Goal: Task Accomplishment & Management: Use online tool/utility

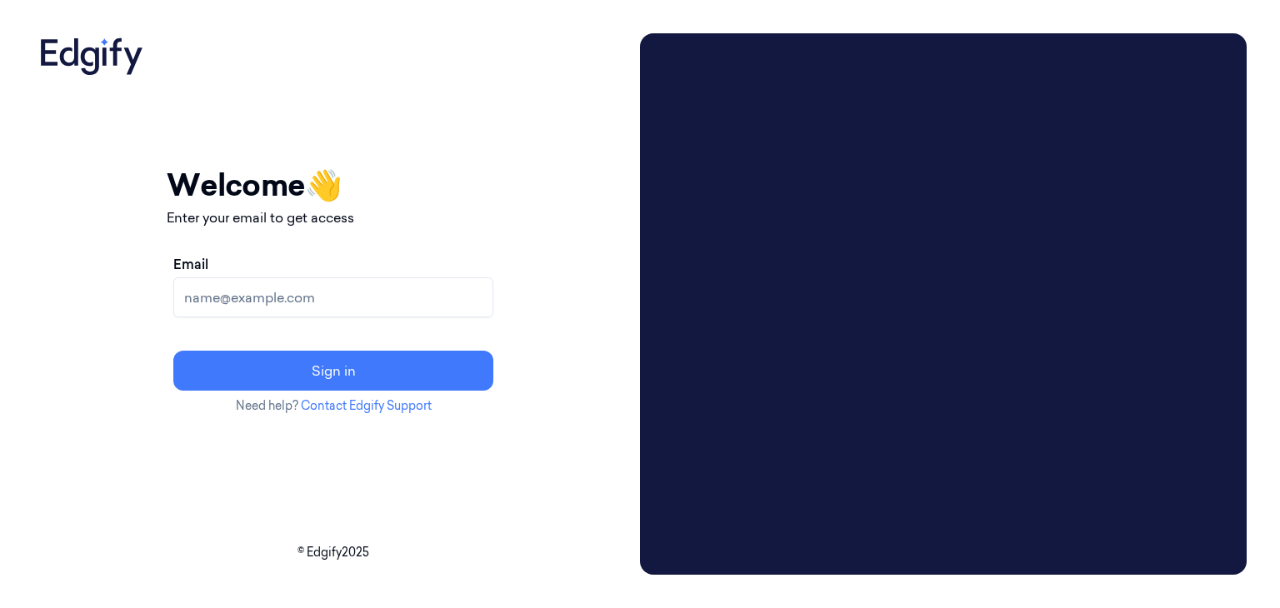
click at [373, 305] on input "Email" at bounding box center [333, 297] width 320 height 40
type input "[EMAIL_ADDRESS][DOMAIN_NAME]"
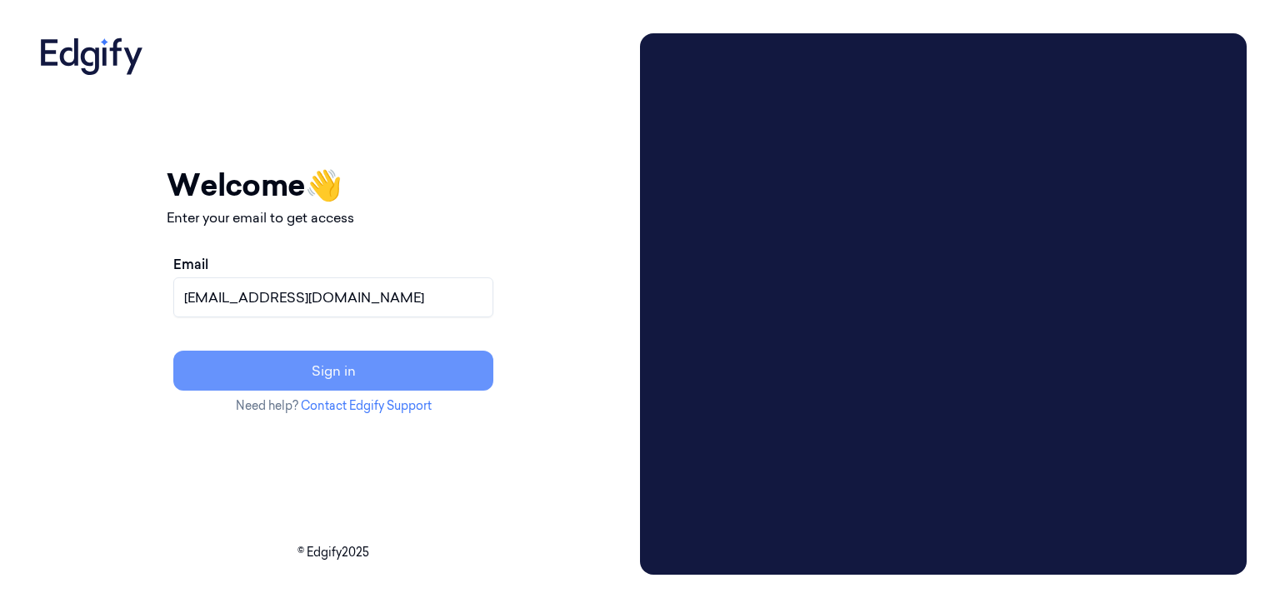
click at [395, 377] on button "Sign in" at bounding box center [333, 371] width 320 height 40
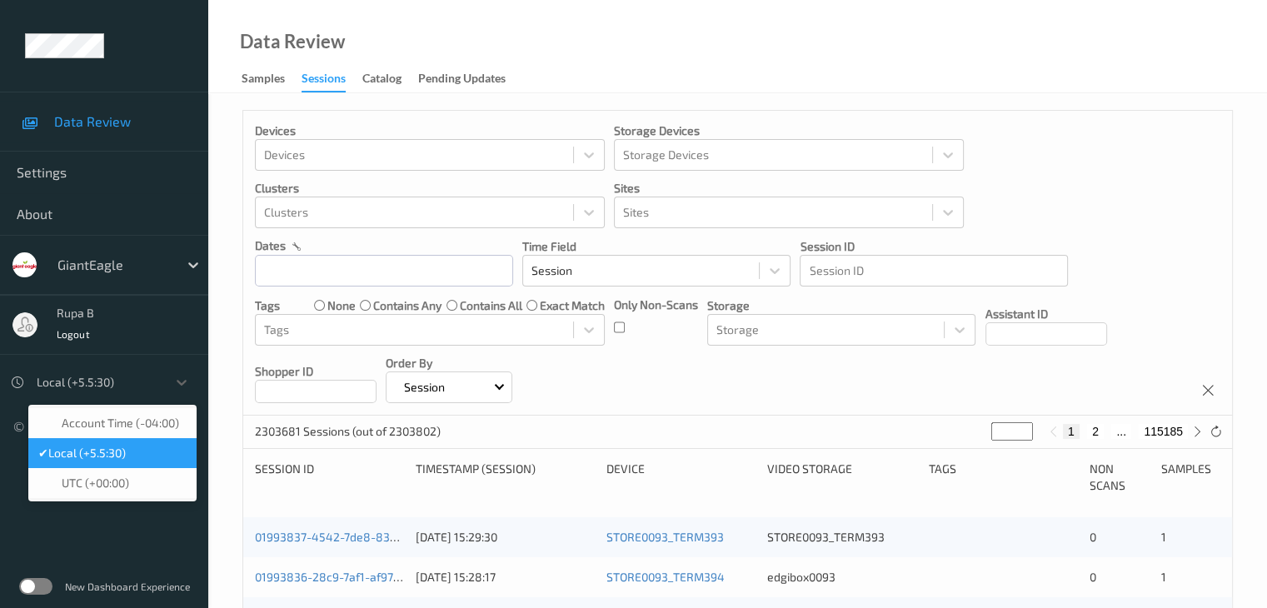
click at [150, 384] on div at bounding box center [98, 382] width 122 height 20
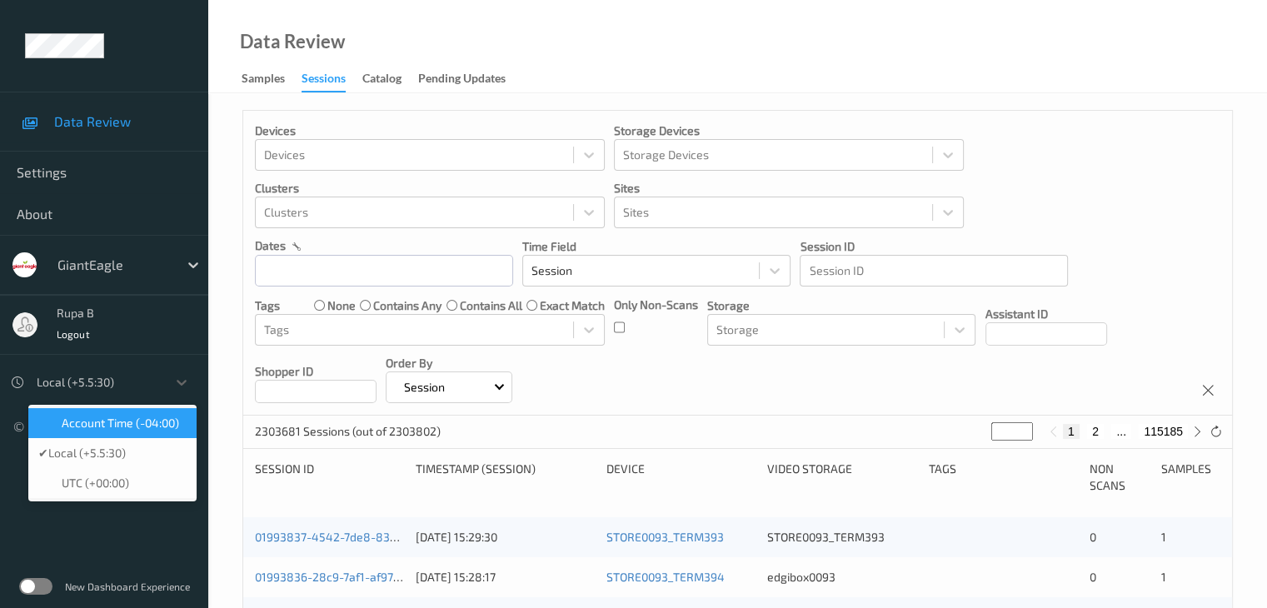
click at [133, 424] on span "Account Time (-04:00)" at bounding box center [120, 423] width 117 height 17
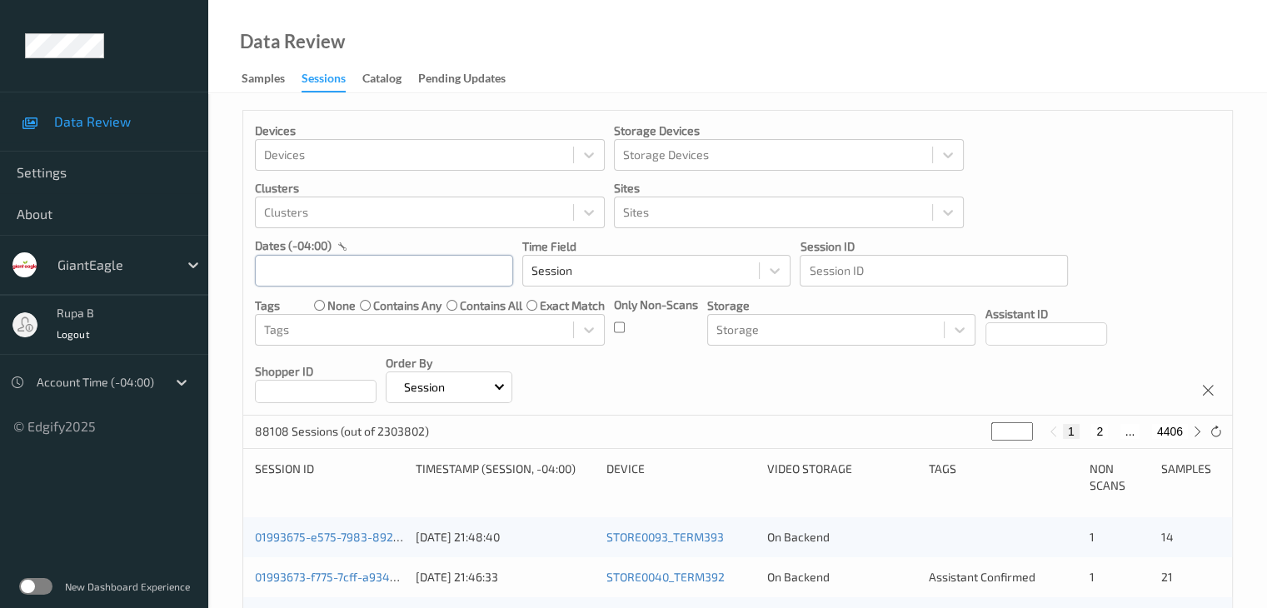
click at [422, 270] on input "text" at bounding box center [384, 271] width 258 height 32
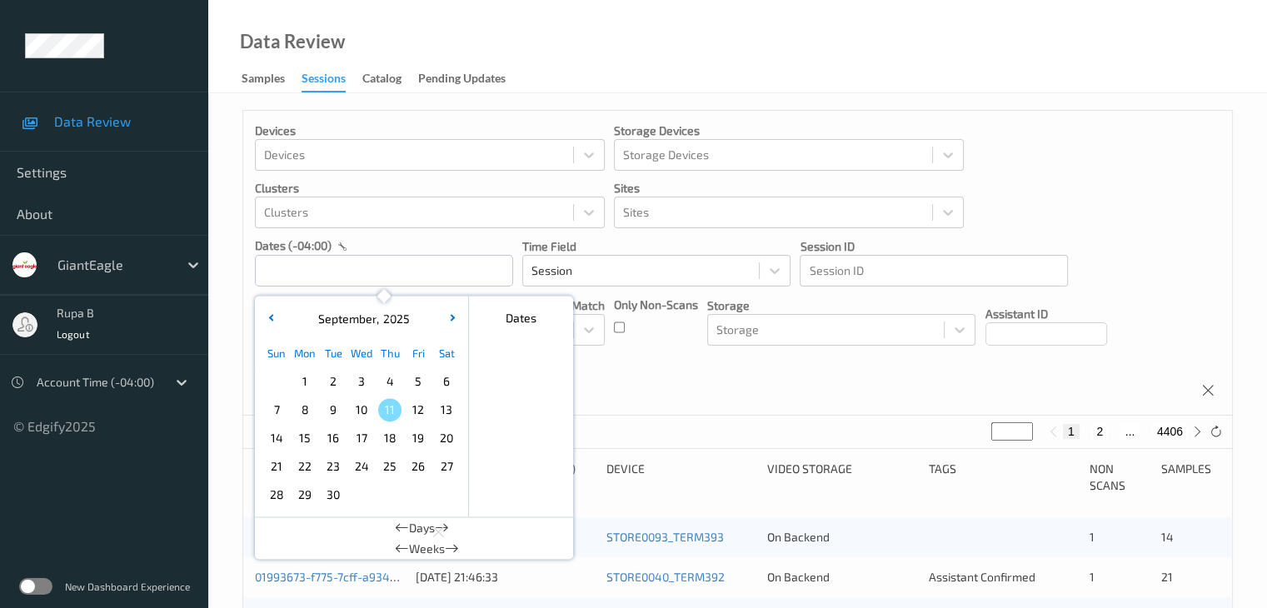
click at [368, 407] on span "10" at bounding box center [361, 409] width 23 height 23
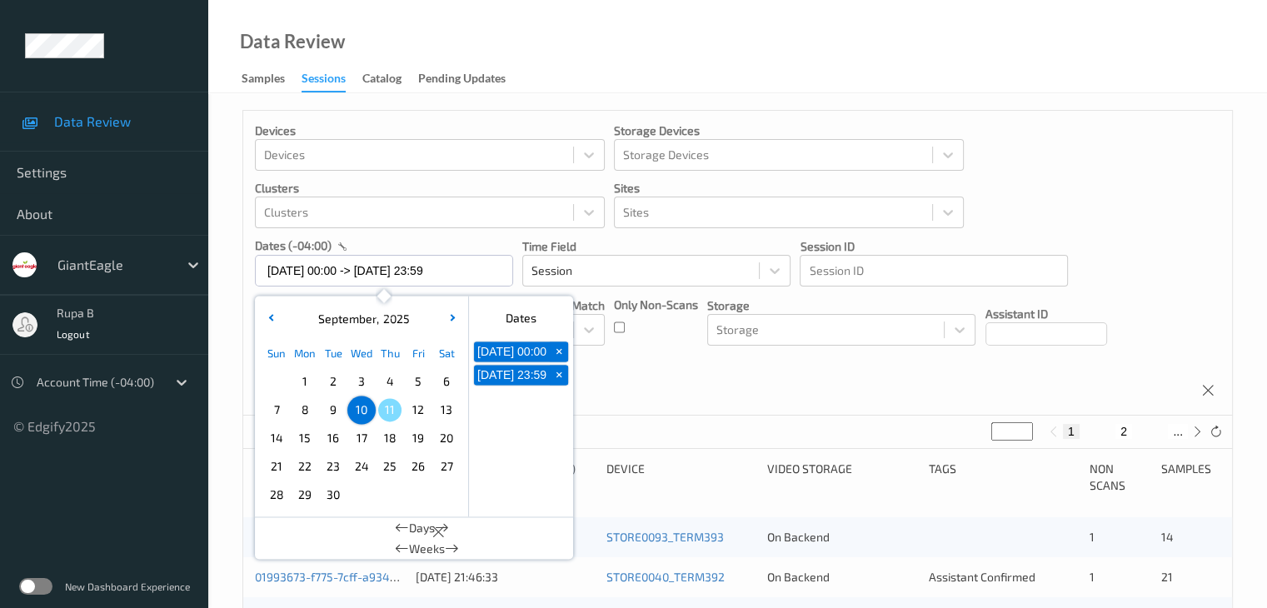
click at [670, 383] on div "Devices Devices Storage Devices Storage Devices Clusters Clusters Sites Sites d…" at bounding box center [737, 263] width 989 height 305
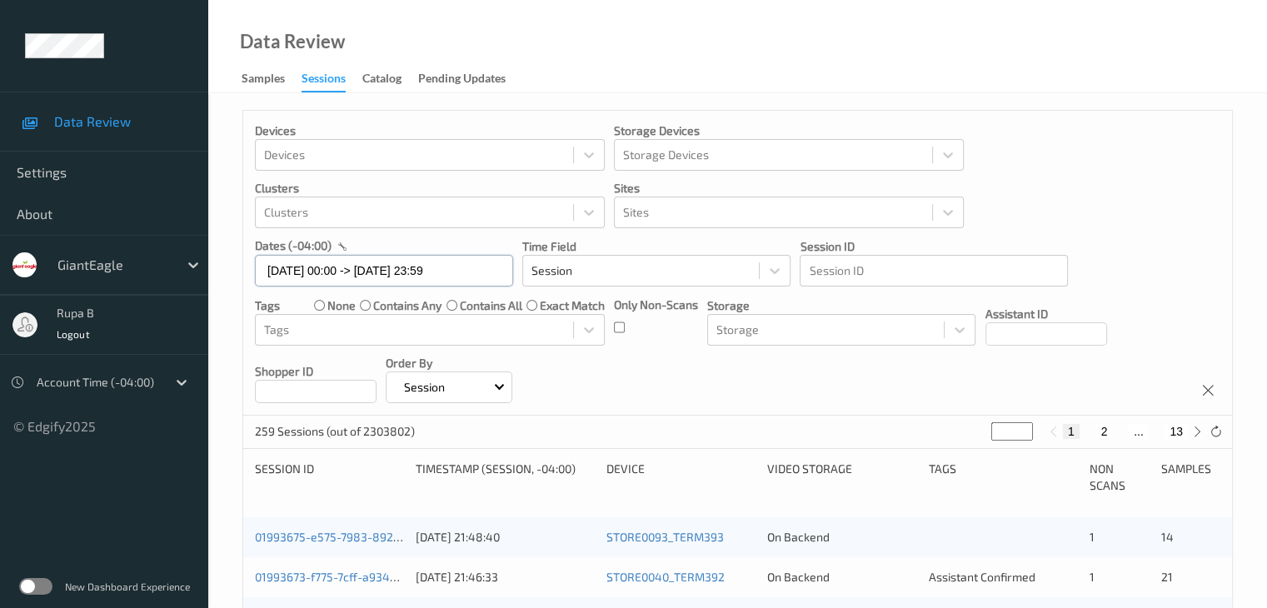
click at [420, 263] on input "10/09/2025 00:00 -> 10/09/2025 23:59" at bounding box center [384, 271] width 258 height 32
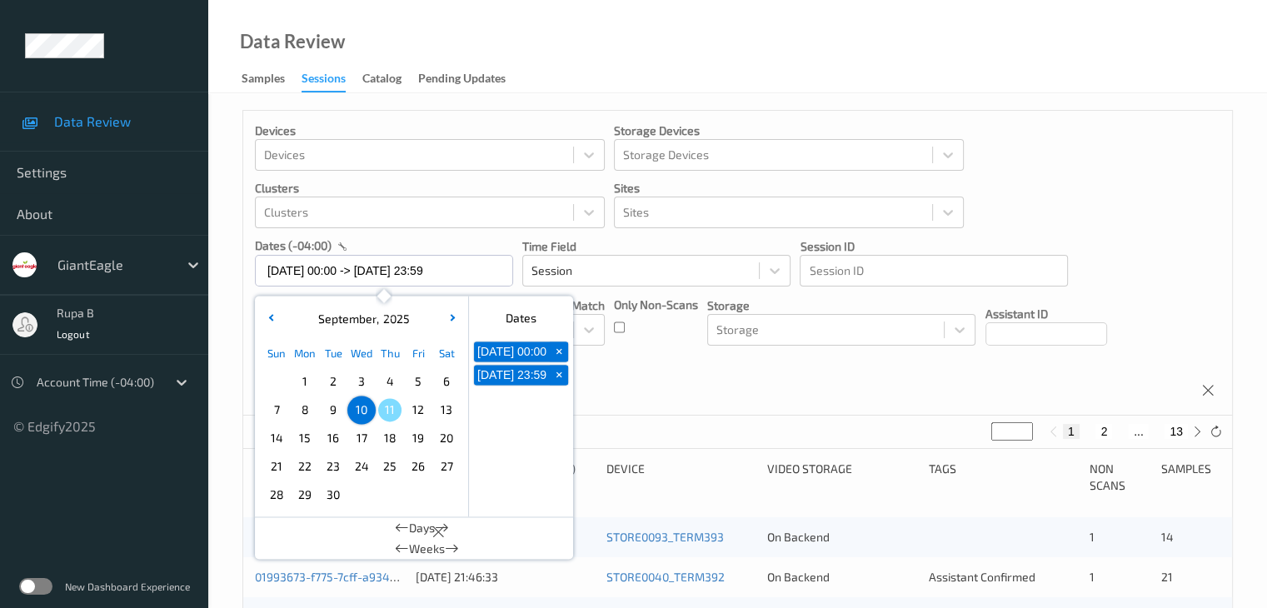
click at [331, 407] on span "9" at bounding box center [333, 409] width 23 height 23
type input "09/09/2025 00:00 -> 09/09/2025 23:59"
click at [718, 391] on div "Devices Devices Storage Devices Storage Devices Clusters Clusters Sites Sites d…" at bounding box center [737, 263] width 989 height 305
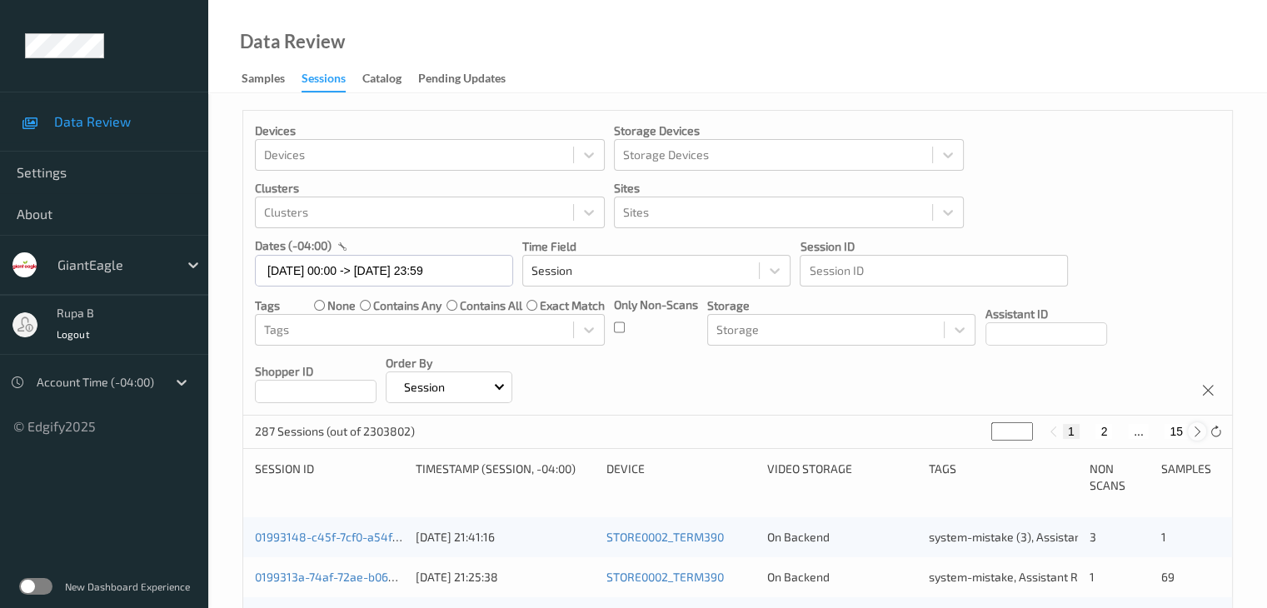
click at [1193, 424] on div at bounding box center [1197, 431] width 18 height 18
type input "*"
click at [1190, 429] on div at bounding box center [1197, 431] width 18 height 18
type input "*"
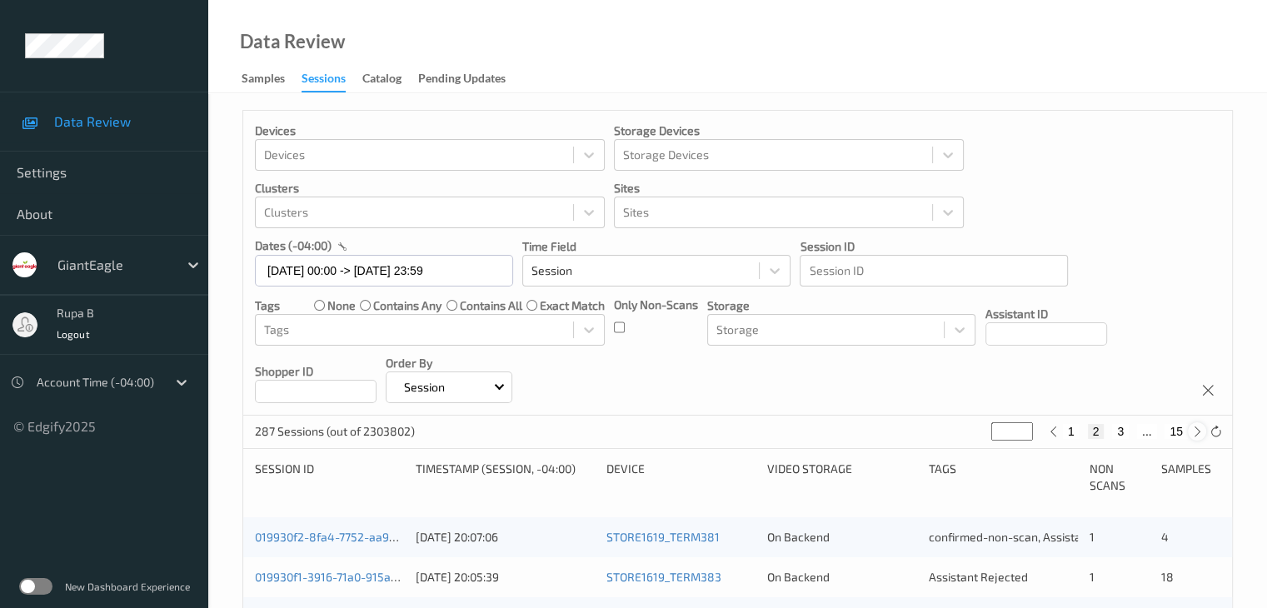
type input "*"
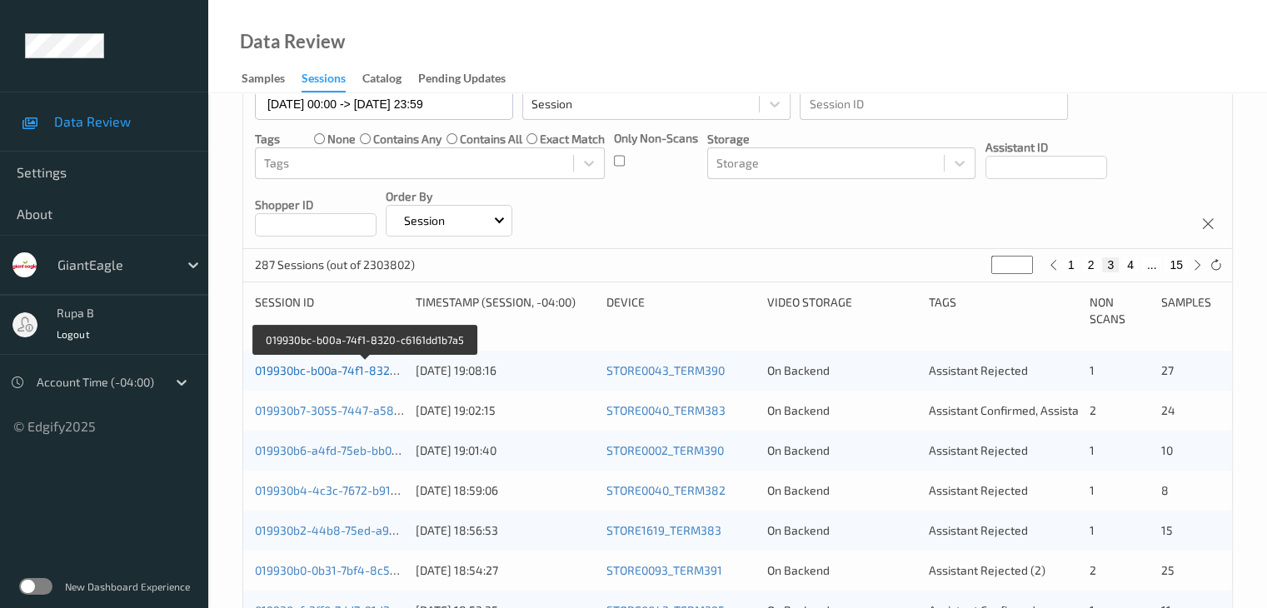
click at [364, 374] on link "019930bc-b00a-74f1-8320-c6161dd1b7a5" at bounding box center [365, 370] width 220 height 14
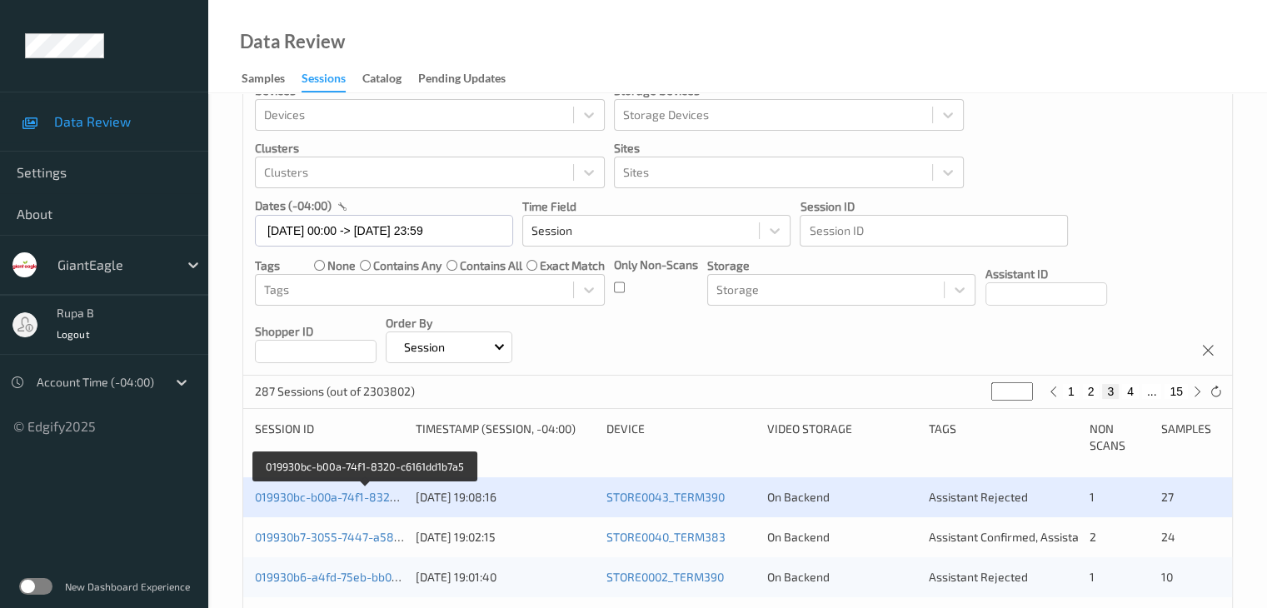
scroll to position [0, 0]
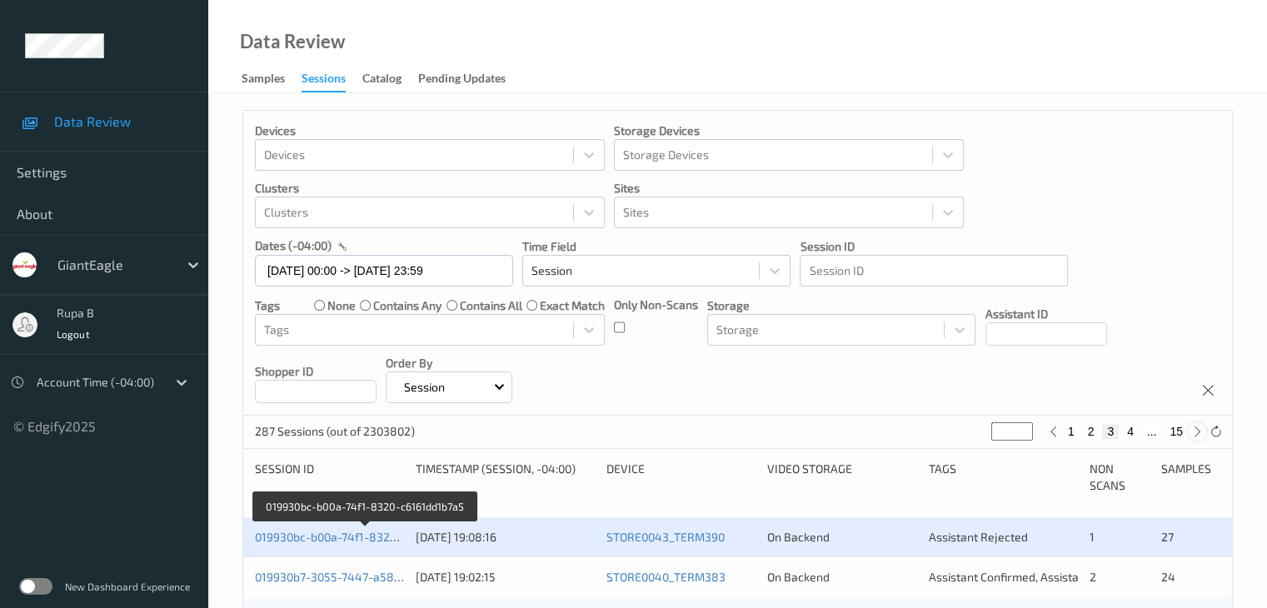
click at [1196, 429] on icon at bounding box center [1197, 432] width 12 height 12
type input "*"
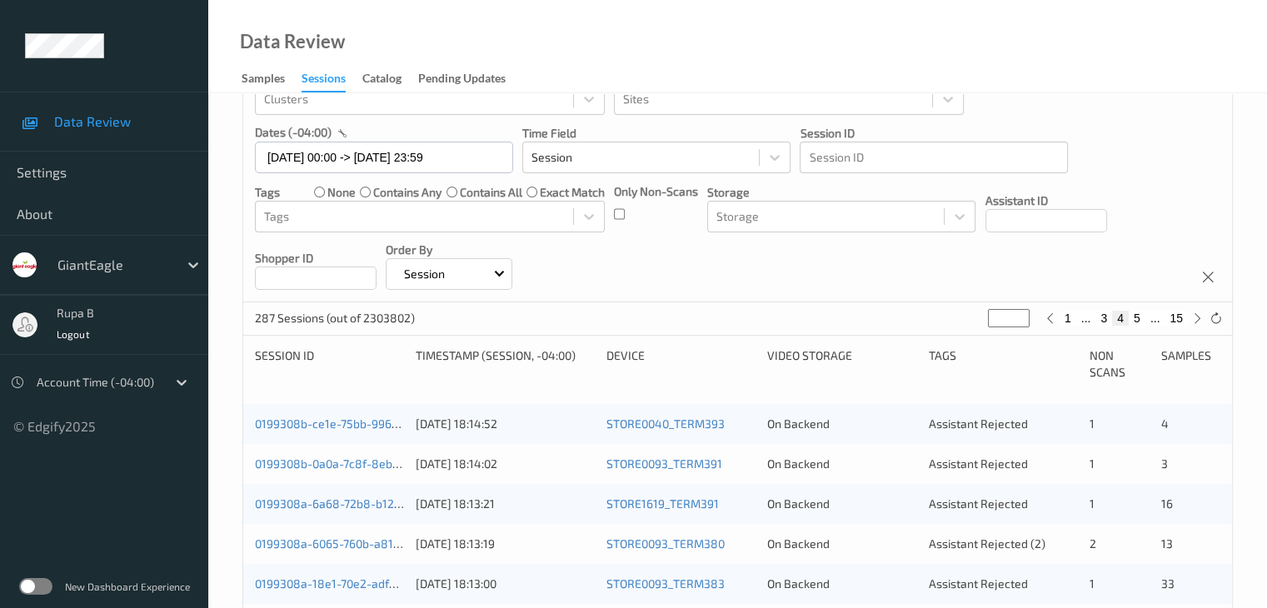
scroll to position [250, 0]
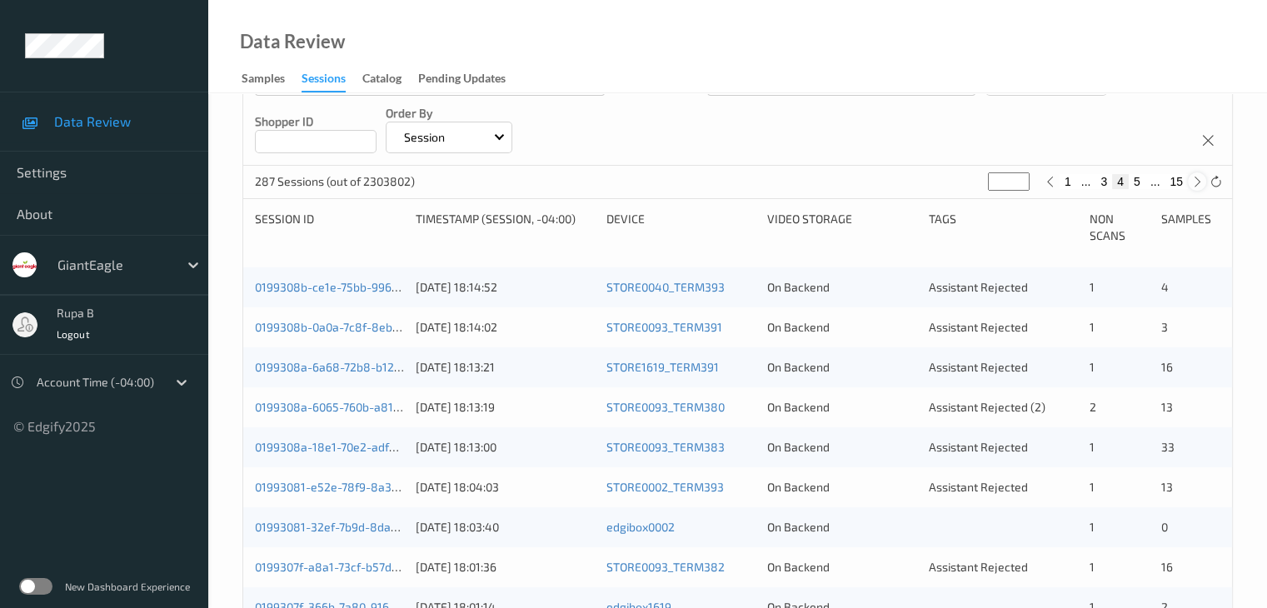
click at [1196, 189] on div at bounding box center [1197, 181] width 18 height 18
type input "*"
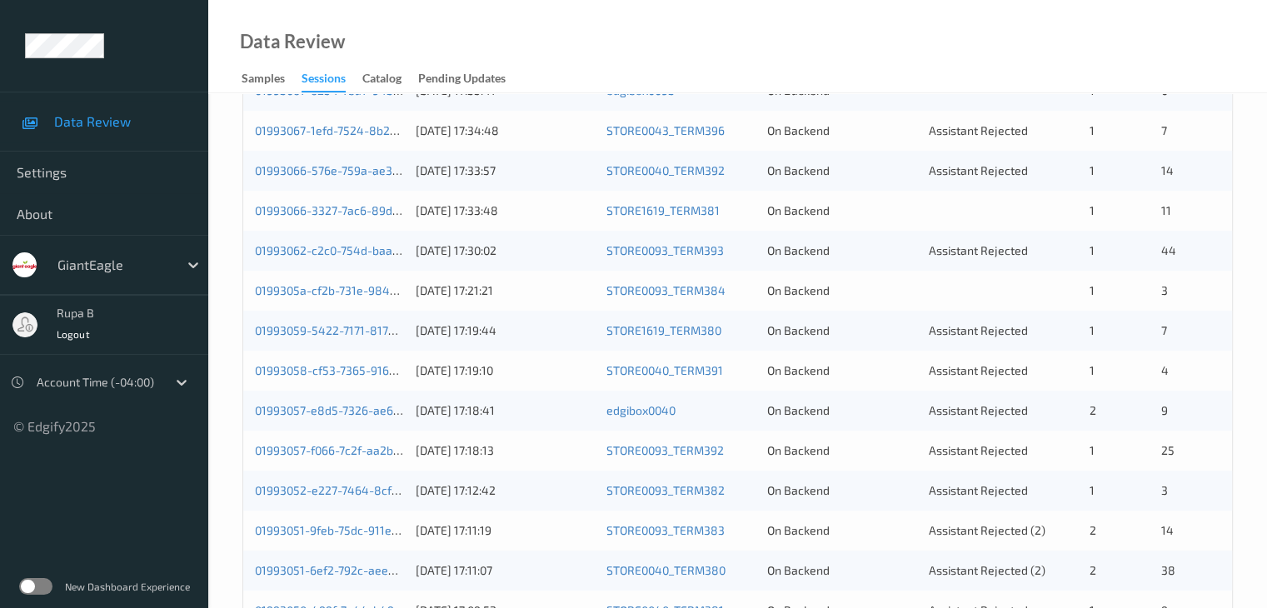
scroll to position [277, 0]
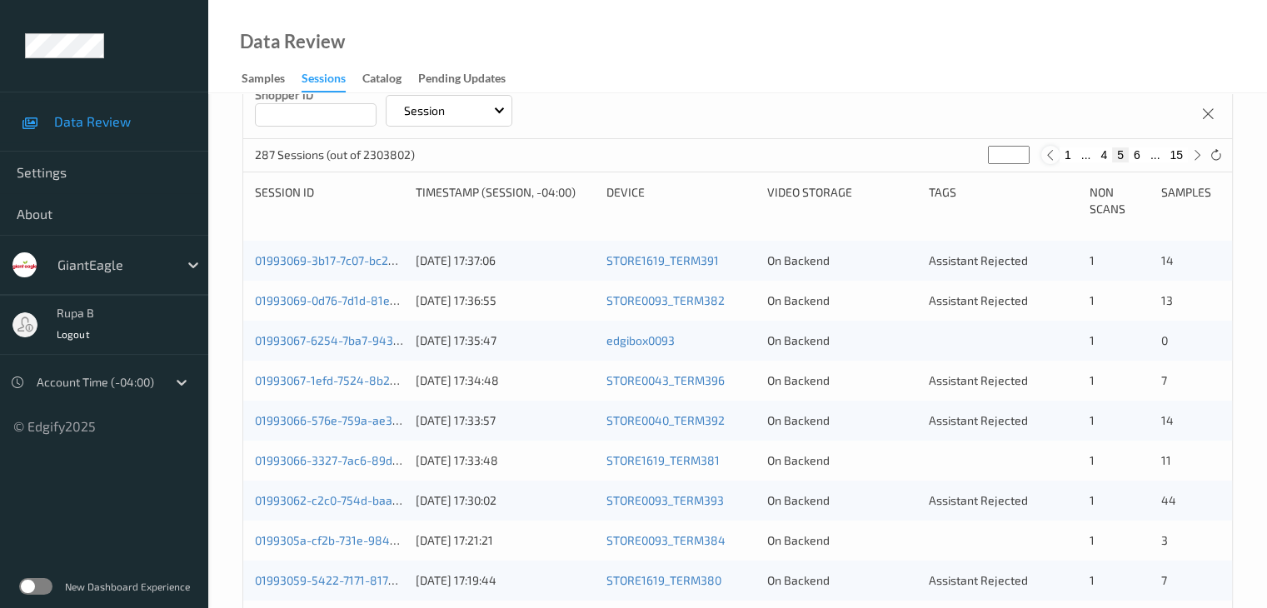
click at [1050, 157] on icon at bounding box center [1050, 155] width 12 height 12
type input "*"
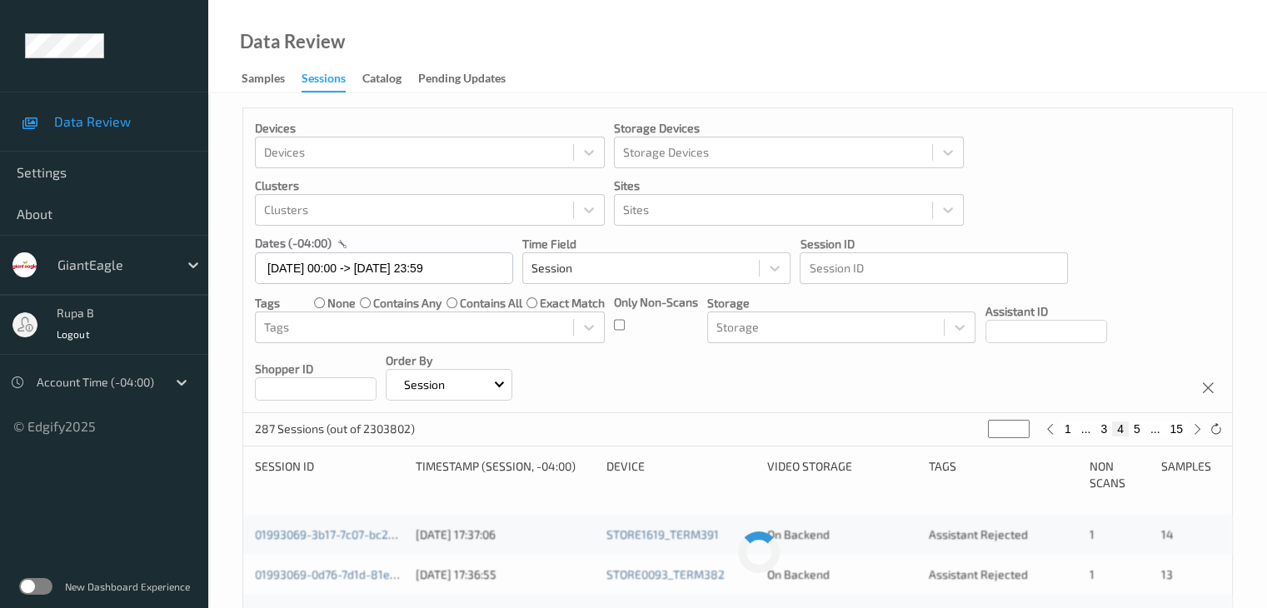
scroll to position [0, 0]
click at [1046, 437] on icon at bounding box center [1050, 432] width 12 height 12
type input "*"
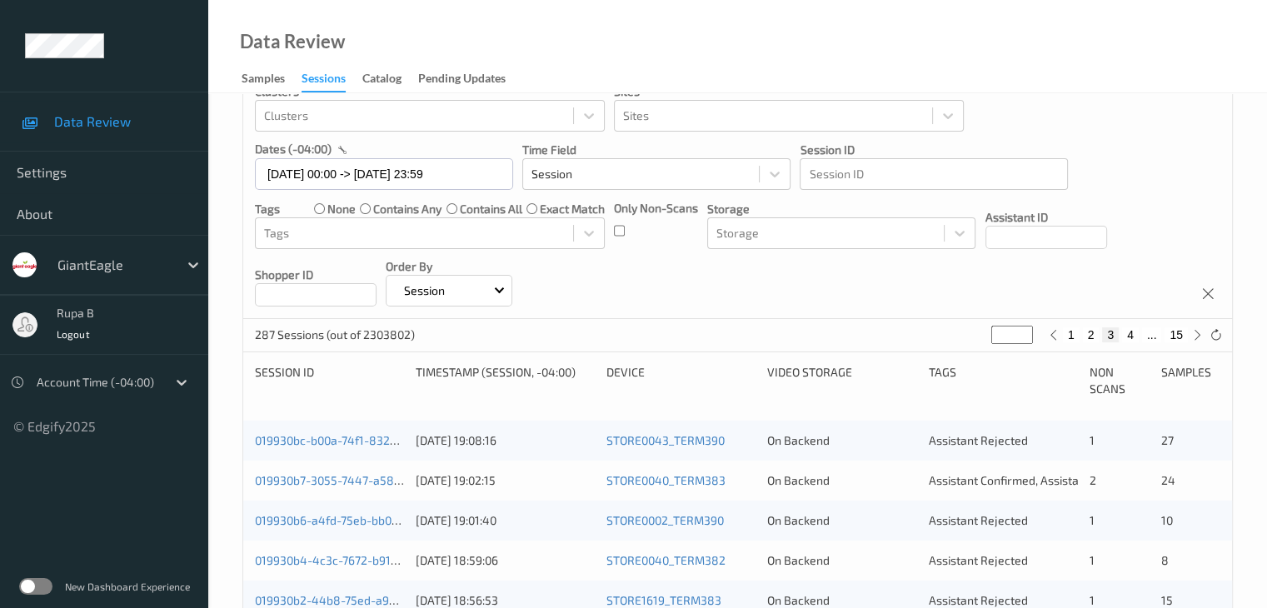
scroll to position [250, 0]
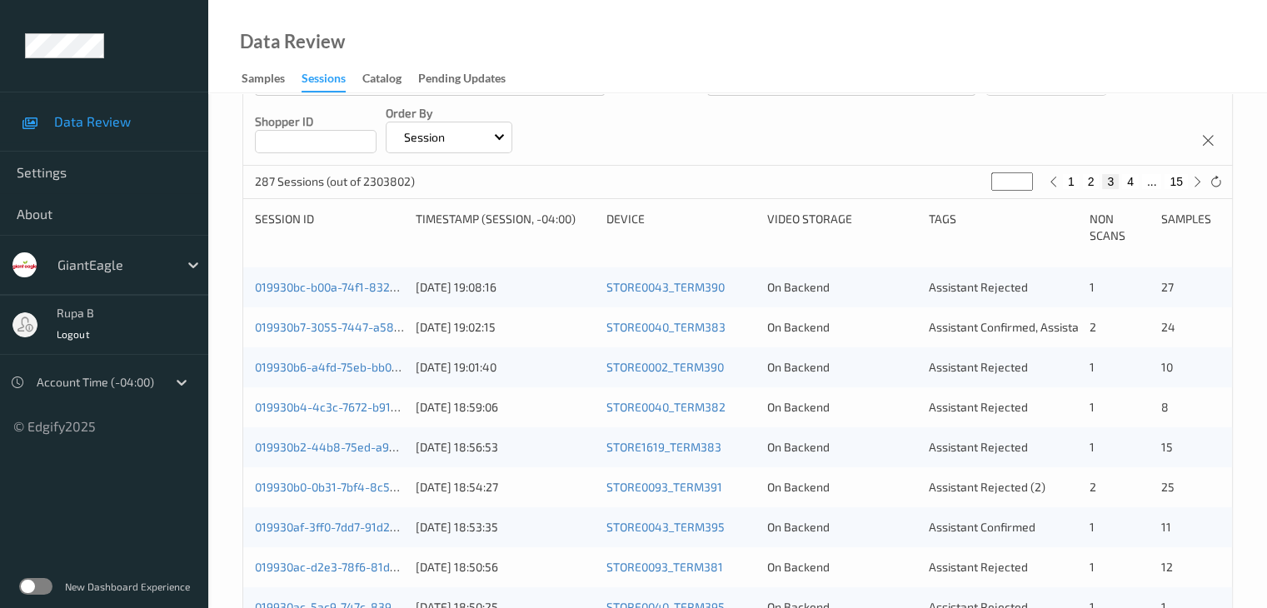
drag, startPoint x: 622, startPoint y: 69, endPoint x: 598, endPoint y: 52, distance: 29.3
click at [622, 69] on div "Data Review Samples Sessions Catalog Pending Updates" at bounding box center [737, 46] width 1059 height 93
click at [371, 326] on link "019930b7-3055-7447-a588-24b714a8a322" at bounding box center [371, 327] width 232 height 14
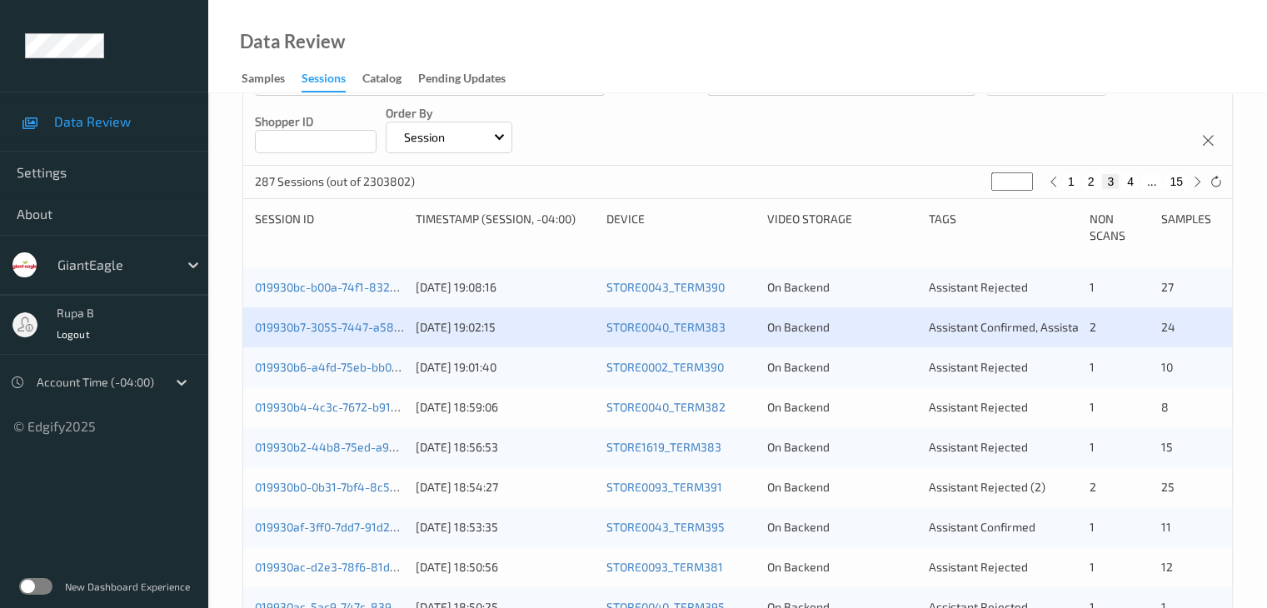
click at [347, 330] on link "019930b7-3055-7447-a588-24b714a8a322" at bounding box center [371, 327] width 232 height 14
click at [365, 367] on link "019930b6-a4fd-75eb-bb0c-1023975c3b2e" at bounding box center [367, 367] width 224 height 14
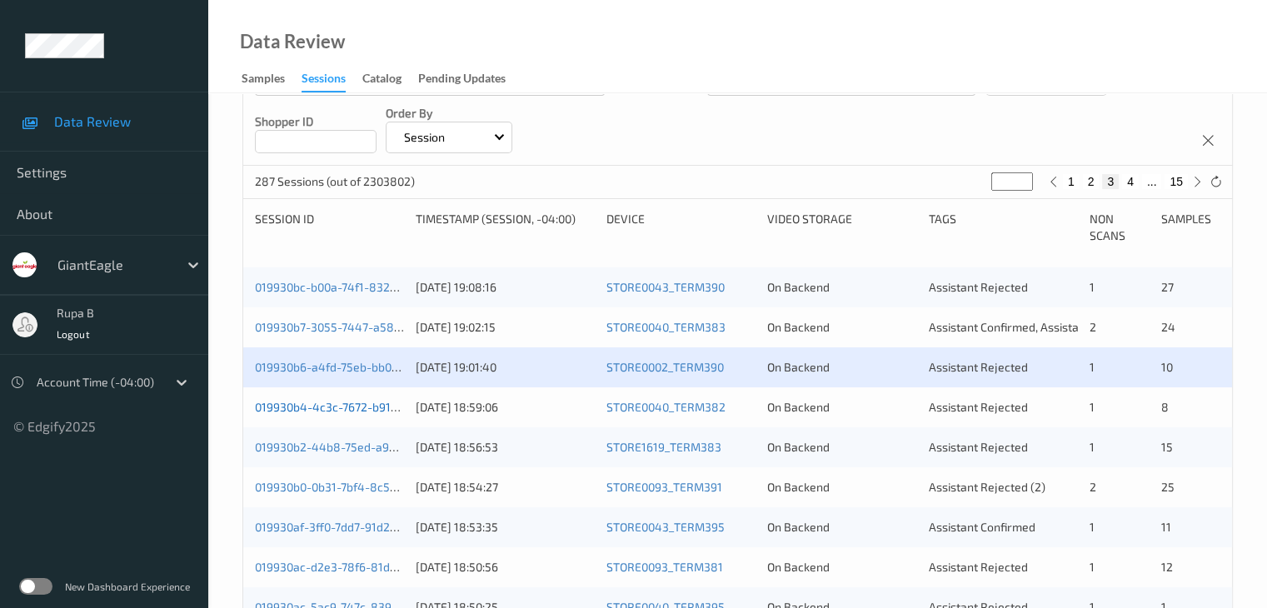
click at [362, 404] on link "019930b4-4c3c-7672-b911-7b19d67ffc9a" at bounding box center [363, 407] width 216 height 14
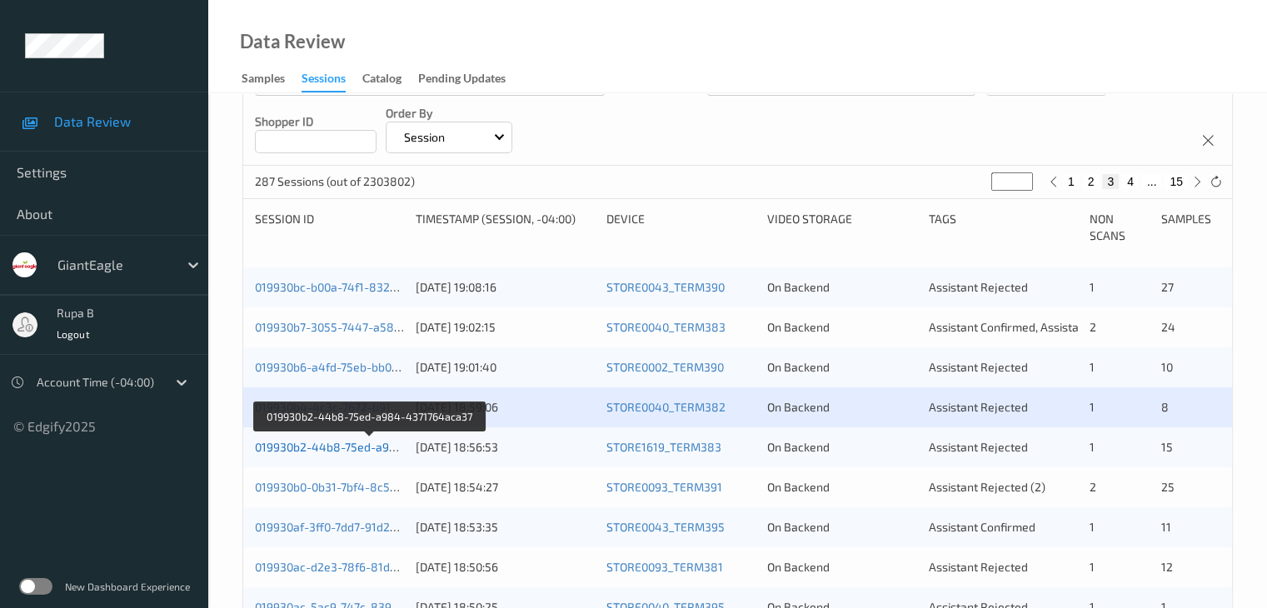
click at [371, 447] on link "019930b2-44b8-75ed-a984-4371764aca37" at bounding box center [370, 447] width 231 height 14
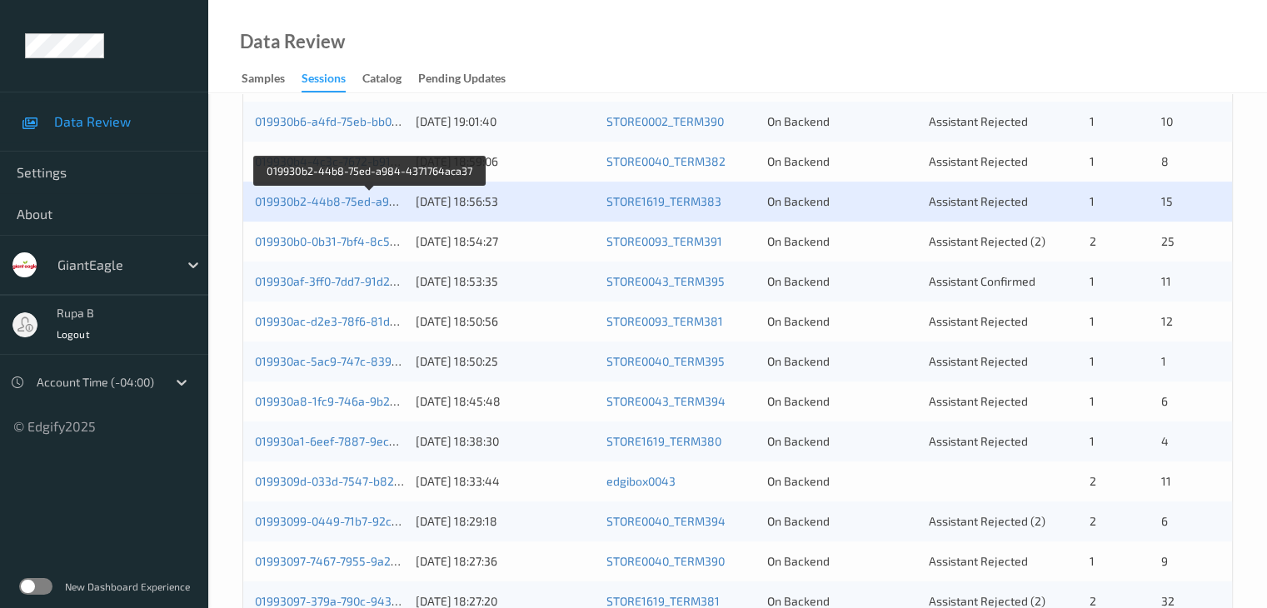
scroll to position [500, 0]
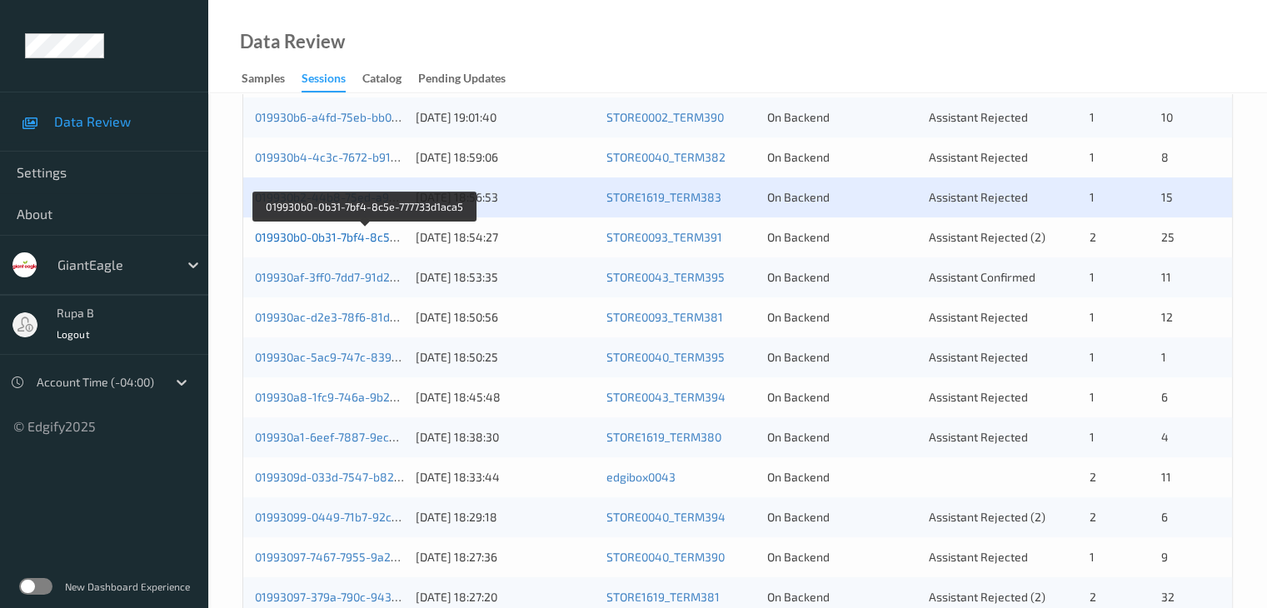
click at [387, 242] on link "019930b0-0b31-7bf4-8c5e-777733d1aca5" at bounding box center [365, 237] width 220 height 14
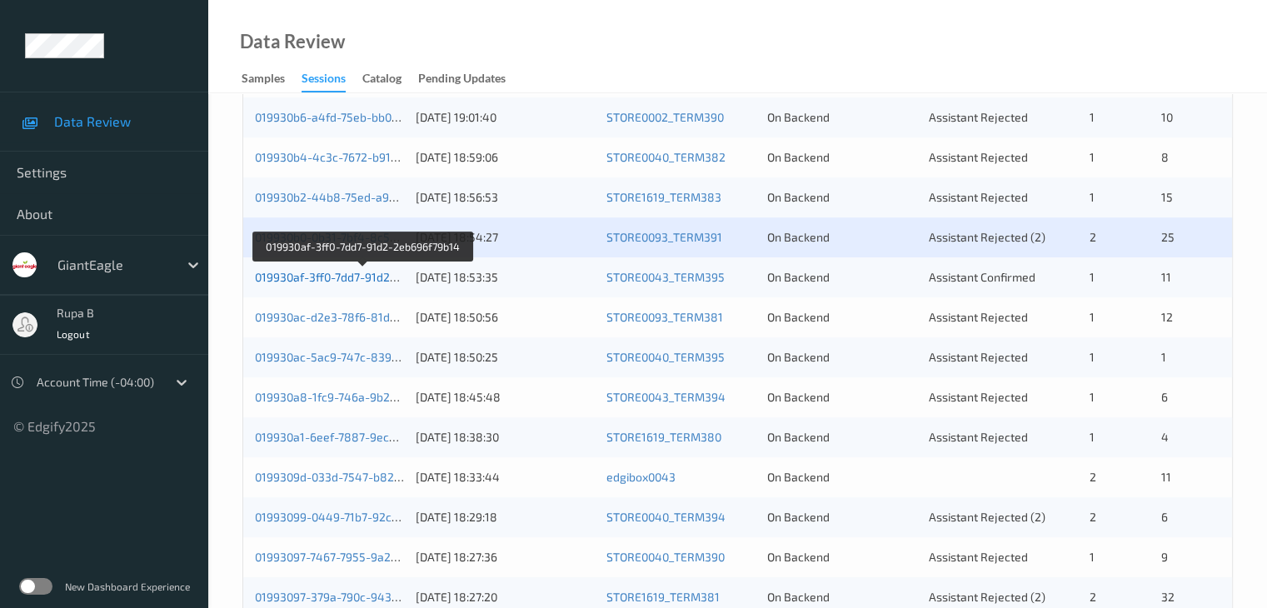
click at [377, 277] on link "019930af-3ff0-7dd7-91d2-2eb696f79b14" at bounding box center [363, 277] width 216 height 14
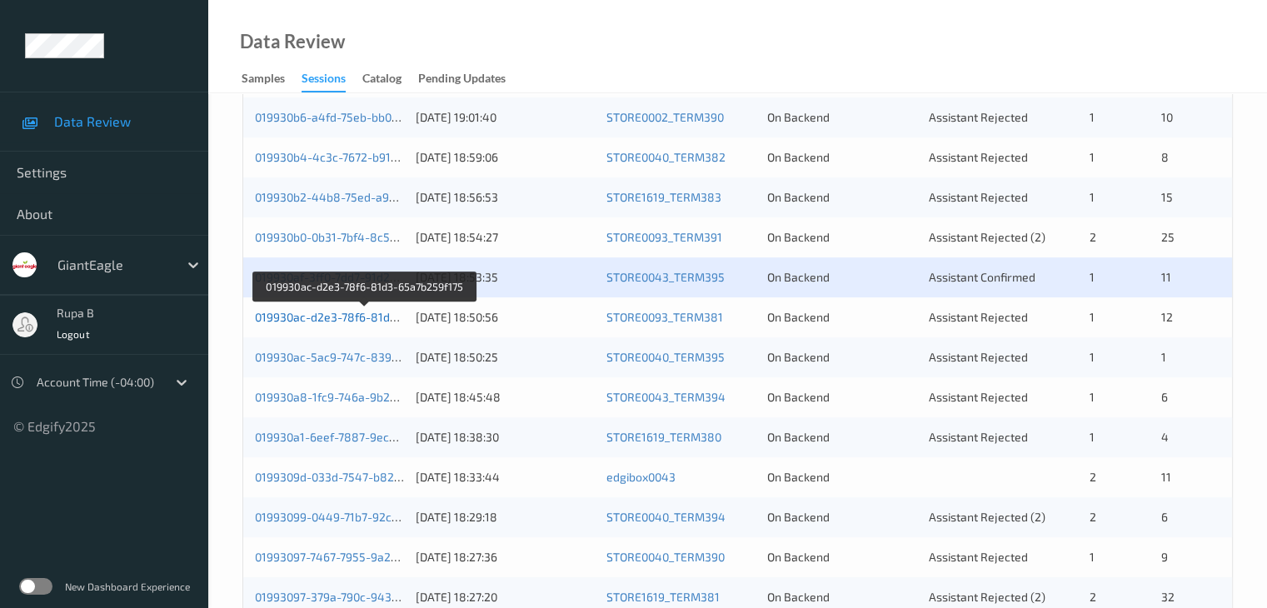
click at [382, 321] on link "019930ac-d2e3-78f6-81d3-65a7b259f175" at bounding box center [365, 317] width 221 height 14
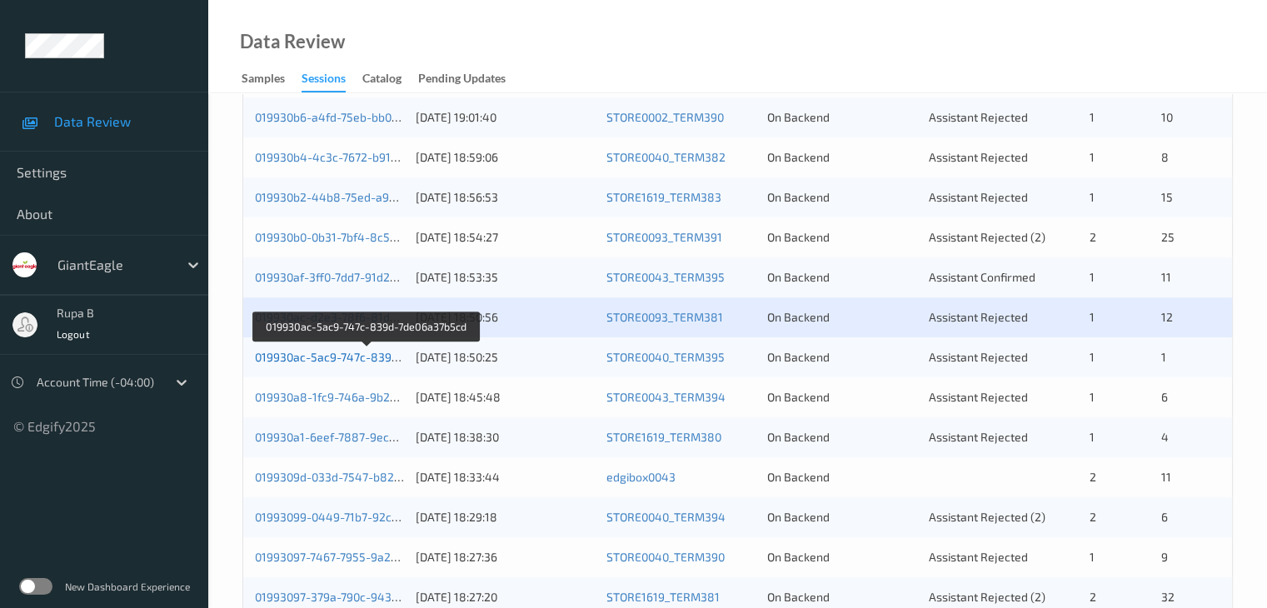
click at [377, 361] on link "019930ac-5ac9-747c-839d-7de06a37b5cd" at bounding box center [367, 357] width 225 height 14
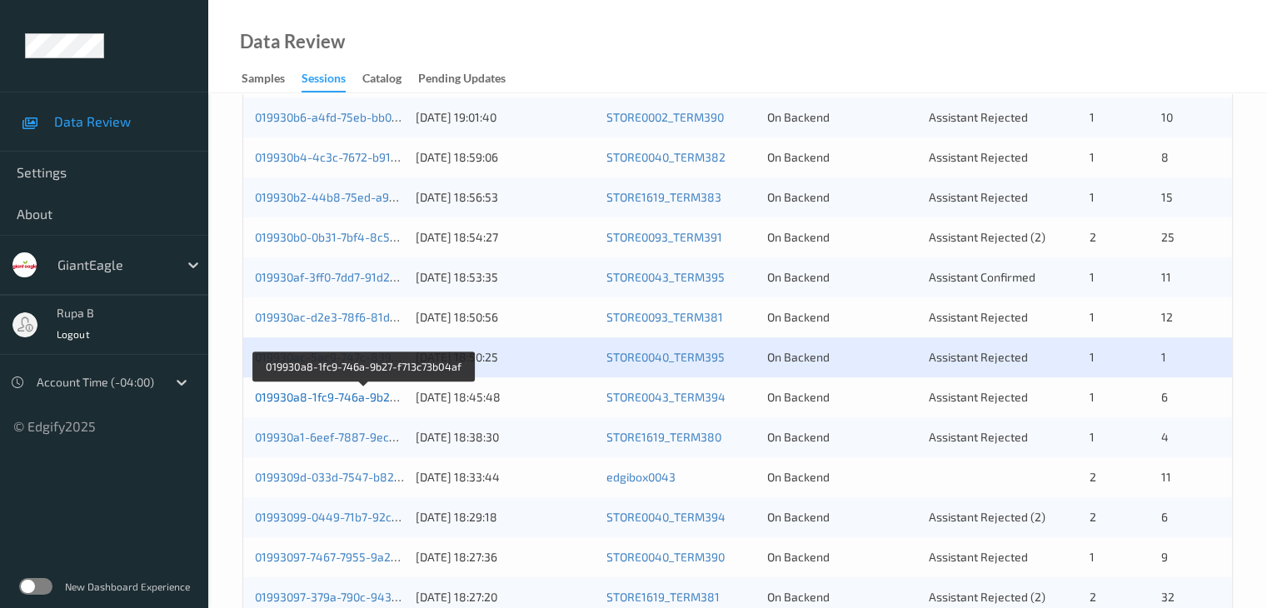
click at [307, 393] on link "019930a8-1fc9-746a-9b27-f713c73b04af" at bounding box center [363, 397] width 217 height 14
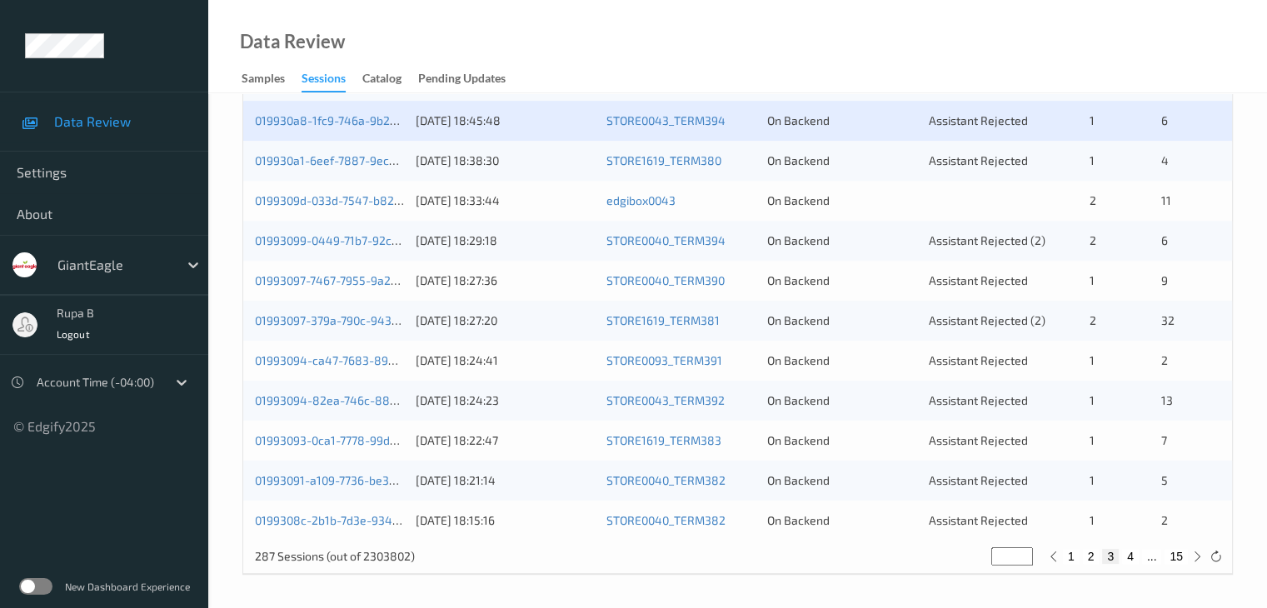
scroll to position [693, 0]
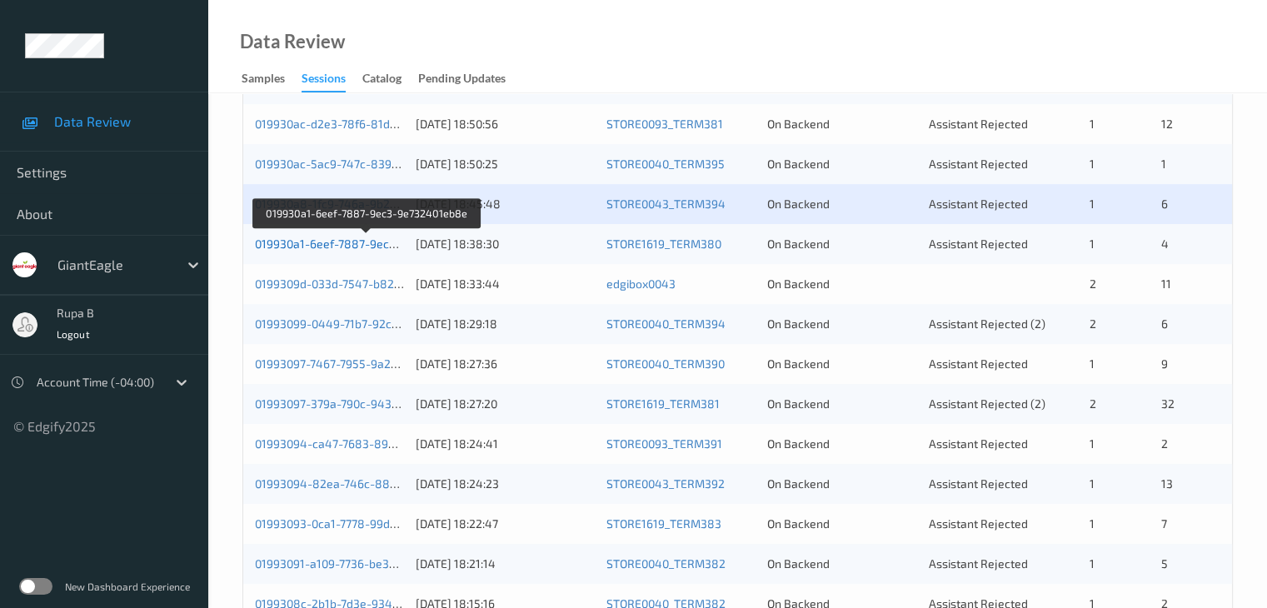
click at [359, 244] on link "019930a1-6eef-7887-9ec3-9e732401eb8e" at bounding box center [367, 244] width 225 height 14
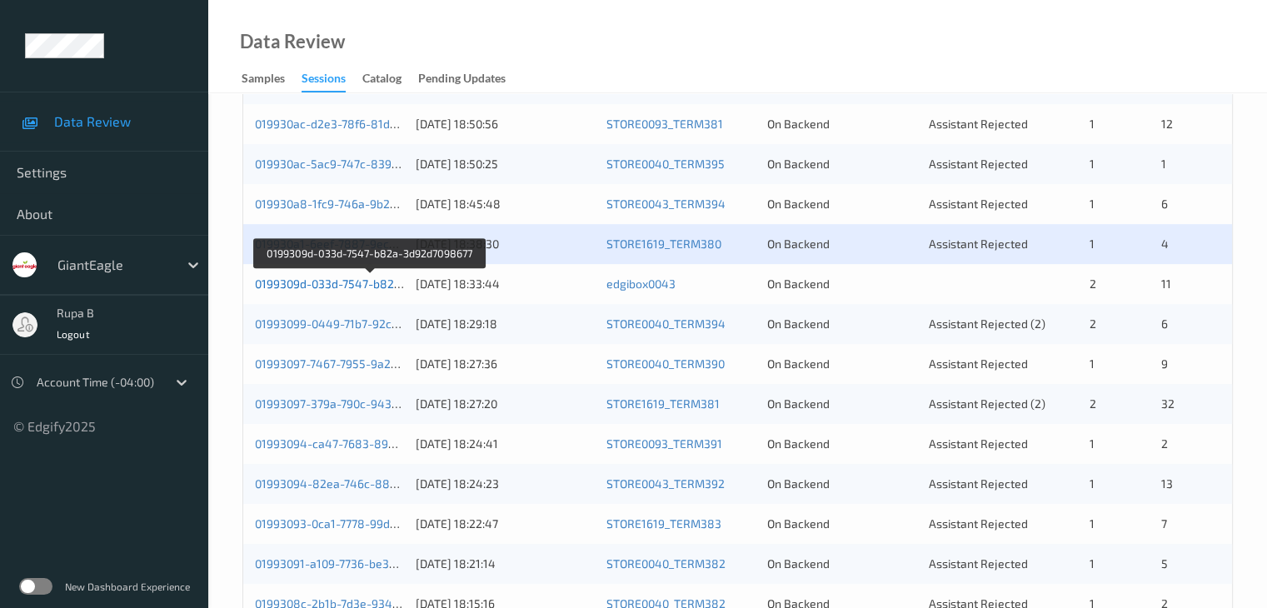
click at [352, 287] on link "0199309d-033d-7547-b82a-3d92d7098677" at bounding box center [369, 284] width 229 height 14
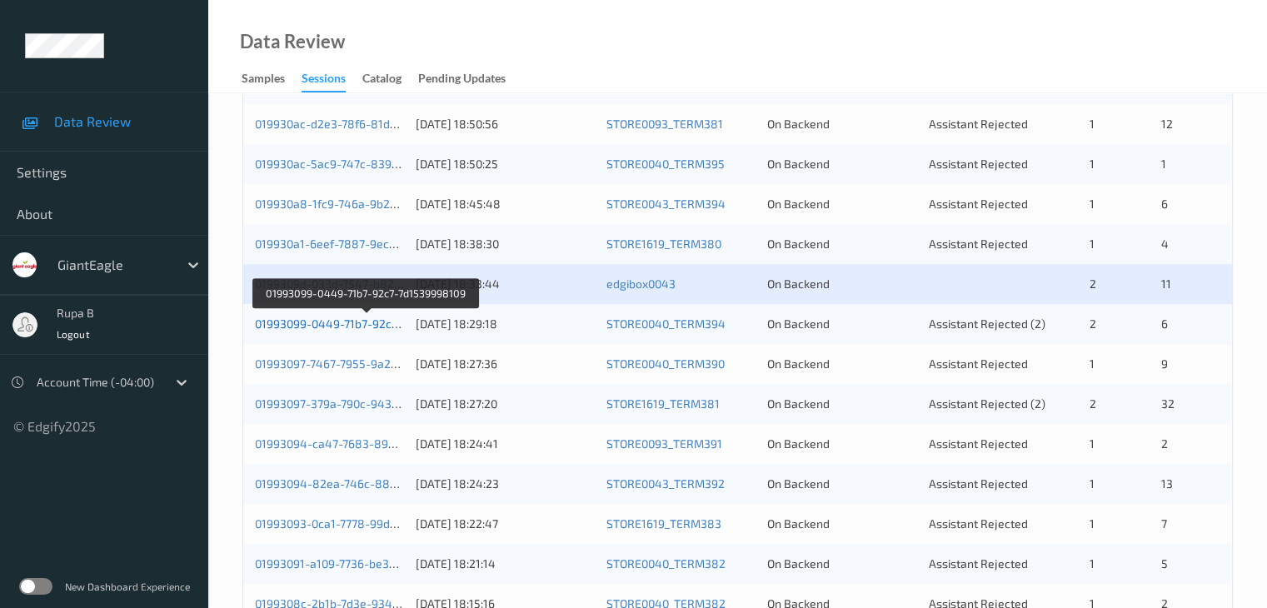
click at [391, 323] on link "01993099-0449-71b7-92c7-7d1539998109" at bounding box center [366, 324] width 223 height 14
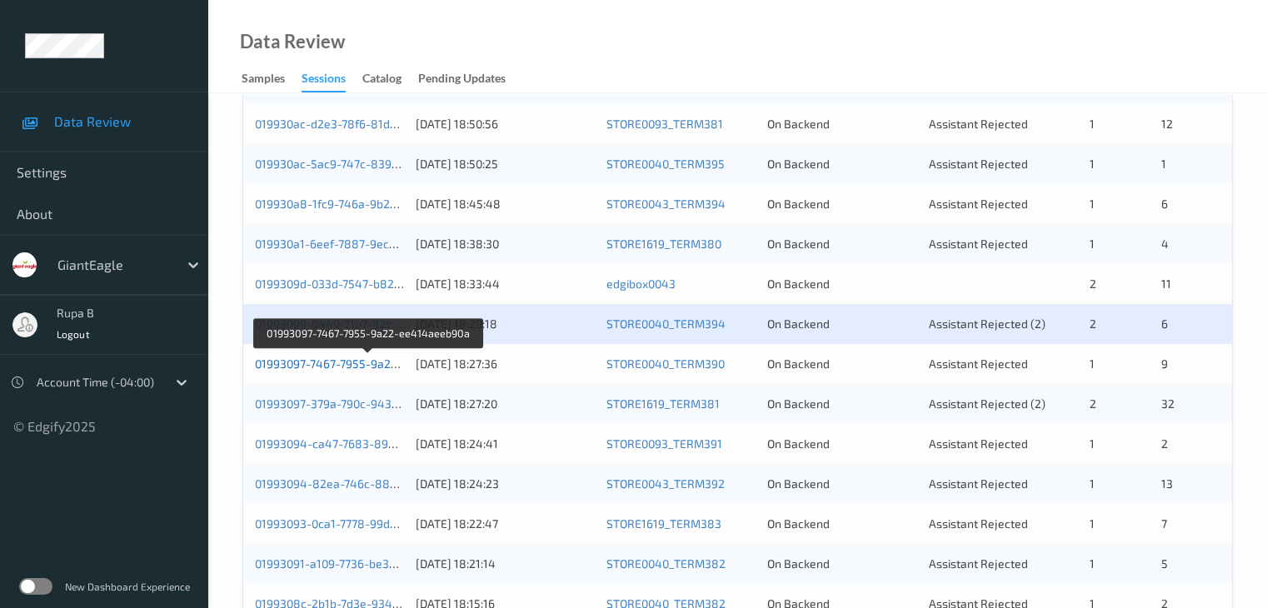
click at [358, 366] on link "01993097-7467-7955-9a22-ee414aeeb90a" at bounding box center [368, 364] width 227 height 14
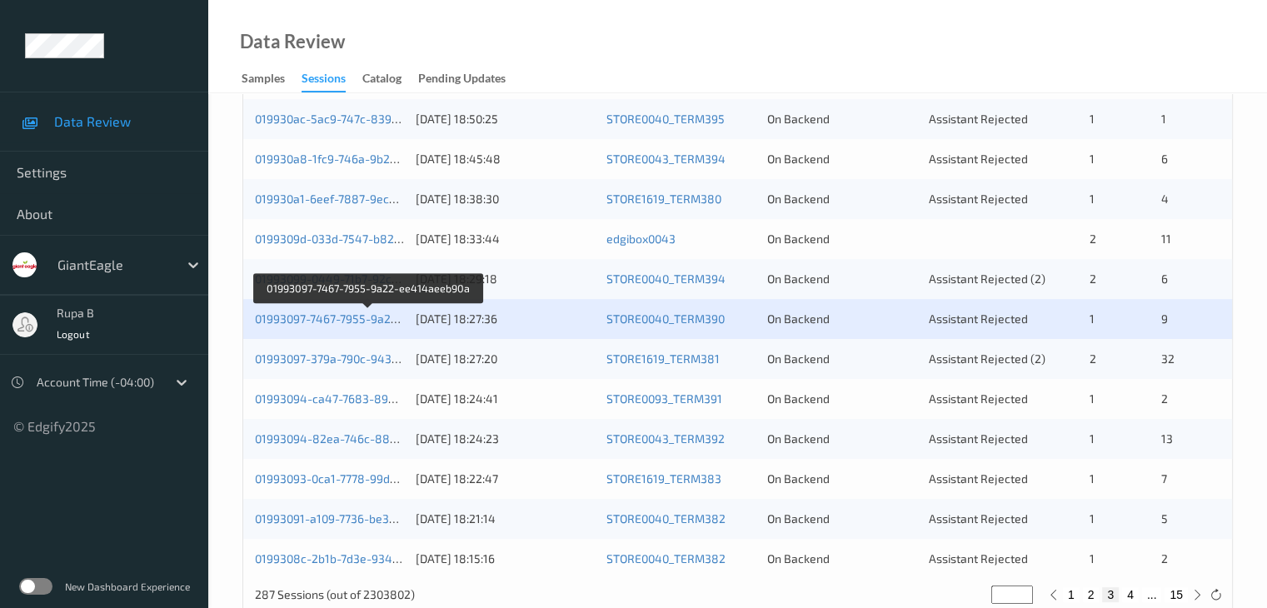
scroll to position [776, 0]
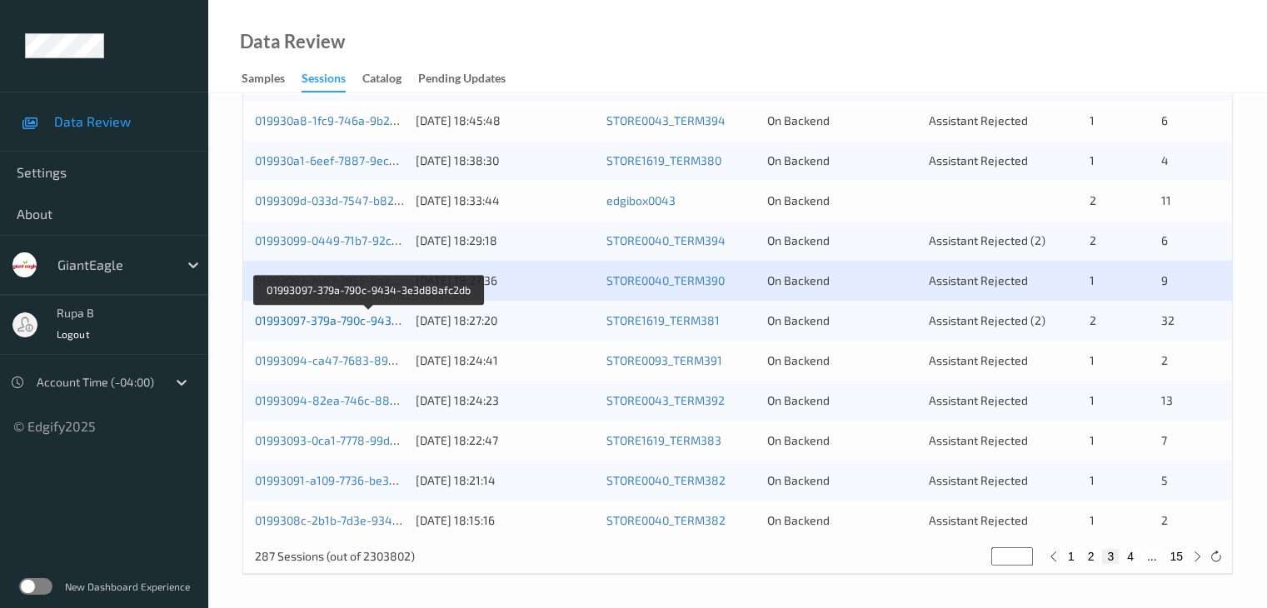
click at [382, 314] on link "01993097-379a-790c-9434-3e3d88afc2db" at bounding box center [368, 320] width 227 height 14
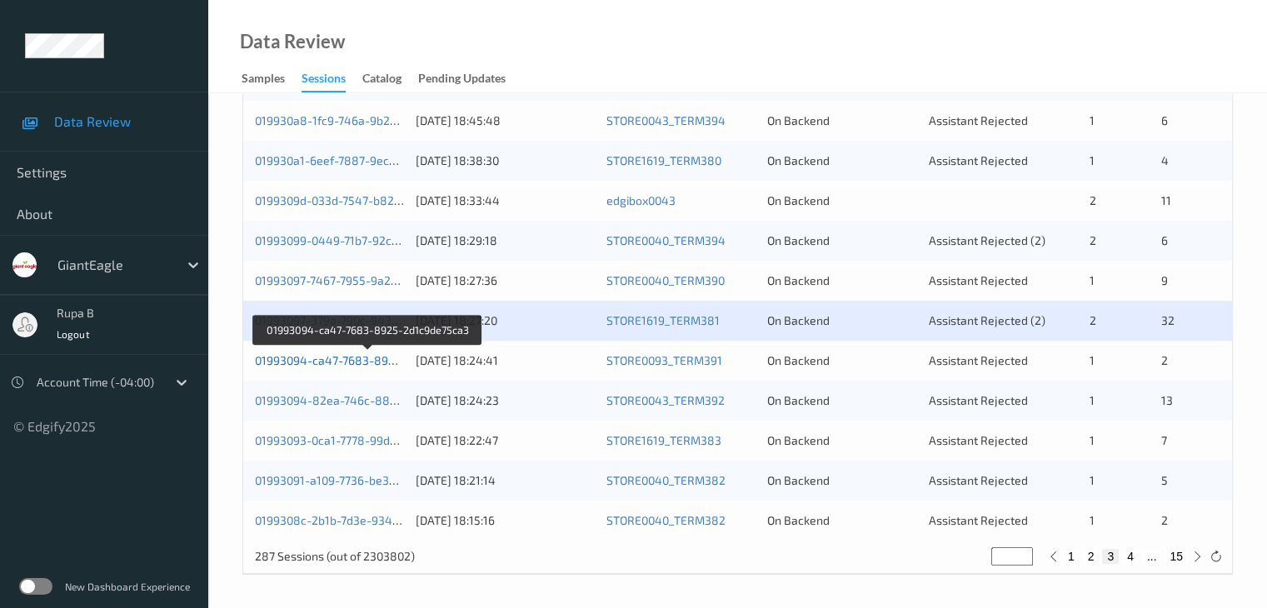
click at [375, 362] on link "01993094-ca47-7683-8925-2d1c9de75ca3" at bounding box center [368, 360] width 227 height 14
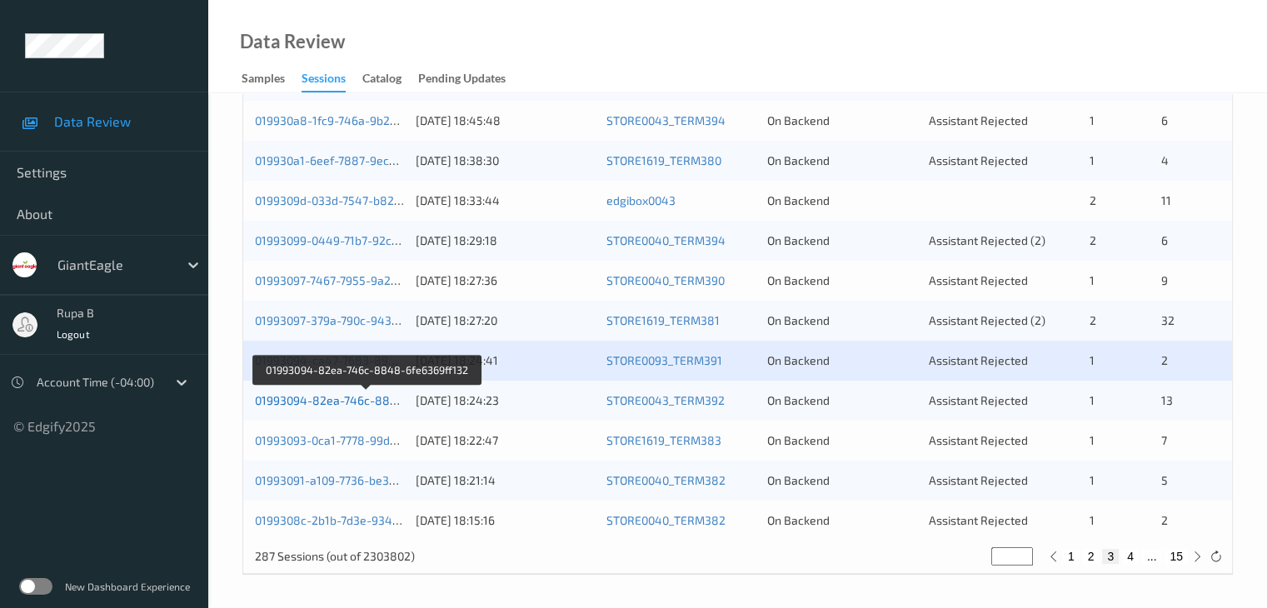
click at [365, 404] on link "01993094-82ea-746c-8848-6fe6369ff132" at bounding box center [368, 400] width 226 height 14
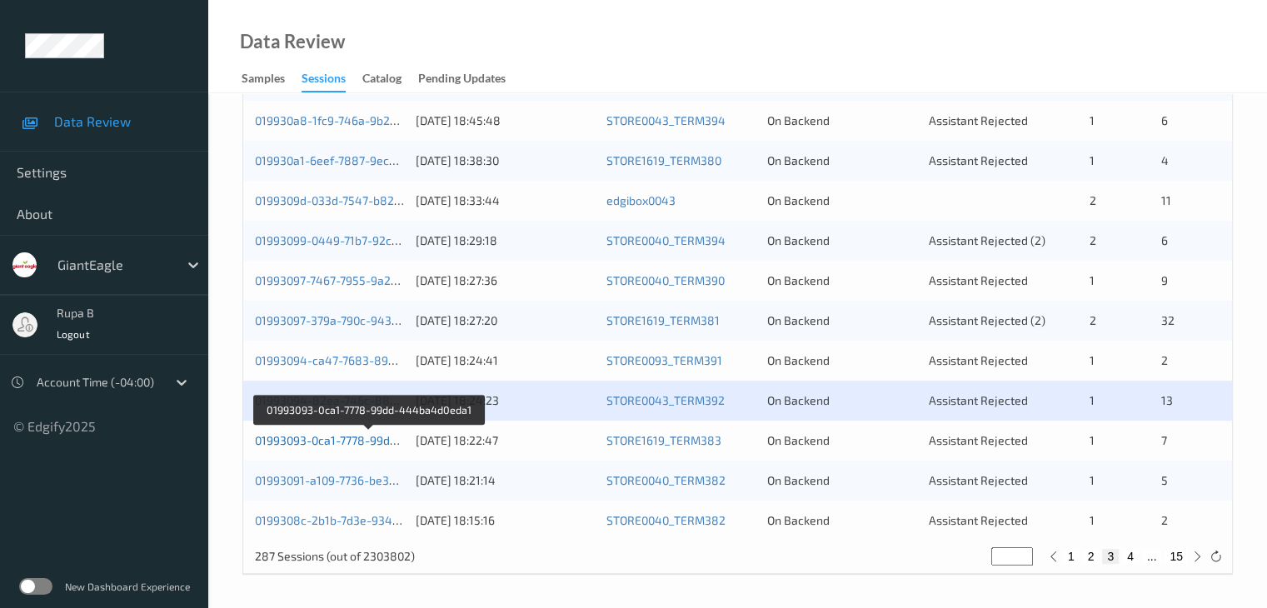
click at [381, 442] on link "01993093-0ca1-7778-99dd-444ba4d0eda1" at bounding box center [369, 440] width 228 height 14
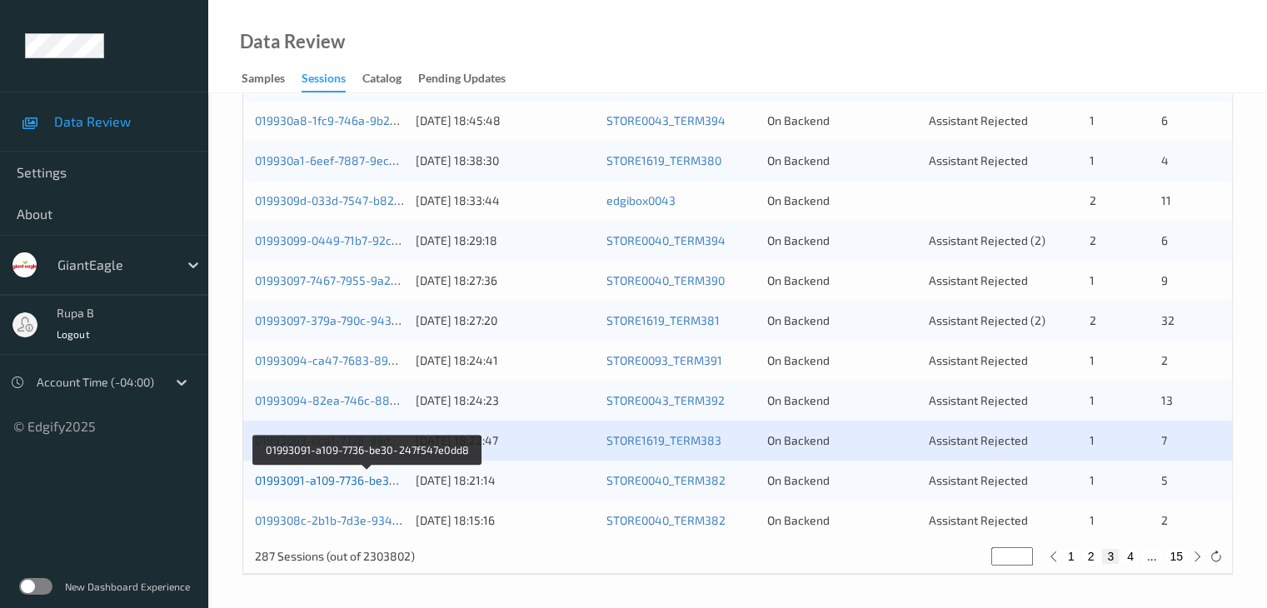
click at [379, 477] on link "01993091-a109-7736-be30-247f547e0dd8" at bounding box center [367, 480] width 224 height 14
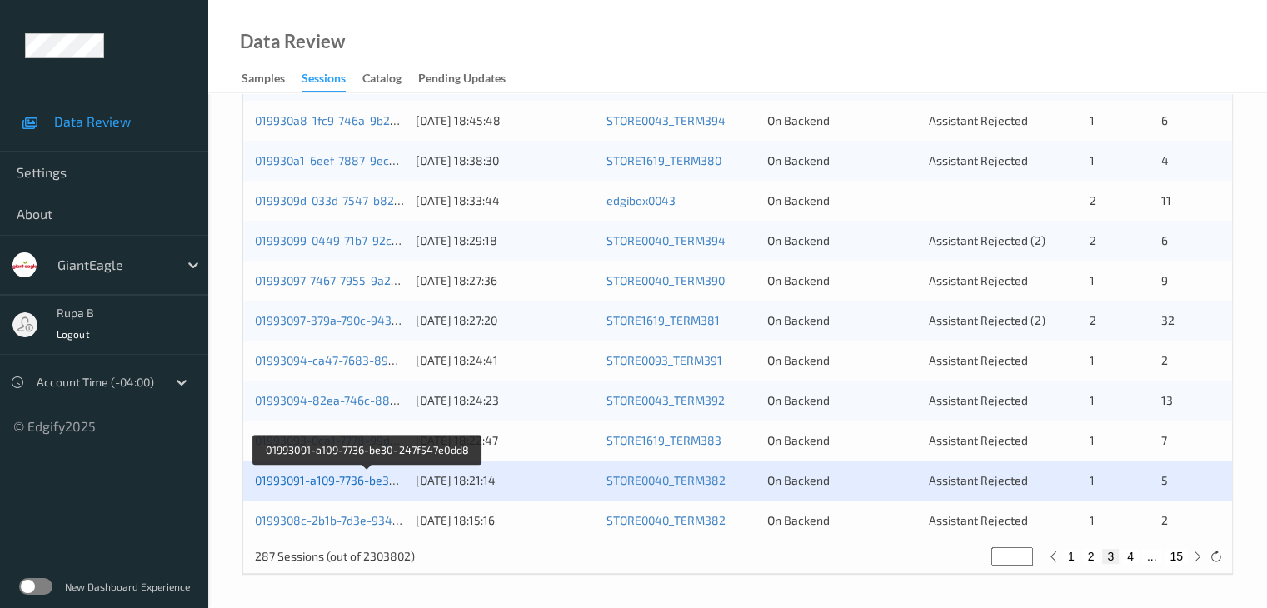
click at [382, 476] on link "01993091-a109-7736-be30-247f547e0dd8" at bounding box center [367, 480] width 224 height 14
click at [370, 478] on link "01993091-a109-7736-be30-247f547e0dd8" at bounding box center [367, 480] width 224 height 14
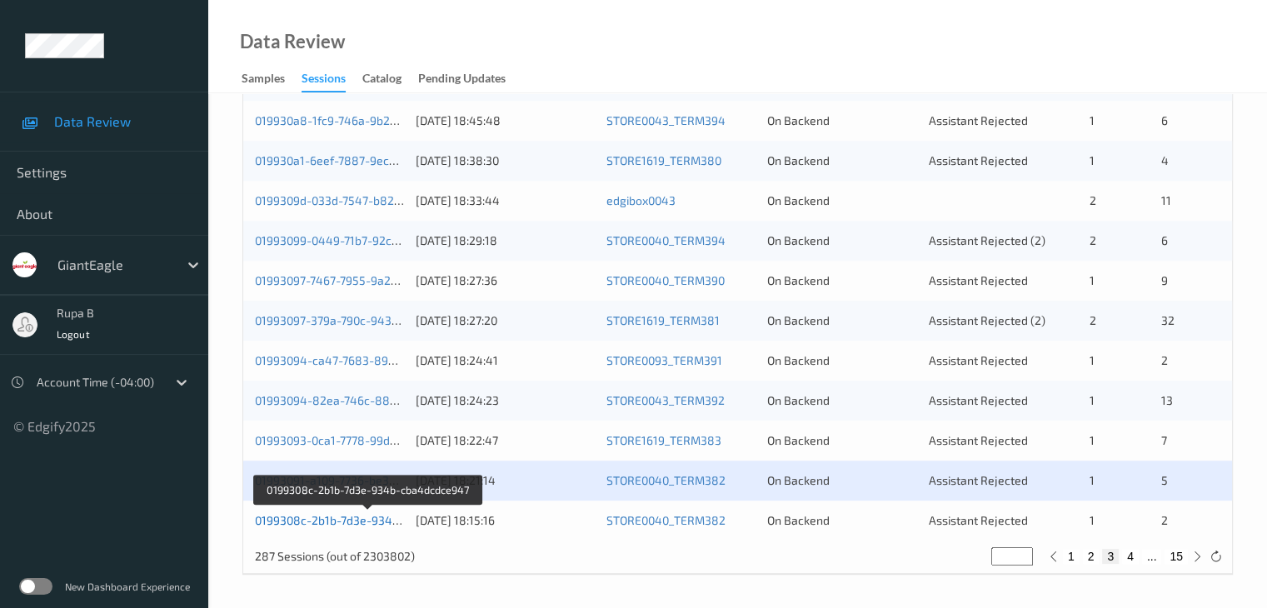
click at [368, 517] on link "0199308c-2b1b-7d3e-934b-cba4dcdce947" at bounding box center [368, 520] width 227 height 14
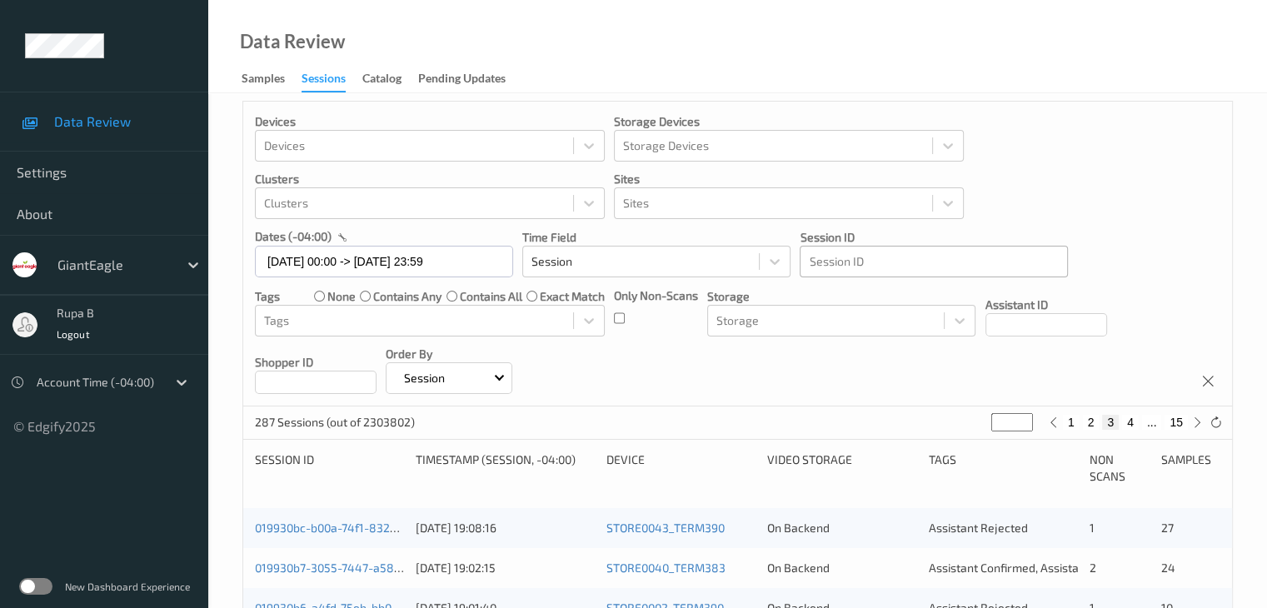
scroll to position [0, 0]
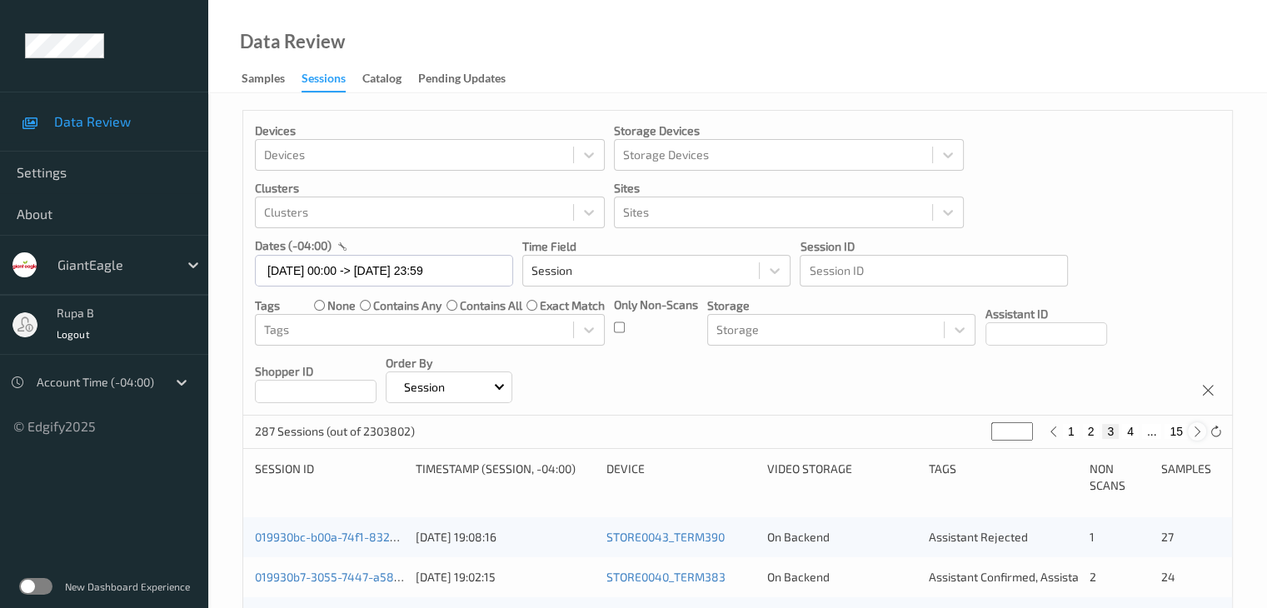
click at [1195, 437] on icon at bounding box center [1197, 432] width 12 height 12
type input "*"
click at [1196, 432] on icon at bounding box center [1197, 432] width 12 height 12
type input "*"
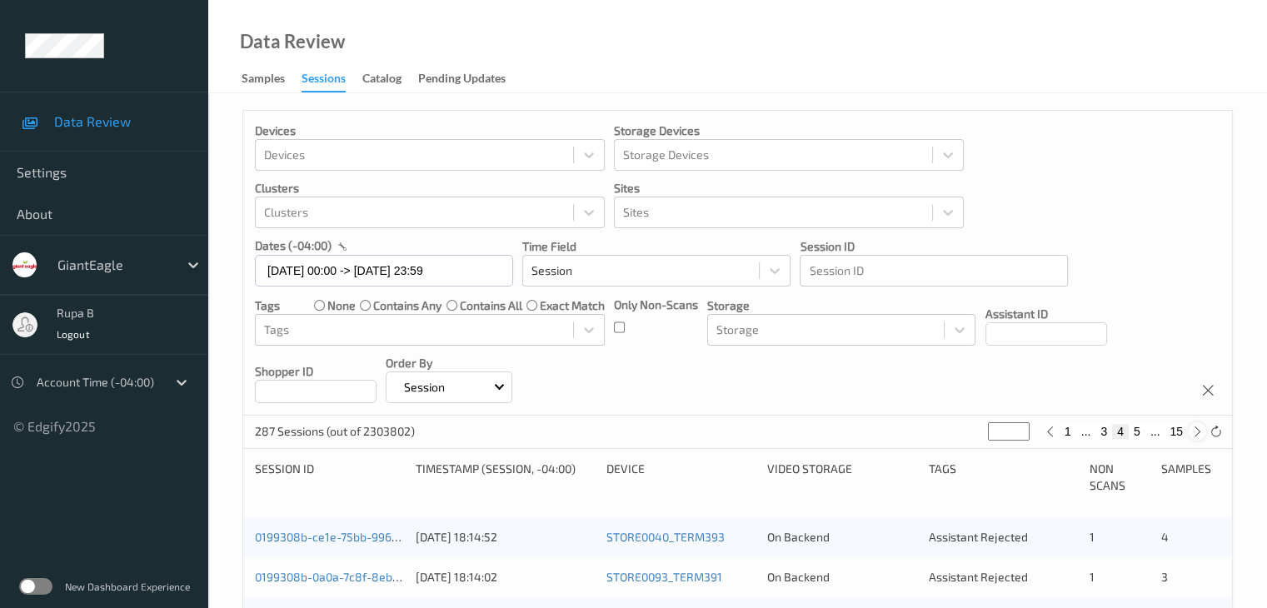
type input "*"
click at [1196, 432] on icon at bounding box center [1197, 432] width 12 height 12
type input "*"
click at [1189, 434] on div at bounding box center [1197, 431] width 18 height 18
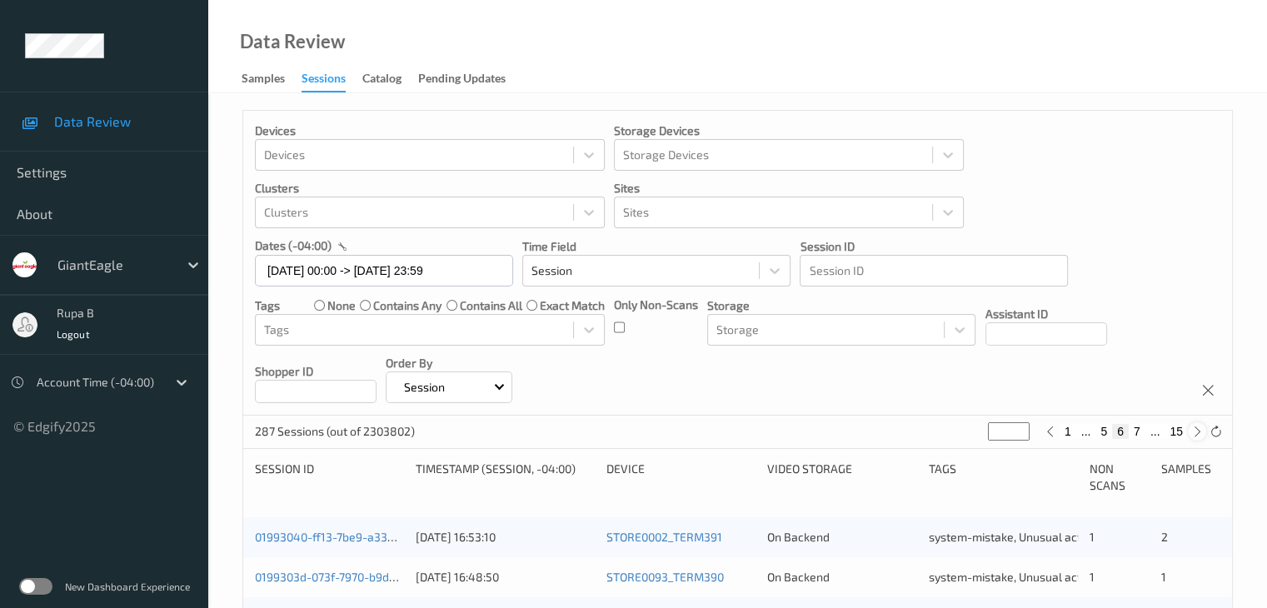
type input "*"
click at [1192, 433] on icon at bounding box center [1197, 432] width 12 height 12
type input "*"
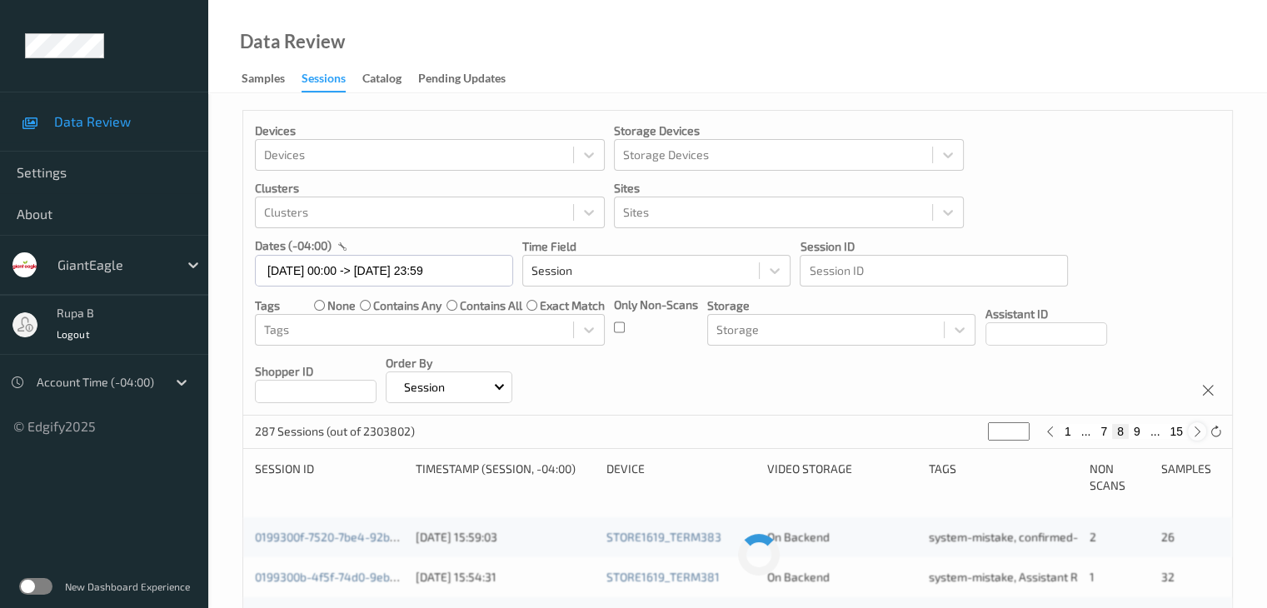
click at [1192, 433] on icon at bounding box center [1197, 432] width 12 height 12
type input "*"
click at [1192, 433] on icon at bounding box center [1197, 432] width 12 height 12
type input "**"
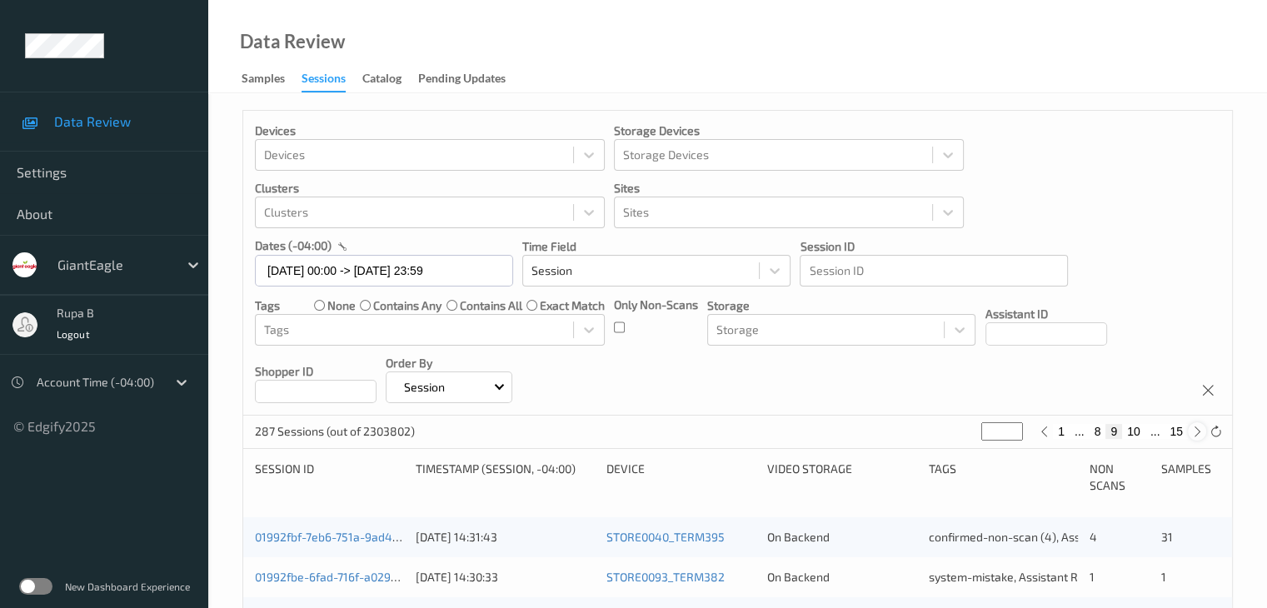
type input "**"
click at [1200, 434] on icon at bounding box center [1197, 432] width 12 height 12
type input "**"
click at [1200, 434] on icon at bounding box center [1197, 432] width 12 height 12
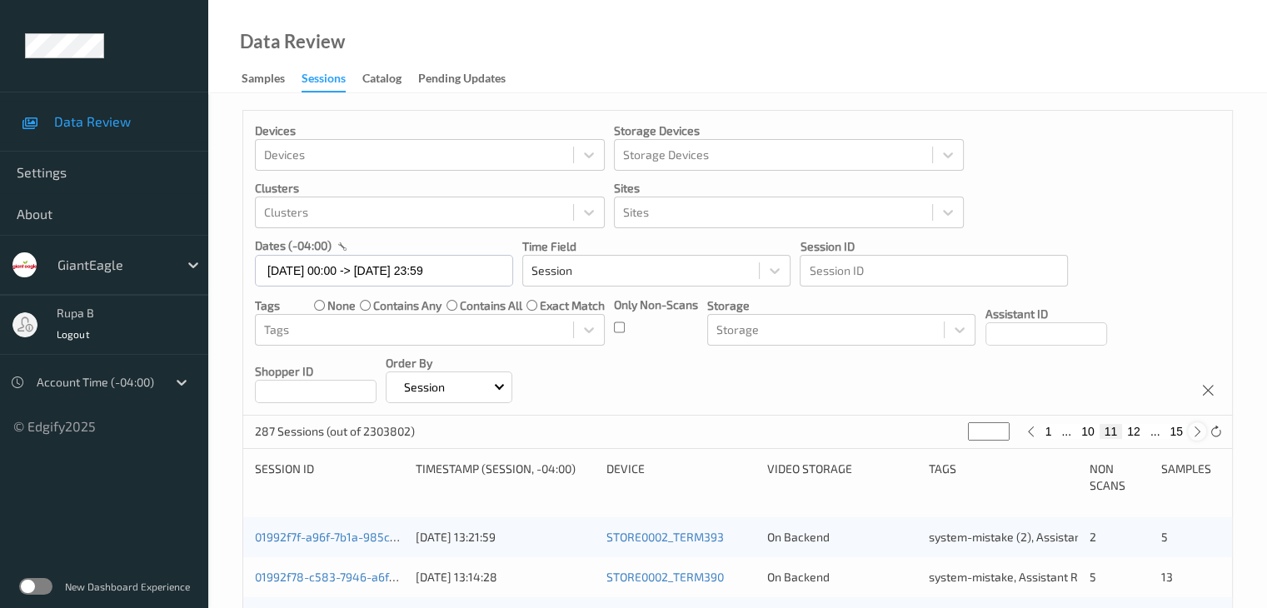
type input "**"
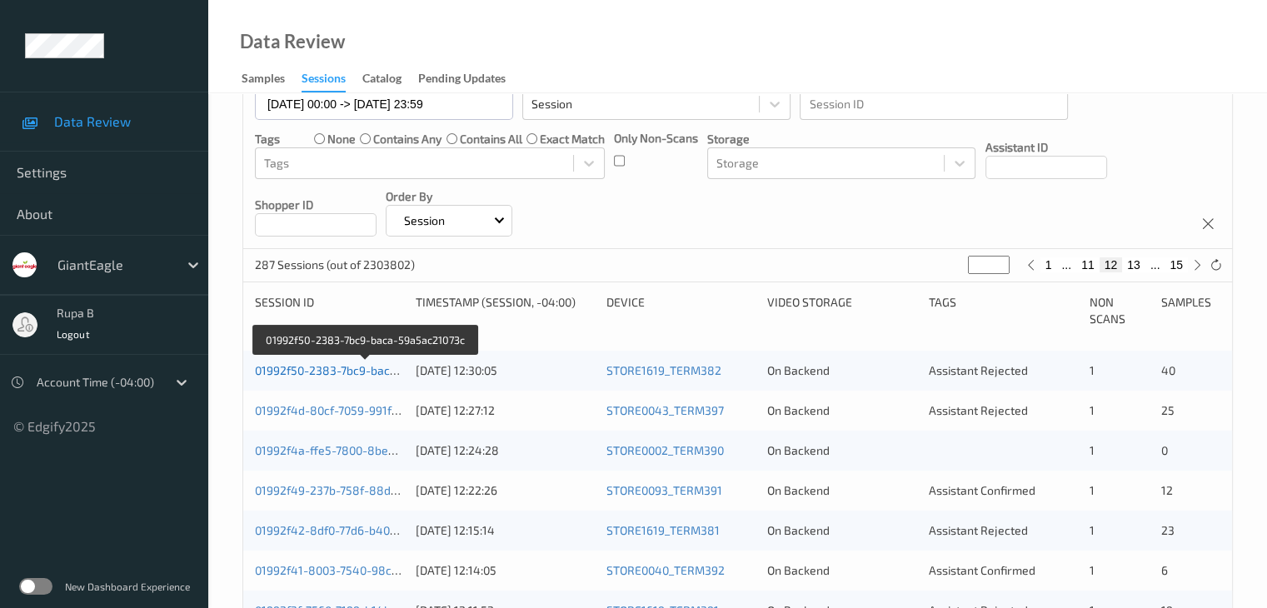
click at [367, 374] on link "01992f50-2383-7bc9-baca-59a5ac21073c" at bounding box center [366, 370] width 222 height 14
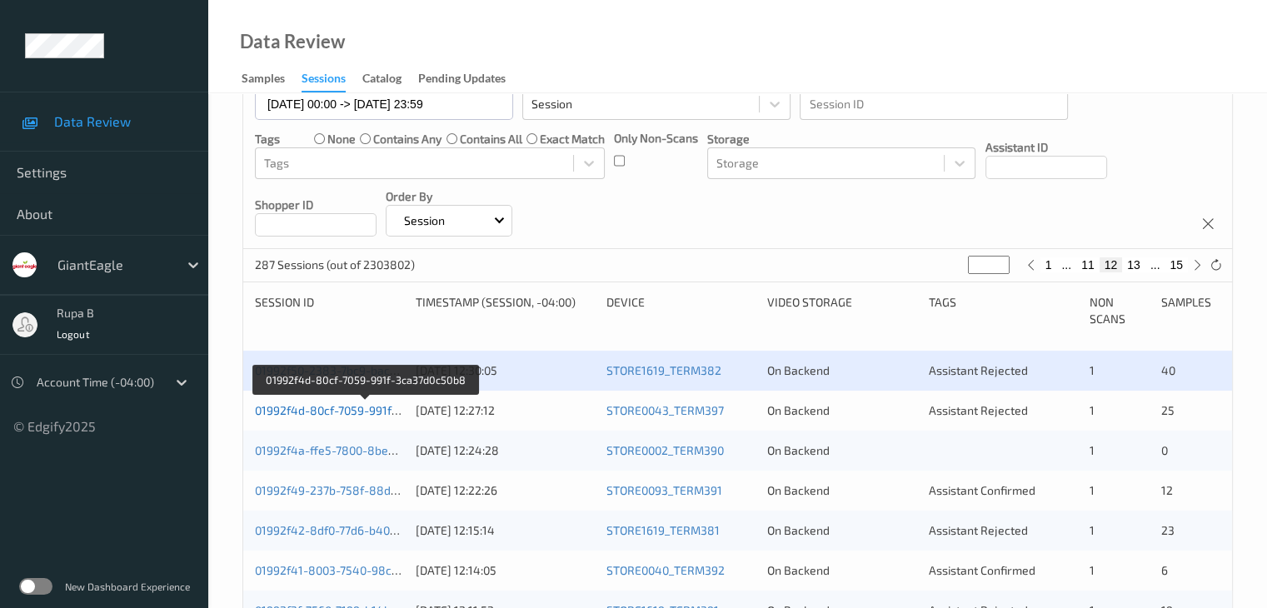
click at [341, 416] on link "01992f4d-80cf-7059-991f-3ca37d0c50b8" at bounding box center [365, 410] width 220 height 14
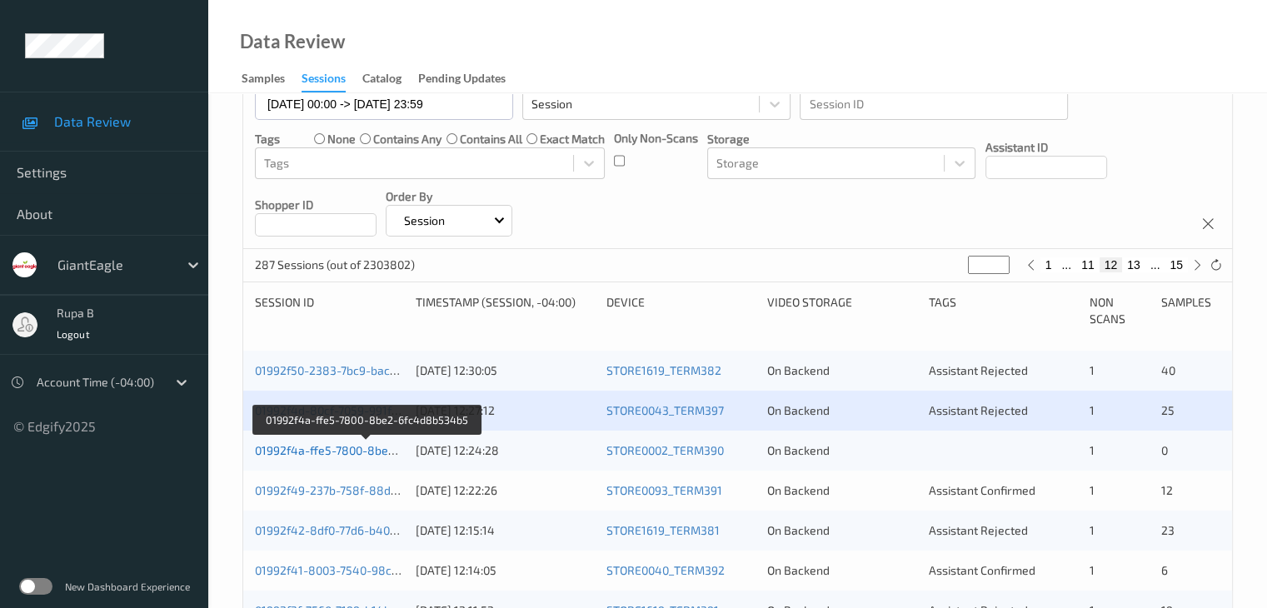
click at [342, 454] on link "01992f4a-ffe5-7800-8be2-6fc4d8b534b5" at bounding box center [367, 450] width 224 height 14
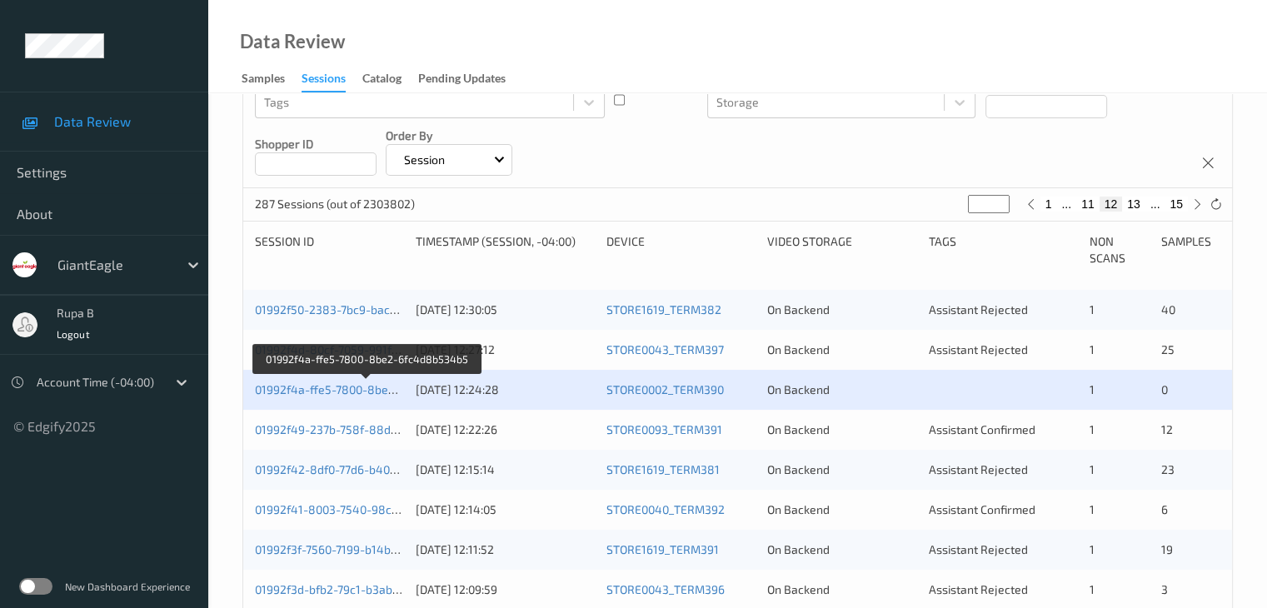
scroll to position [333, 0]
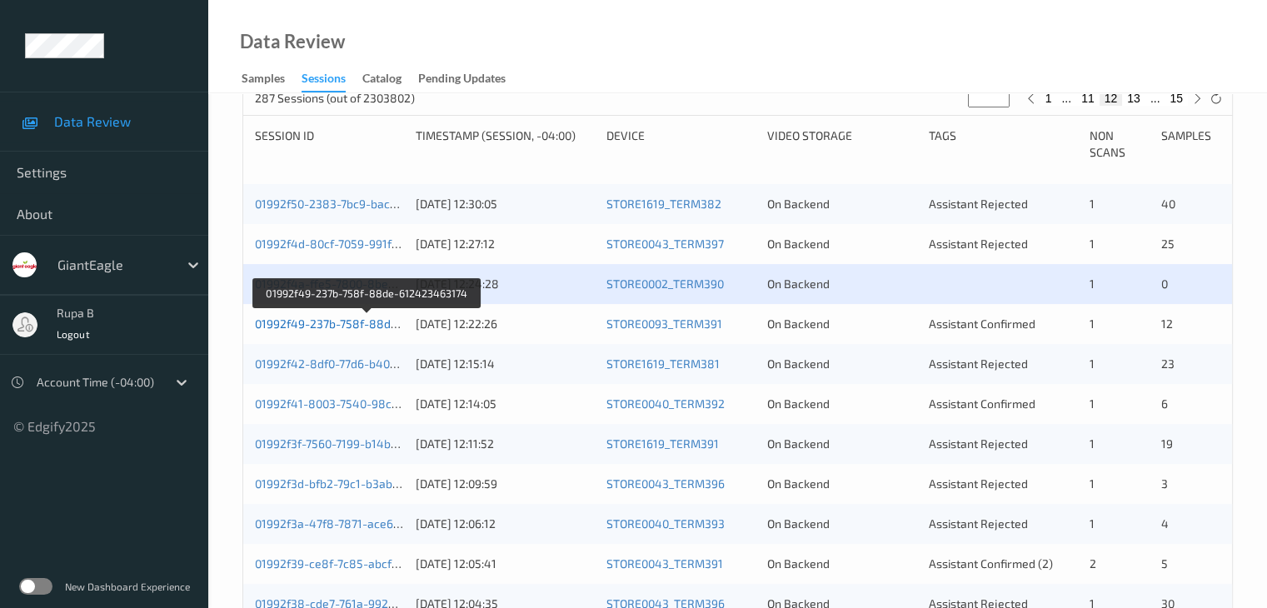
click at [376, 322] on link "01992f49-237b-758f-88de-612423463174" at bounding box center [368, 324] width 226 height 14
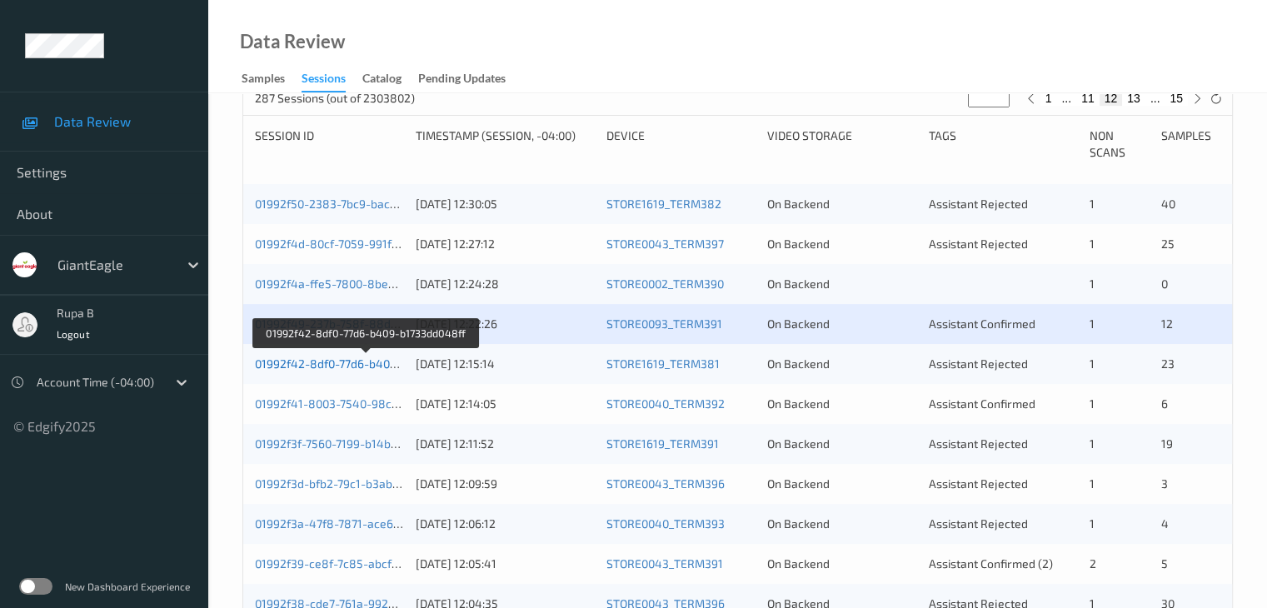
click at [383, 362] on link "01992f42-8df0-77d6-b409-b1733dd048ff" at bounding box center [365, 364] width 221 height 14
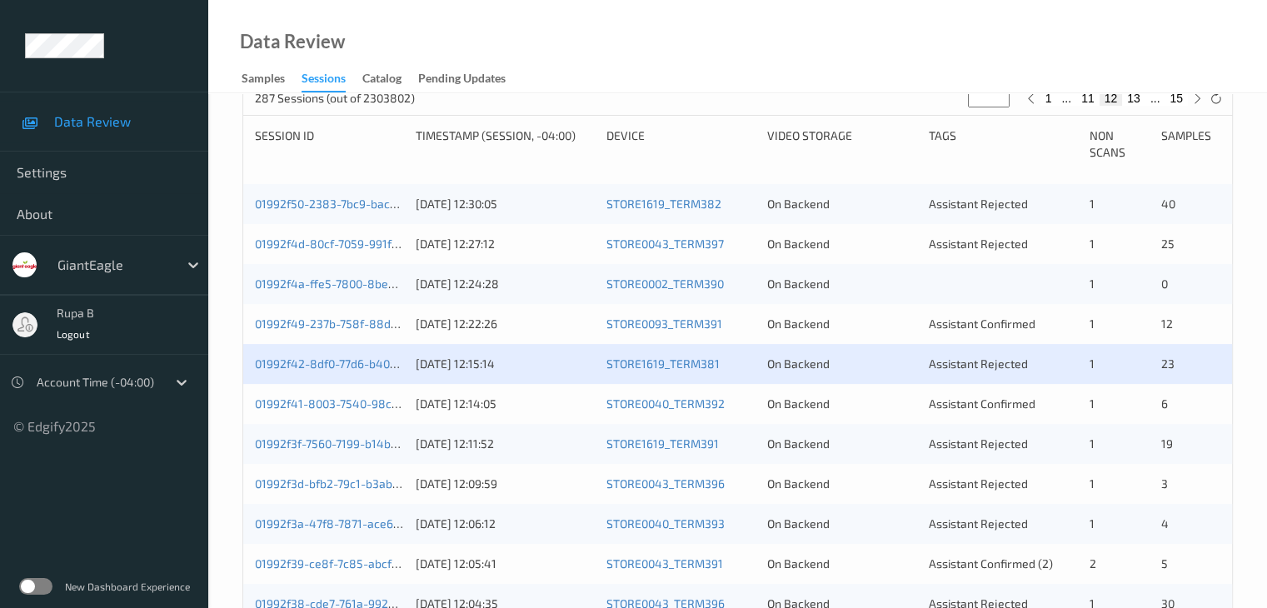
click at [382, 371] on div "01992f42-8df0-77d6-b409-b1733dd048ff" at bounding box center [329, 364] width 149 height 17
click at [381, 362] on link "01992f42-8df0-77d6-b409-b1733dd048ff" at bounding box center [365, 364] width 221 height 14
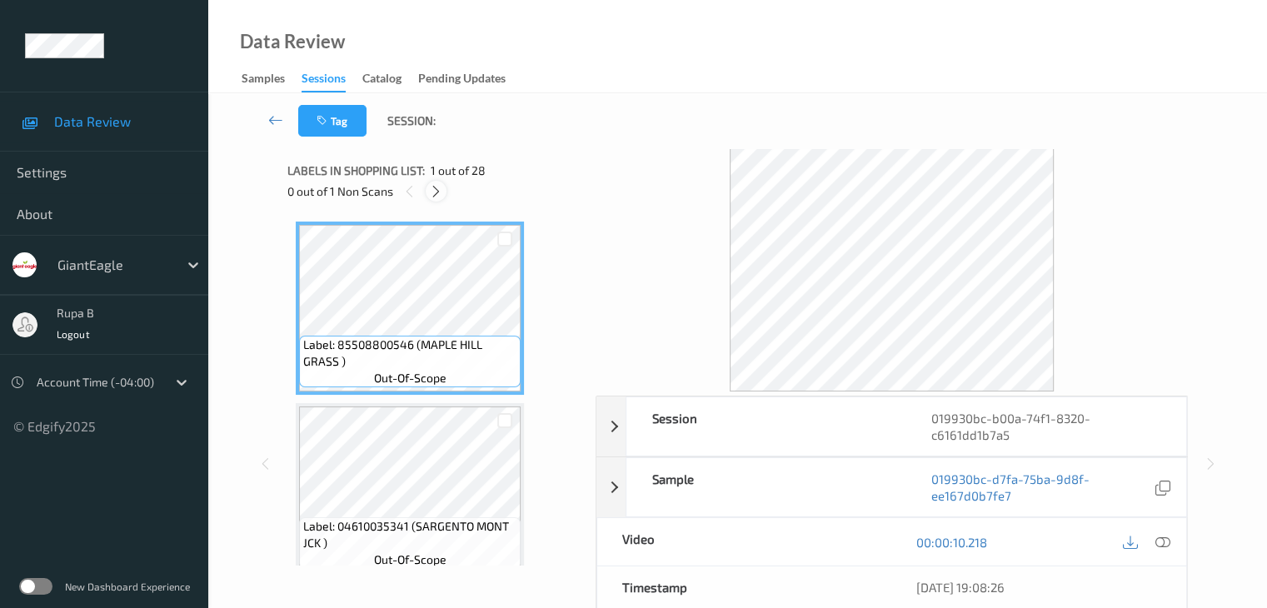
click at [430, 187] on icon at bounding box center [436, 191] width 14 height 15
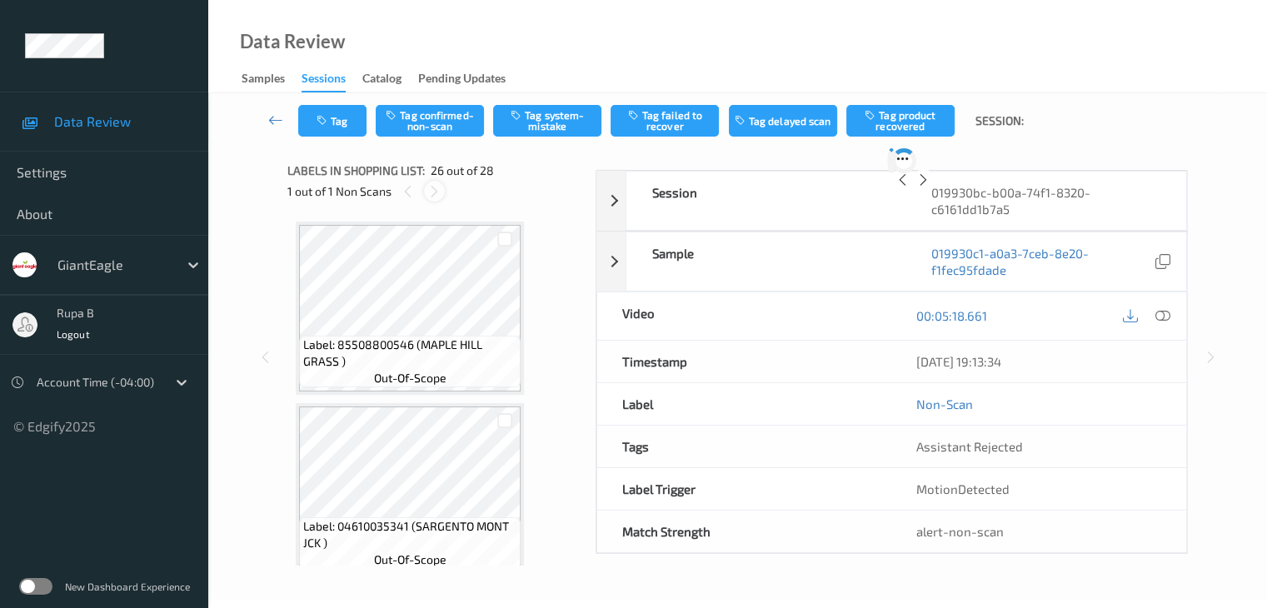
scroll to position [4367, 0]
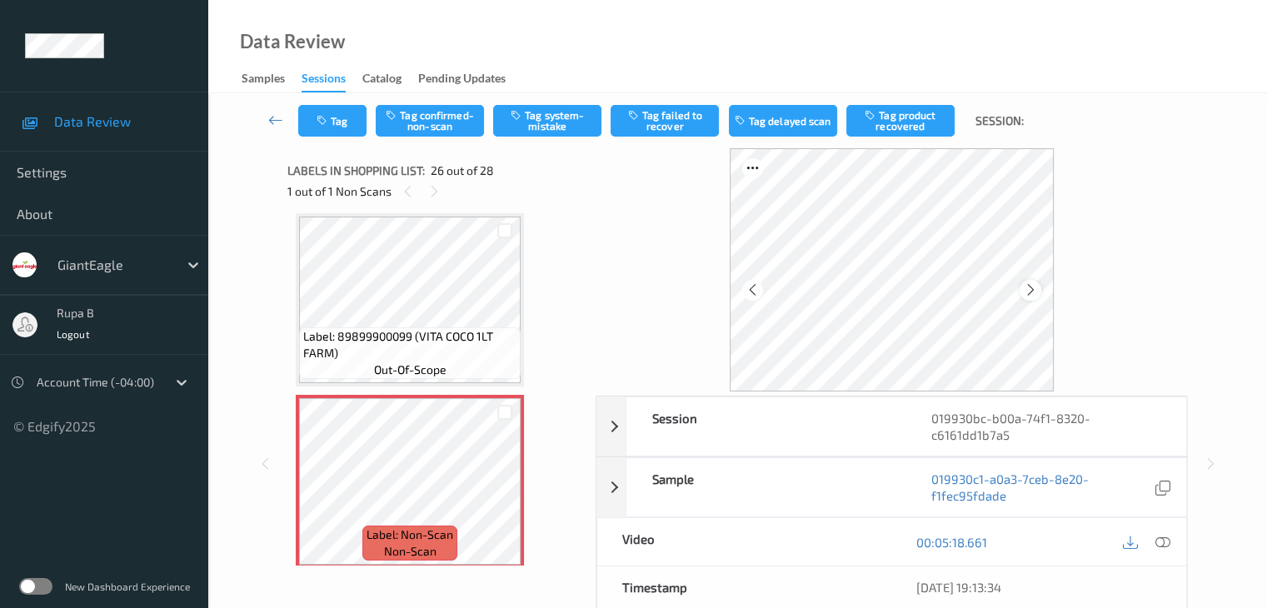
click at [1029, 294] on icon at bounding box center [1031, 289] width 14 height 15
click at [1164, 543] on icon at bounding box center [1162, 542] width 15 height 15
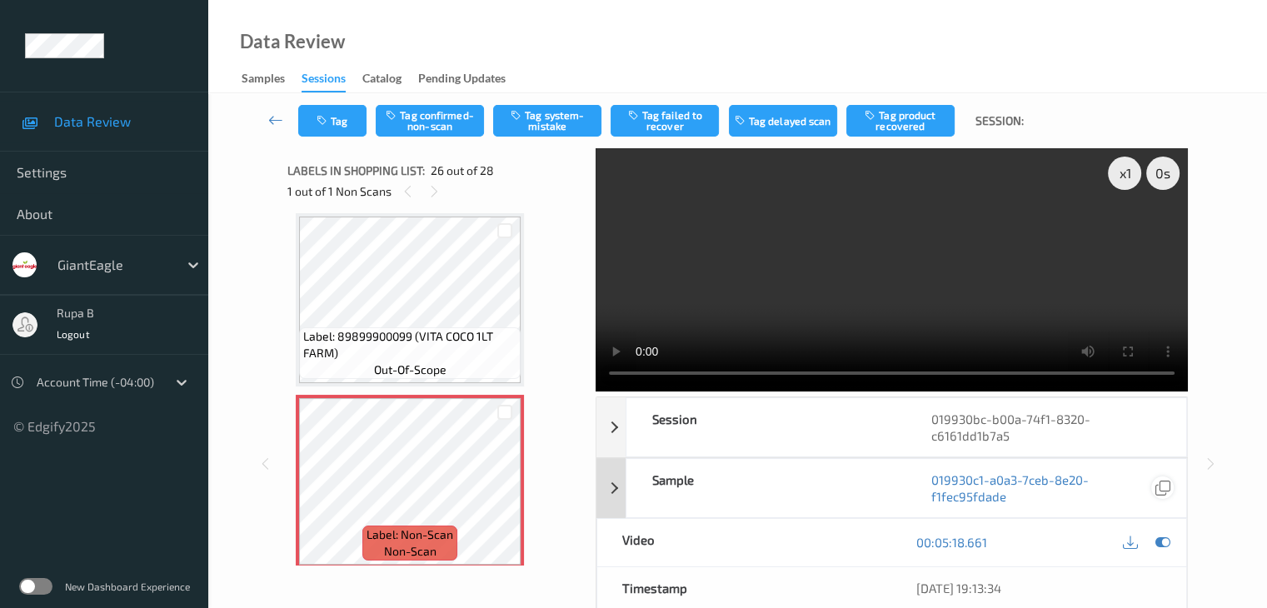
click at [1164, 544] on icon at bounding box center [1162, 542] width 15 height 15
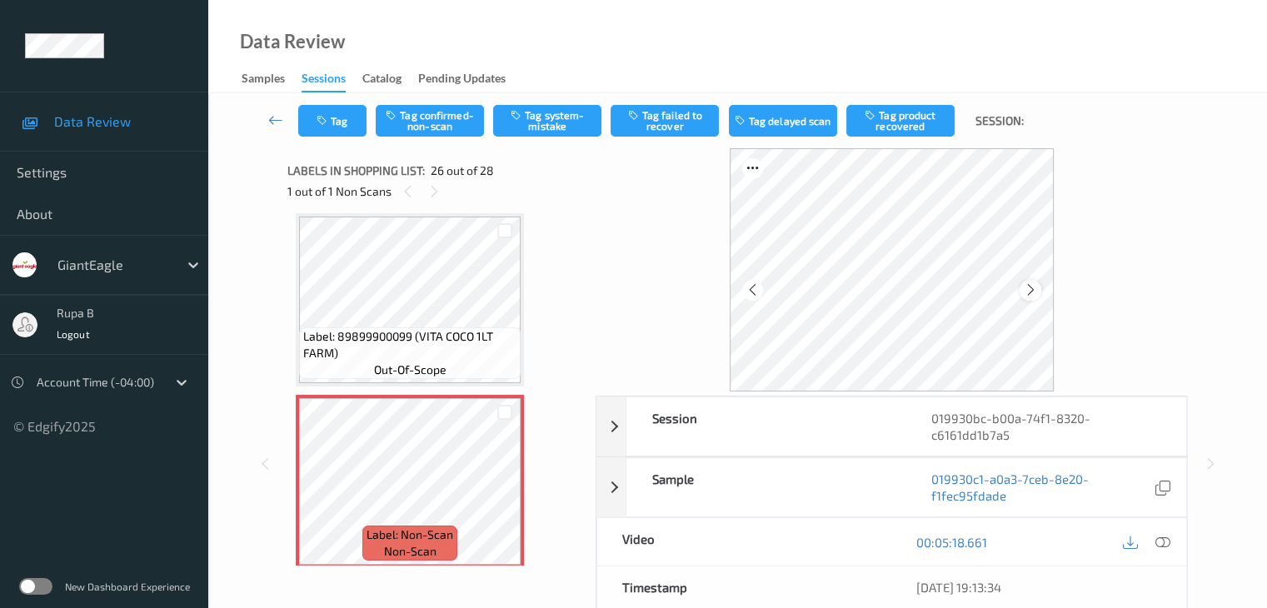
click at [1033, 290] on icon at bounding box center [1031, 289] width 14 height 15
click at [1164, 541] on icon at bounding box center [1162, 542] width 15 height 15
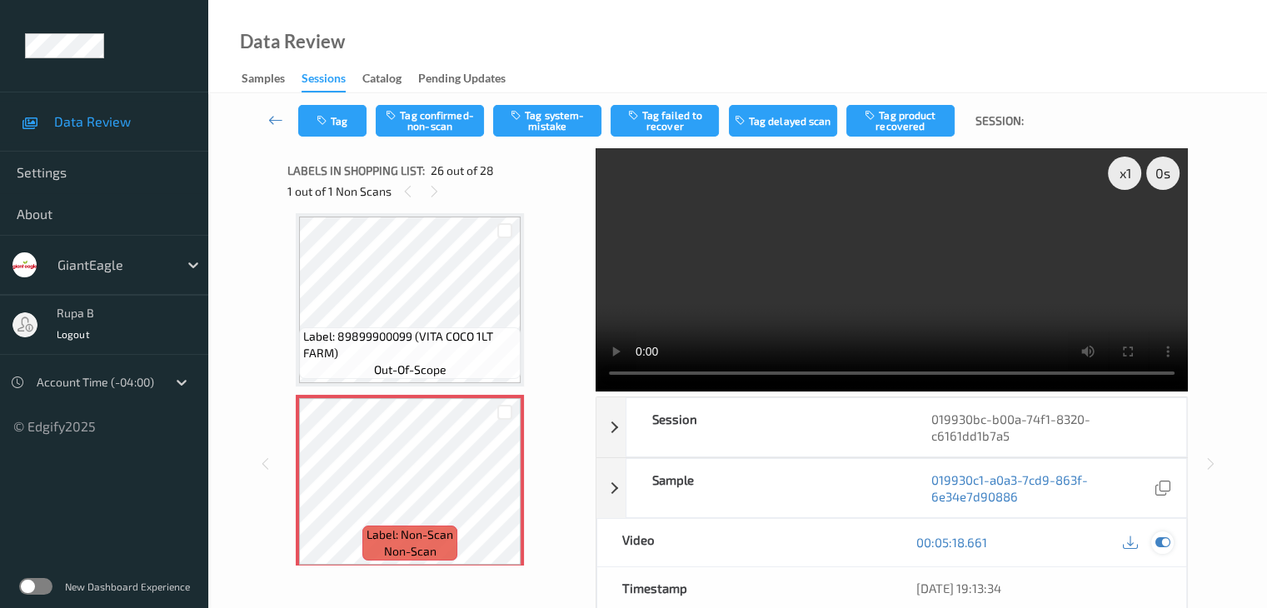
click at [1157, 547] on icon at bounding box center [1162, 542] width 15 height 15
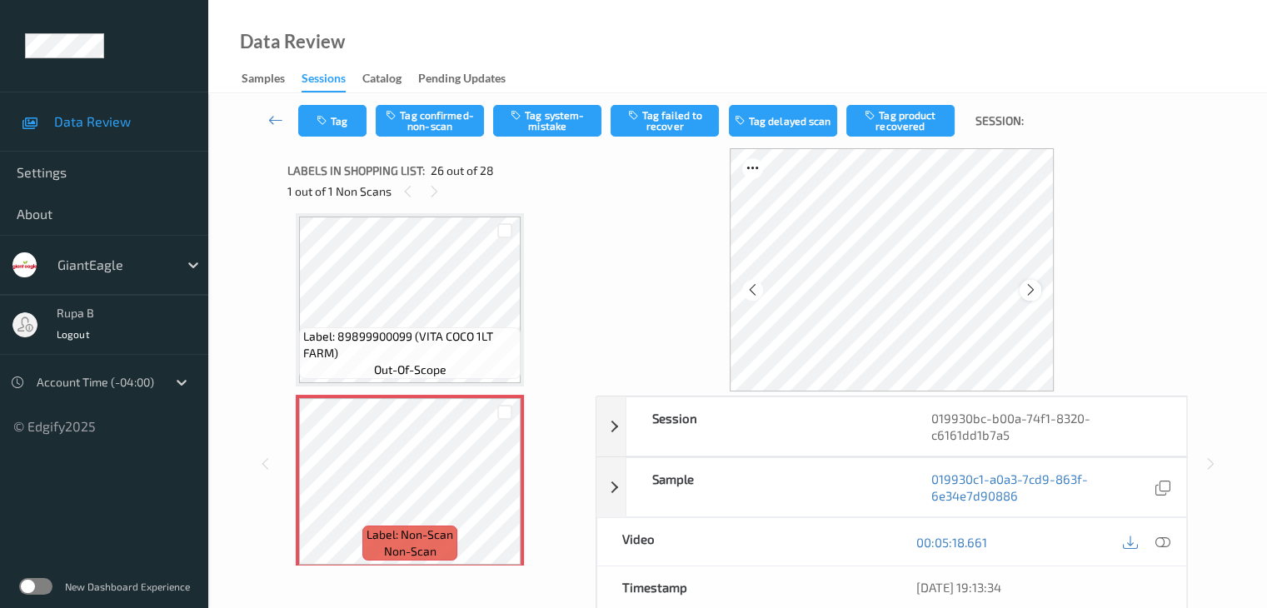
click at [1025, 289] on icon at bounding box center [1031, 289] width 14 height 15
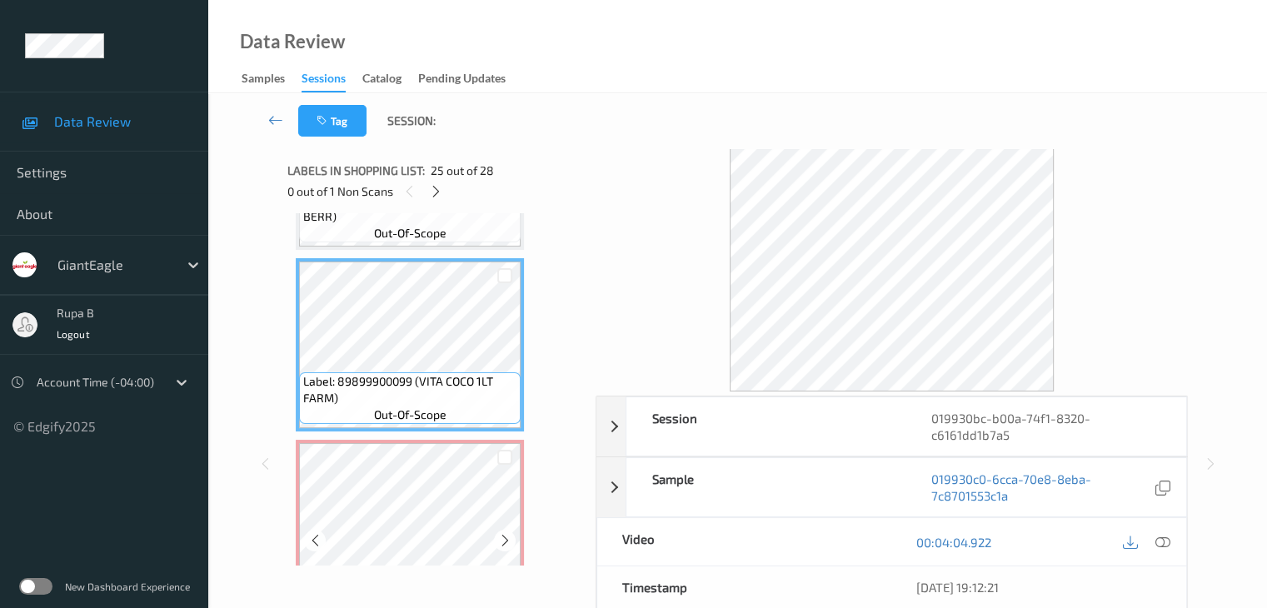
scroll to position [4284, 0]
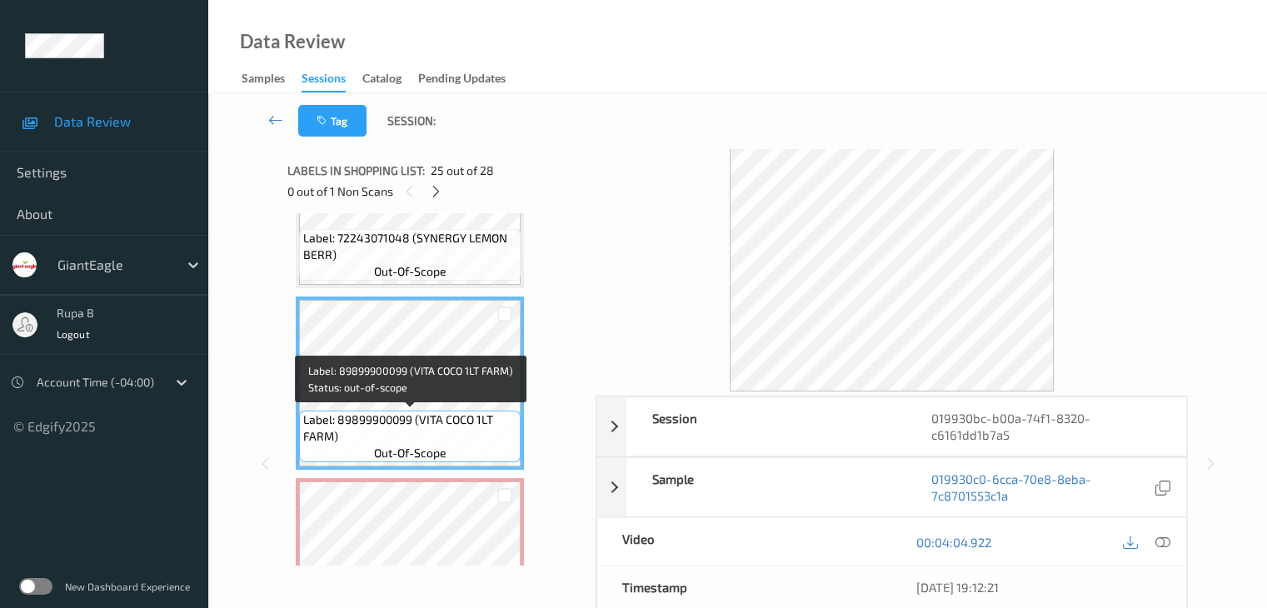
click at [317, 424] on span "Label: 89899900099 (VITA COCO 1LT FARM)" at bounding box center [409, 428] width 213 height 33
copy span "Label: 89899900099 (VITA COCO 1LT FARM)"
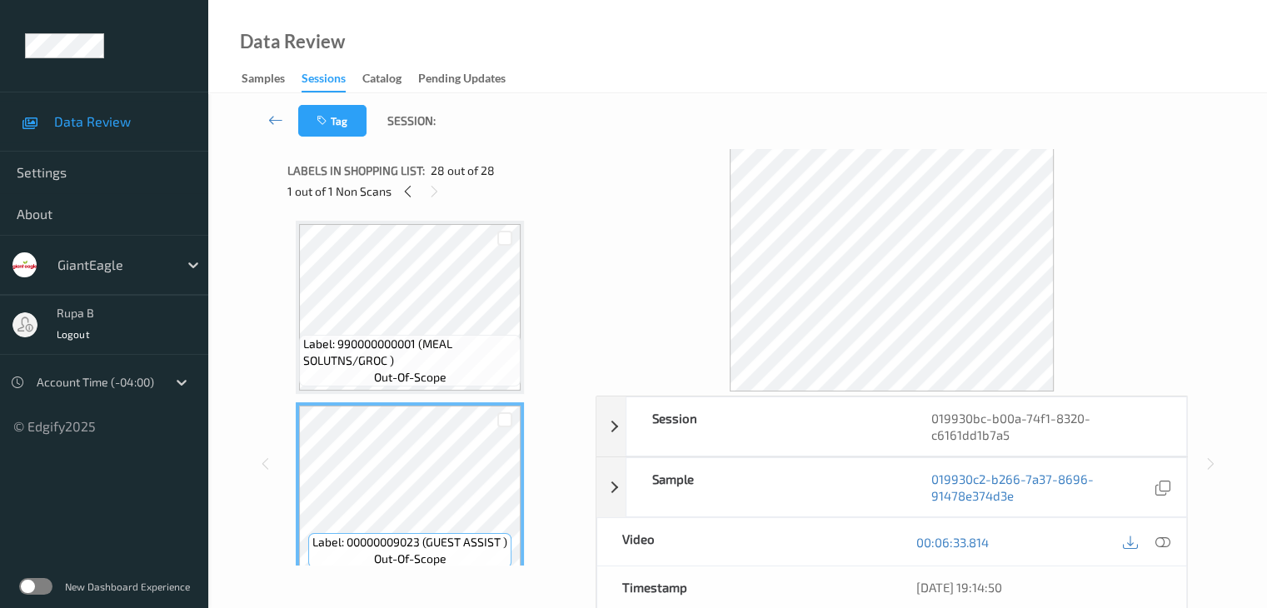
scroll to position [4741, 0]
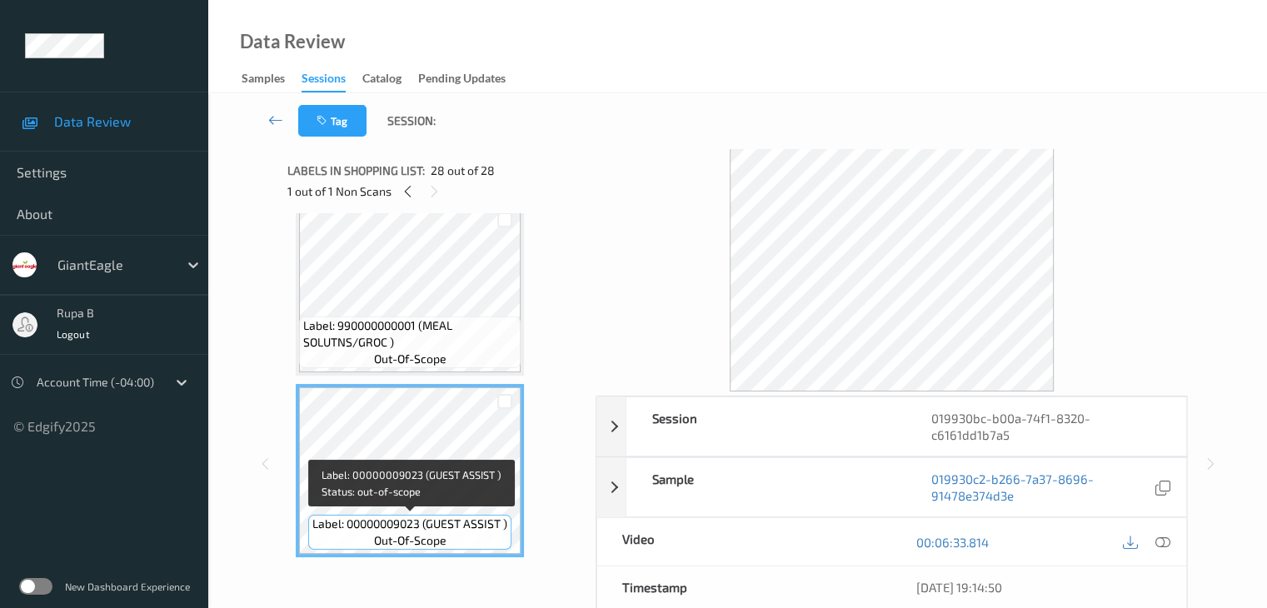
click at [423, 523] on span "Label: 00000009023 (GUEST ASSIST )" at bounding box center [409, 524] width 195 height 17
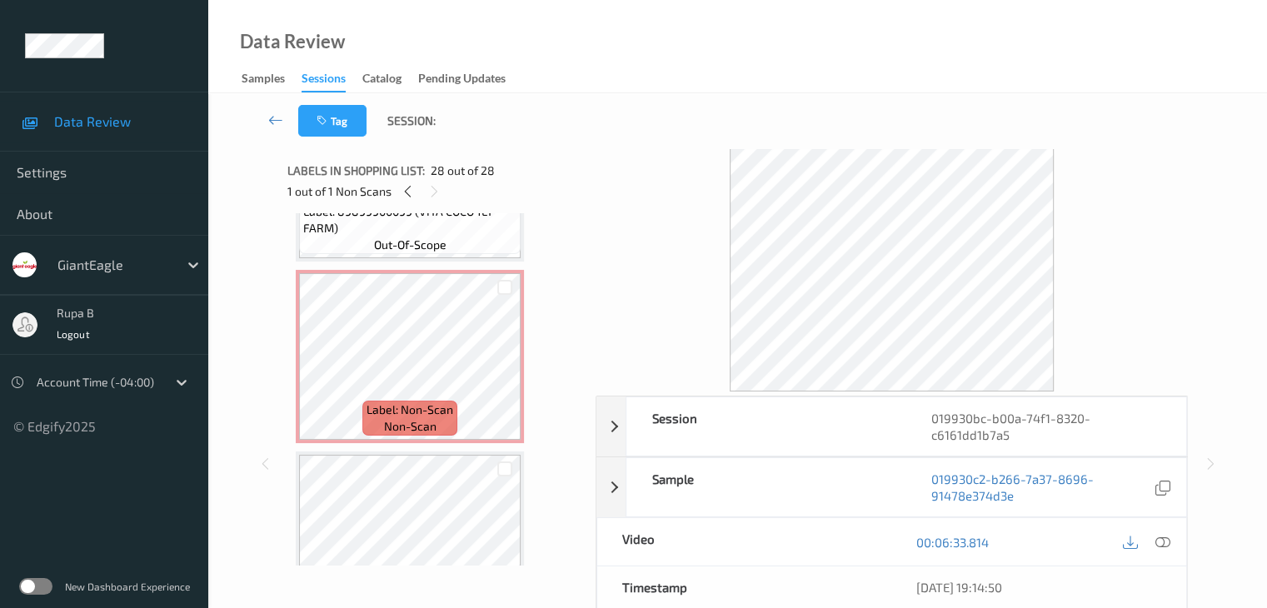
scroll to position [4491, 0]
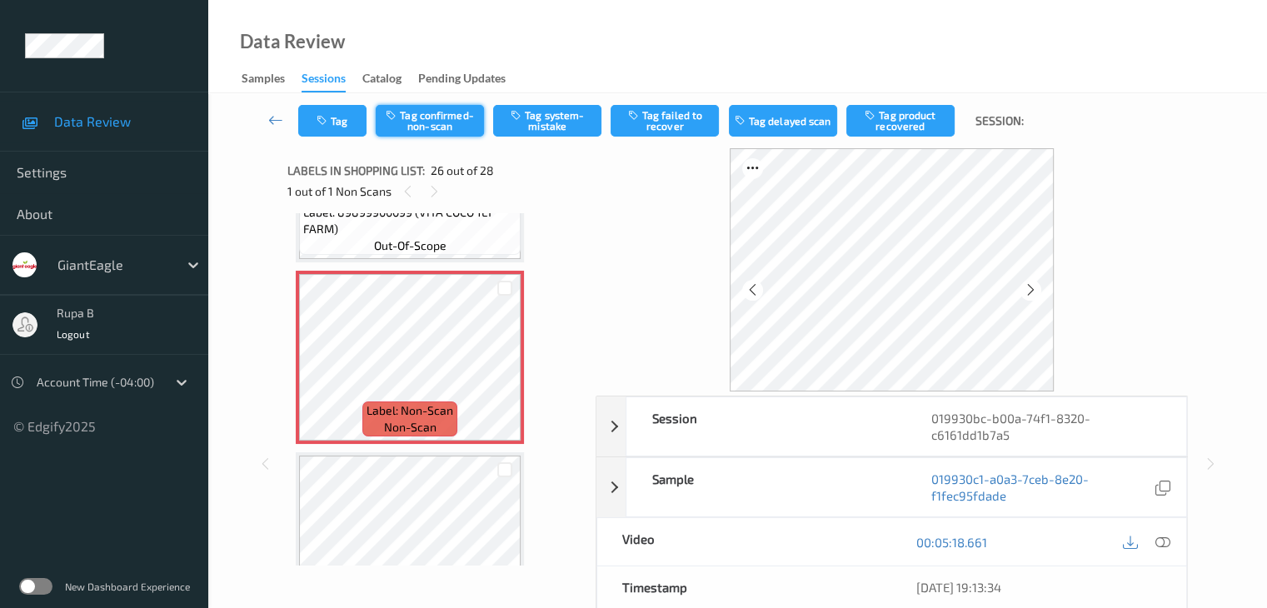
click at [437, 111] on button "Tag confirmed-non-scan" at bounding box center [430, 121] width 108 height 32
click at [683, 123] on button "Tag failed to recover" at bounding box center [665, 121] width 108 height 32
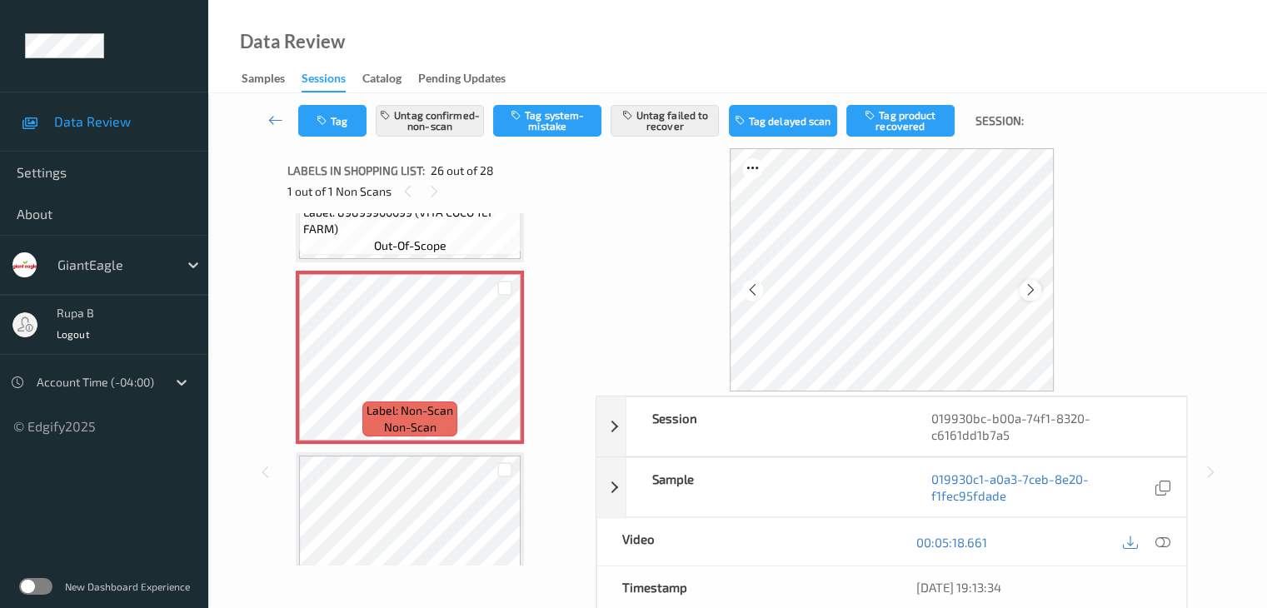
click at [1036, 289] on icon at bounding box center [1031, 289] width 14 height 15
click at [1036, 291] on icon at bounding box center [1031, 289] width 14 height 15
click at [346, 129] on button "Tag" at bounding box center [332, 121] width 68 height 32
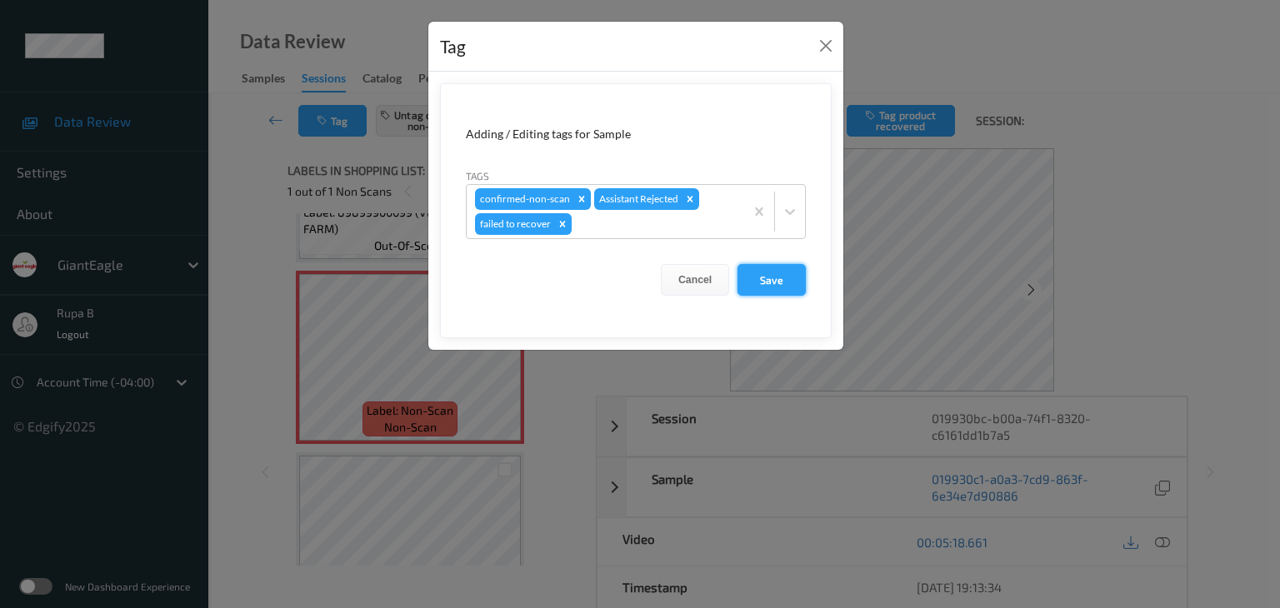
click at [780, 269] on button "Save" at bounding box center [771, 280] width 68 height 32
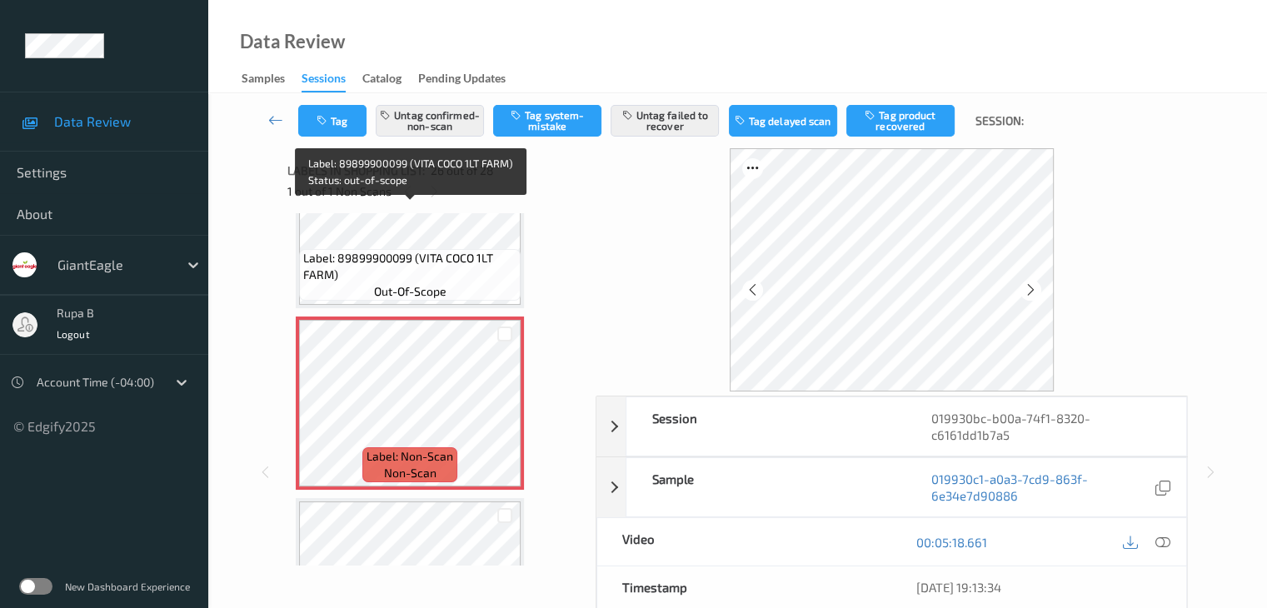
scroll to position [4408, 0]
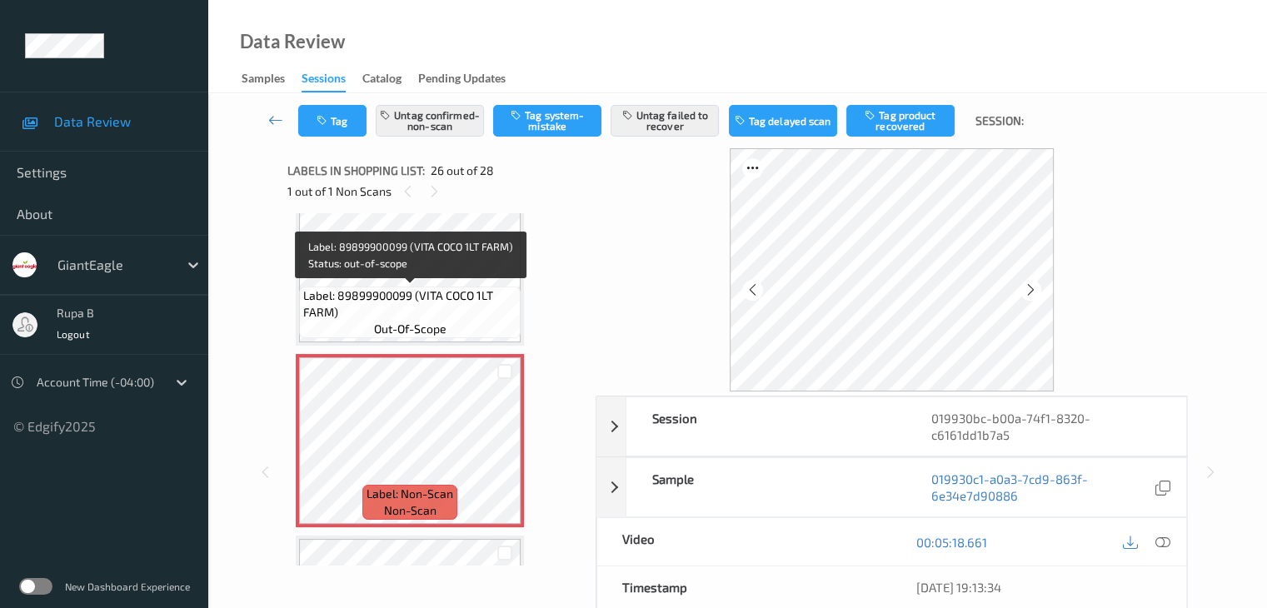
click at [442, 291] on span "Label: 89899900099 (VITA COCO 1LT FARM)" at bounding box center [409, 303] width 213 height 33
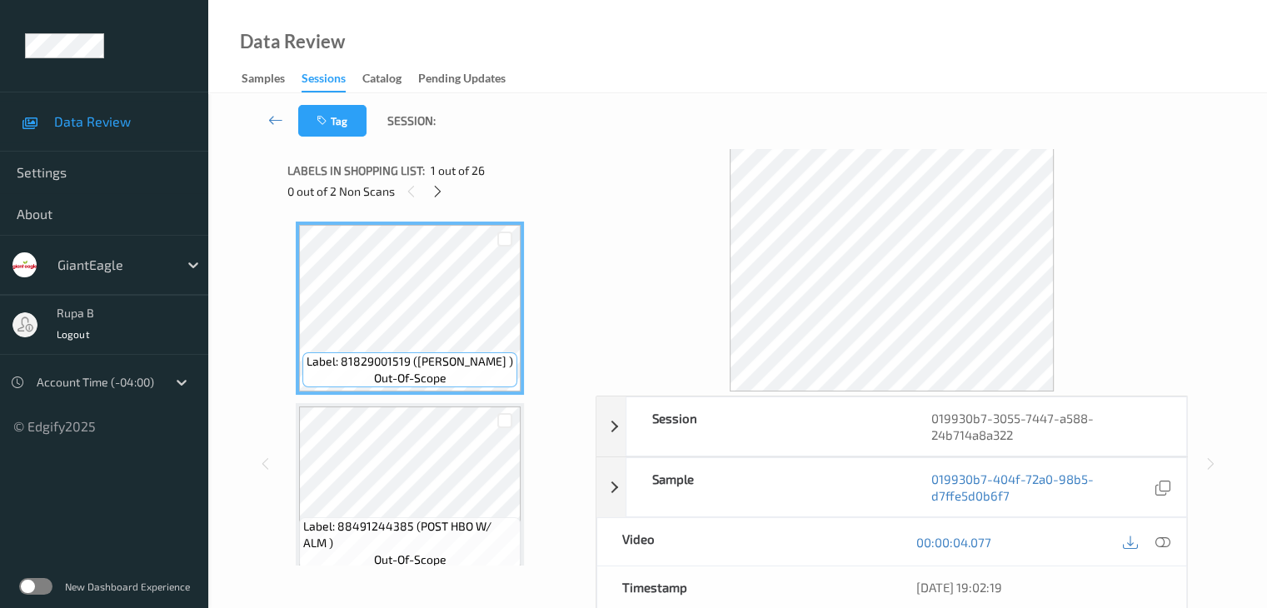
click at [482, 211] on div "Labels in shopping list: 1 out of 26 0 out of 2 Non Scans" at bounding box center [435, 180] width 297 height 65
click at [438, 187] on icon at bounding box center [438, 191] width 14 height 15
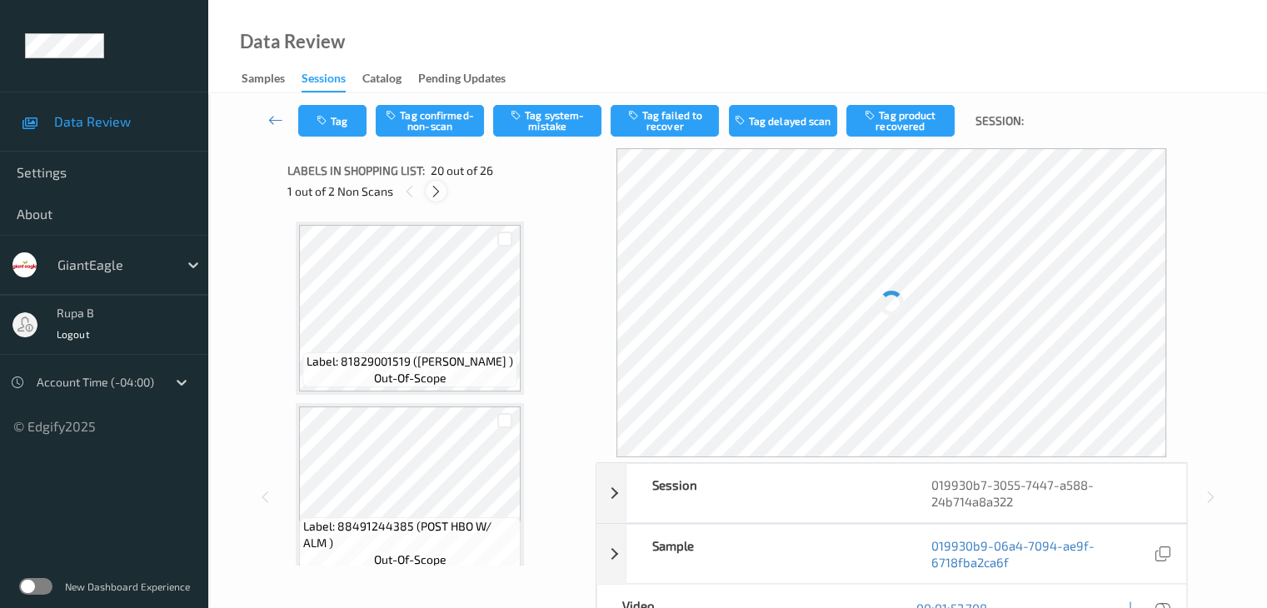
scroll to position [3277, 0]
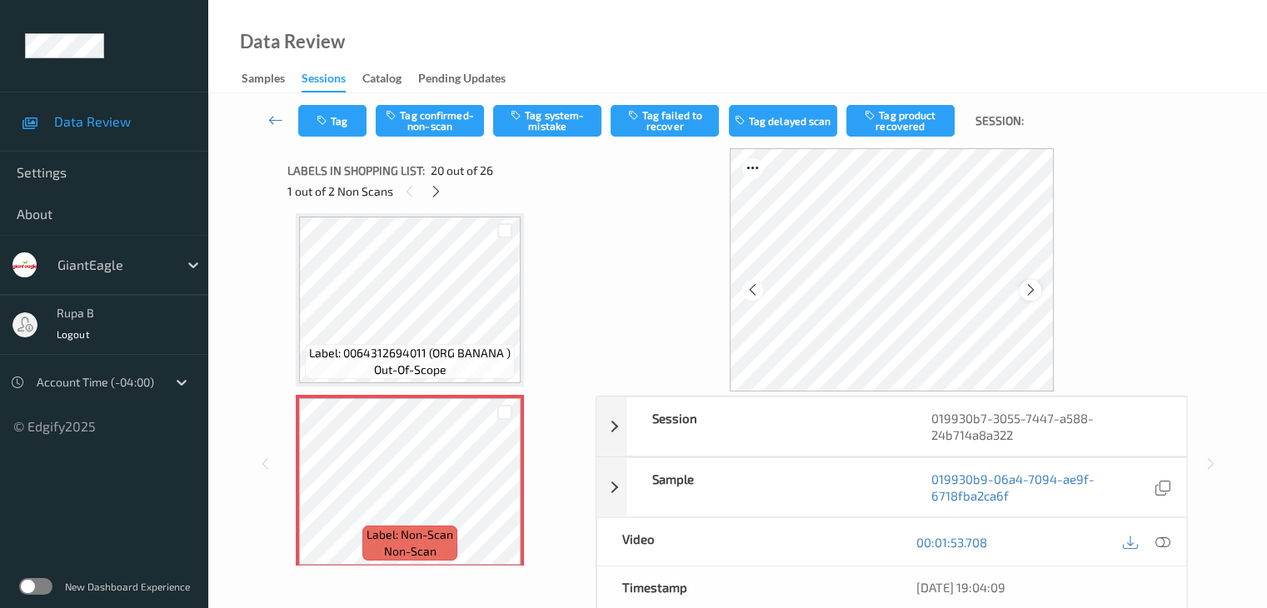
click at [1039, 294] on div at bounding box center [1030, 290] width 21 height 21
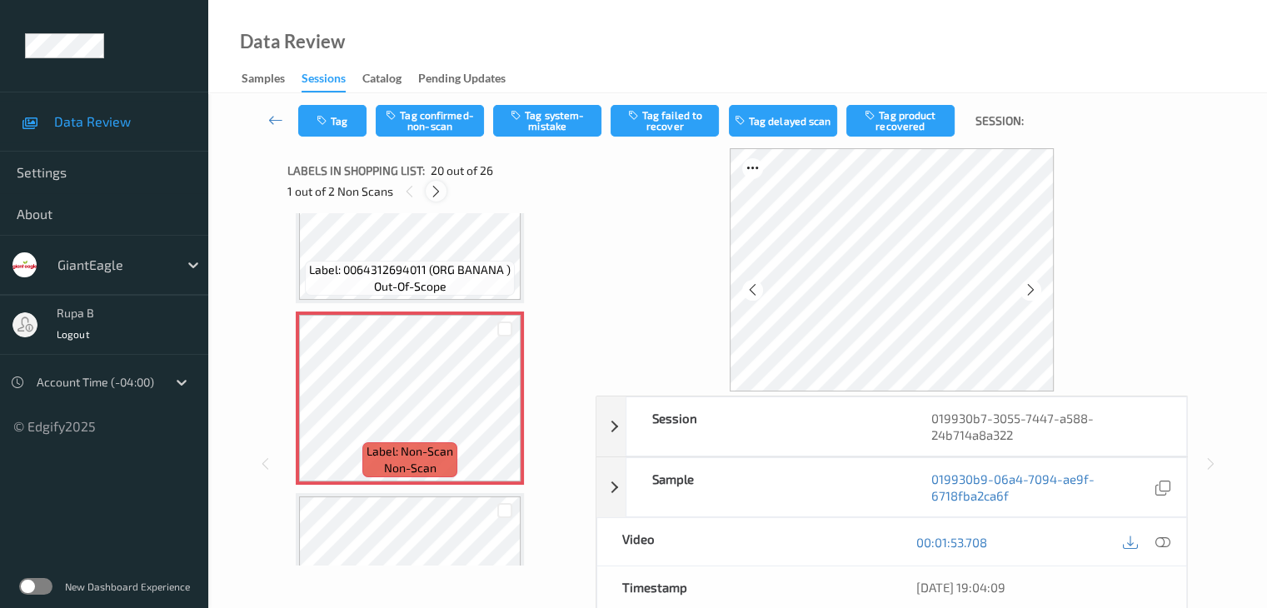
click at [430, 194] on icon at bounding box center [436, 191] width 14 height 15
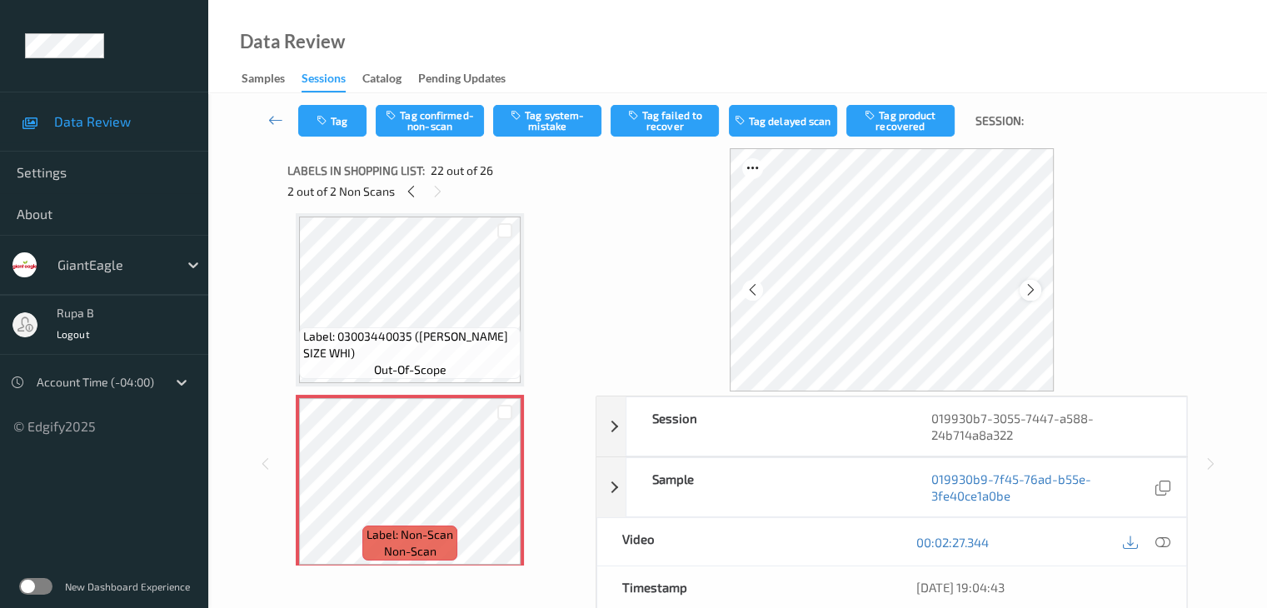
click at [1032, 295] on icon at bounding box center [1031, 289] width 14 height 15
click at [408, 191] on icon at bounding box center [411, 191] width 14 height 15
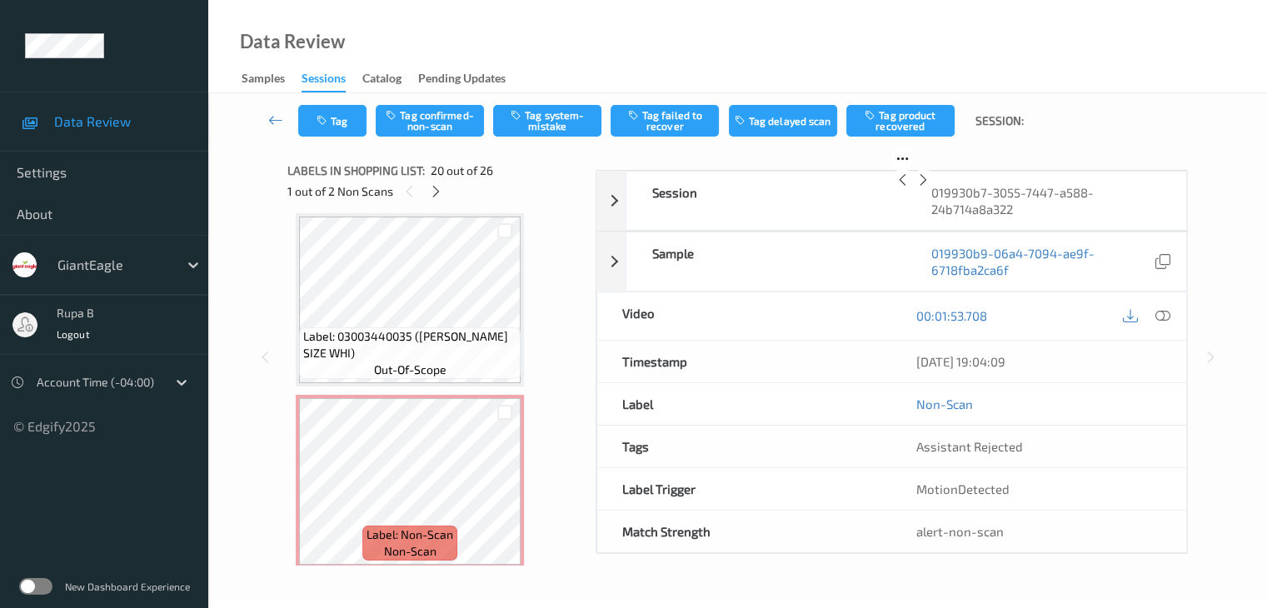
scroll to position [3277, 0]
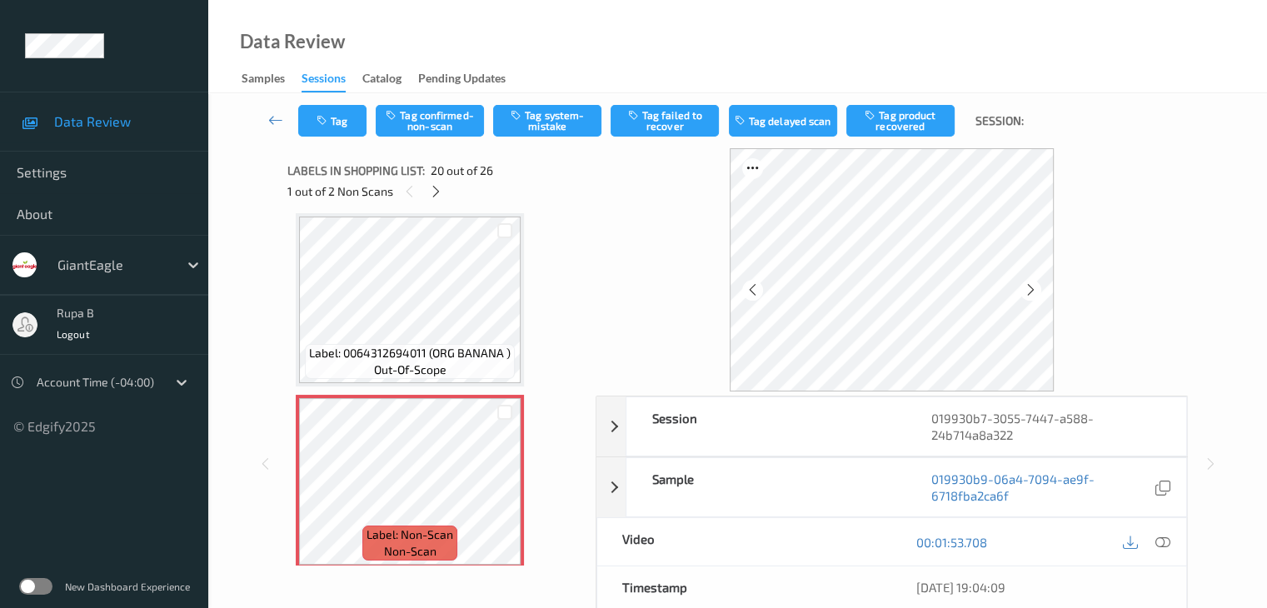
click at [1170, 535] on icon at bounding box center [1162, 542] width 15 height 15
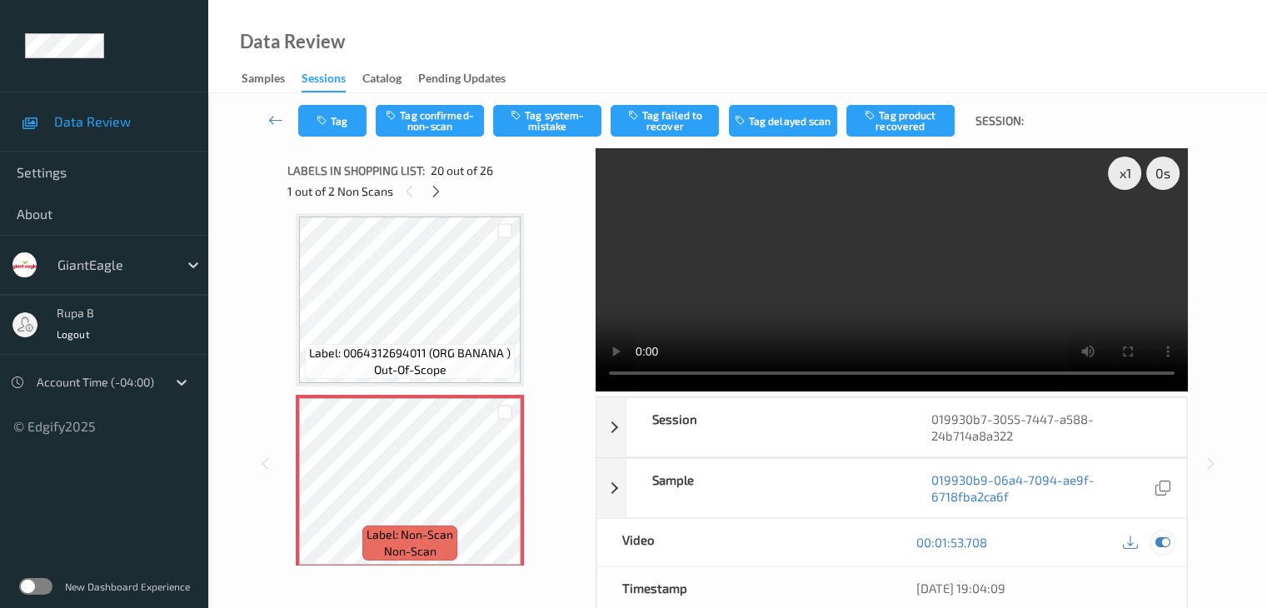
click at [1164, 539] on icon at bounding box center [1162, 542] width 15 height 15
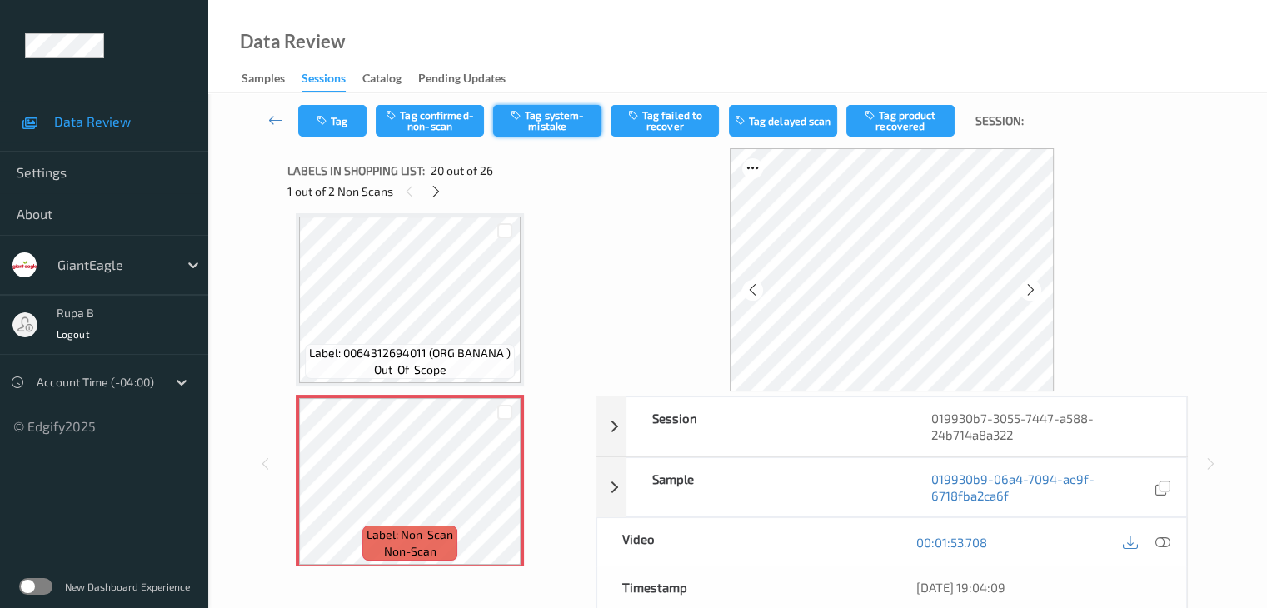
click at [555, 126] on button "Tag system-mistake" at bounding box center [547, 121] width 108 height 32
click at [327, 126] on icon "button" at bounding box center [324, 121] width 14 height 12
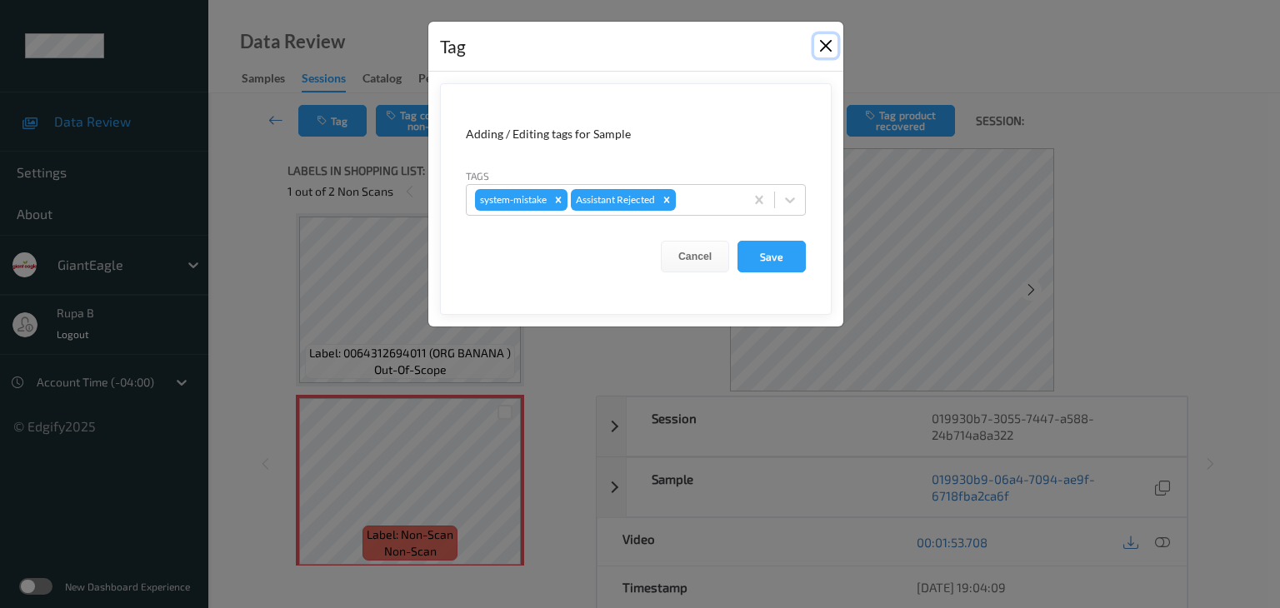
click at [826, 41] on button "Close" at bounding box center [825, 45] width 23 height 23
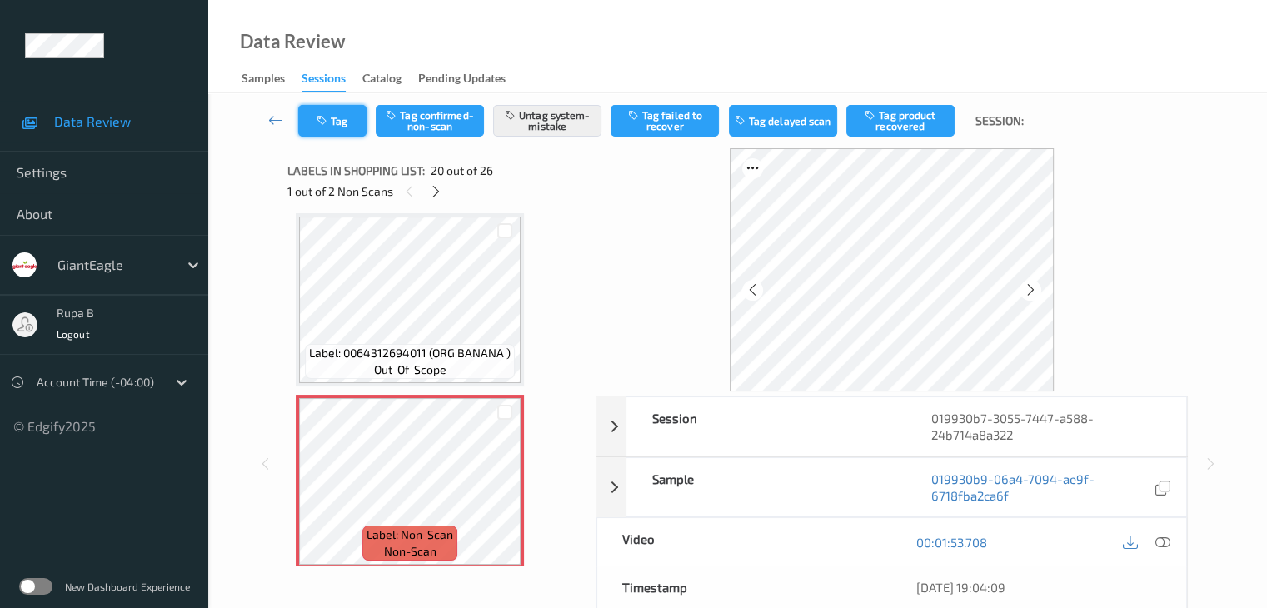
click at [337, 127] on button "Tag" at bounding box center [332, 121] width 68 height 32
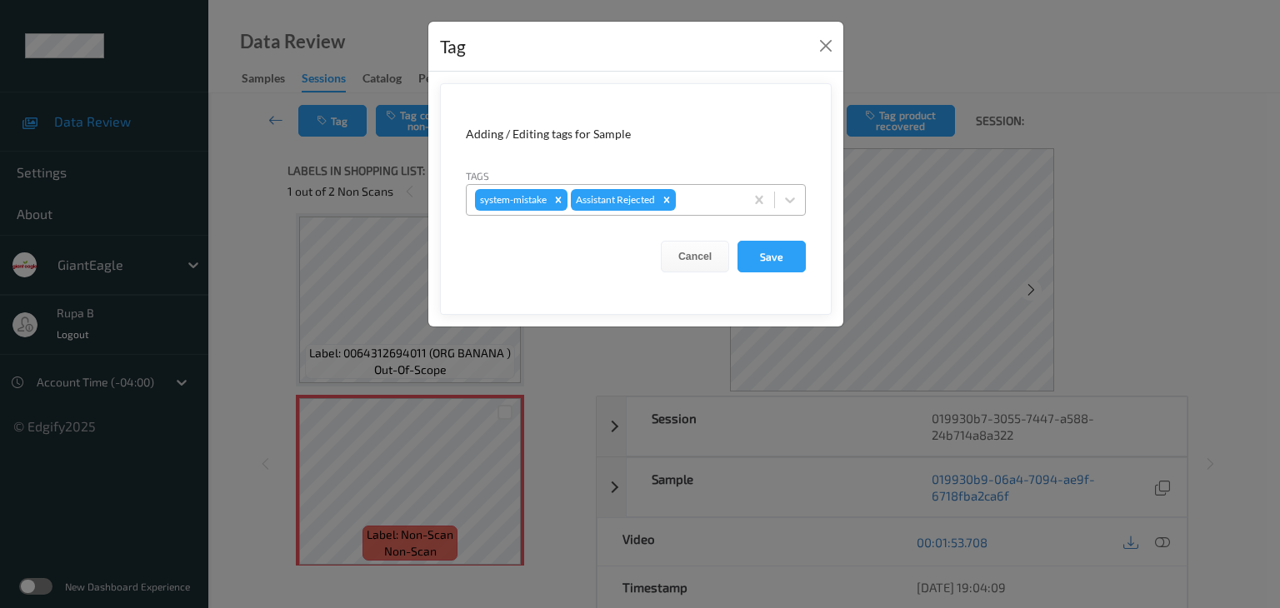
click at [716, 204] on div at bounding box center [707, 200] width 57 height 20
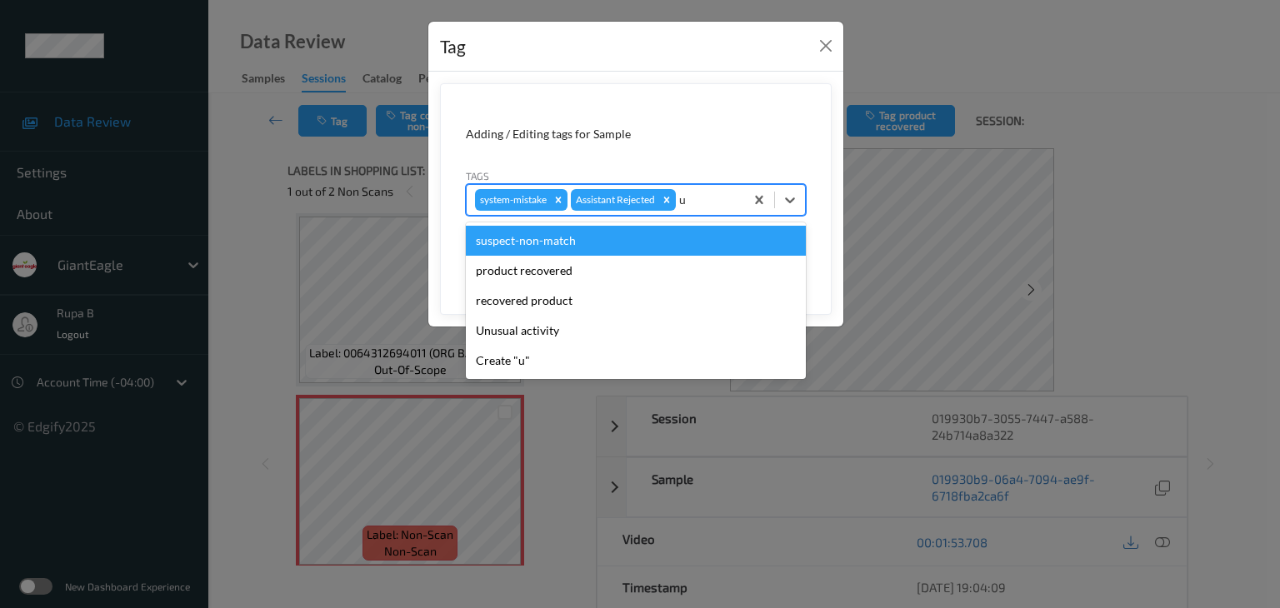
type input "un"
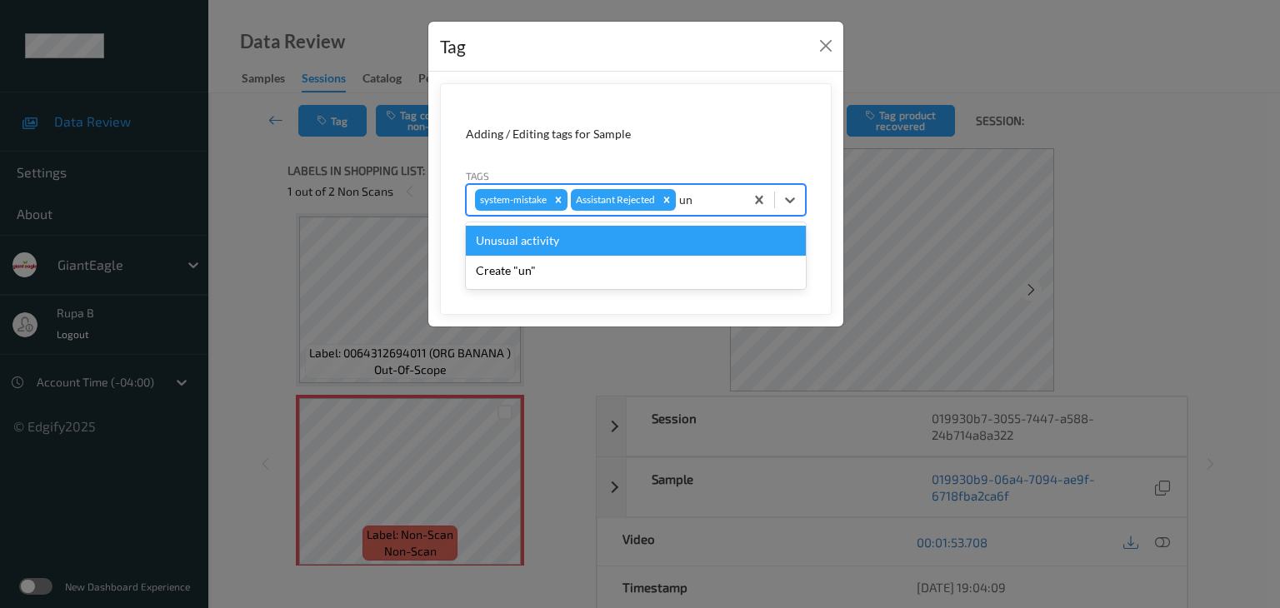
click at [606, 252] on div "Unusual activity" at bounding box center [636, 241] width 340 height 30
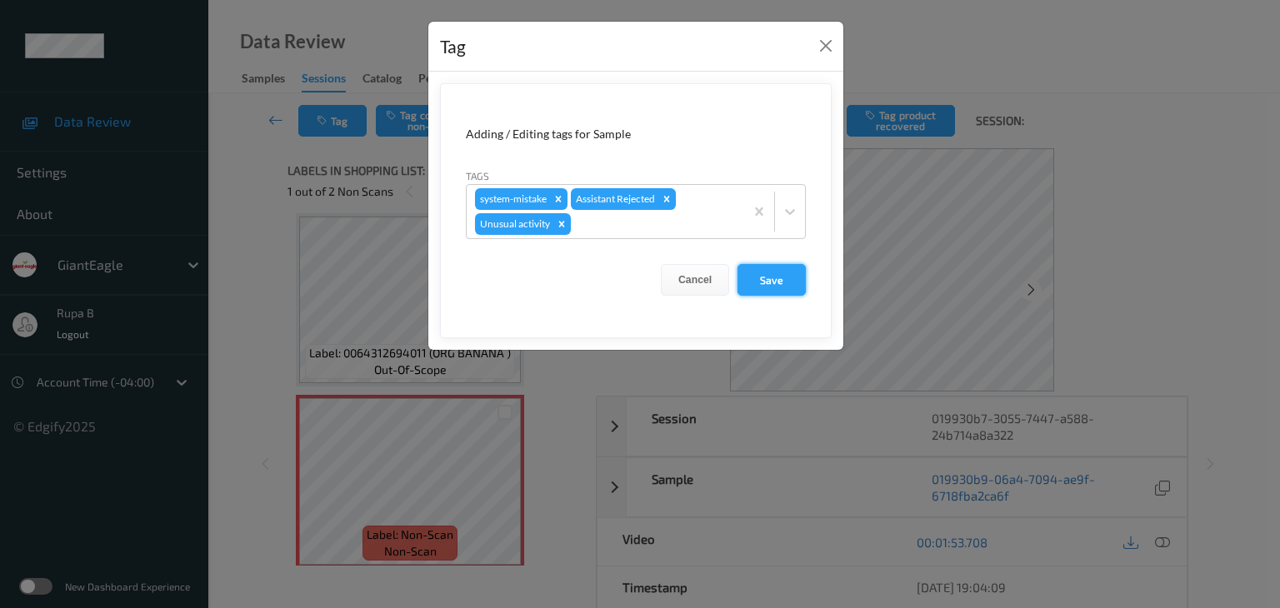
click at [774, 268] on button "Save" at bounding box center [771, 280] width 68 height 32
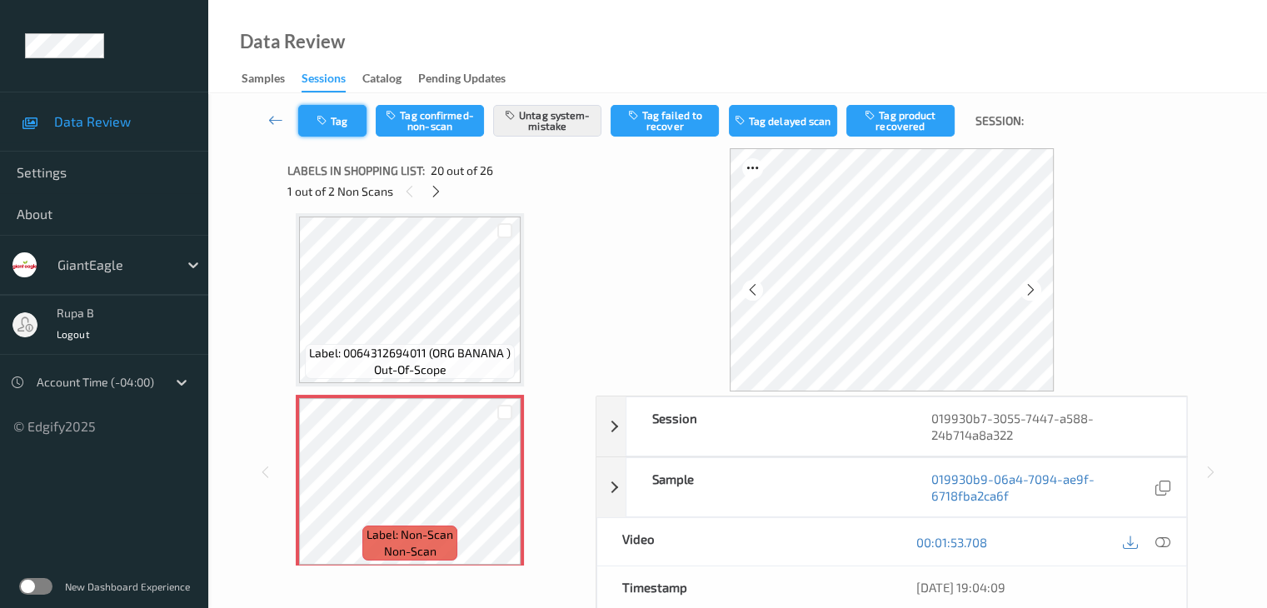
click at [331, 115] on button "Tag" at bounding box center [332, 121] width 68 height 32
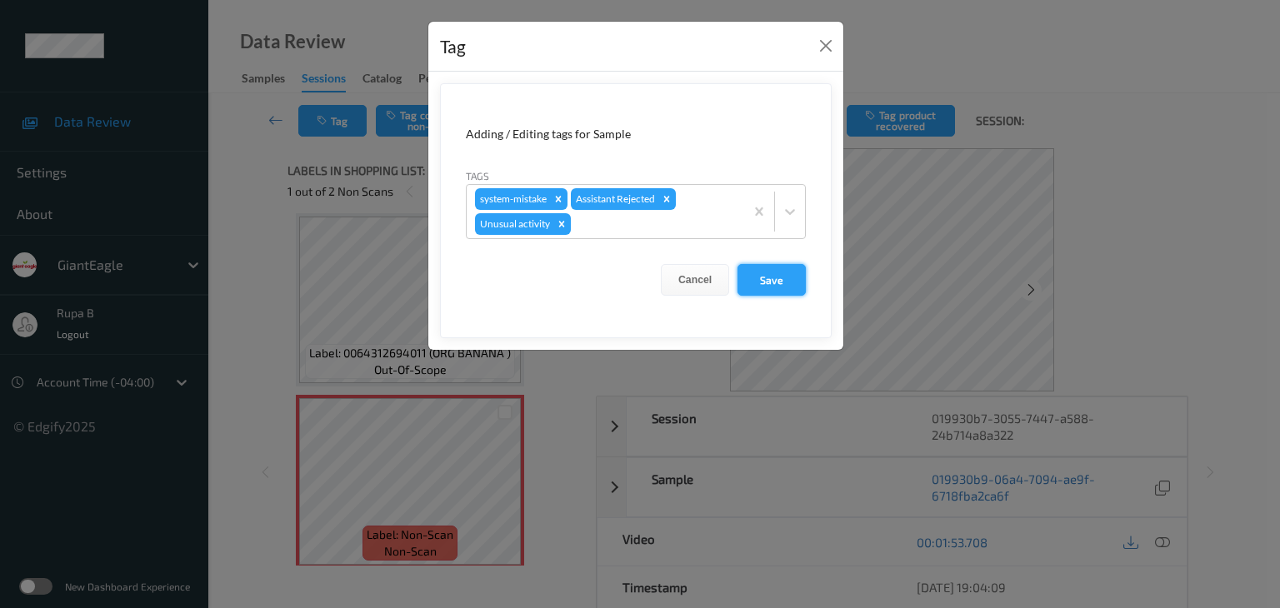
click at [786, 267] on button "Save" at bounding box center [771, 280] width 68 height 32
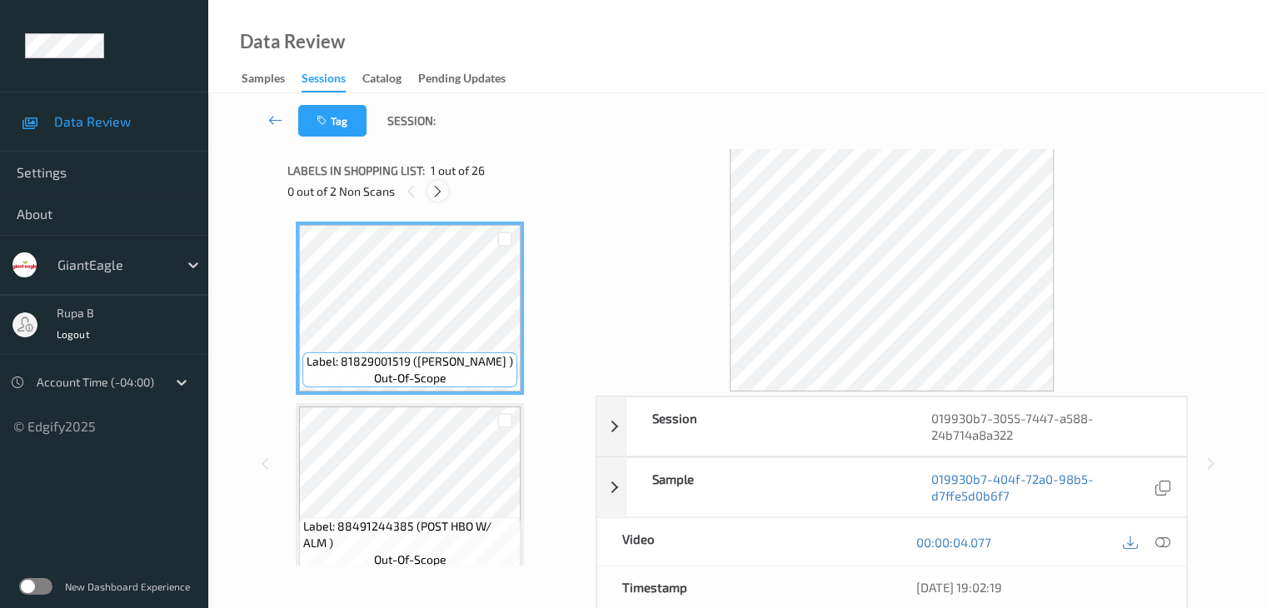
click at [442, 192] on icon at bounding box center [438, 191] width 14 height 15
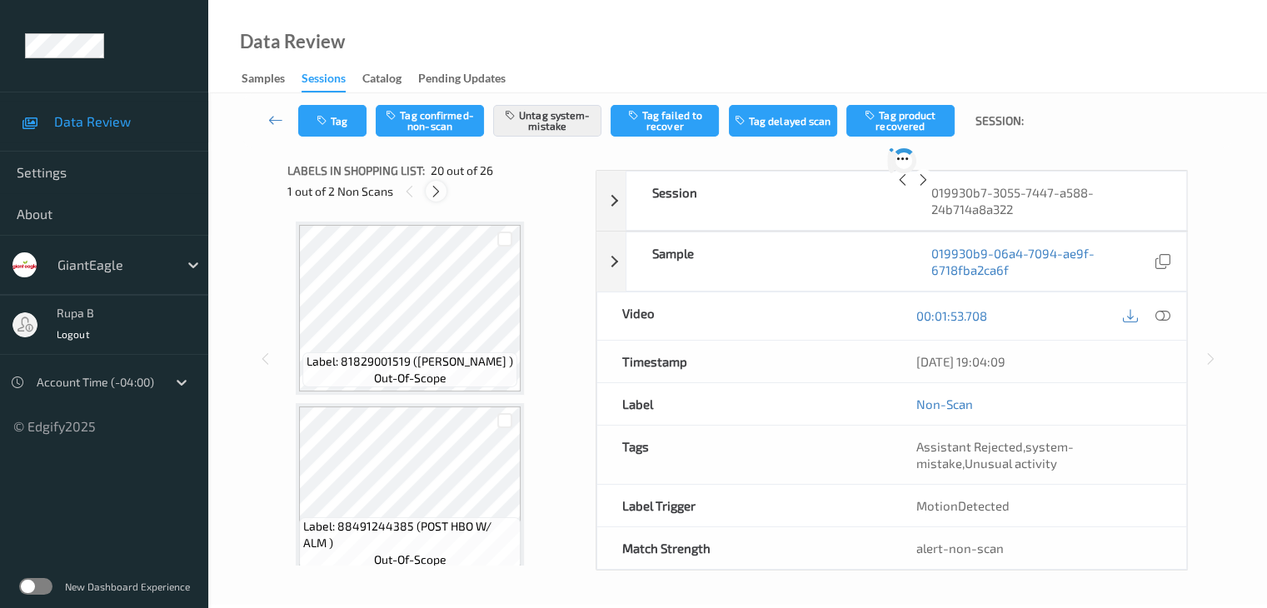
scroll to position [3277, 0]
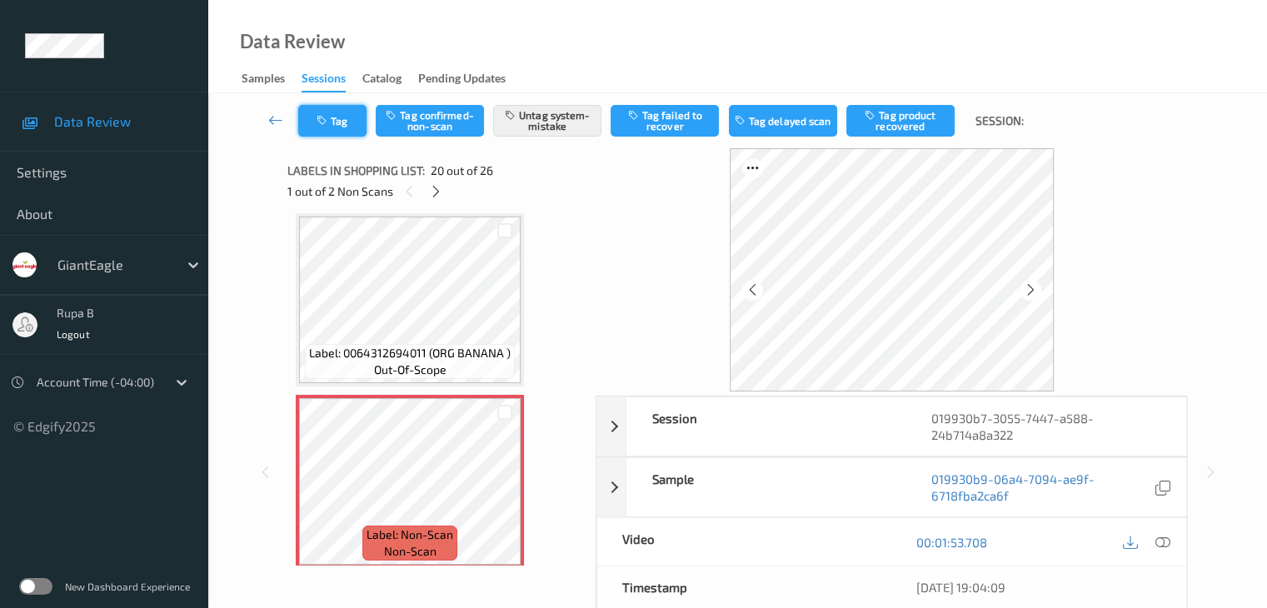
click at [313, 113] on button "Tag" at bounding box center [332, 121] width 68 height 32
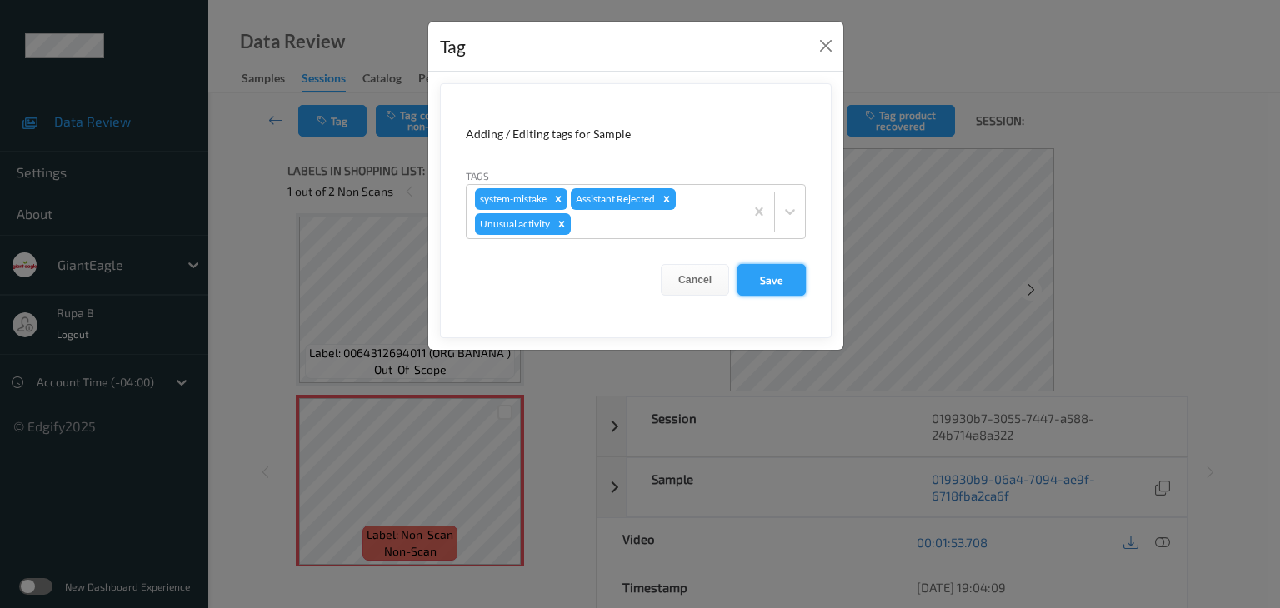
click at [794, 284] on button "Save" at bounding box center [771, 280] width 68 height 32
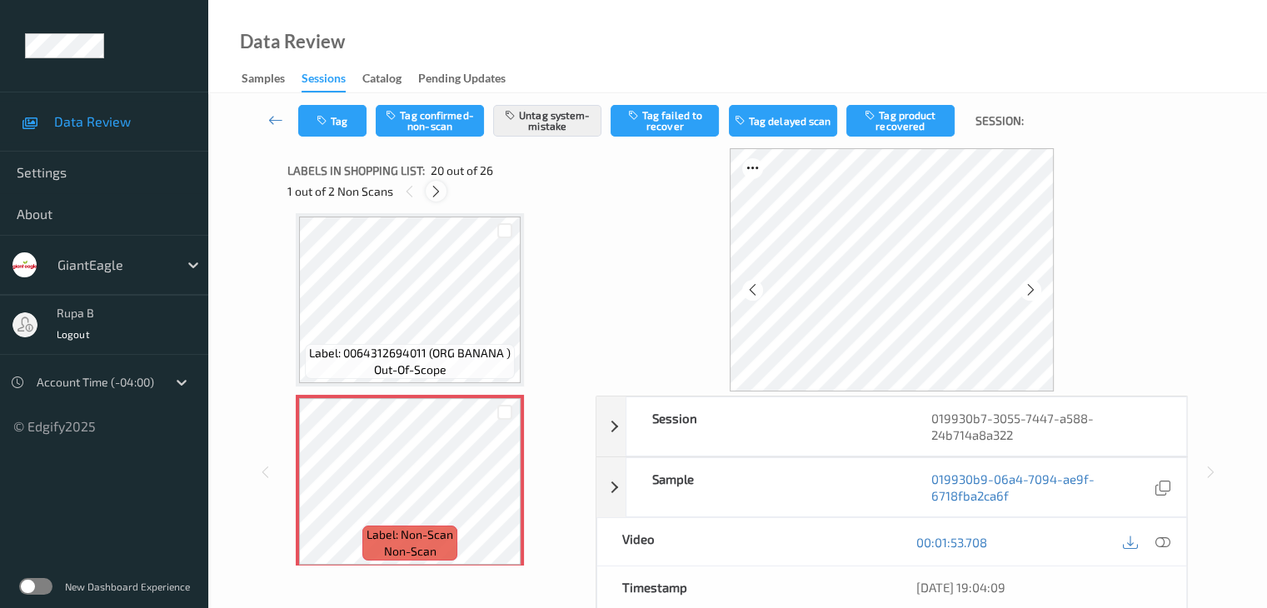
click at [442, 191] on icon at bounding box center [436, 191] width 14 height 15
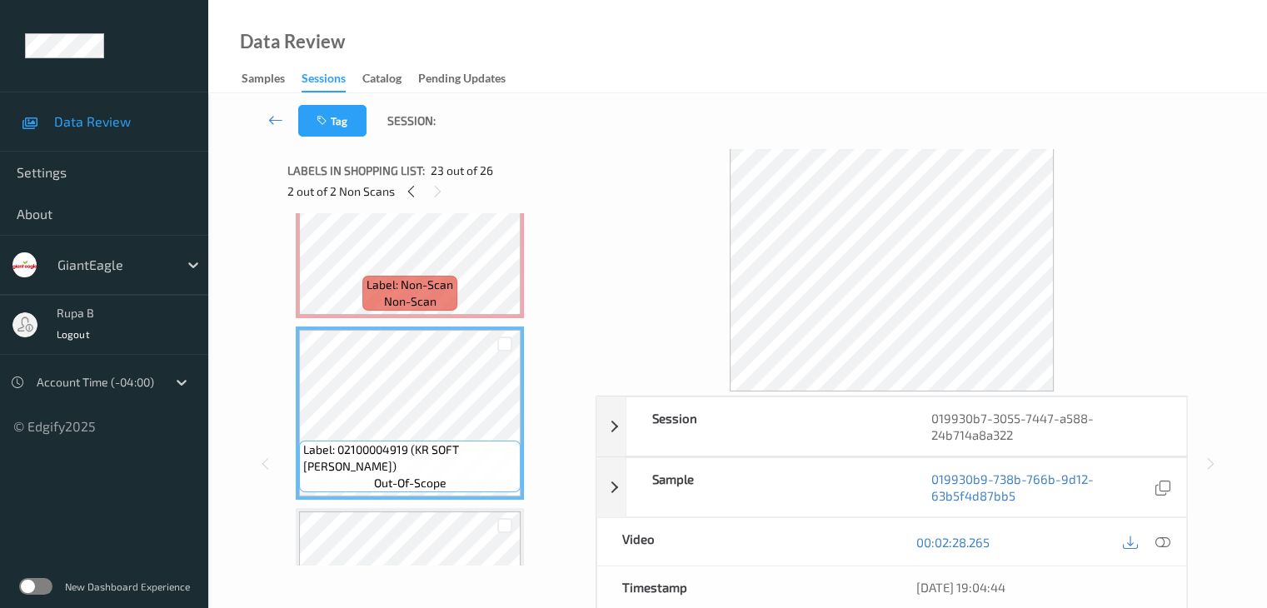
scroll to position [3807, 0]
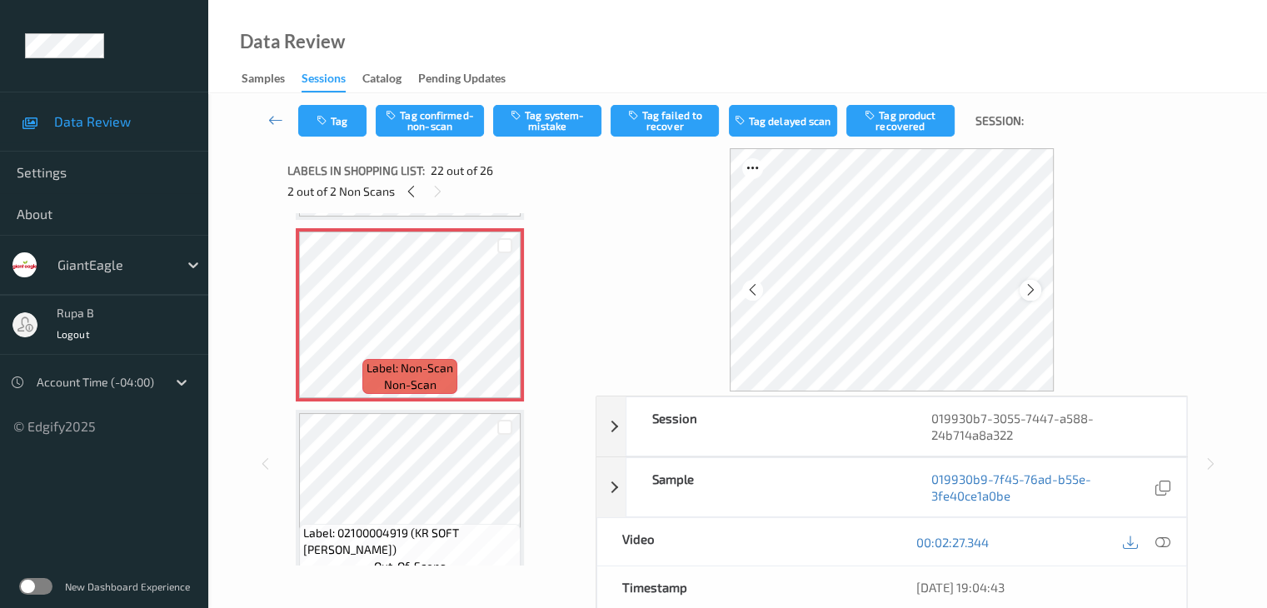
click at [1036, 282] on div at bounding box center [1030, 290] width 21 height 21
click at [1035, 282] on div at bounding box center [1030, 290] width 21 height 21
click at [1033, 282] on div at bounding box center [1030, 290] width 21 height 21
click at [1030, 283] on icon at bounding box center [1031, 289] width 14 height 15
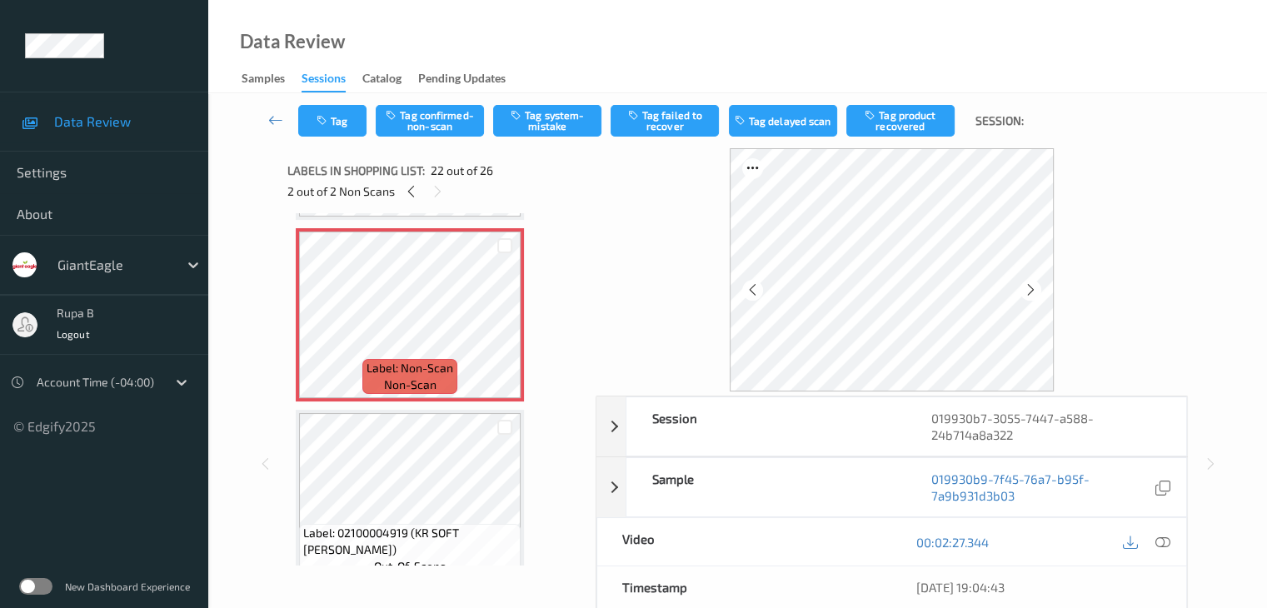
click at [1030, 283] on icon at bounding box center [1031, 289] width 14 height 15
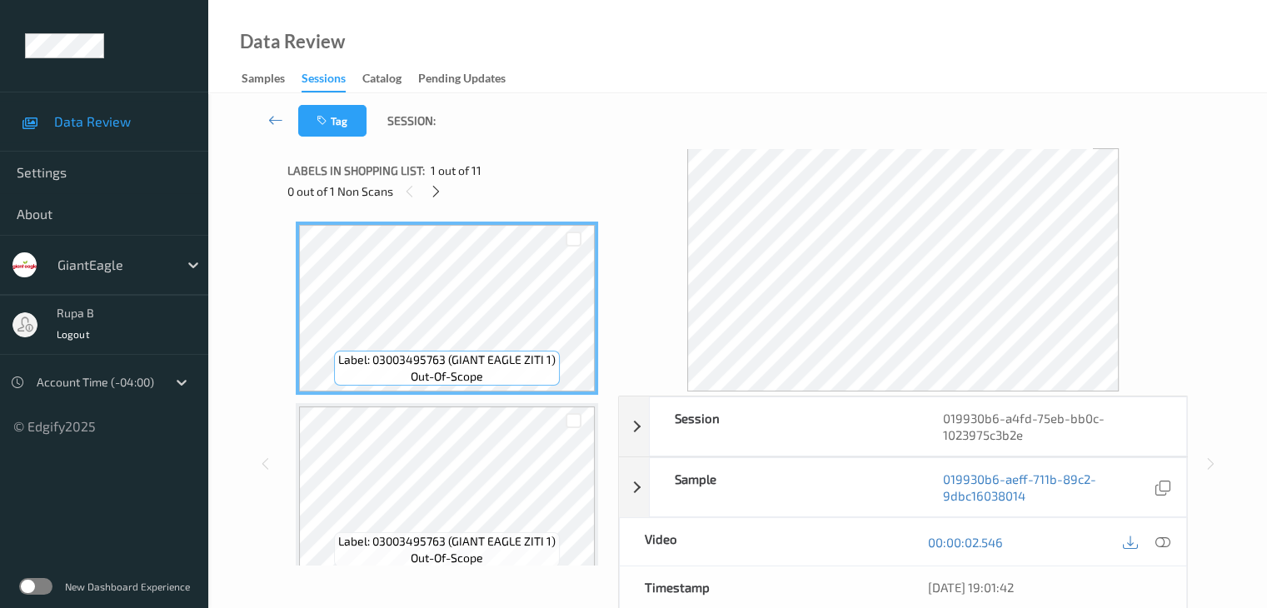
click at [567, 152] on div "Labels in shopping list: 1 out of 11 0 out of 1 Non Scans" at bounding box center [446, 180] width 319 height 65
click at [437, 193] on icon at bounding box center [436, 191] width 14 height 15
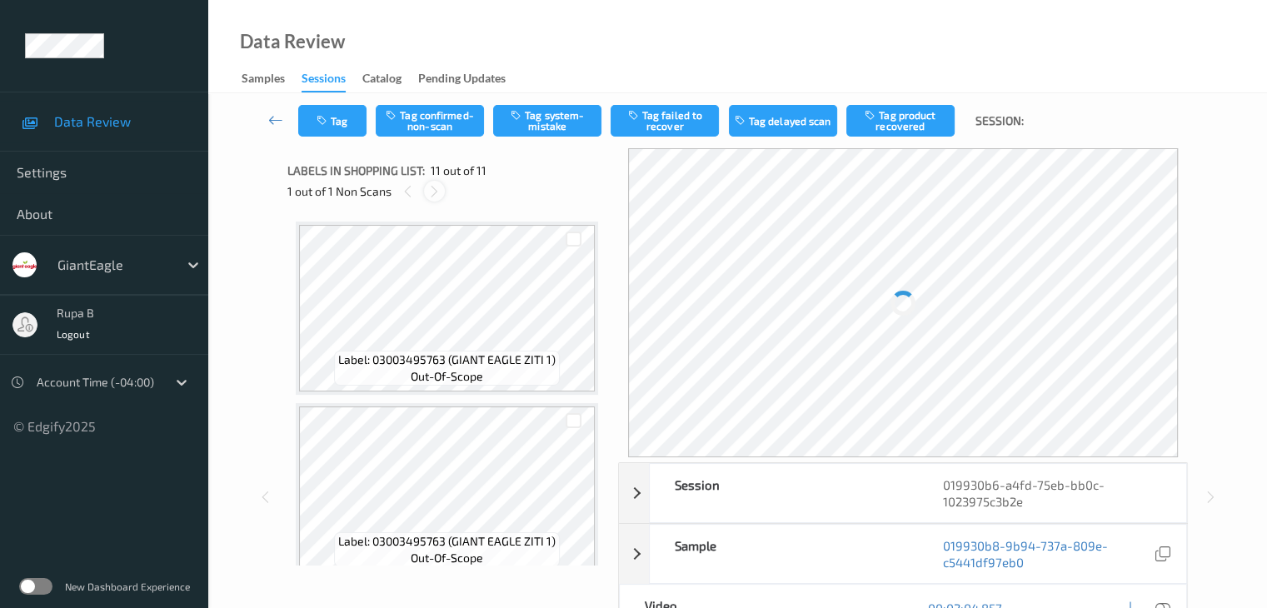
scroll to position [1643, 0]
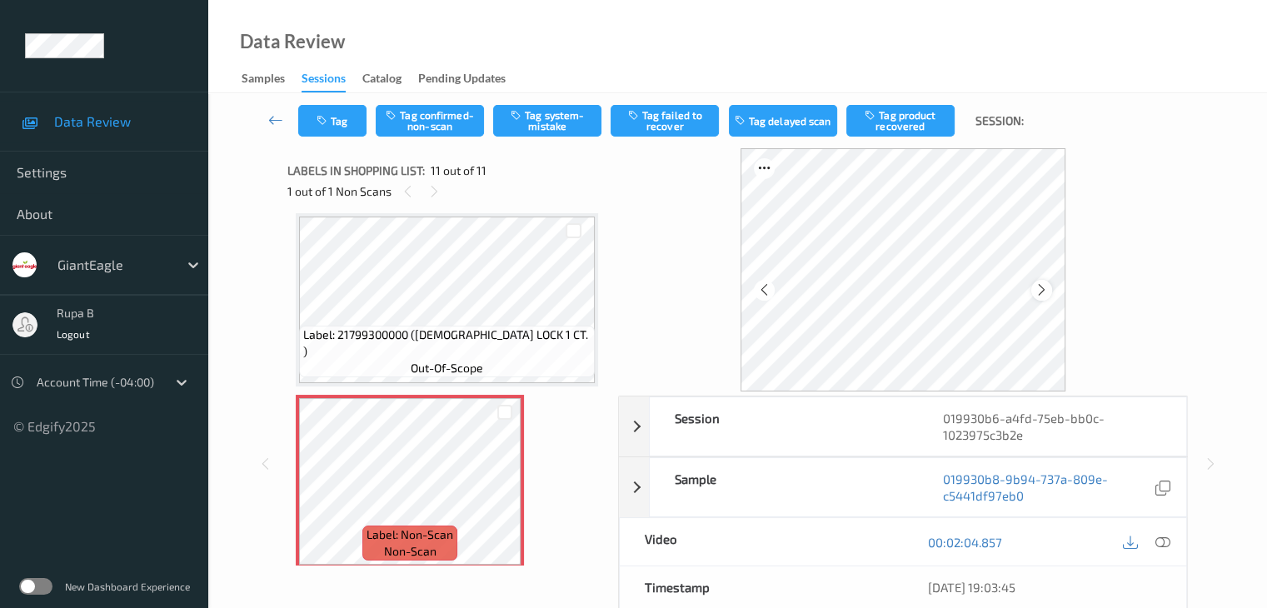
click at [1049, 291] on icon at bounding box center [1042, 289] width 14 height 15
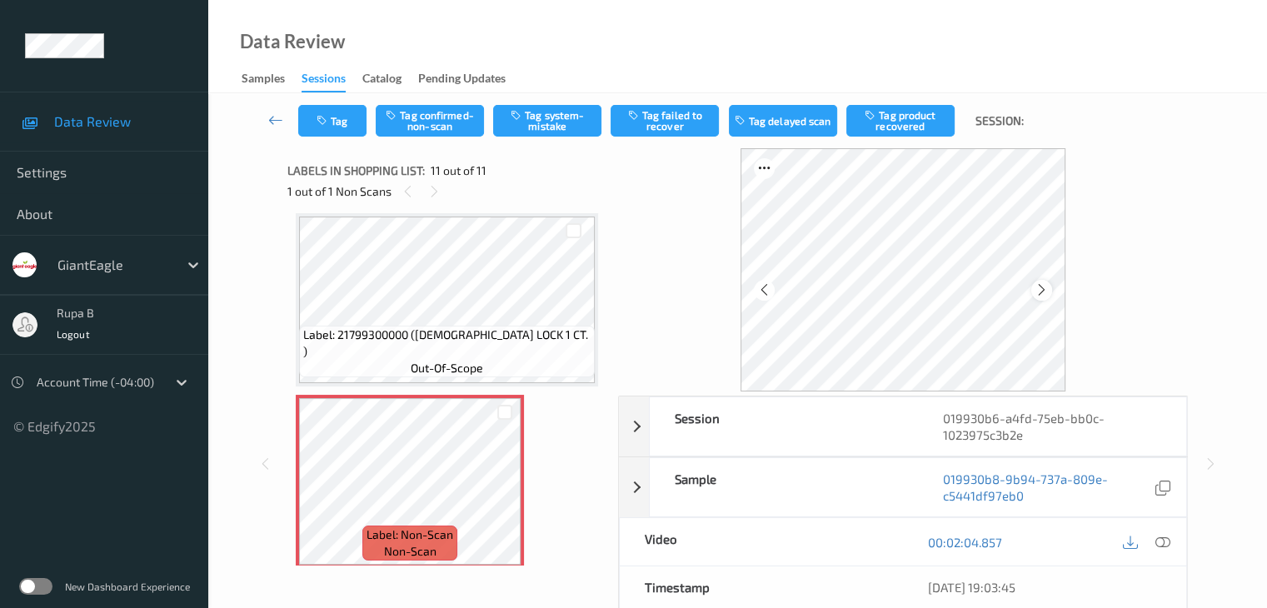
click at [1049, 286] on icon at bounding box center [1042, 289] width 14 height 15
click at [1170, 540] on div at bounding box center [1162, 542] width 22 height 22
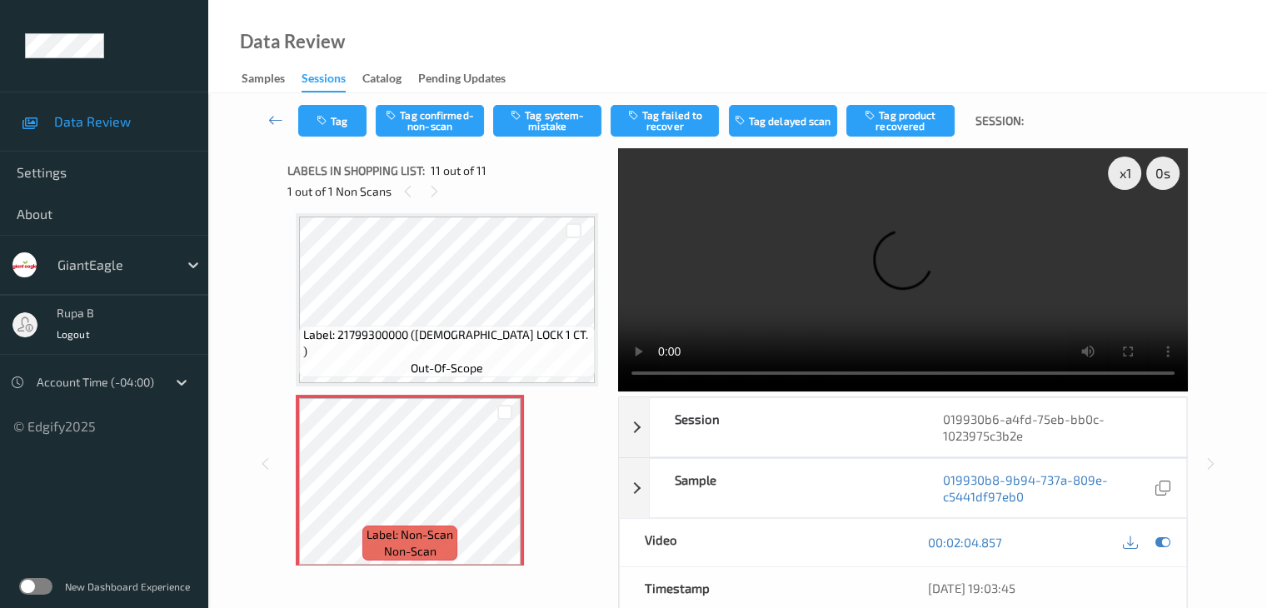
scroll to position [1542, 0]
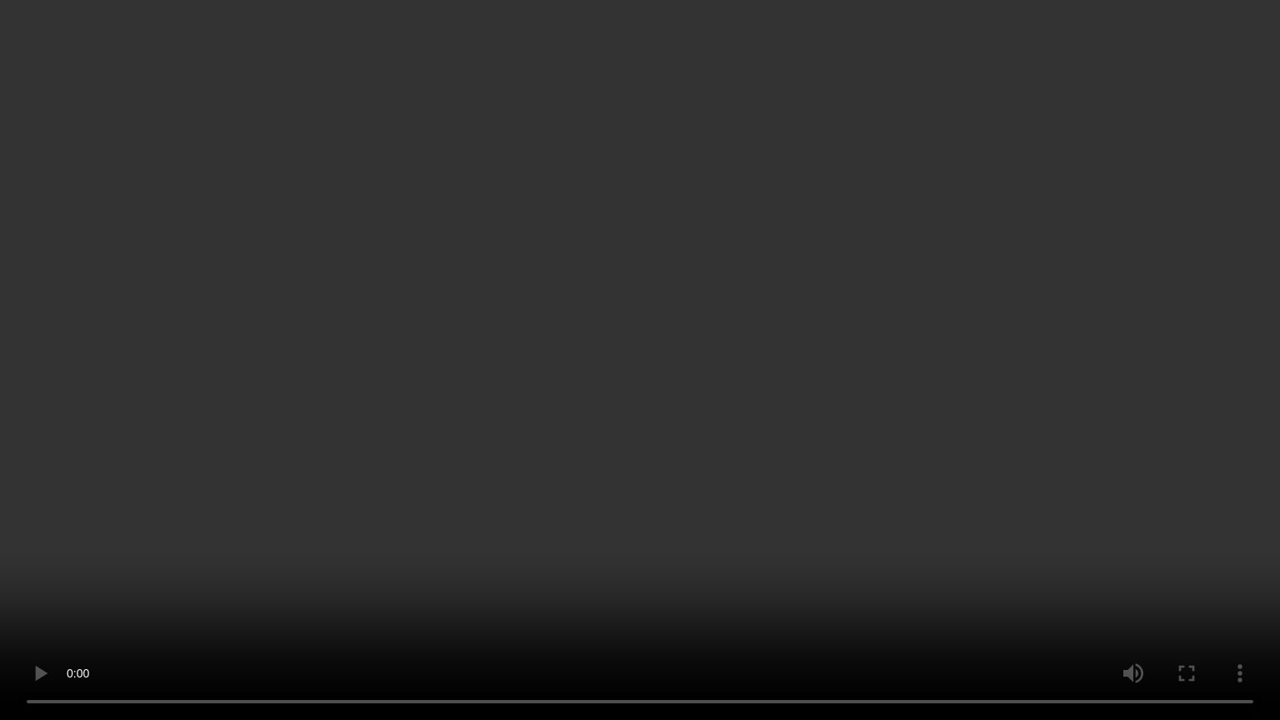
click at [1131, 347] on video at bounding box center [640, 360] width 1280 height 720
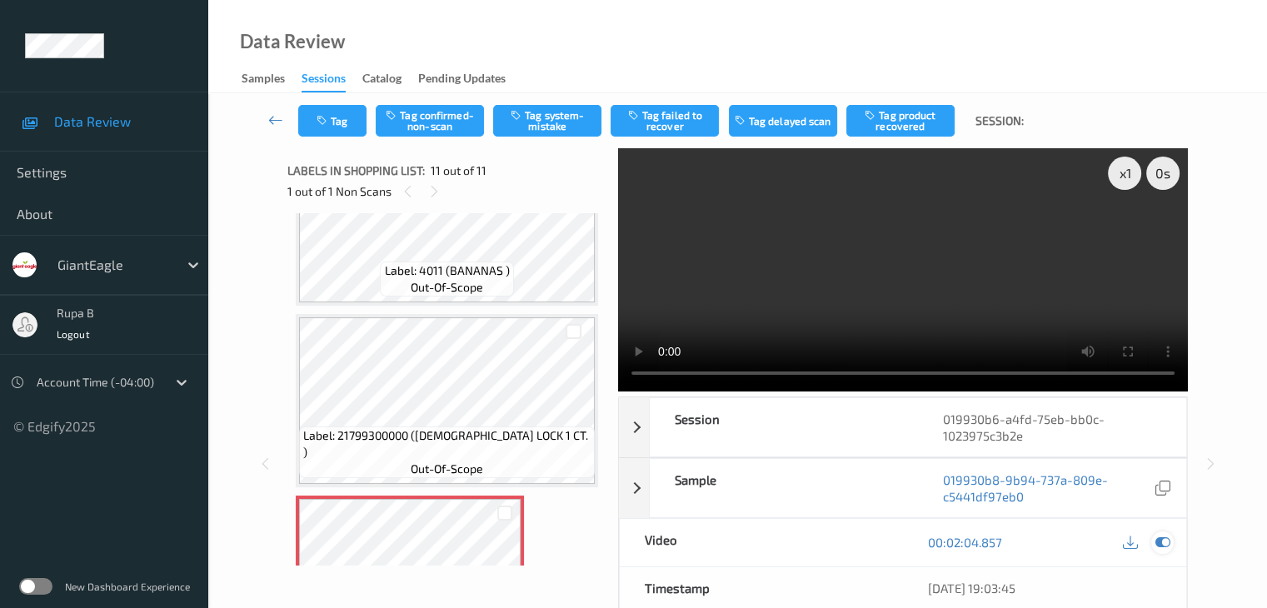
click at [1163, 539] on icon at bounding box center [1162, 542] width 15 height 15
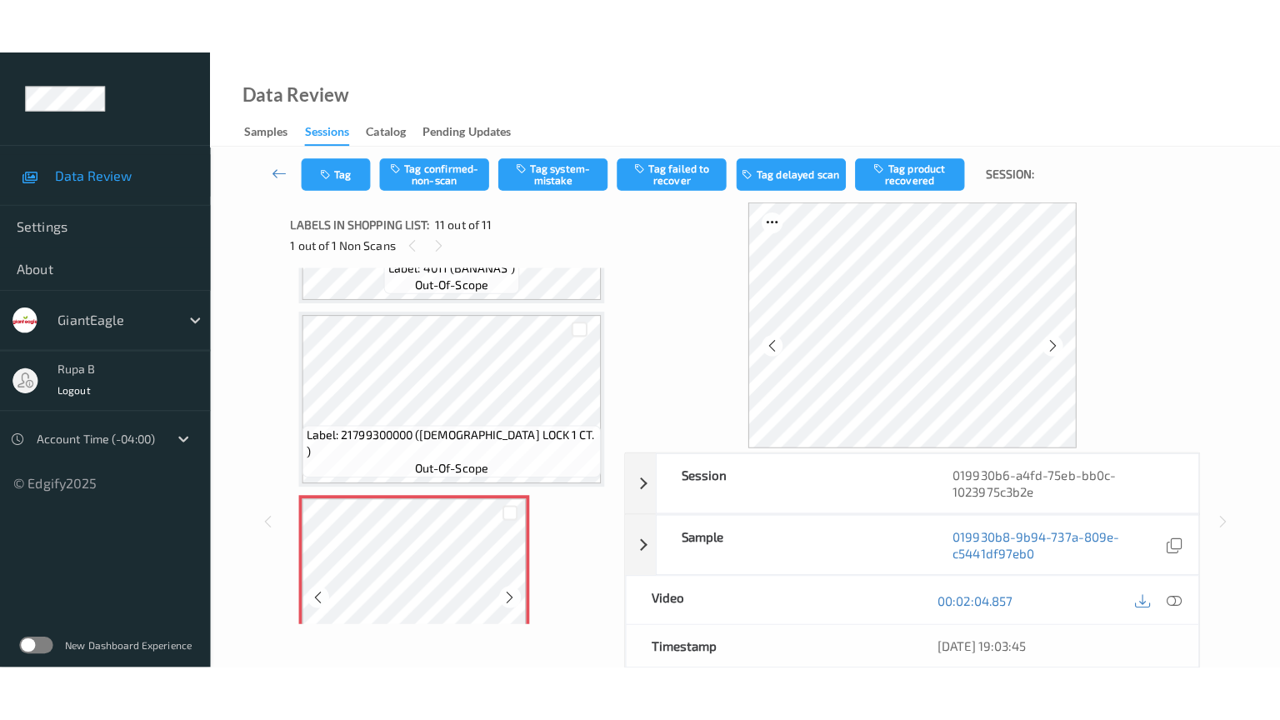
scroll to position [1654, 0]
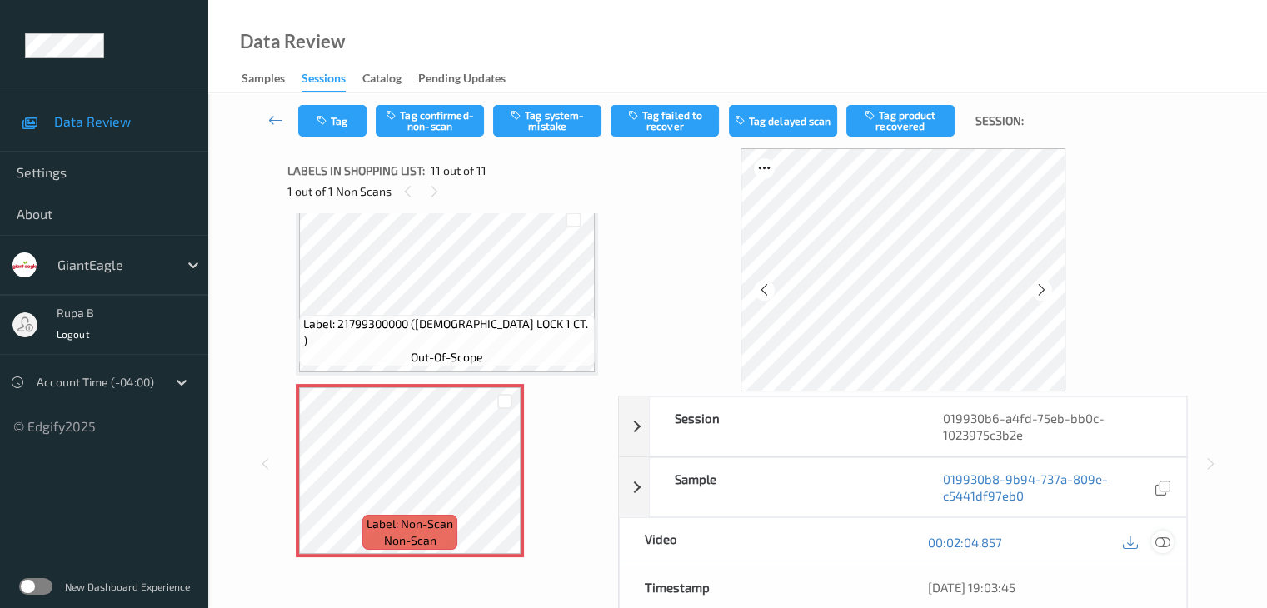
click at [1166, 537] on icon at bounding box center [1162, 542] width 15 height 15
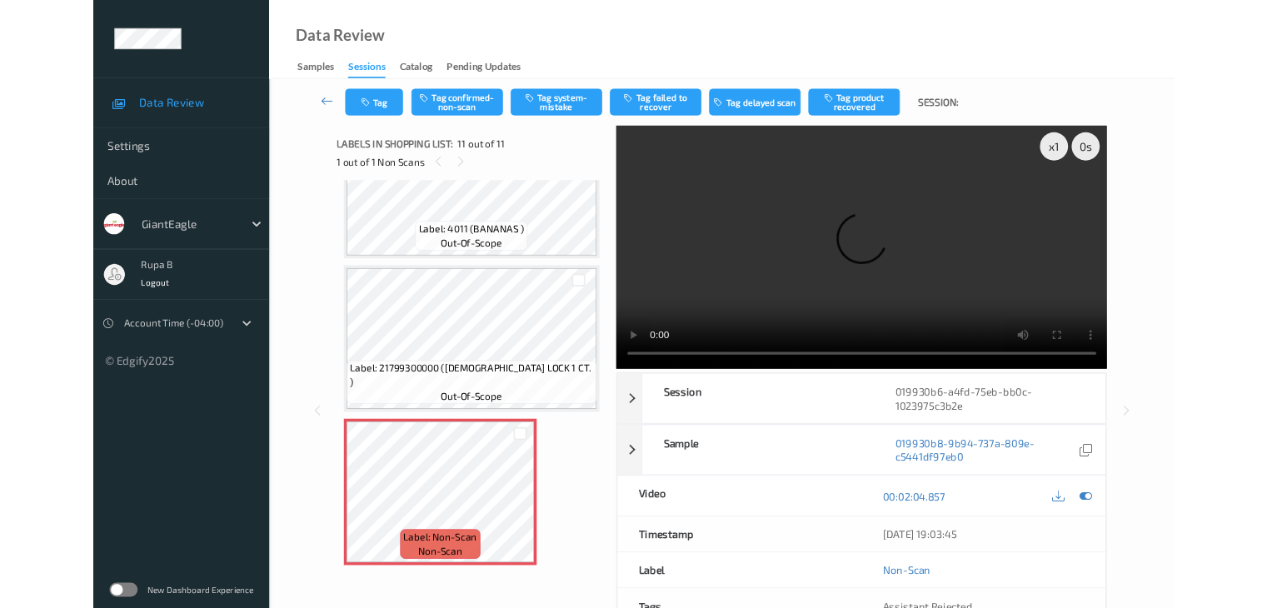
scroll to position [1542, 0]
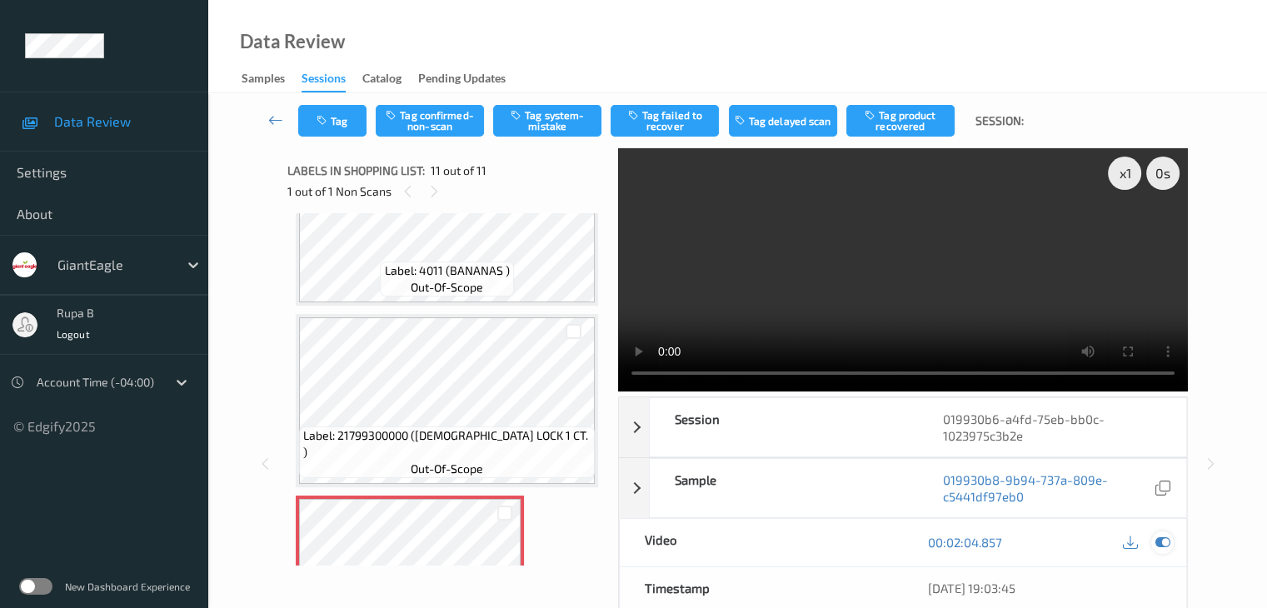
click at [1156, 542] on icon at bounding box center [1162, 542] width 15 height 15
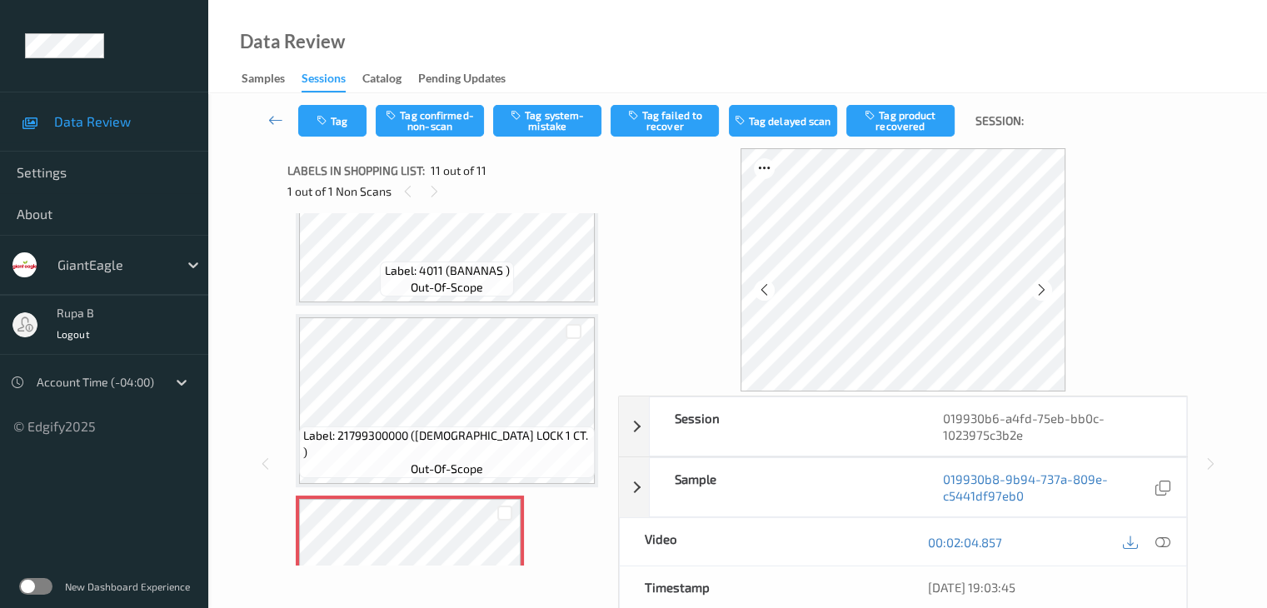
scroll to position [1654, 0]
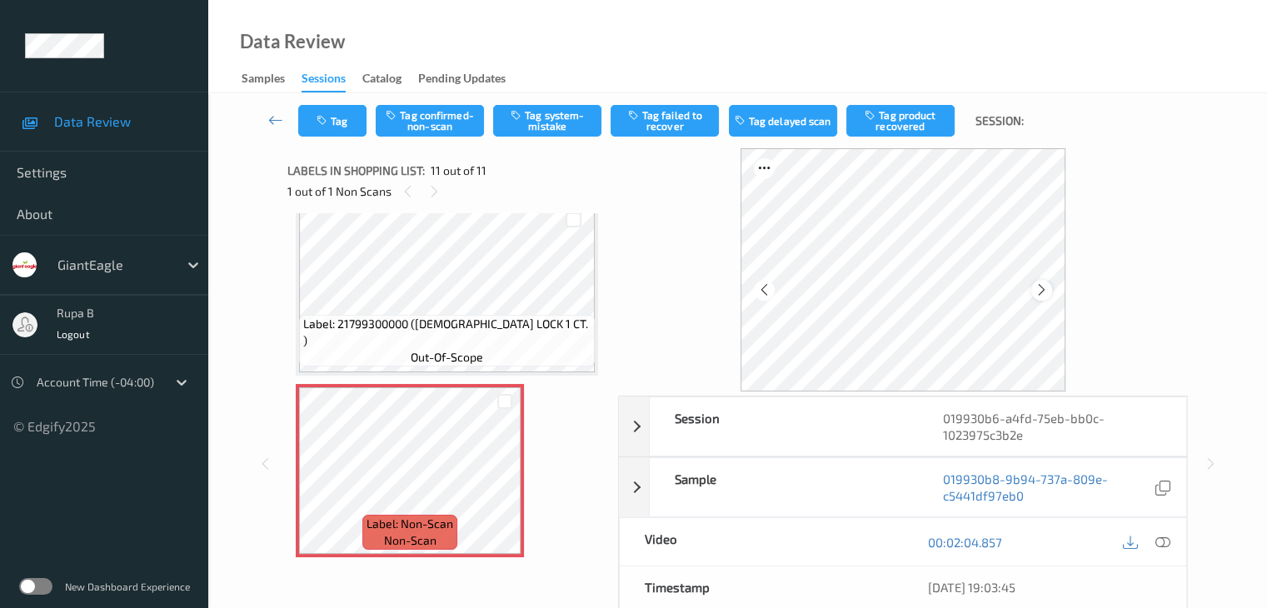
click at [1043, 291] on icon at bounding box center [1042, 289] width 14 height 15
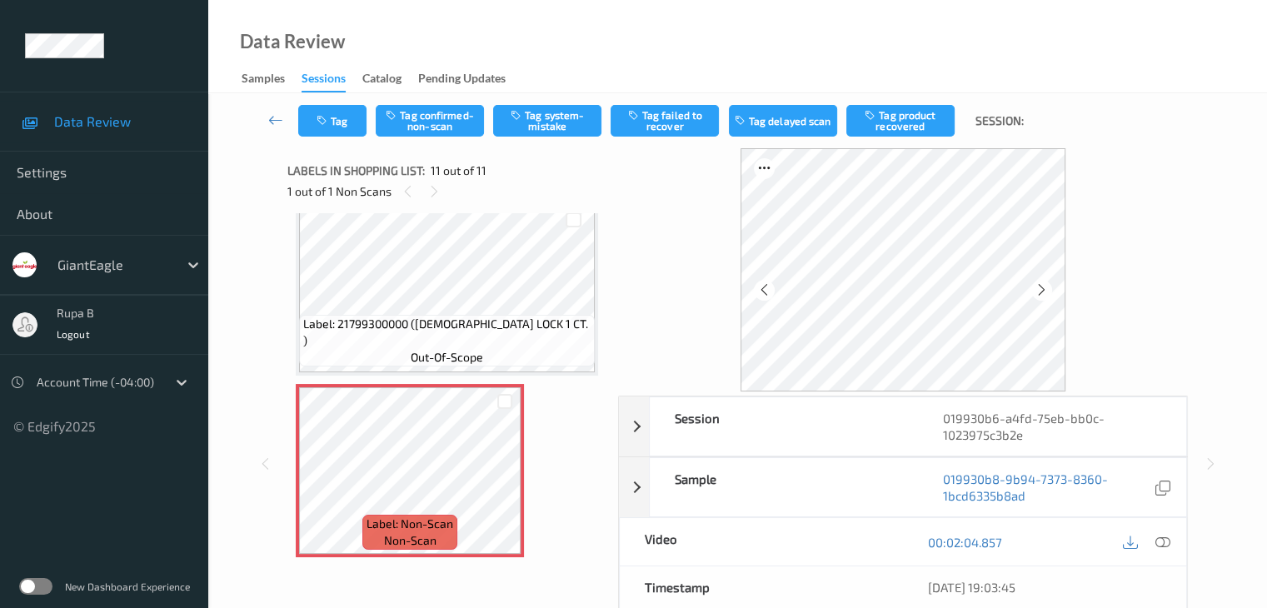
click at [1043, 291] on icon at bounding box center [1042, 289] width 14 height 15
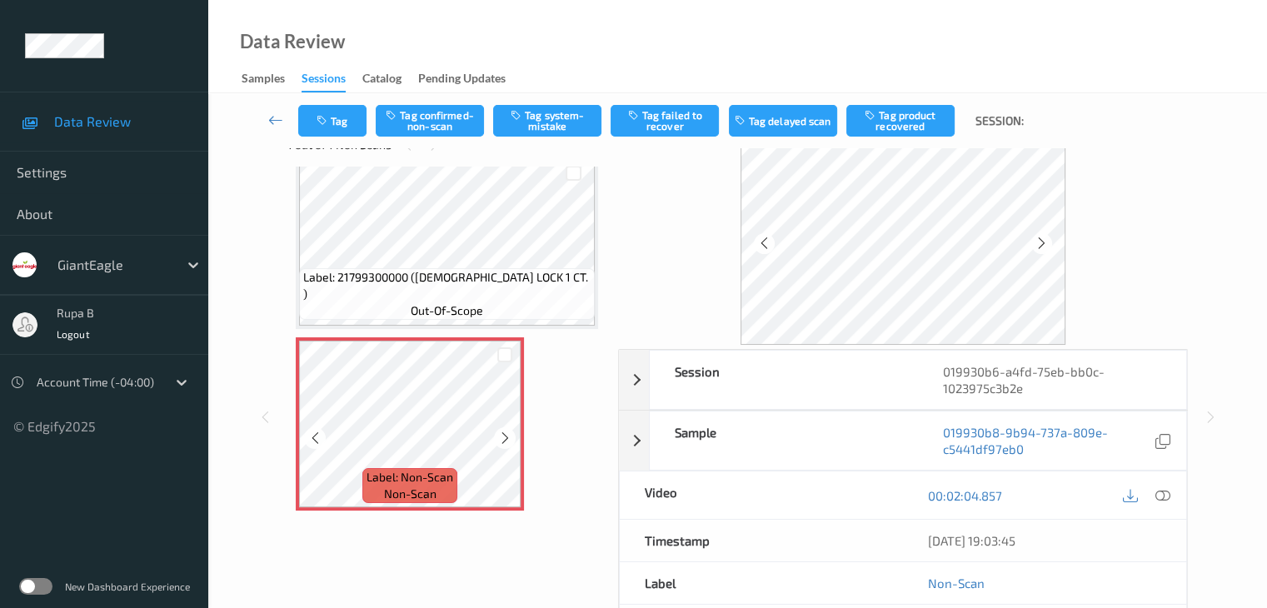
scroll to position [83, 0]
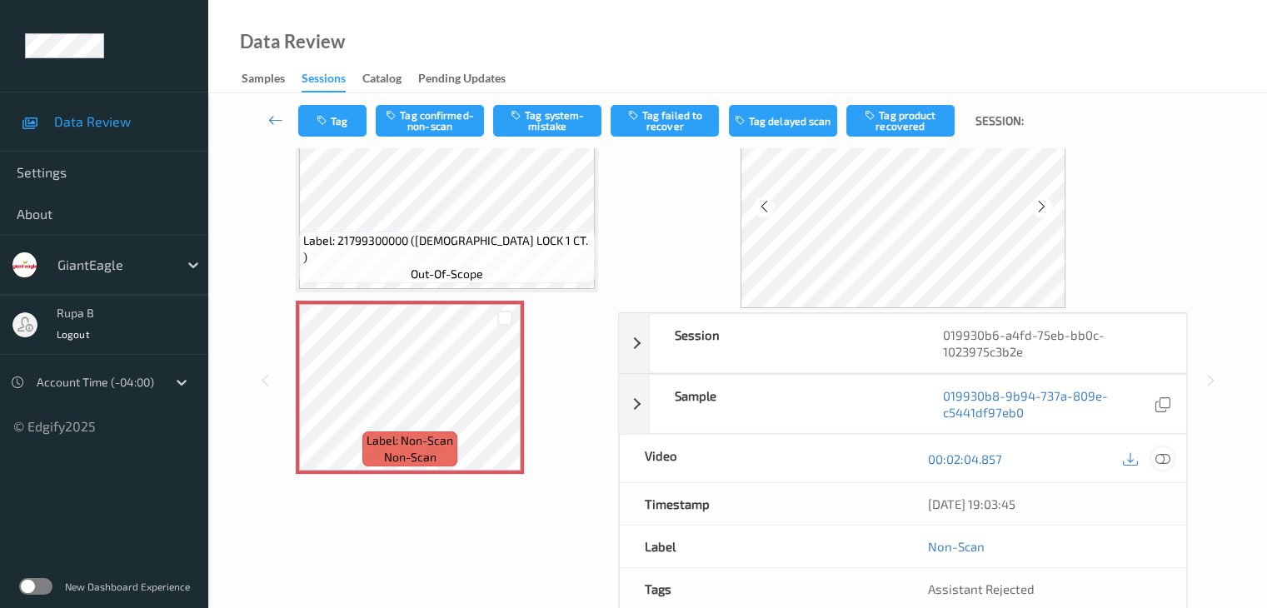
click at [1164, 461] on icon at bounding box center [1162, 459] width 15 height 15
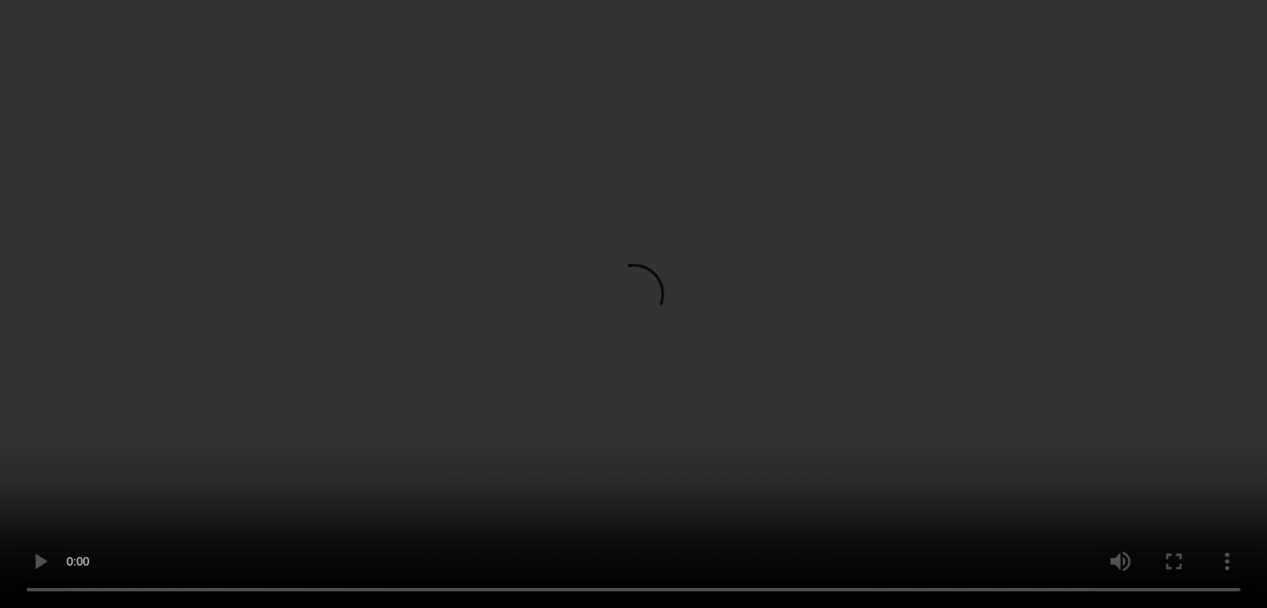
scroll to position [1542, 0]
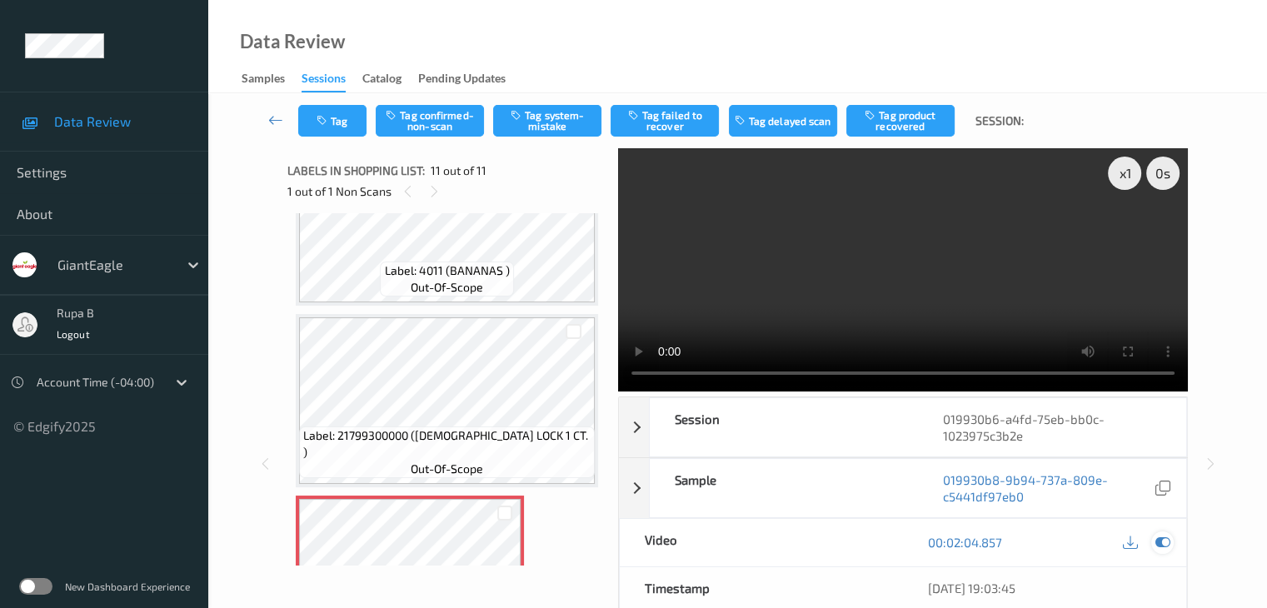
click at [1166, 542] on icon at bounding box center [1162, 542] width 15 height 15
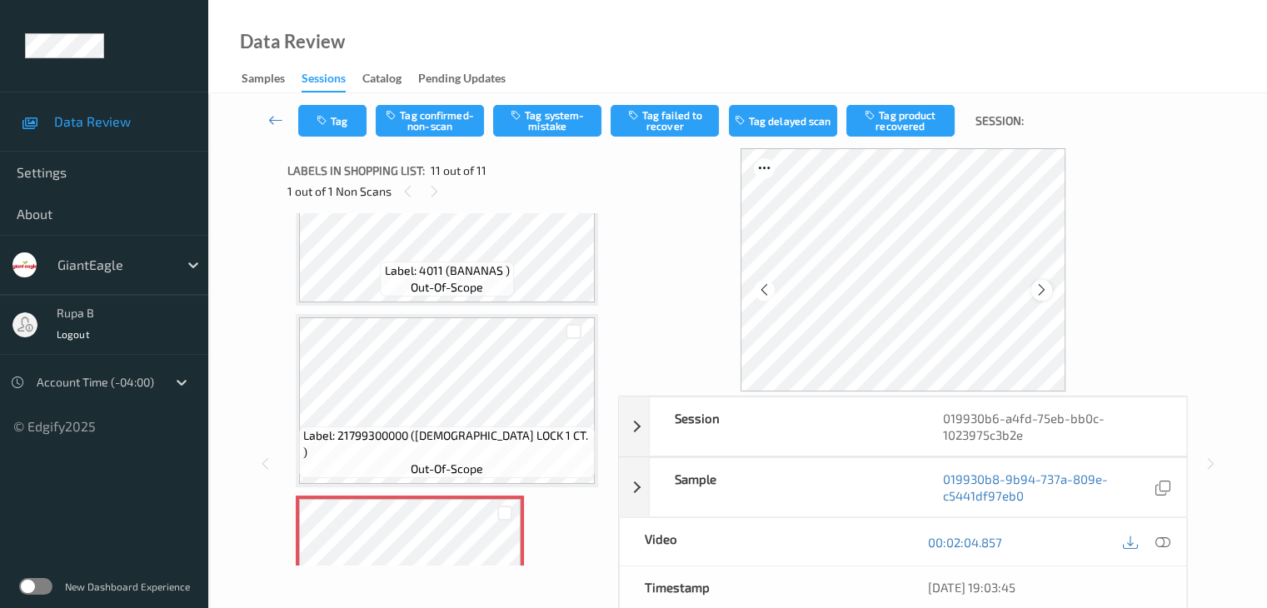
click at [1049, 294] on icon at bounding box center [1042, 289] width 14 height 15
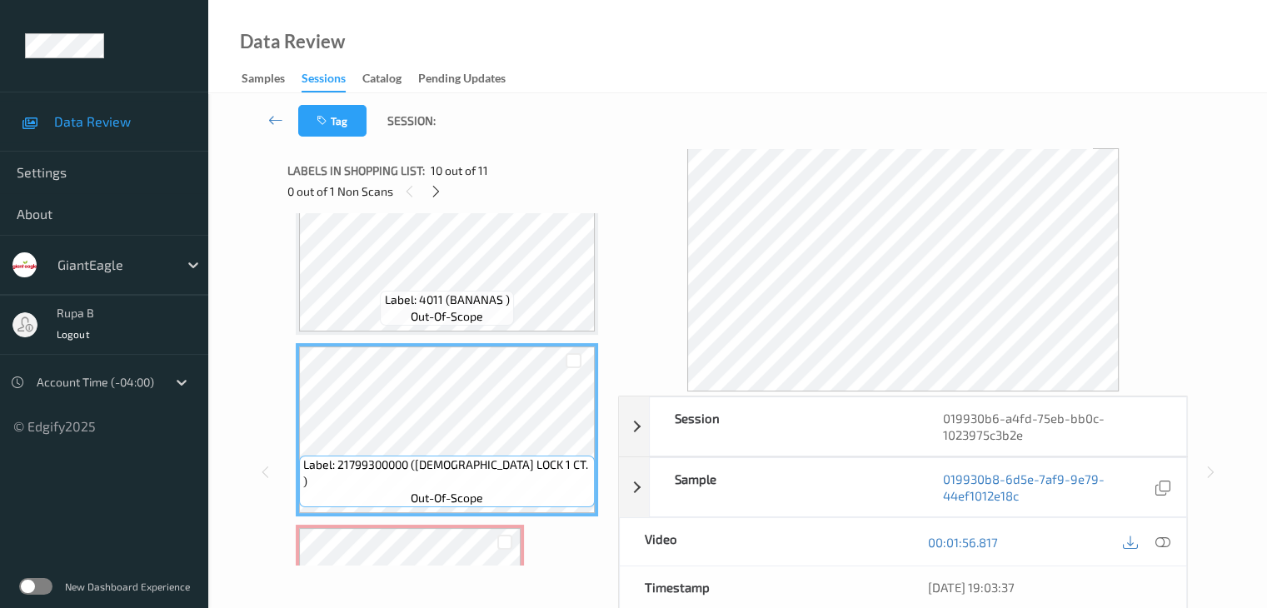
scroll to position [1487, 0]
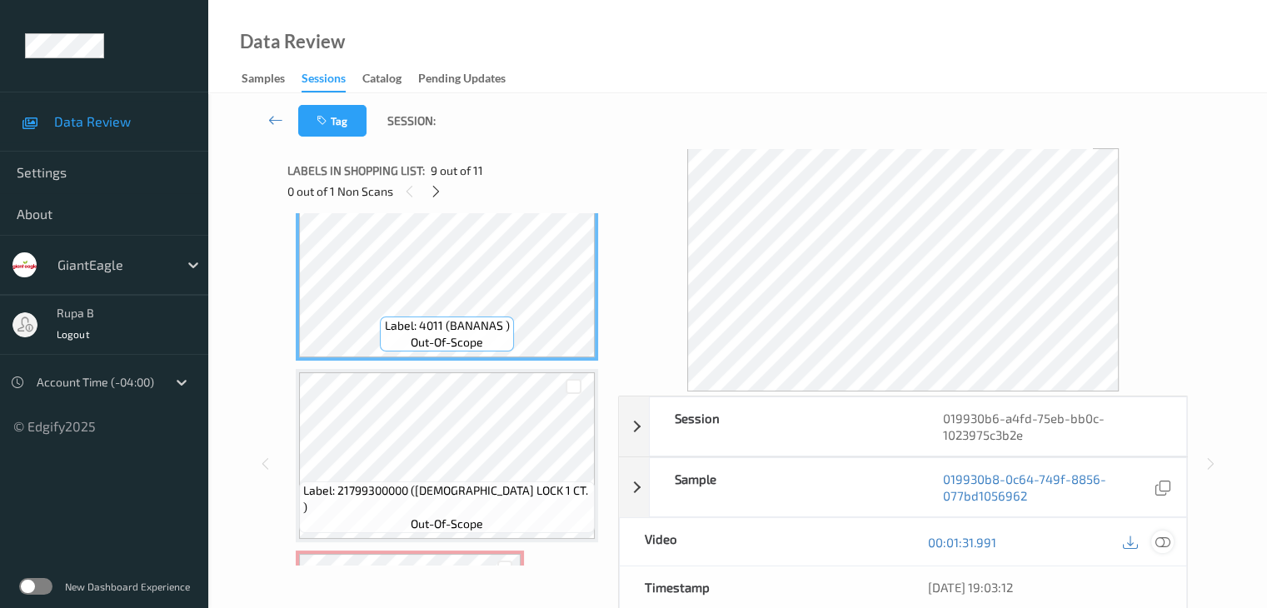
click at [1166, 537] on icon at bounding box center [1162, 542] width 15 height 15
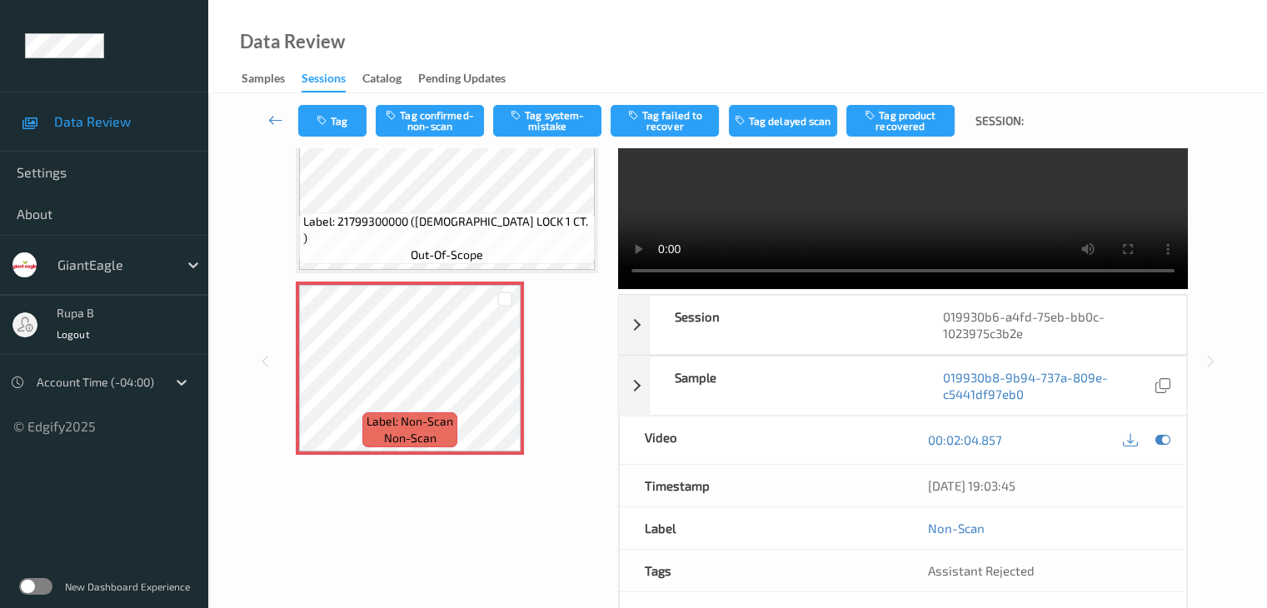
scroll to position [0, 0]
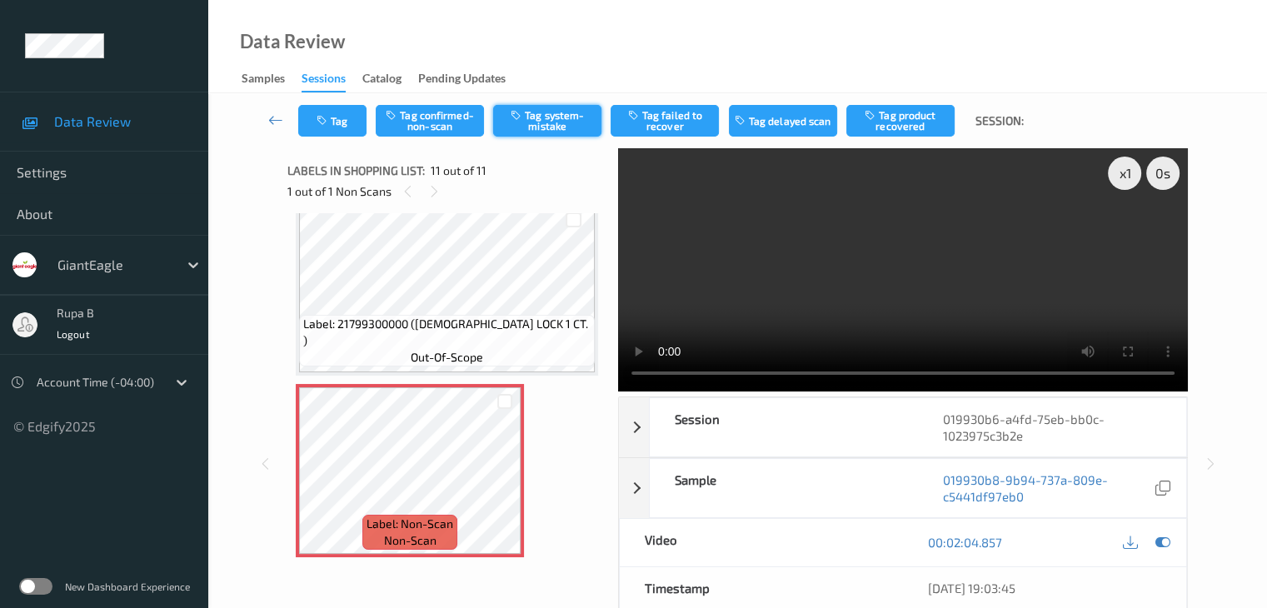
click at [558, 124] on button "Tag system-mistake" at bounding box center [547, 121] width 108 height 32
click at [334, 125] on button "Tag" at bounding box center [332, 121] width 68 height 32
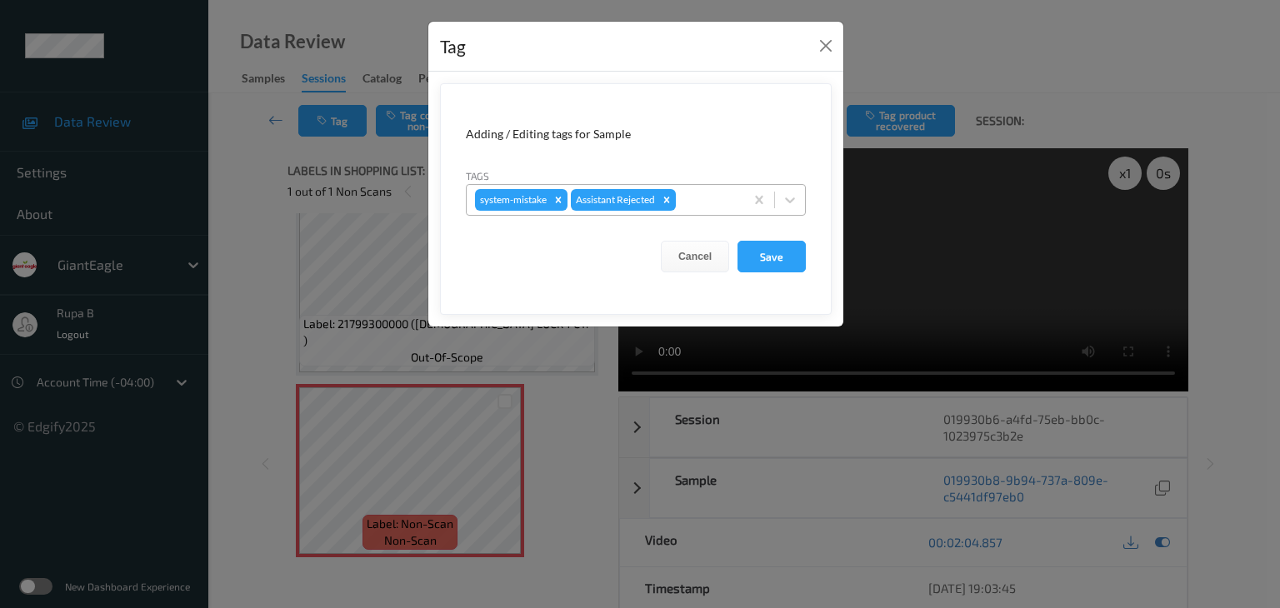
click at [723, 197] on div at bounding box center [707, 200] width 57 height 20
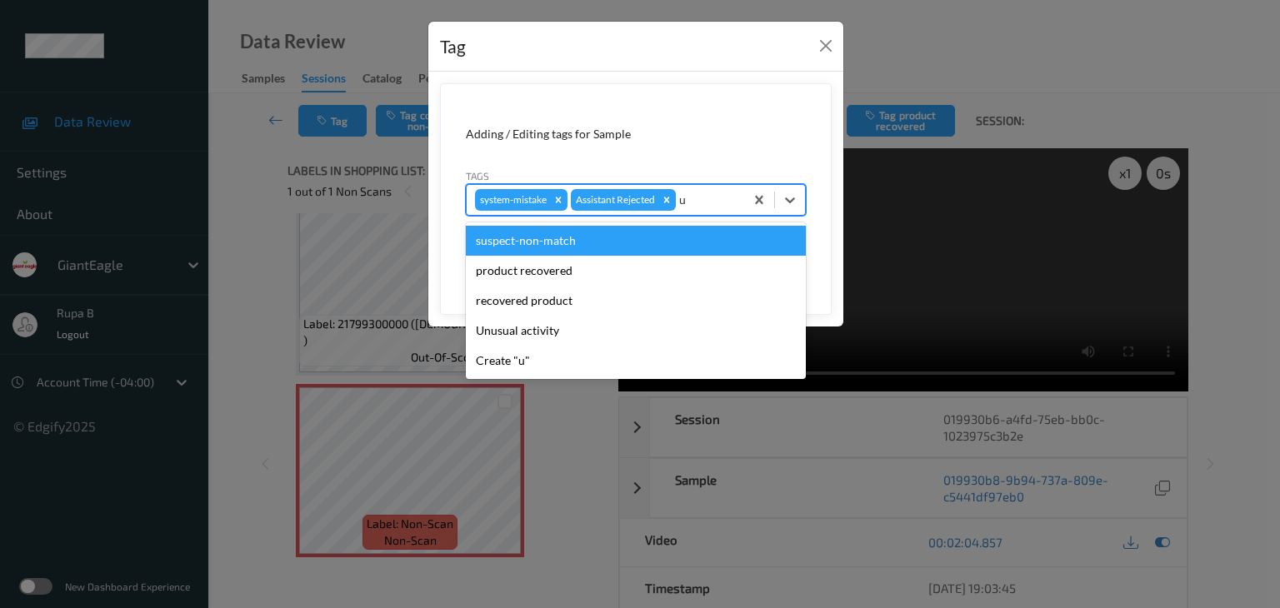
type input "un"
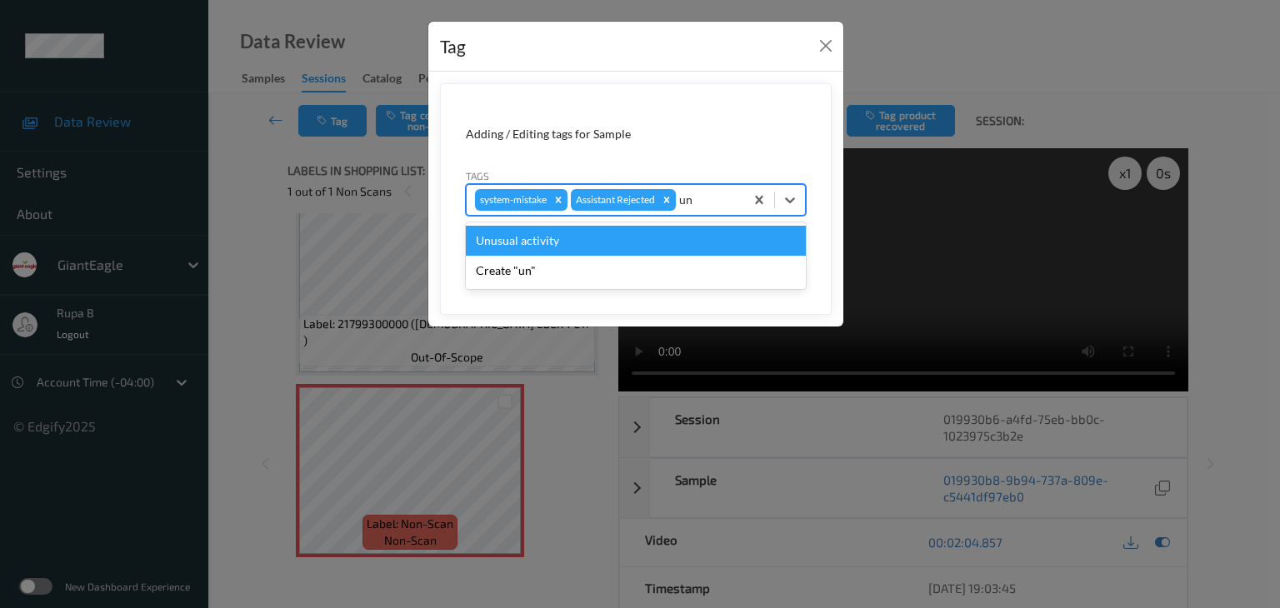
click at [607, 243] on div "Unusual activity" at bounding box center [636, 241] width 340 height 30
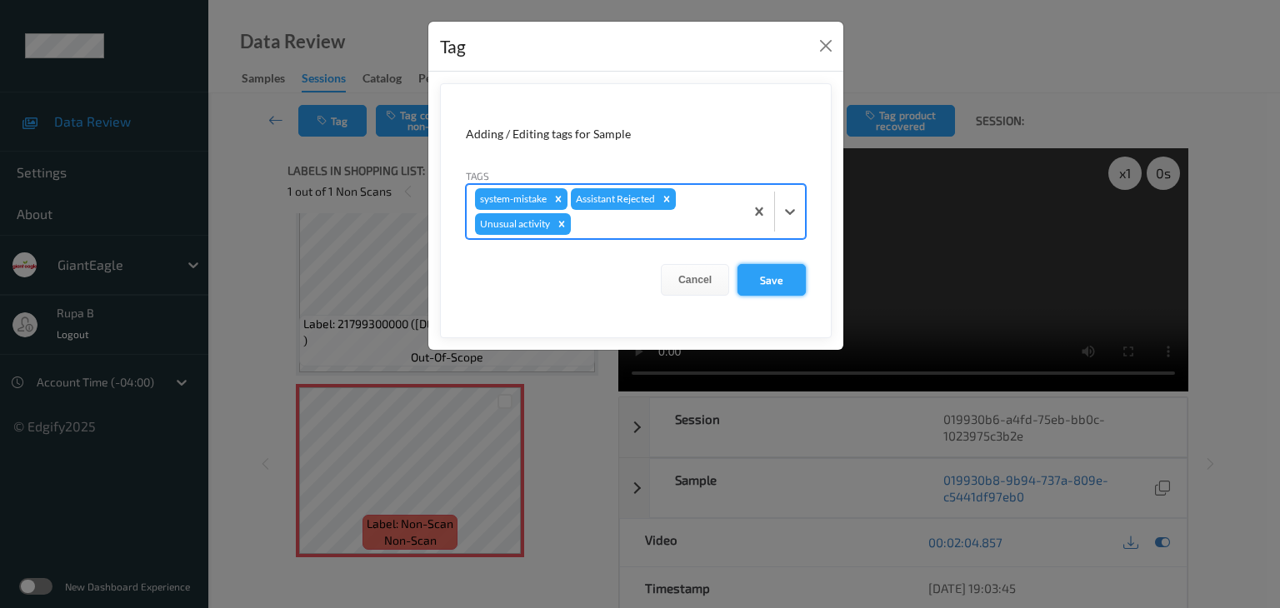
click at [776, 284] on button "Save" at bounding box center [771, 280] width 68 height 32
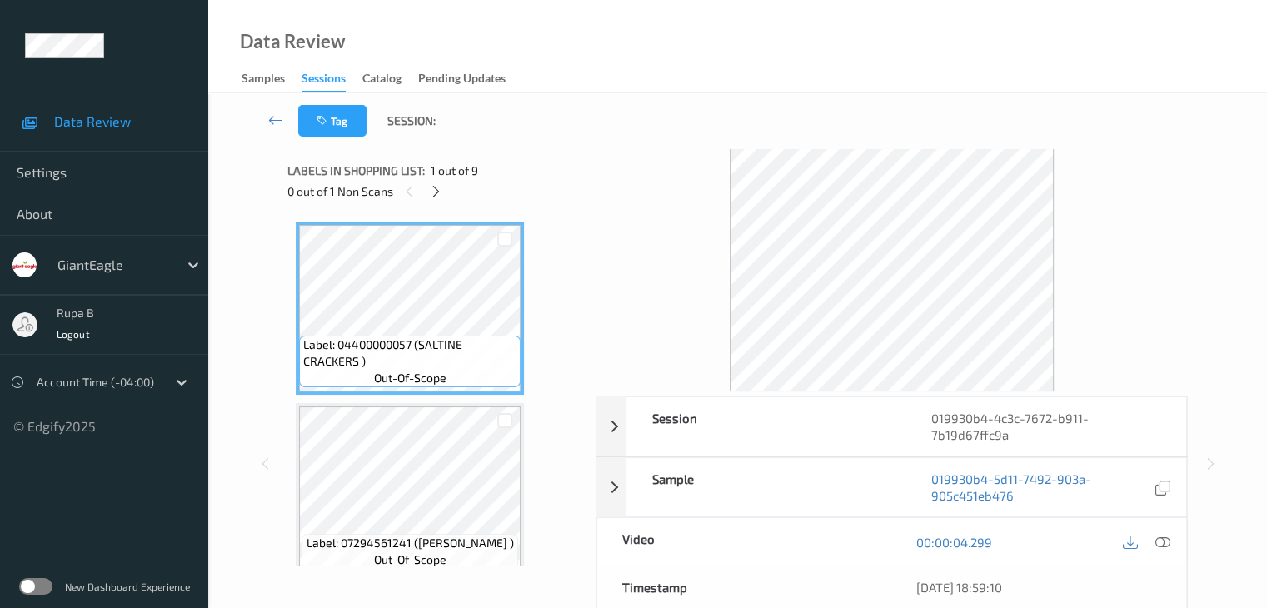
click at [544, 201] on div "0 out of 1 Non Scans" at bounding box center [435, 191] width 297 height 21
click at [440, 193] on icon at bounding box center [436, 191] width 14 height 15
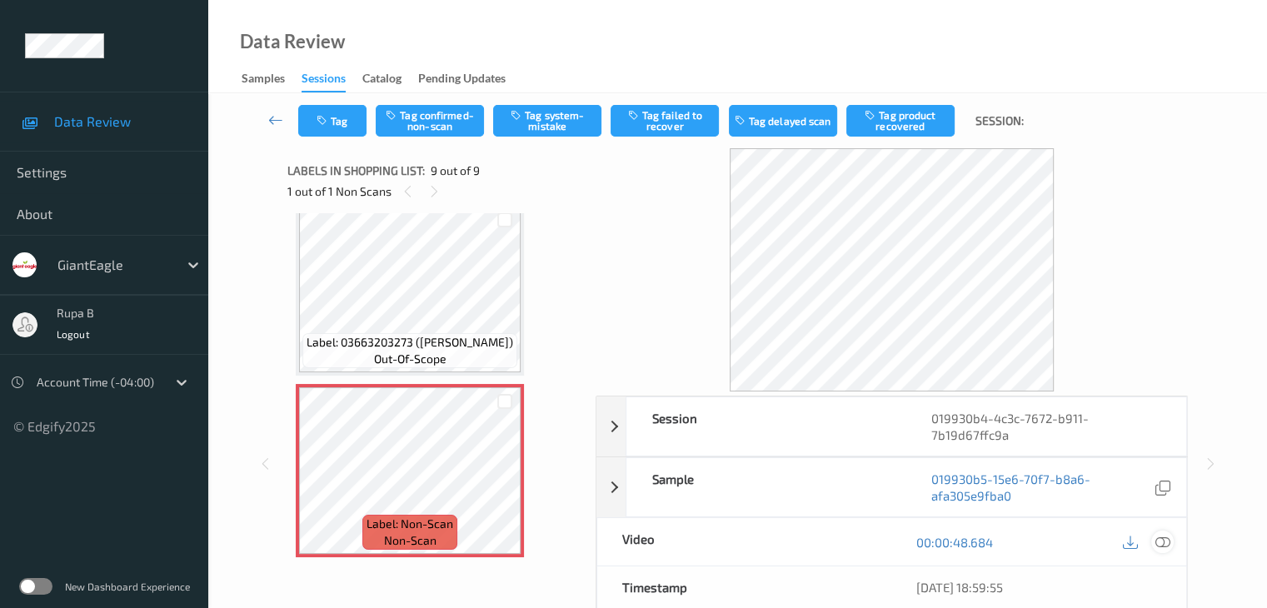
click at [1164, 537] on icon at bounding box center [1162, 542] width 15 height 15
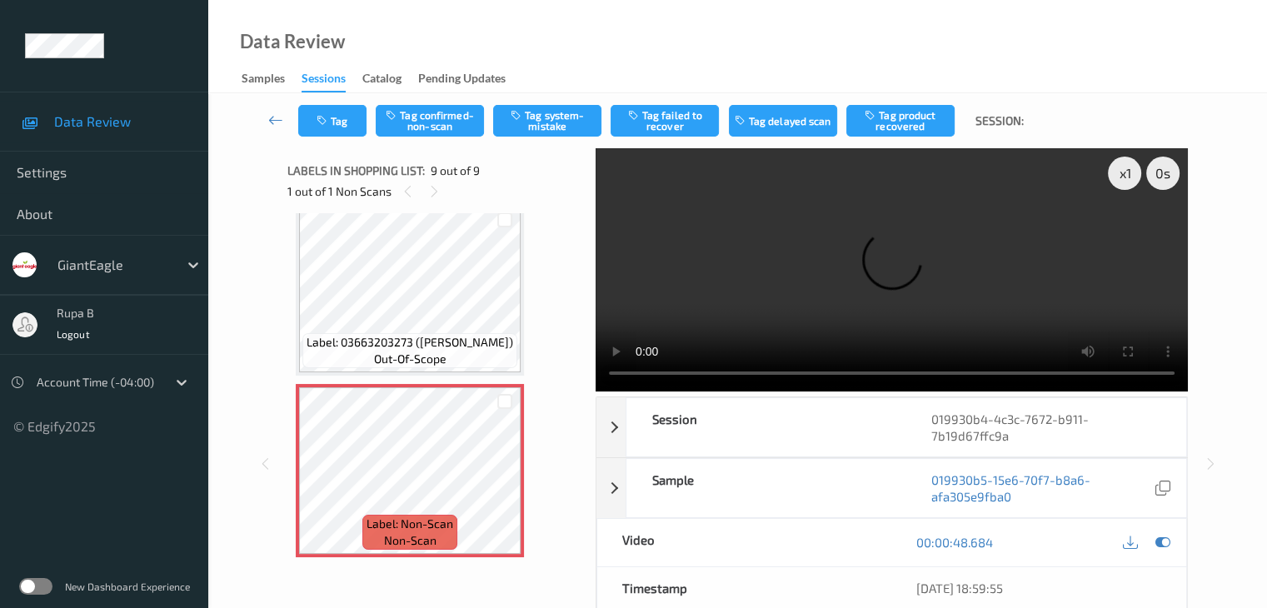
scroll to position [1179, 0]
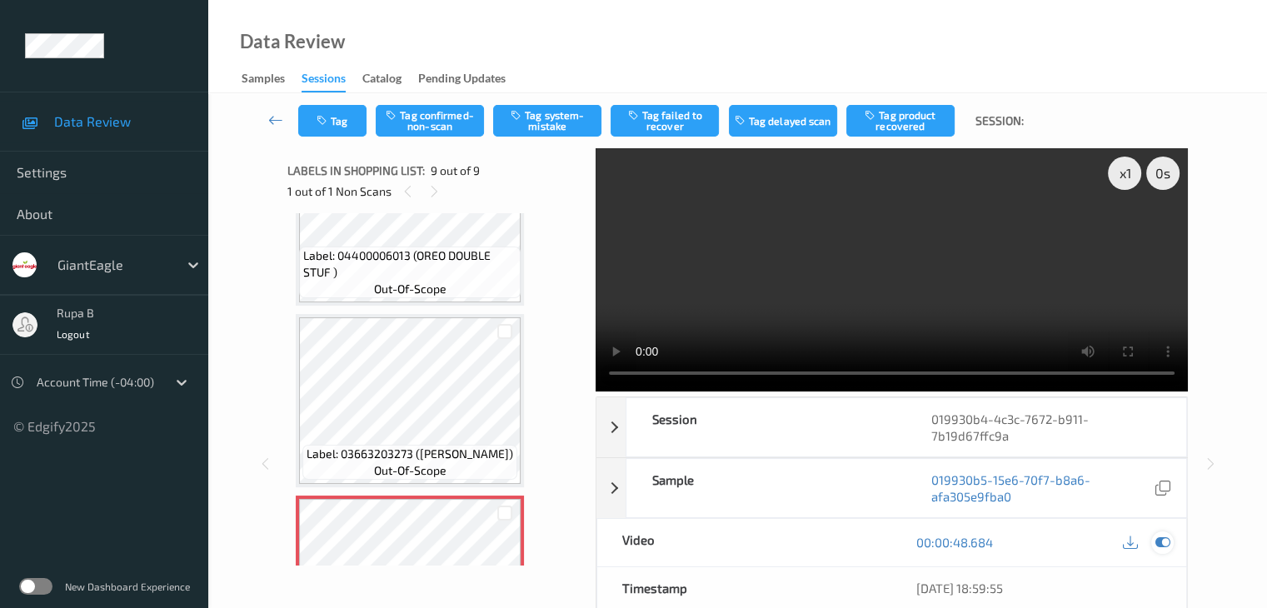
click at [1167, 546] on icon at bounding box center [1162, 542] width 15 height 15
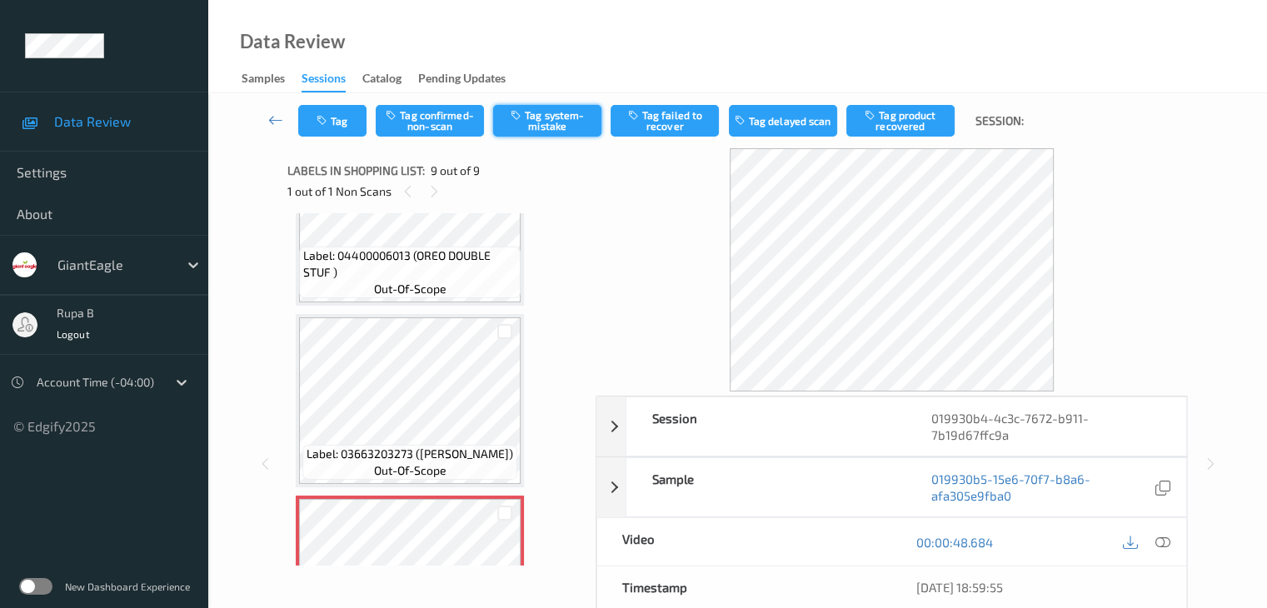
click at [567, 119] on button "Tag system-mistake" at bounding box center [547, 121] width 108 height 32
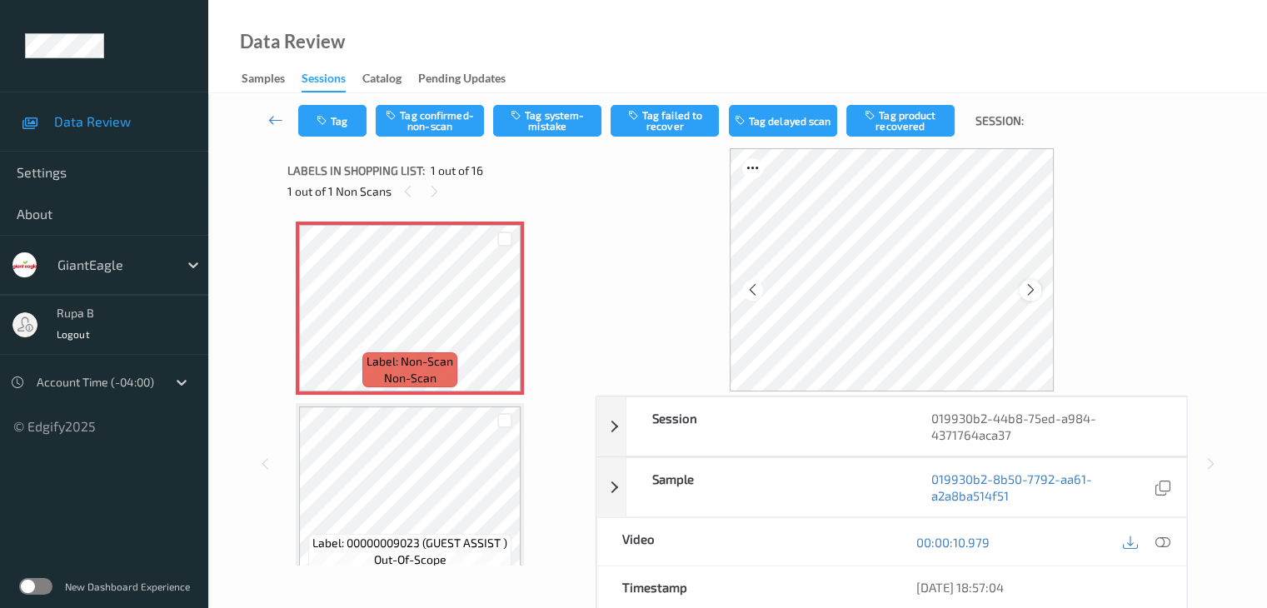
click at [1027, 292] on icon at bounding box center [1031, 289] width 14 height 15
click at [552, 123] on button "Tag system-mistake" at bounding box center [547, 121] width 108 height 32
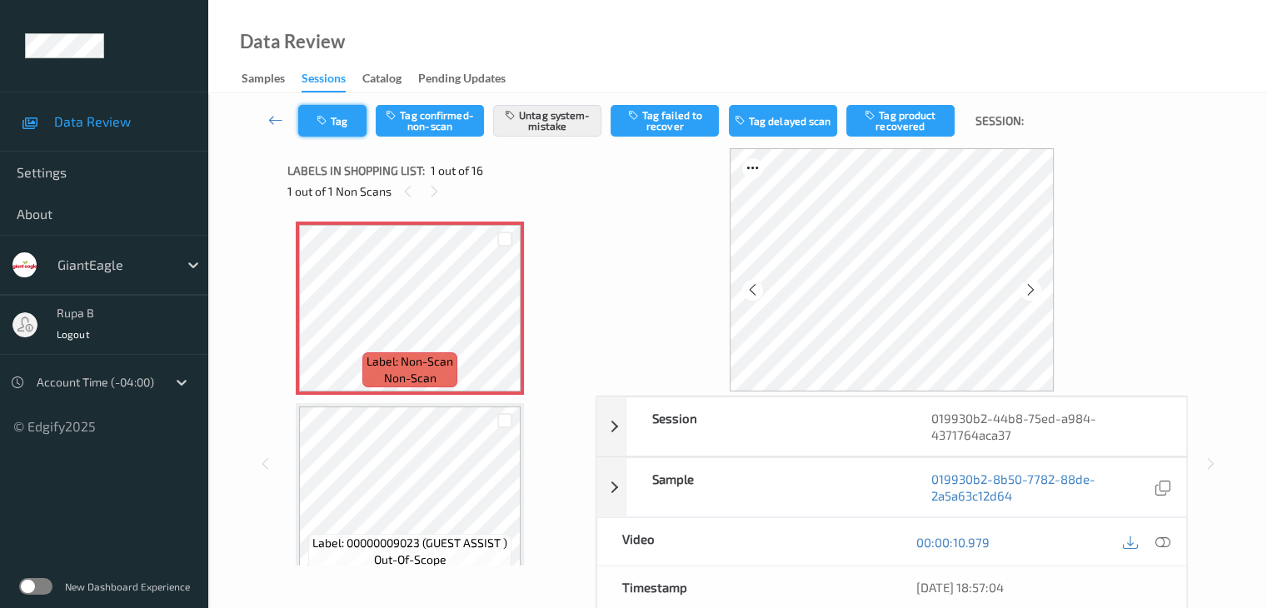
click at [315, 119] on button "Tag" at bounding box center [332, 121] width 68 height 32
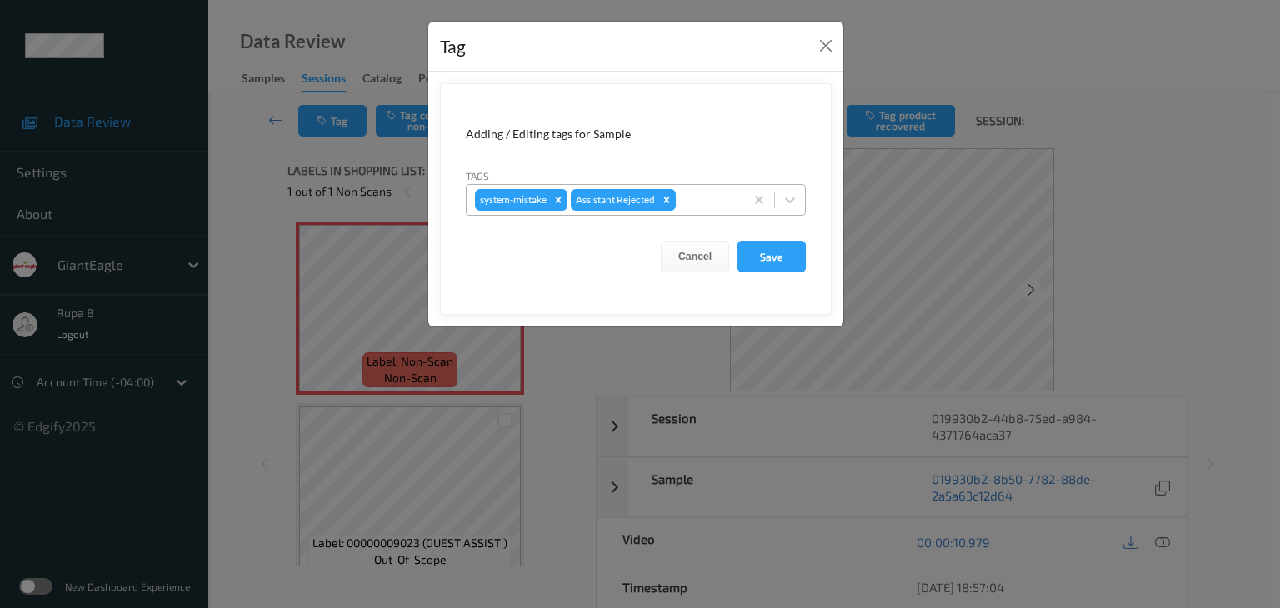
click at [678, 192] on div "system-mistake Assistant Rejected" at bounding box center [605, 200] width 277 height 28
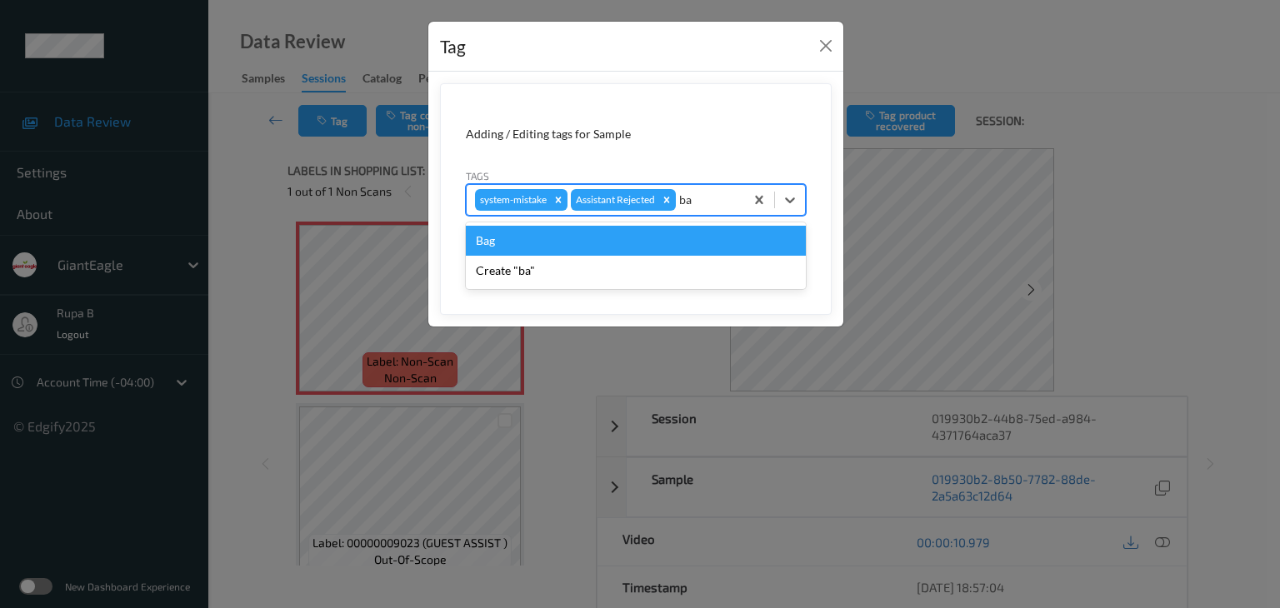
type input "bag"
click at [601, 247] on div "Bag" at bounding box center [636, 241] width 340 height 30
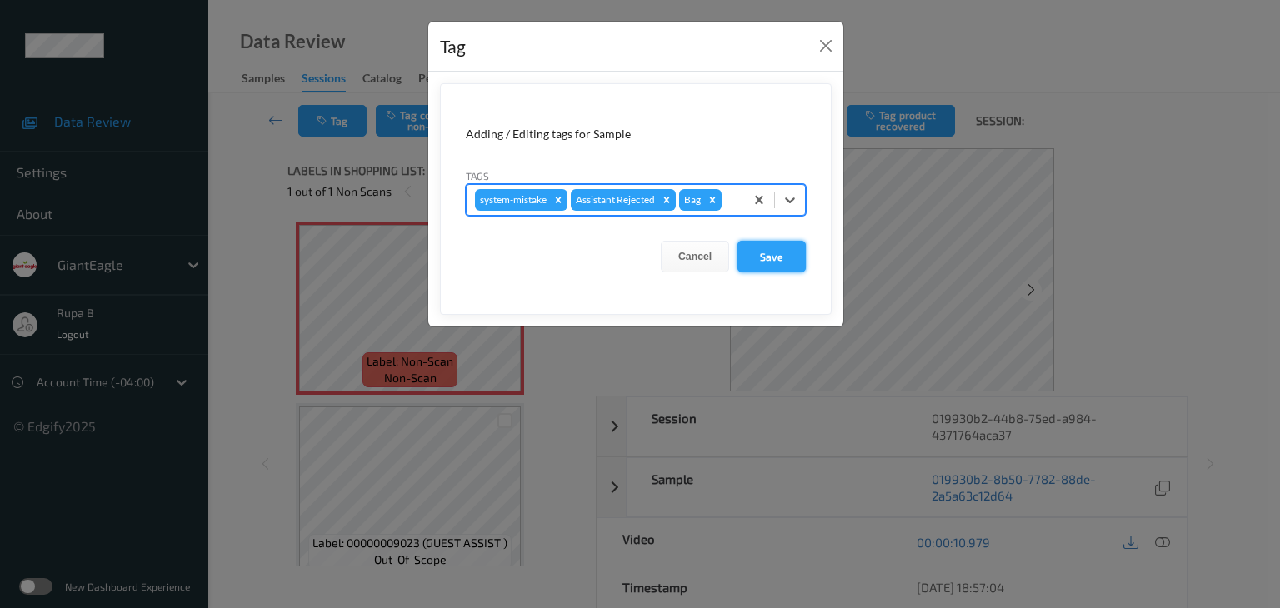
click at [776, 257] on button "Save" at bounding box center [771, 257] width 68 height 32
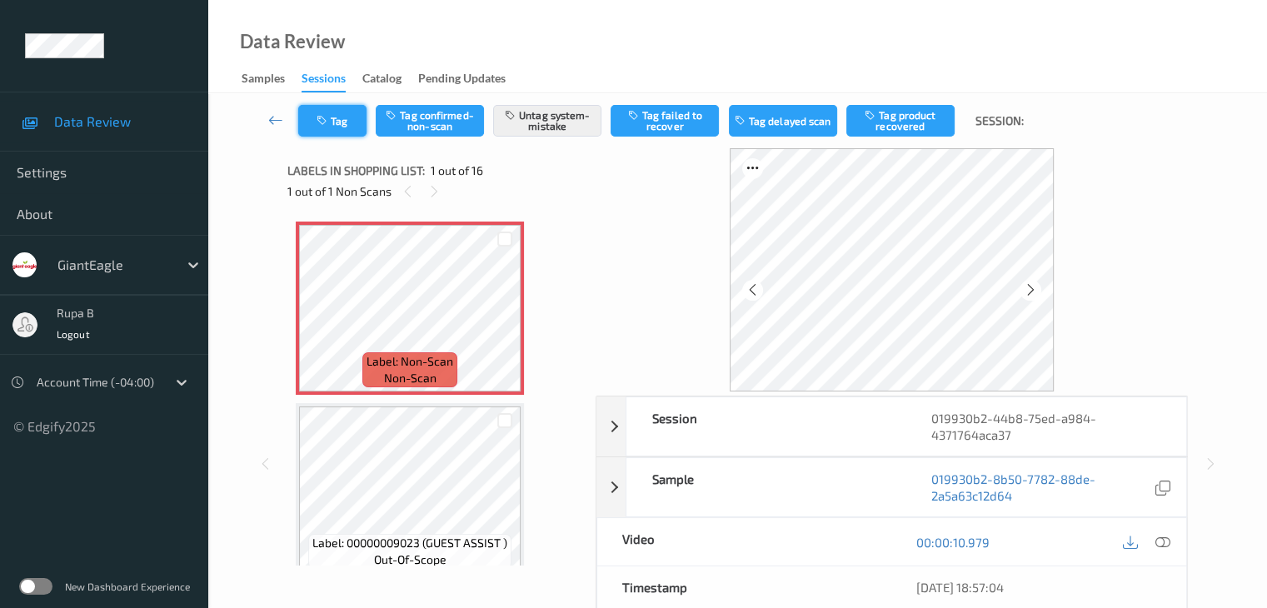
click at [324, 117] on icon "button" at bounding box center [324, 121] width 14 height 12
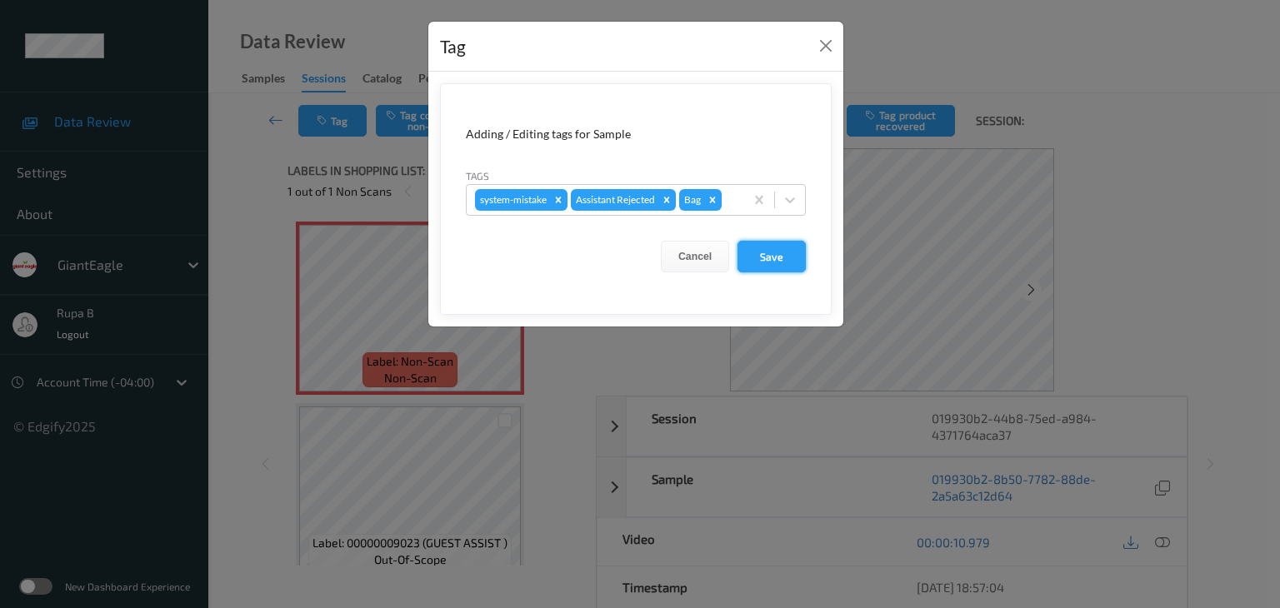
click at [783, 257] on button "Save" at bounding box center [771, 257] width 68 height 32
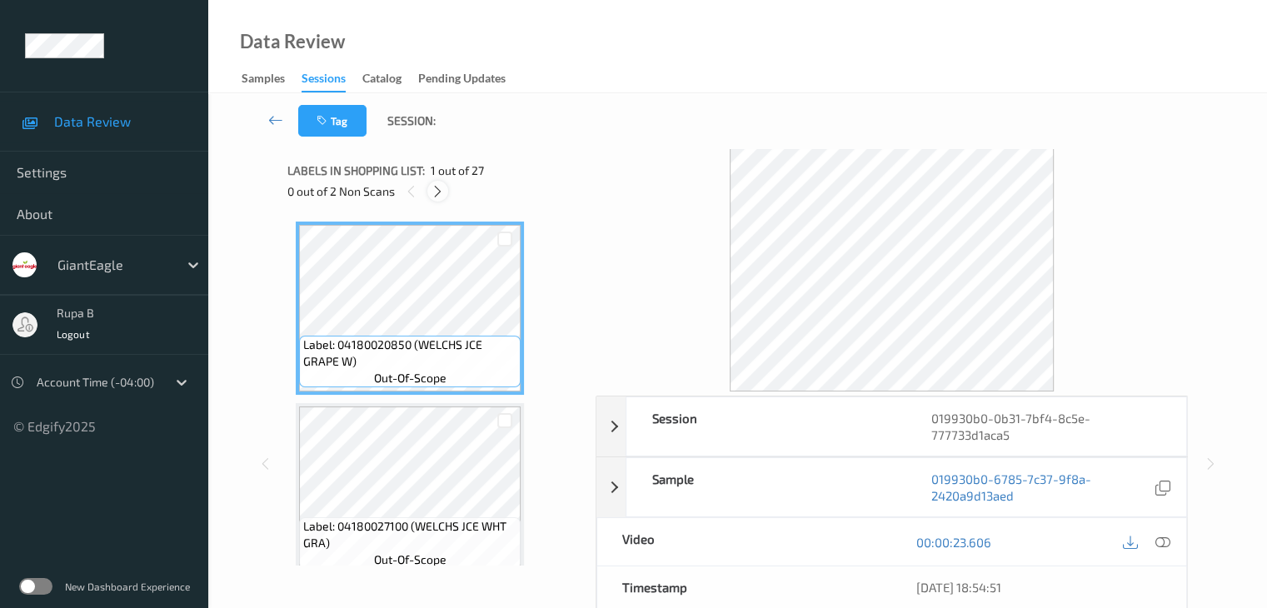
click at [443, 187] on icon at bounding box center [438, 191] width 14 height 15
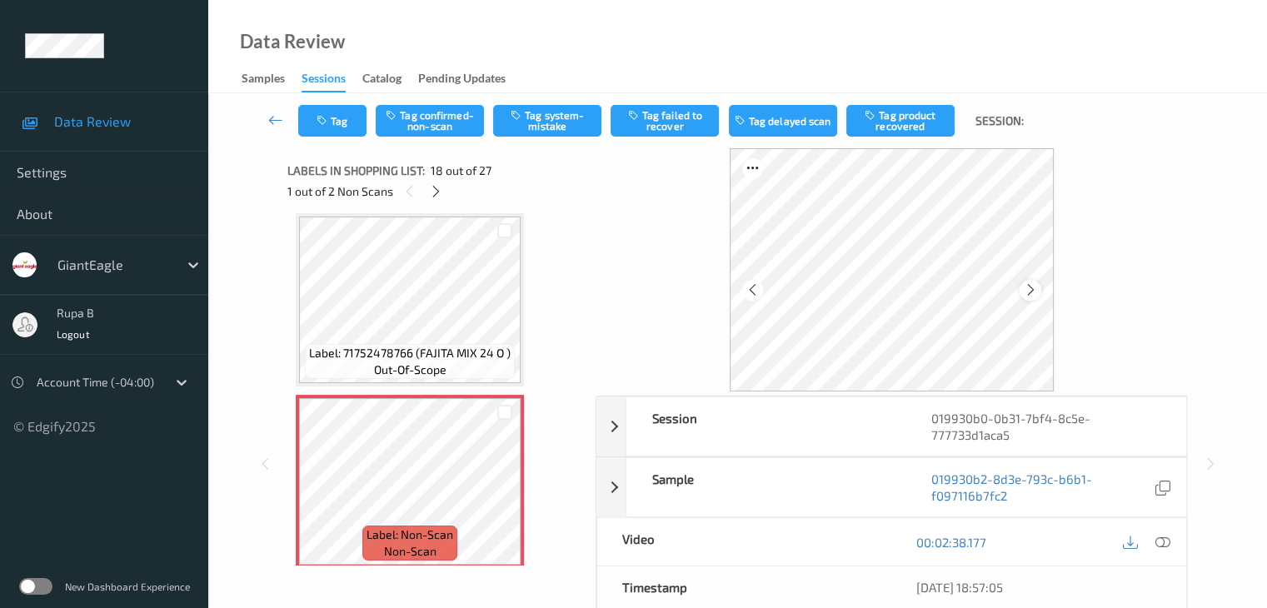
click at [1030, 292] on icon at bounding box center [1031, 289] width 14 height 15
click at [431, 194] on icon at bounding box center [436, 191] width 14 height 15
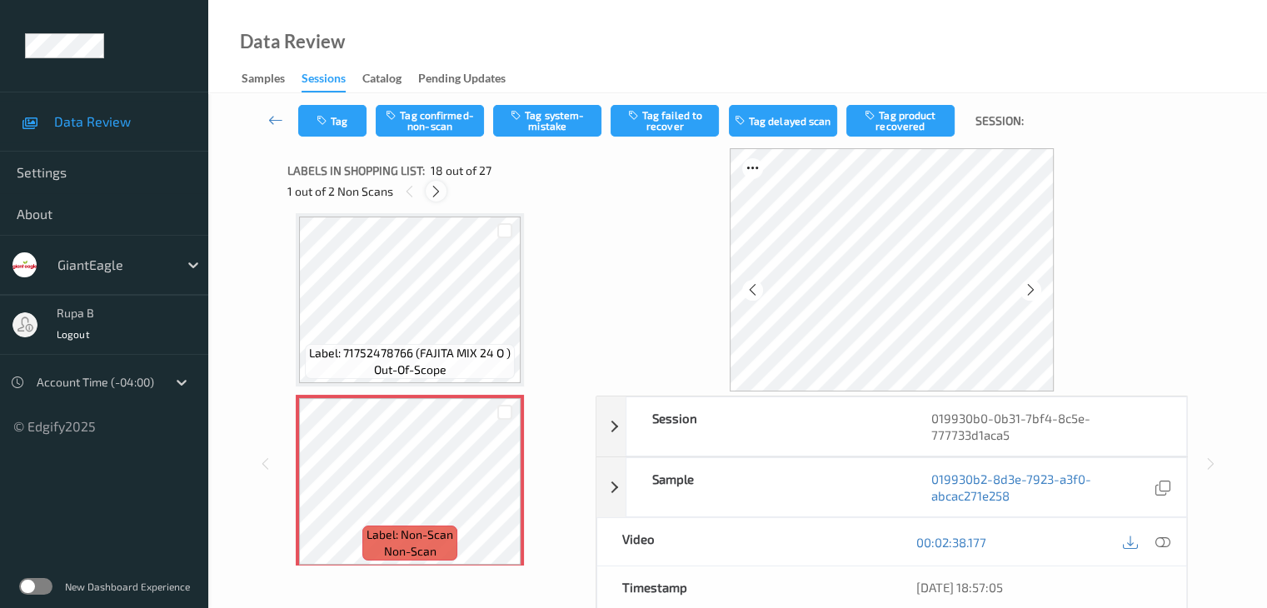
scroll to position [4185, 0]
click at [1029, 294] on icon at bounding box center [1031, 289] width 14 height 15
click at [404, 194] on icon at bounding box center [411, 191] width 14 height 15
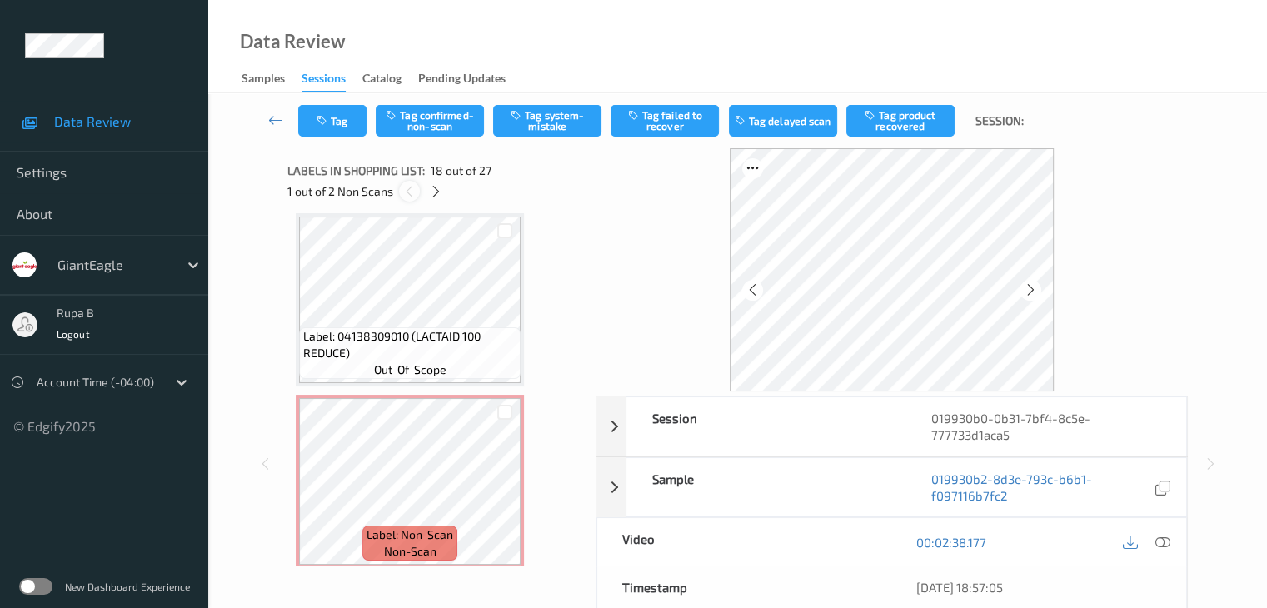
scroll to position [2914, 0]
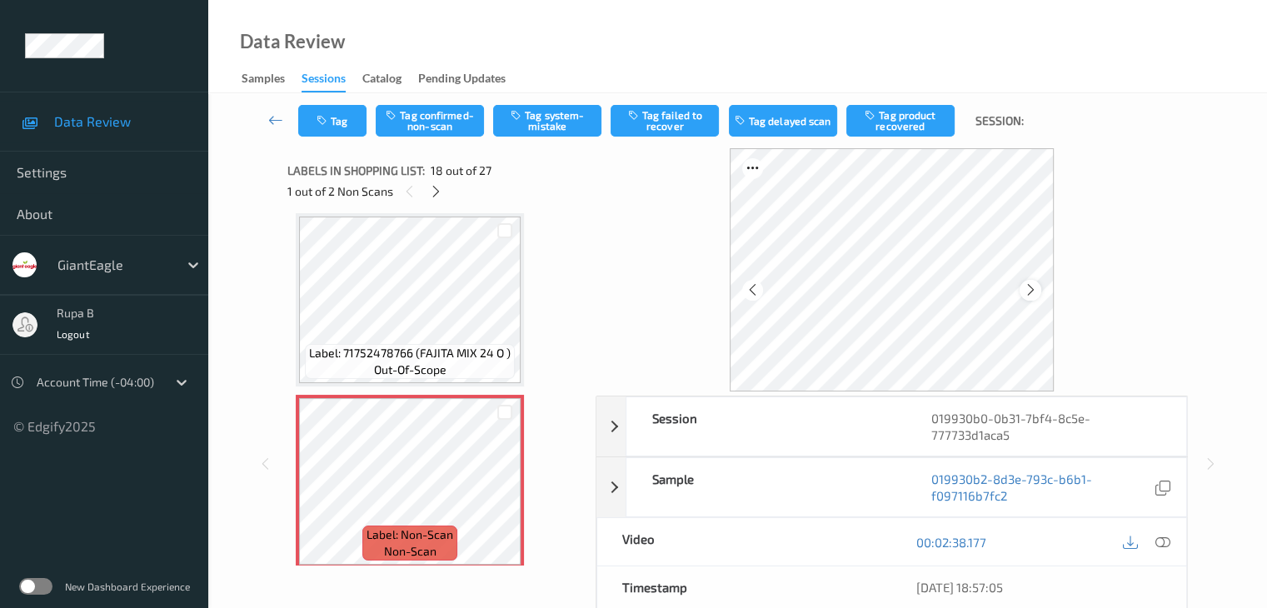
click at [1024, 282] on icon at bounding box center [1031, 289] width 14 height 15
click at [1024, 284] on icon at bounding box center [1031, 289] width 14 height 15
click at [1037, 290] on div at bounding box center [1030, 290] width 21 height 21
click at [1165, 537] on icon at bounding box center [1162, 542] width 15 height 15
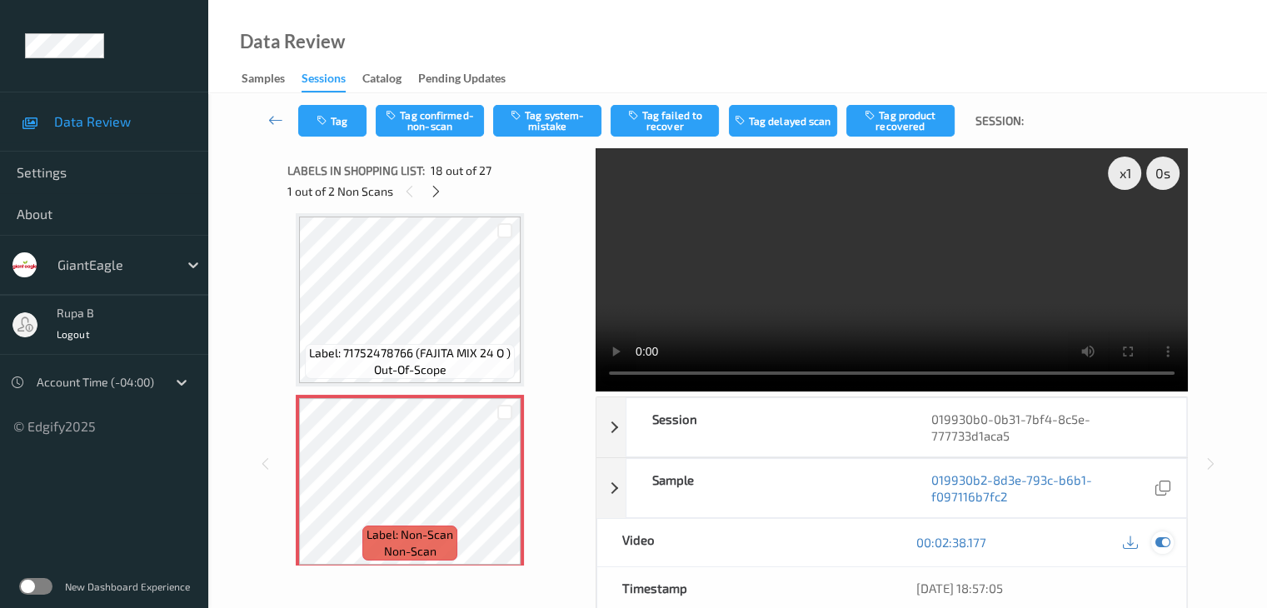
click at [1161, 535] on icon at bounding box center [1162, 542] width 15 height 15
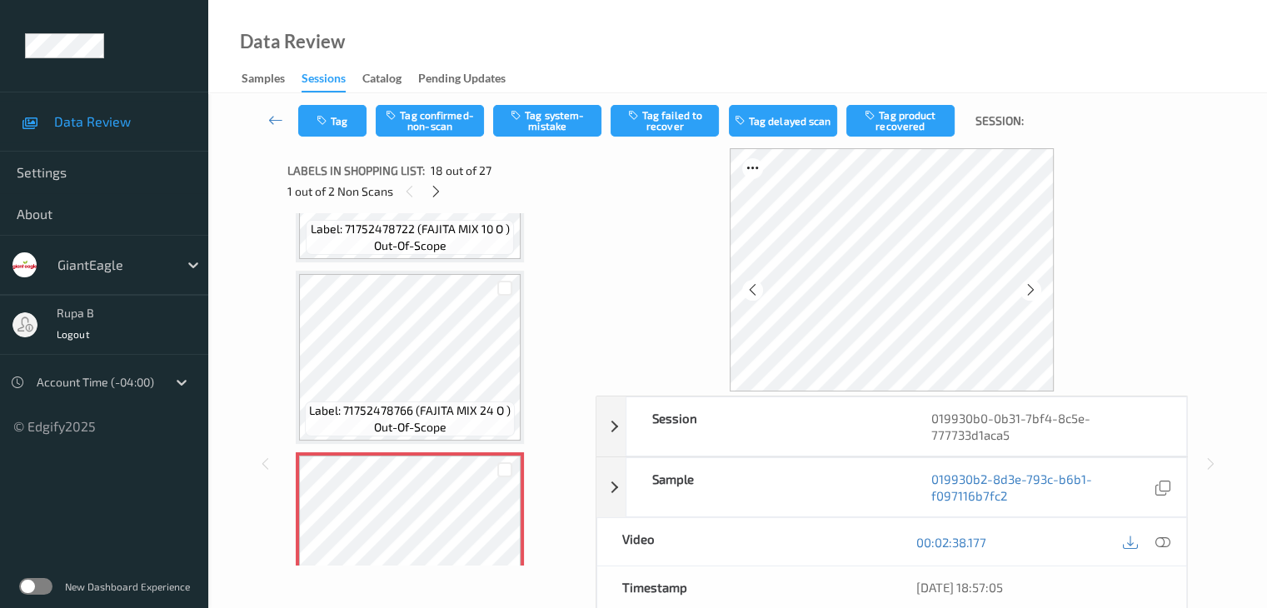
scroll to position [2831, 0]
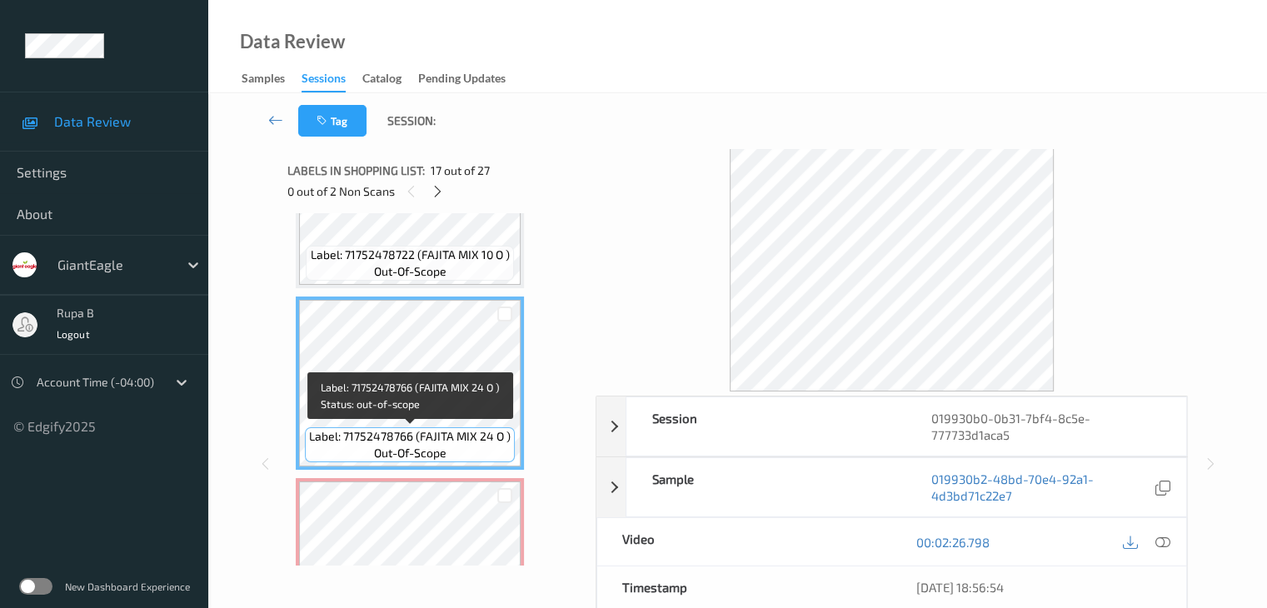
click at [387, 436] on span "Label: 71752478766 (FAJITA MIX 24 O )" at bounding box center [410, 436] width 202 height 17
copy span "Label: 71752478766 (FAJITA MIX 24 O )"
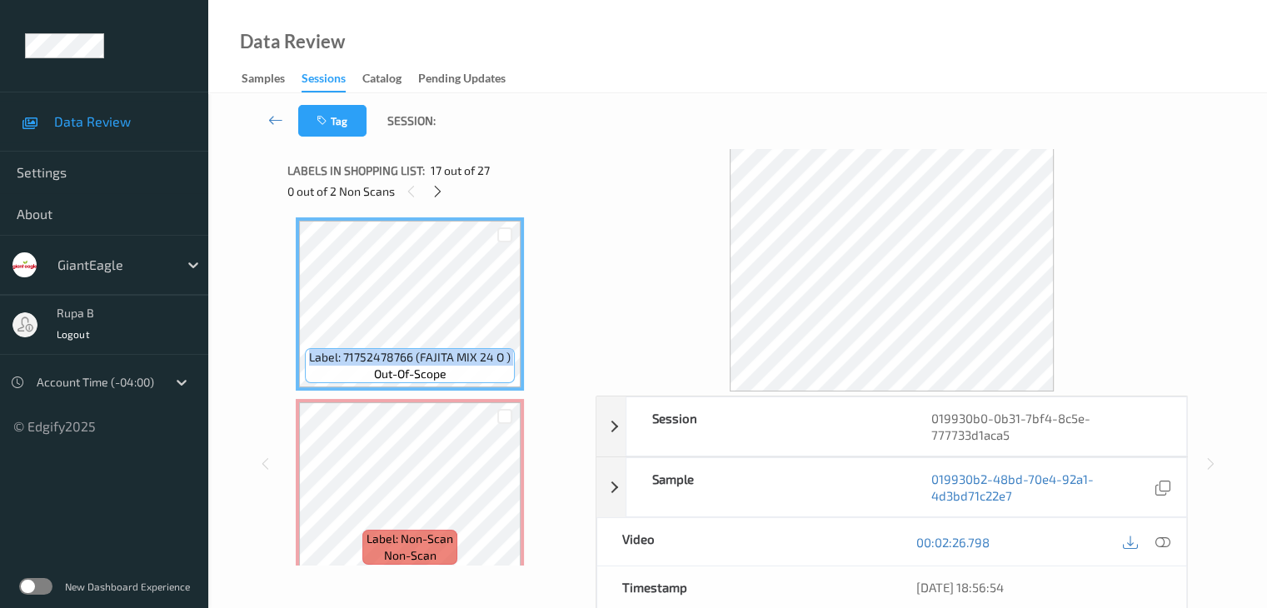
scroll to position [2914, 0]
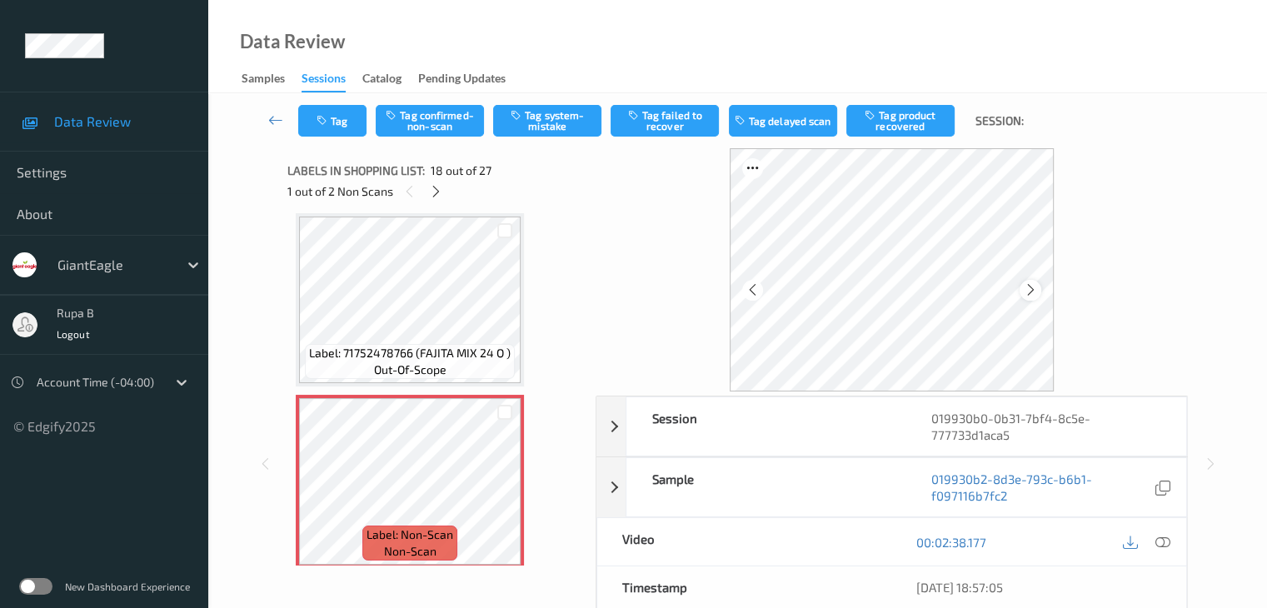
click at [1032, 297] on icon at bounding box center [1031, 289] width 14 height 15
click at [1028, 297] on div at bounding box center [1030, 290] width 21 height 21
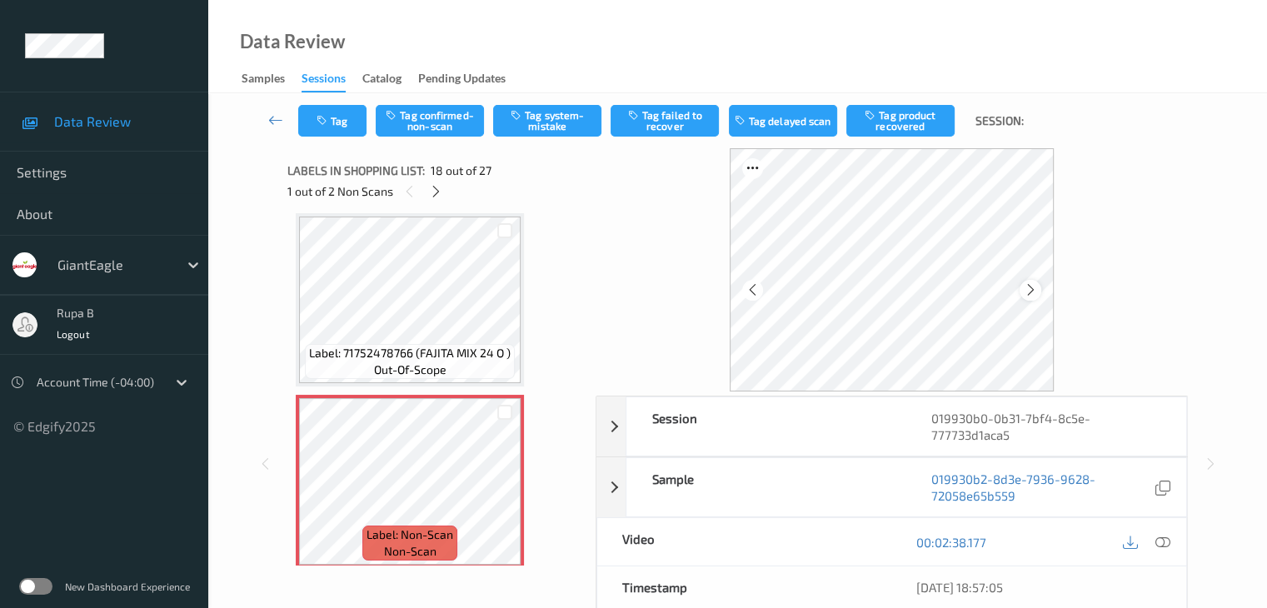
click at [1028, 296] on icon at bounding box center [1031, 289] width 14 height 15
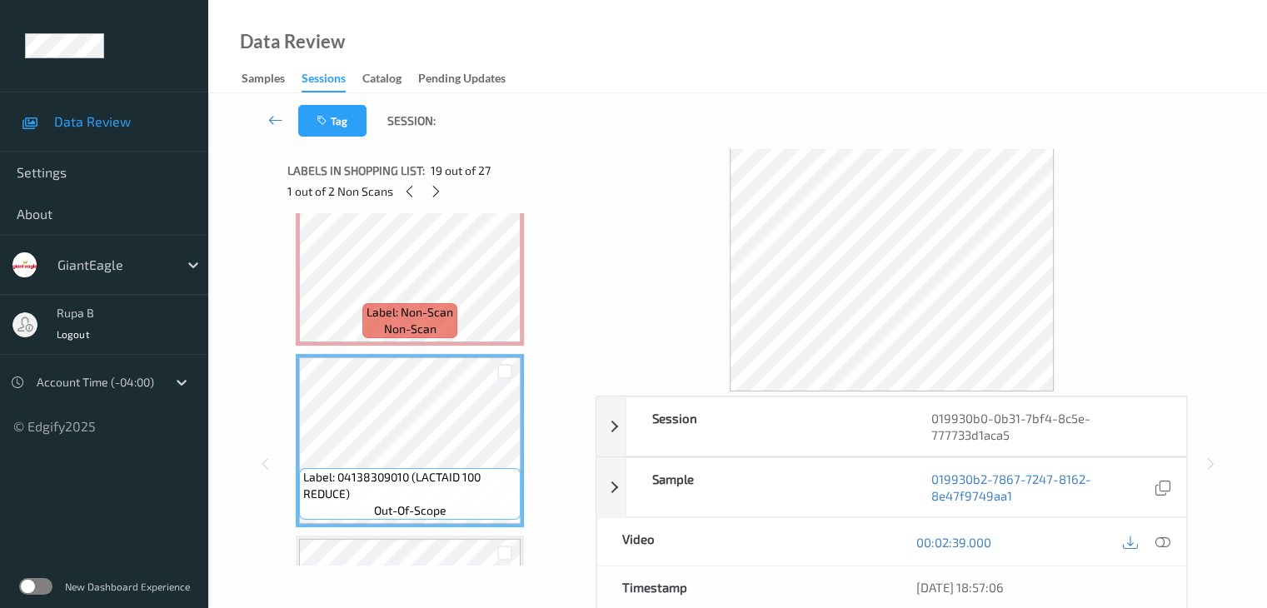
scroll to position [3164, 0]
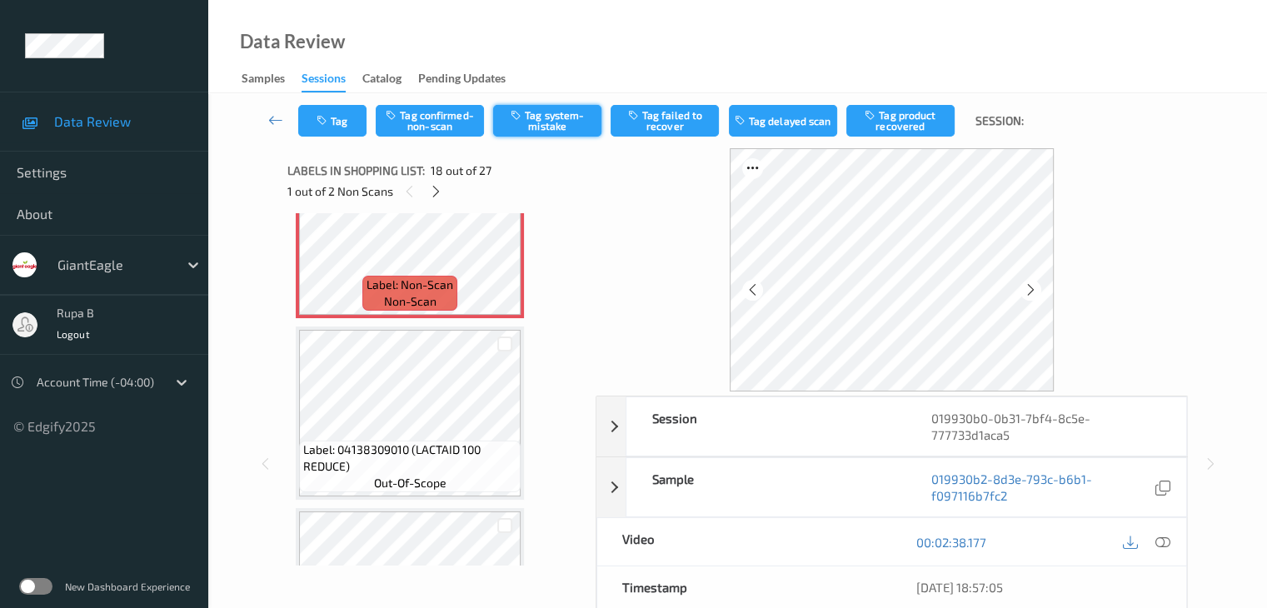
click at [527, 119] on button "Tag system-mistake" at bounding box center [547, 121] width 108 height 32
click at [322, 127] on button "Tag" at bounding box center [332, 121] width 68 height 32
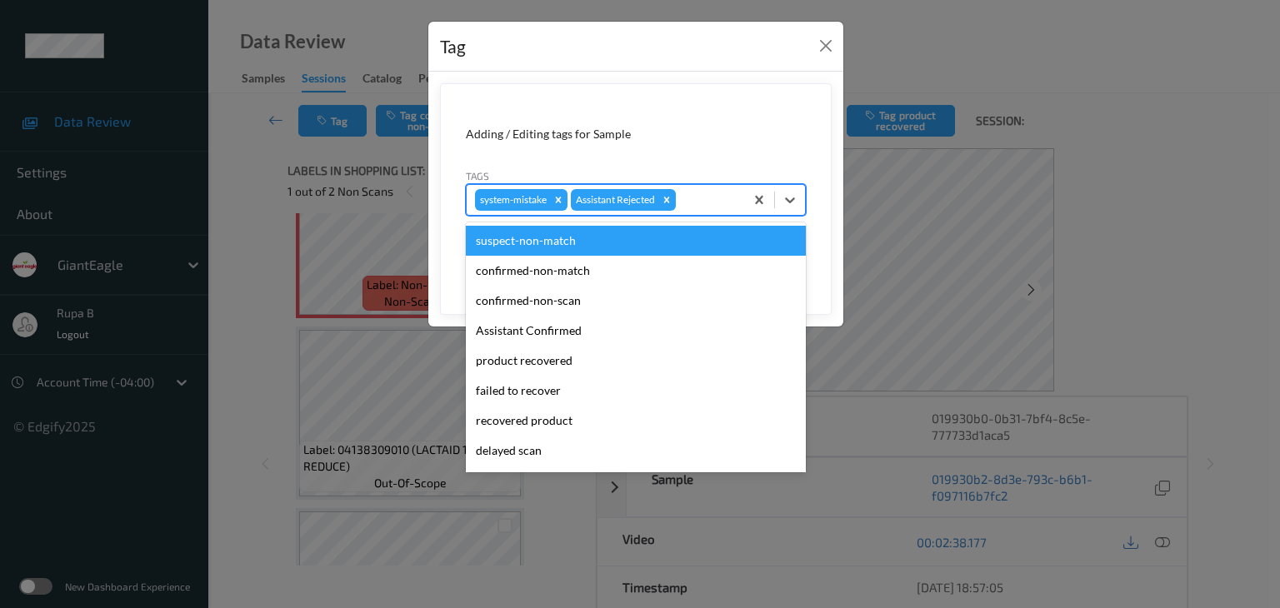
click at [722, 198] on div at bounding box center [707, 200] width 57 height 20
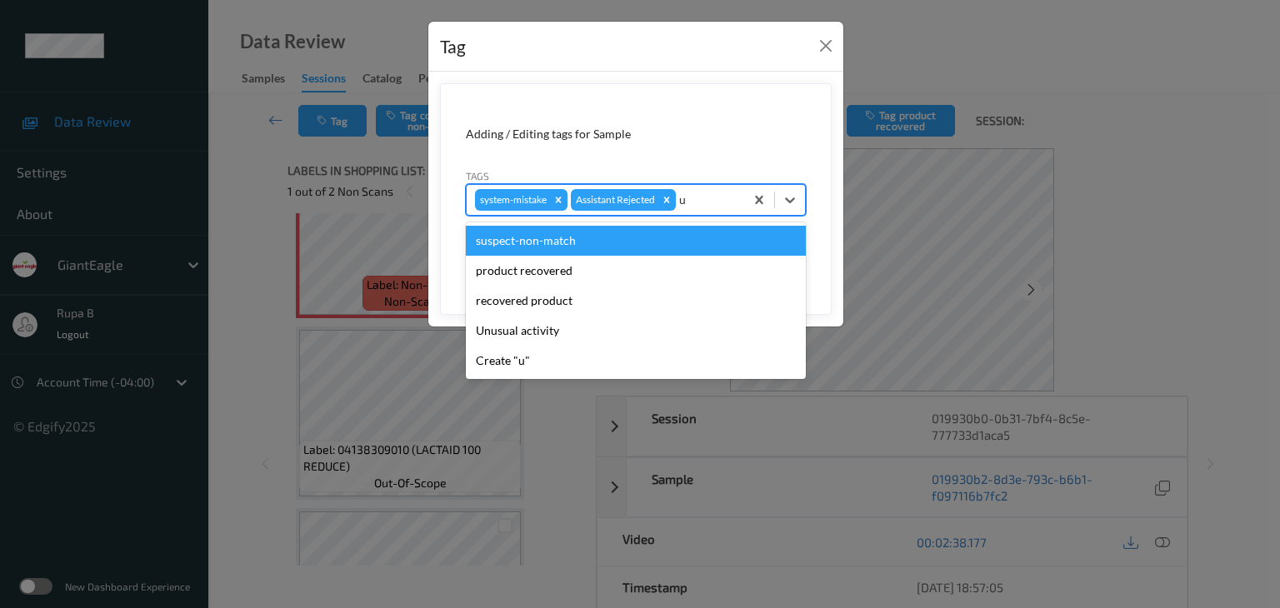
type input "un"
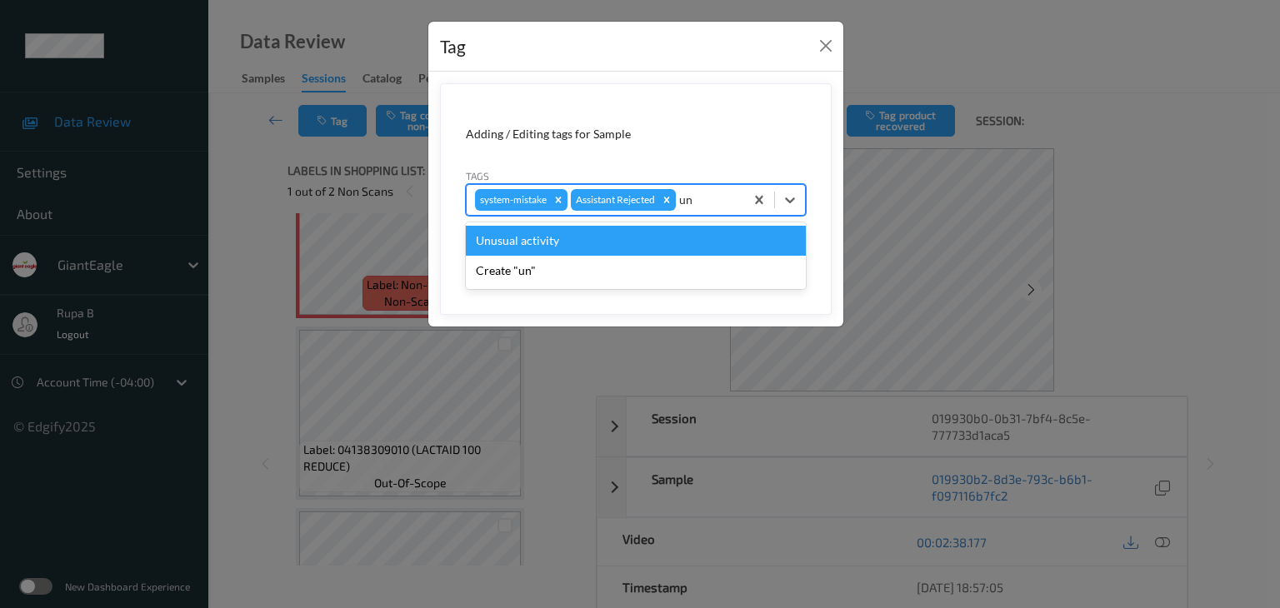
click at [622, 239] on div "Unusual activity" at bounding box center [636, 241] width 340 height 30
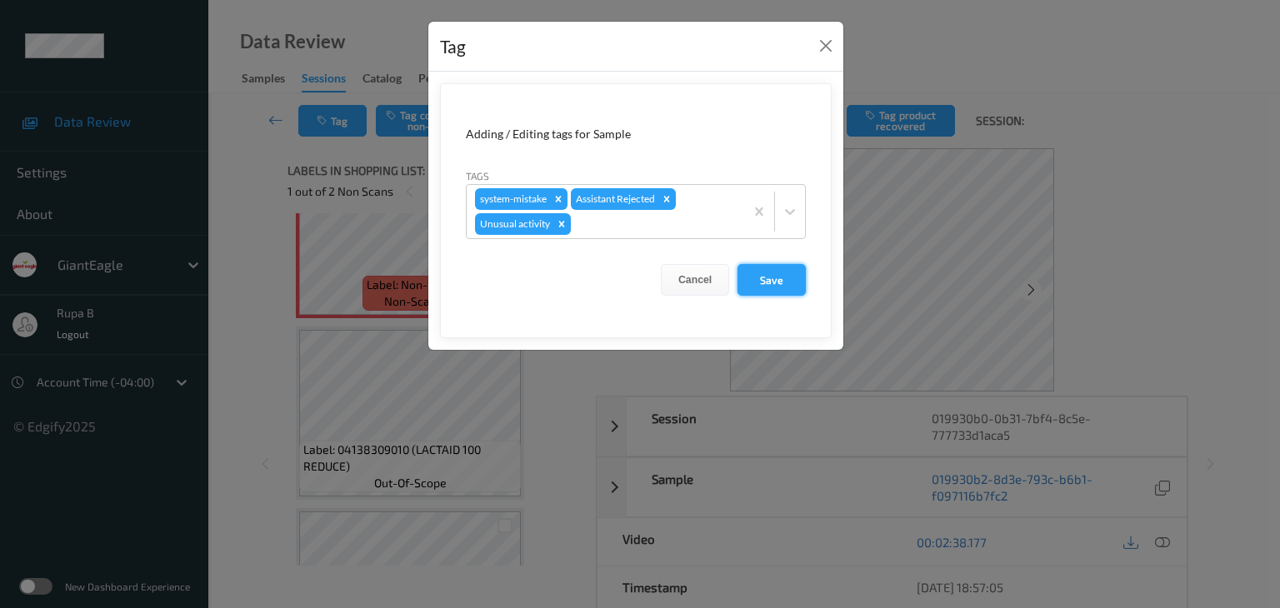
click at [796, 281] on button "Save" at bounding box center [771, 280] width 68 height 32
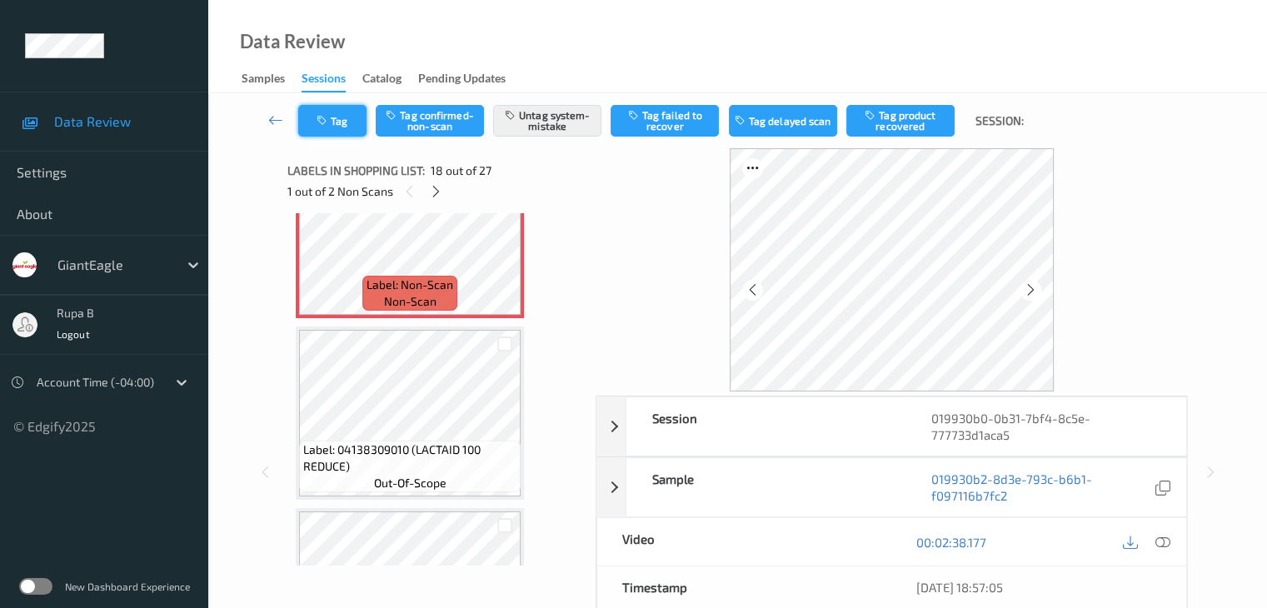
click at [321, 129] on button "Tag" at bounding box center [332, 121] width 68 height 32
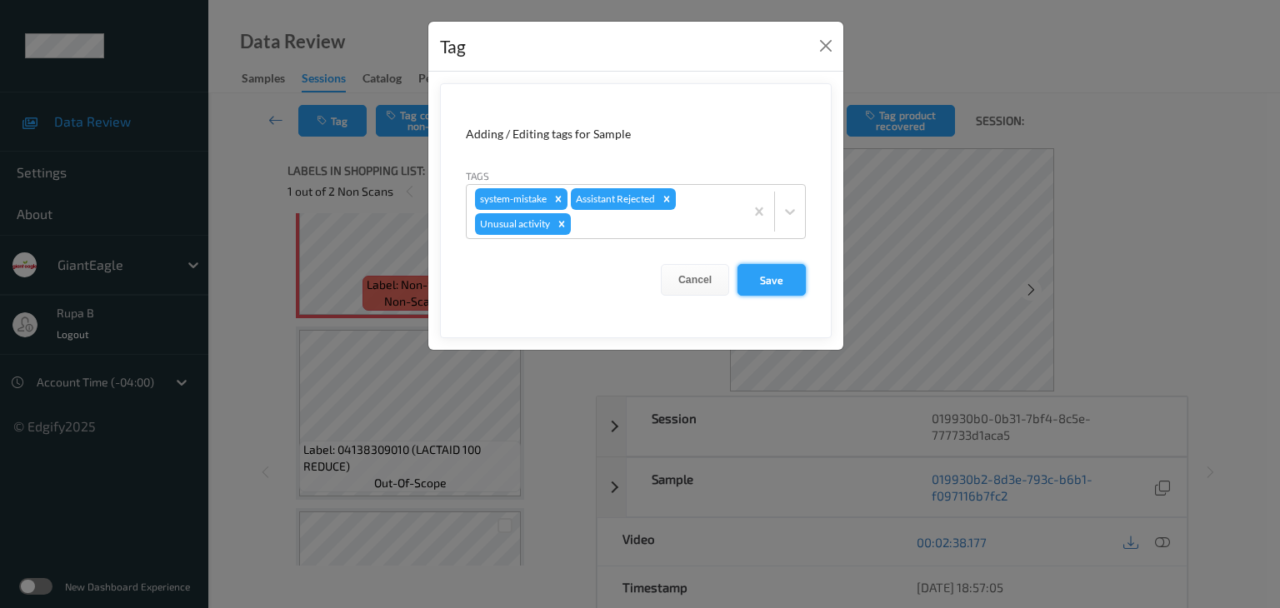
click at [761, 282] on button "Save" at bounding box center [771, 280] width 68 height 32
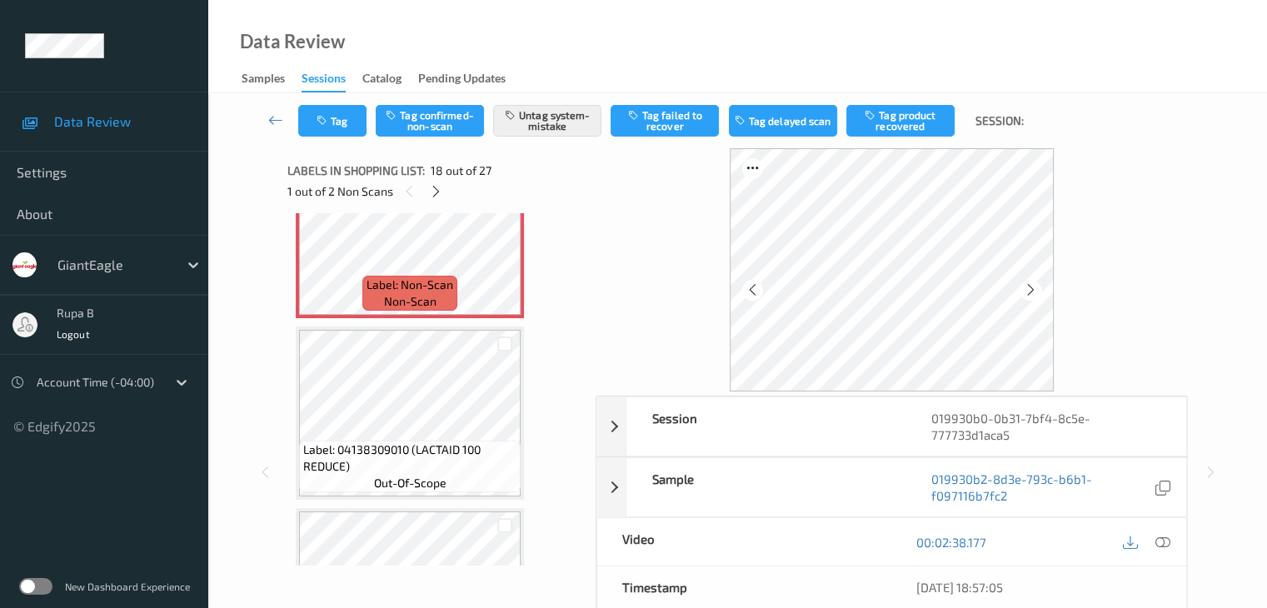
click at [427, 192] on div at bounding box center [436, 191] width 21 height 21
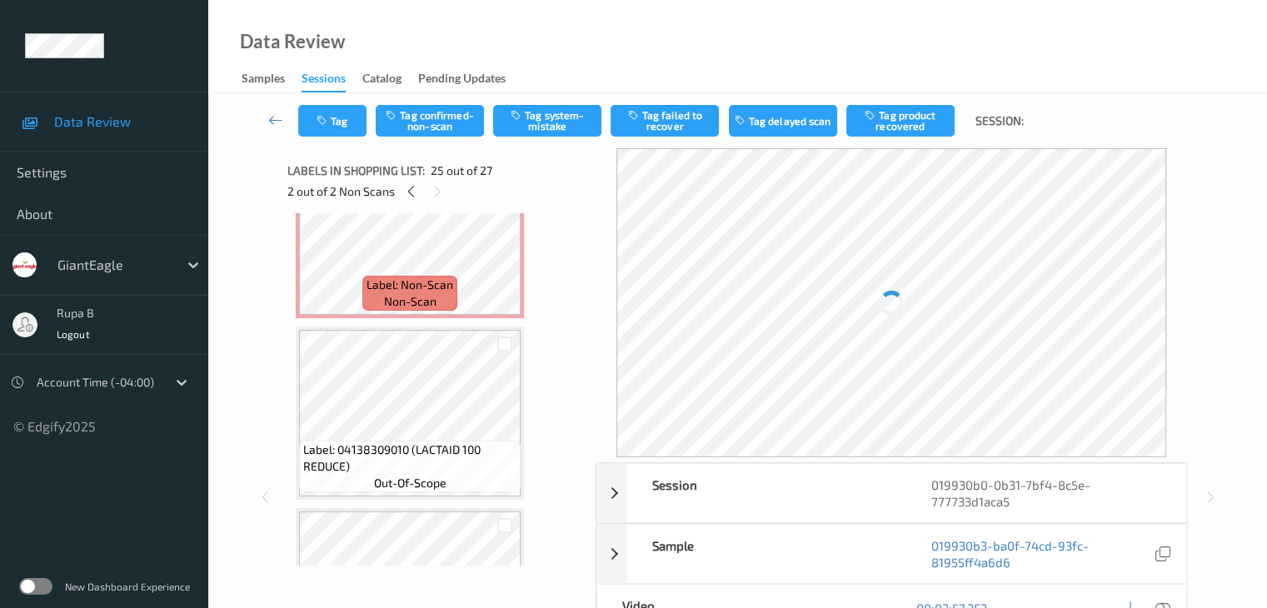
scroll to position [4185, 0]
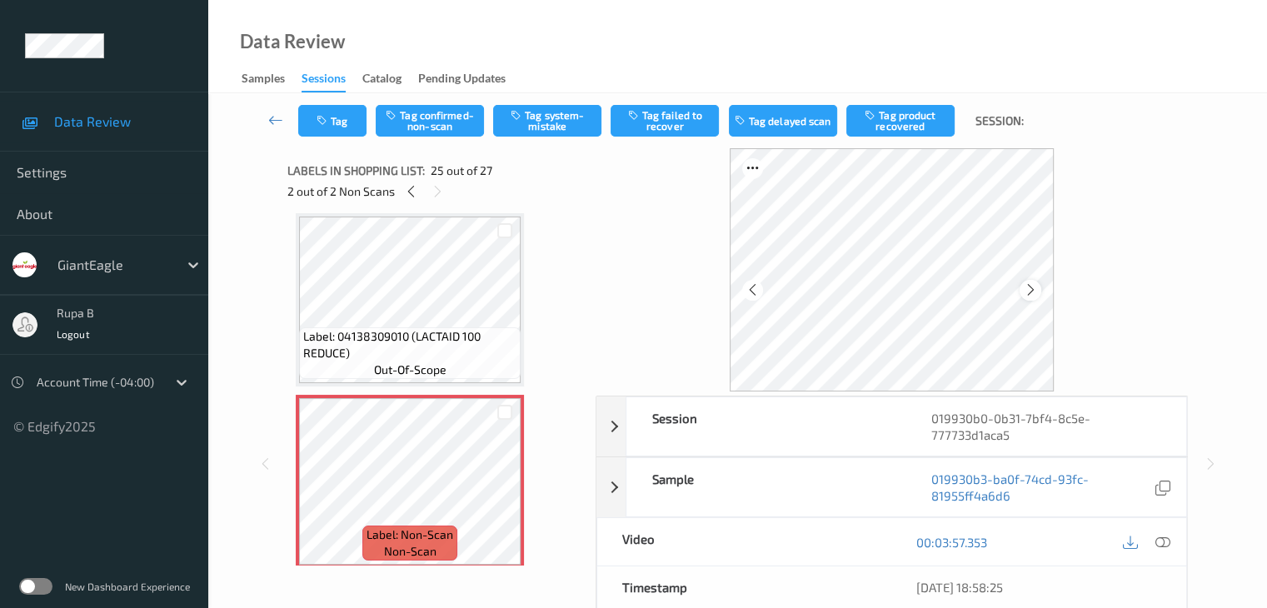
click at [1024, 294] on icon at bounding box center [1031, 289] width 14 height 15
click at [1168, 545] on icon at bounding box center [1162, 542] width 15 height 15
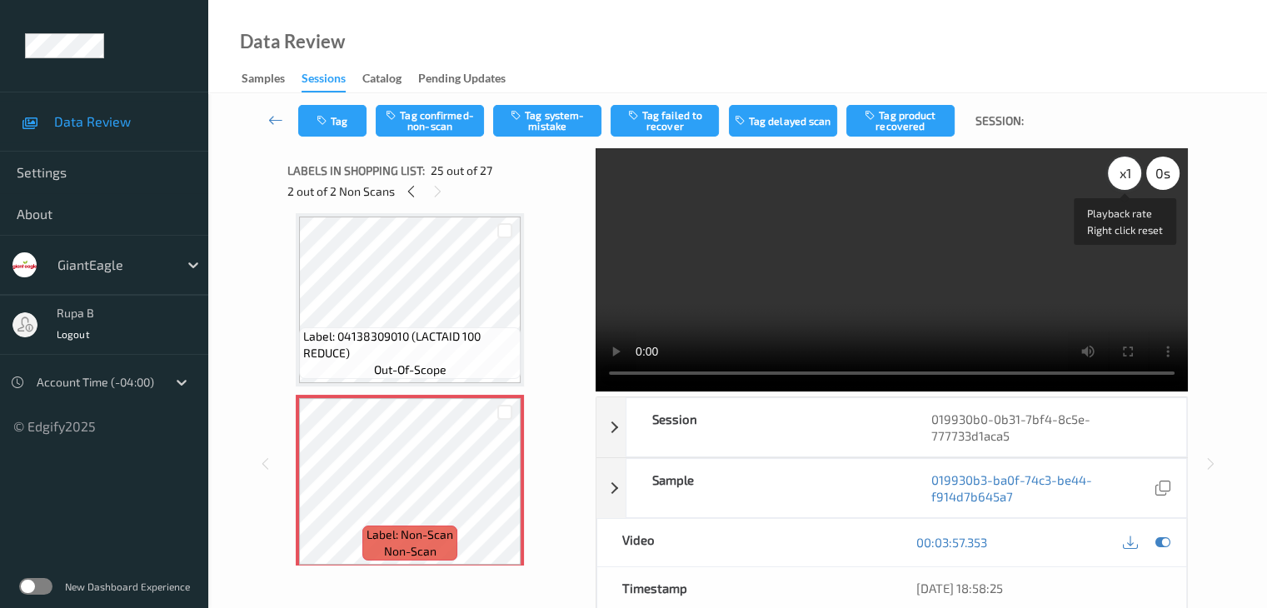
click at [1125, 177] on div "x 1" at bounding box center [1124, 173] width 33 height 33
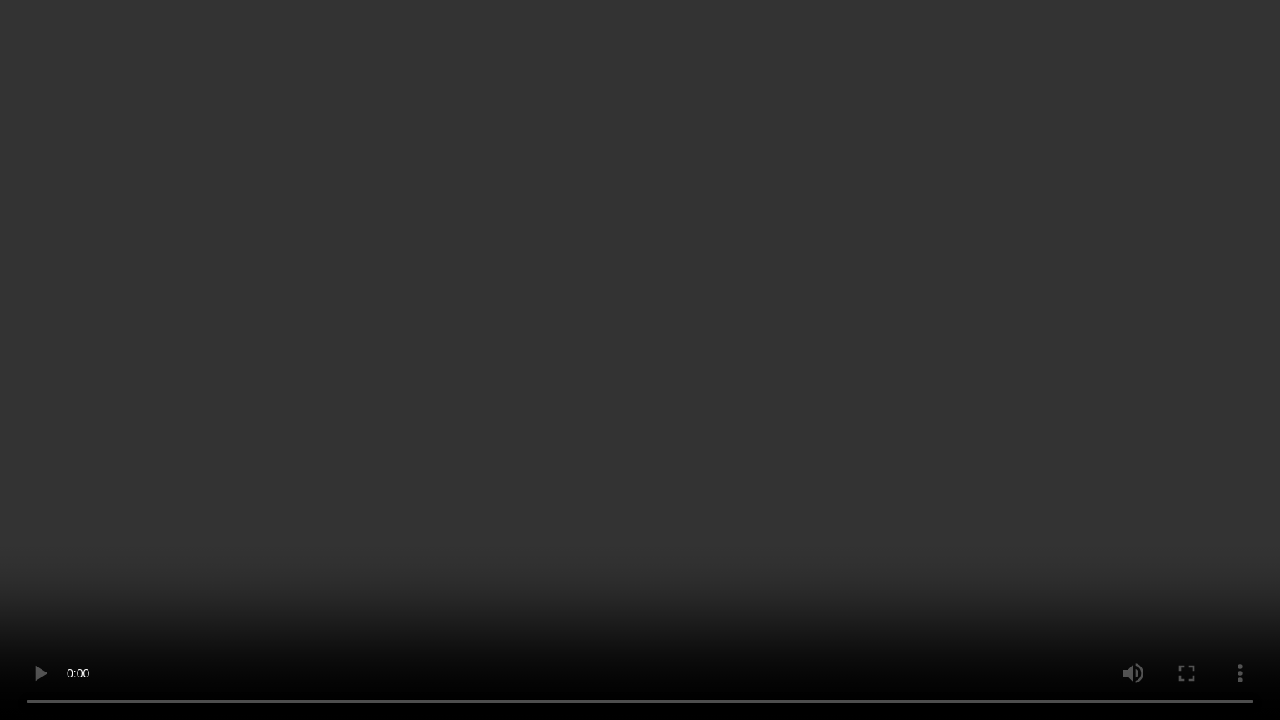
click at [1027, 272] on video at bounding box center [640, 360] width 1280 height 720
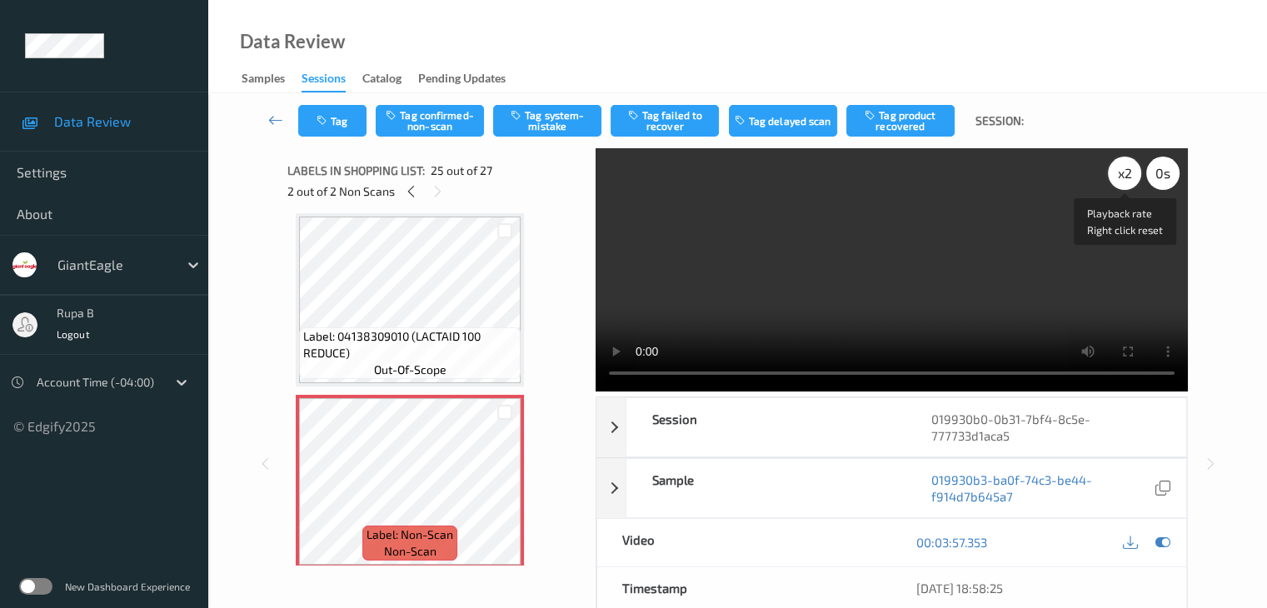
click at [1123, 177] on div "x 2" at bounding box center [1124, 173] width 33 height 33
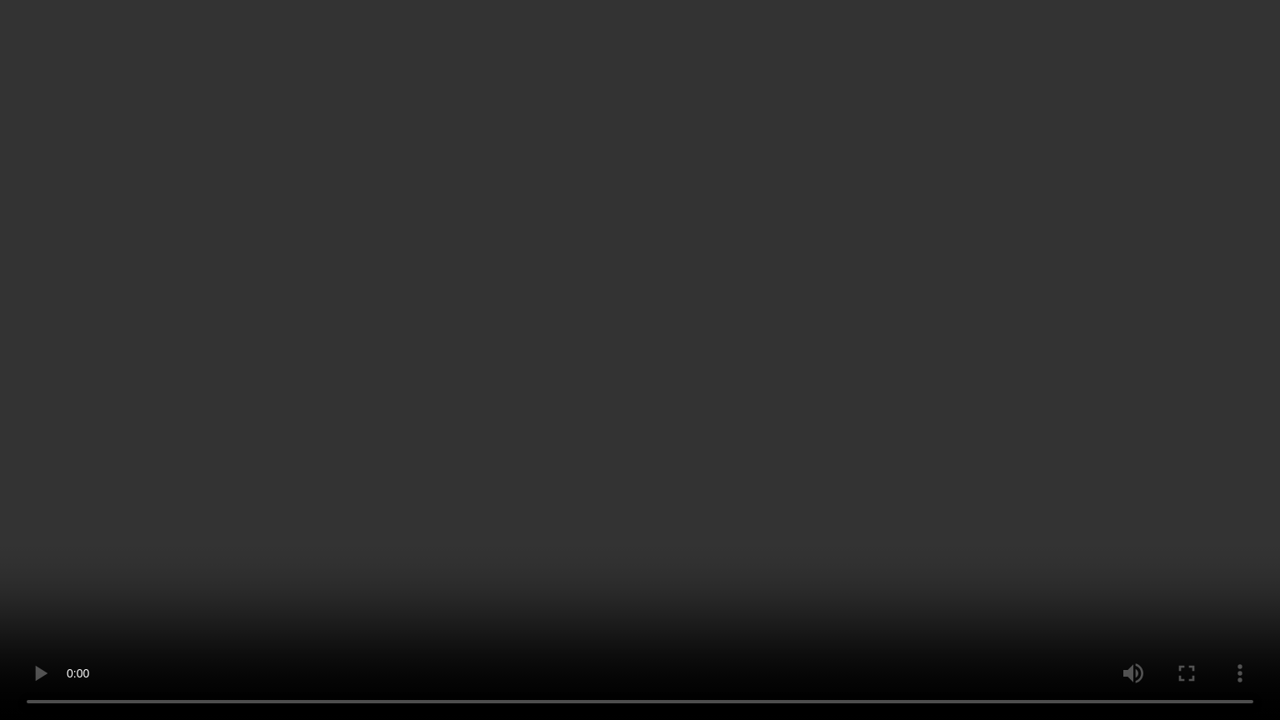
click at [63, 552] on video at bounding box center [640, 360] width 1280 height 720
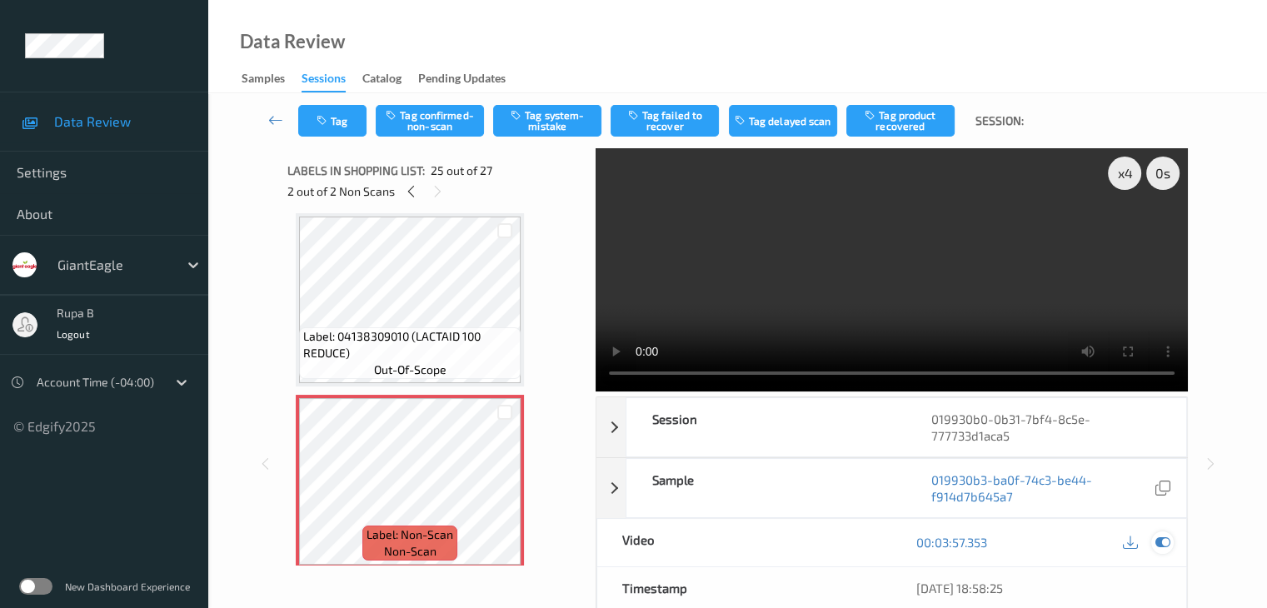
click at [1162, 538] on icon at bounding box center [1162, 542] width 15 height 15
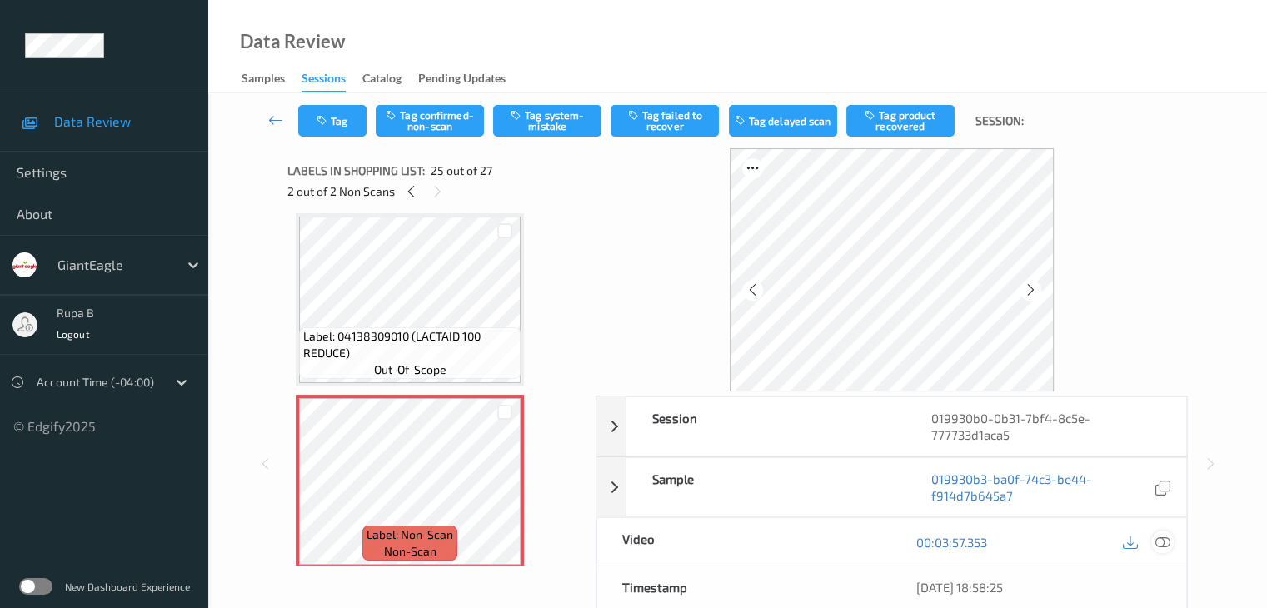
click at [1163, 538] on icon at bounding box center [1162, 542] width 15 height 15
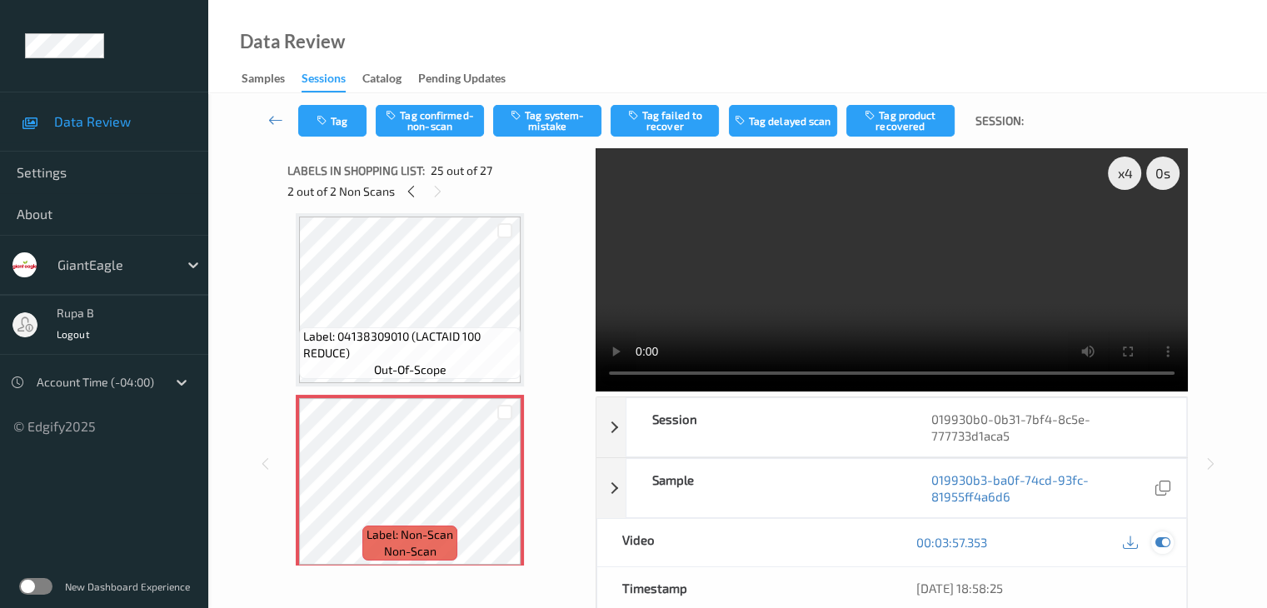
click at [1164, 542] on icon at bounding box center [1162, 542] width 15 height 15
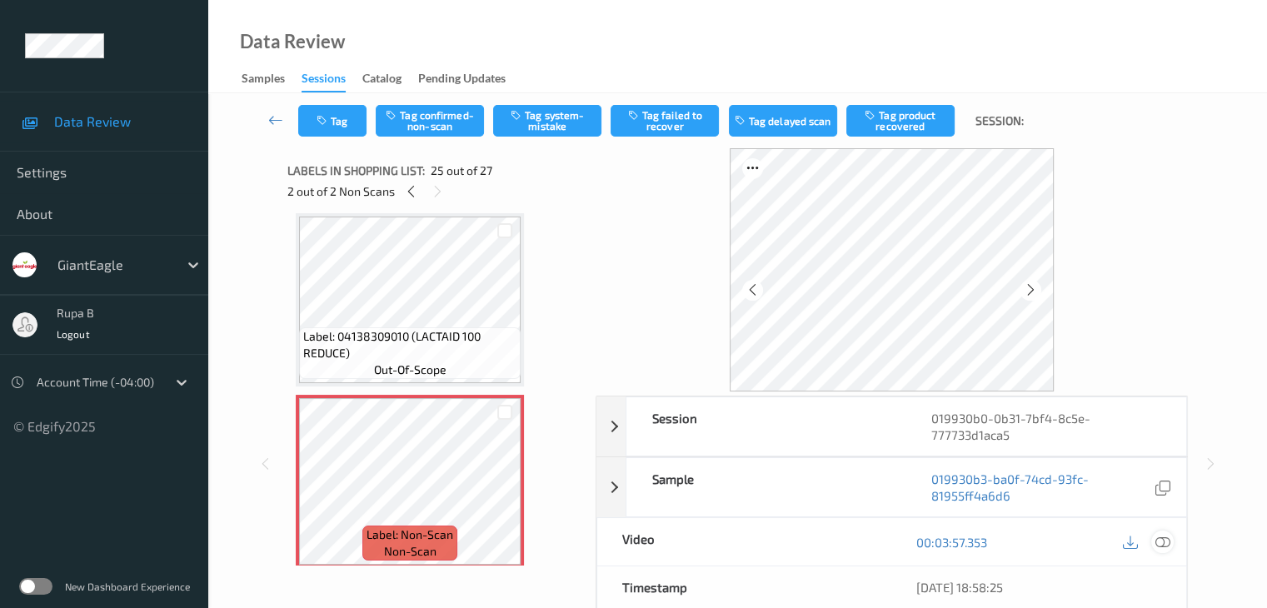
click at [1165, 542] on icon at bounding box center [1162, 542] width 15 height 15
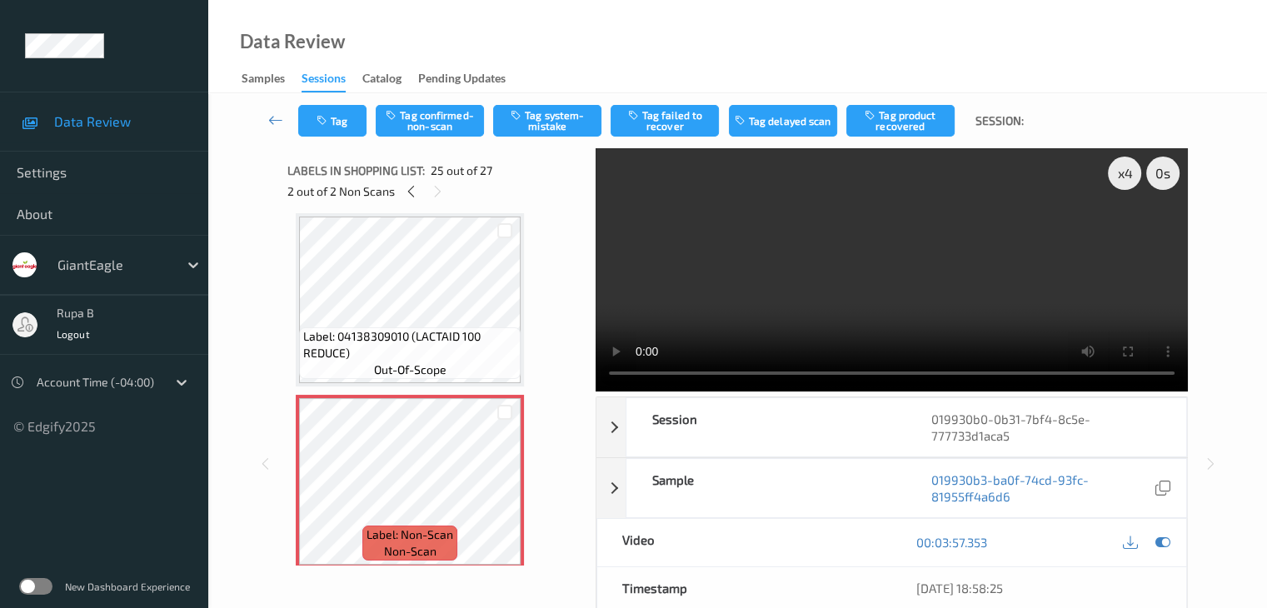
click at [1230, 229] on div "x 4 0 s Session 019930b0-0b31-7bf4-8c5e-777733d1aca5 Session ID 019930b0-0b31-7…" at bounding box center [737, 464] width 991 height 632
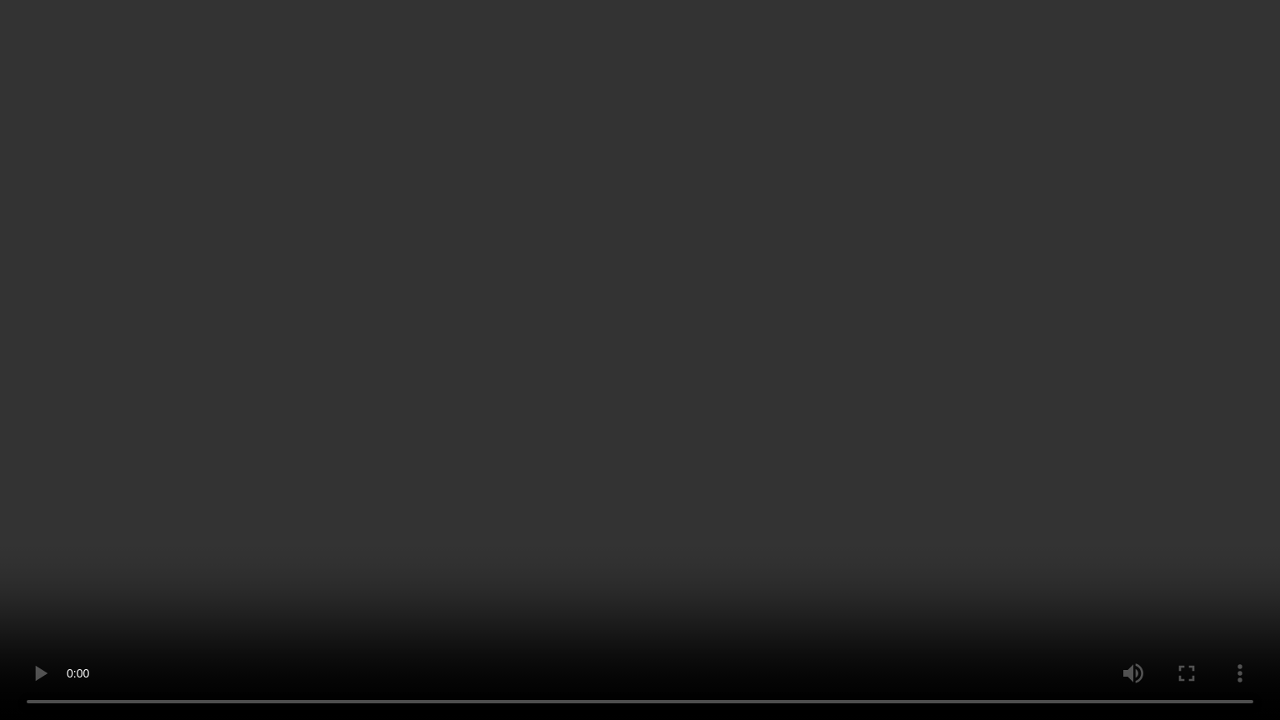
click at [1101, 177] on video at bounding box center [640, 360] width 1280 height 720
click at [1101, 176] on video at bounding box center [640, 360] width 1280 height 720
click at [1279, 507] on video at bounding box center [640, 360] width 1280 height 720
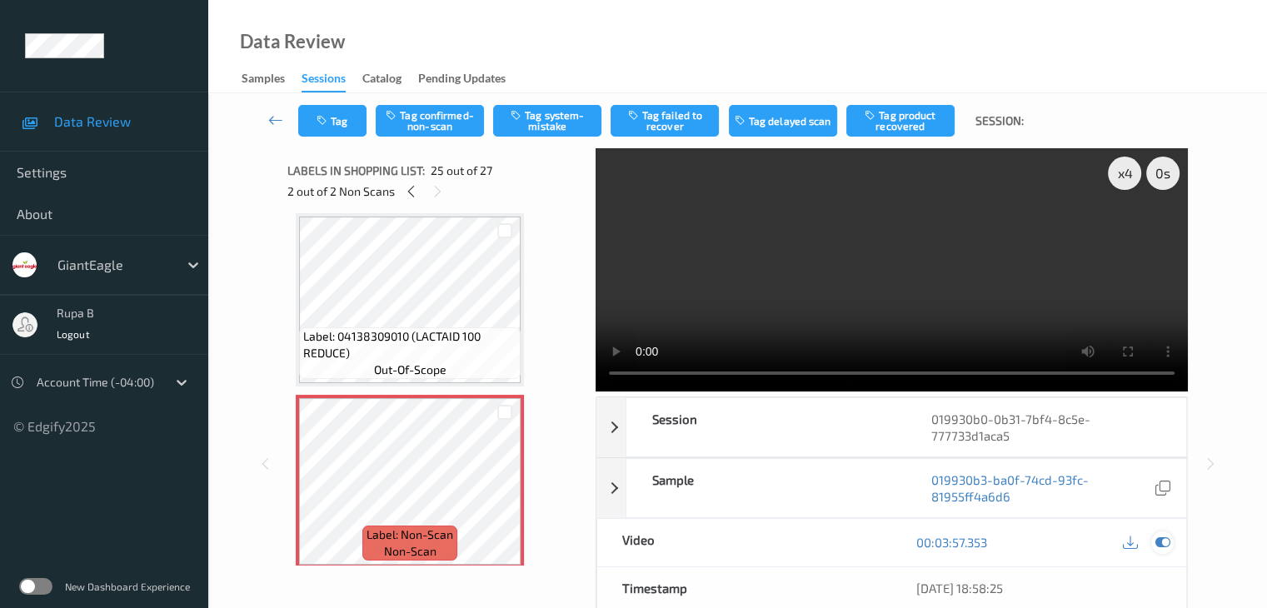
click at [1170, 541] on div at bounding box center [1162, 543] width 22 height 22
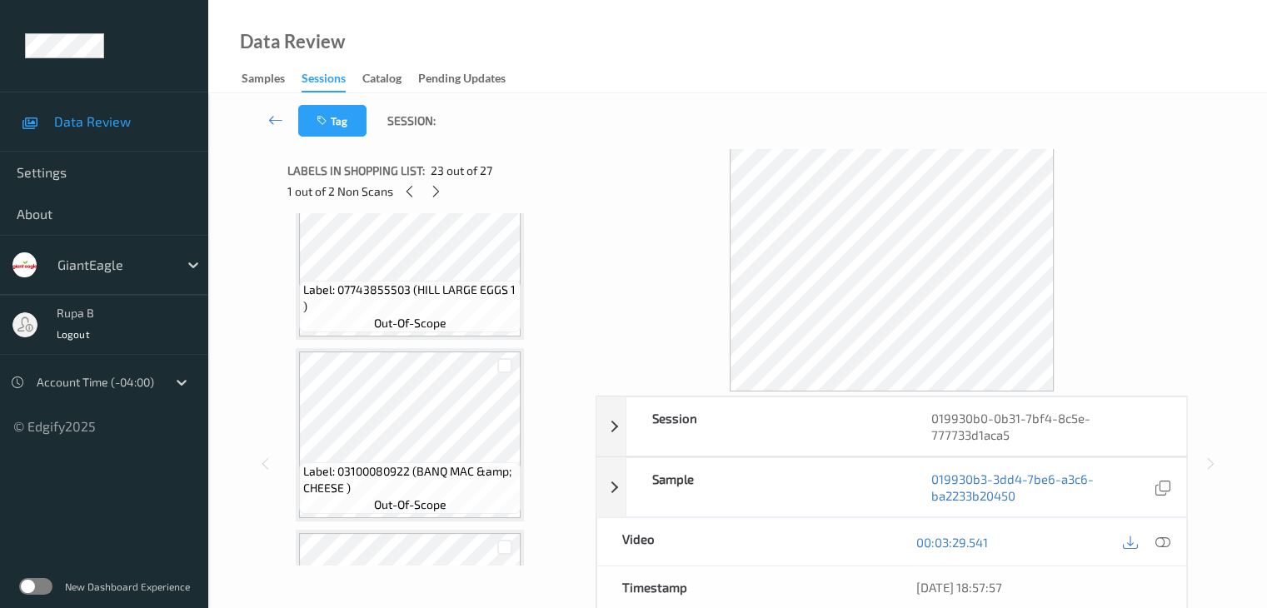
scroll to position [2186, 0]
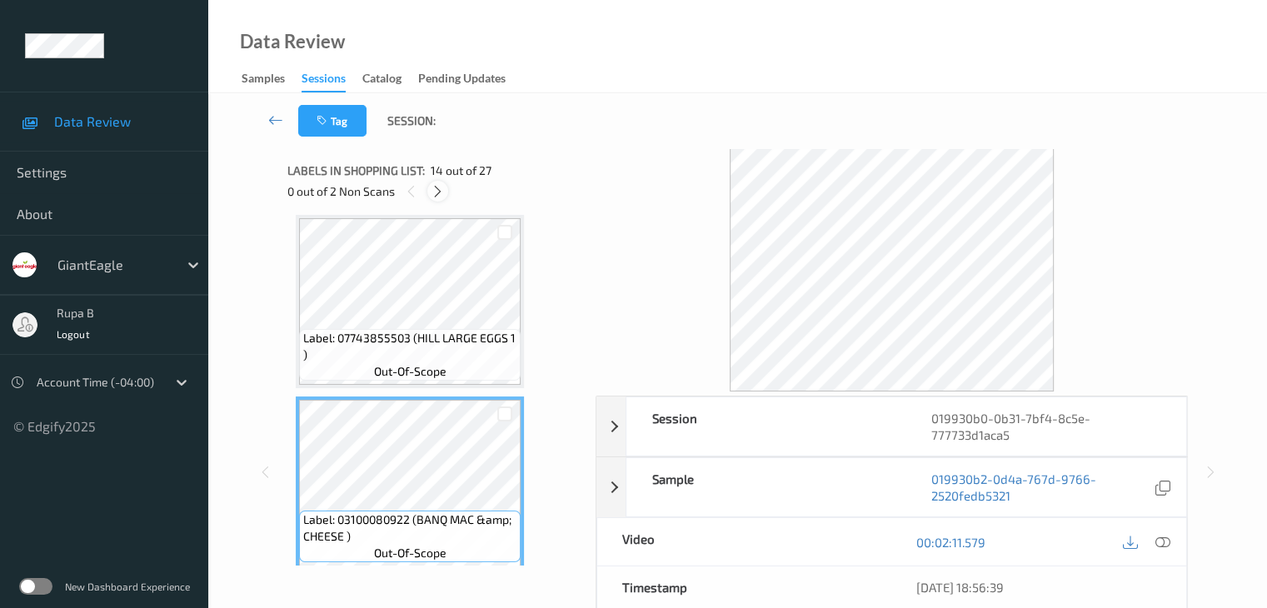
click at [432, 198] on div at bounding box center [437, 191] width 21 height 21
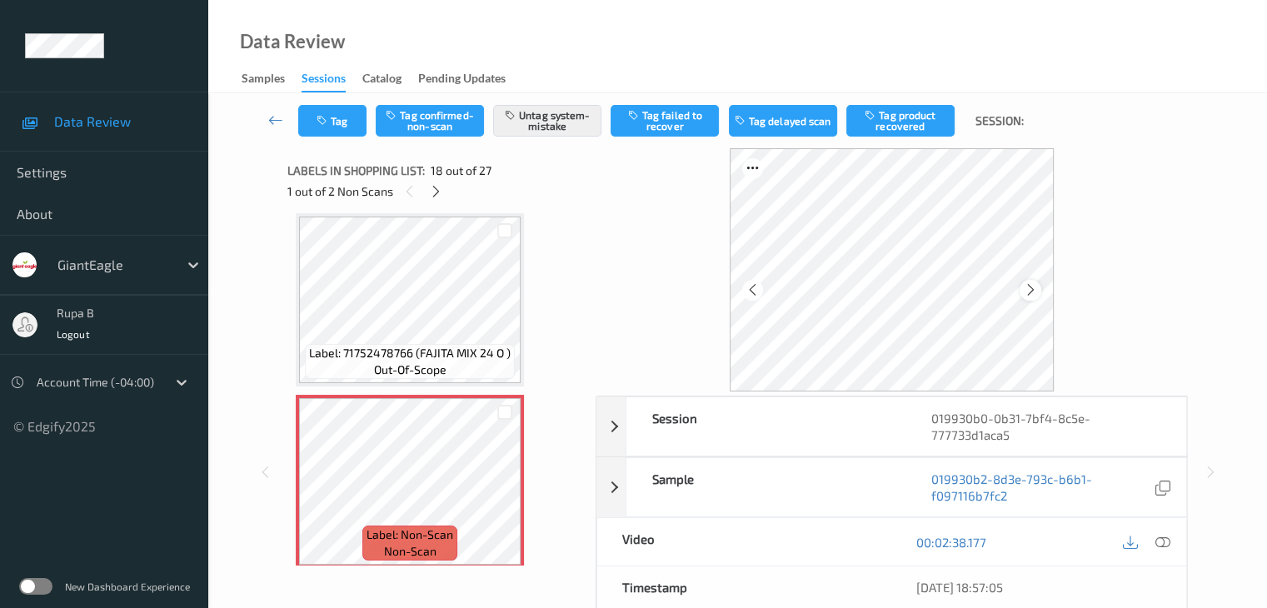
click at [1033, 293] on icon at bounding box center [1031, 289] width 14 height 15
click at [437, 197] on icon at bounding box center [436, 191] width 14 height 15
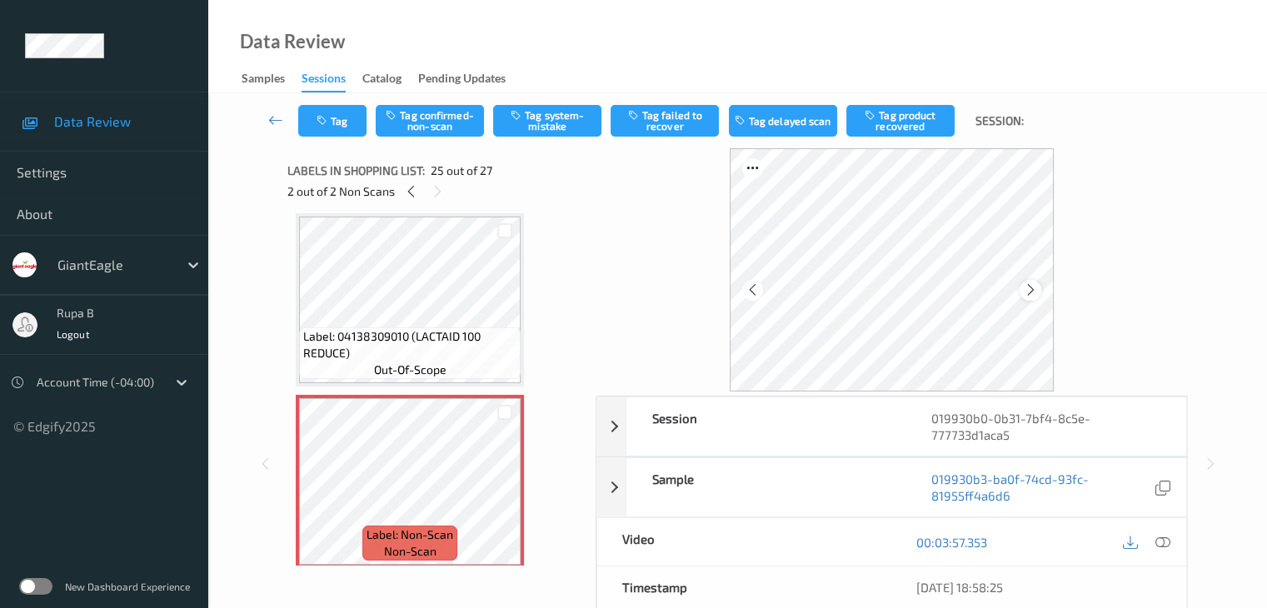
click at [1028, 284] on icon at bounding box center [1031, 289] width 14 height 15
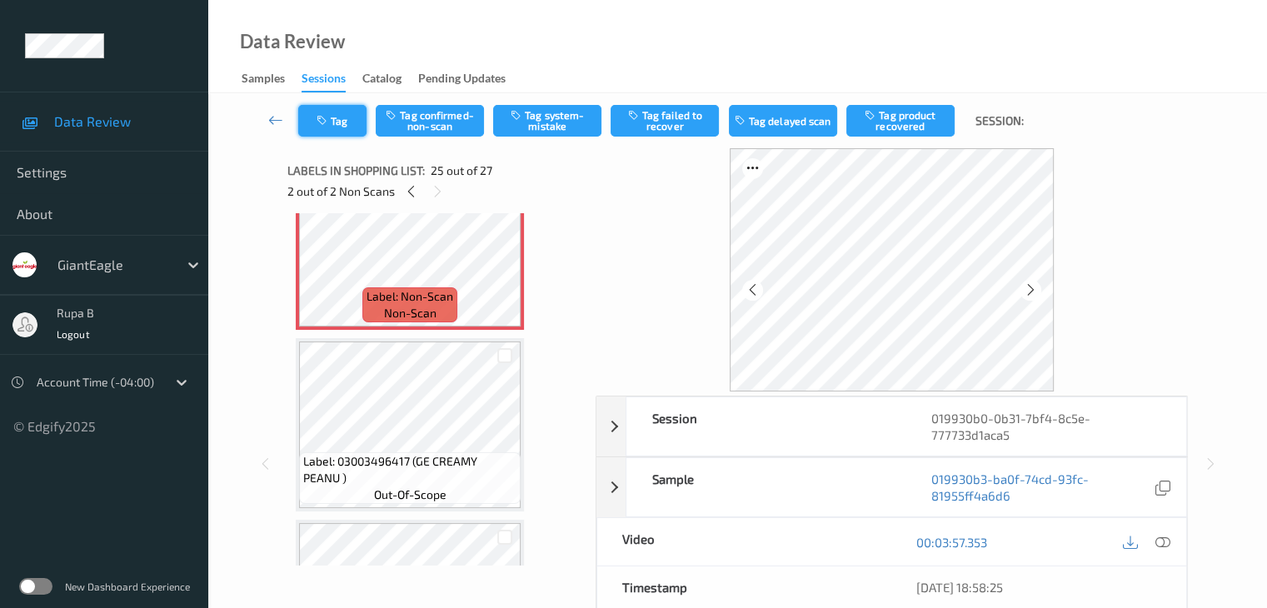
scroll to position [4435, 0]
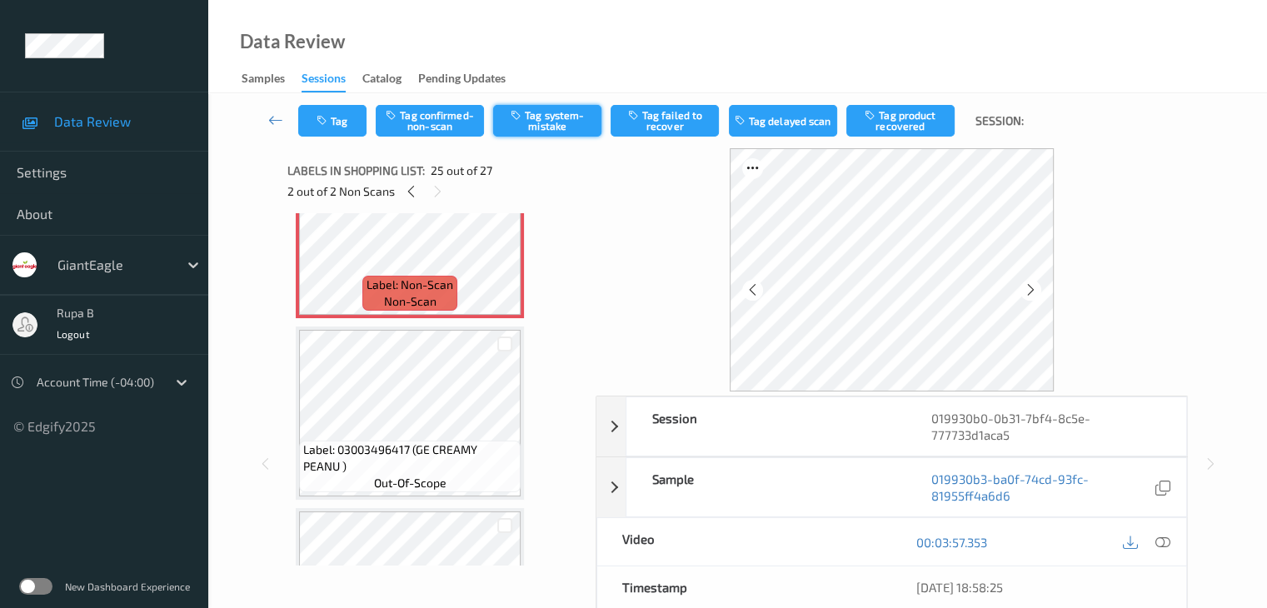
click at [563, 132] on button "Tag system-mistake" at bounding box center [547, 121] width 108 height 32
click at [324, 132] on button "Tag" at bounding box center [332, 121] width 68 height 32
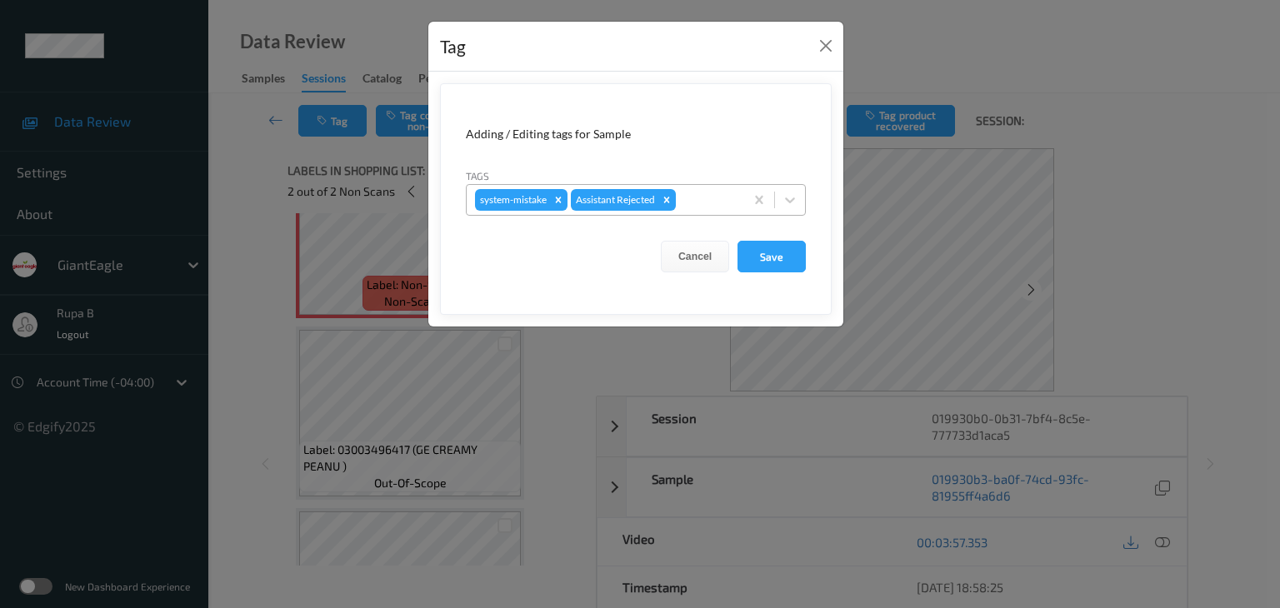
click at [705, 204] on div at bounding box center [707, 200] width 57 height 20
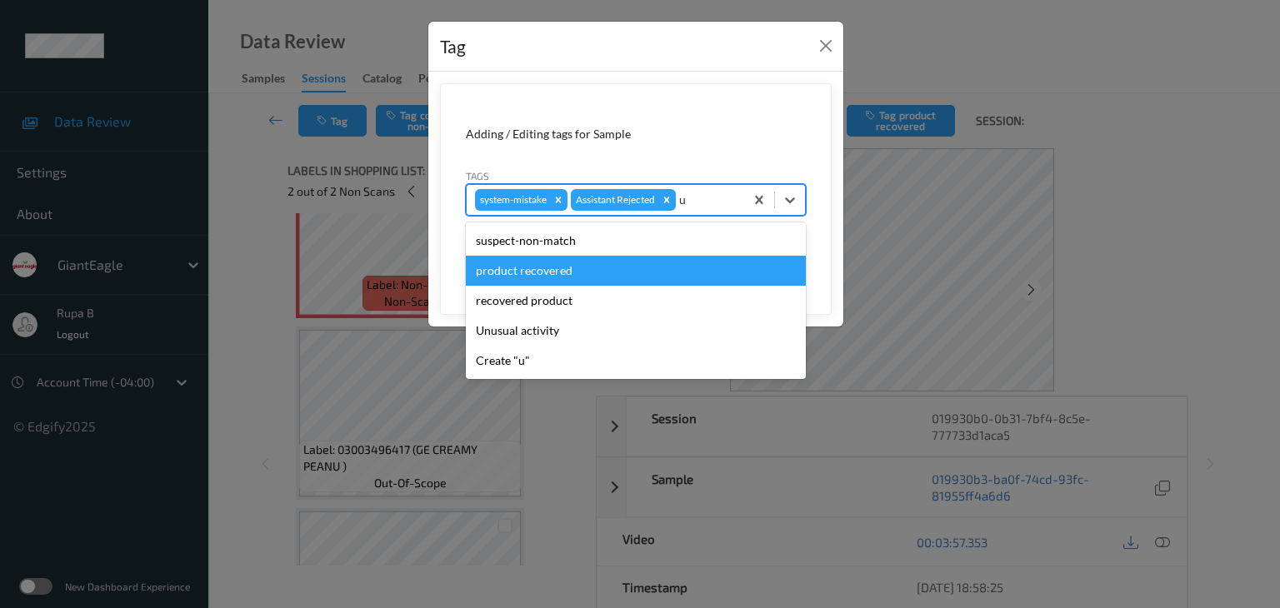
type input "un"
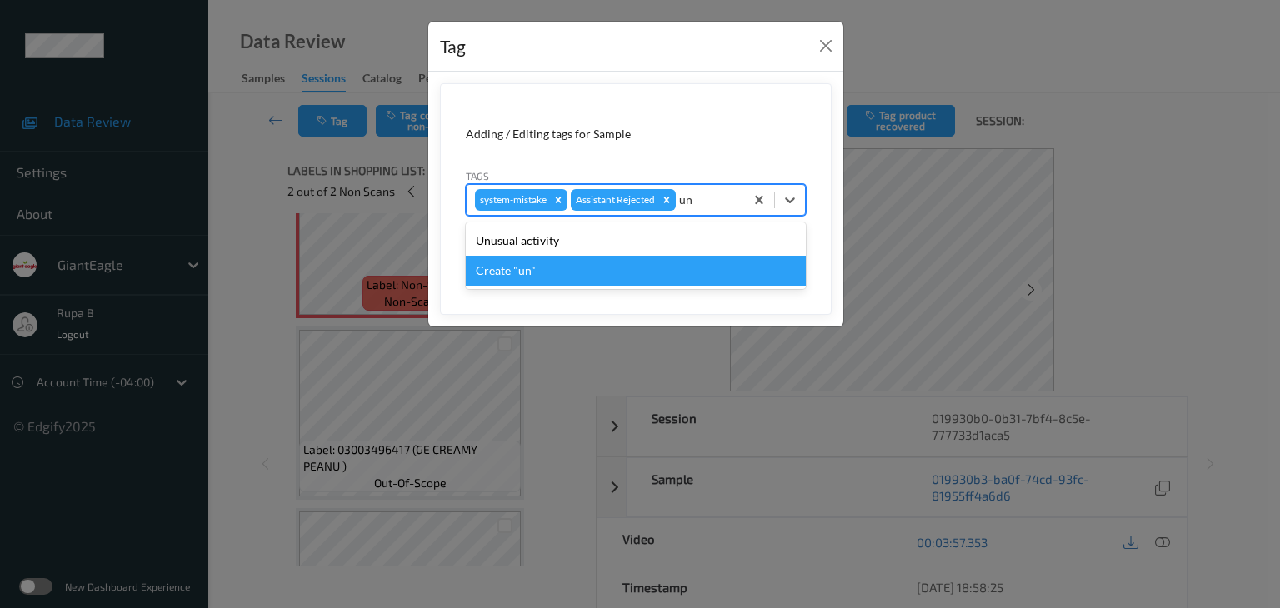
click at [670, 267] on div "Create "un"" at bounding box center [636, 271] width 340 height 30
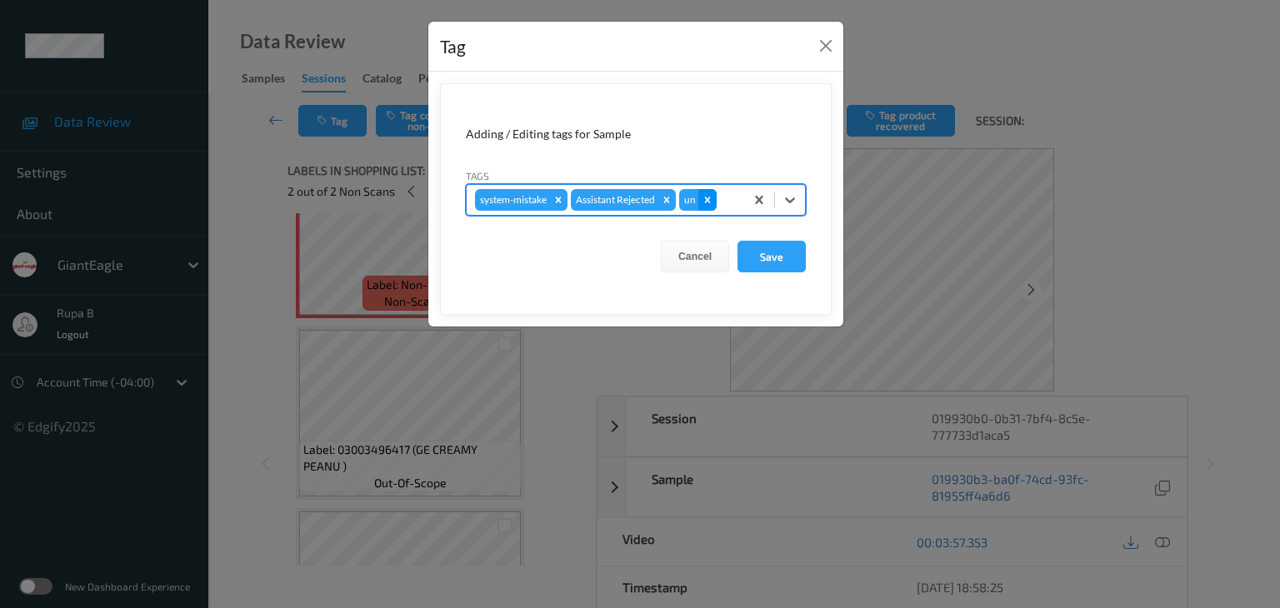
click at [706, 200] on icon "Remove un" at bounding box center [707, 200] width 12 height 12
click at [706, 200] on div at bounding box center [707, 200] width 57 height 20
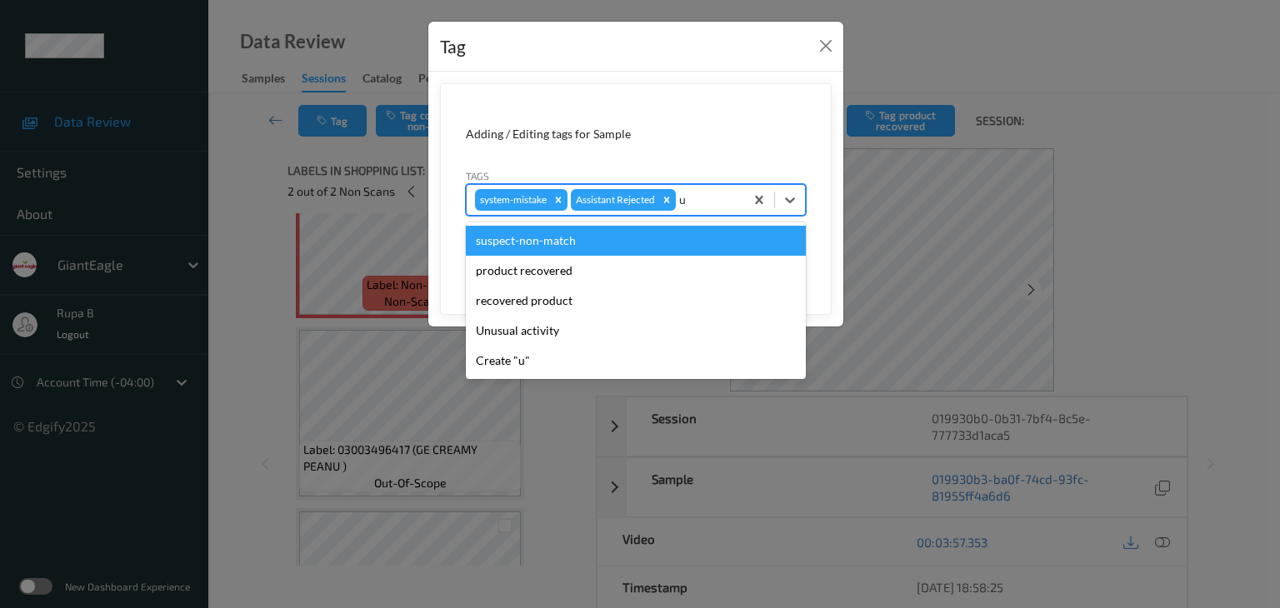
type input "un"
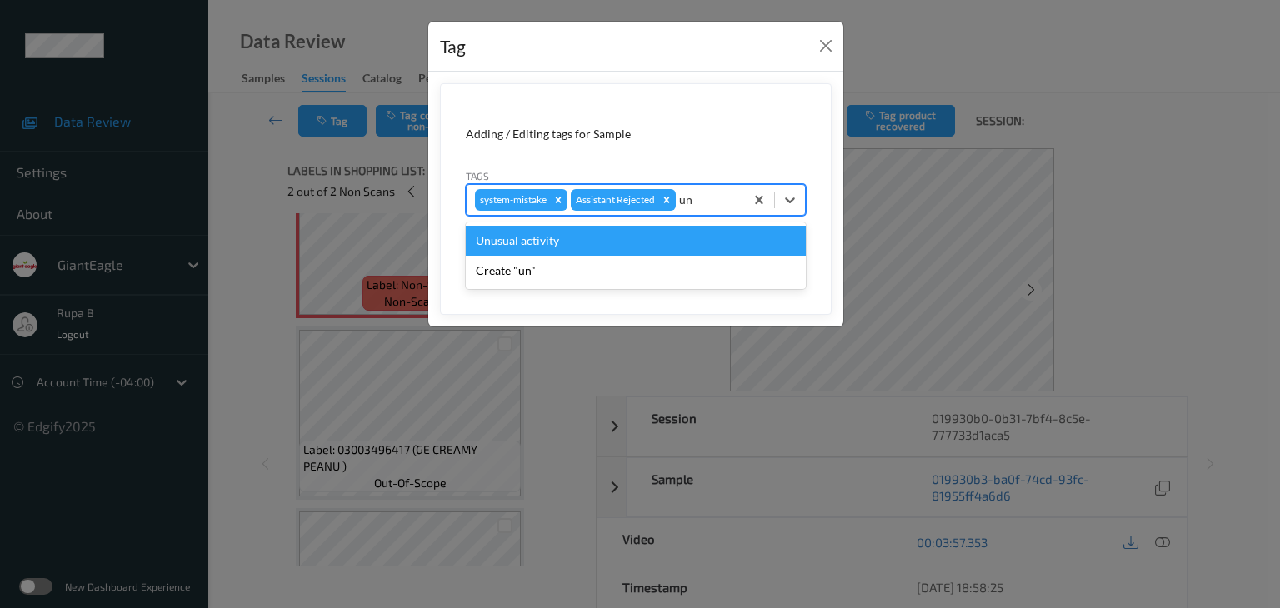
click at [616, 241] on div "Unusual activity" at bounding box center [636, 241] width 340 height 30
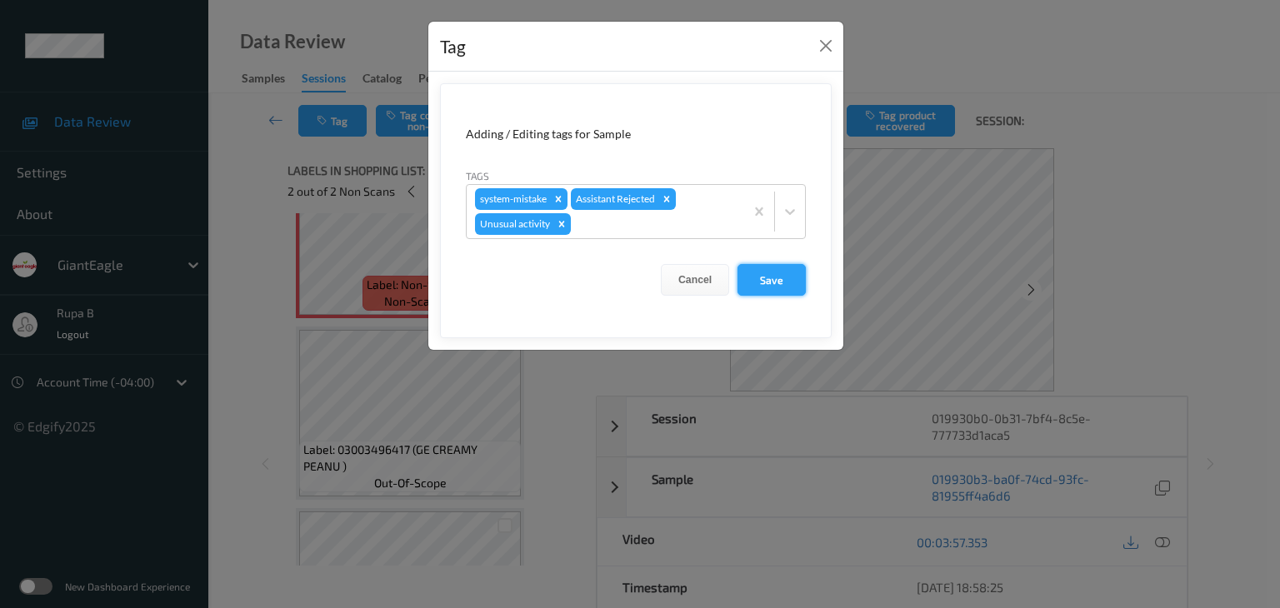
click at [784, 279] on button "Save" at bounding box center [771, 280] width 68 height 32
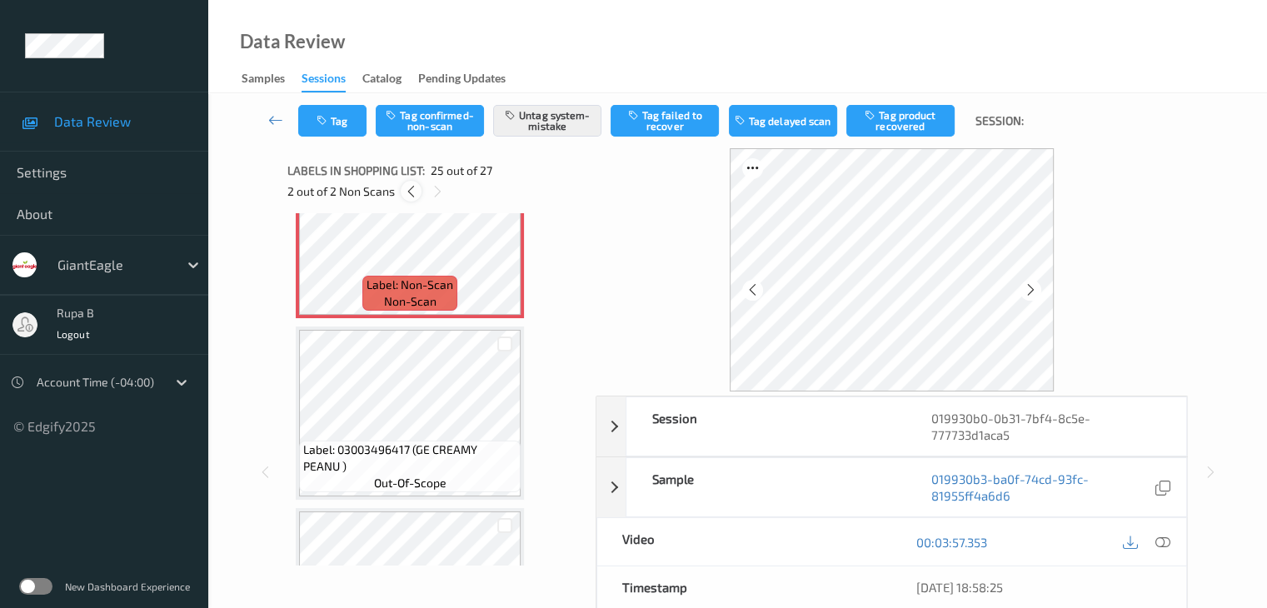
click at [412, 192] on icon at bounding box center [411, 191] width 14 height 15
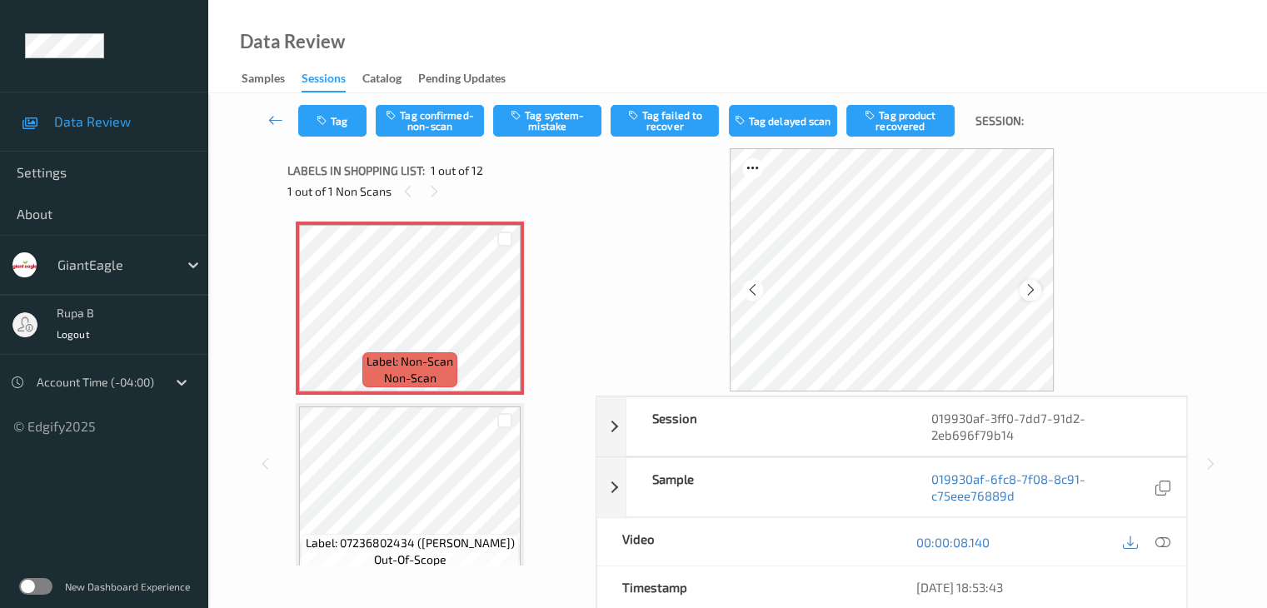
click at [1035, 295] on icon at bounding box center [1031, 289] width 14 height 15
click at [1032, 294] on icon at bounding box center [1031, 289] width 14 height 15
click at [1031, 294] on icon at bounding box center [1031, 289] width 14 height 15
click at [551, 127] on button "Tag system-mistake" at bounding box center [547, 121] width 108 height 32
click at [318, 136] on button "Tag" at bounding box center [332, 121] width 68 height 32
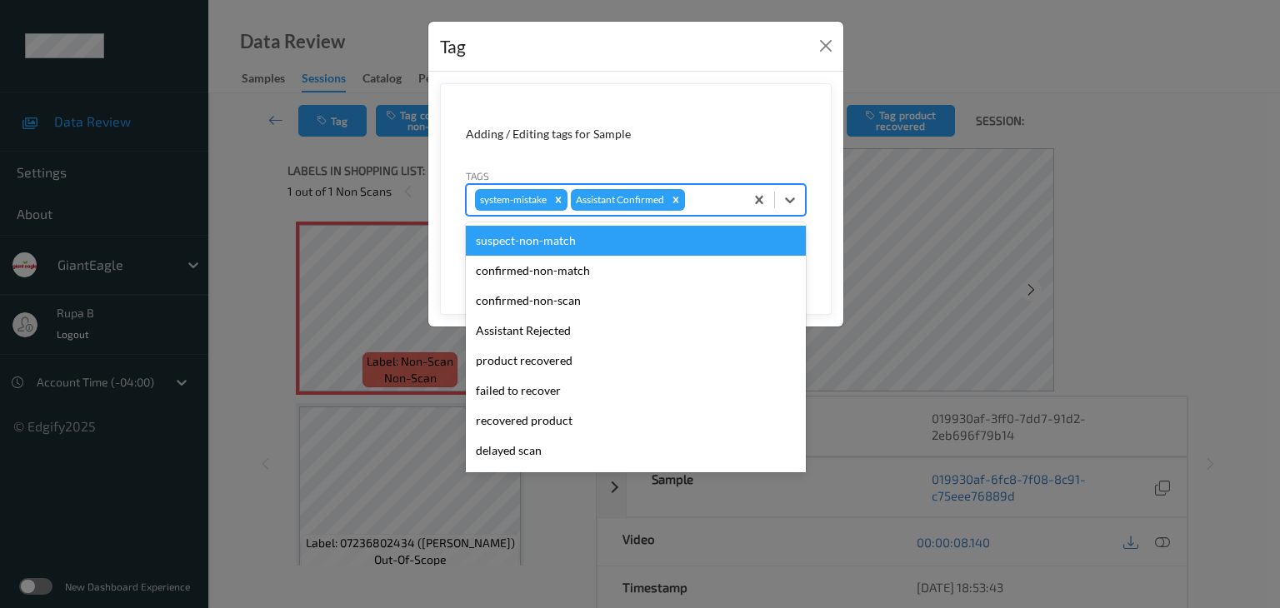
click at [716, 201] on div at bounding box center [711, 200] width 47 height 20
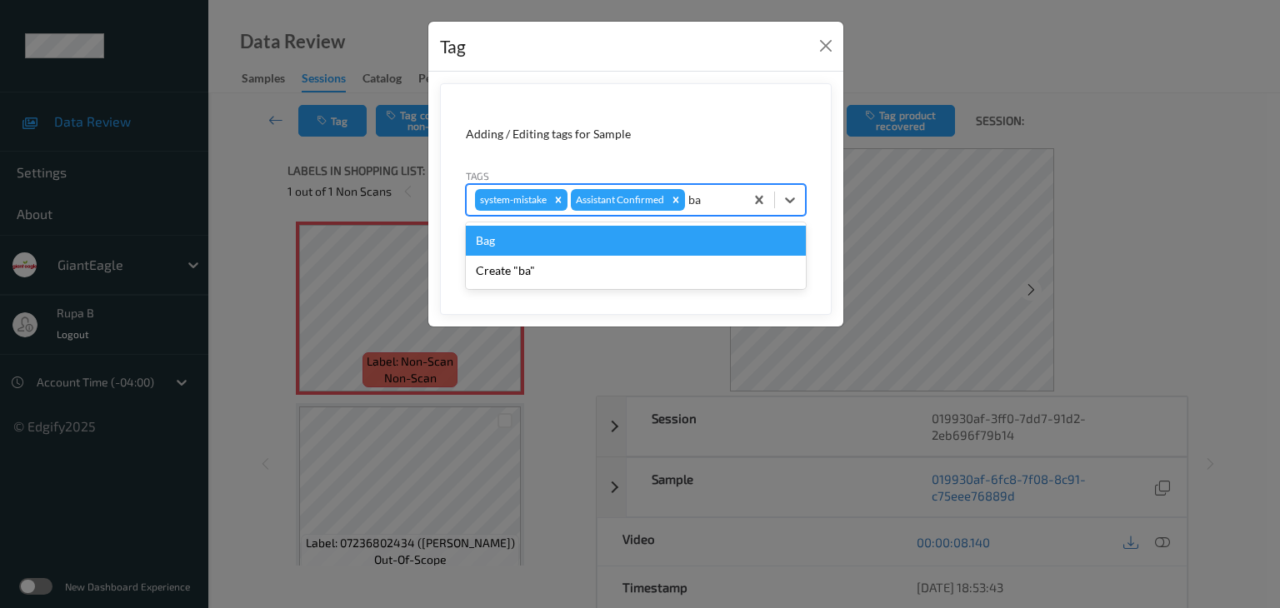
type input "bag"
click at [635, 237] on div "Bag" at bounding box center [636, 241] width 340 height 30
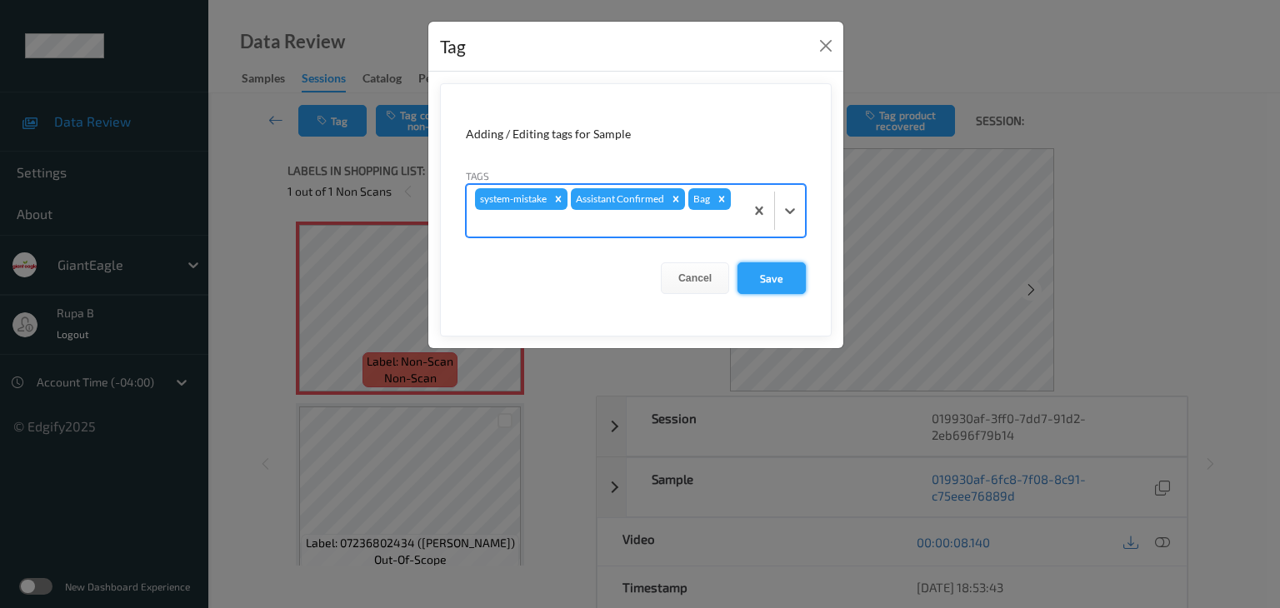
click at [787, 274] on button "Save" at bounding box center [771, 278] width 68 height 32
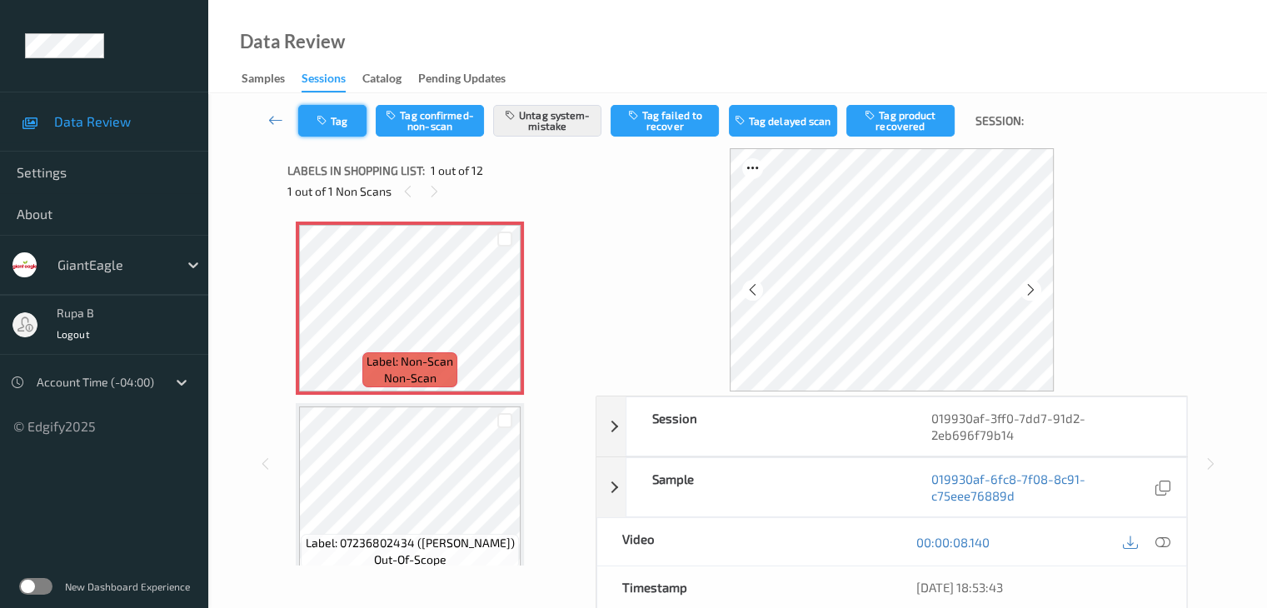
click at [326, 118] on icon "button" at bounding box center [324, 121] width 14 height 12
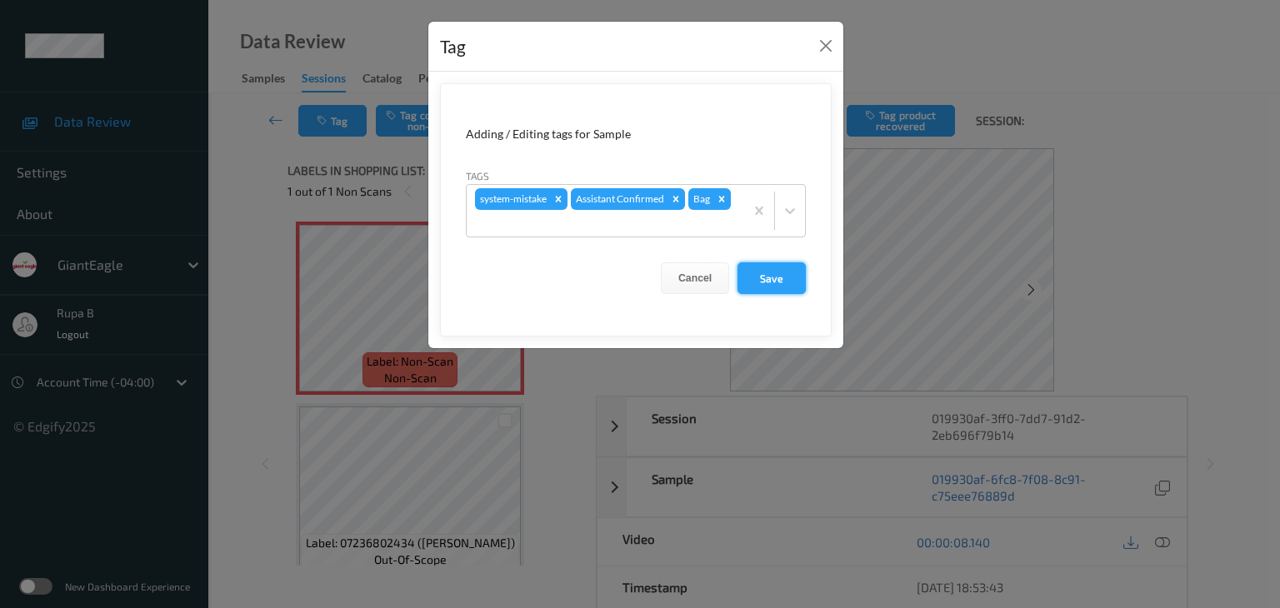
click at [777, 281] on button "Save" at bounding box center [771, 278] width 68 height 32
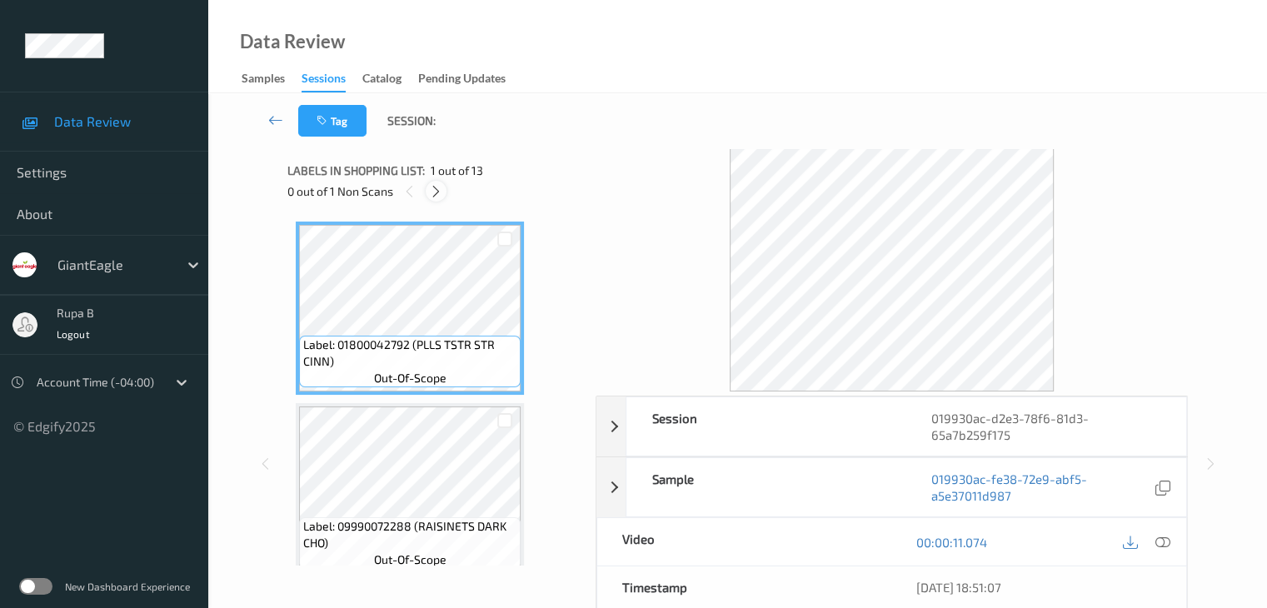
click at [440, 194] on icon at bounding box center [436, 191] width 14 height 15
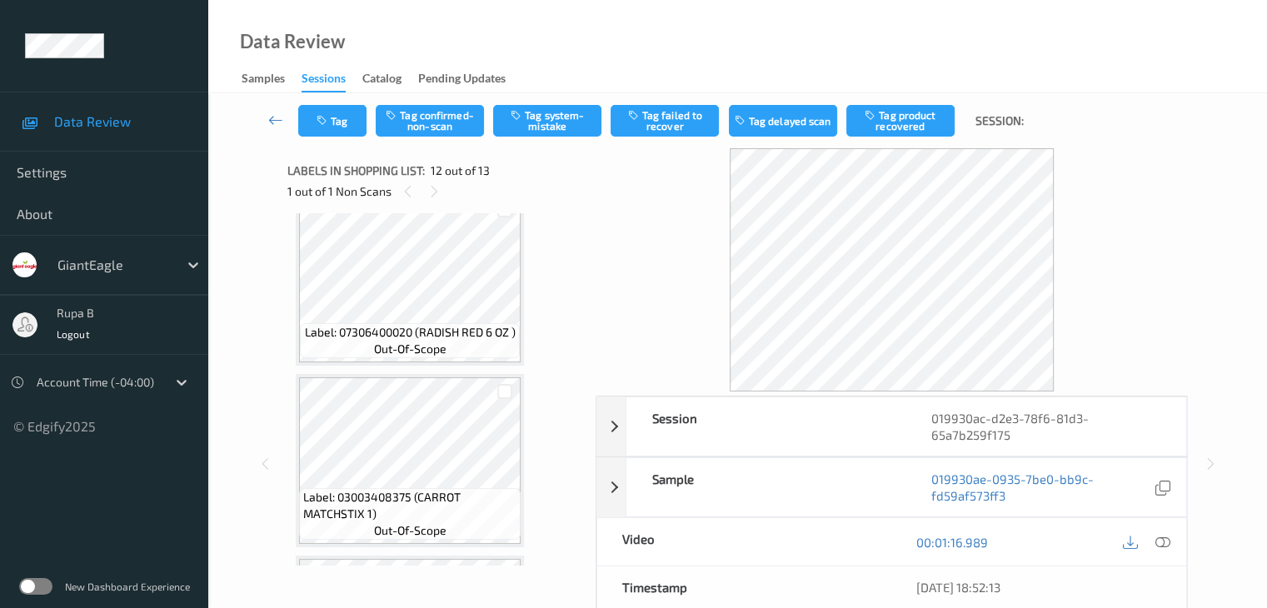
scroll to position [1350, 0]
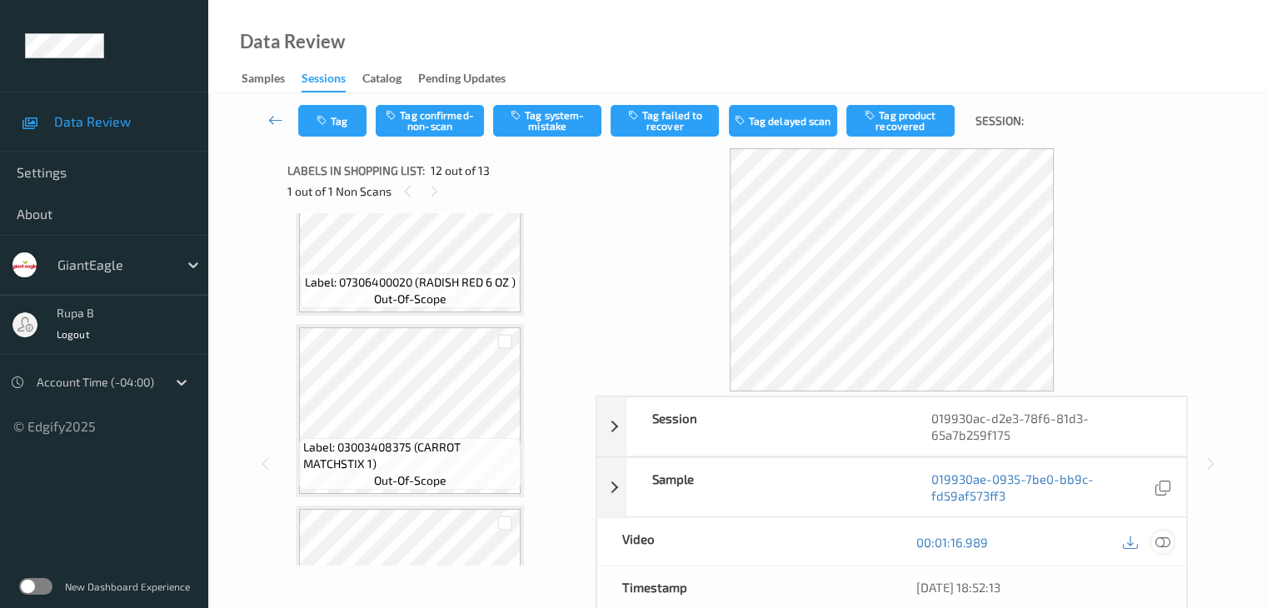
click at [1163, 536] on icon at bounding box center [1162, 542] width 15 height 15
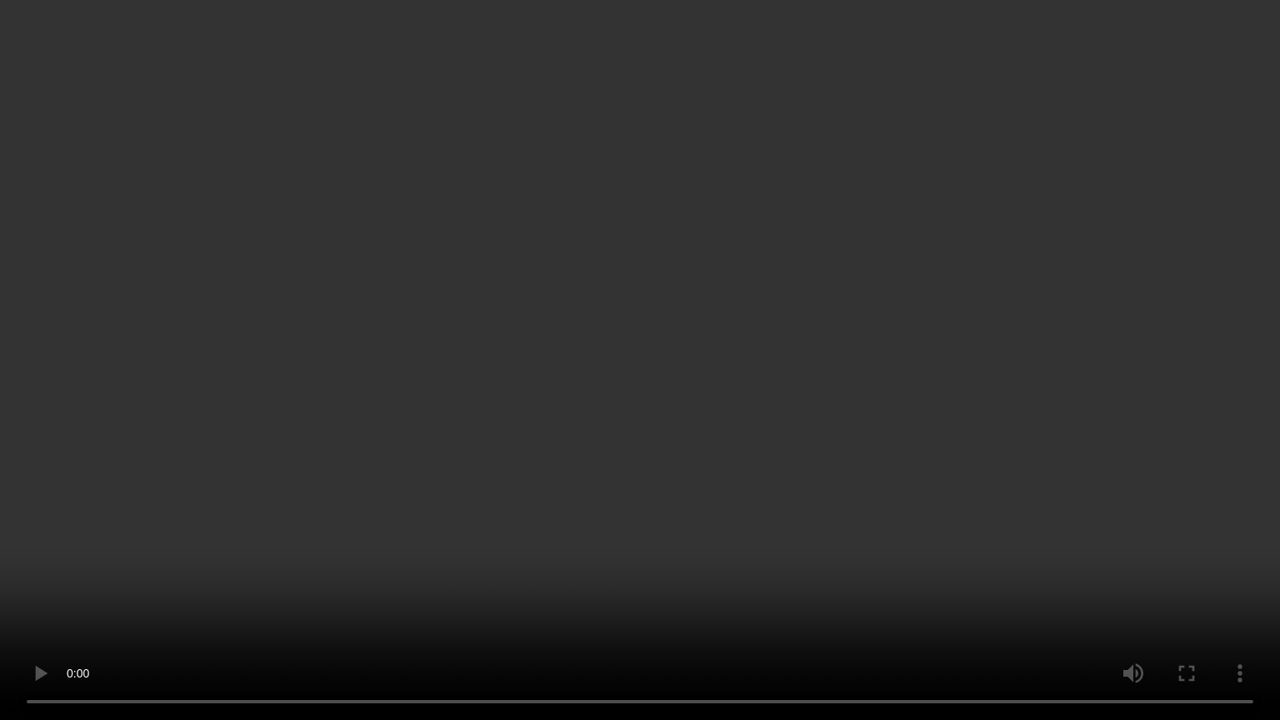
click at [607, 607] on video at bounding box center [640, 360] width 1280 height 720
click at [1226, 402] on video at bounding box center [640, 360] width 1280 height 720
click at [666, 552] on video at bounding box center [640, 360] width 1280 height 720
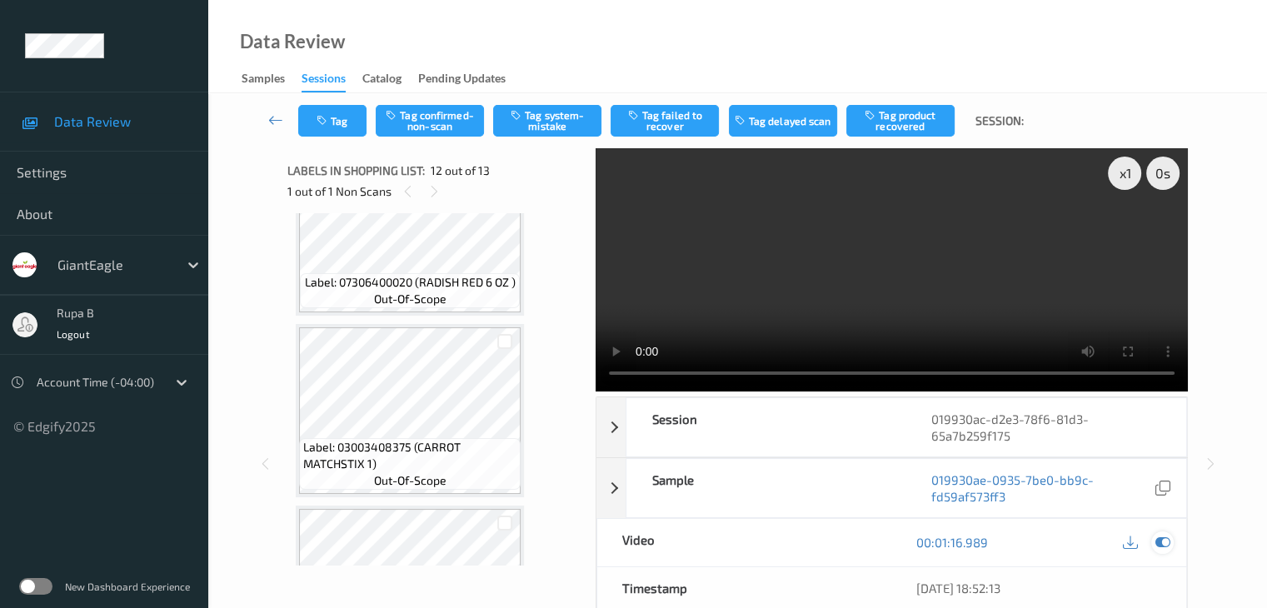
click at [1162, 535] on icon at bounding box center [1162, 542] width 15 height 15
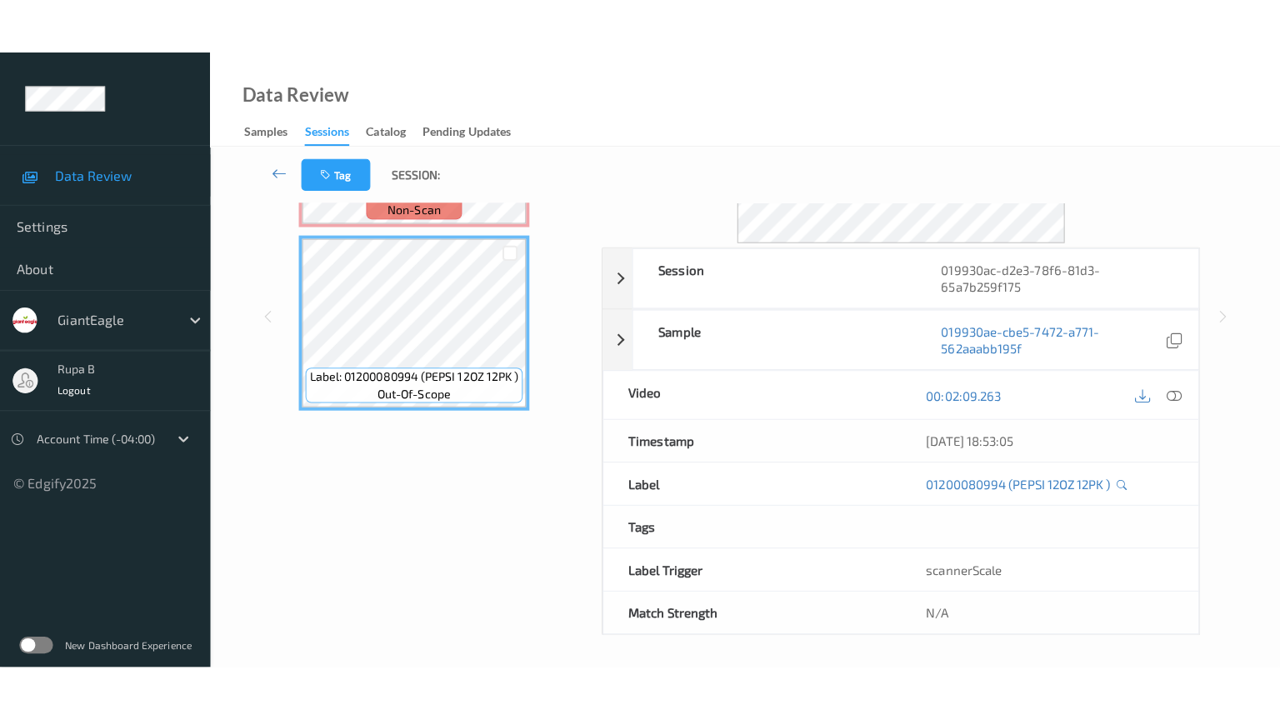
scroll to position [0, 0]
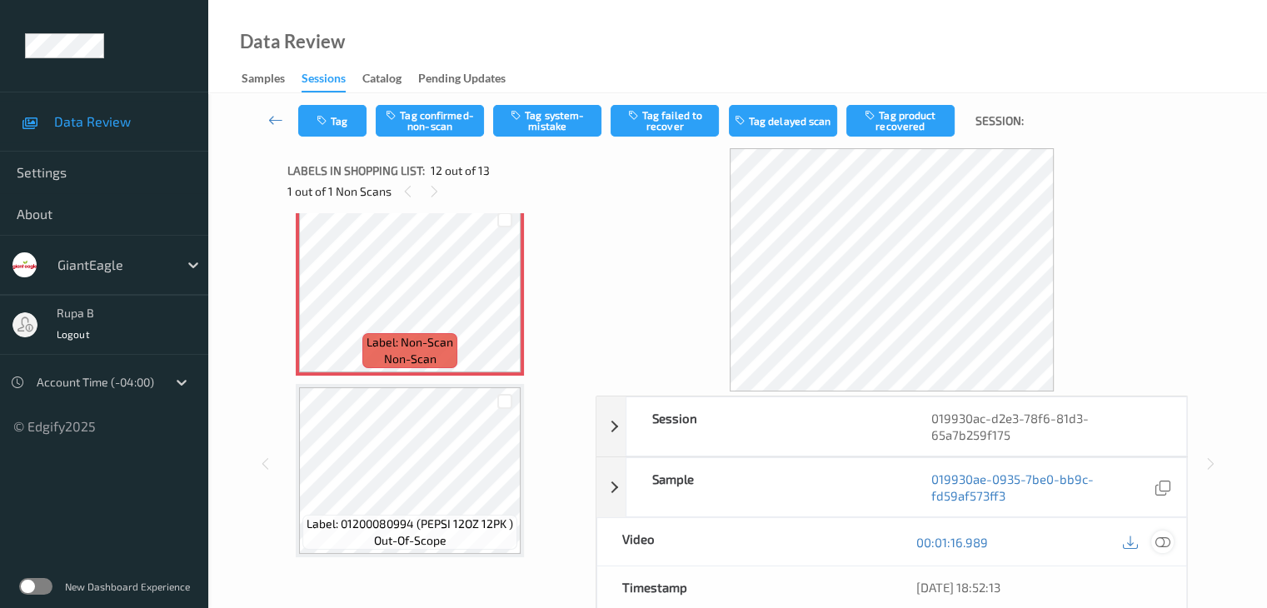
click at [1161, 544] on icon at bounding box center [1162, 542] width 15 height 15
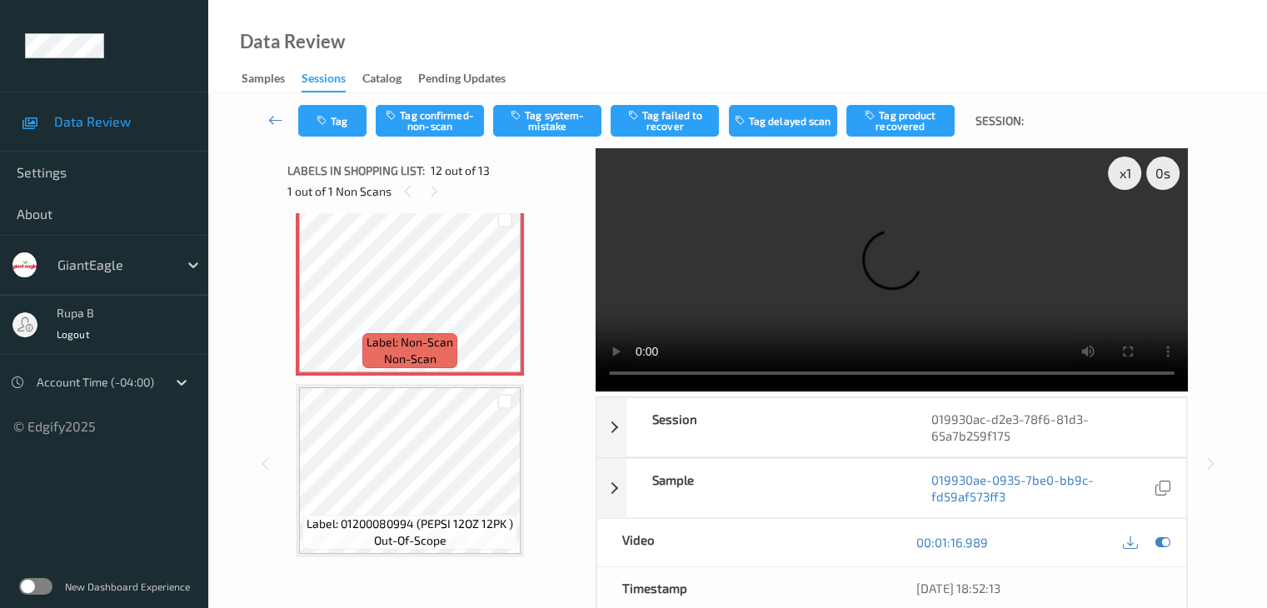
scroll to position [1905, 0]
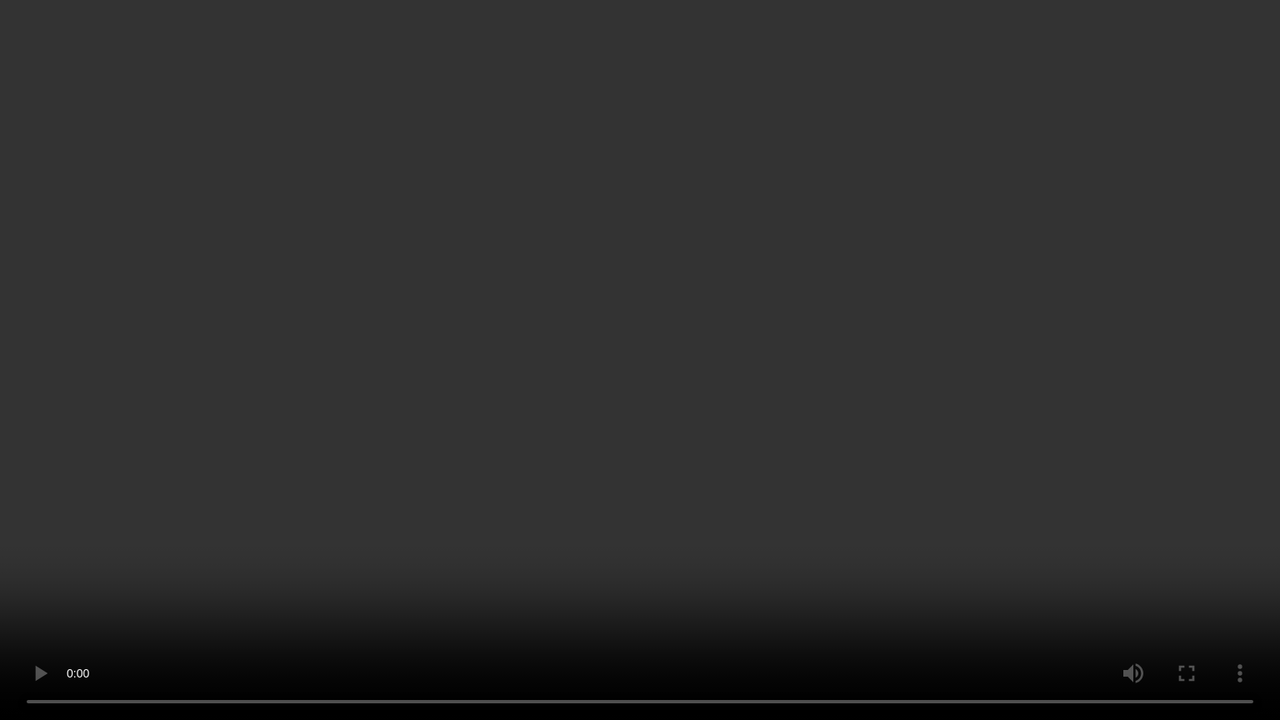
click at [1082, 345] on video at bounding box center [640, 360] width 1280 height 720
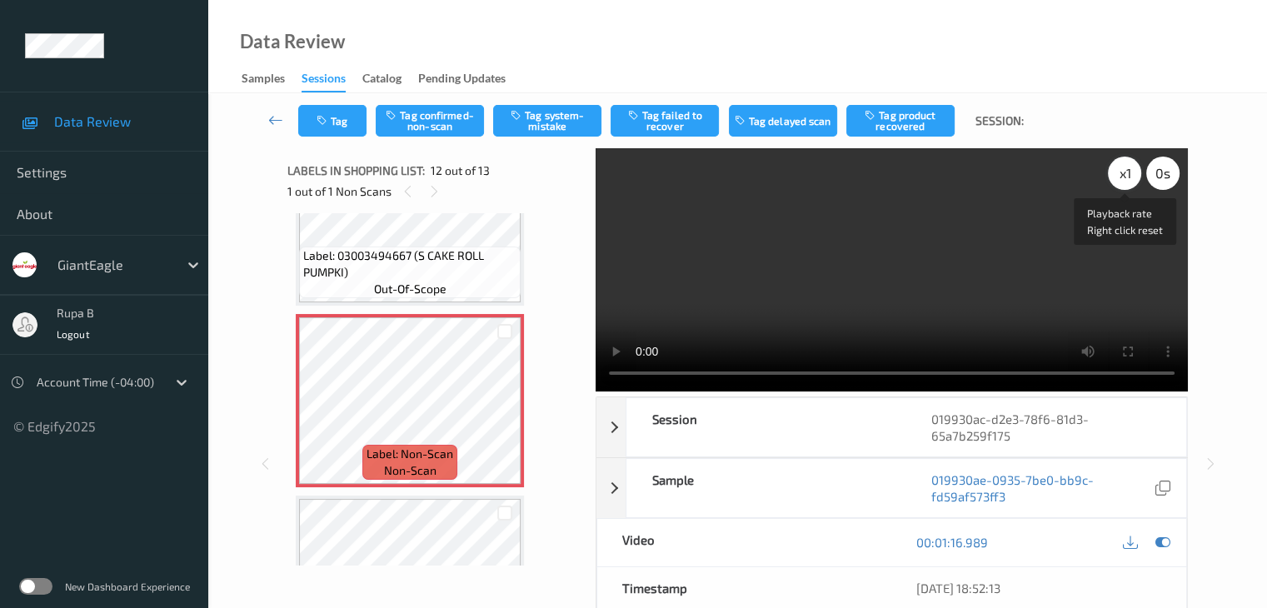
click at [1131, 172] on div "x 1" at bounding box center [1124, 173] width 33 height 33
click at [1163, 537] on icon at bounding box center [1162, 542] width 15 height 15
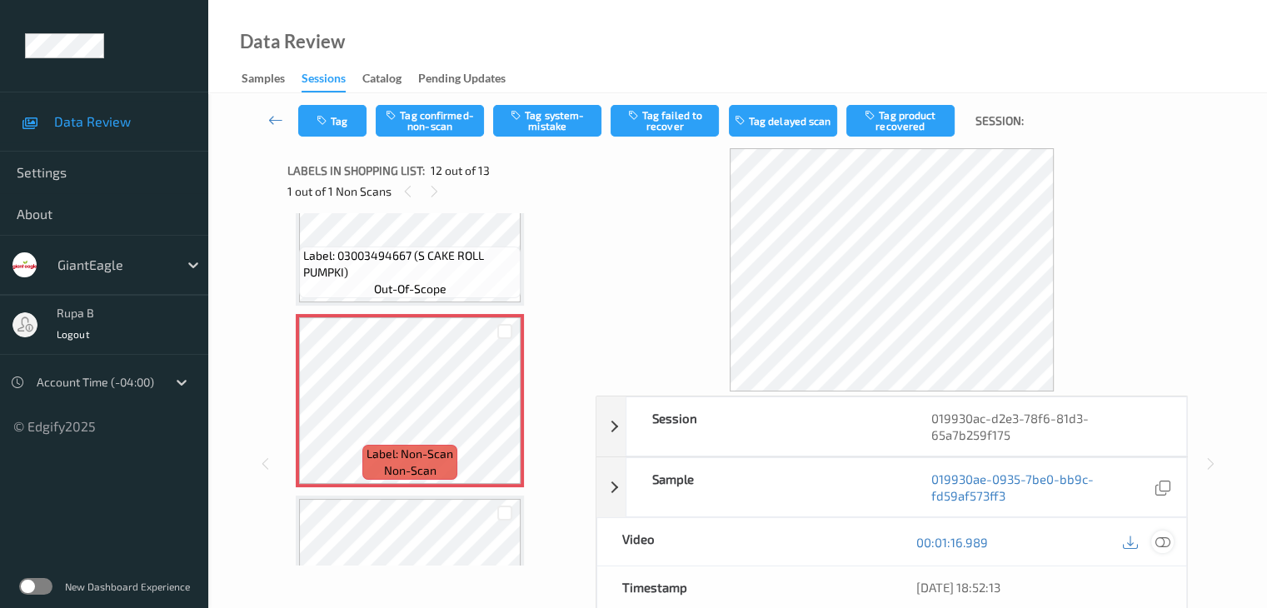
click at [1158, 542] on icon at bounding box center [1162, 542] width 15 height 15
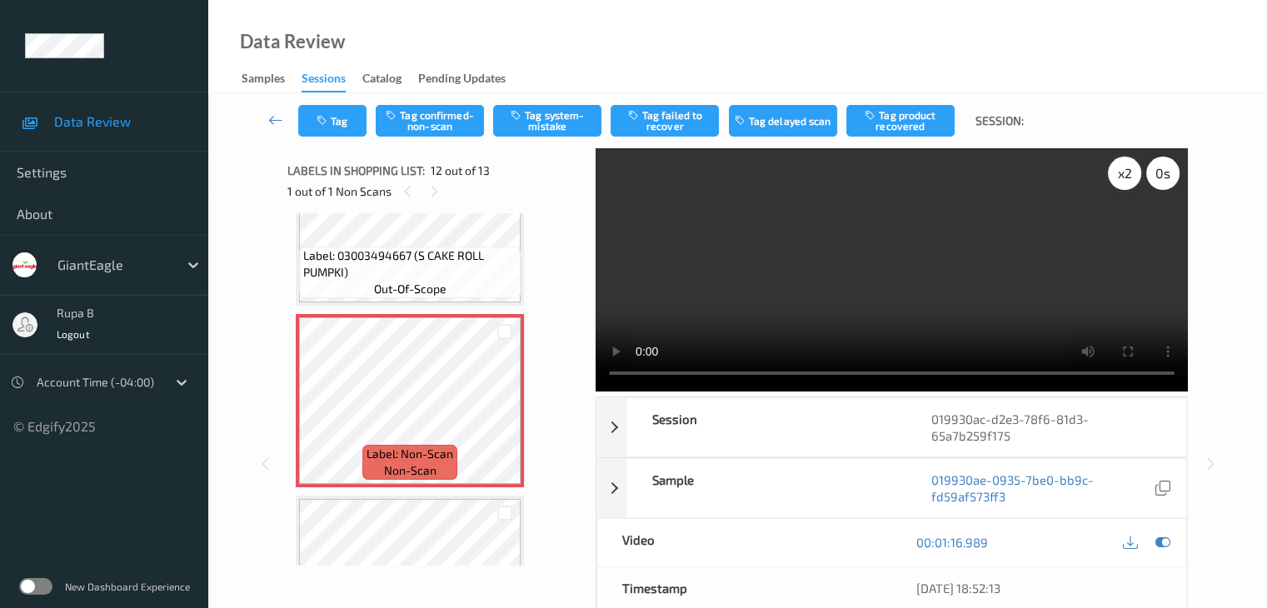
click at [1124, 173] on div "x 2" at bounding box center [1124, 173] width 33 height 33
click at [1123, 172] on div "x 4" at bounding box center [1124, 173] width 33 height 33
click at [1123, 172] on div "x 8" at bounding box center [1124, 173] width 33 height 33
click at [1160, 547] on icon at bounding box center [1162, 542] width 15 height 15
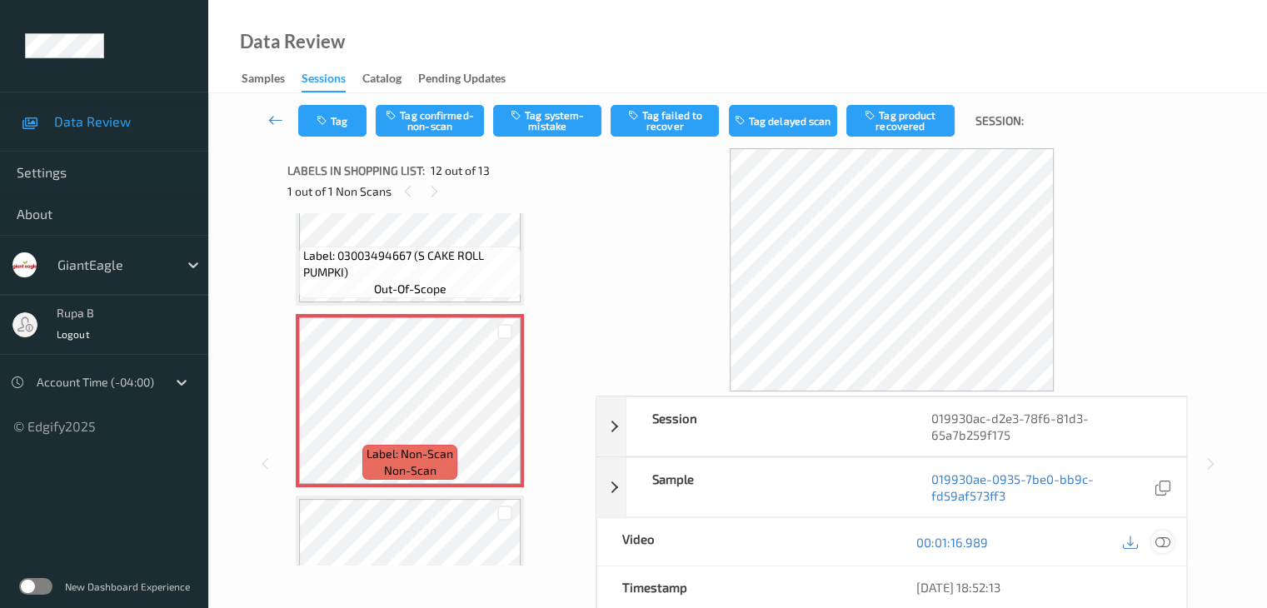
click at [1170, 533] on div at bounding box center [1162, 542] width 22 height 22
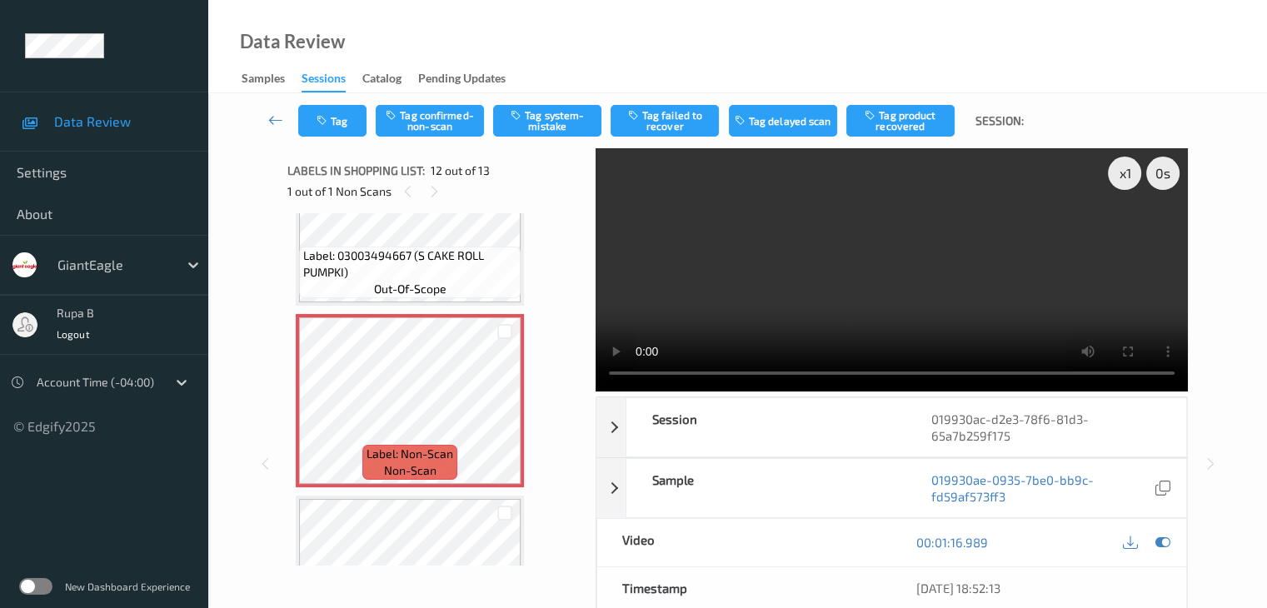
drag, startPoint x: 1160, startPoint y: 537, endPoint x: 1104, endPoint y: 534, distance: 55.9
click at [1160, 537] on icon at bounding box center [1162, 542] width 15 height 15
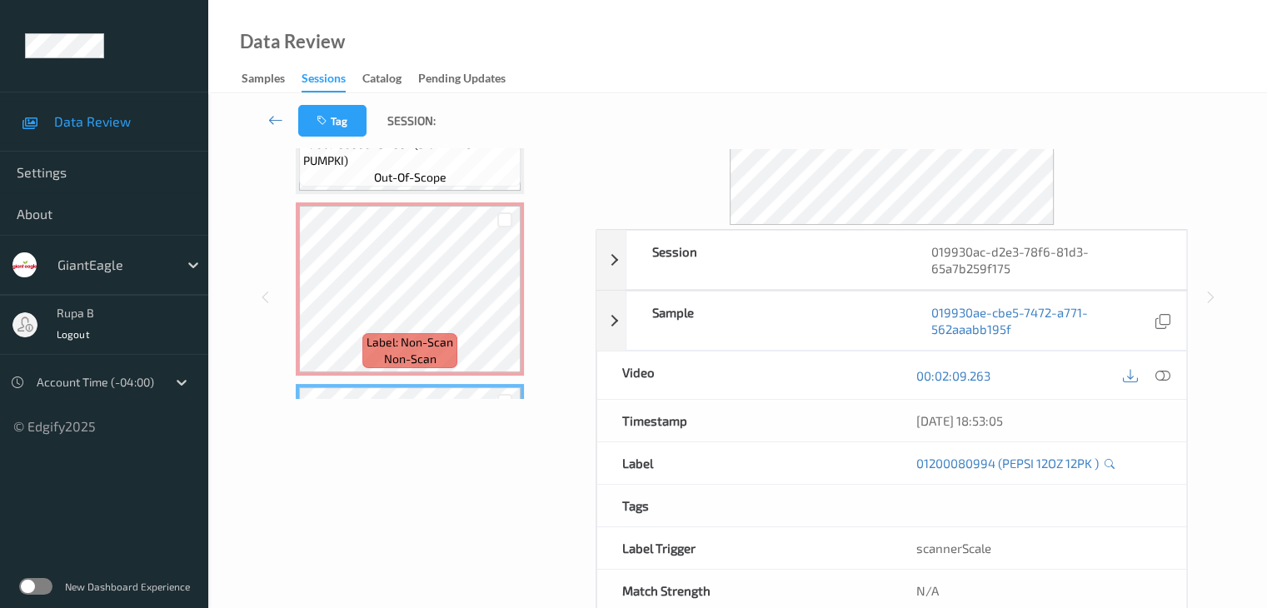
scroll to position [0, 0]
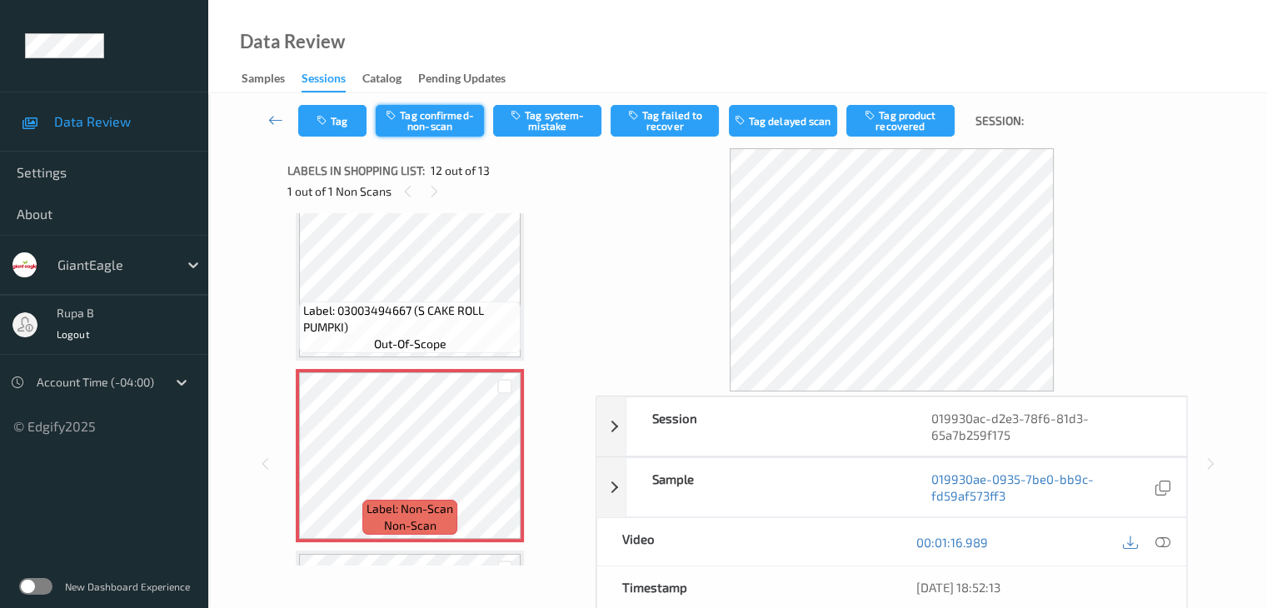
click at [435, 124] on button "Tag confirmed-non-scan" at bounding box center [430, 121] width 108 height 32
click at [667, 113] on button "Tag failed to recover" at bounding box center [665, 121] width 108 height 32
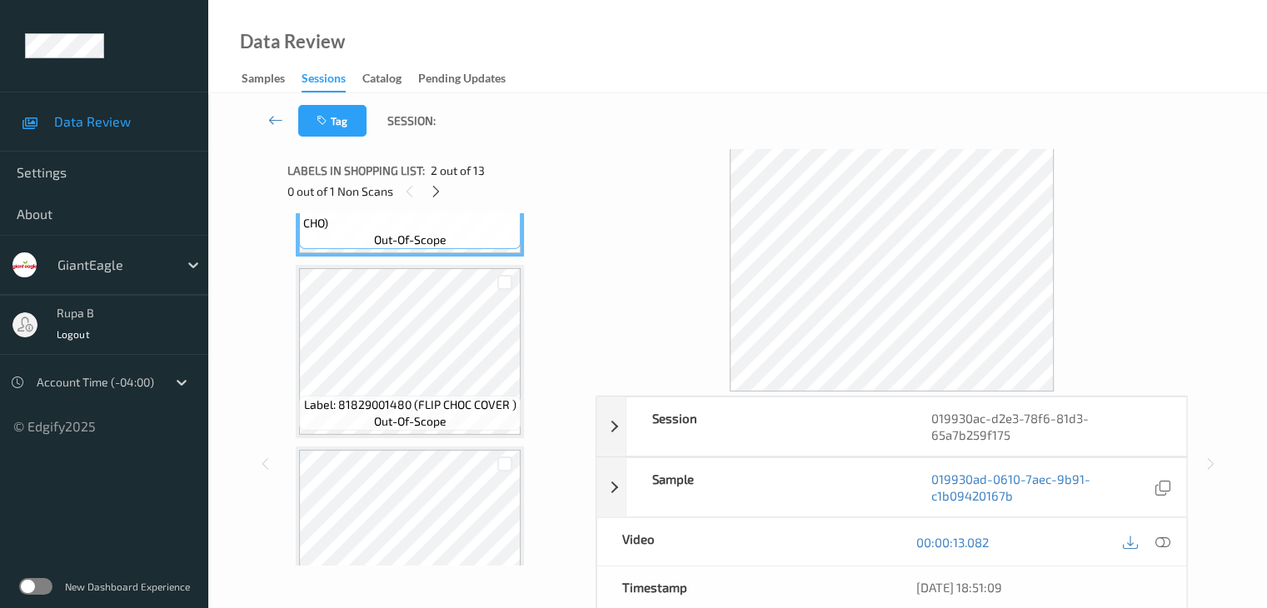
scroll to position [417, 0]
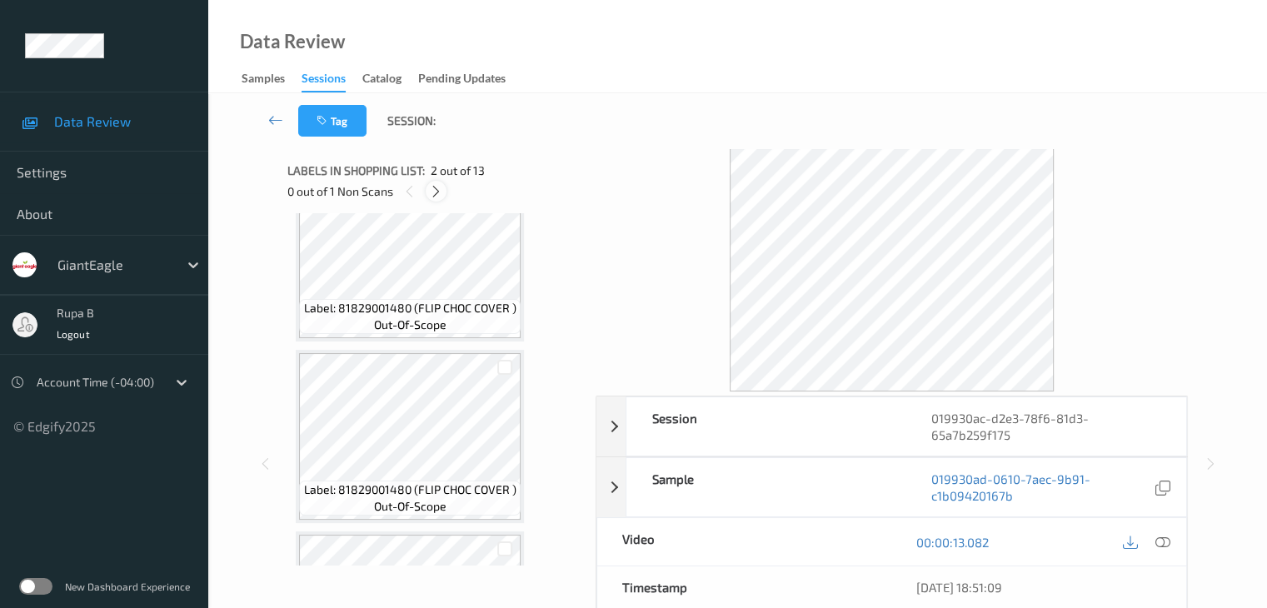
click at [433, 195] on icon at bounding box center [436, 191] width 14 height 15
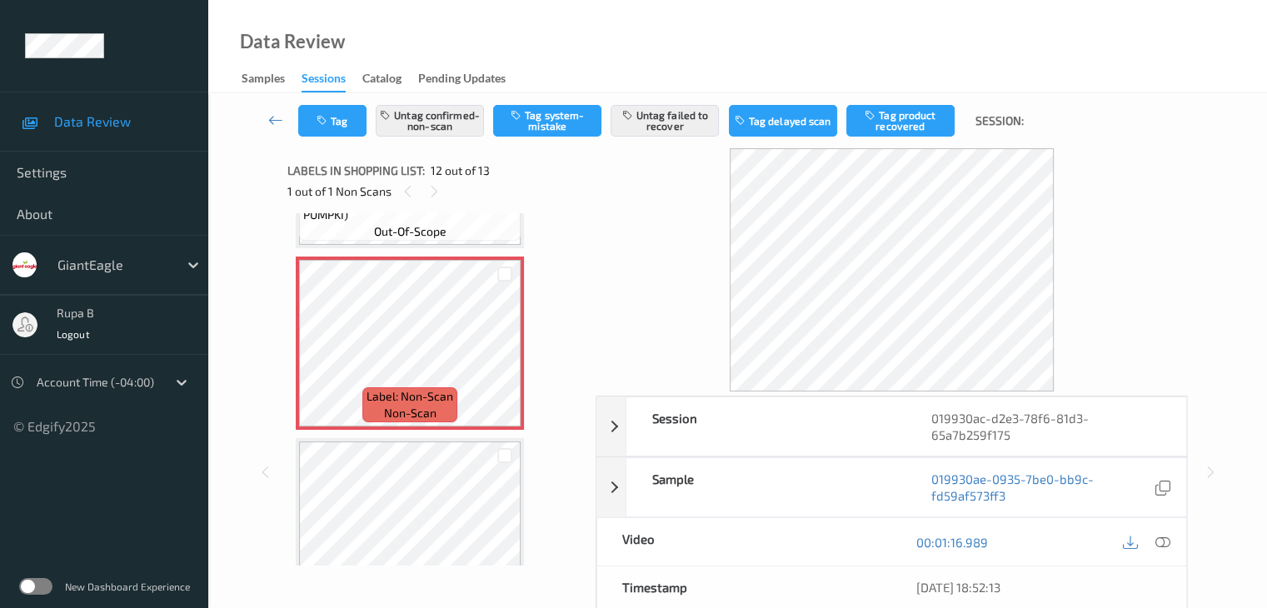
scroll to position [1991, 0]
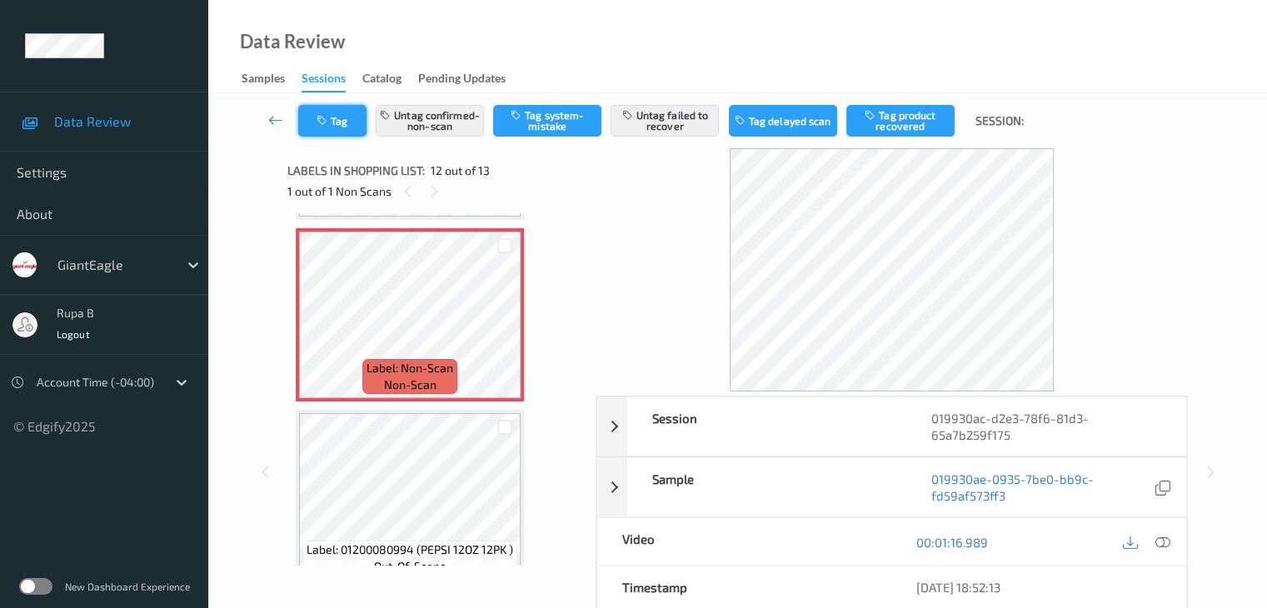
click at [327, 117] on icon "button" at bounding box center [324, 121] width 14 height 12
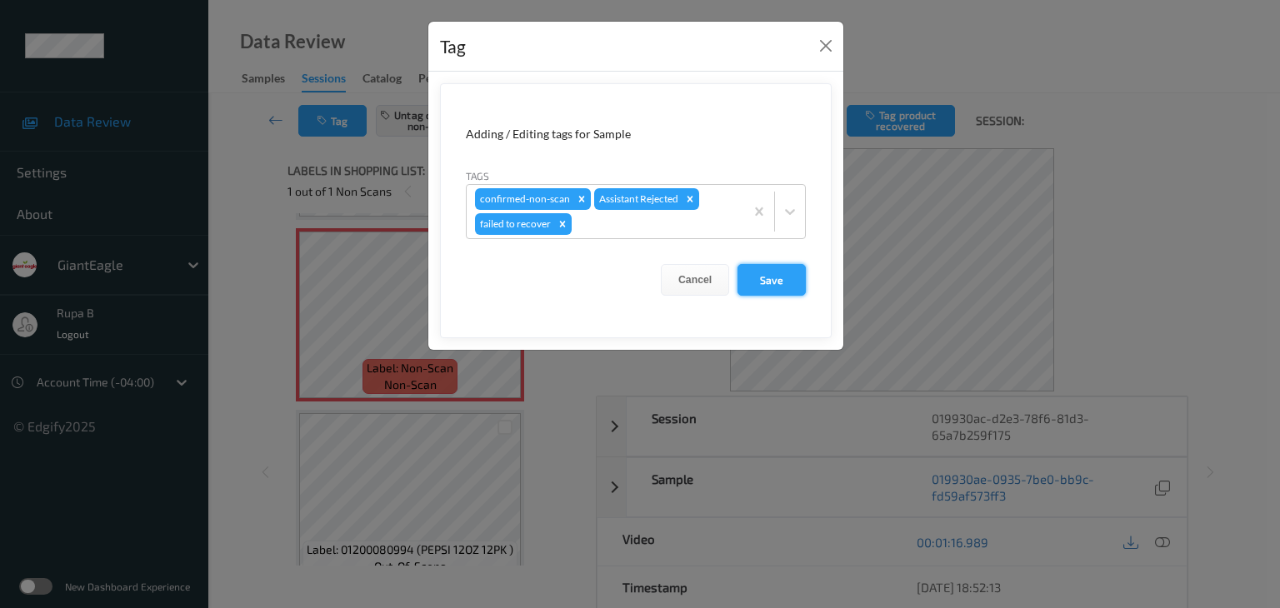
click at [781, 280] on button "Save" at bounding box center [771, 280] width 68 height 32
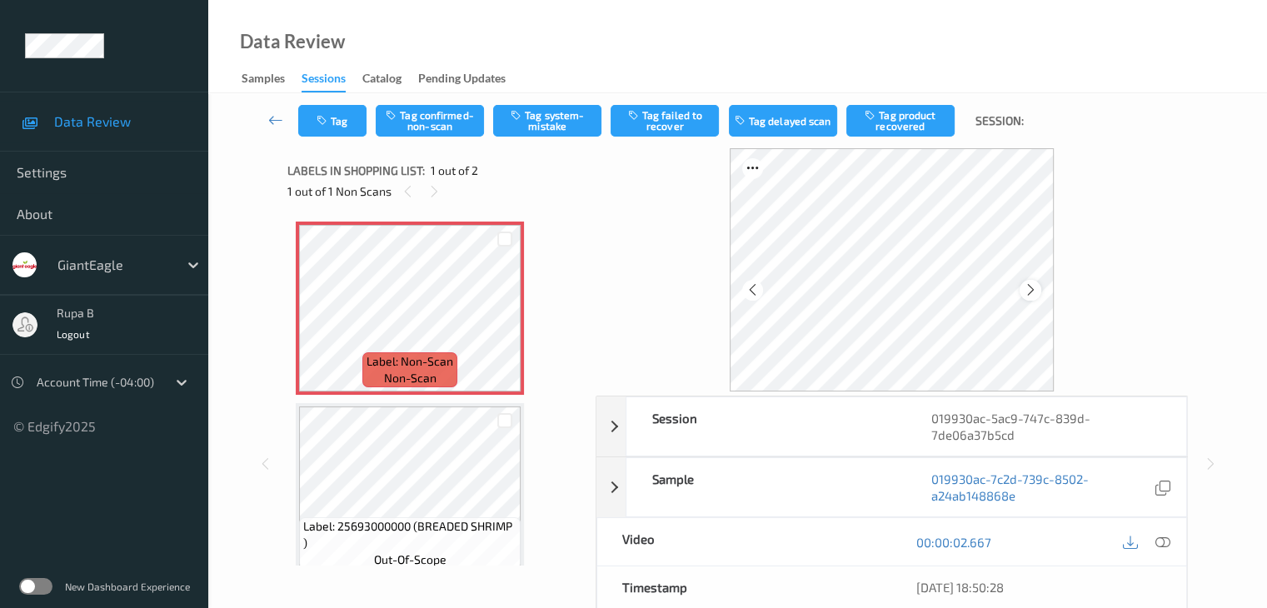
click at [1031, 292] on icon at bounding box center [1031, 289] width 14 height 15
click at [1030, 292] on icon at bounding box center [1031, 289] width 14 height 15
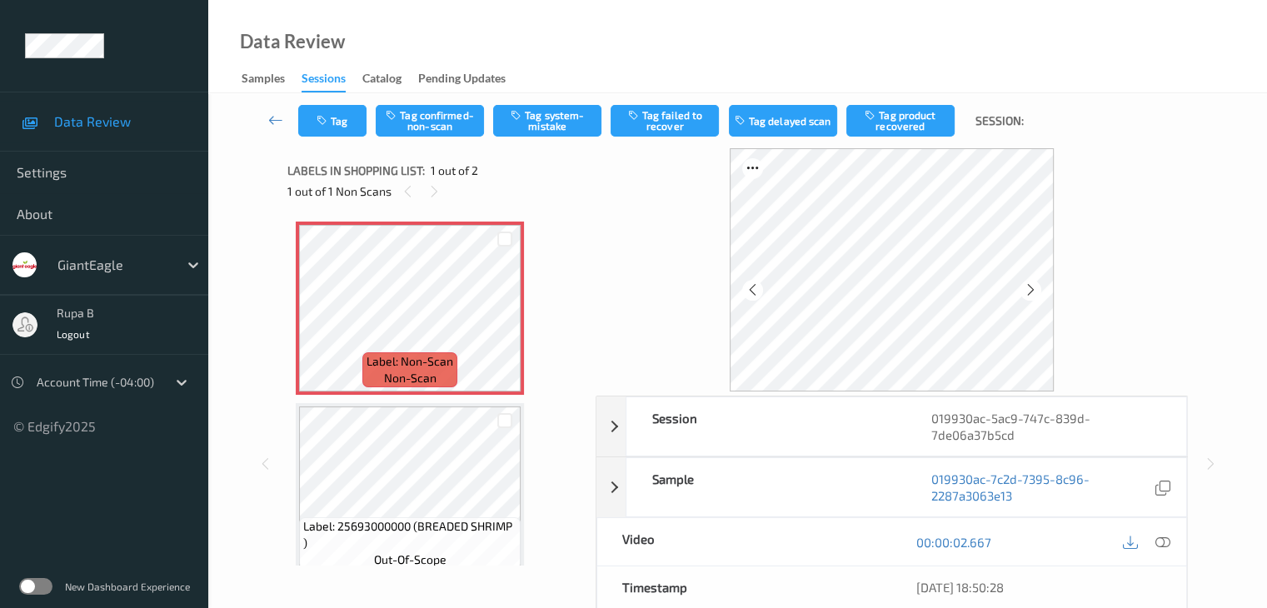
click at [1030, 292] on icon at bounding box center [1031, 289] width 14 height 15
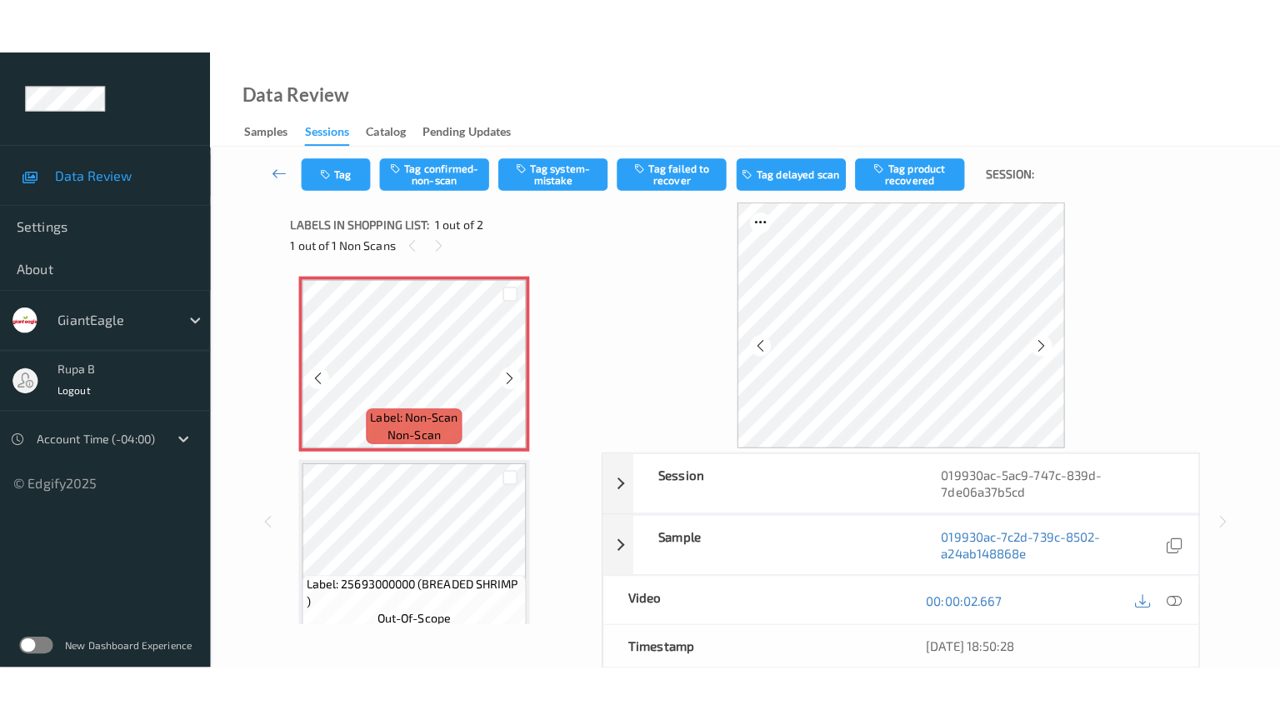
scroll to position [19, 0]
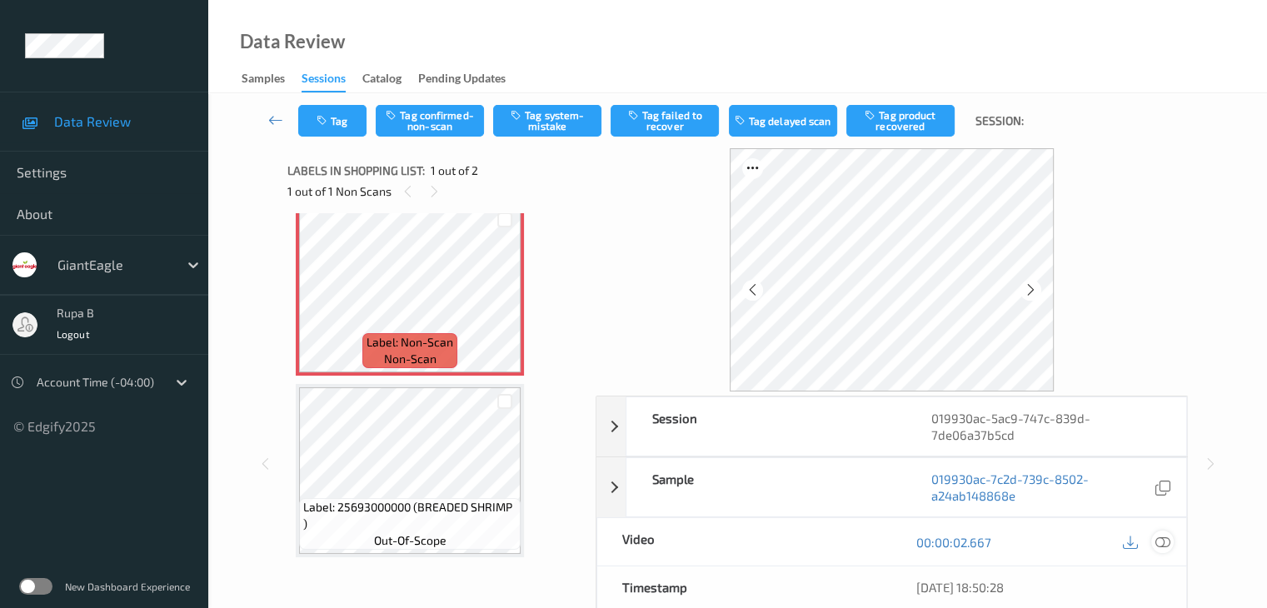
click at [1167, 545] on icon at bounding box center [1162, 542] width 15 height 15
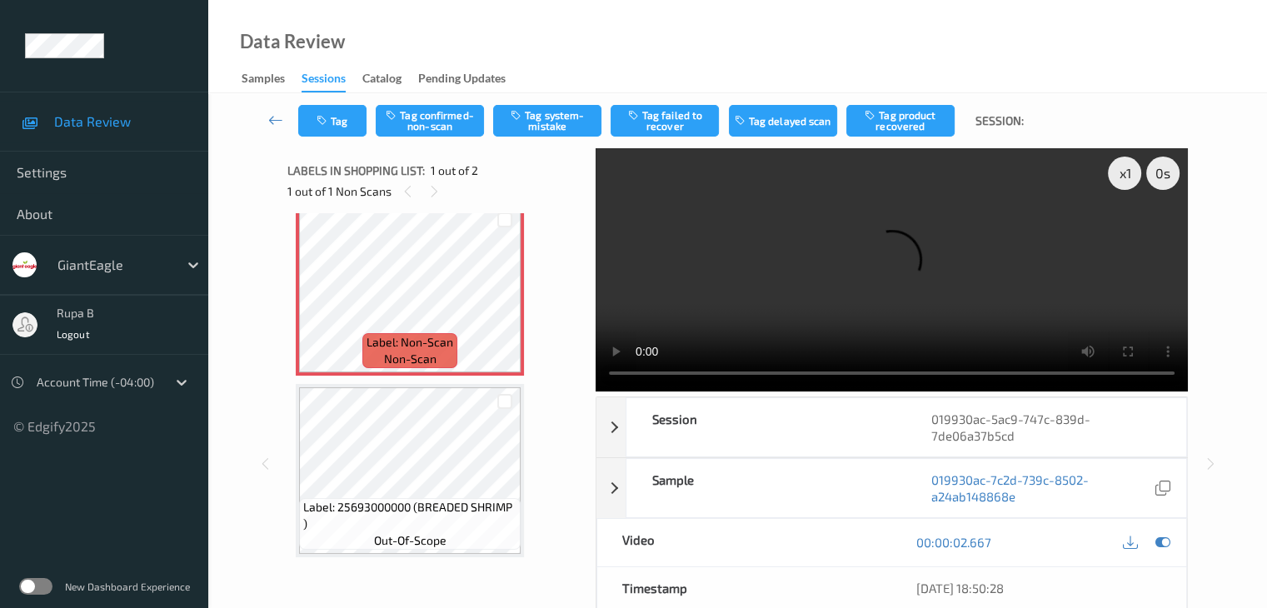
scroll to position [0, 0]
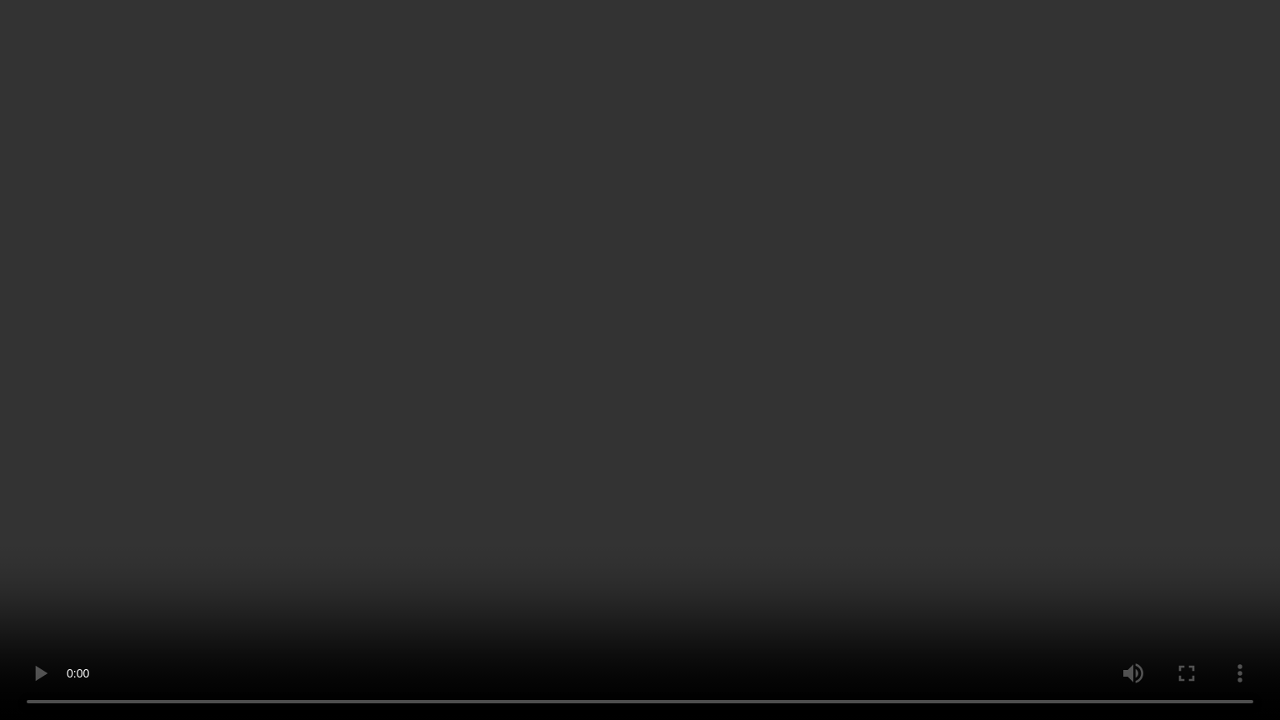
click at [1090, 17] on video at bounding box center [640, 360] width 1280 height 720
click at [1091, 14] on video at bounding box center [640, 360] width 1280 height 720
click at [1058, 53] on video at bounding box center [640, 360] width 1280 height 720
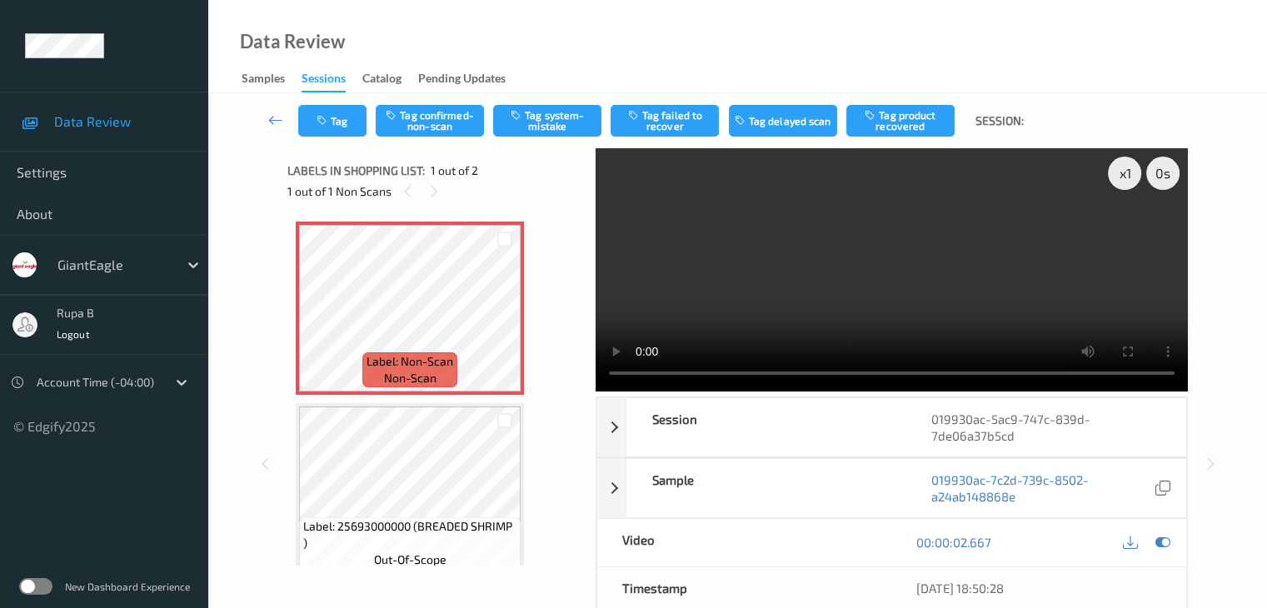
drag, startPoint x: 533, startPoint y: 174, endPoint x: 594, endPoint y: 207, distance: 69.0
click at [534, 172] on div "Labels in shopping list: 1 out of 2" at bounding box center [435, 170] width 297 height 21
click at [1164, 542] on icon at bounding box center [1162, 542] width 15 height 15
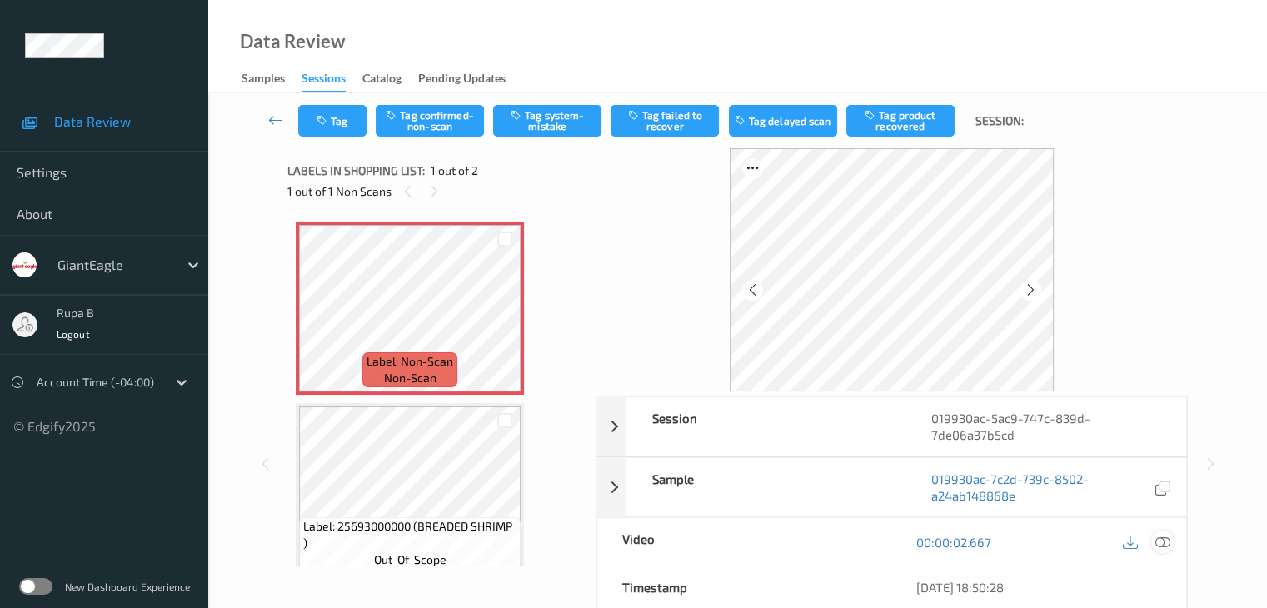
click at [1163, 542] on icon at bounding box center [1162, 542] width 15 height 15
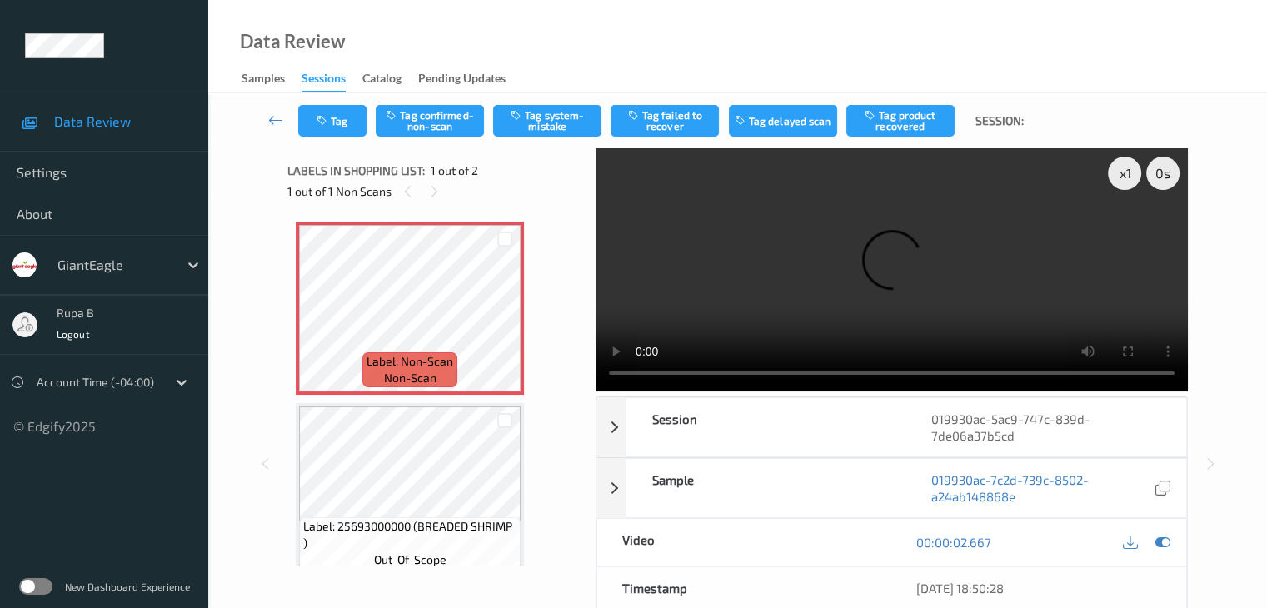
click at [1221, 168] on div "x 1 0 s Session 019930ac-5ac9-747c-839d-7de06a37b5cd Session ID 019930ac-5ac9-7…" at bounding box center [737, 464] width 991 height 632
click at [1161, 543] on icon at bounding box center [1162, 542] width 15 height 15
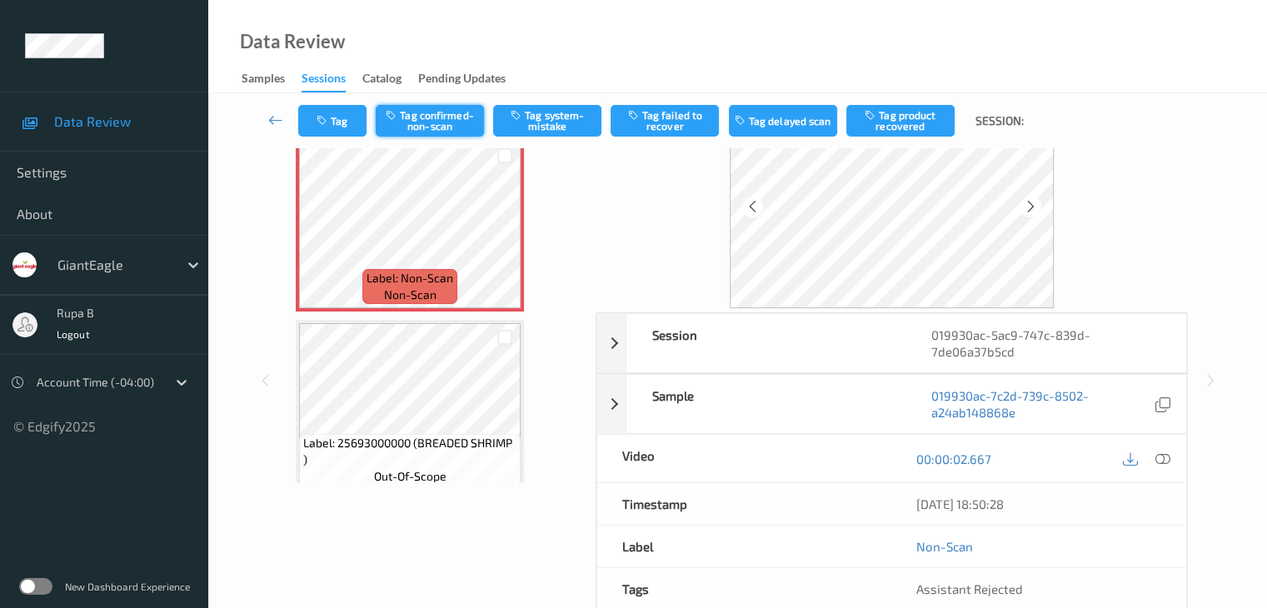
click at [434, 129] on button "Tag confirmed-non-scan" at bounding box center [430, 121] width 108 height 32
click at [883, 124] on button "Tag product recovered" at bounding box center [900, 121] width 108 height 32
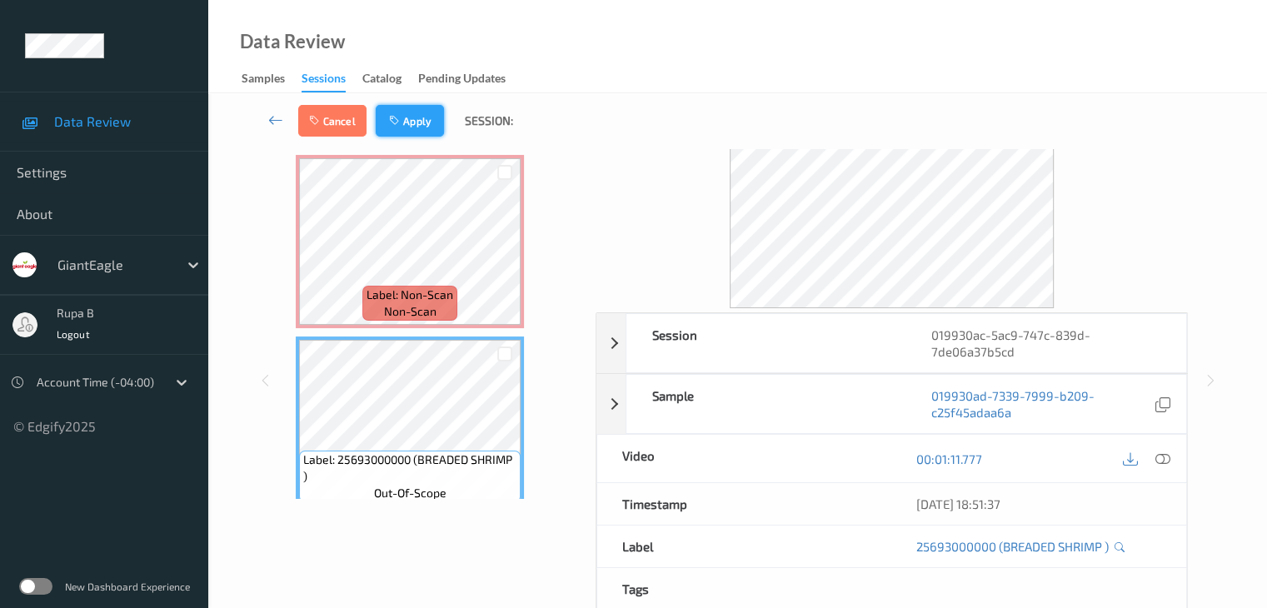
click at [412, 124] on button "Apply" at bounding box center [410, 121] width 68 height 32
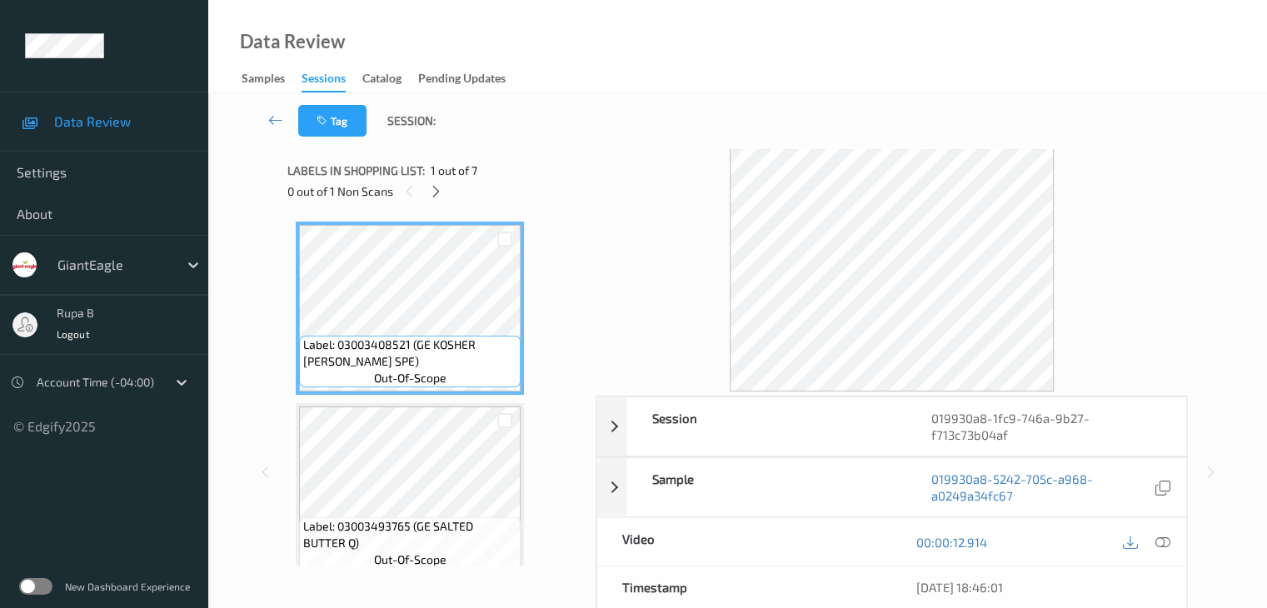
drag, startPoint x: 464, startPoint y: 144, endPoint x: 451, endPoint y: 157, distance: 18.9
click at [467, 144] on div "Tag Session:" at bounding box center [737, 120] width 991 height 55
click at [436, 184] on icon at bounding box center [436, 191] width 14 height 15
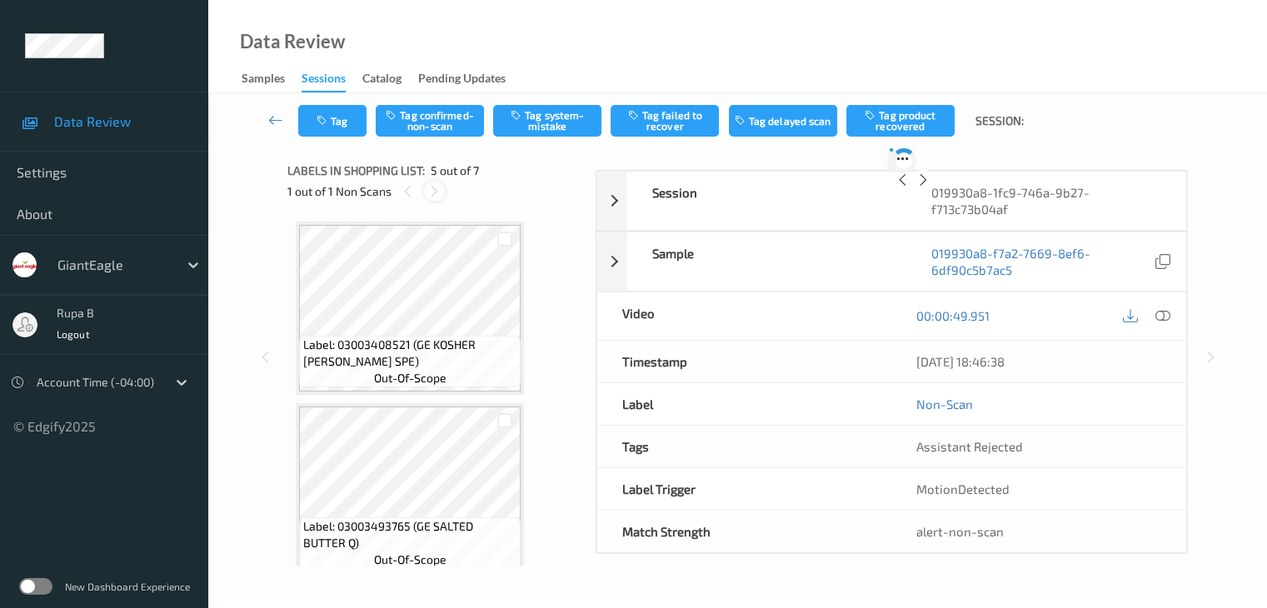
scroll to position [553, 0]
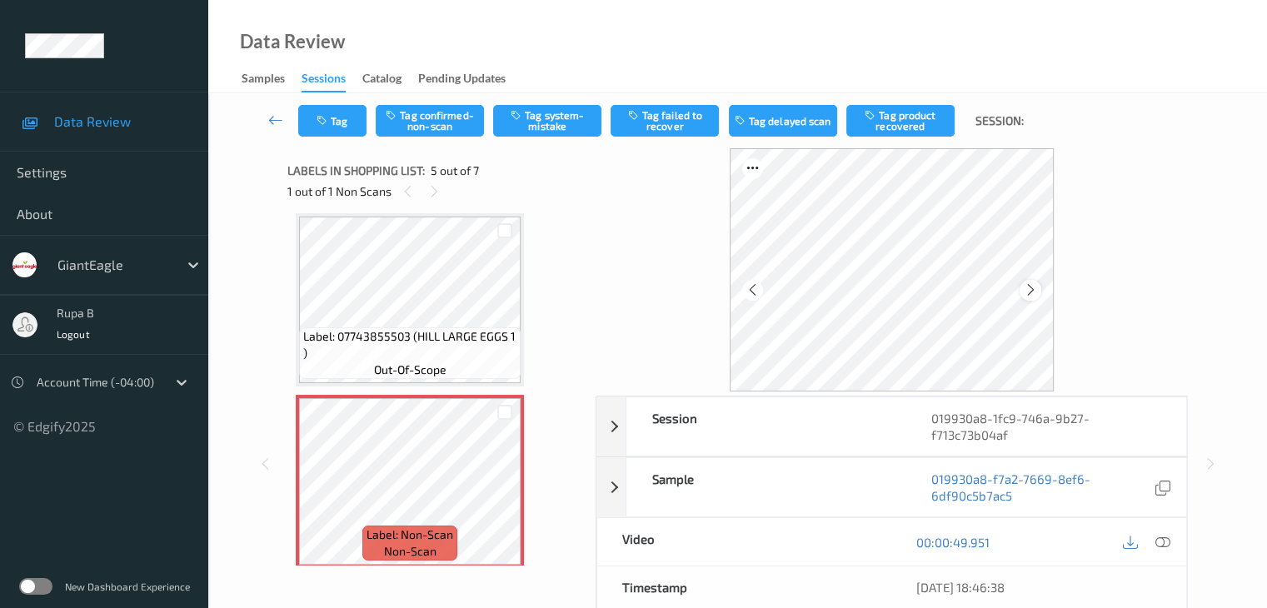
click at [1034, 291] on icon at bounding box center [1031, 289] width 14 height 15
click at [1033, 291] on icon at bounding box center [1031, 289] width 14 height 15
click at [583, 131] on button "Tag system-mistake" at bounding box center [547, 121] width 108 height 32
click at [333, 123] on button "Tag" at bounding box center [332, 121] width 68 height 32
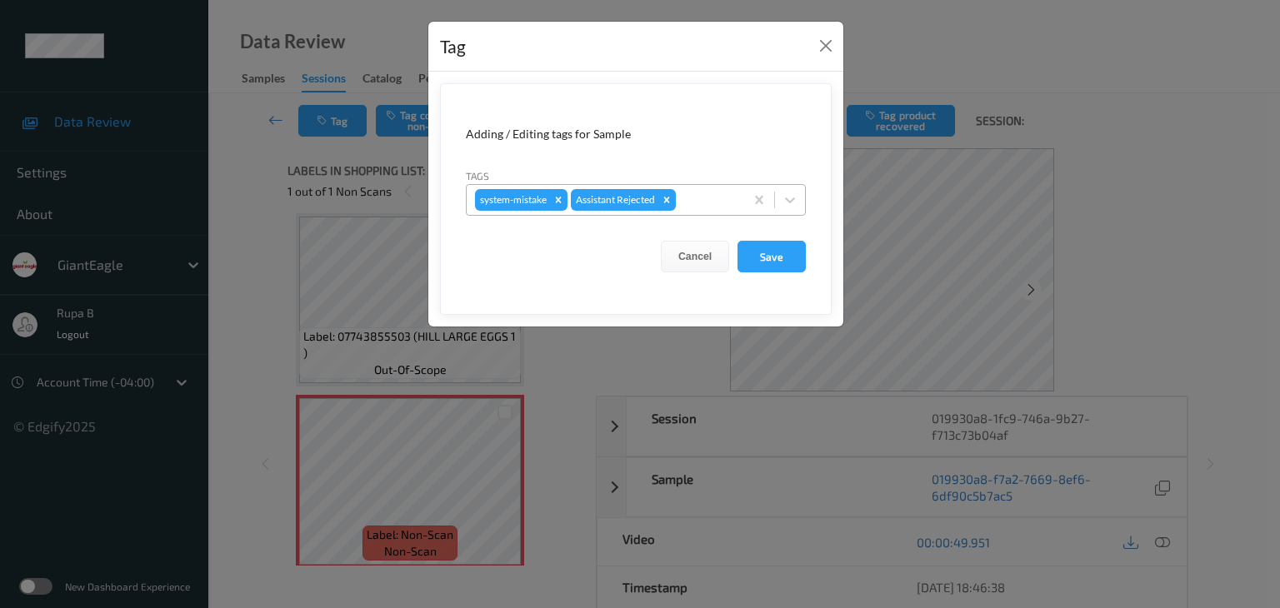
click at [721, 197] on div at bounding box center [707, 200] width 57 height 20
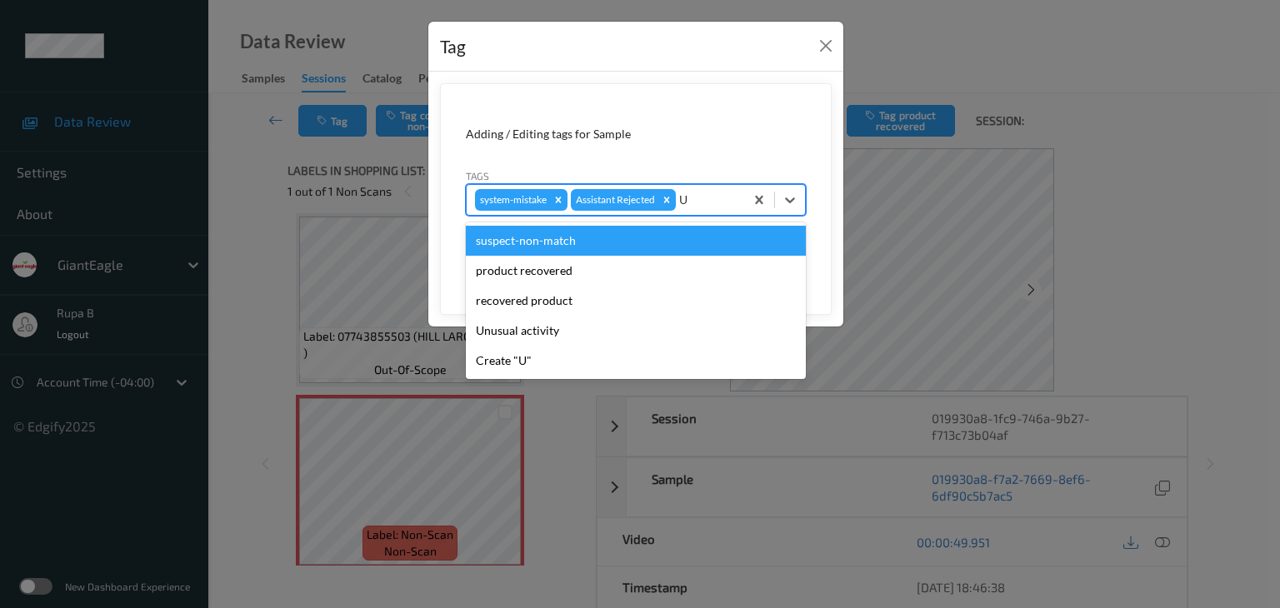
type input "UN"
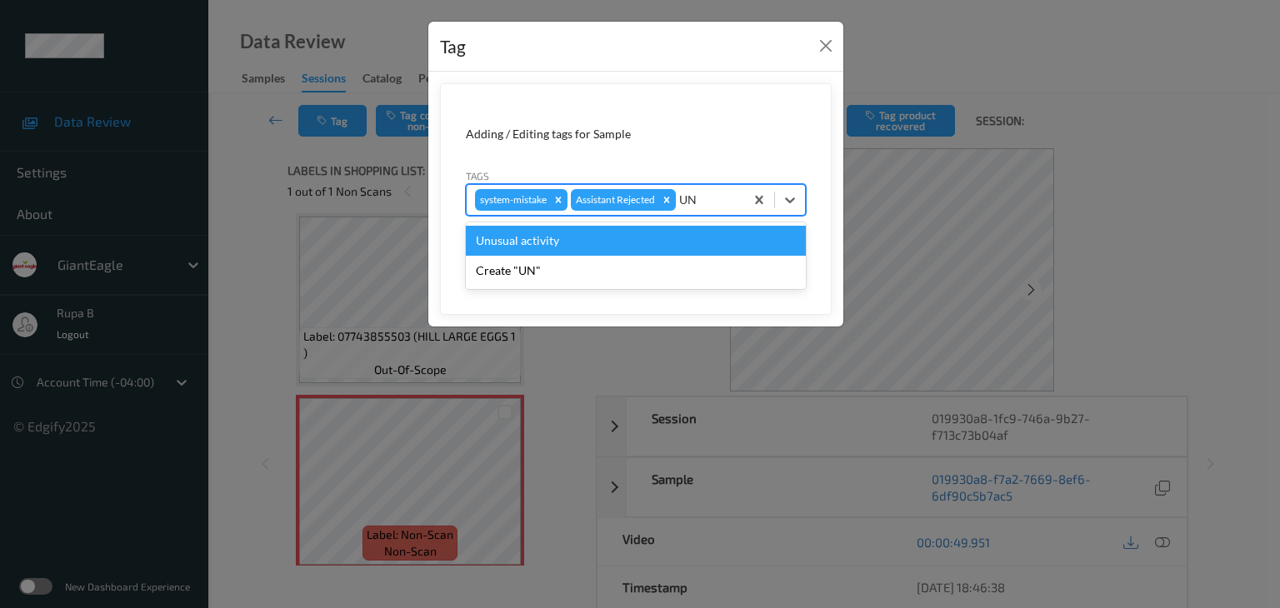
click at [643, 231] on div "Unusual activity" at bounding box center [636, 241] width 340 height 30
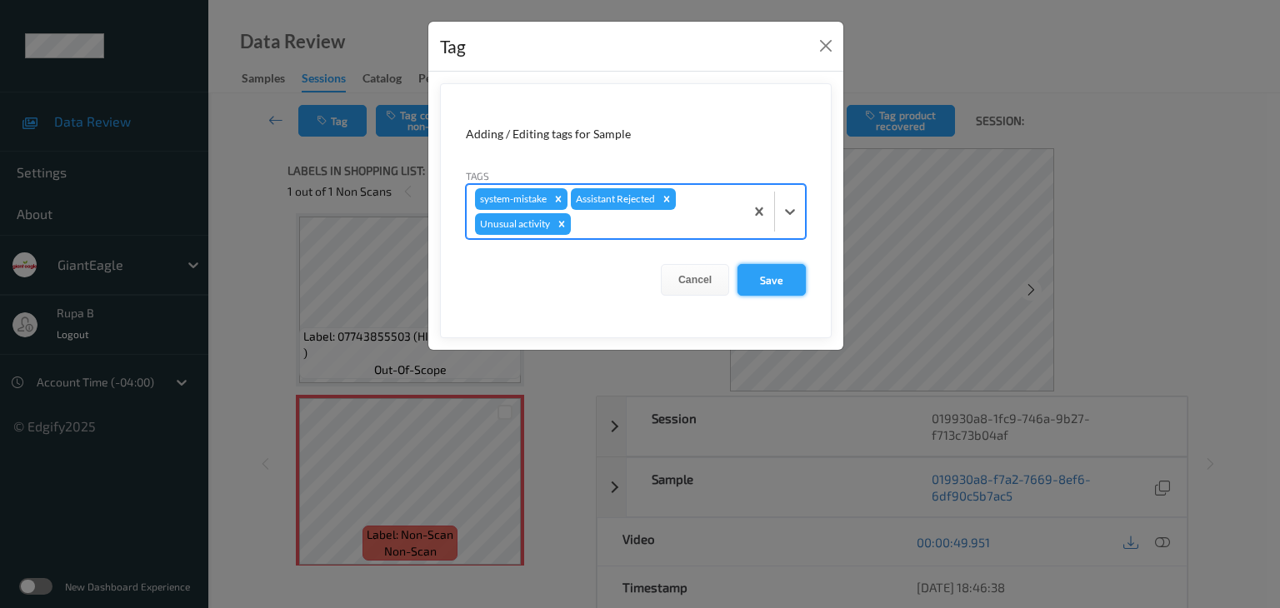
click at [773, 291] on button "Save" at bounding box center [771, 280] width 68 height 32
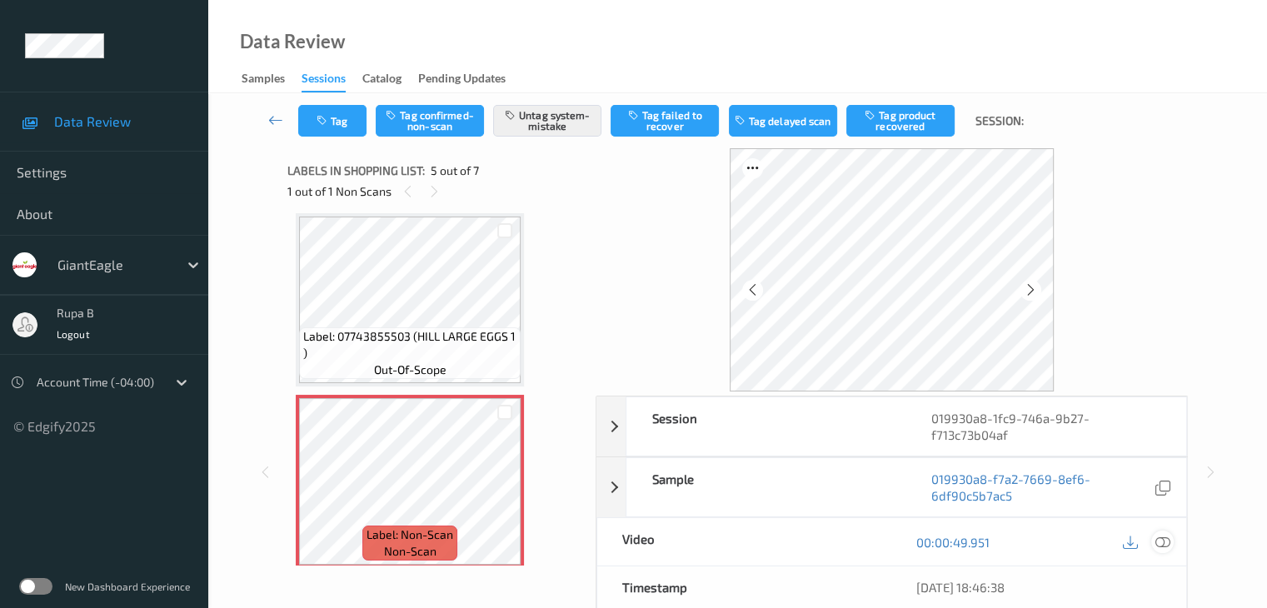
click at [1166, 541] on icon at bounding box center [1162, 542] width 15 height 15
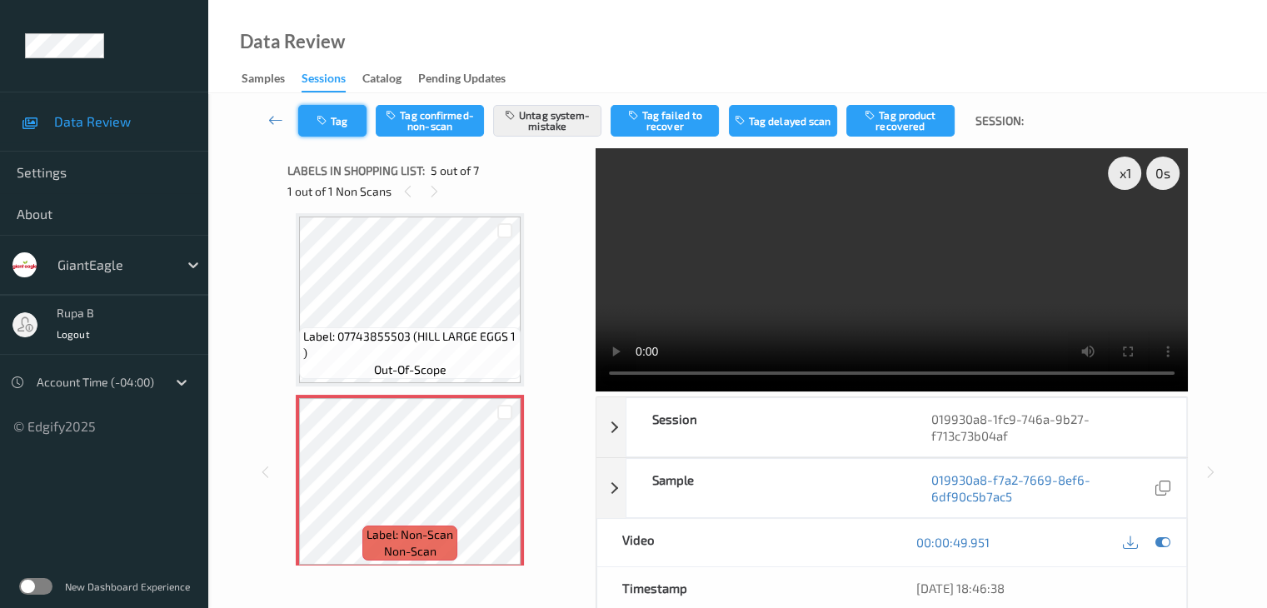
click at [337, 120] on button "Tag" at bounding box center [332, 121] width 68 height 32
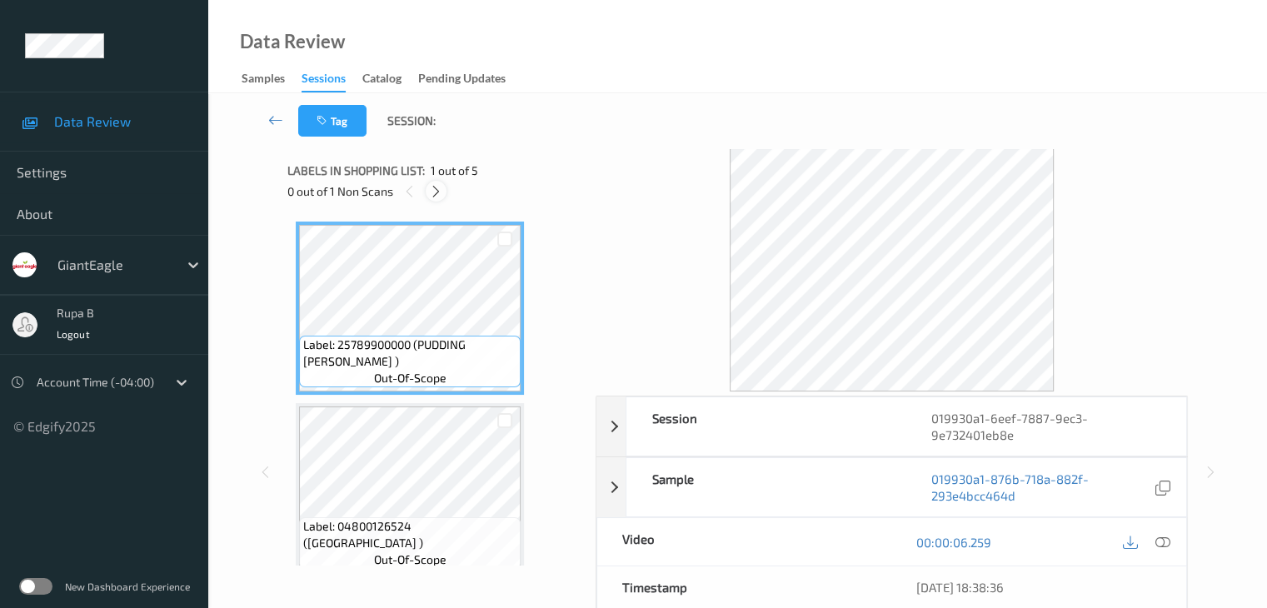
click at [436, 191] on icon at bounding box center [436, 191] width 14 height 15
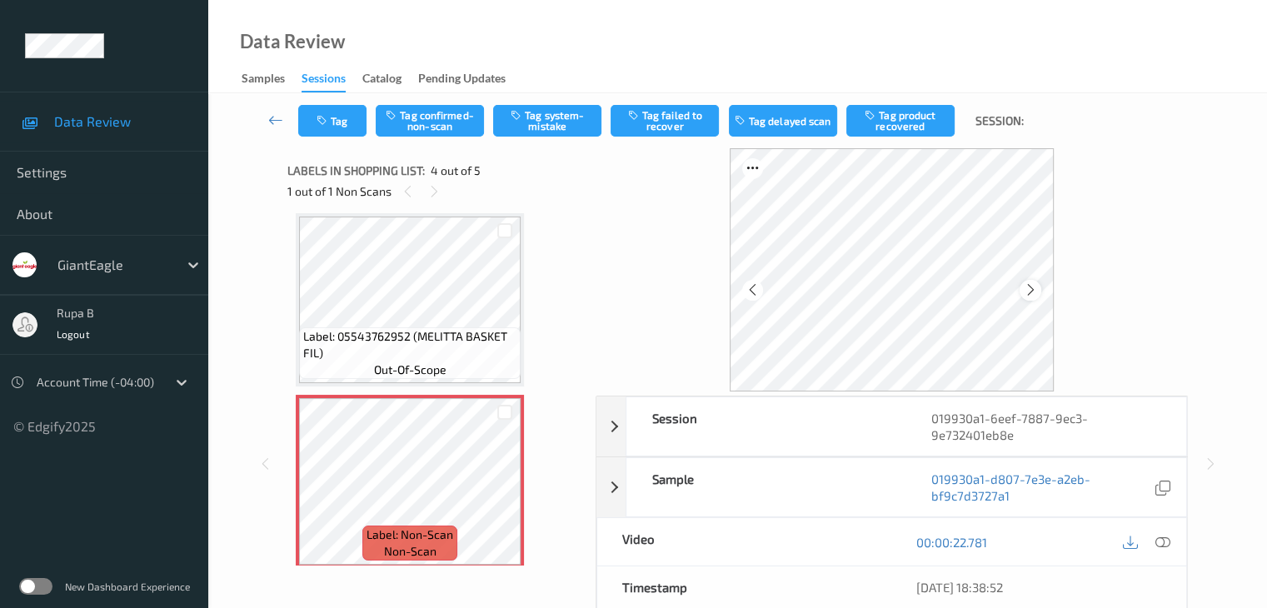
click at [1026, 287] on icon at bounding box center [1031, 289] width 14 height 15
click at [1029, 287] on icon at bounding box center [1031, 289] width 14 height 15
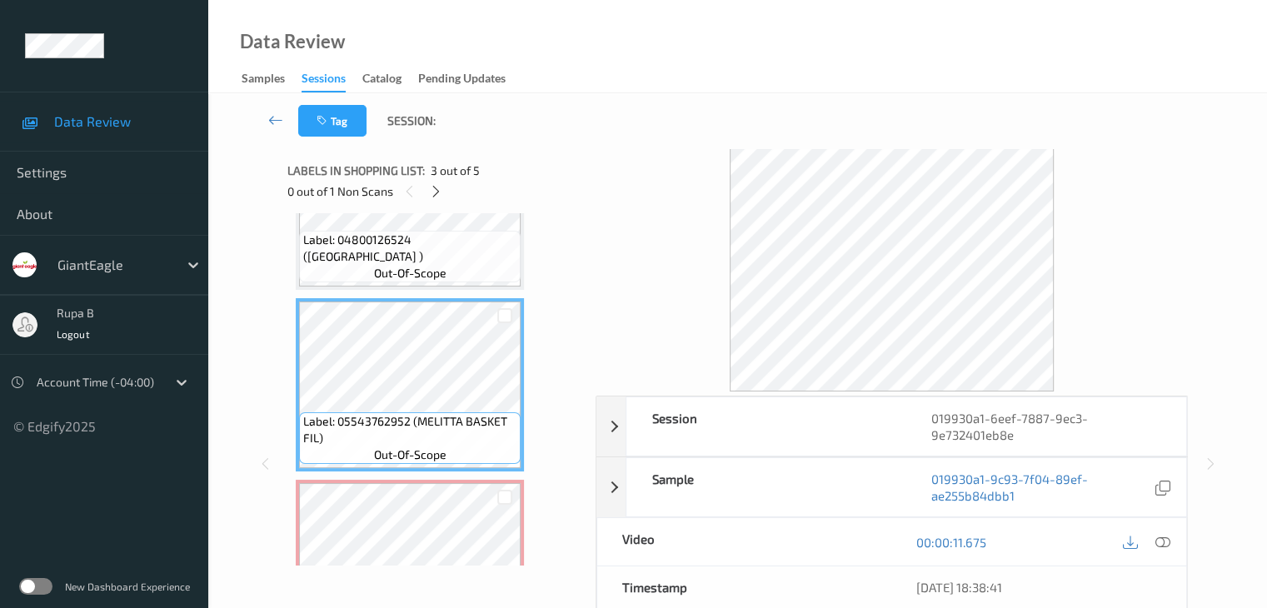
scroll to position [205, 0]
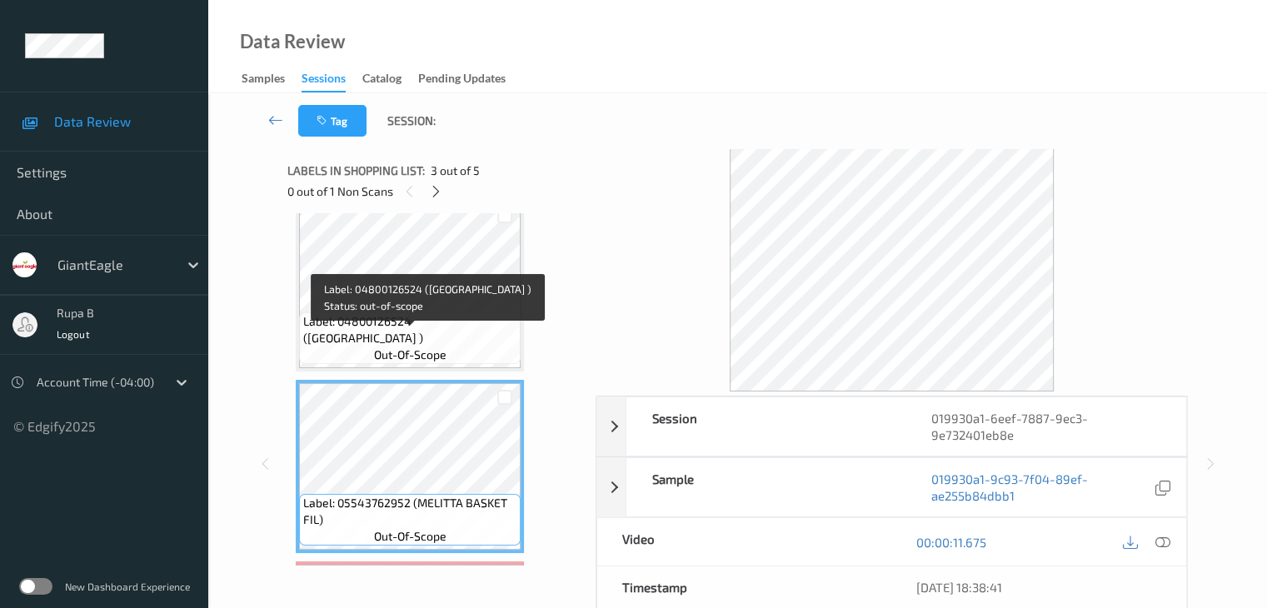
click at [430, 331] on span "Label: 04800126524 ([GEOGRAPHIC_DATA] )" at bounding box center [409, 329] width 213 height 33
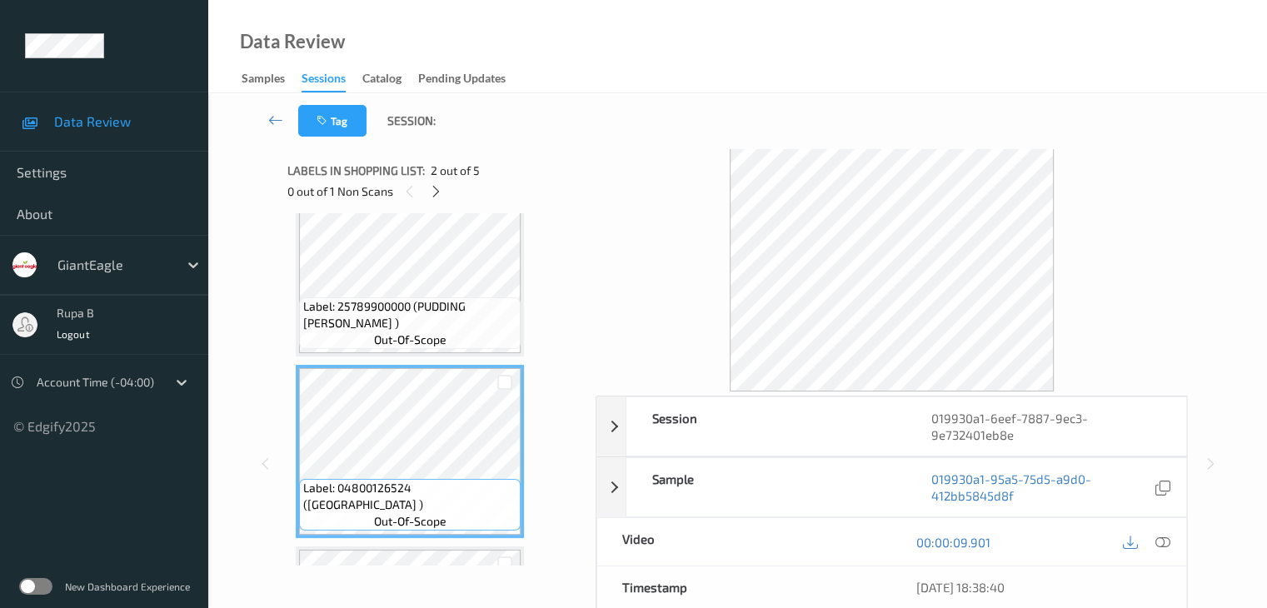
scroll to position [0, 0]
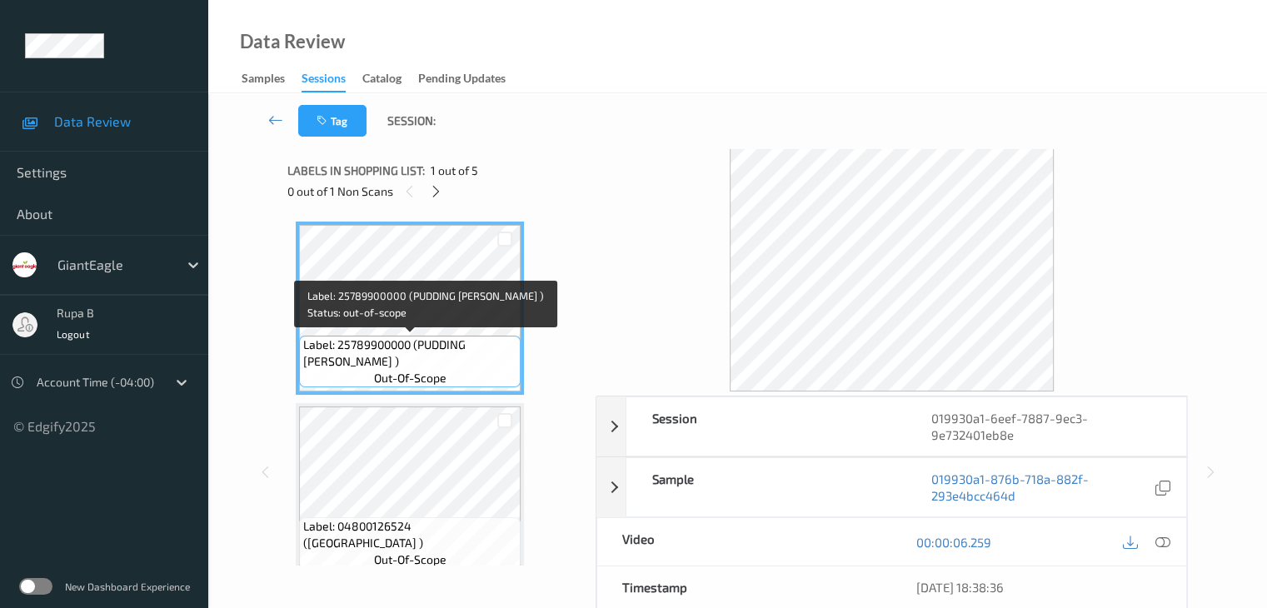
click at [320, 374] on div "Label: 25789900000 (PUDDING [PERSON_NAME] ) out-of-scope" at bounding box center [410, 362] width 222 height 52
click at [322, 360] on span "Label: 25789900000 (PUDDING [PERSON_NAME] )" at bounding box center [409, 353] width 213 height 33
copy span "Label: 25789900000 (PUDDING [PERSON_NAME] )"
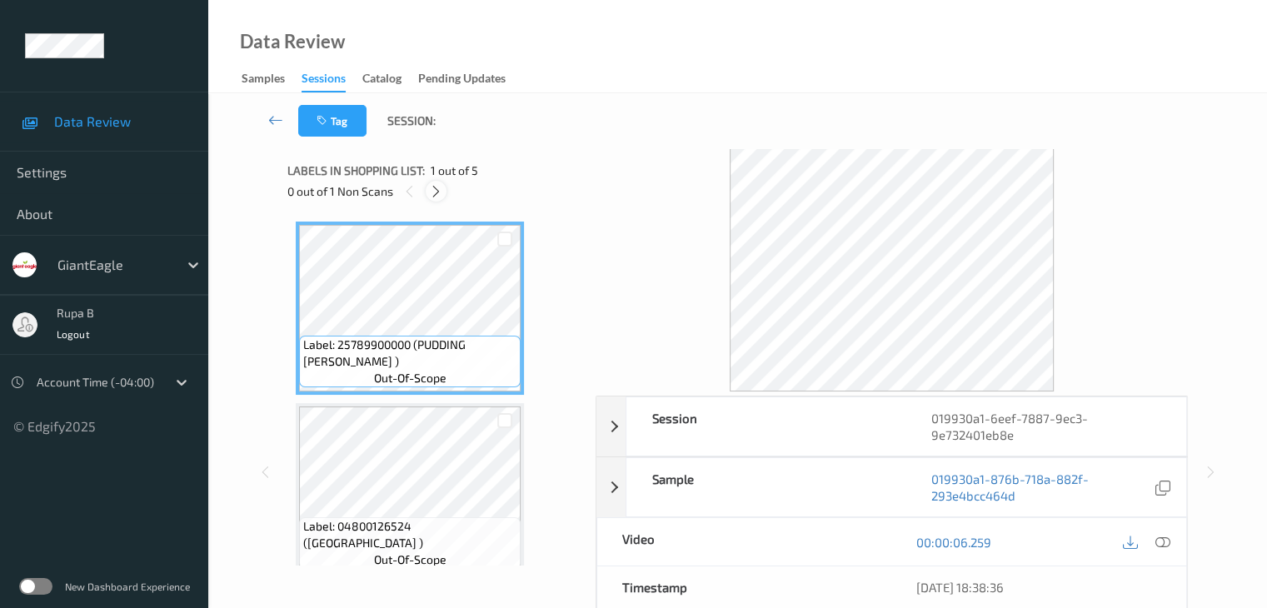
click at [432, 199] on div at bounding box center [436, 191] width 21 height 21
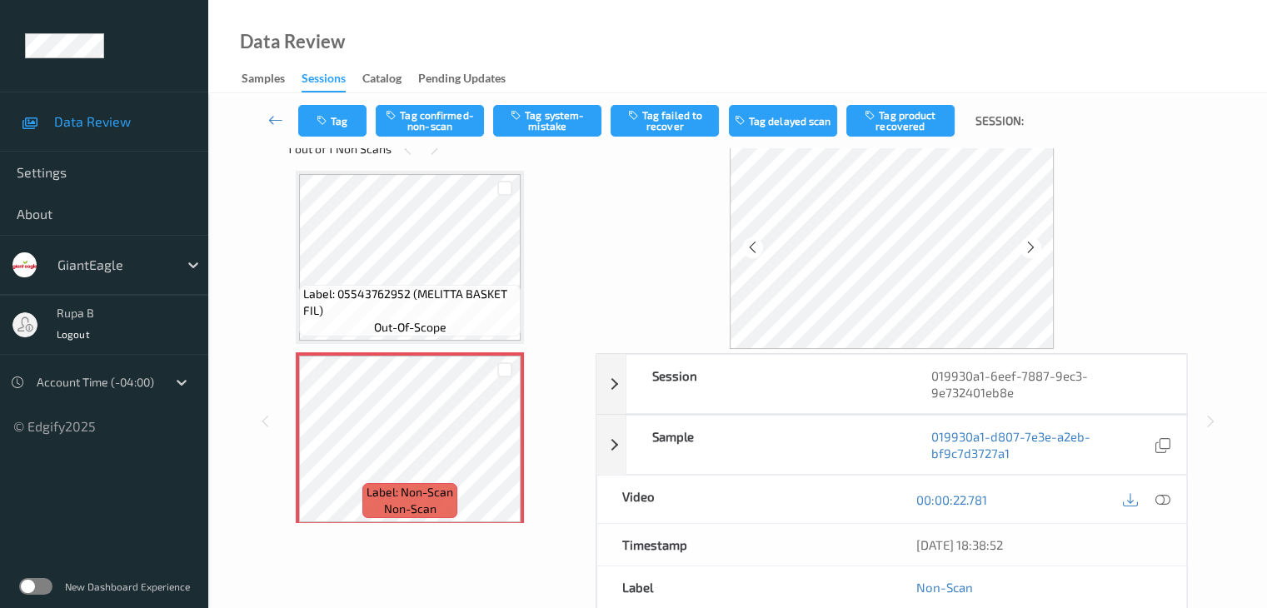
scroll to position [83, 0]
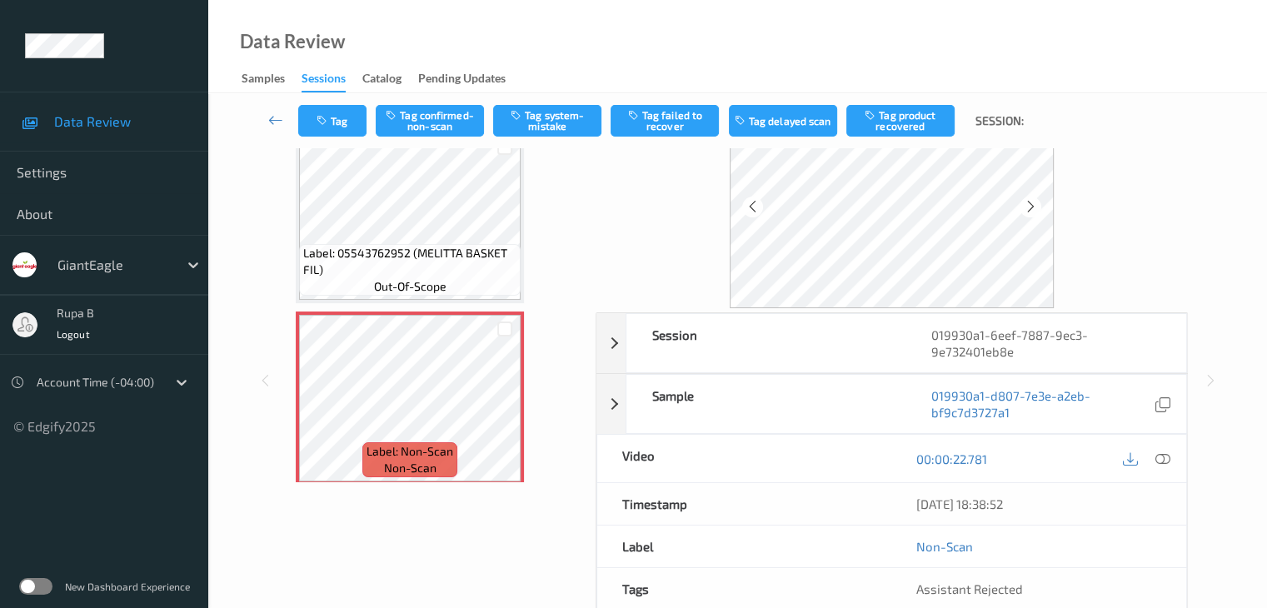
click at [1165, 463] on icon at bounding box center [1162, 459] width 15 height 15
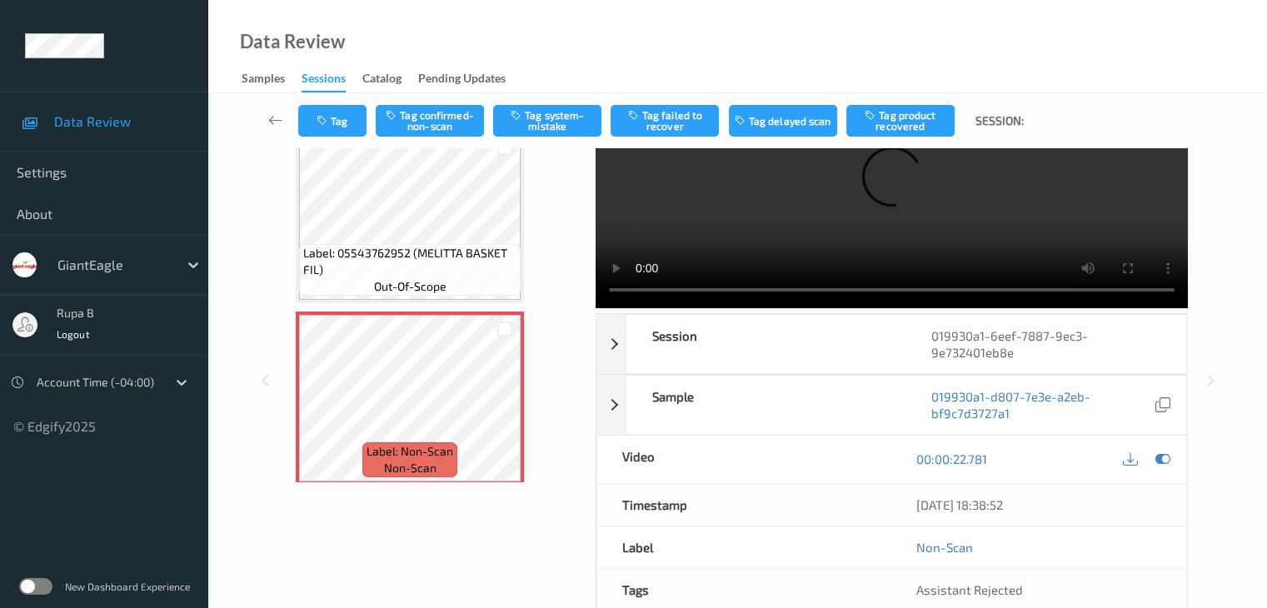
scroll to position [0, 0]
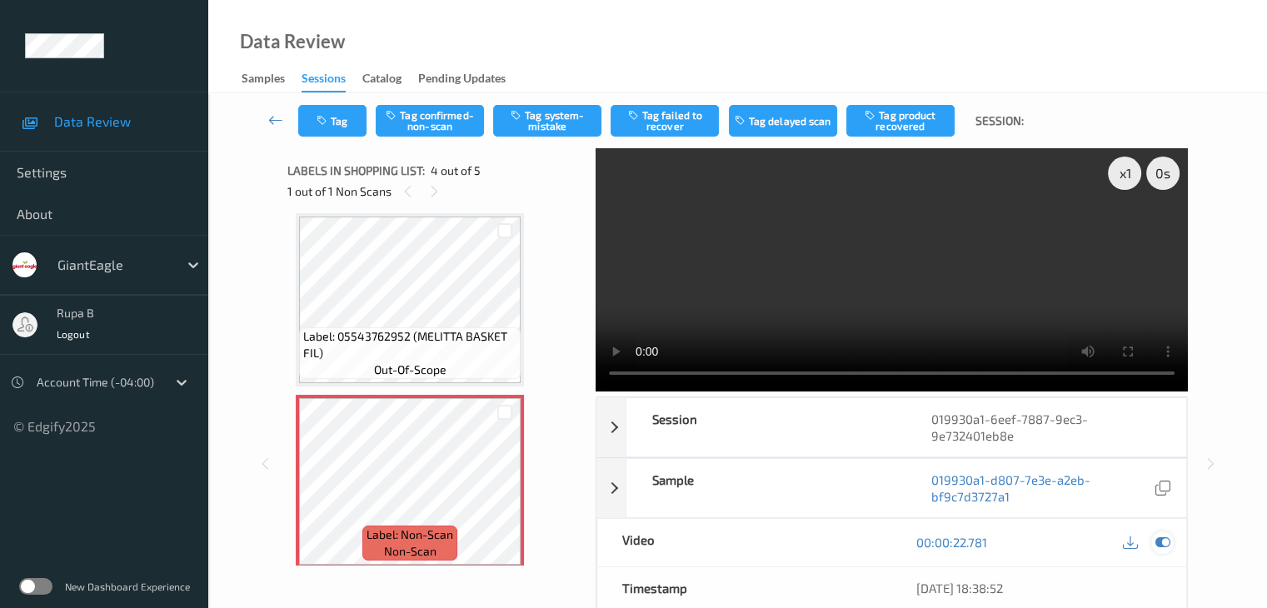
click at [1166, 544] on icon at bounding box center [1162, 542] width 15 height 15
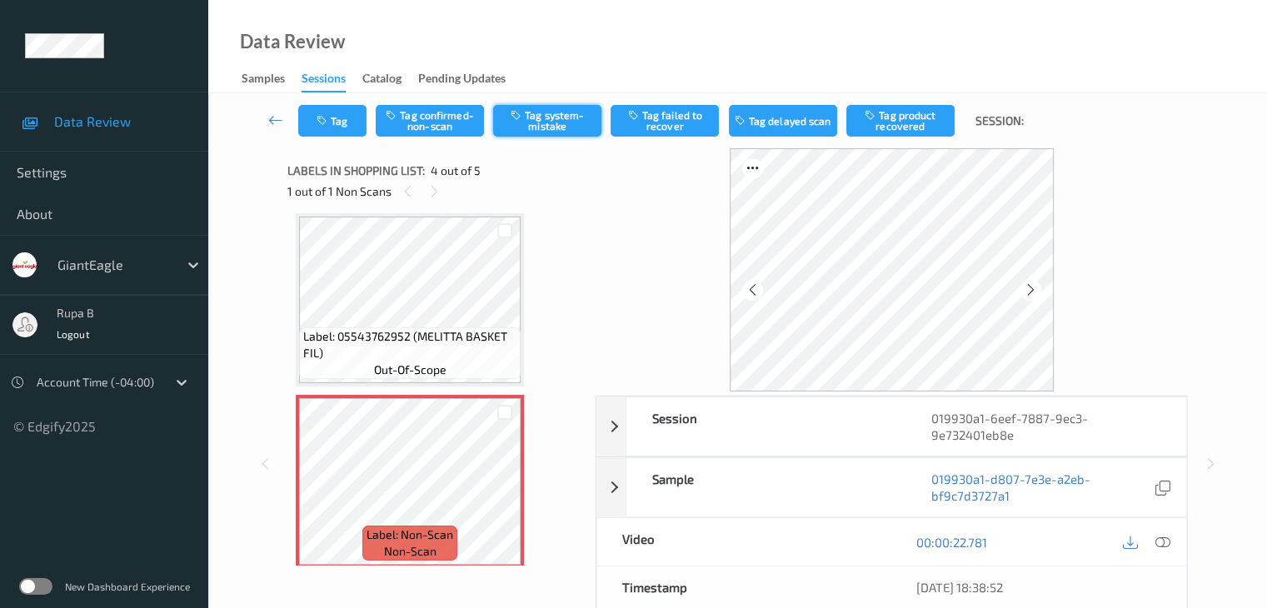
click at [567, 127] on button "Tag system-mistake" at bounding box center [547, 121] width 108 height 32
click at [338, 121] on button "Tag" at bounding box center [332, 121] width 68 height 32
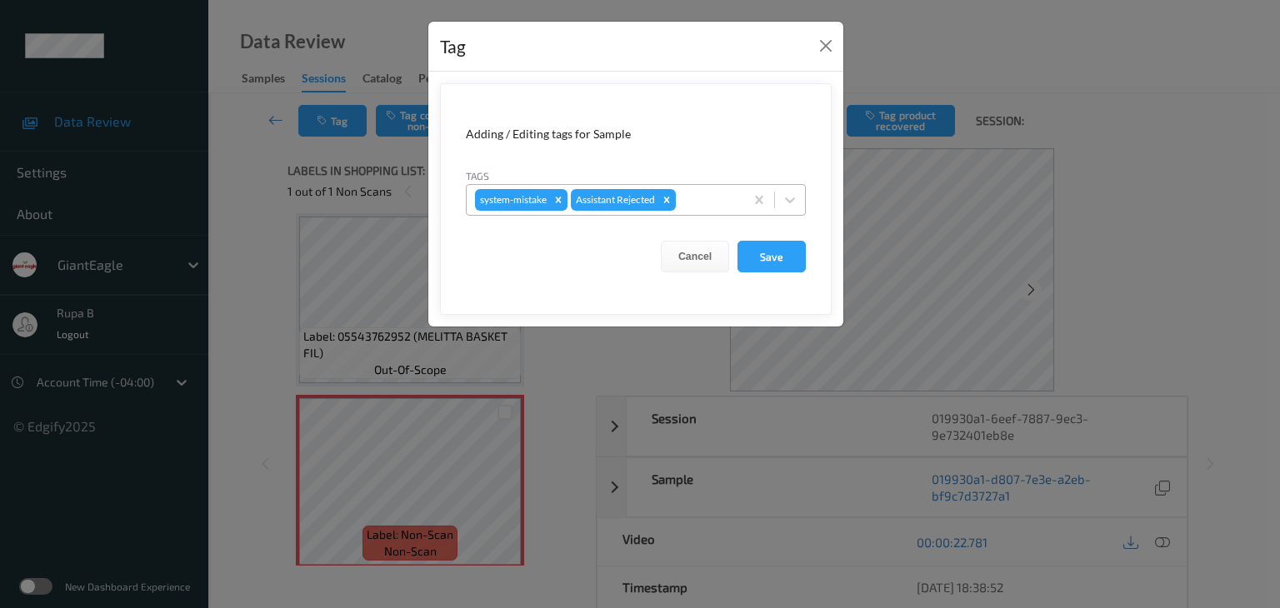
click at [725, 197] on div at bounding box center [707, 200] width 57 height 20
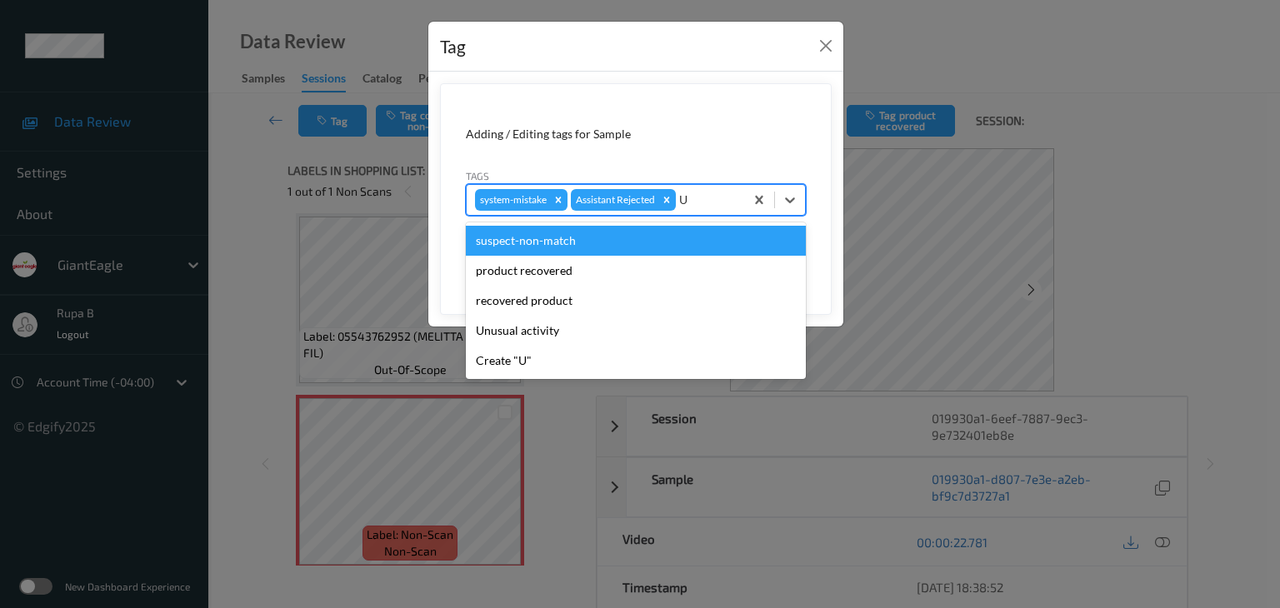
type input "UN"
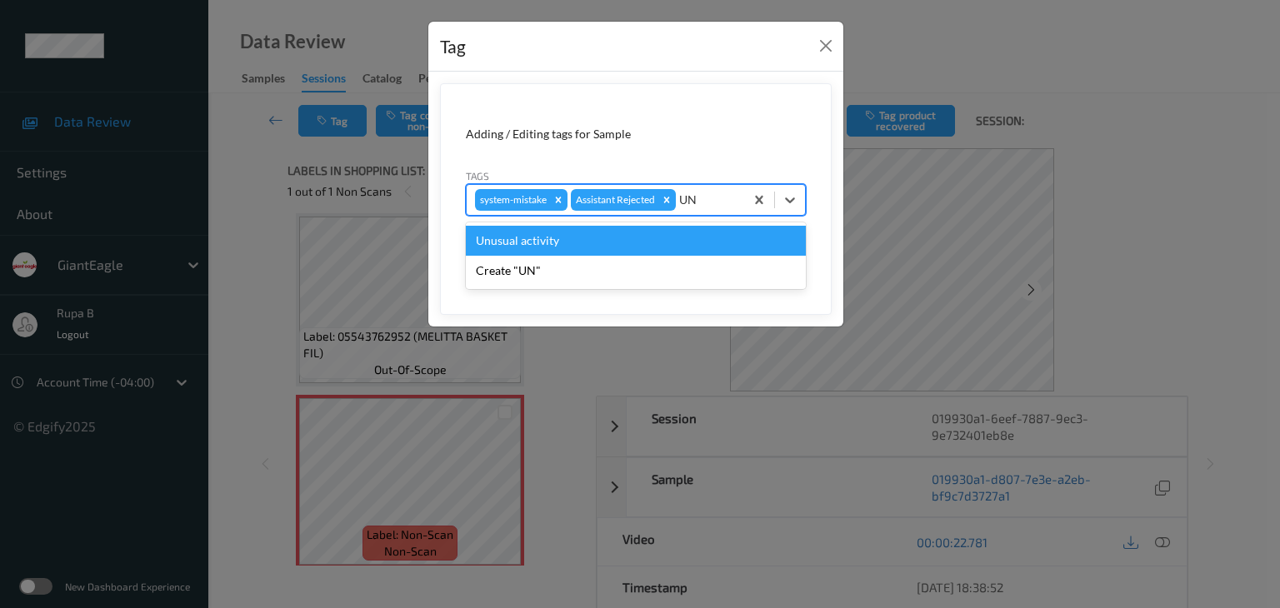
click at [606, 247] on div "Unusual activity" at bounding box center [636, 241] width 340 height 30
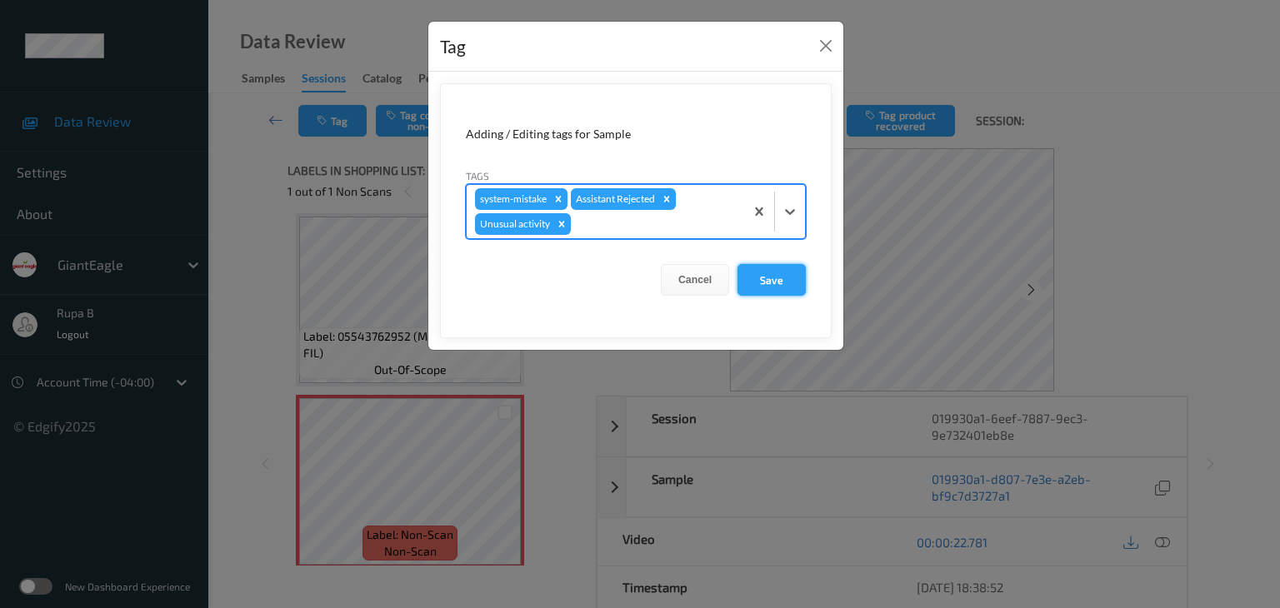
click at [754, 286] on button "Save" at bounding box center [771, 280] width 68 height 32
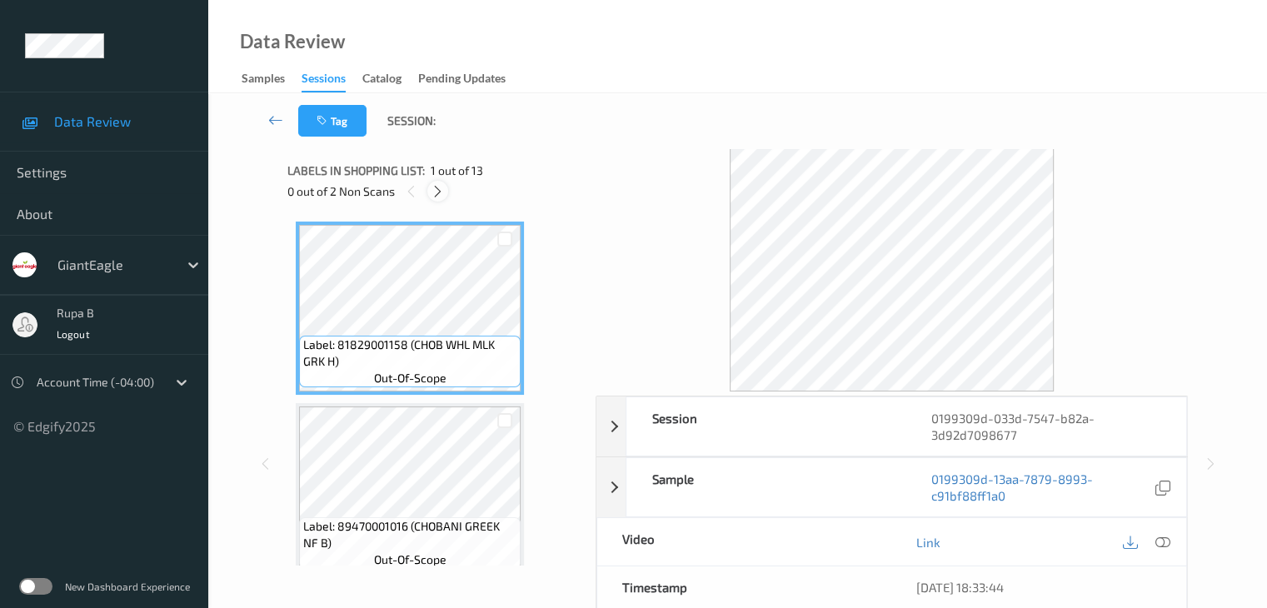
click at [440, 196] on icon at bounding box center [438, 191] width 14 height 15
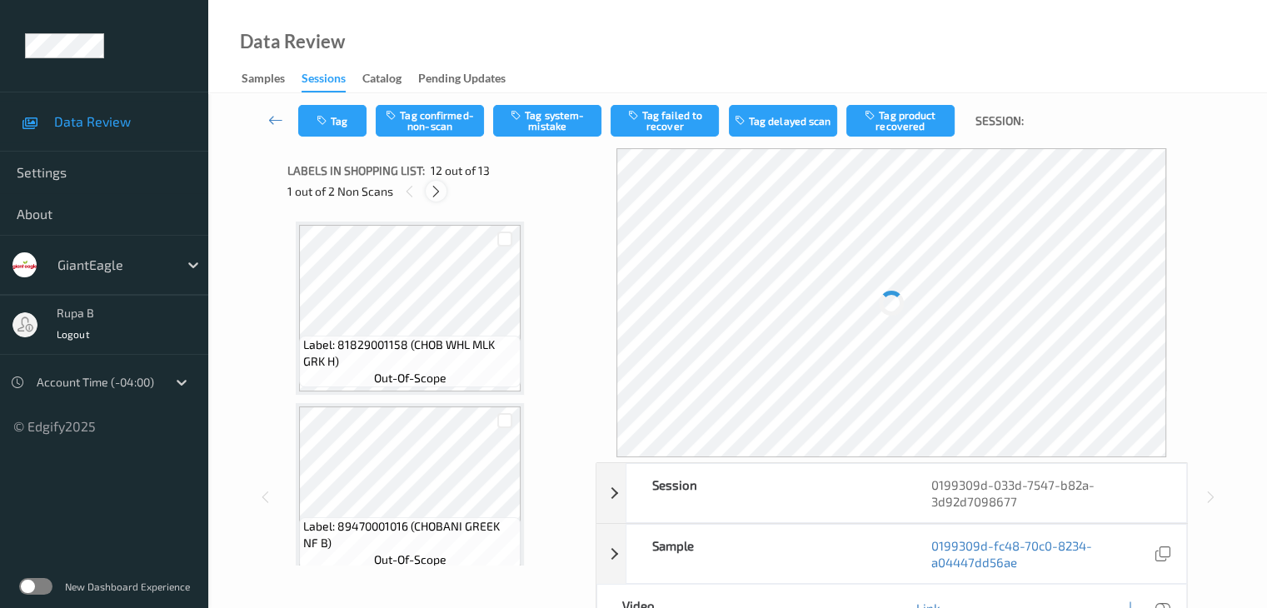
scroll to position [1824, 0]
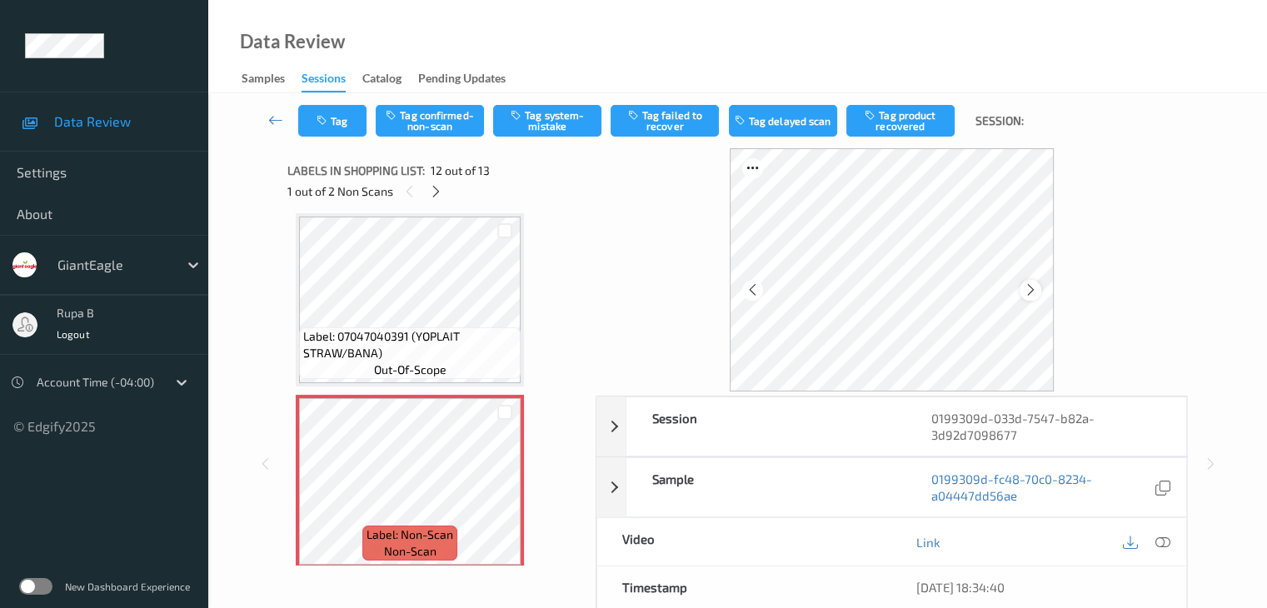
click at [1037, 291] on div at bounding box center [1030, 290] width 21 height 21
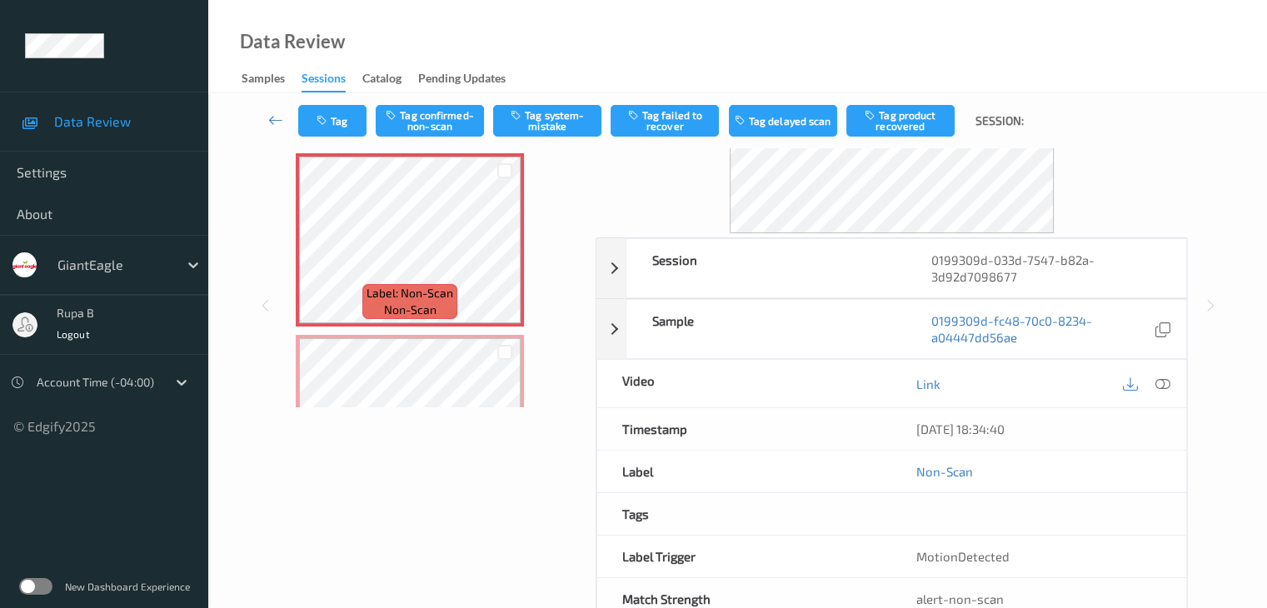
scroll to position [167, 0]
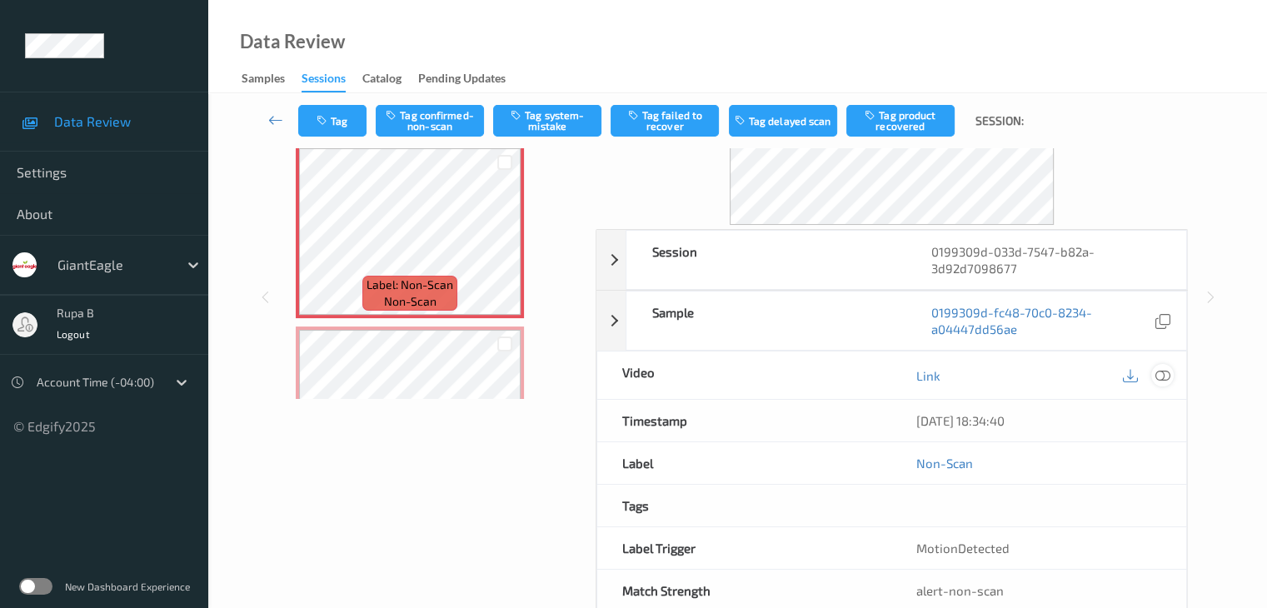
click at [1158, 377] on icon at bounding box center [1162, 375] width 15 height 15
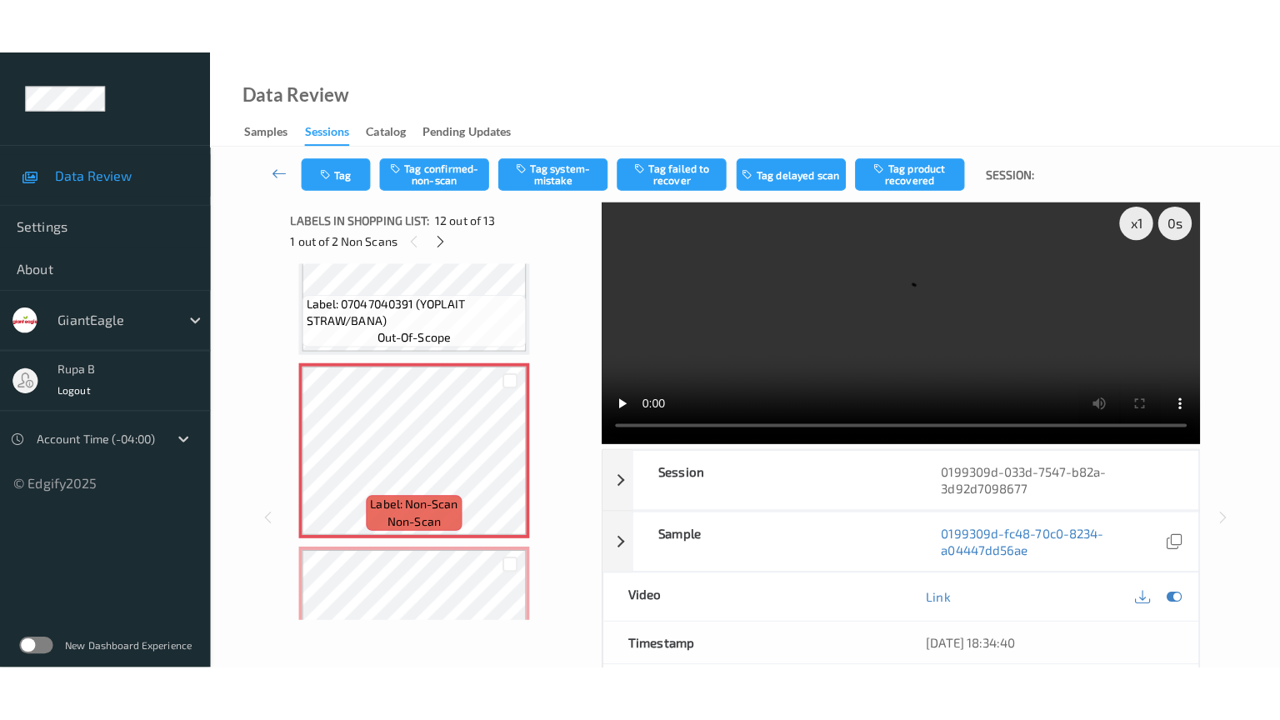
scroll to position [0, 0]
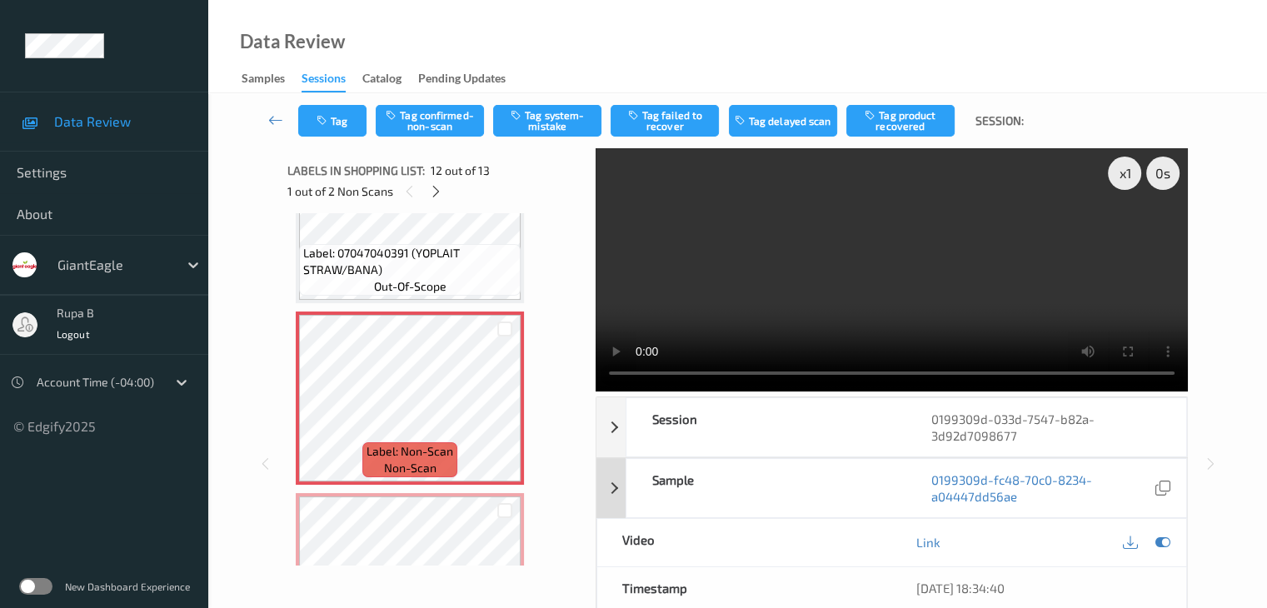
click at [1166, 537] on icon at bounding box center [1162, 542] width 15 height 15
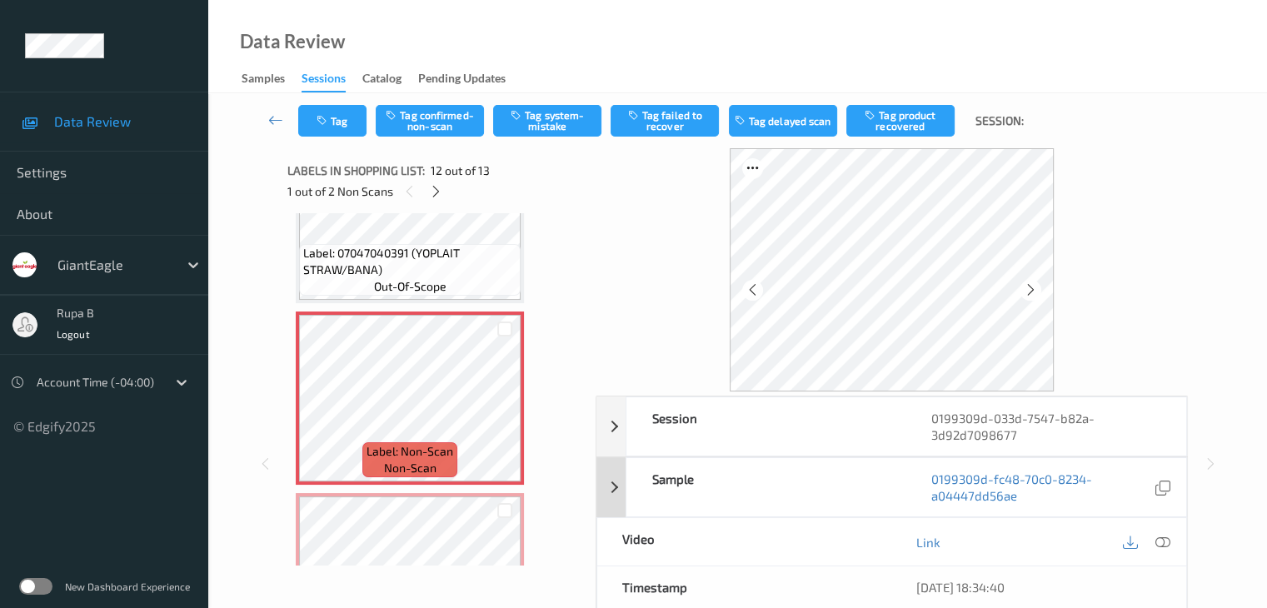
click at [1166, 537] on icon at bounding box center [1162, 542] width 15 height 15
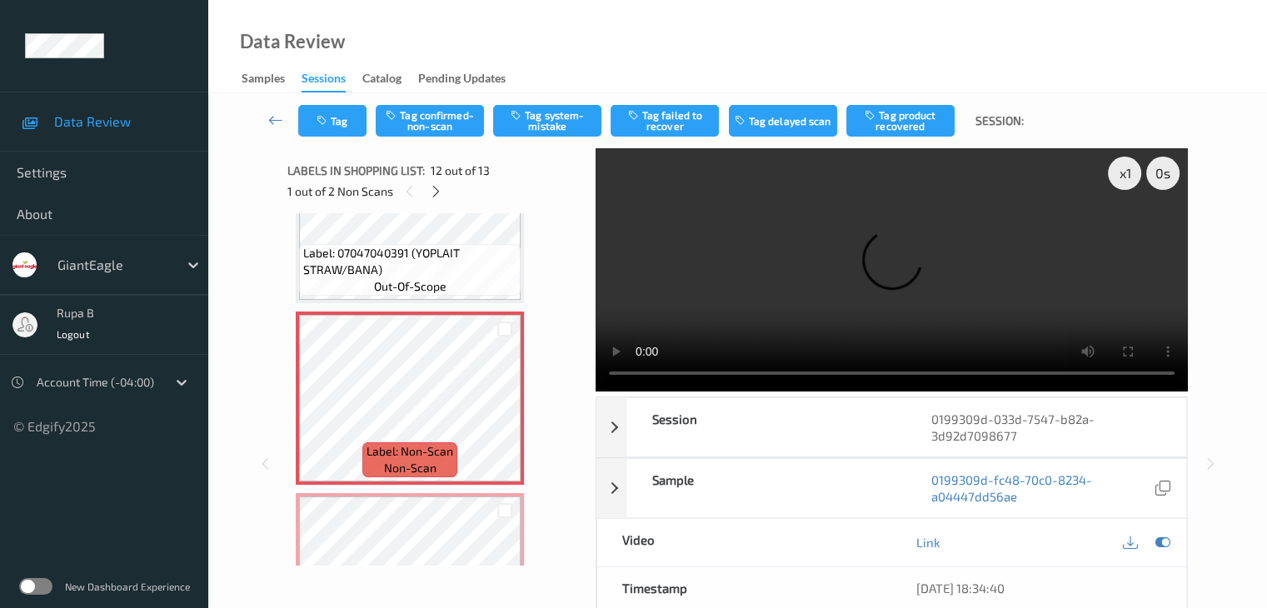
scroll to position [1905, 0]
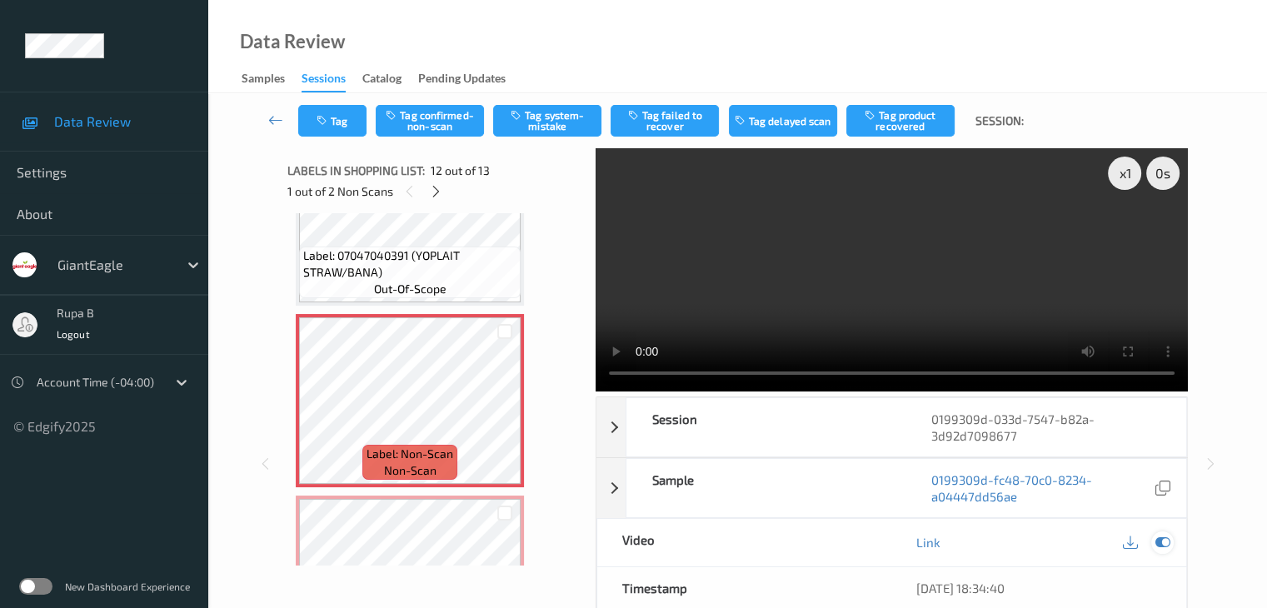
click at [1169, 544] on icon at bounding box center [1162, 542] width 15 height 15
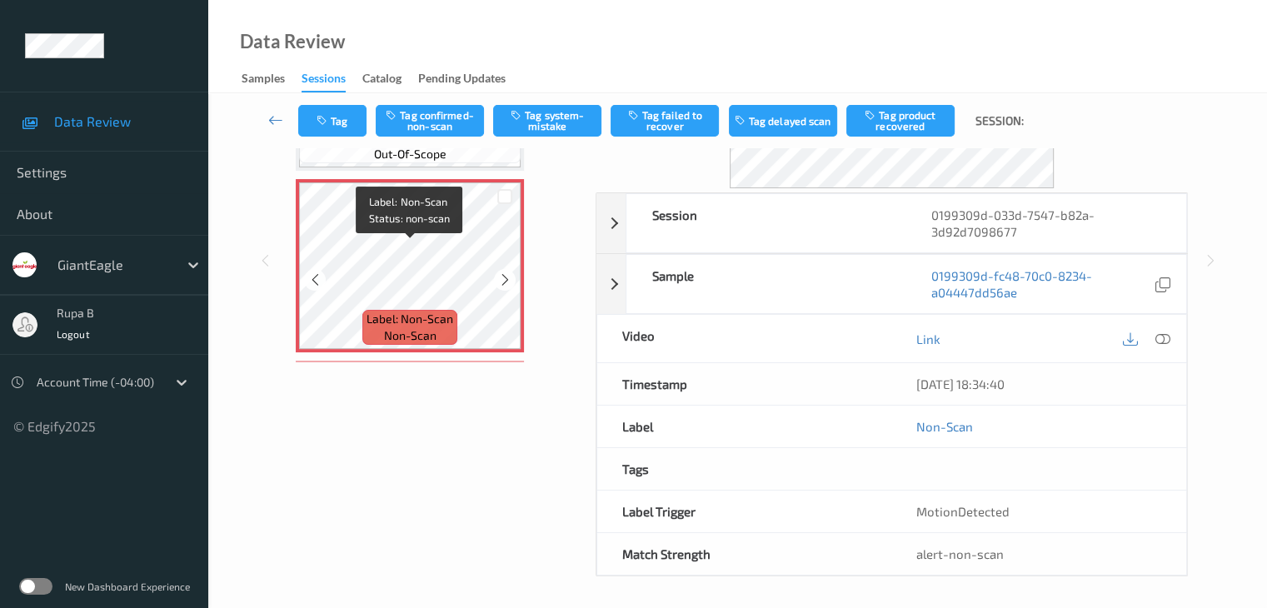
scroll to position [1739, 0]
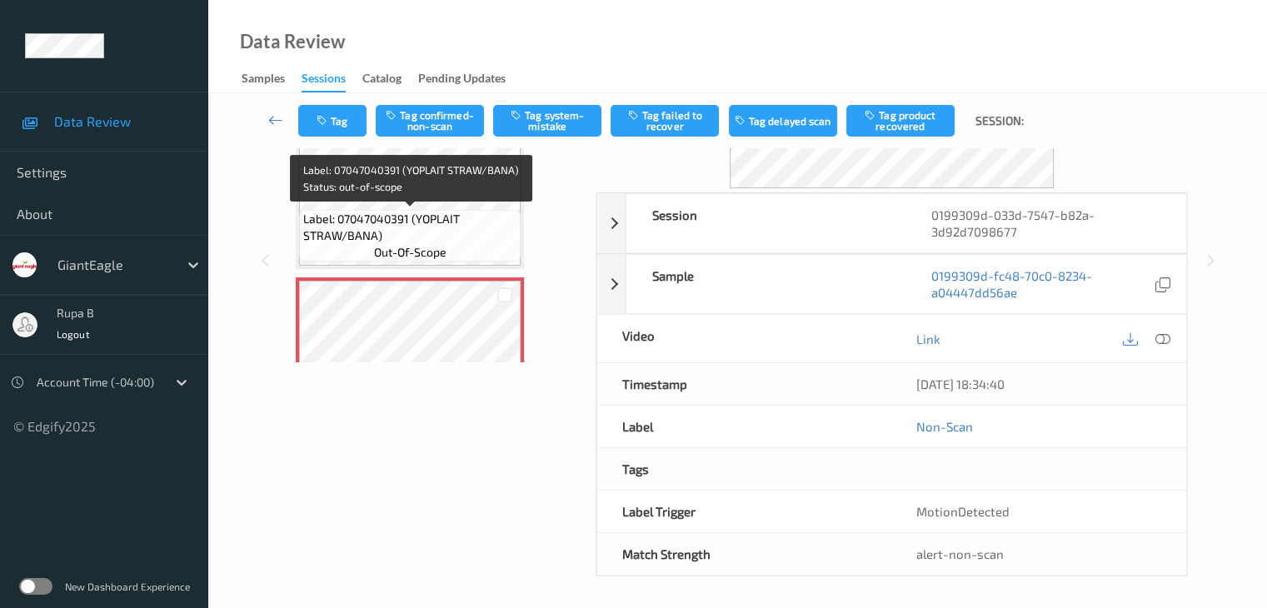
click at [423, 213] on span "Label: 07047040391 (YOPLAIT STRAW/BANA)" at bounding box center [409, 227] width 213 height 33
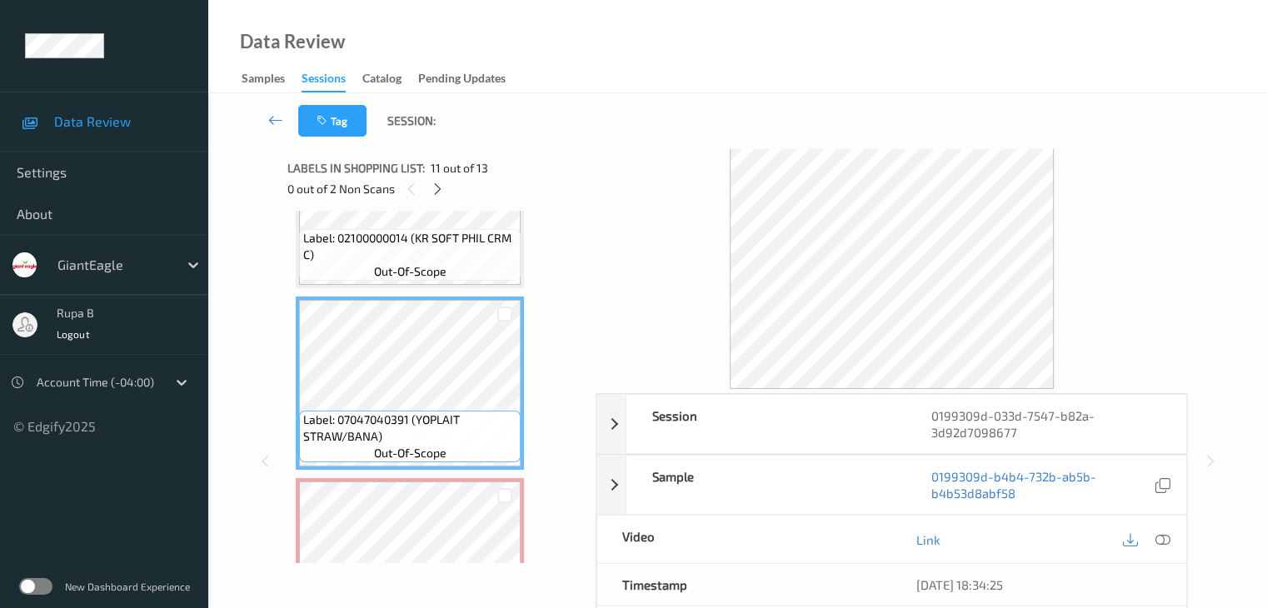
scroll to position [0, 0]
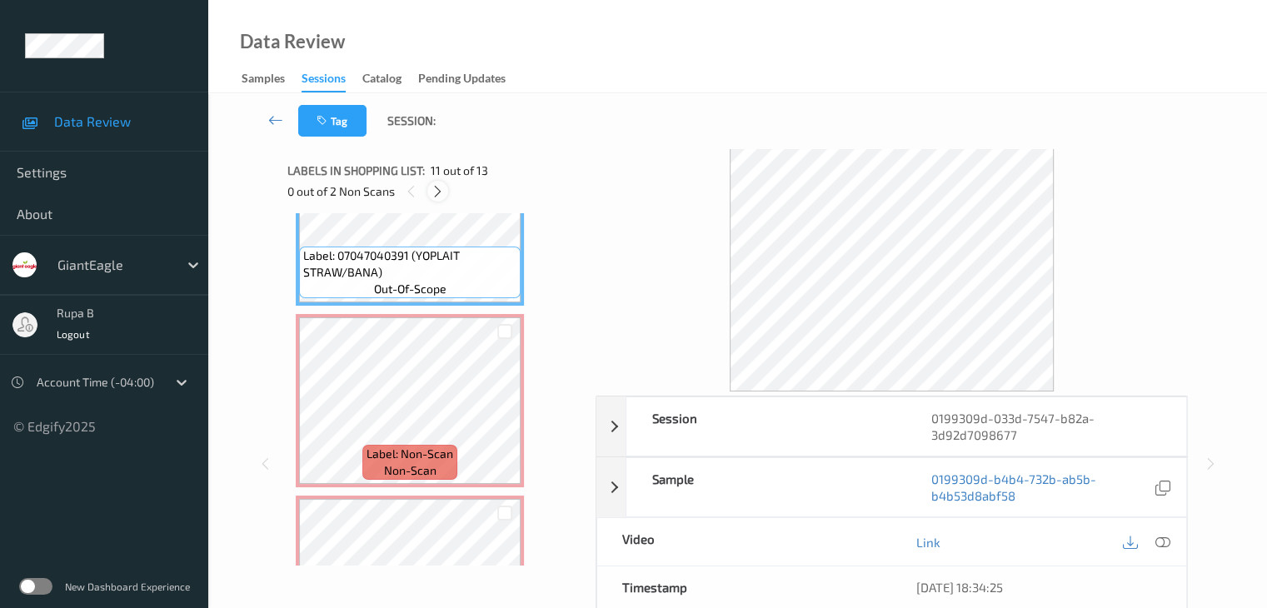
click at [437, 193] on icon at bounding box center [438, 191] width 14 height 15
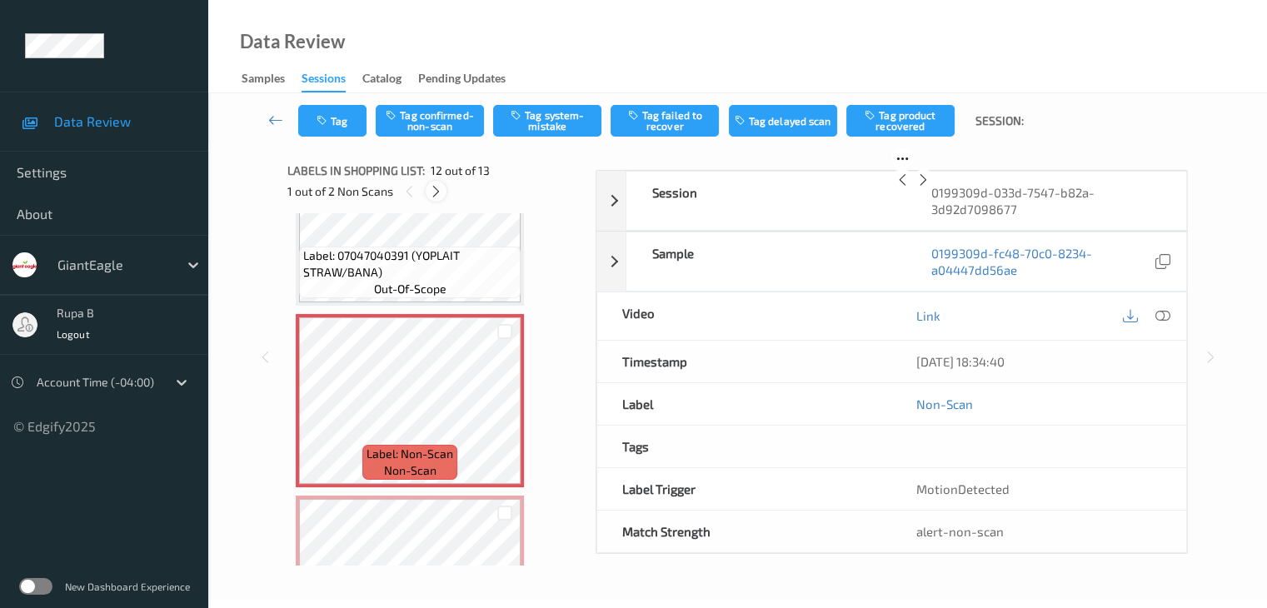
scroll to position [1824, 0]
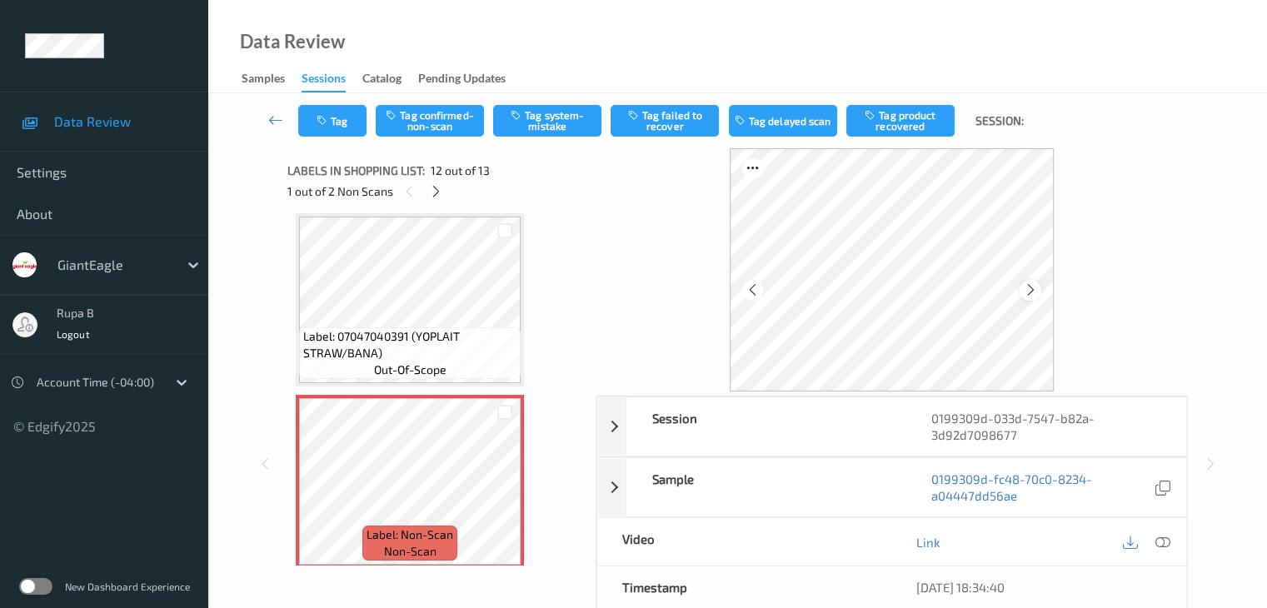
click at [1033, 293] on icon at bounding box center [1031, 289] width 14 height 15
click at [1157, 542] on icon at bounding box center [1162, 542] width 15 height 15
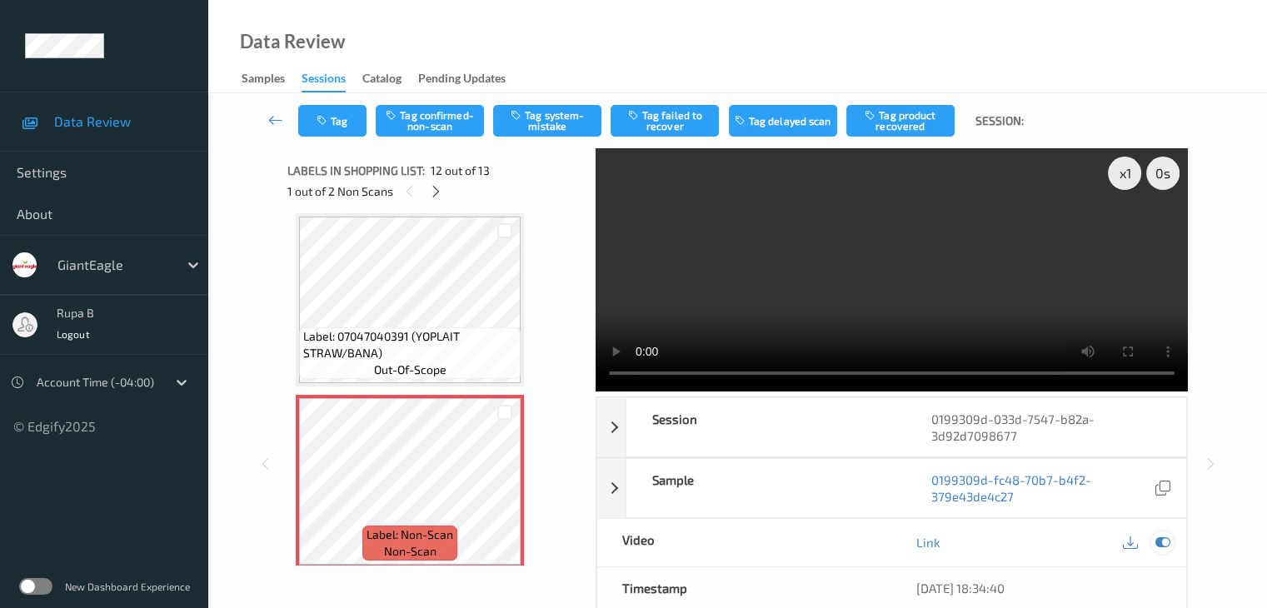
click at [1163, 544] on icon at bounding box center [1162, 542] width 15 height 15
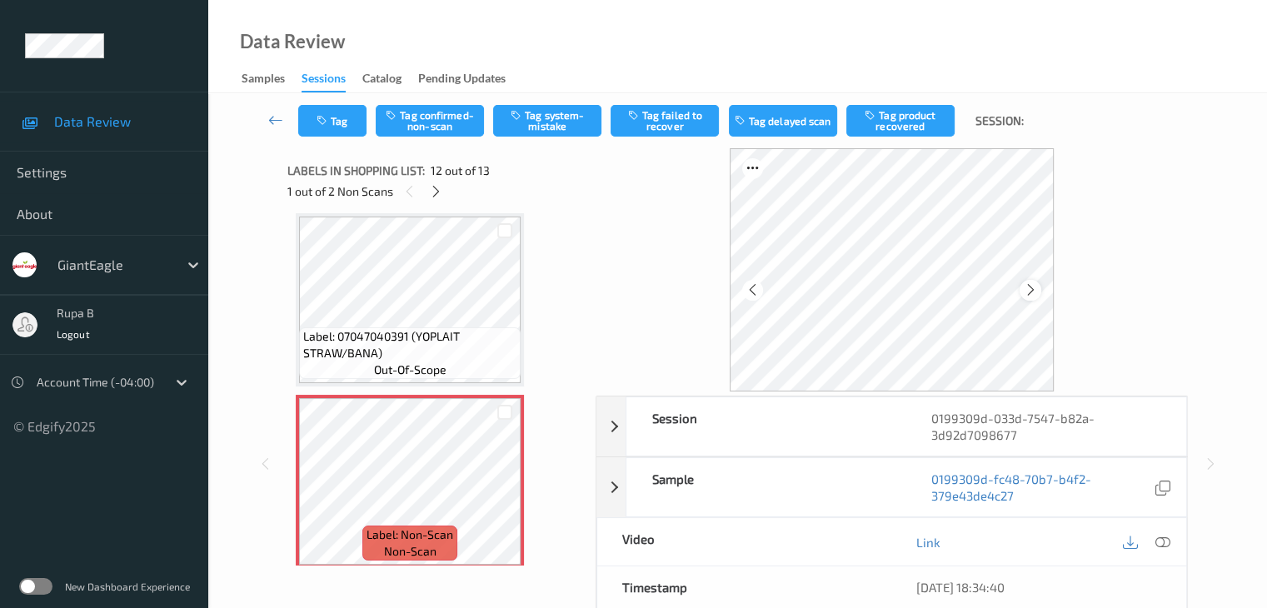
click at [1035, 292] on icon at bounding box center [1031, 289] width 14 height 15
click at [1035, 290] on icon at bounding box center [1031, 289] width 14 height 15
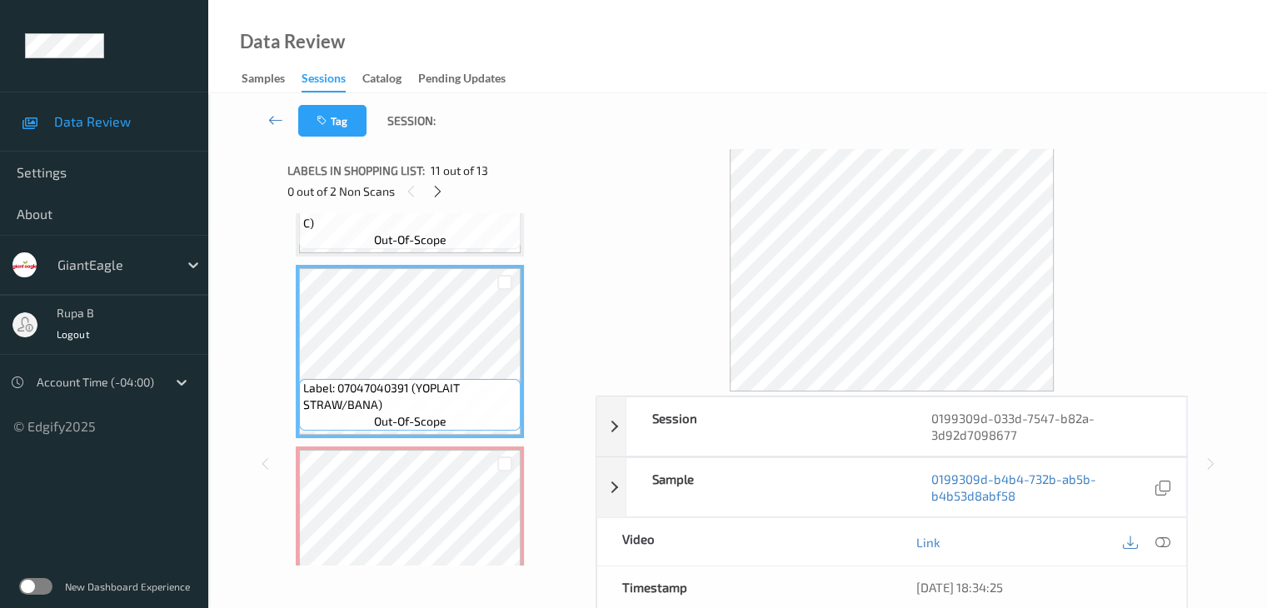
scroll to position [1908, 0]
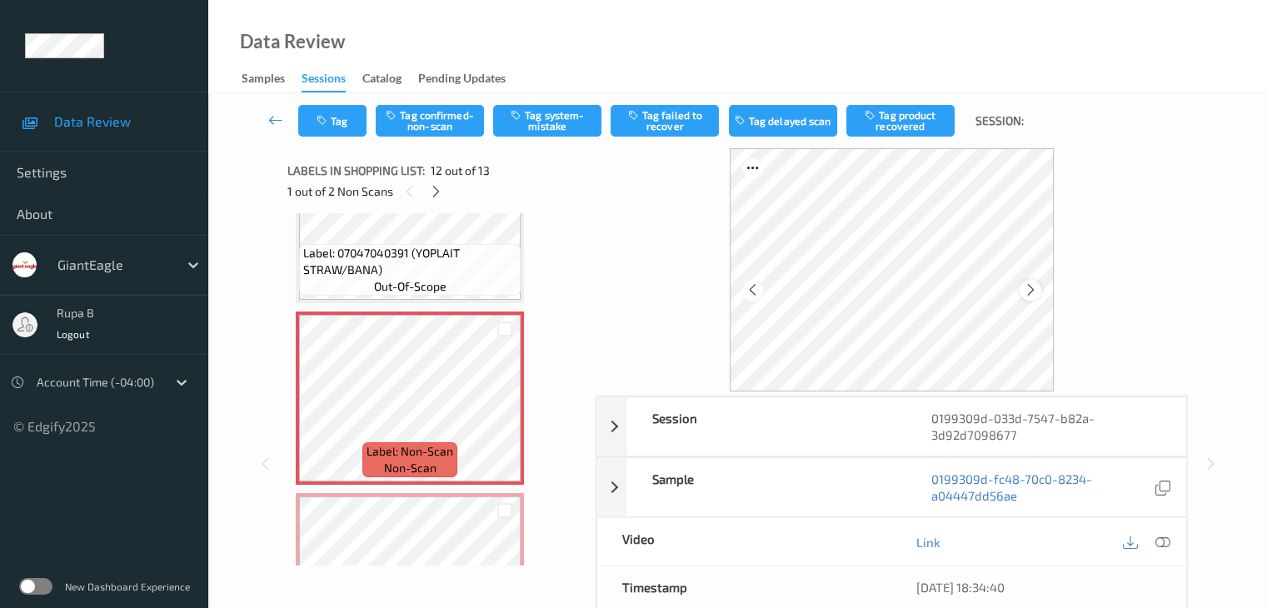
click at [1035, 288] on icon at bounding box center [1031, 289] width 14 height 15
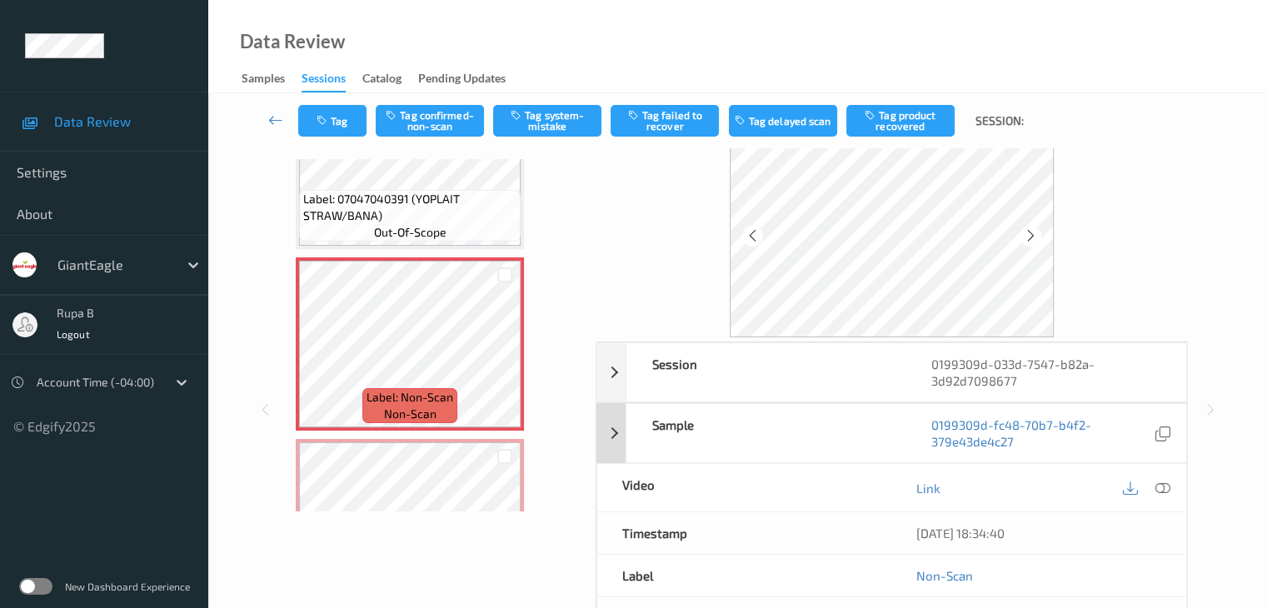
scroll to position [83, 0]
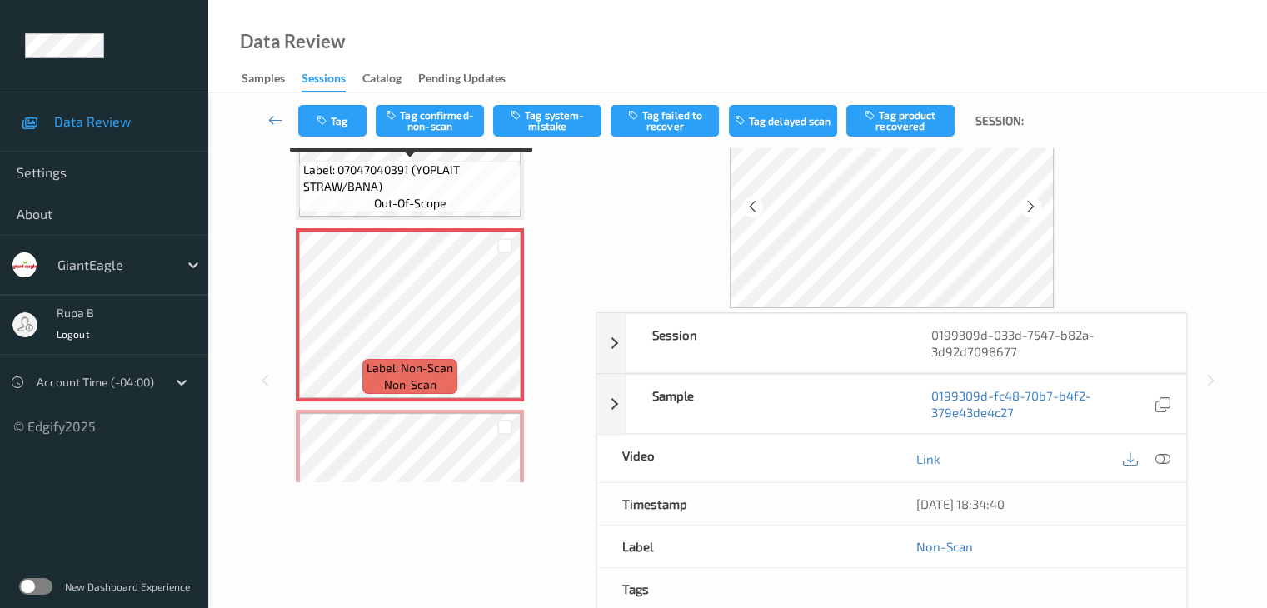
click at [440, 192] on span "Label: 07047040391 (YOPLAIT STRAW/BANA)" at bounding box center [409, 178] width 213 height 33
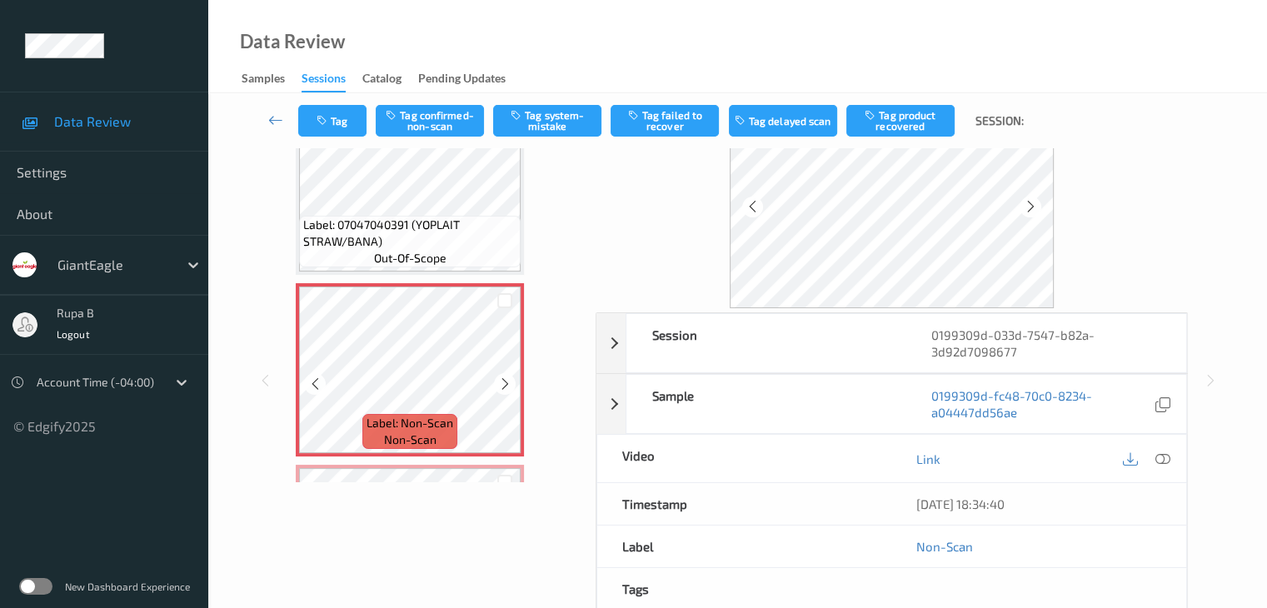
scroll to position [1824, 0]
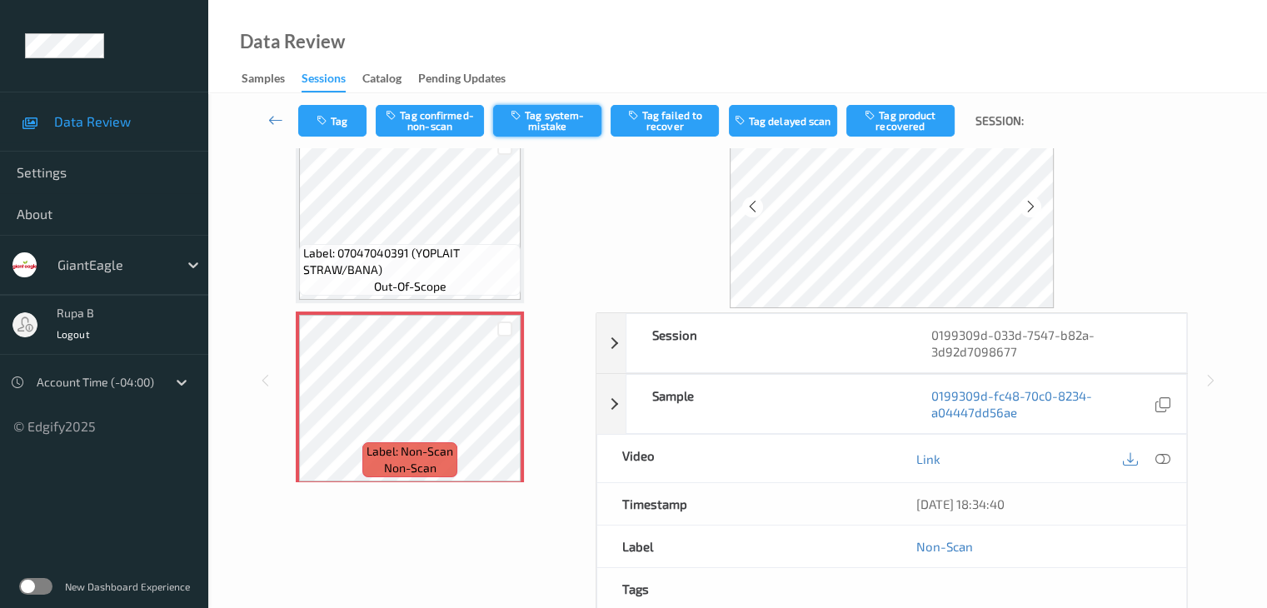
click at [563, 126] on button "Tag system-mistake" at bounding box center [547, 121] width 108 height 32
click at [328, 120] on icon "button" at bounding box center [324, 121] width 14 height 12
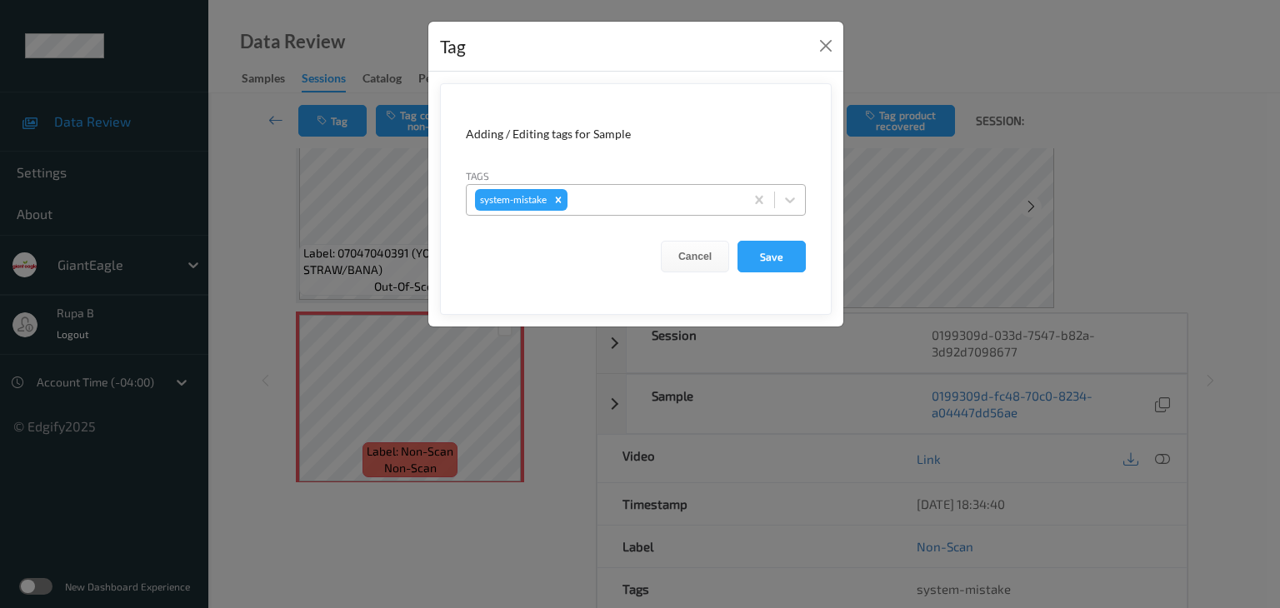
click at [623, 208] on div at bounding box center [653, 200] width 165 height 20
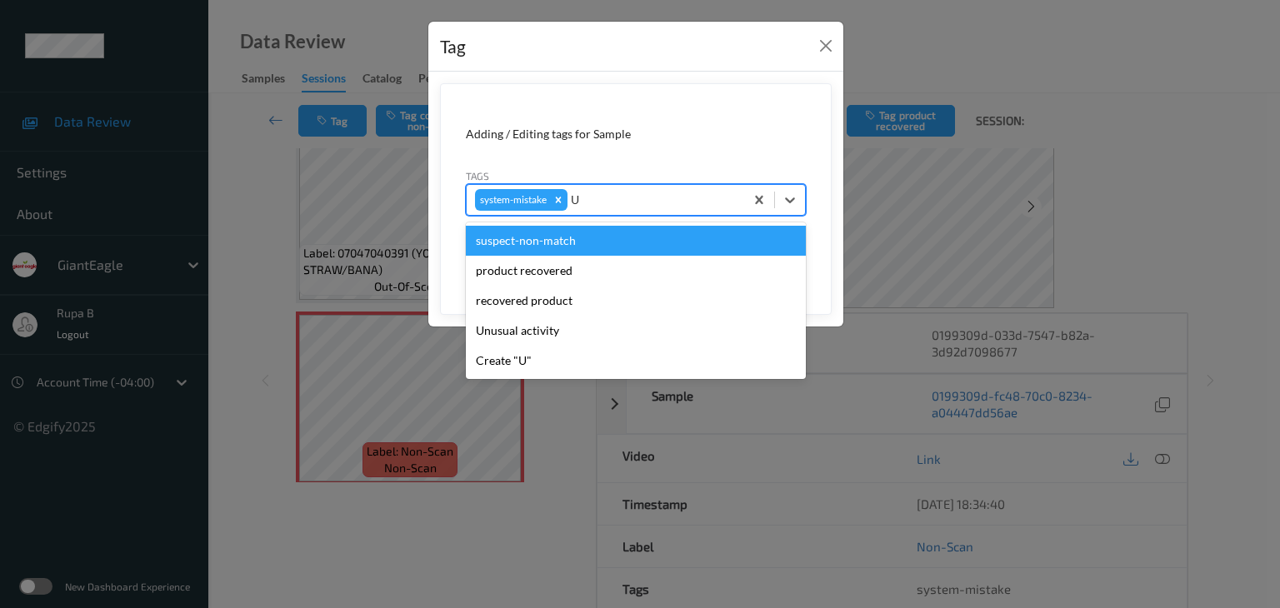
type input "UN"
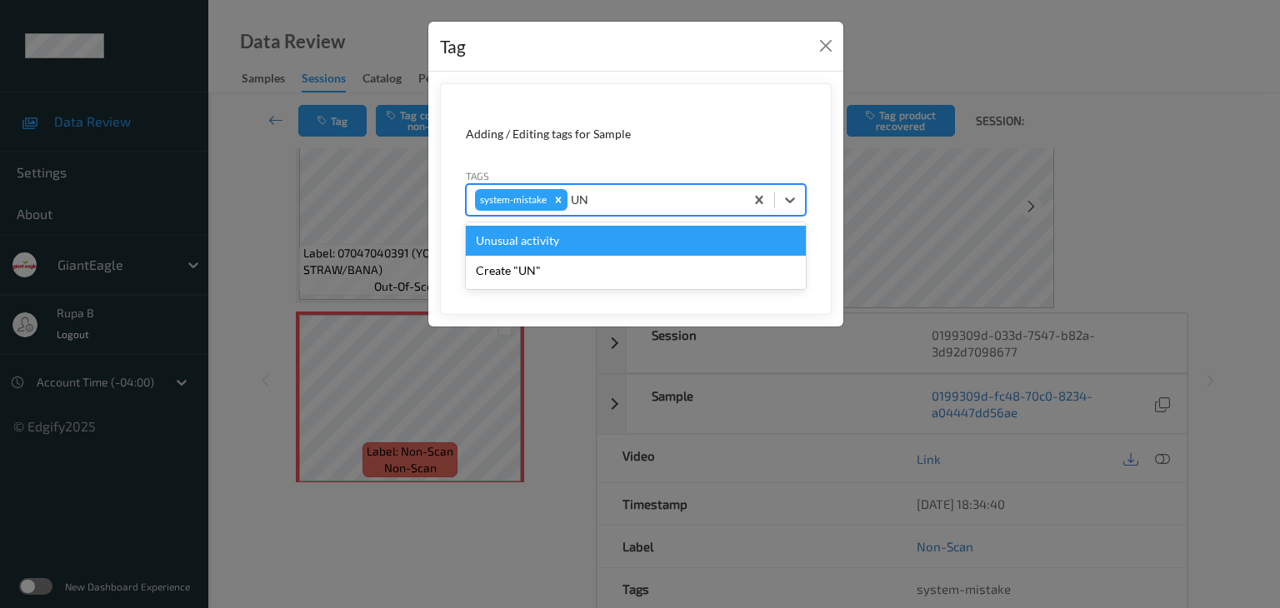
click at [591, 244] on div "Unusual activity" at bounding box center [636, 241] width 340 height 30
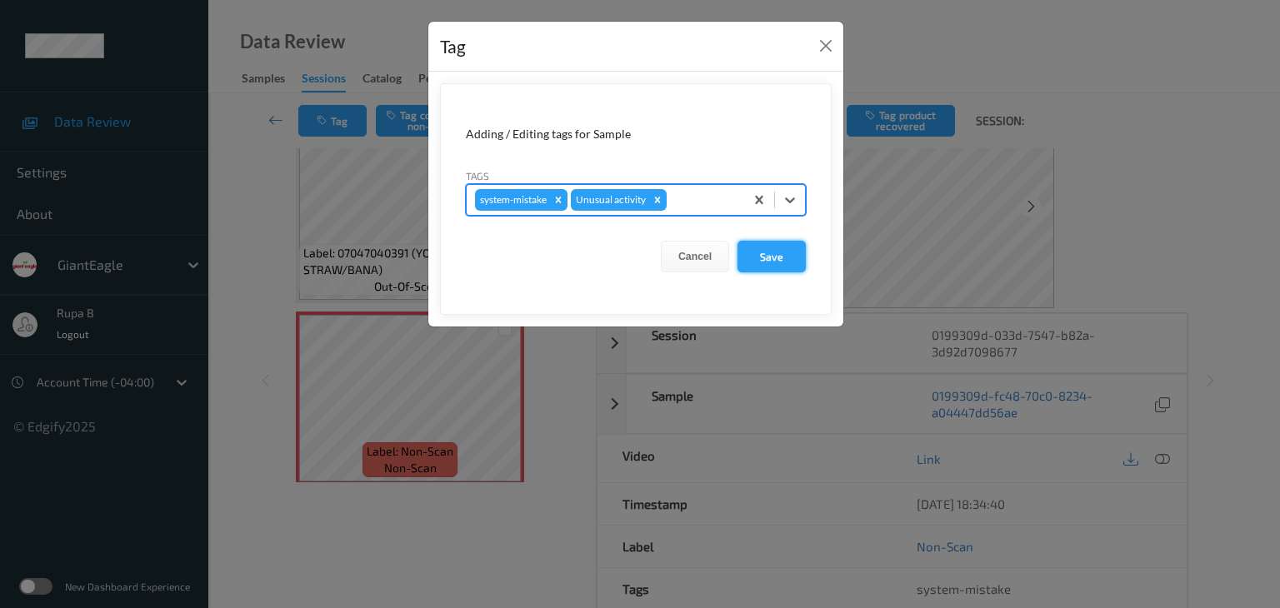
click at [781, 262] on button "Save" at bounding box center [771, 257] width 68 height 32
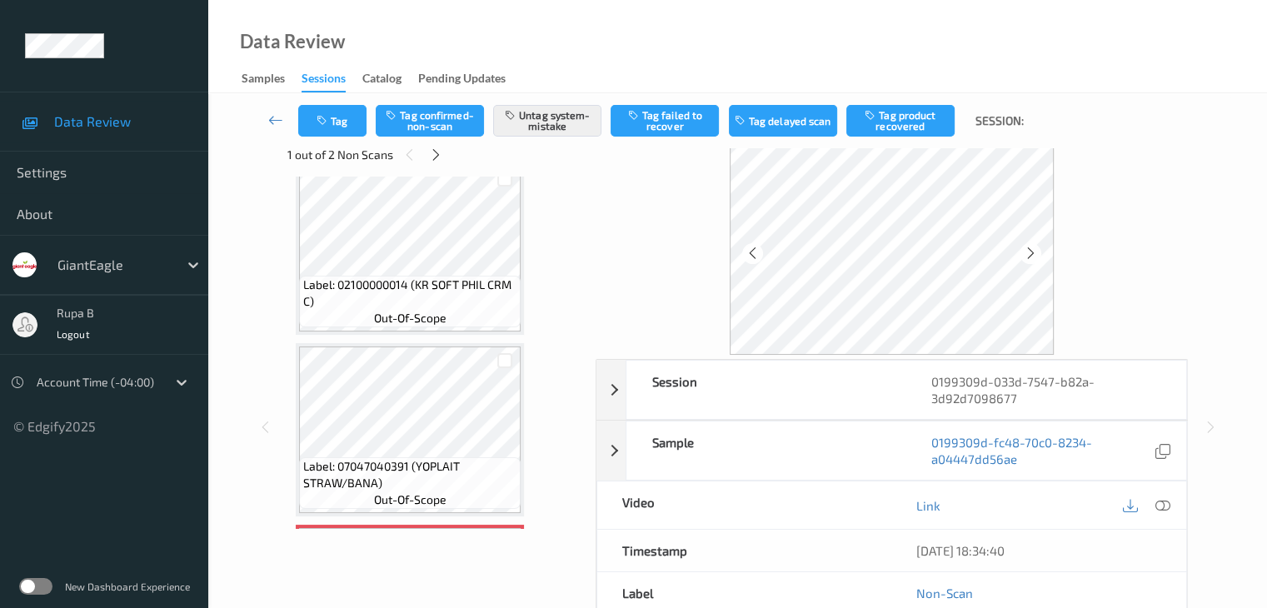
scroll to position [0, 0]
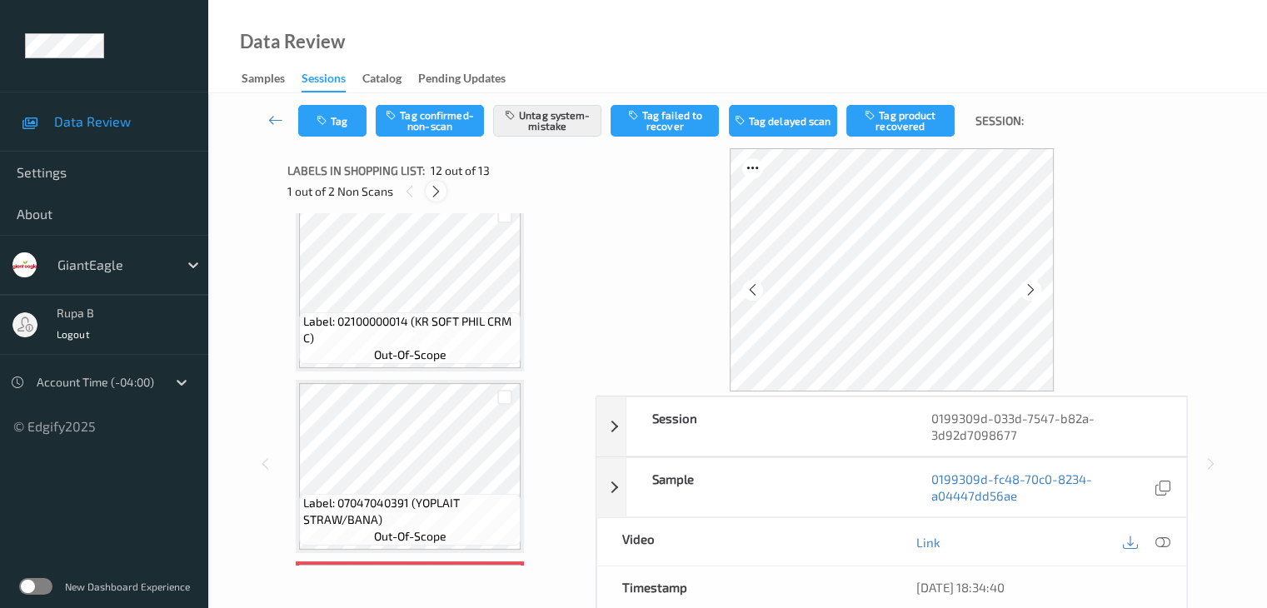
click at [434, 191] on icon at bounding box center [436, 191] width 14 height 15
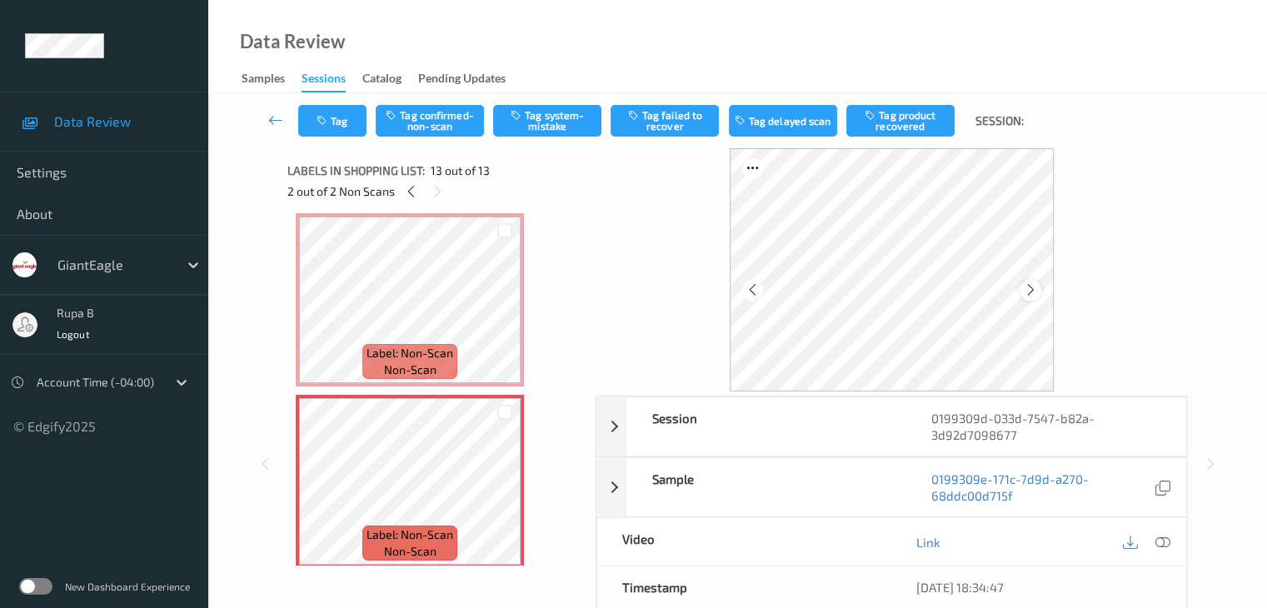
click at [1030, 287] on icon at bounding box center [1031, 289] width 14 height 15
click at [1031, 287] on icon at bounding box center [1031, 289] width 14 height 15
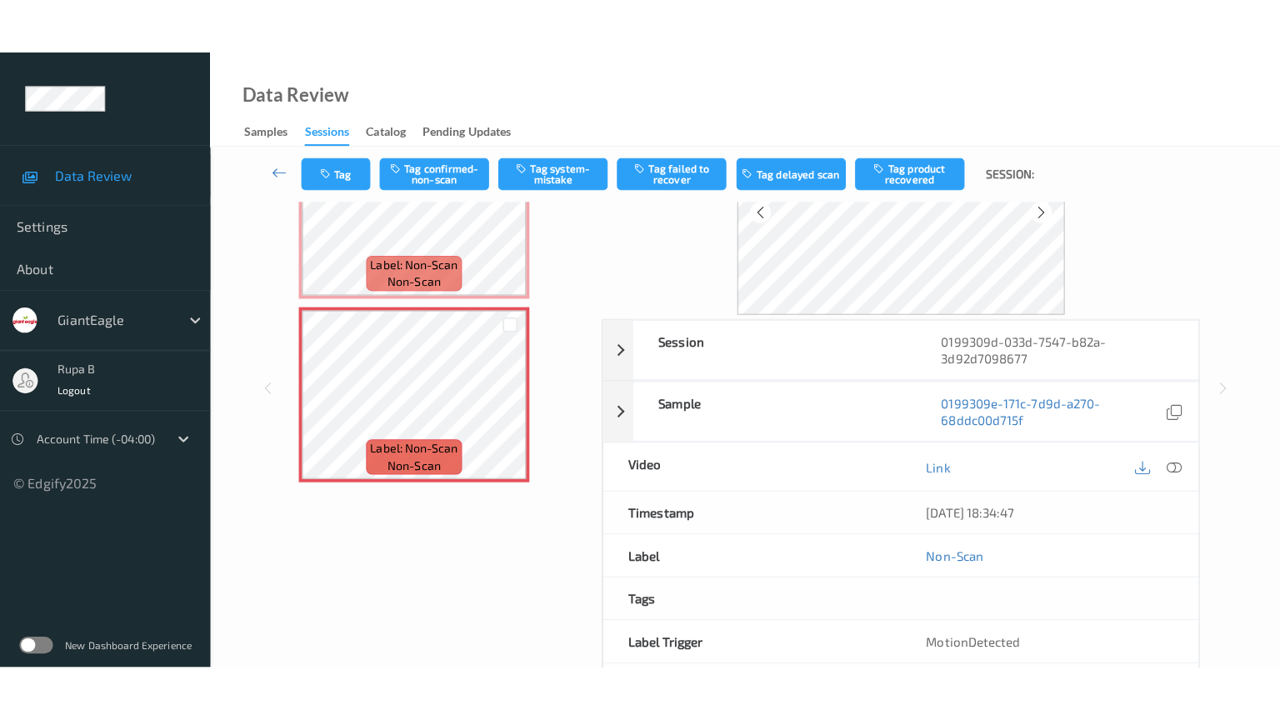
scroll to position [0, 0]
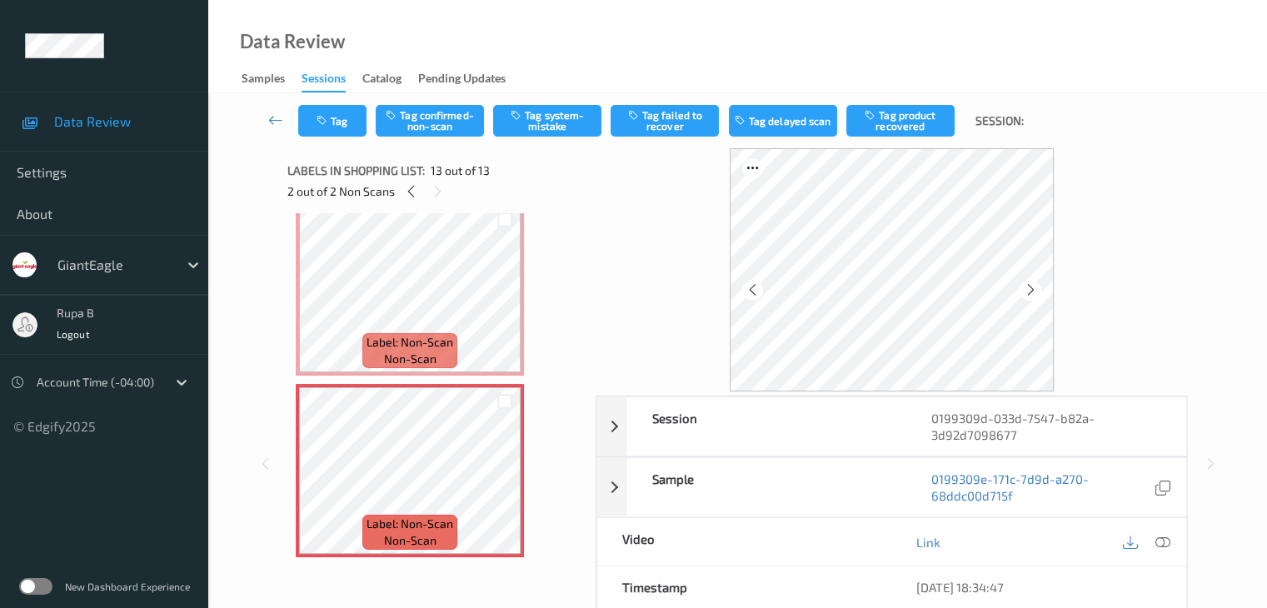
click at [1175, 541] on div "Link" at bounding box center [1038, 541] width 295 height 47
click at [1156, 542] on icon at bounding box center [1162, 542] width 15 height 15
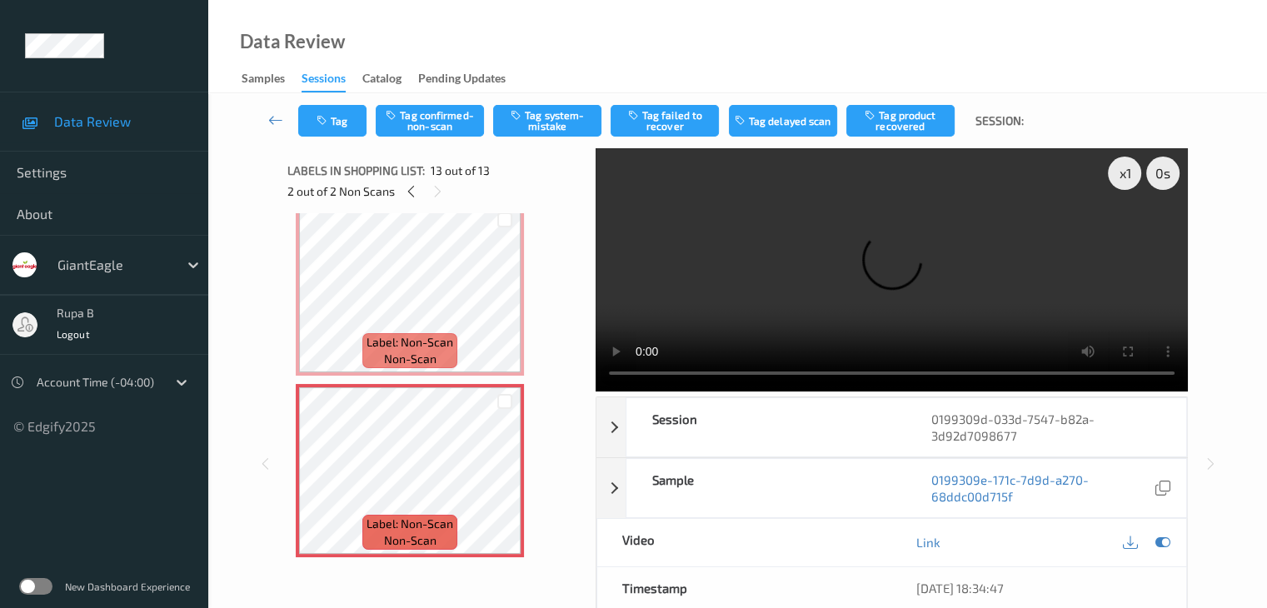
scroll to position [1905, 0]
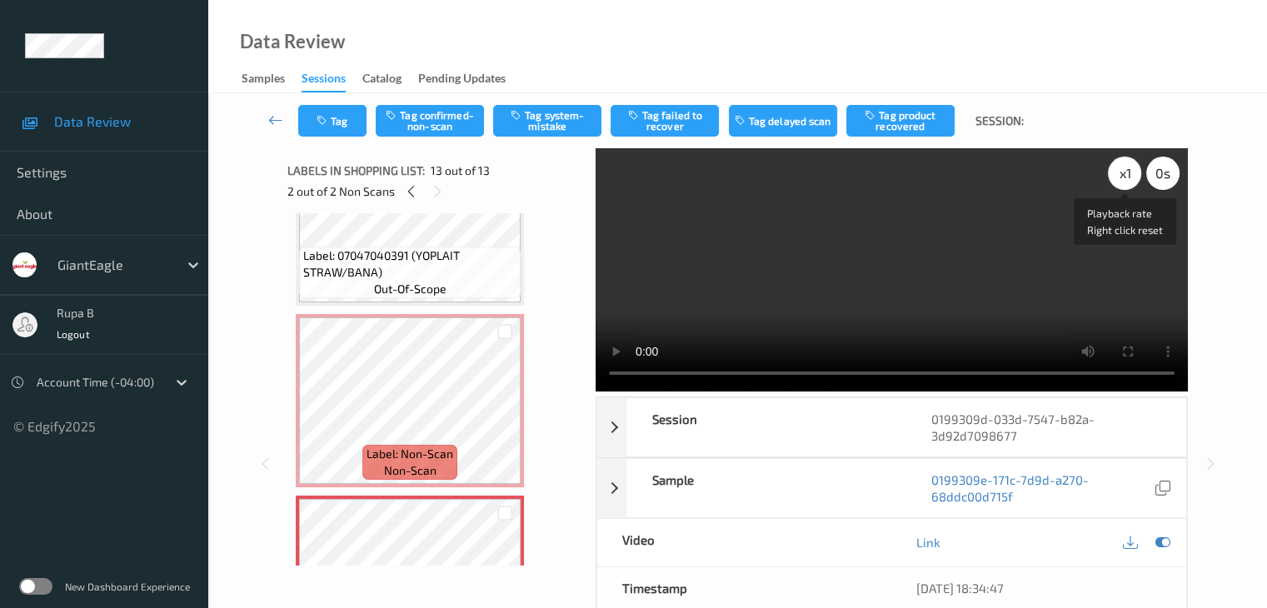
click at [1124, 181] on div "x 1" at bounding box center [1124, 173] width 33 height 33
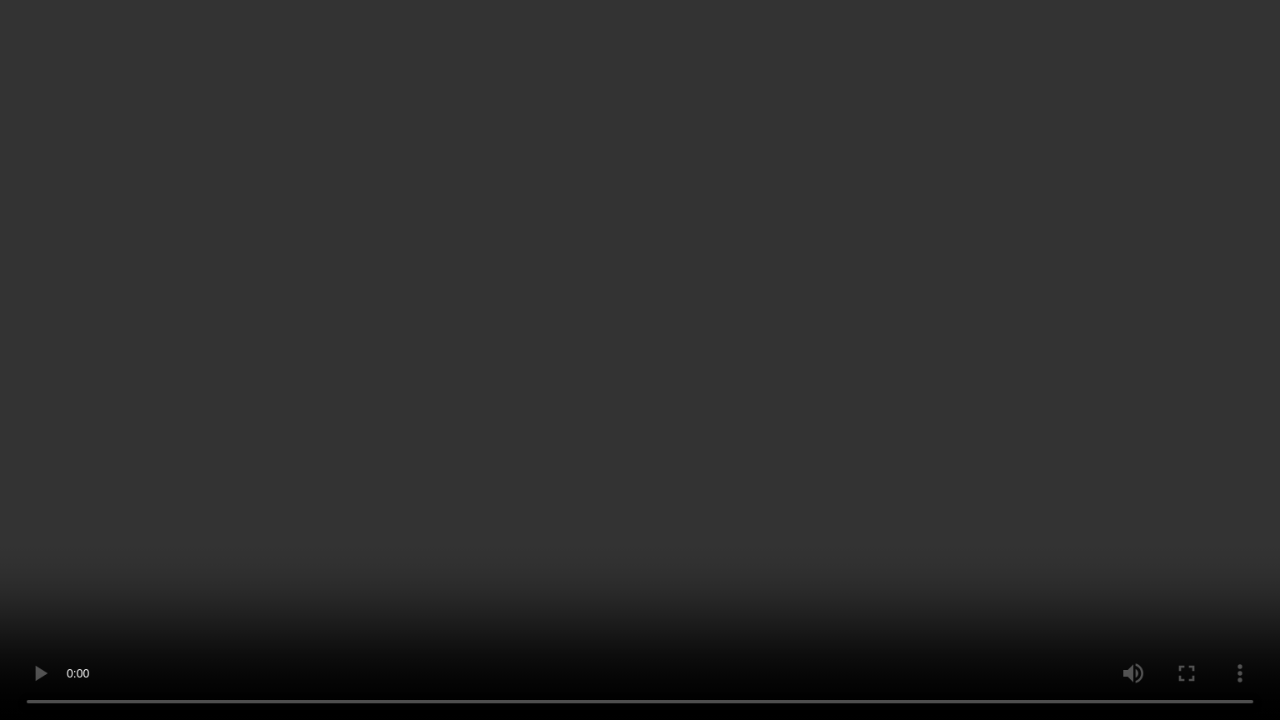
click at [1022, 397] on video at bounding box center [640, 360] width 1280 height 720
click at [1025, 394] on video at bounding box center [640, 360] width 1280 height 720
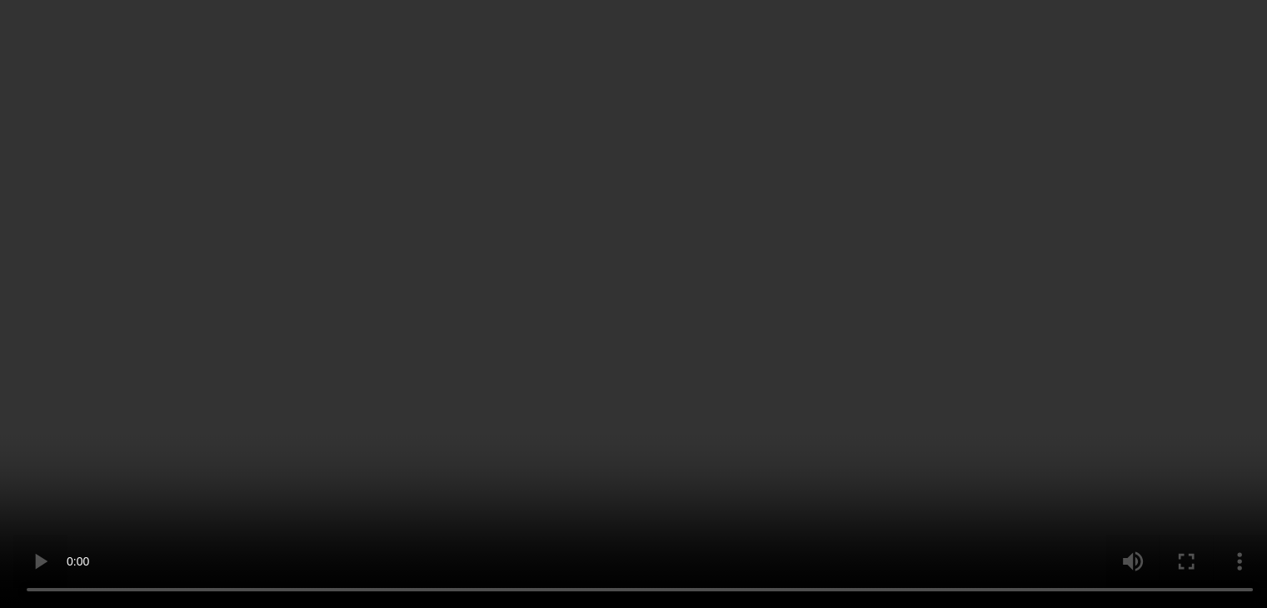
scroll to position [1822, 0]
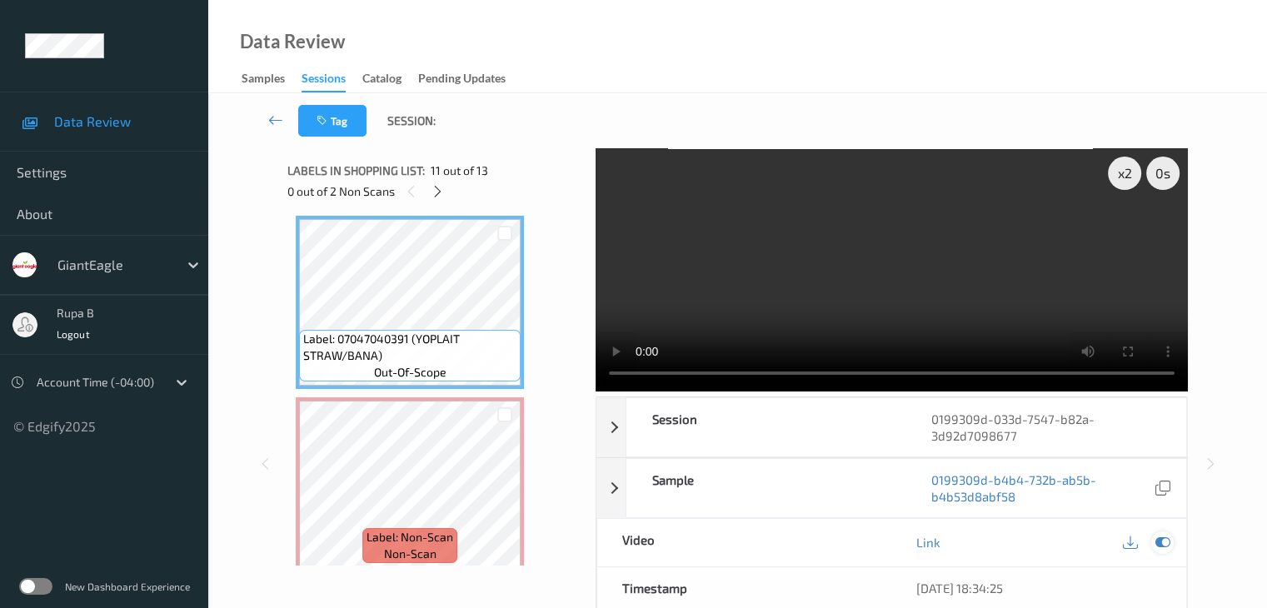
click at [1162, 537] on icon at bounding box center [1162, 542] width 15 height 15
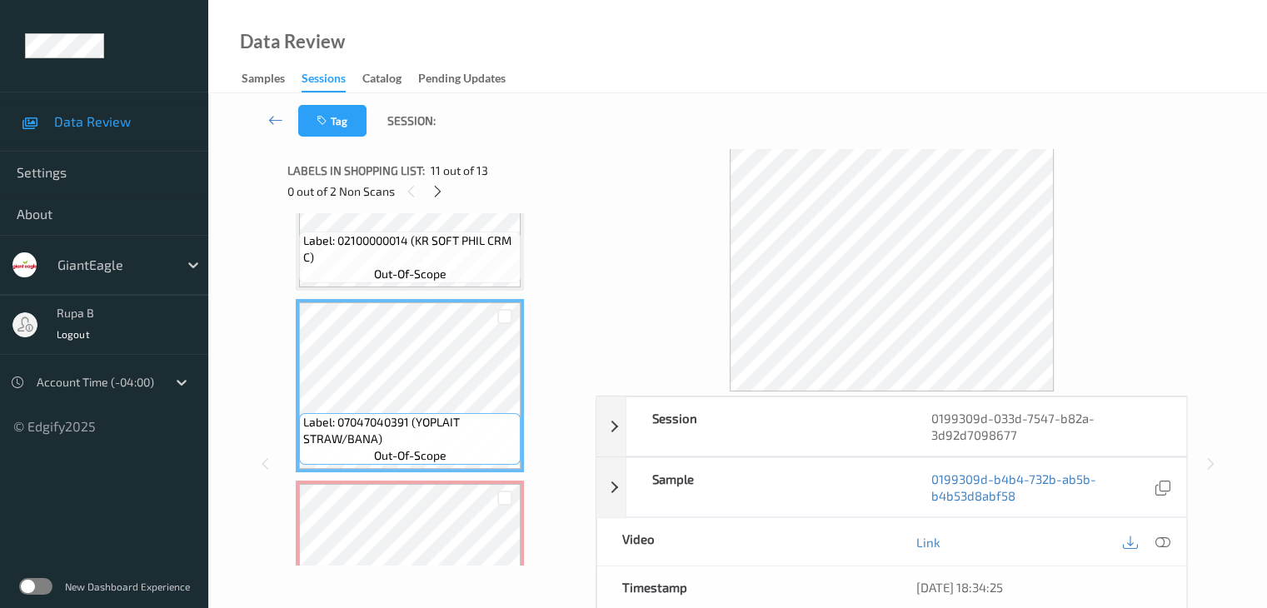
click at [408, 301] on div "Label: 07047040391 (YOPLAIT STRAW/BANA) out-of-scope" at bounding box center [410, 385] width 228 height 173
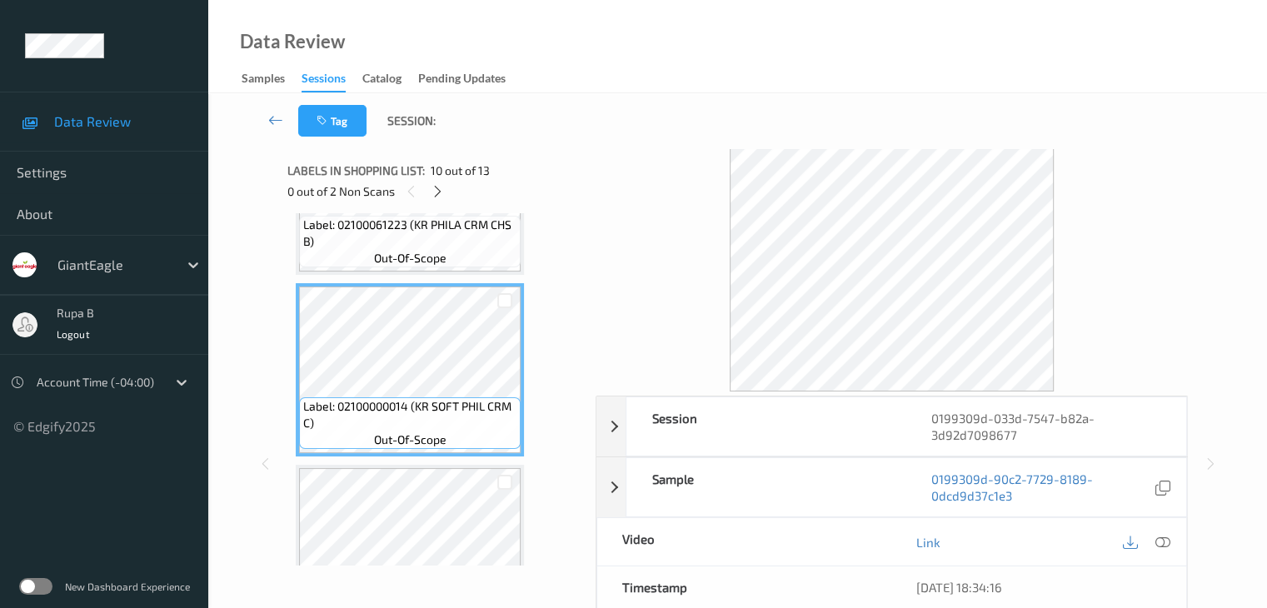
scroll to position [1572, 0]
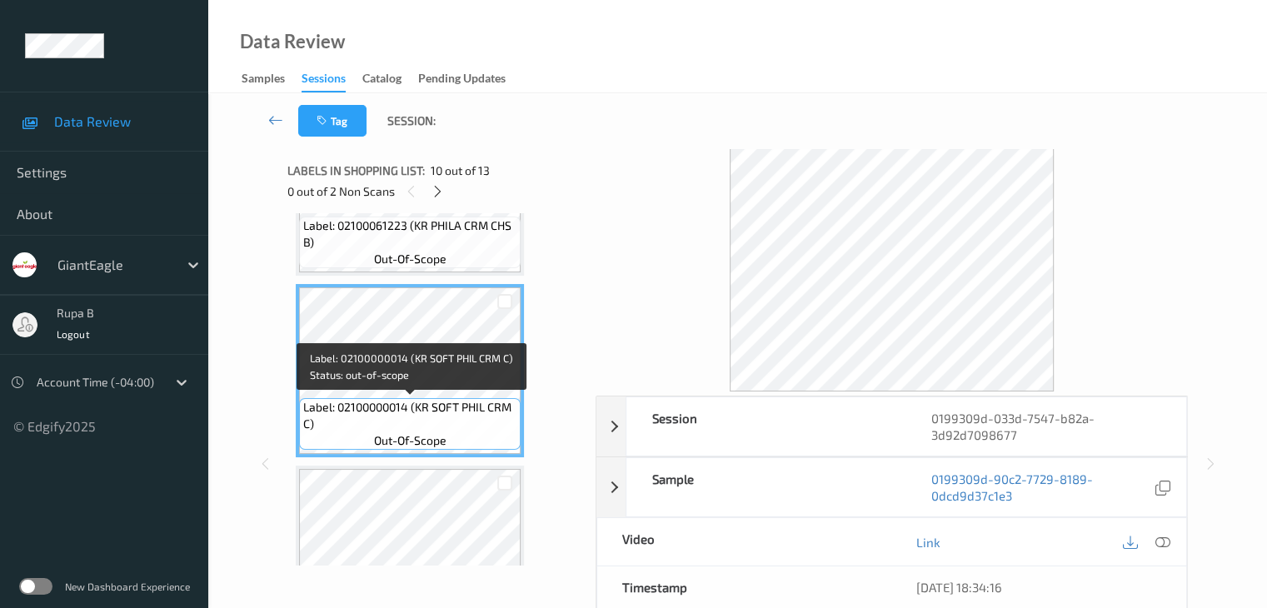
click at [337, 414] on span "Label: 02100000014 (KR SOFT PHIL CRM C)" at bounding box center [409, 415] width 213 height 33
copy span "Label: 02100000014 (KR SOFT PHIL CRM C)"
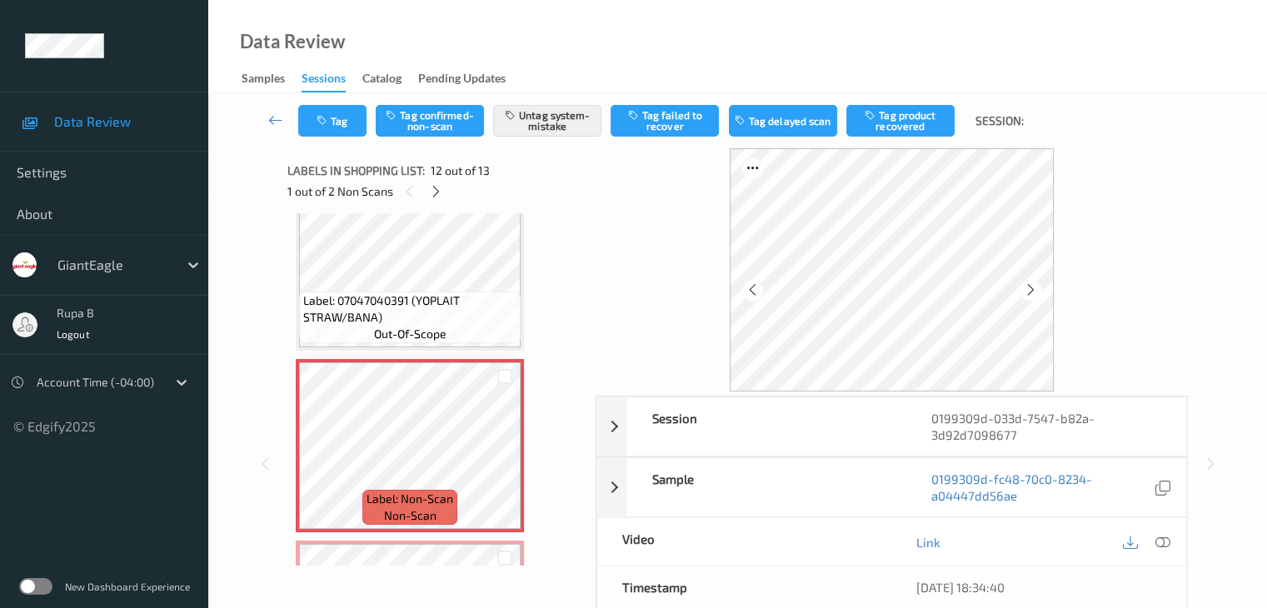
scroll to position [1822, 0]
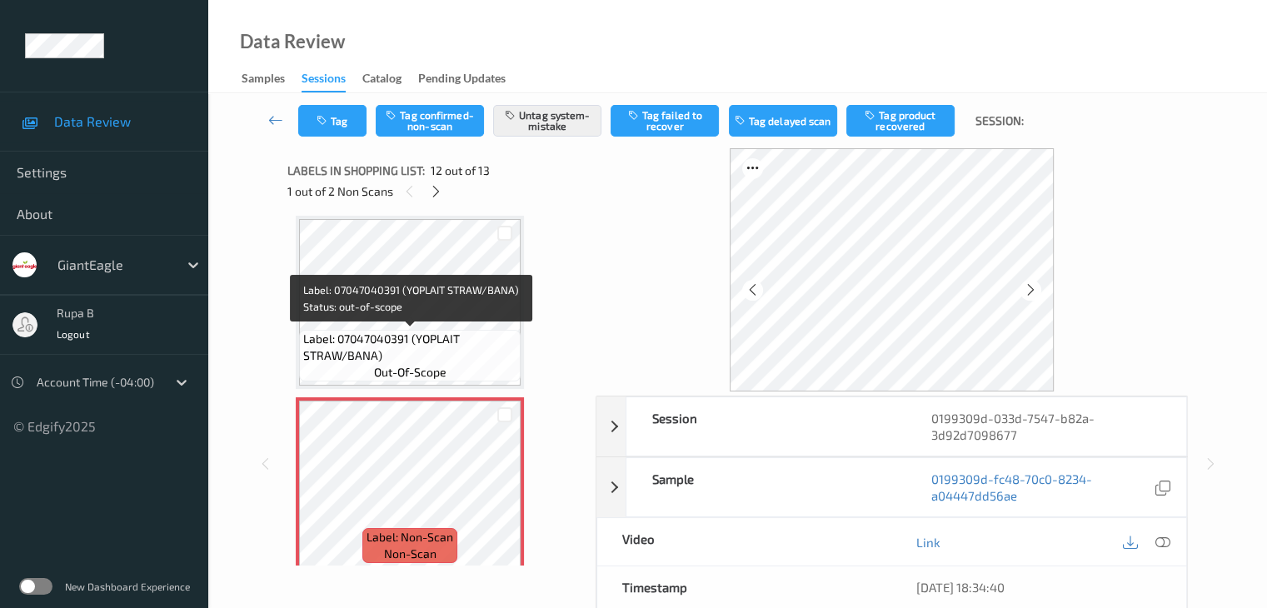
click at [332, 354] on span "Label: 07047040391 (YOPLAIT STRAW/BANA)" at bounding box center [409, 347] width 213 height 33
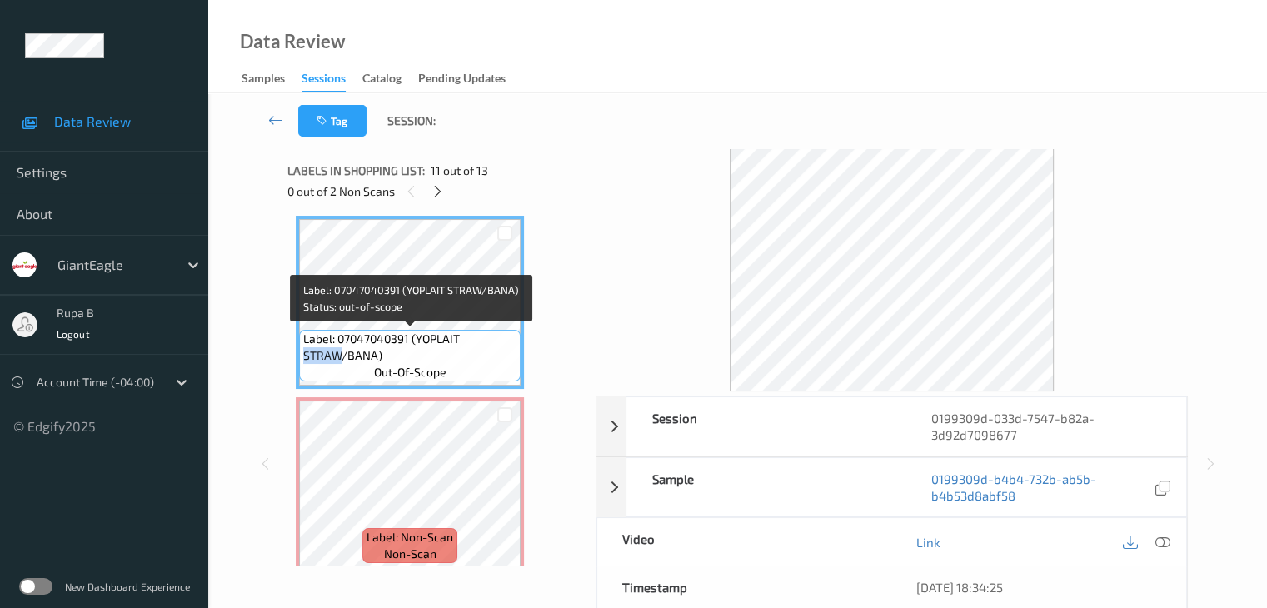
click at [332, 354] on span "Label: 07047040391 (YOPLAIT STRAW/BANA)" at bounding box center [409, 347] width 213 height 33
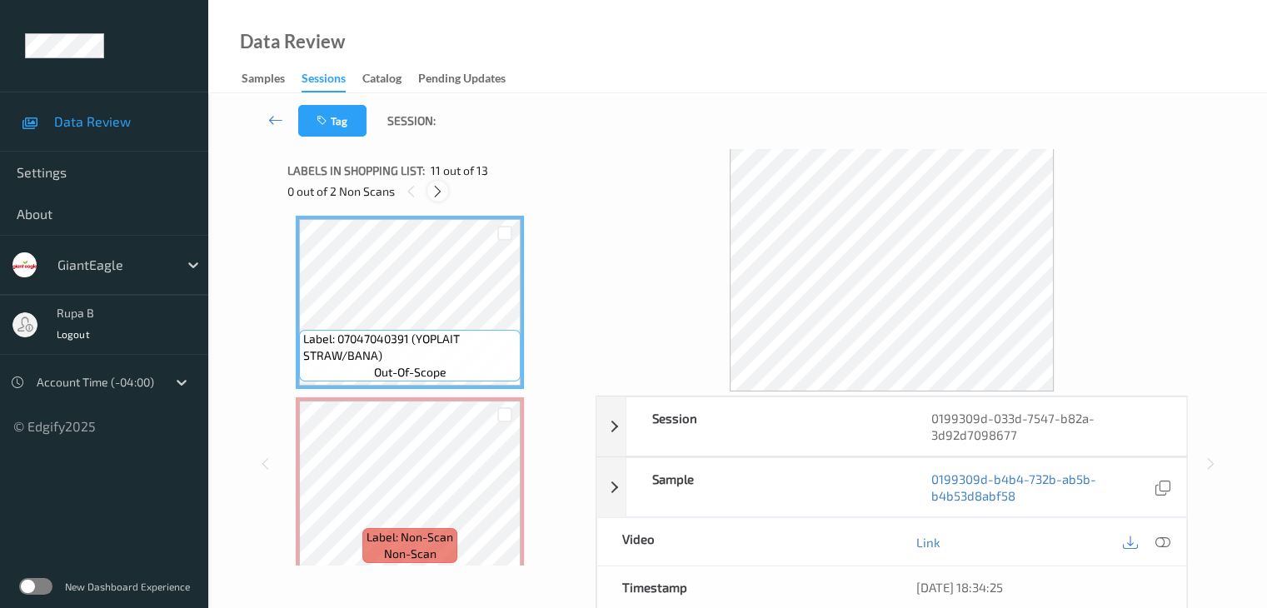
click at [443, 189] on icon at bounding box center [438, 191] width 14 height 15
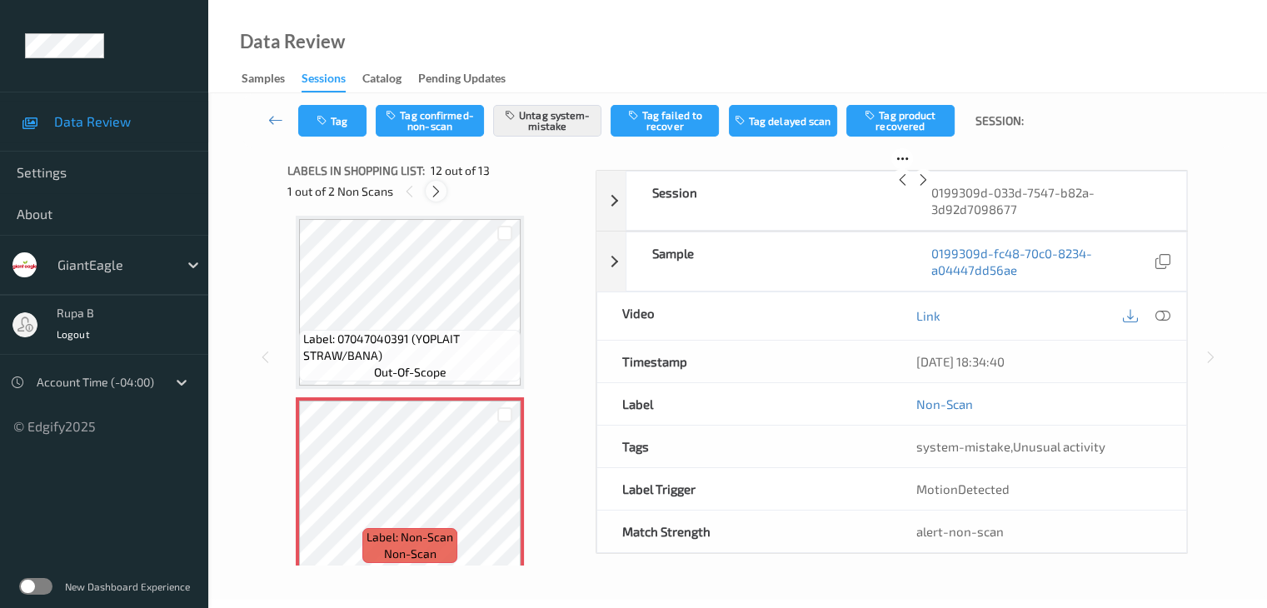
scroll to position [1824, 0]
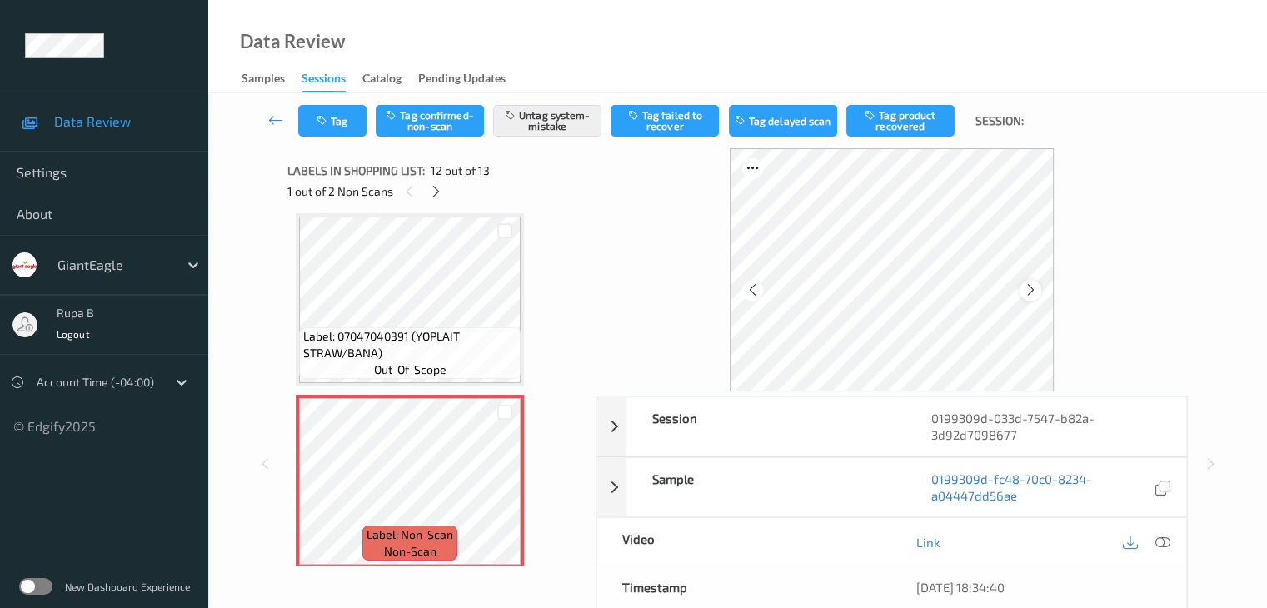
click at [1031, 294] on icon at bounding box center [1031, 289] width 14 height 15
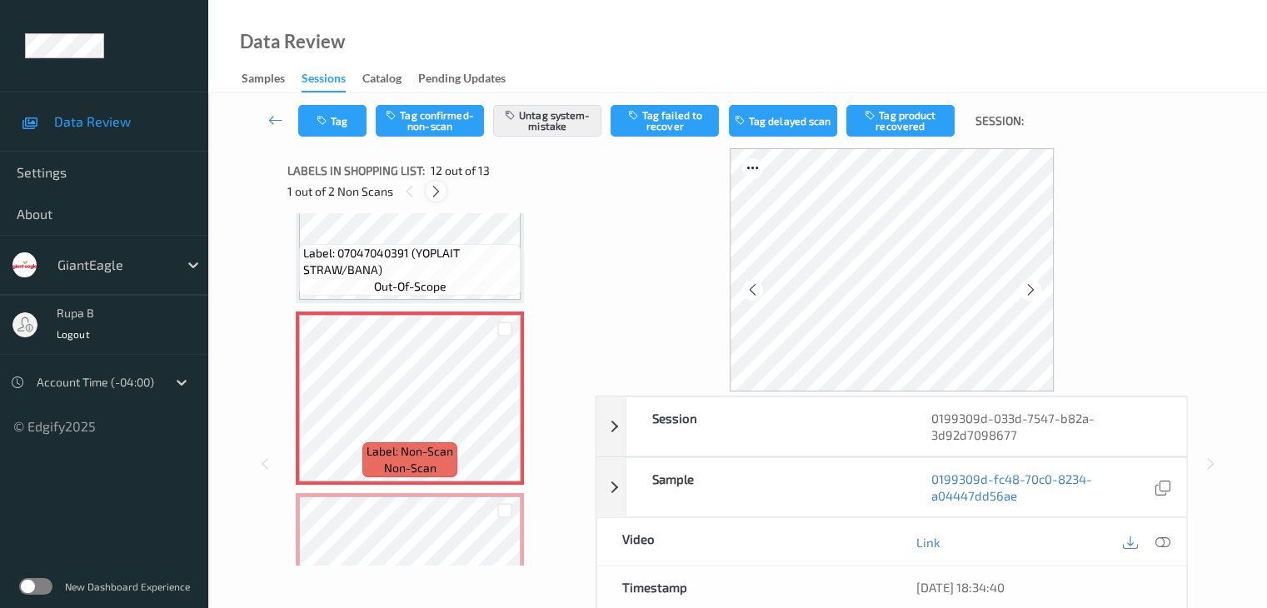
click at [439, 191] on icon at bounding box center [436, 191] width 14 height 15
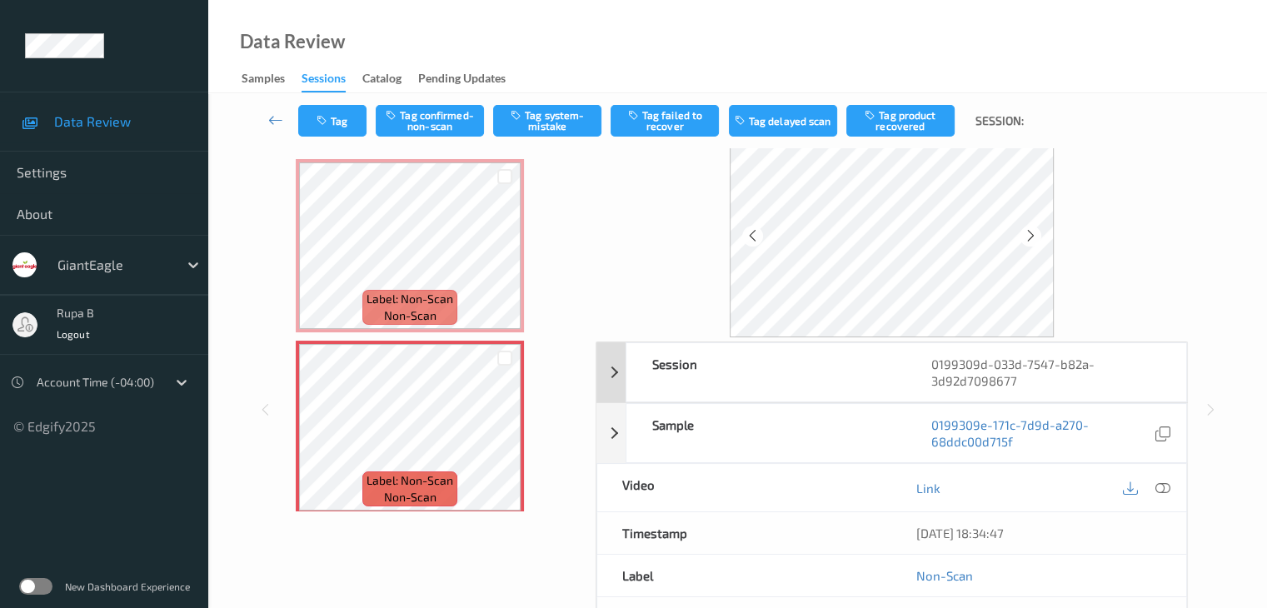
scroll to position [83, 0]
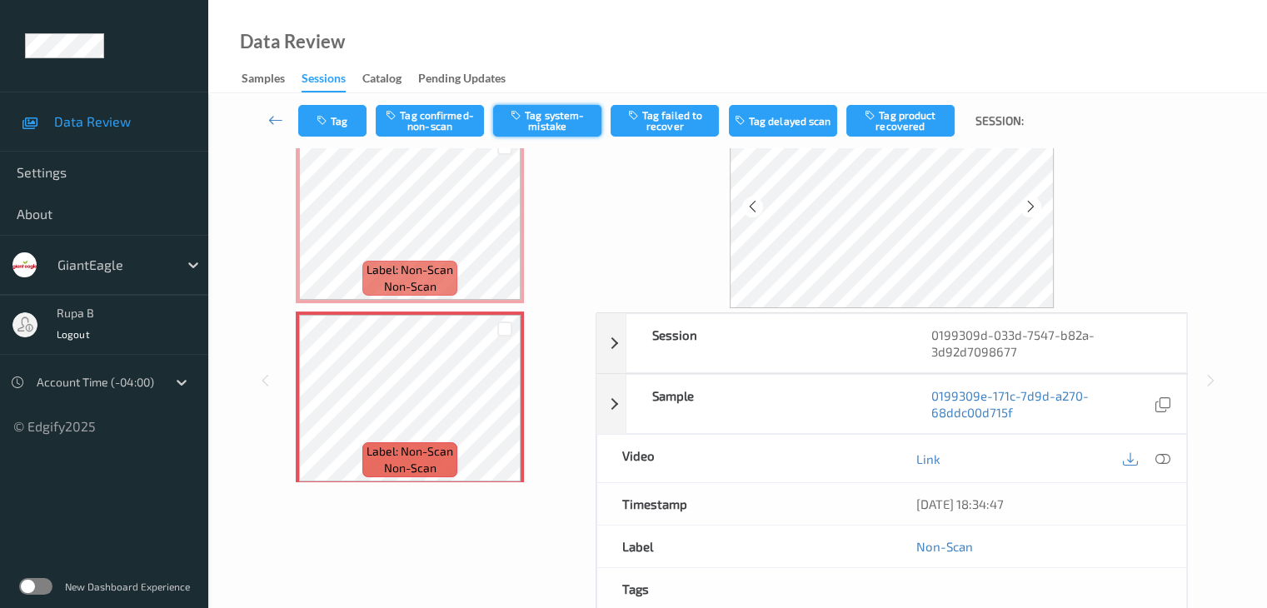
click at [546, 122] on button "Tag system-mistake" at bounding box center [547, 121] width 108 height 32
click at [357, 124] on button "Tag" at bounding box center [332, 121] width 68 height 32
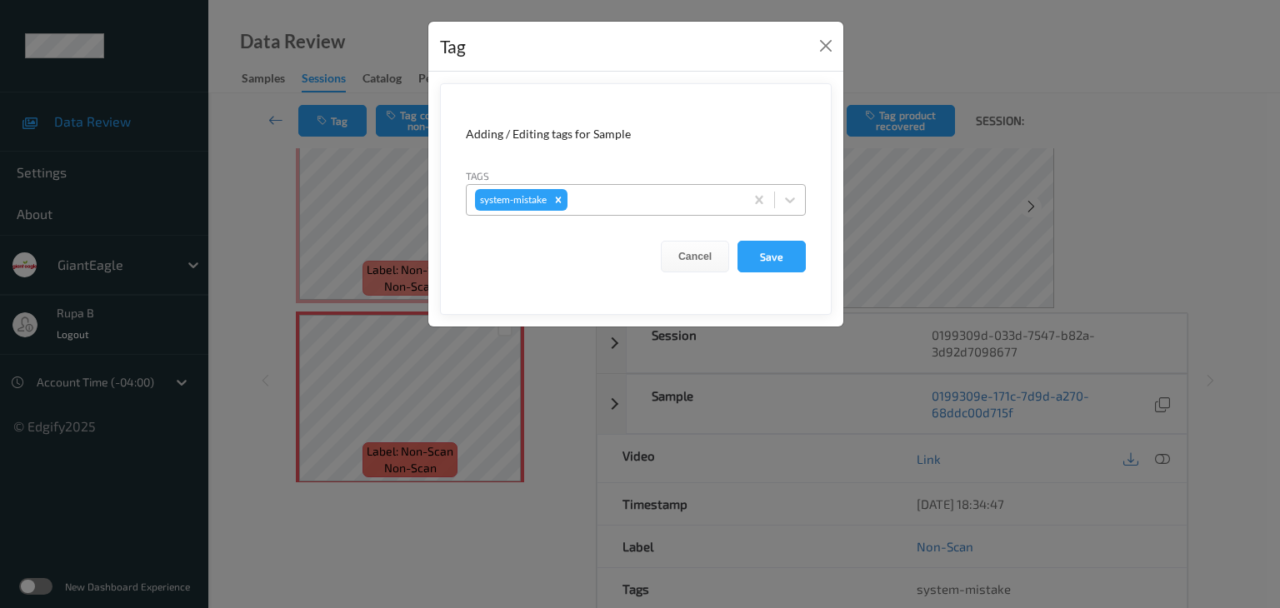
click at [630, 194] on div at bounding box center [653, 200] width 165 height 20
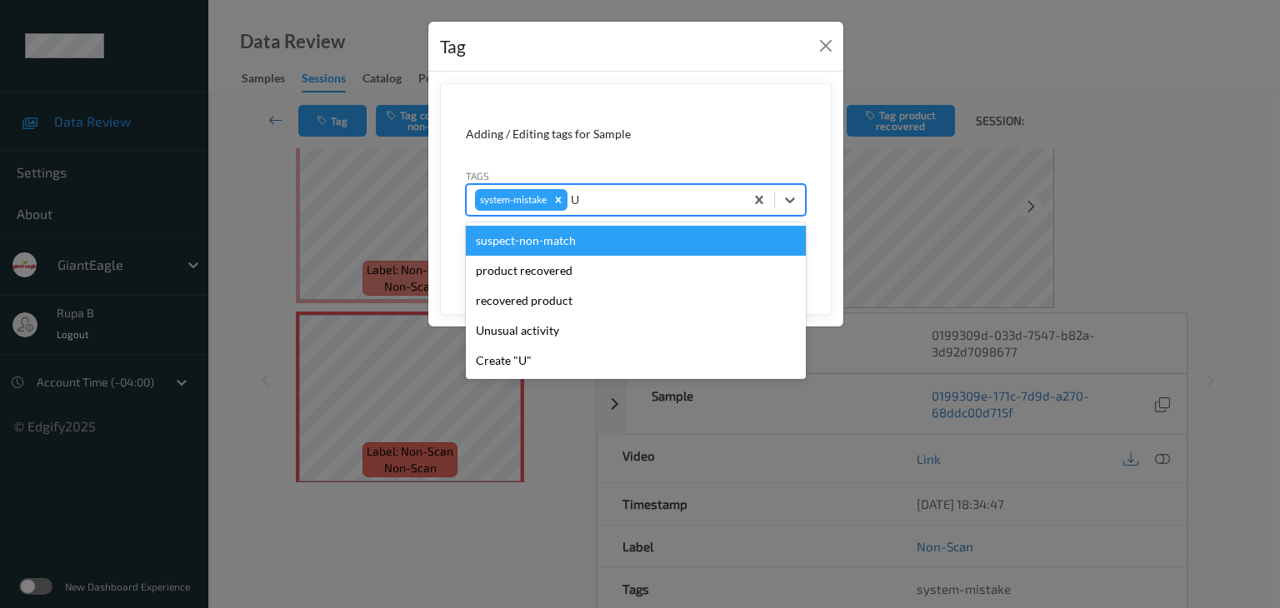
type input "UN"
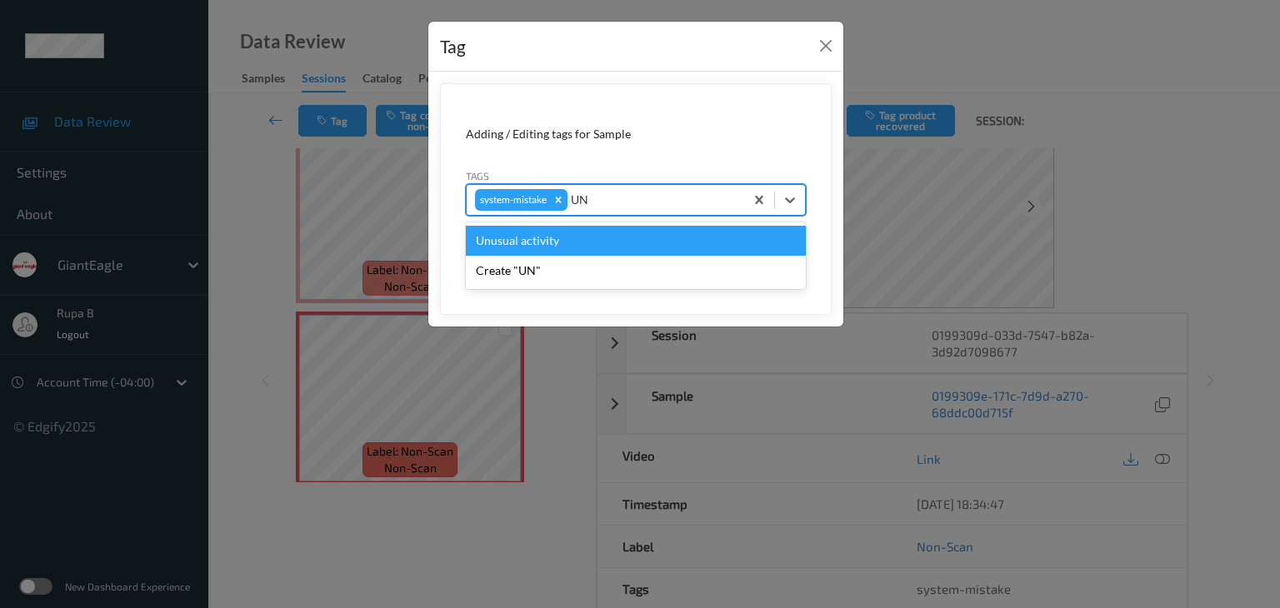
click at [567, 230] on div "Unusual activity" at bounding box center [636, 241] width 340 height 30
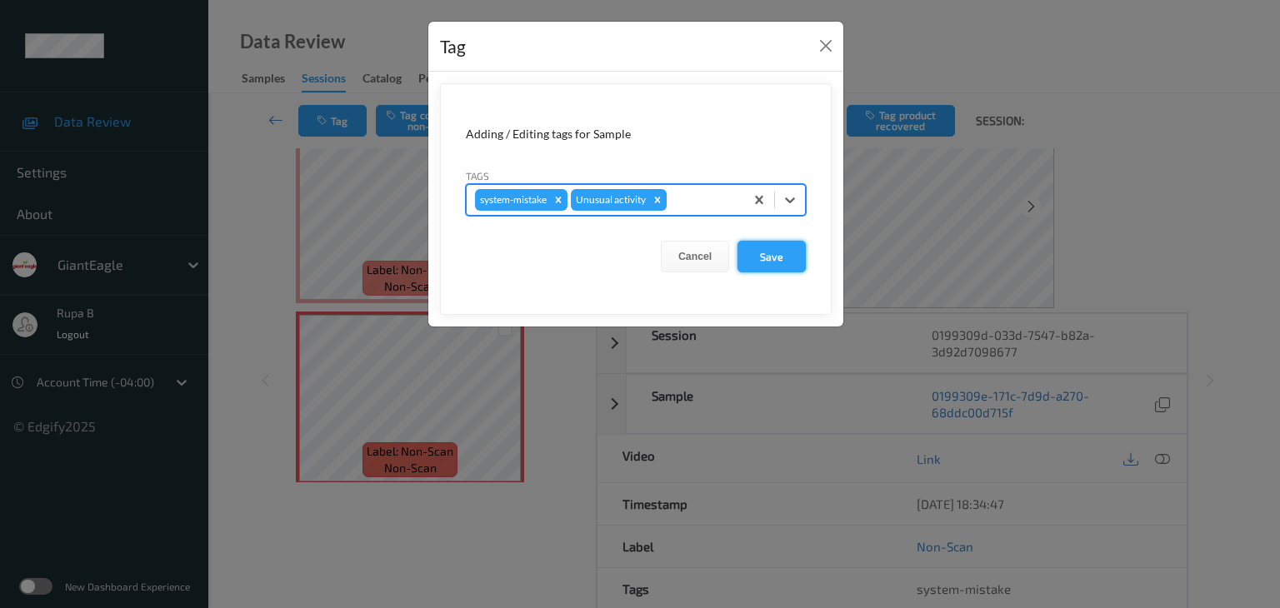
click at [786, 262] on button "Save" at bounding box center [771, 257] width 68 height 32
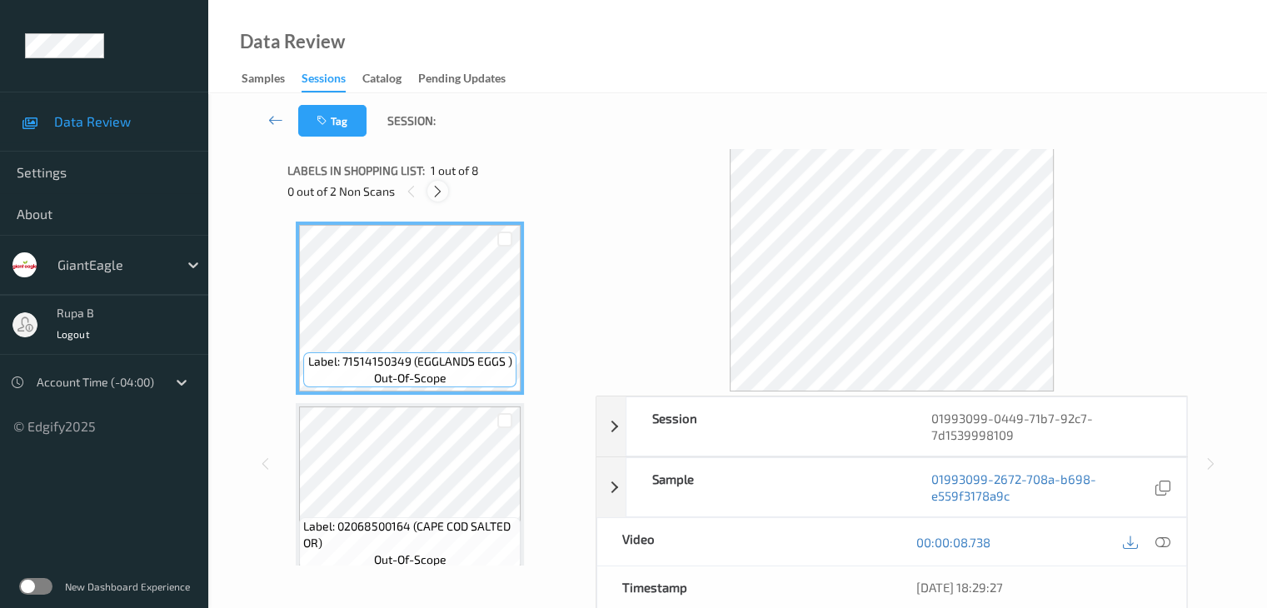
click at [435, 192] on icon at bounding box center [438, 191] width 14 height 15
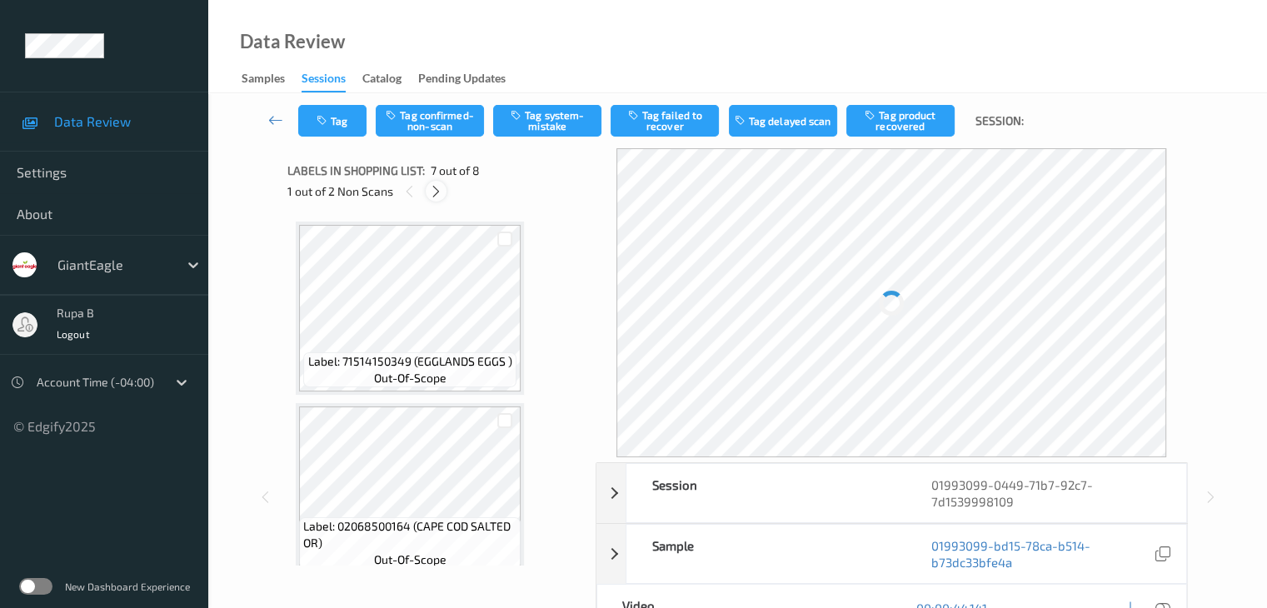
scroll to position [916, 0]
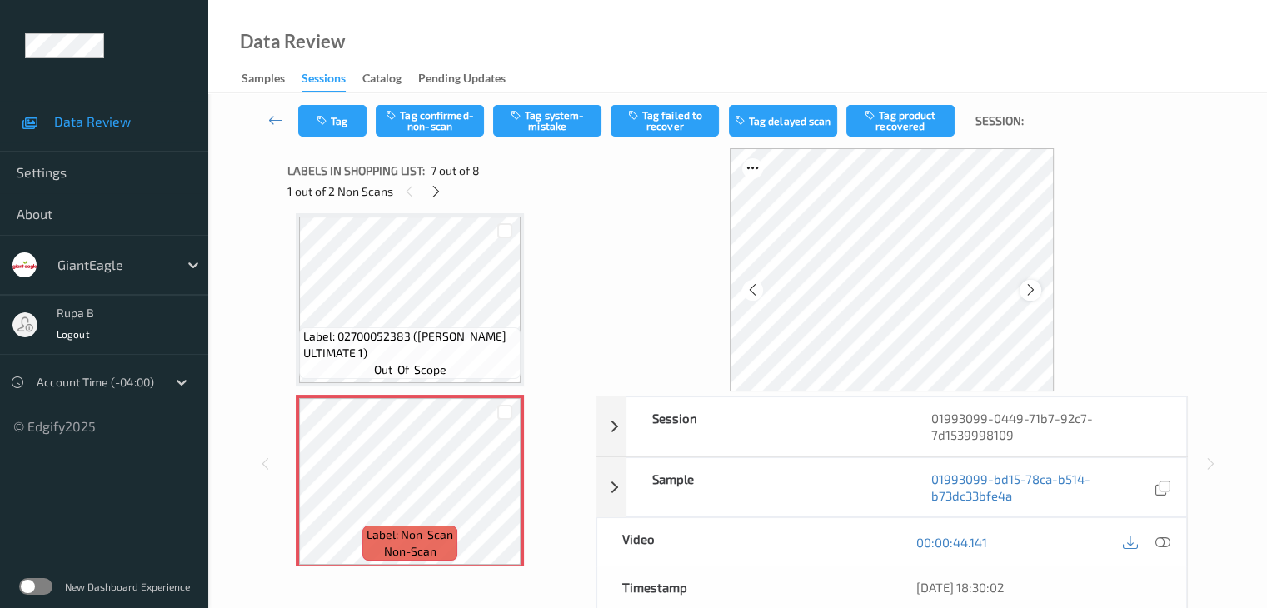
click at [1032, 287] on icon at bounding box center [1031, 289] width 14 height 15
click at [1033, 287] on icon at bounding box center [1031, 289] width 14 height 15
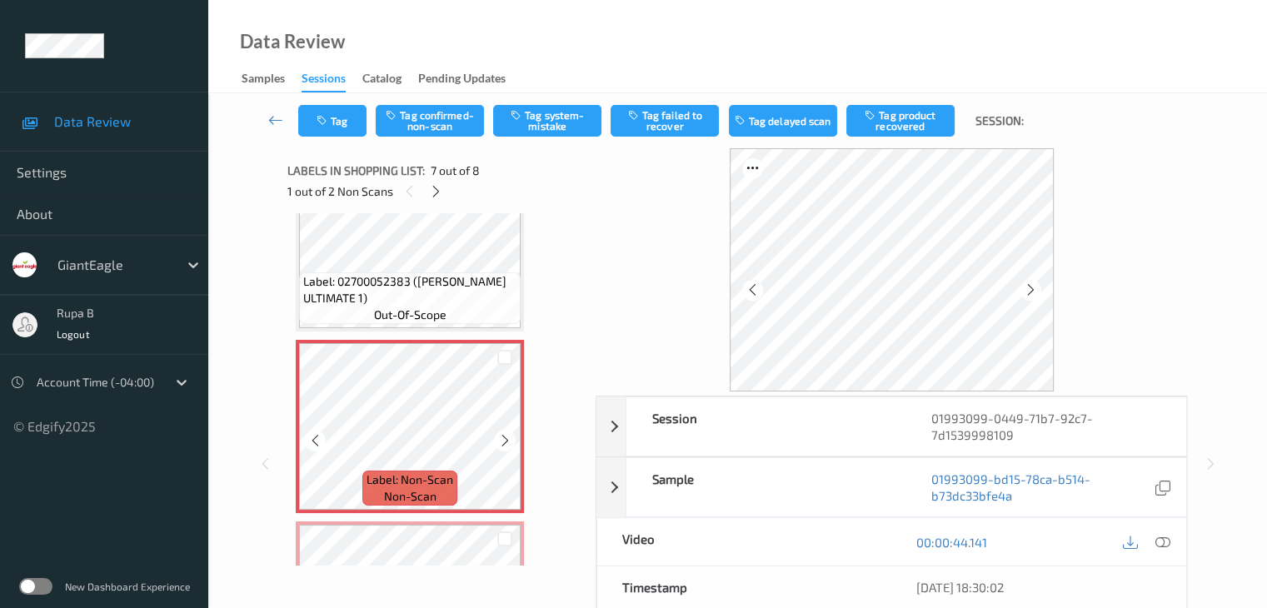
scroll to position [1000, 0]
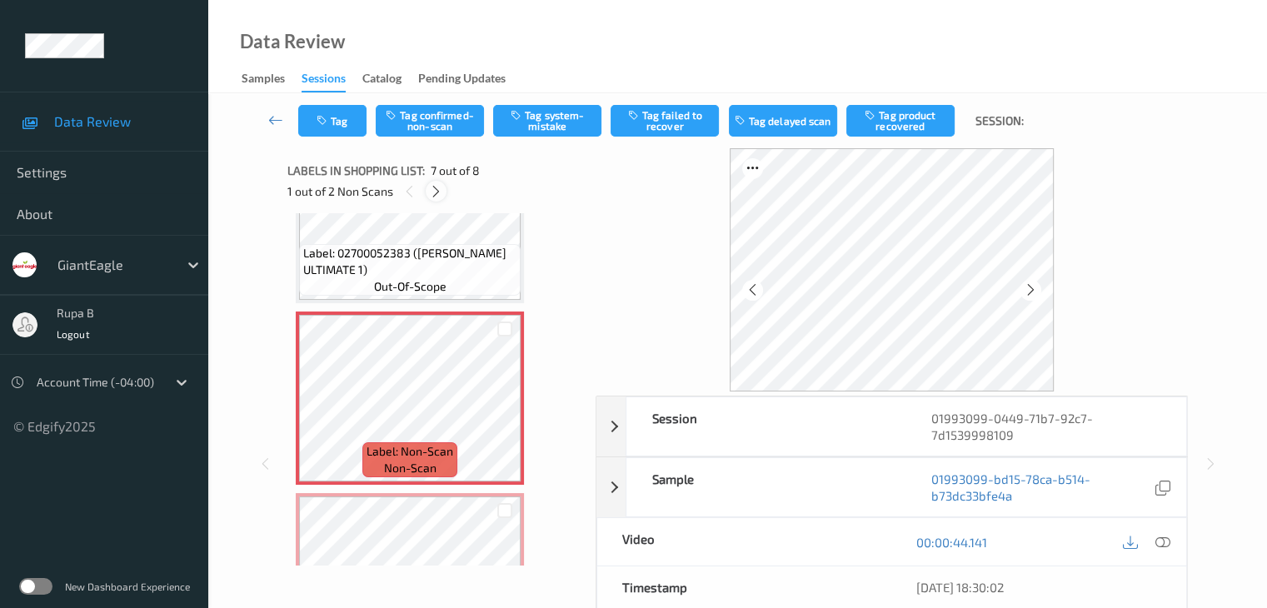
click at [437, 195] on icon at bounding box center [436, 191] width 14 height 15
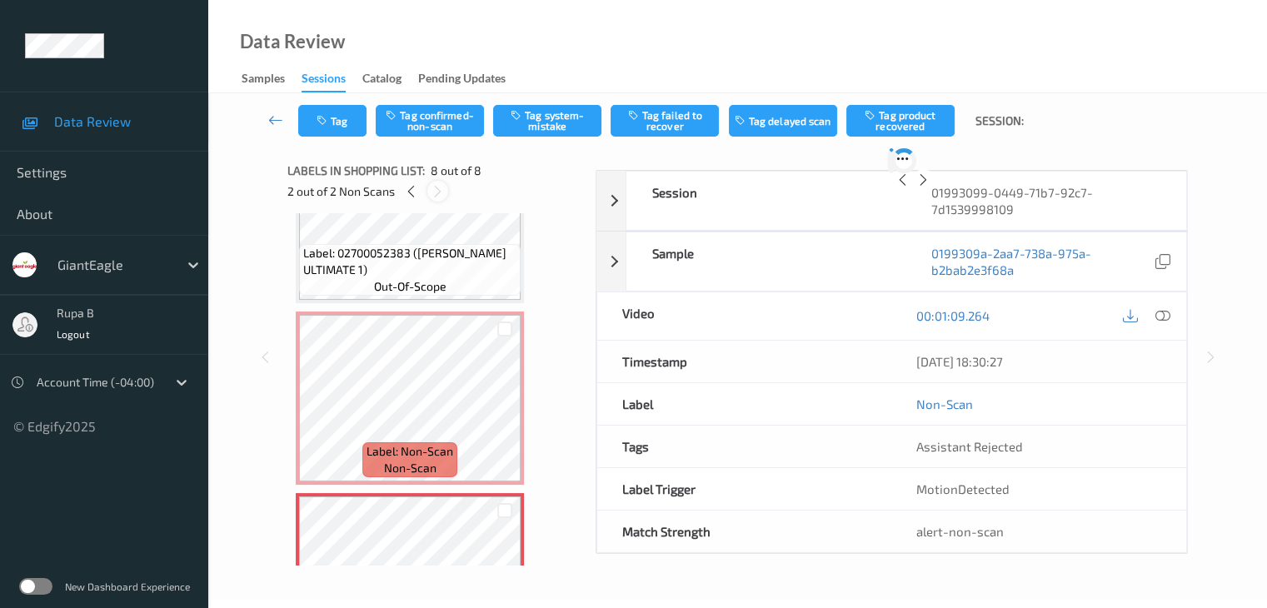
scroll to position [1098, 0]
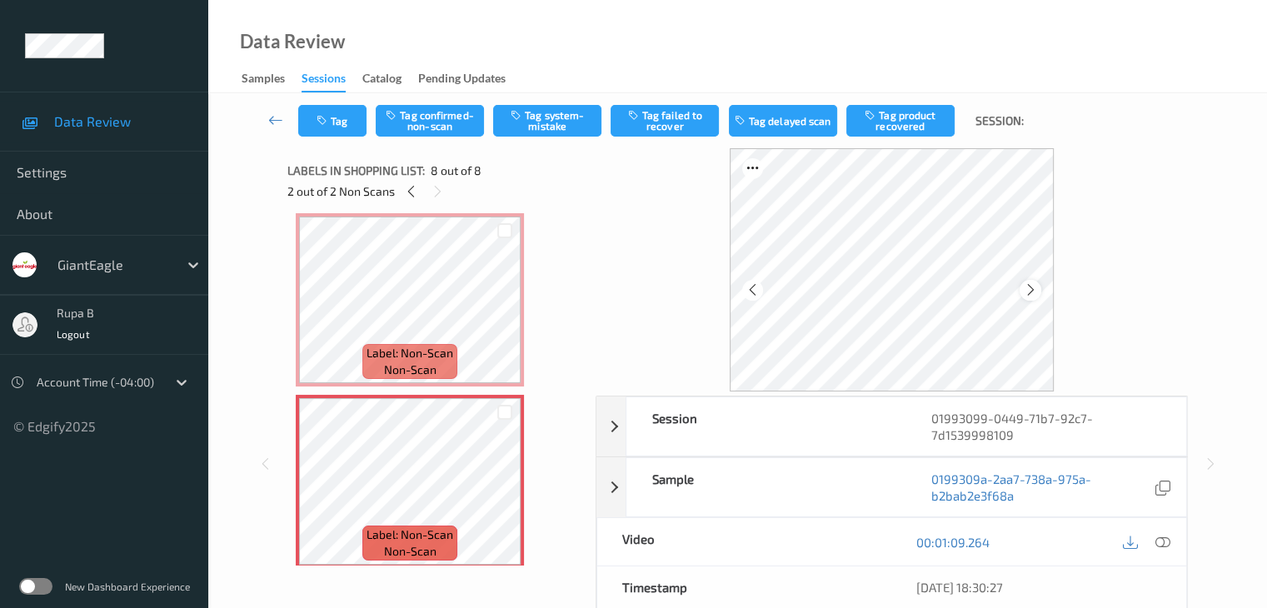
click at [1021, 287] on div at bounding box center [1030, 290] width 21 height 21
click at [1030, 287] on icon at bounding box center [1031, 289] width 14 height 15
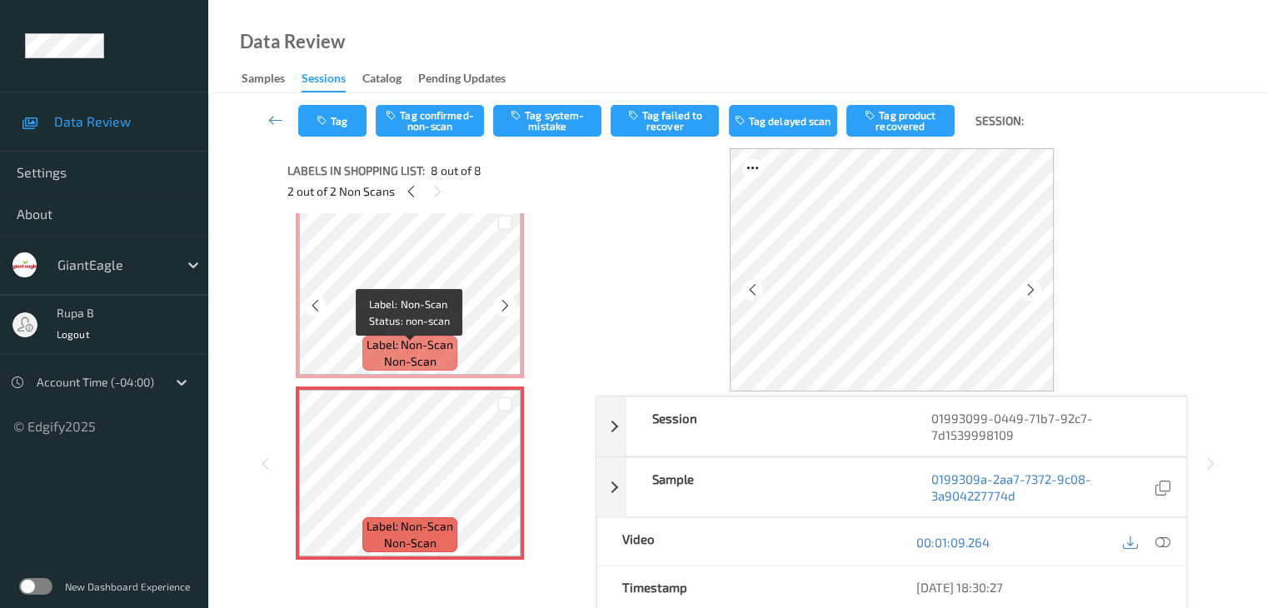
scroll to position [1109, 0]
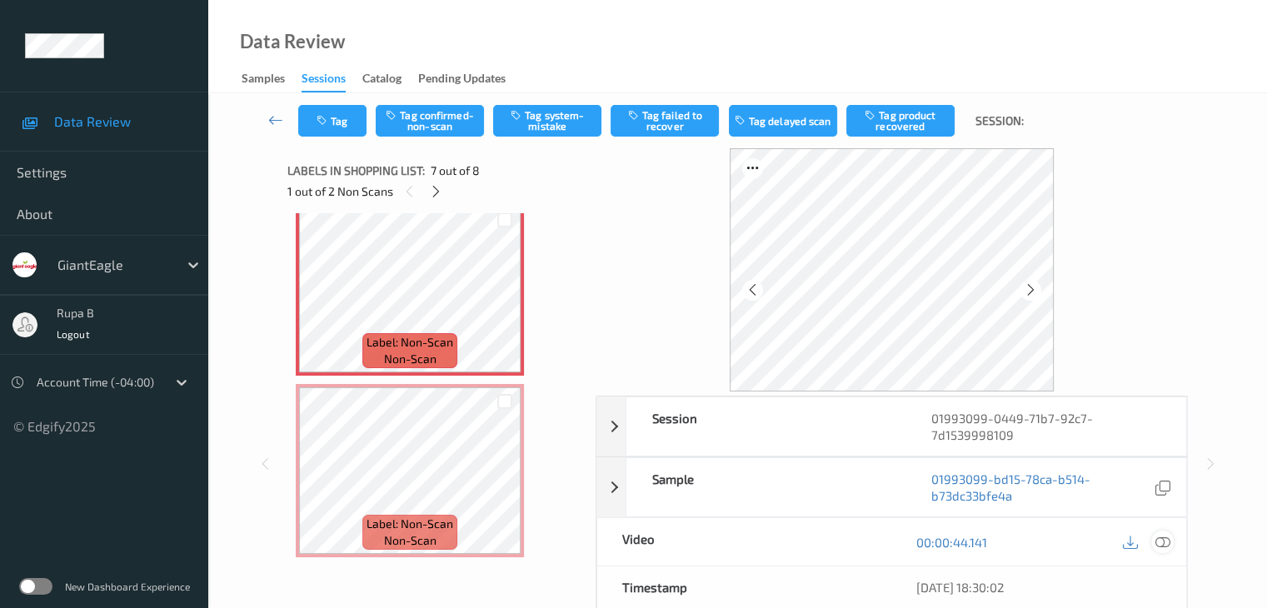
click at [1161, 543] on icon at bounding box center [1162, 542] width 15 height 15
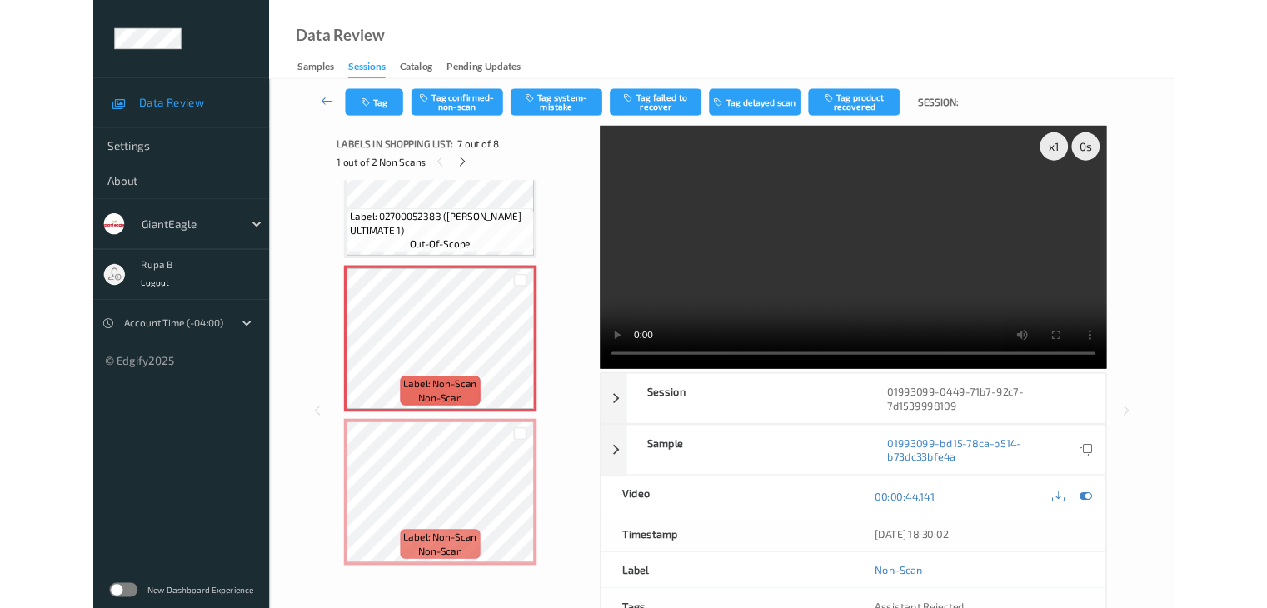
scroll to position [997, 0]
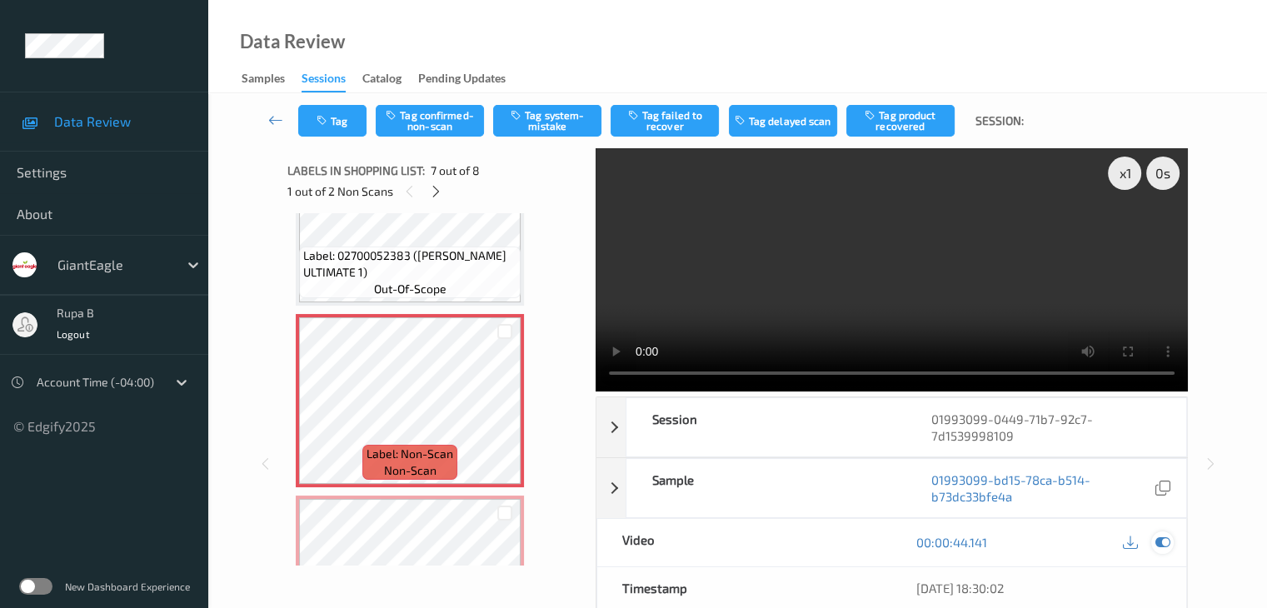
click at [1162, 535] on icon at bounding box center [1162, 542] width 15 height 15
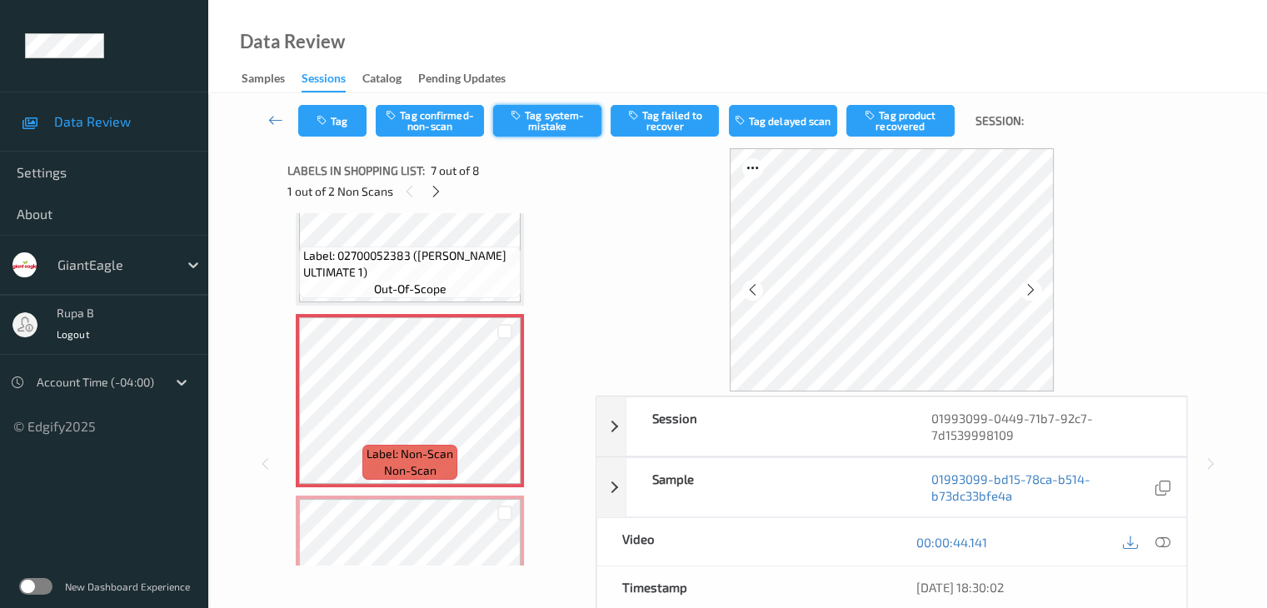
click at [529, 127] on button "Tag system-mistake" at bounding box center [547, 121] width 108 height 32
click at [356, 127] on button "Tag" at bounding box center [332, 121] width 68 height 32
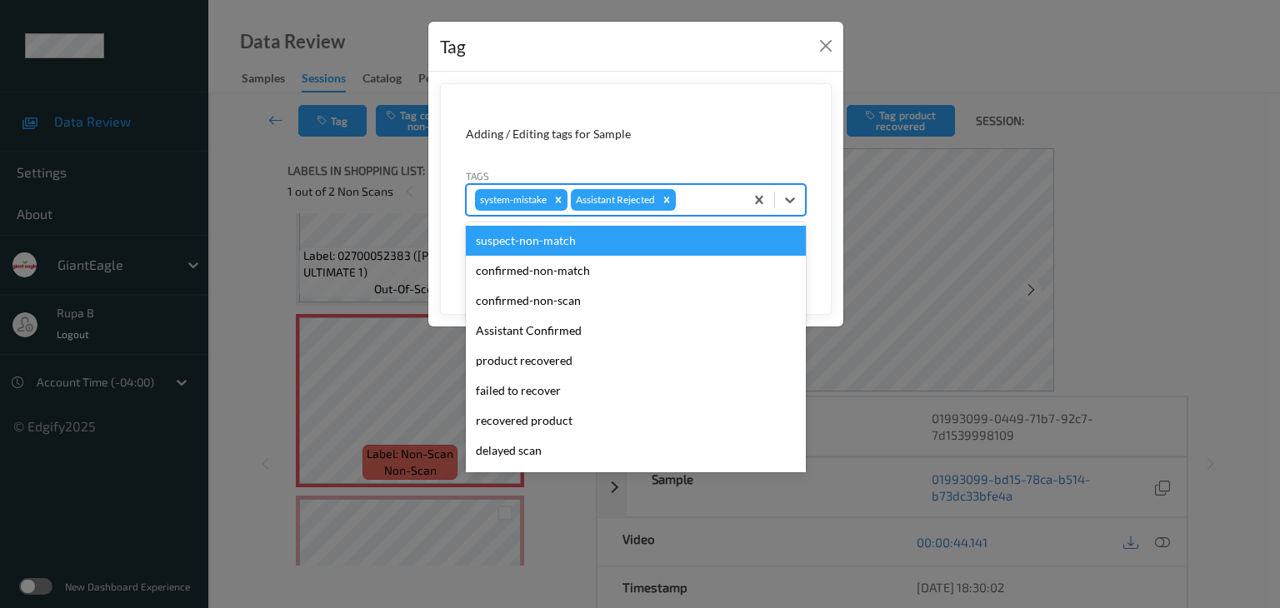
click at [707, 192] on div at bounding box center [707, 200] width 57 height 20
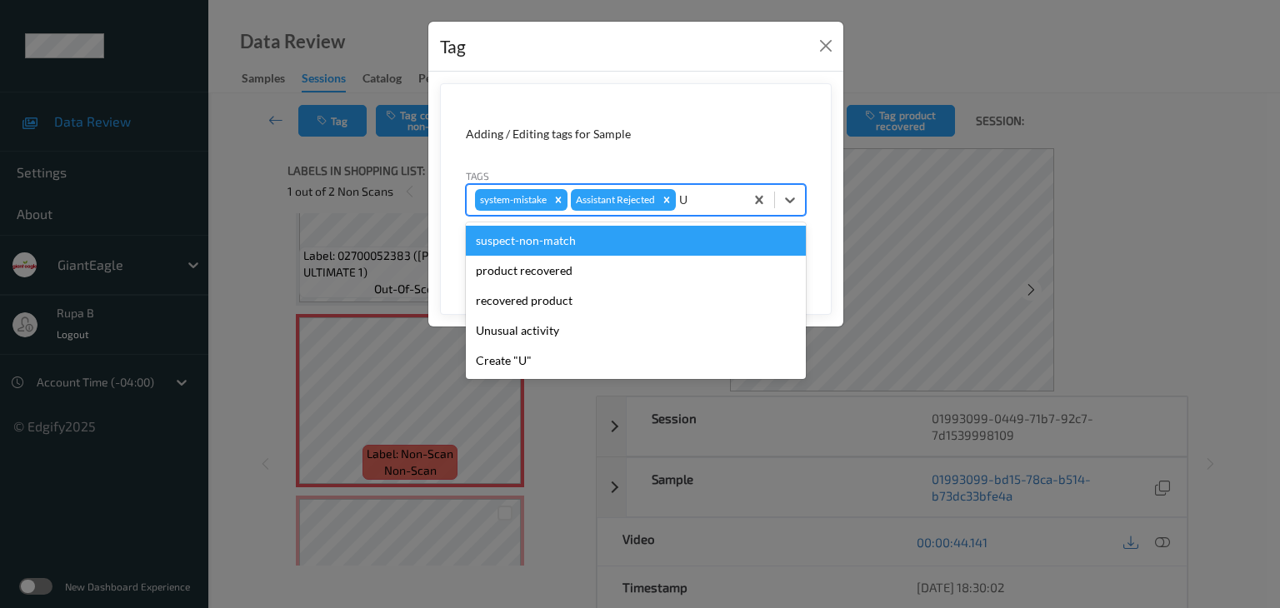
type input "UN"
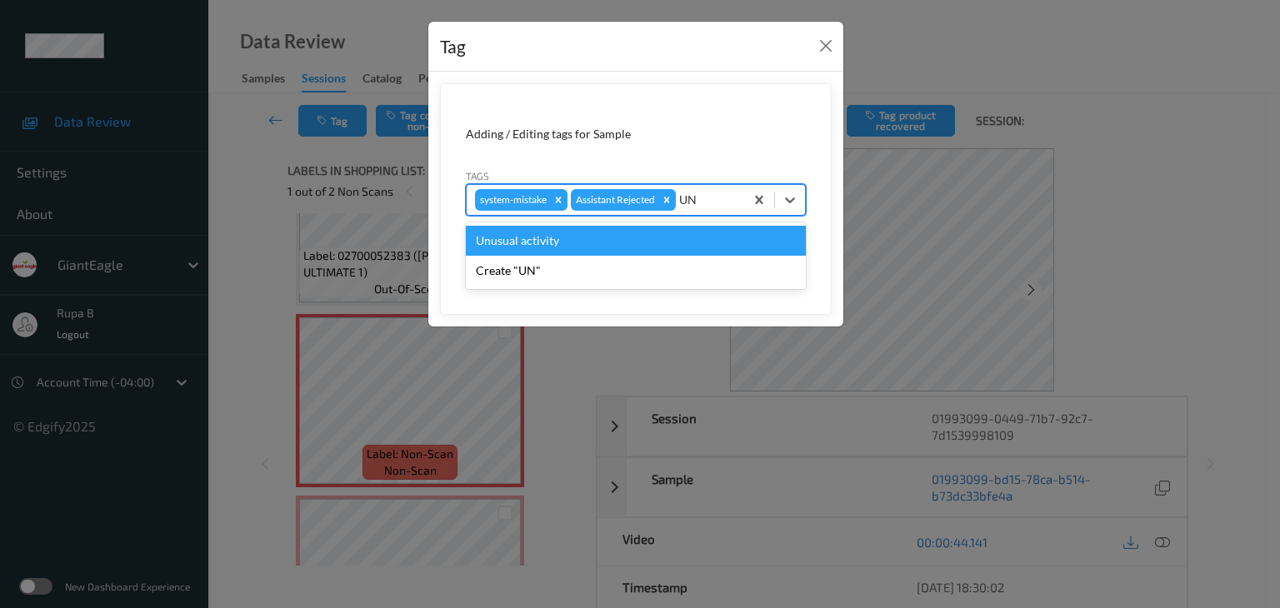
click at [635, 236] on div "Unusual activity" at bounding box center [636, 241] width 340 height 30
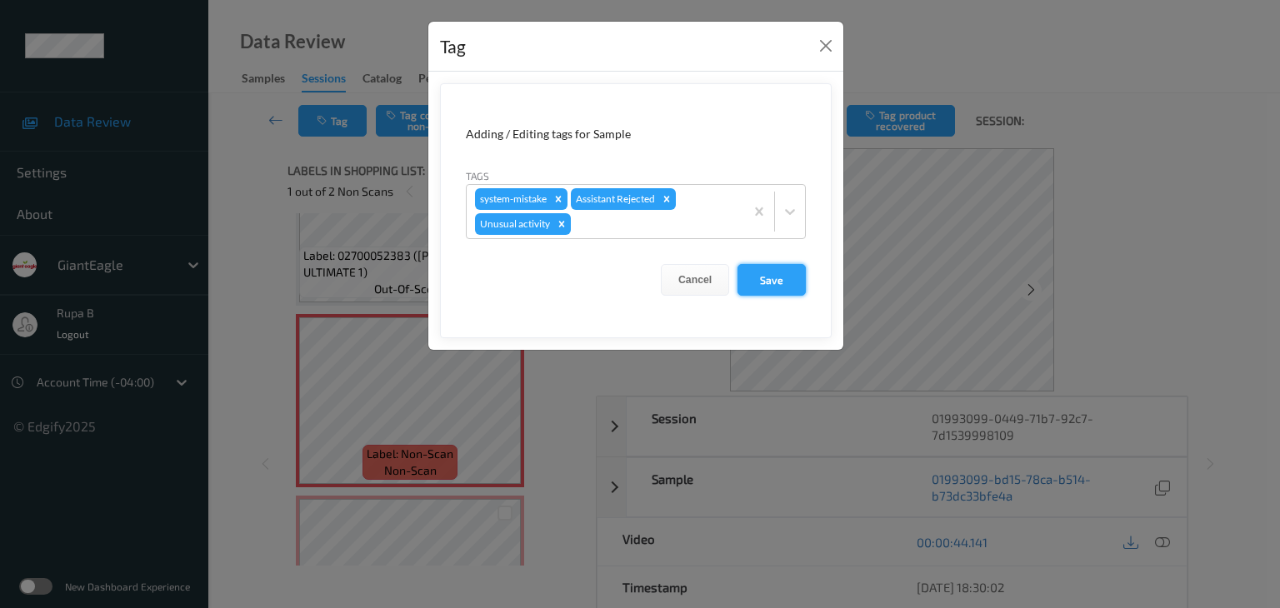
click at [773, 277] on button "Save" at bounding box center [771, 280] width 68 height 32
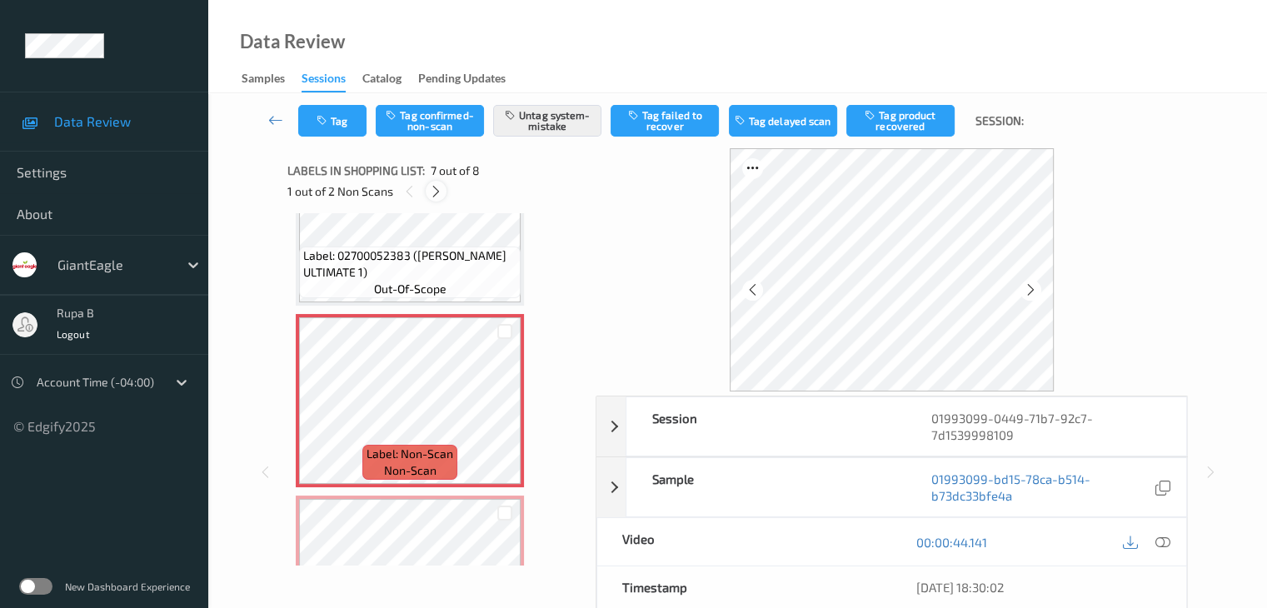
click at [441, 196] on icon at bounding box center [436, 191] width 14 height 15
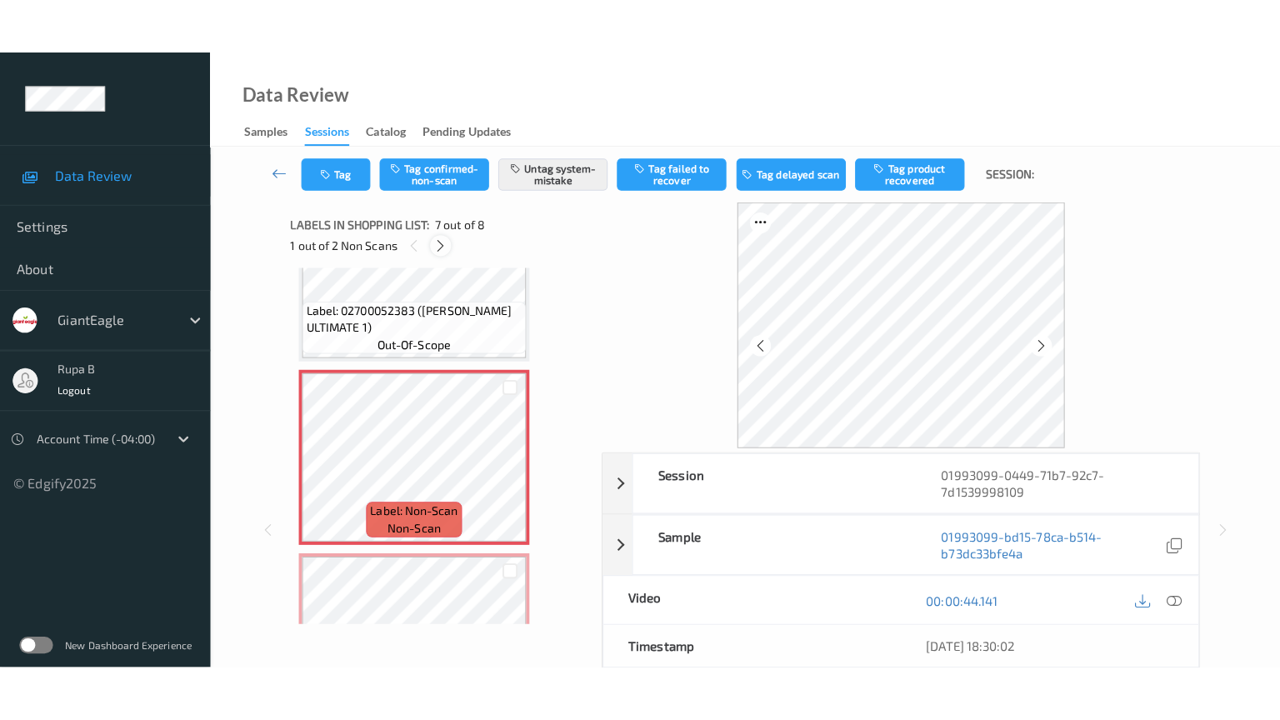
scroll to position [1098, 0]
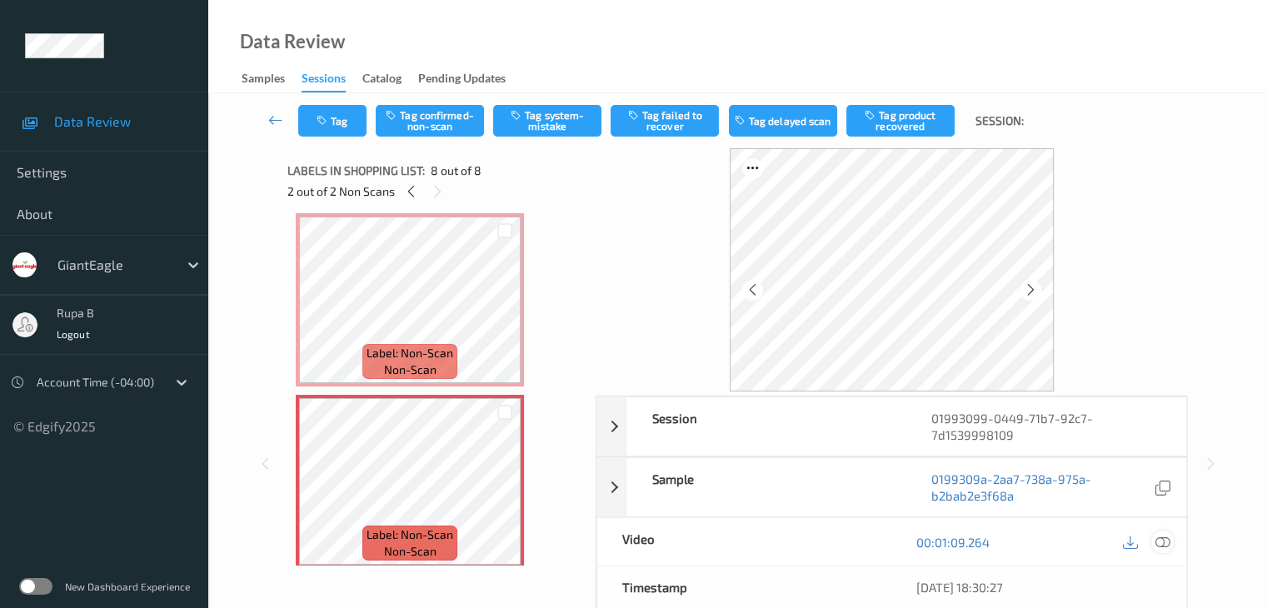
click at [1168, 541] on icon at bounding box center [1162, 542] width 15 height 15
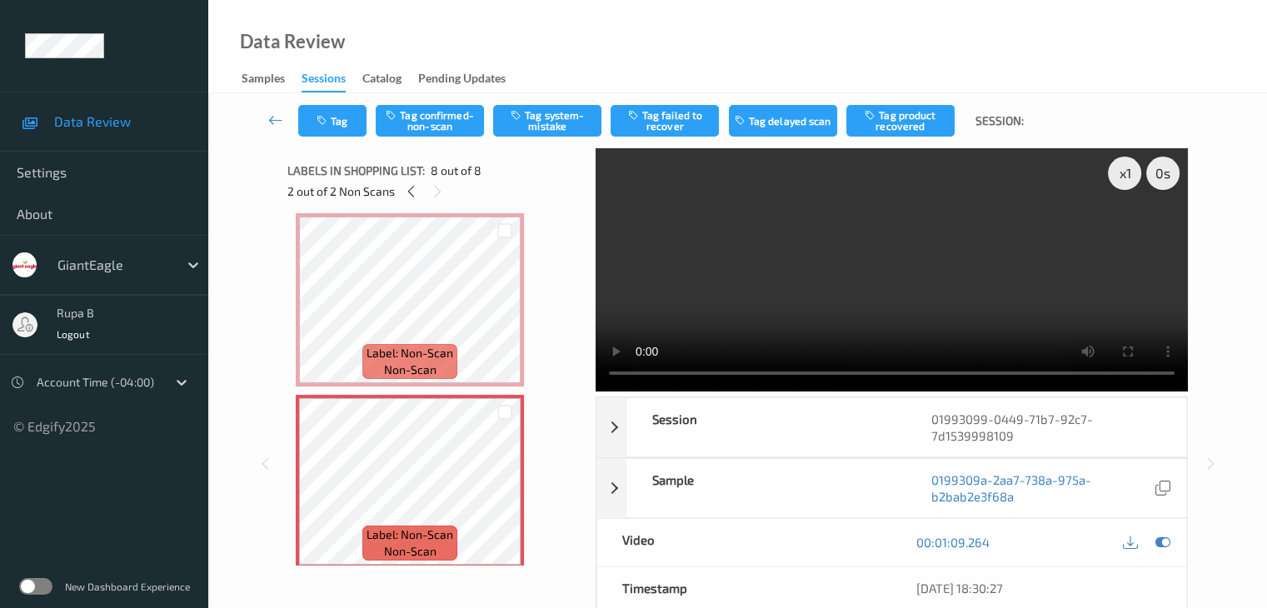
scroll to position [997, 0]
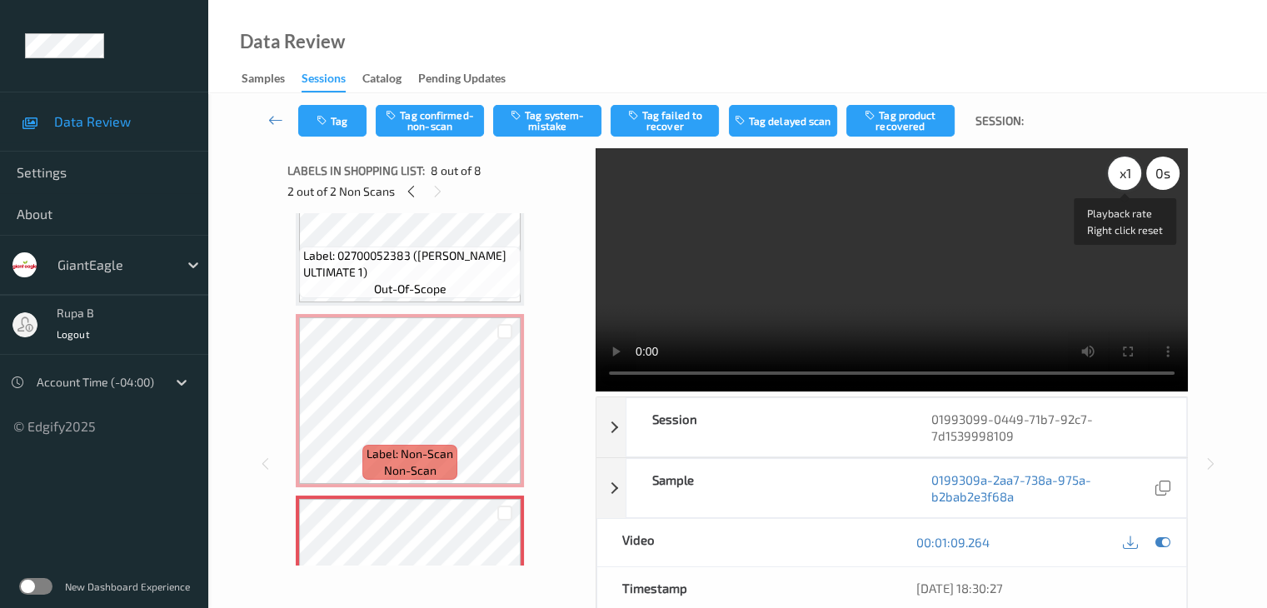
click at [1122, 174] on div "x 1" at bounding box center [1124, 173] width 33 height 33
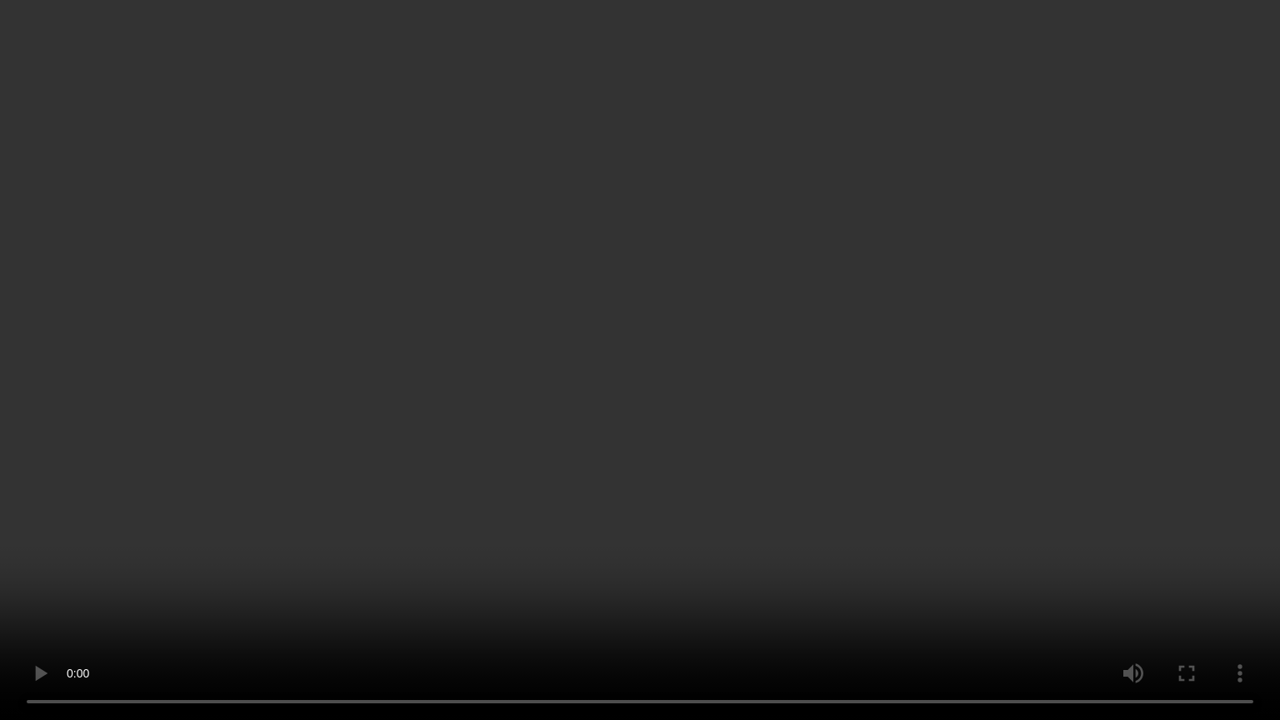
click at [933, 467] on video at bounding box center [640, 360] width 1280 height 720
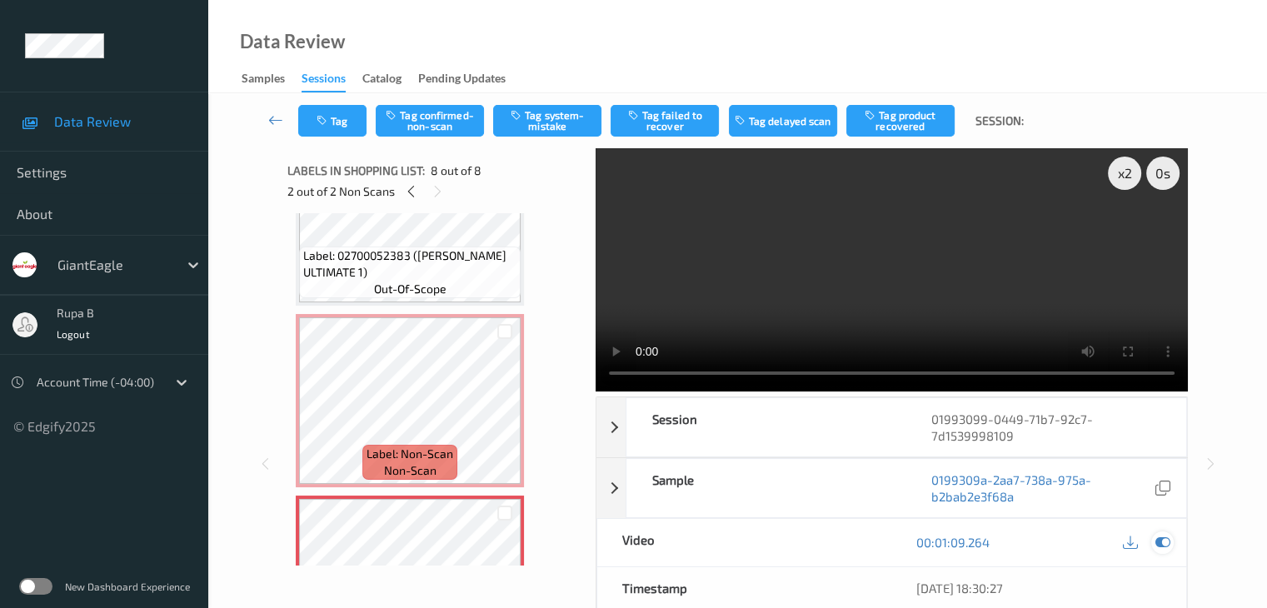
click at [1161, 542] on icon at bounding box center [1162, 542] width 15 height 15
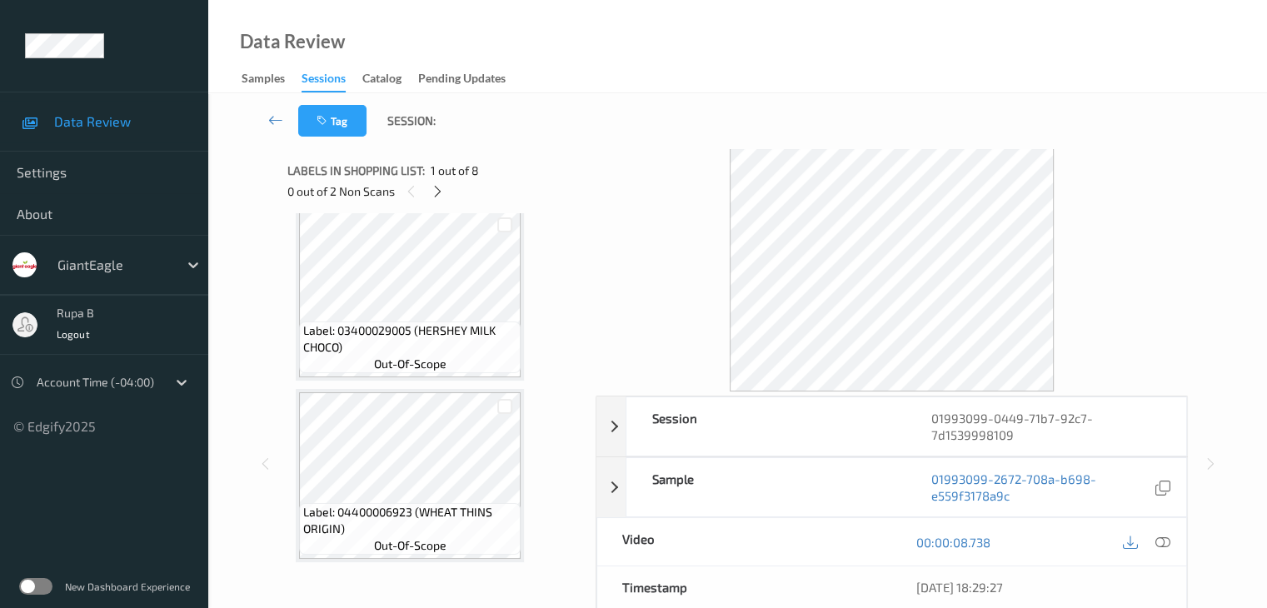
scroll to position [583, 0]
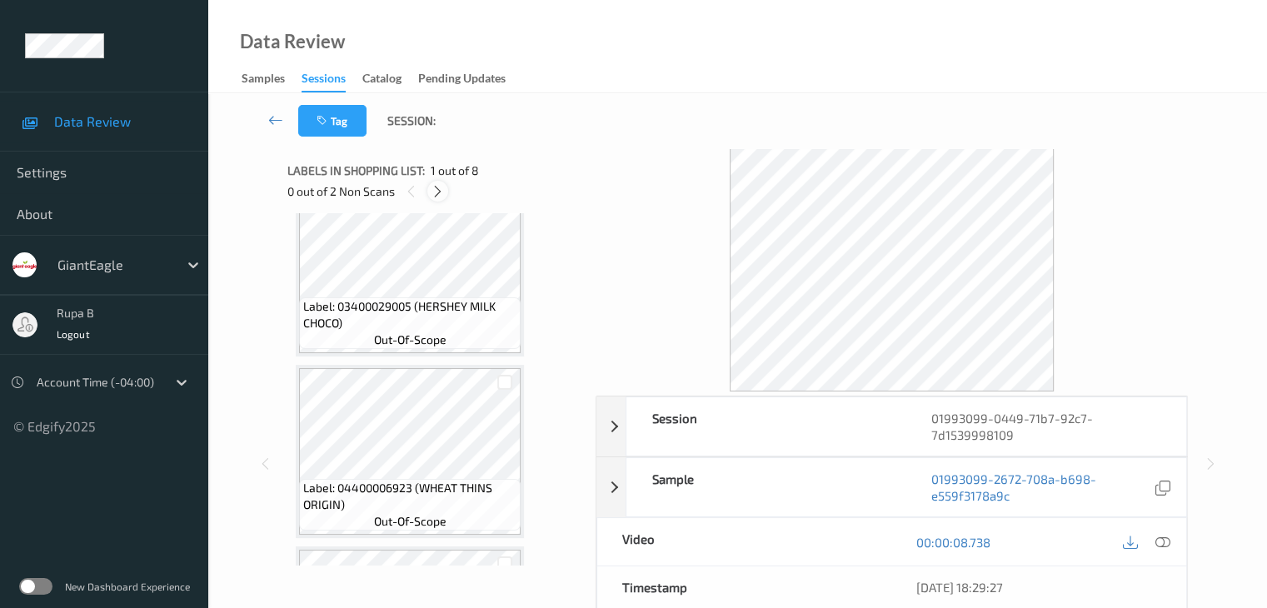
click at [440, 190] on icon at bounding box center [438, 191] width 14 height 15
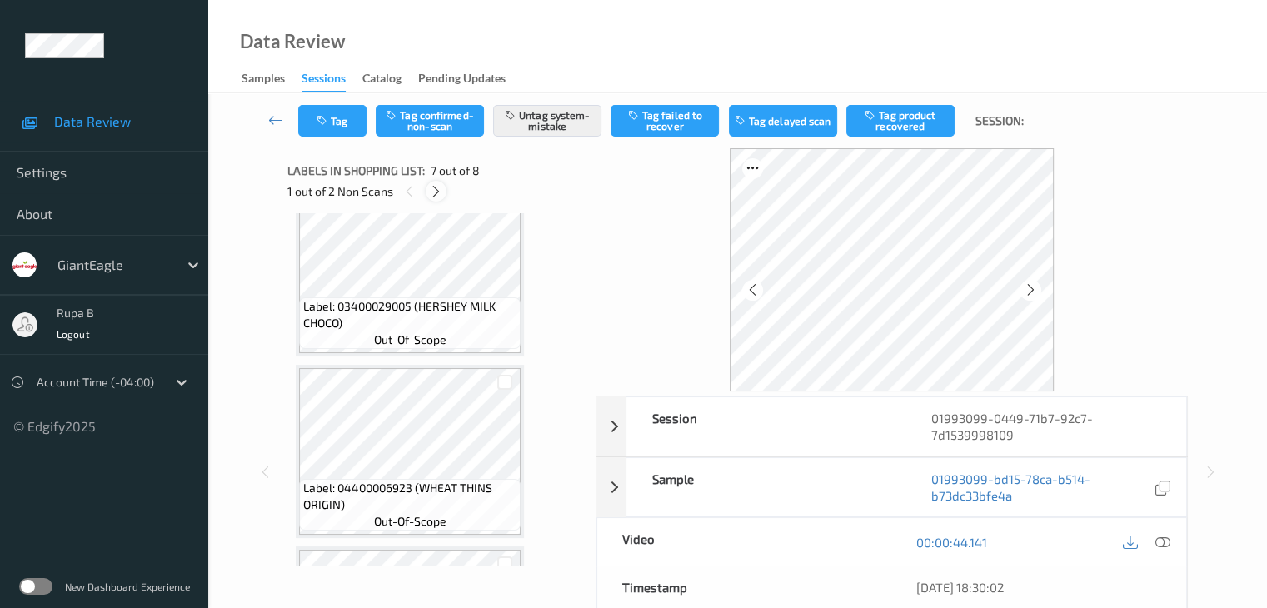
scroll to position [916, 0]
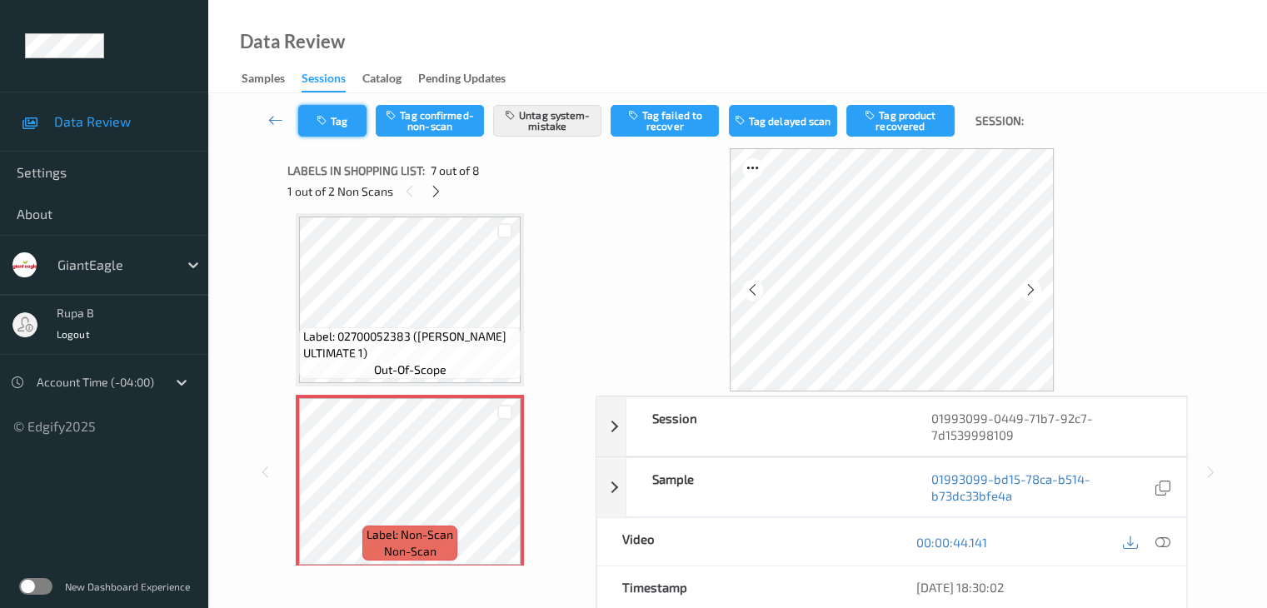
click at [317, 131] on button "Tag" at bounding box center [332, 121] width 68 height 32
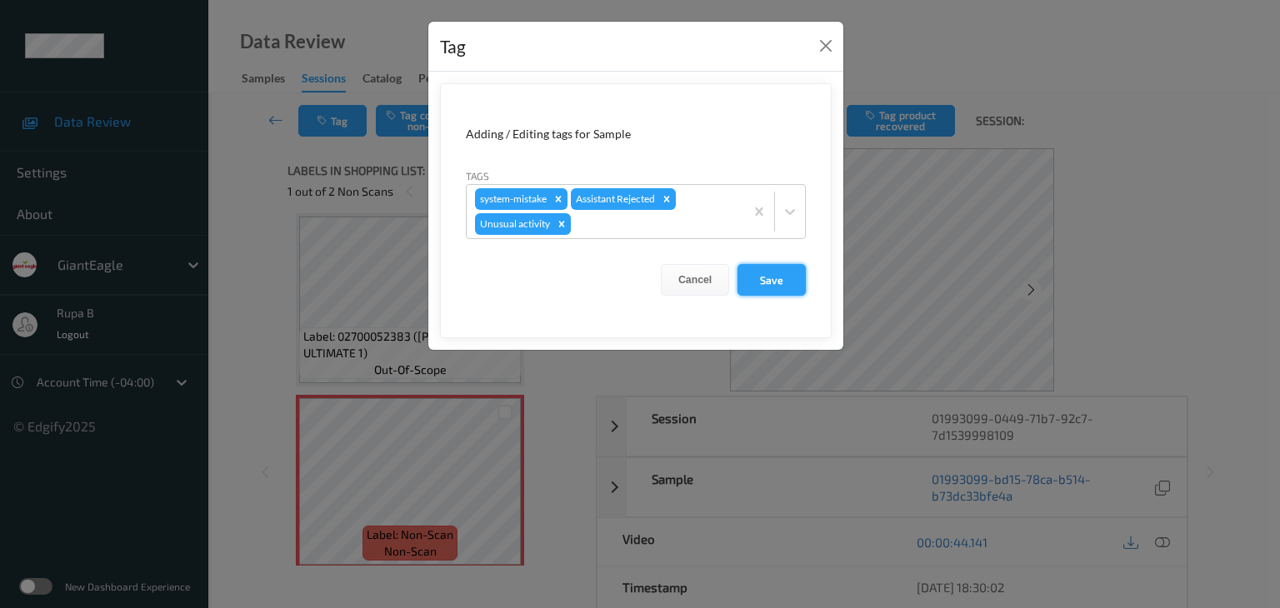
click at [763, 277] on button "Save" at bounding box center [771, 280] width 68 height 32
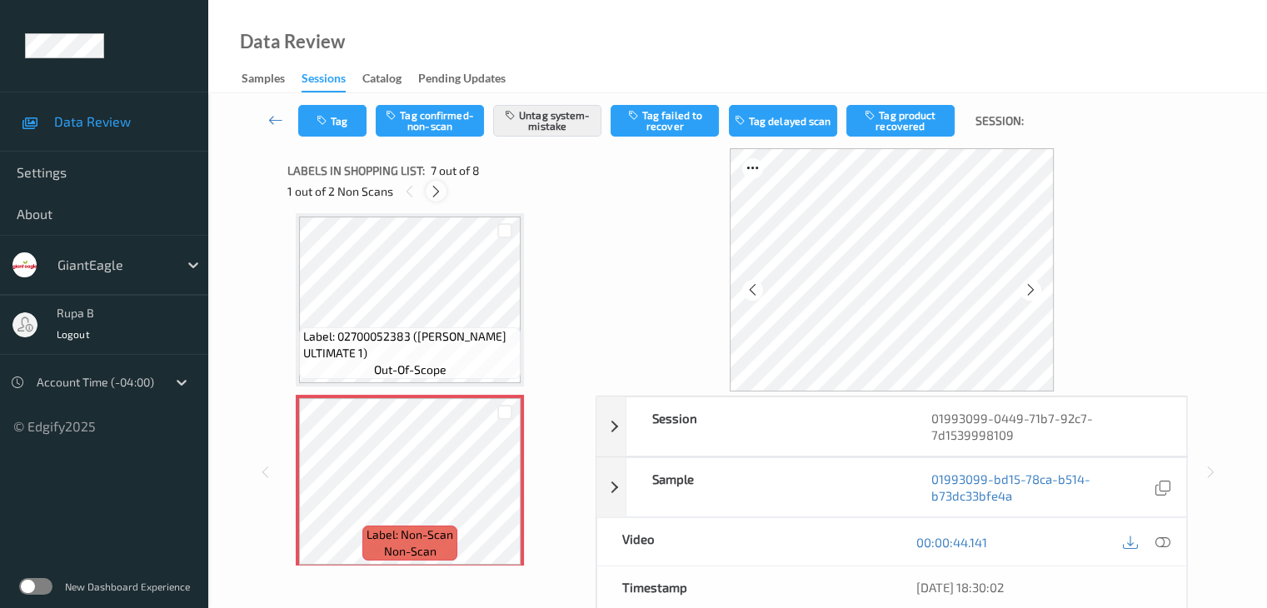
click at [443, 187] on div at bounding box center [436, 191] width 21 height 21
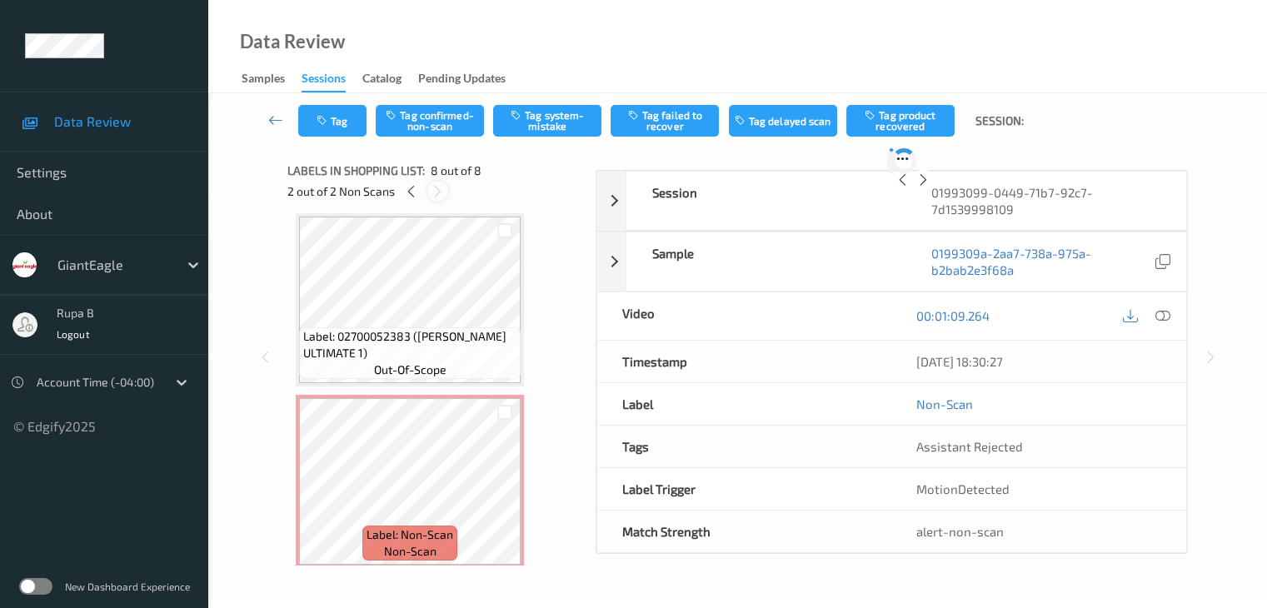
scroll to position [1098, 0]
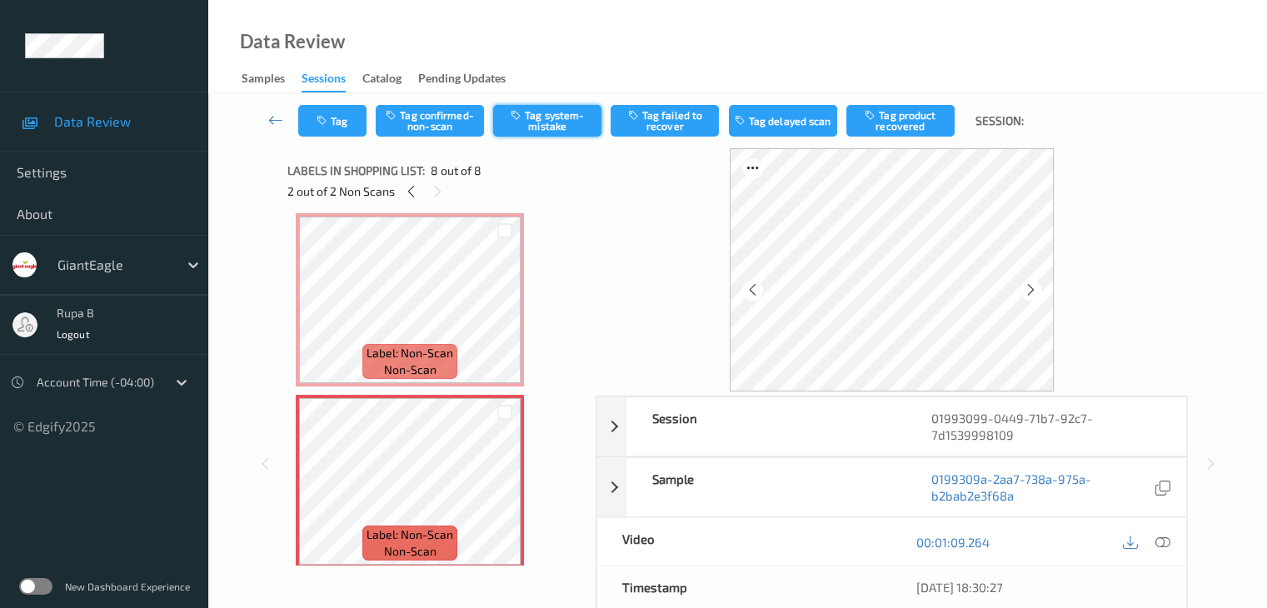
click at [565, 121] on button "Tag system-mistake" at bounding box center [547, 121] width 108 height 32
click at [309, 112] on button "Tag" at bounding box center [332, 121] width 68 height 32
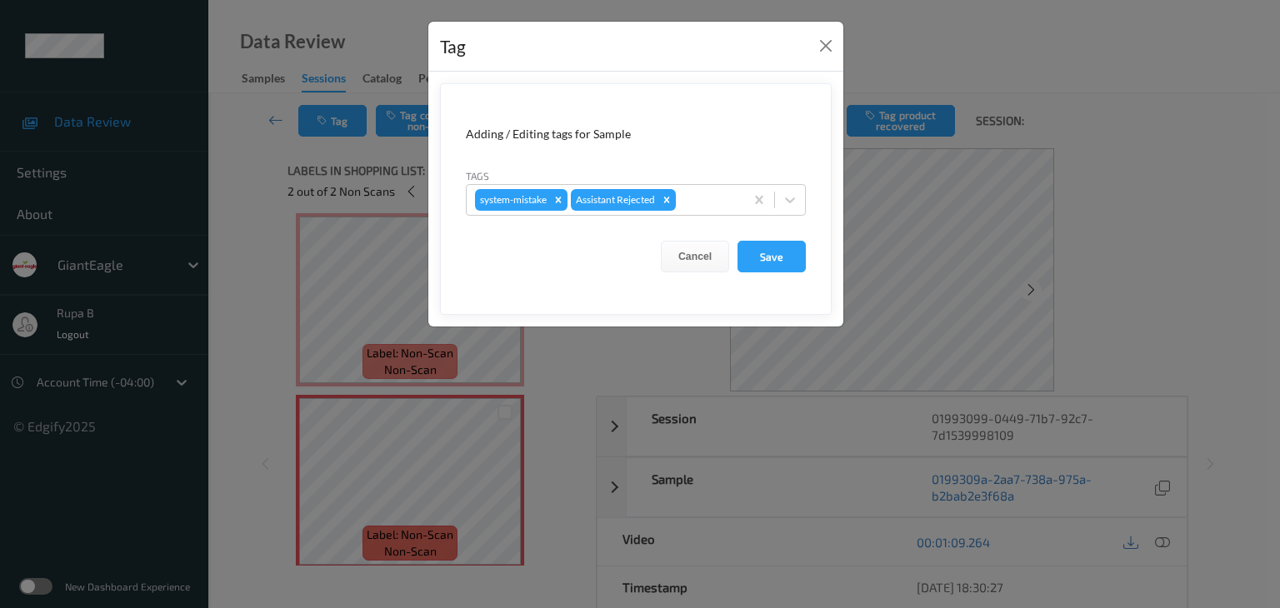
click at [716, 216] on form "Adding / Editing tags for Sample Tags system-mistake Assistant Rejected Cancel …" at bounding box center [636, 199] width 392 height 232
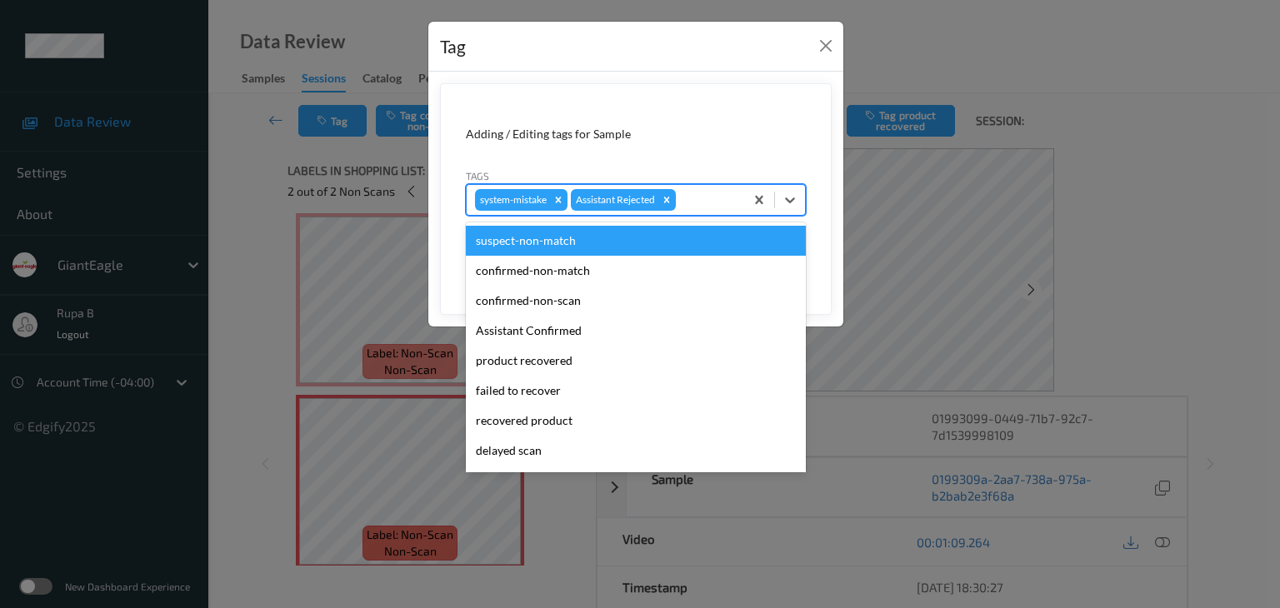
click at [719, 204] on div at bounding box center [707, 200] width 57 height 20
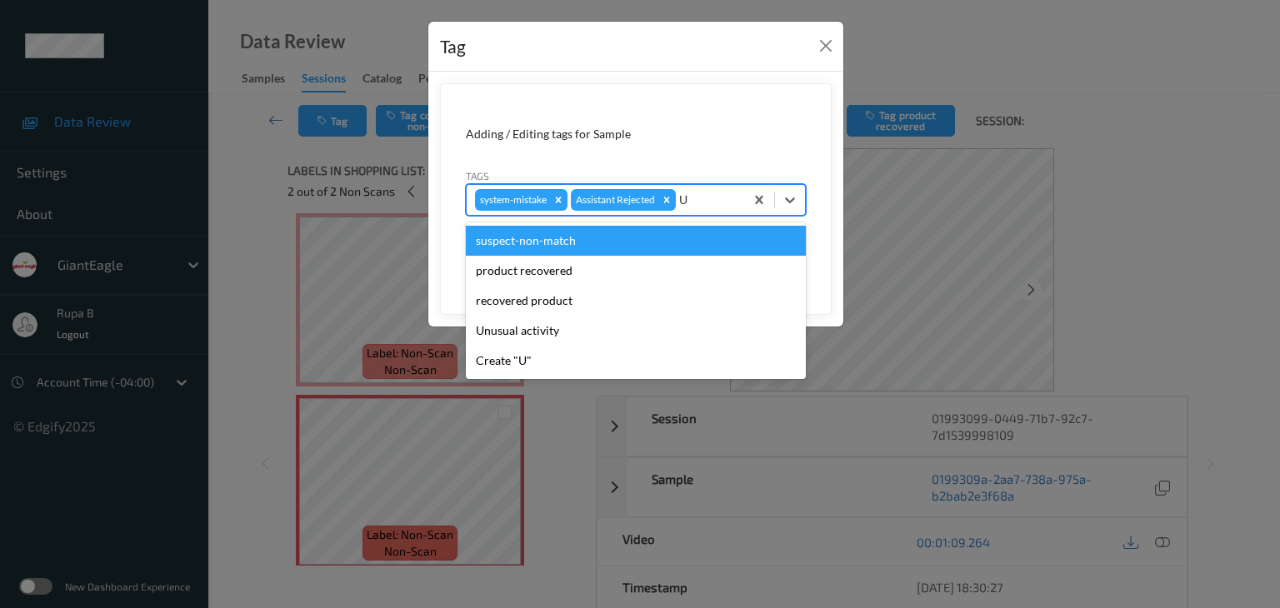
type input "UN"
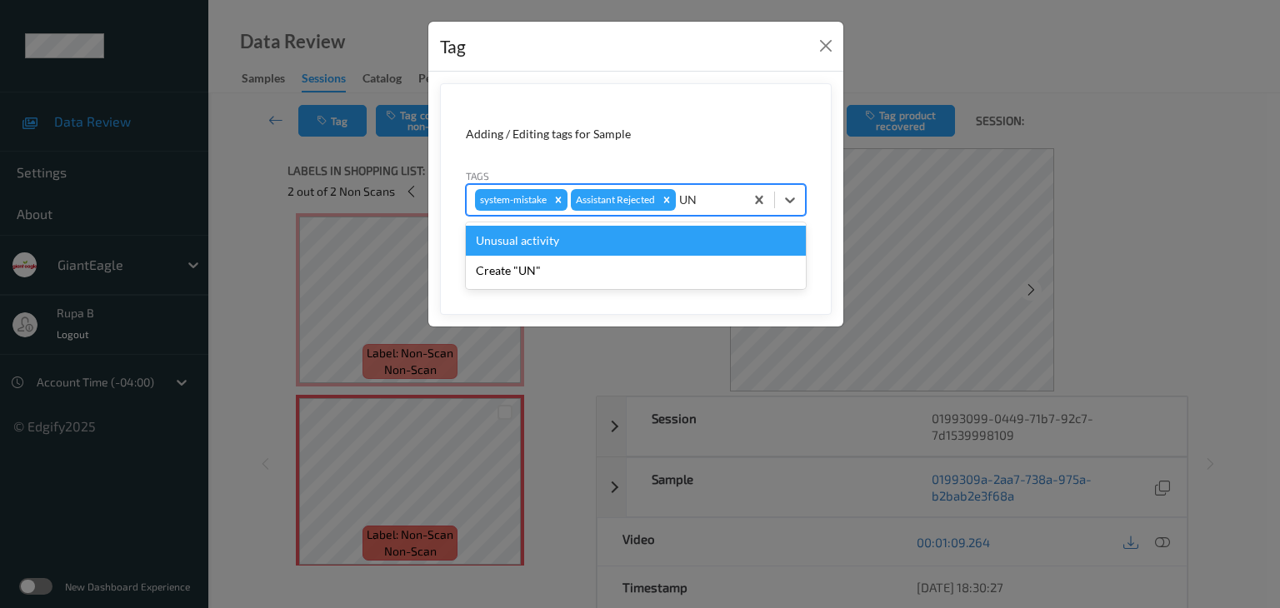
click at [635, 245] on div "Unusual activity" at bounding box center [636, 241] width 340 height 30
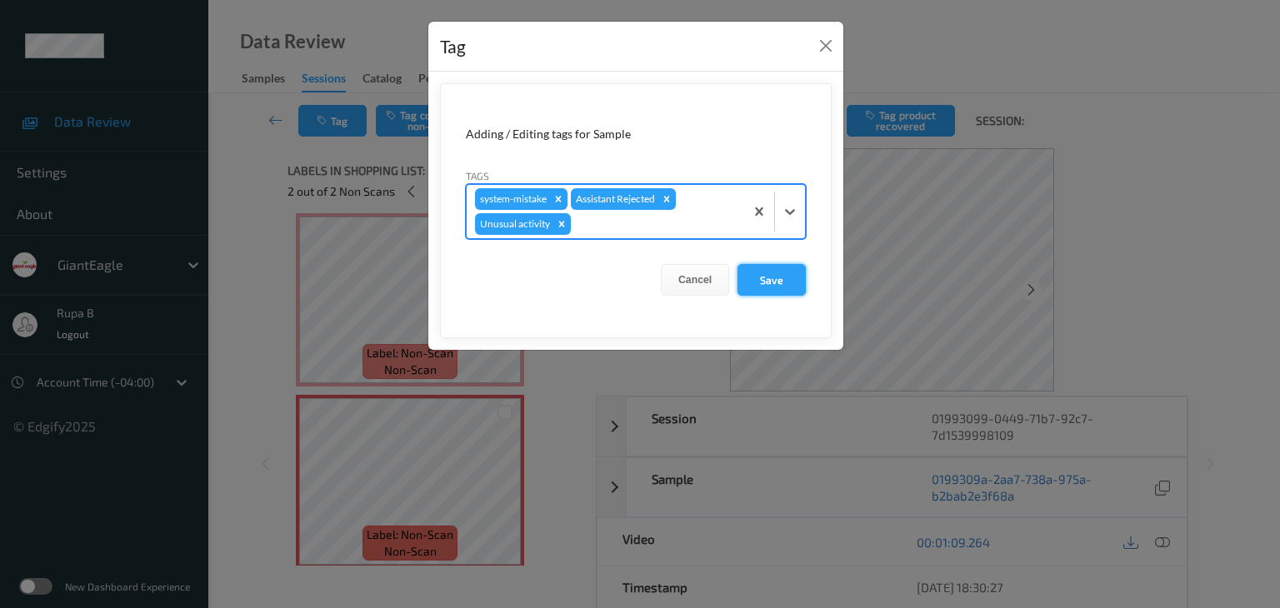
click at [760, 275] on button "Save" at bounding box center [771, 280] width 68 height 32
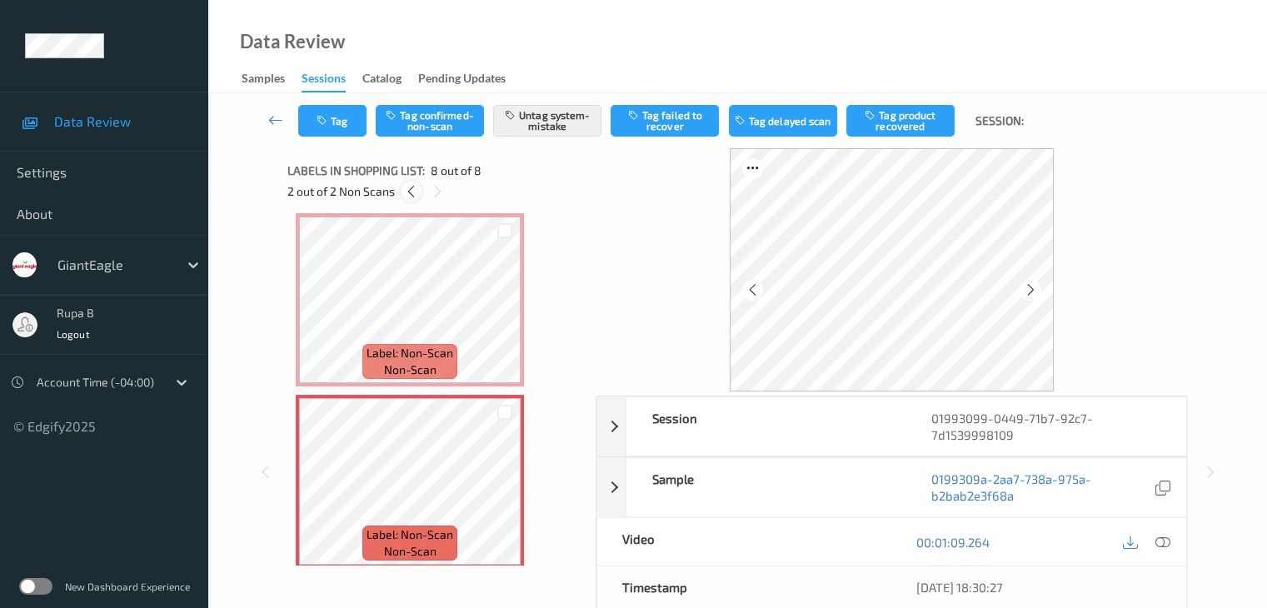
click at [407, 191] on icon at bounding box center [411, 191] width 14 height 15
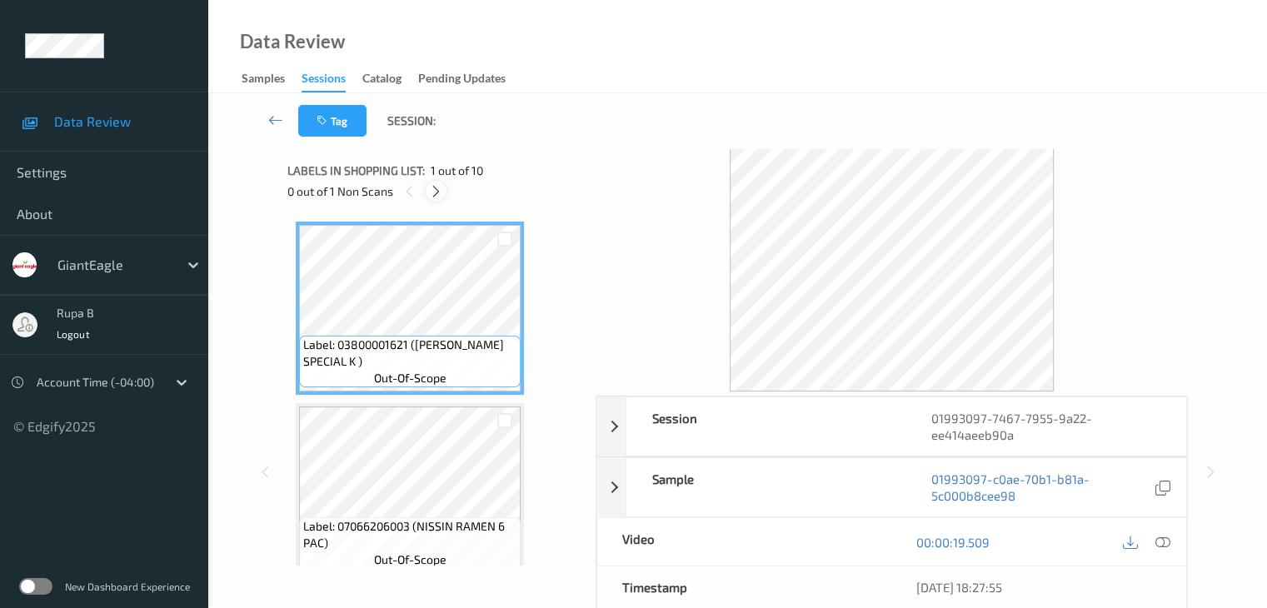
click at [441, 197] on icon at bounding box center [436, 191] width 14 height 15
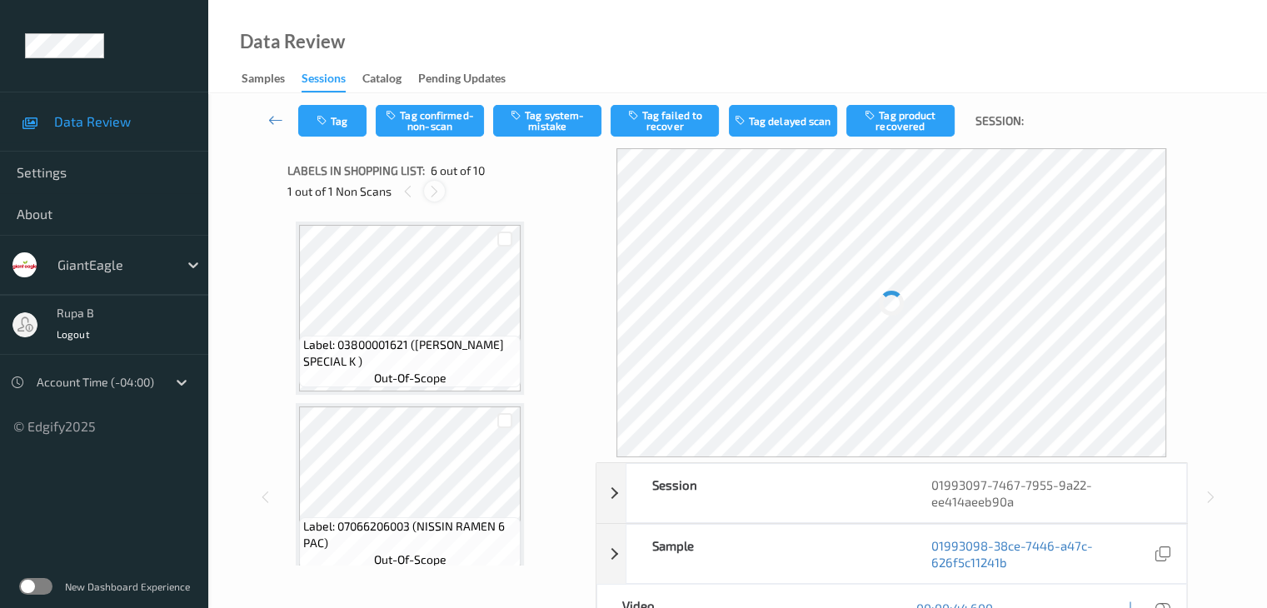
scroll to position [735, 0]
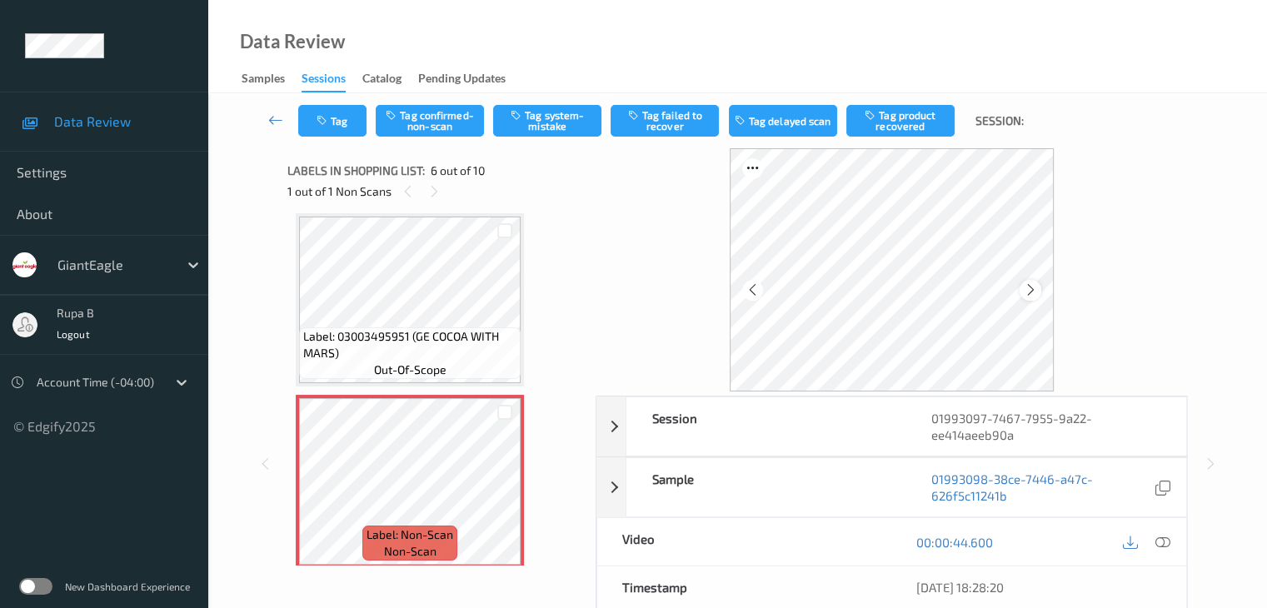
click at [1036, 287] on icon at bounding box center [1031, 289] width 14 height 15
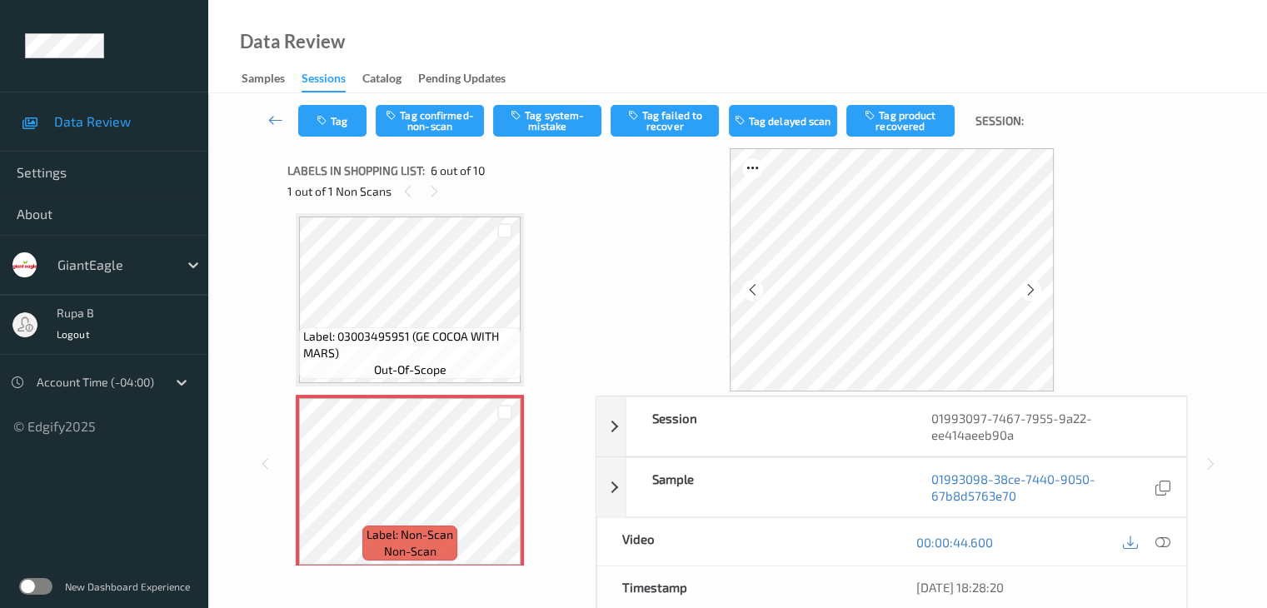
click at [1036, 287] on icon at bounding box center [1031, 289] width 14 height 15
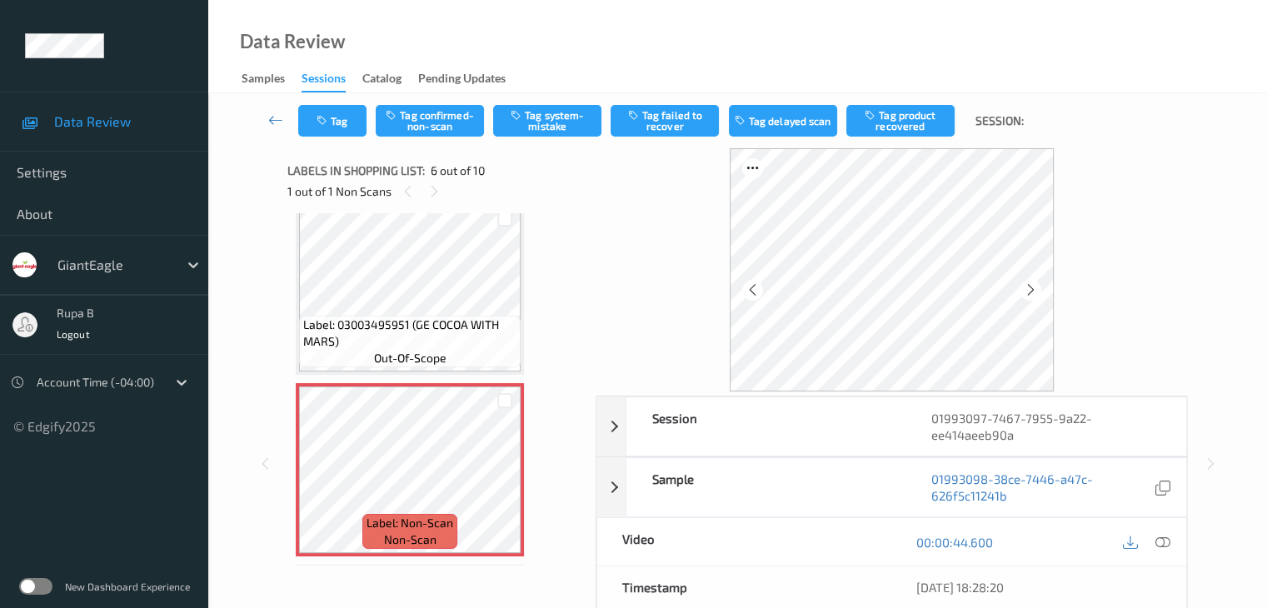
scroll to position [818, 0]
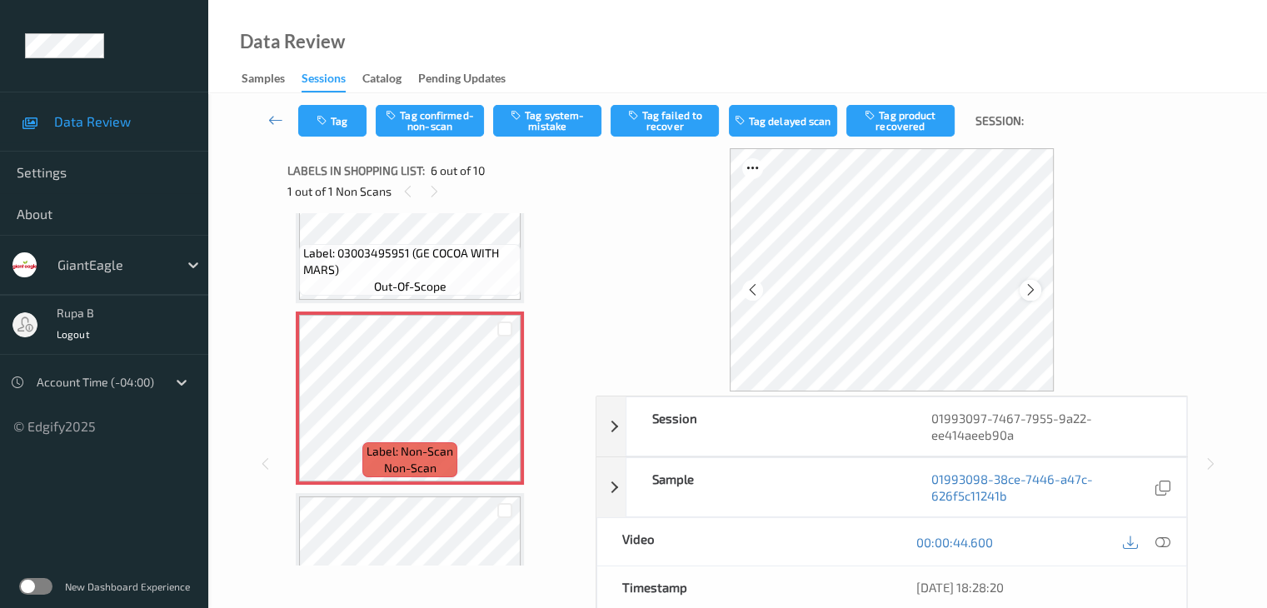
click at [1032, 283] on icon at bounding box center [1031, 289] width 14 height 15
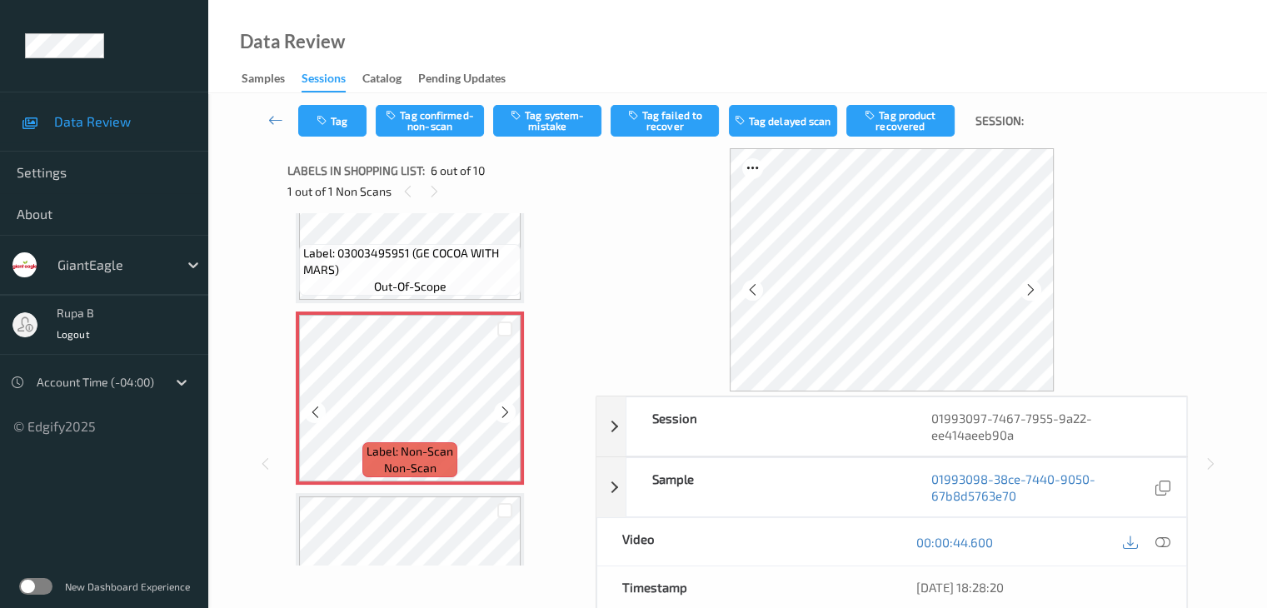
scroll to position [901, 0]
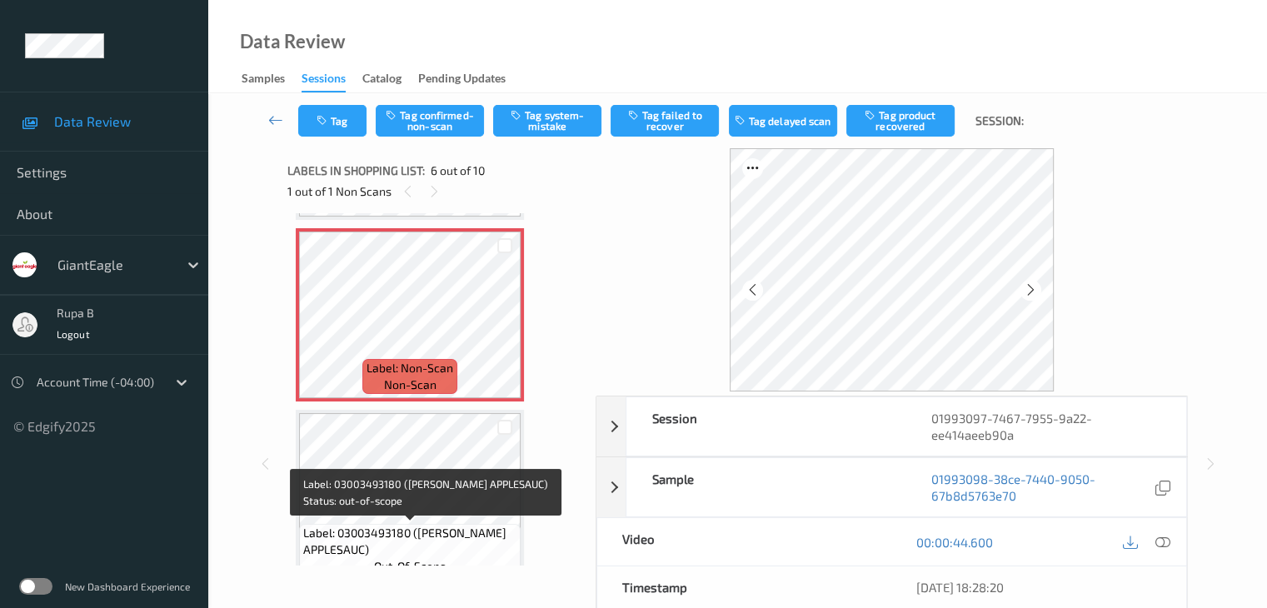
click at [472, 554] on span "Label: 03003493180 ([PERSON_NAME] APPLESAUC)" at bounding box center [409, 541] width 213 height 33
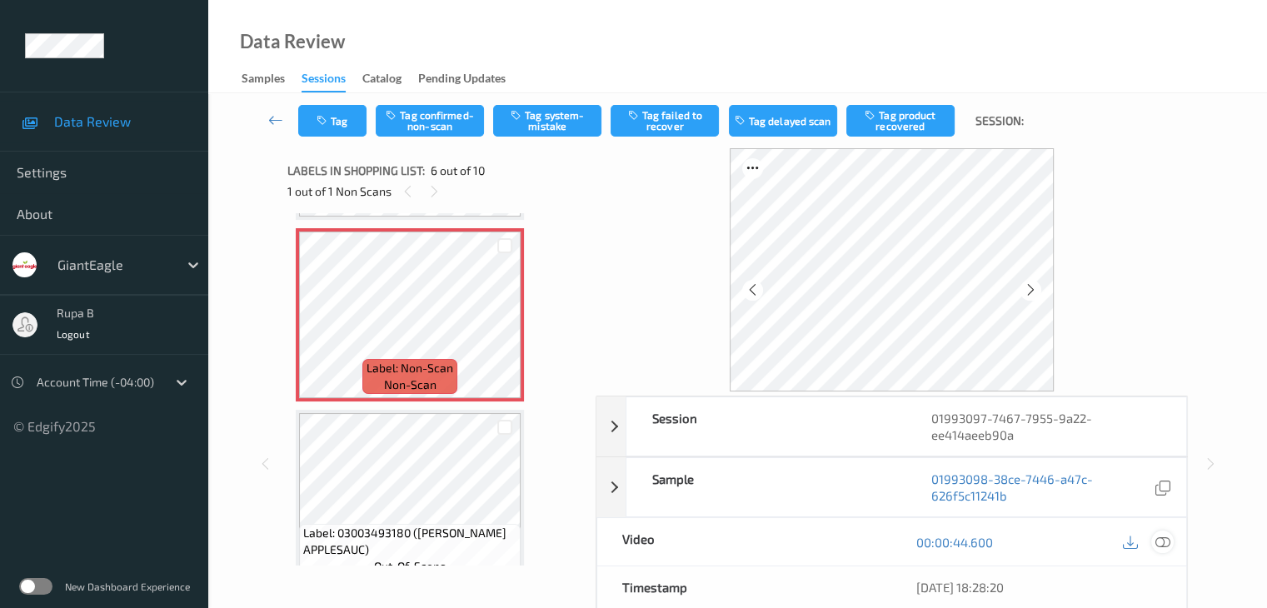
click at [1161, 539] on icon at bounding box center [1162, 542] width 15 height 15
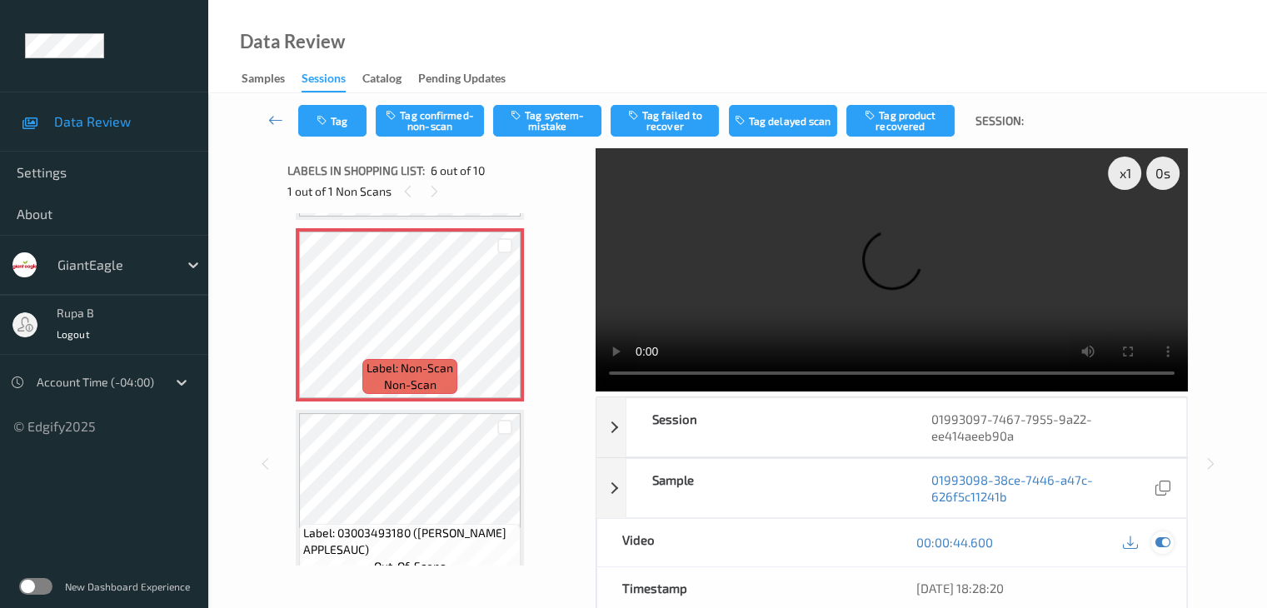
drag, startPoint x: 1159, startPoint y: 537, endPoint x: 1156, endPoint y: 464, distance: 73.4
click at [1160, 537] on icon at bounding box center [1162, 542] width 15 height 15
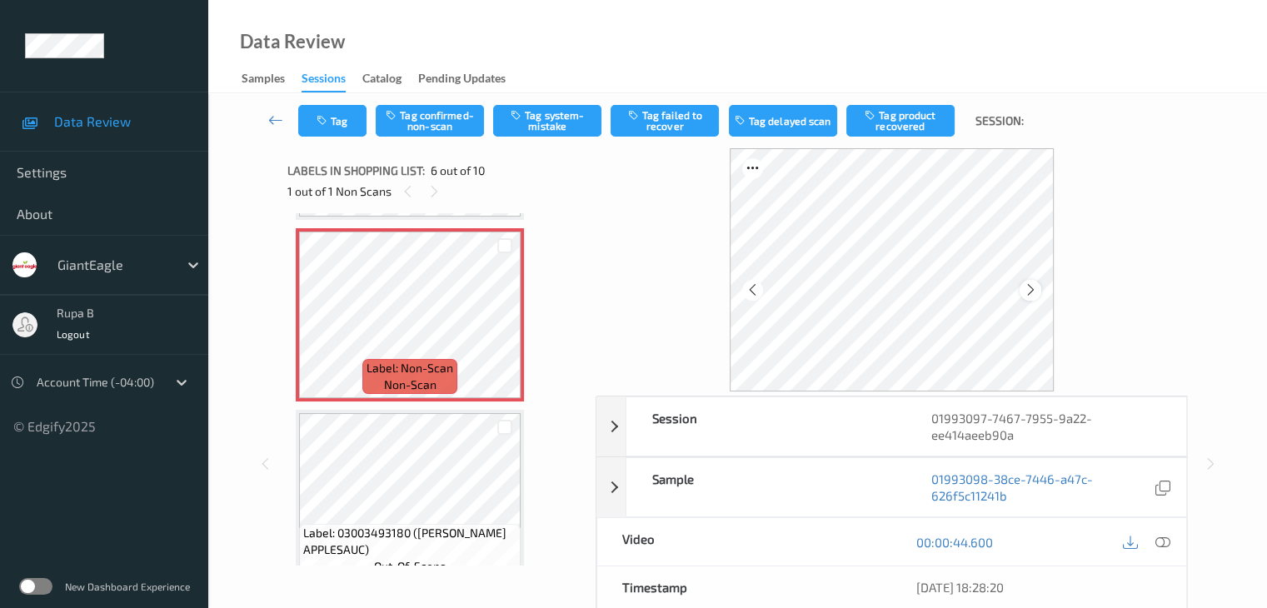
click at [1036, 295] on icon at bounding box center [1031, 289] width 14 height 15
click at [1161, 543] on icon at bounding box center [1162, 542] width 15 height 15
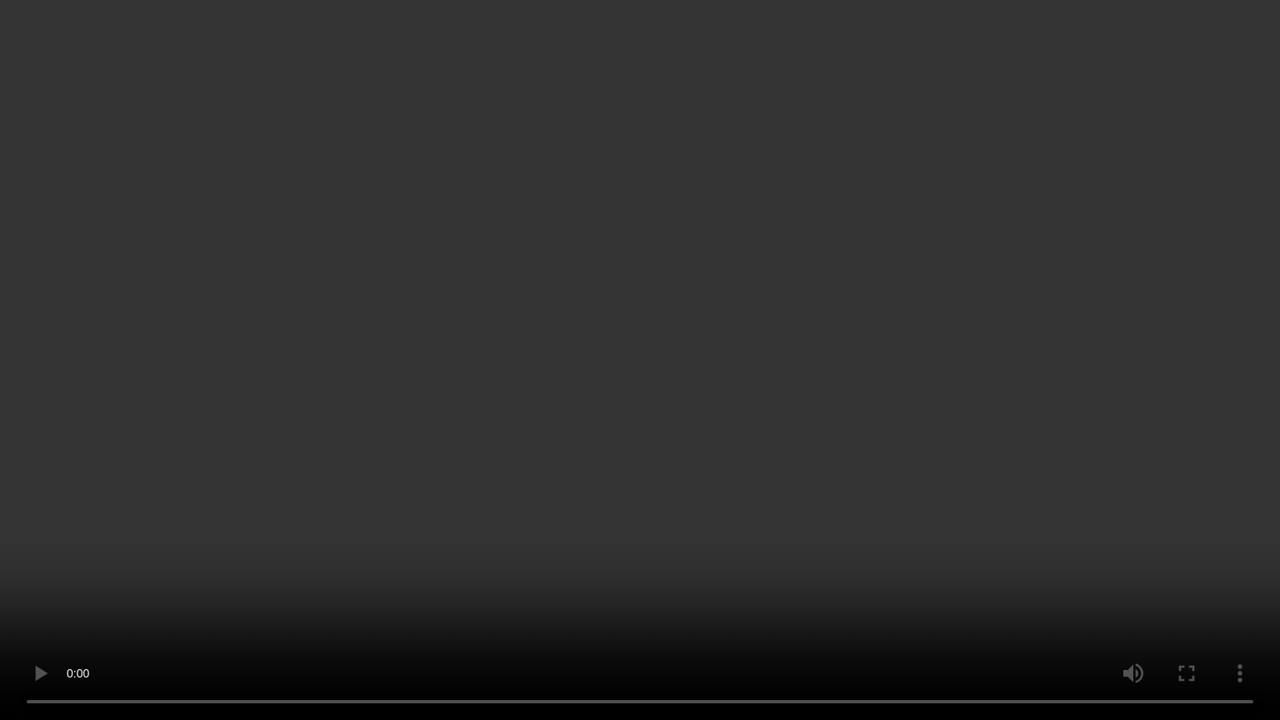
click at [1129, 403] on video at bounding box center [640, 360] width 1280 height 720
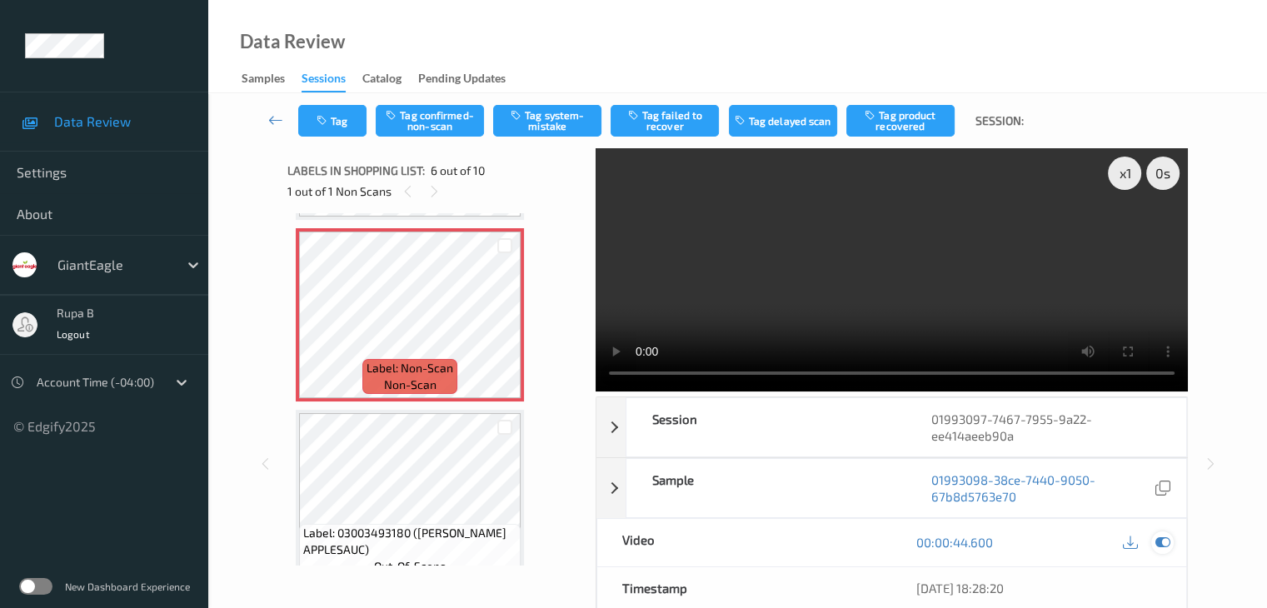
click at [1163, 547] on icon at bounding box center [1162, 542] width 15 height 15
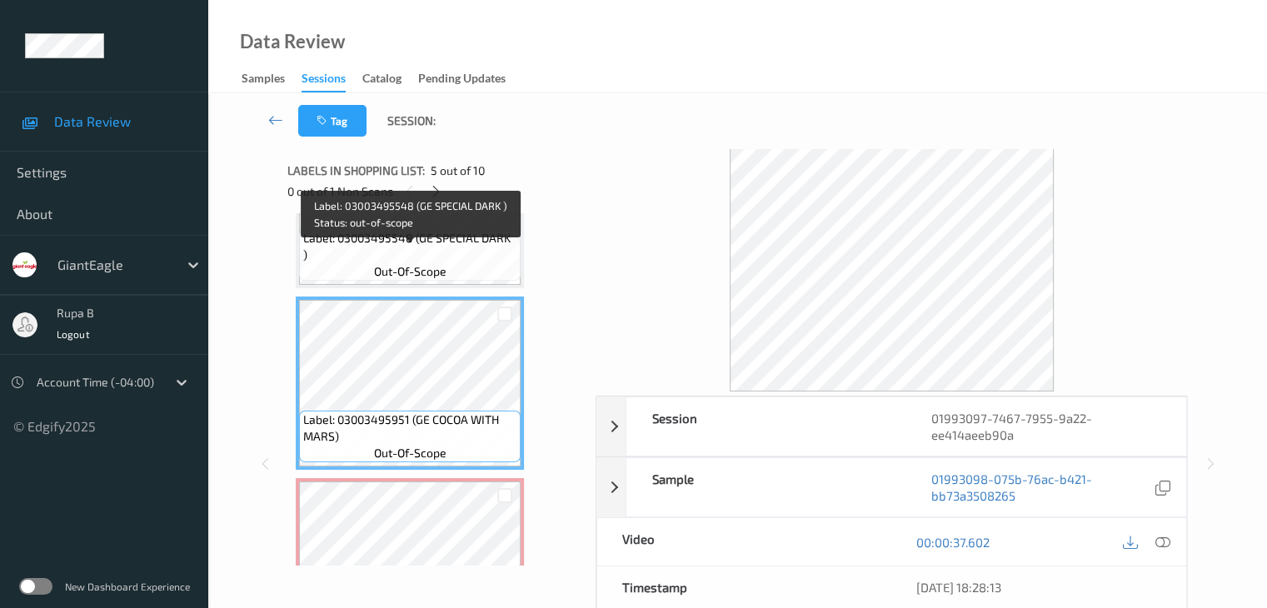
scroll to position [568, 0]
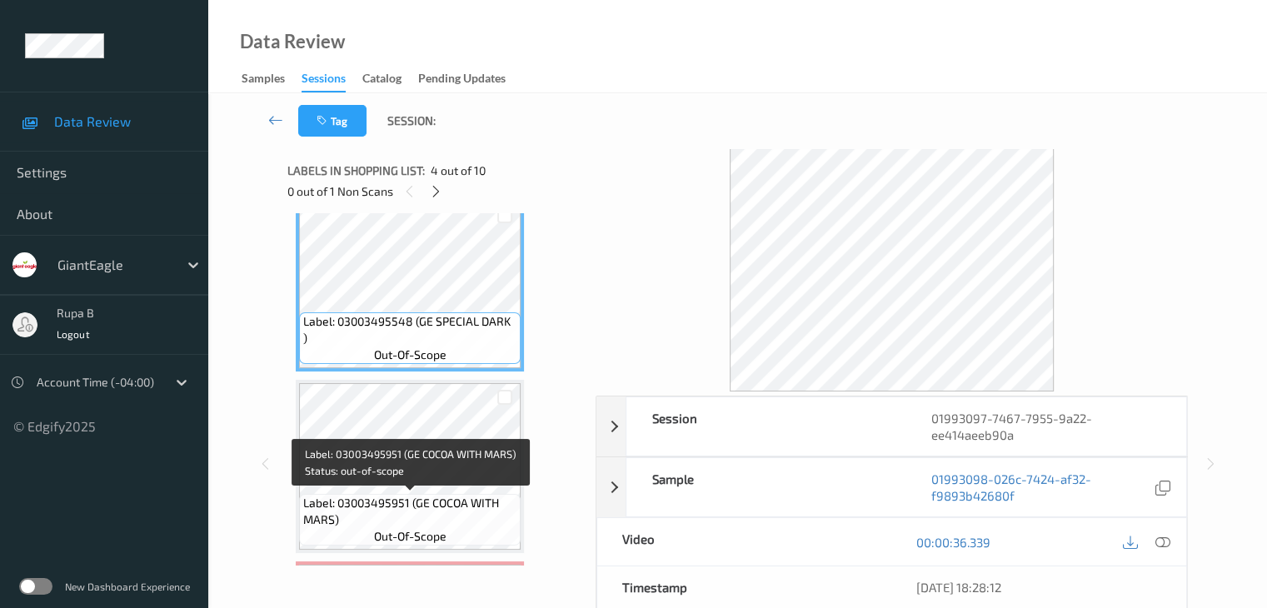
click at [458, 494] on div "Label: 03003495951 (GE COCOA WITH MARS) out-of-scope" at bounding box center [410, 520] width 222 height 52
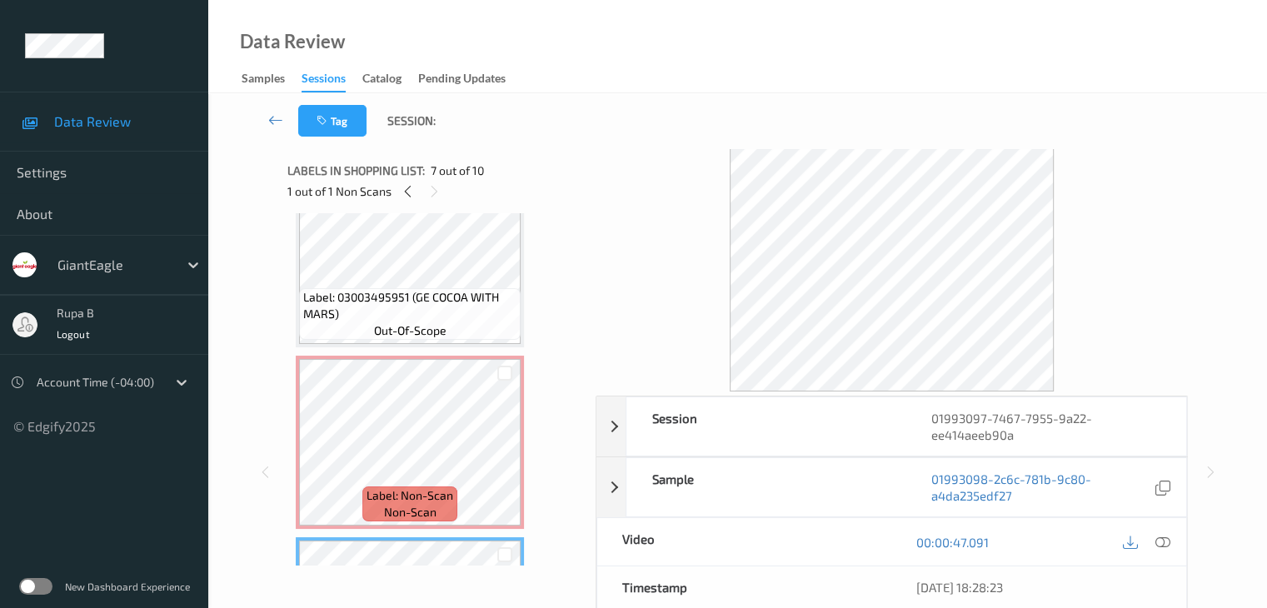
scroll to position [735, 0]
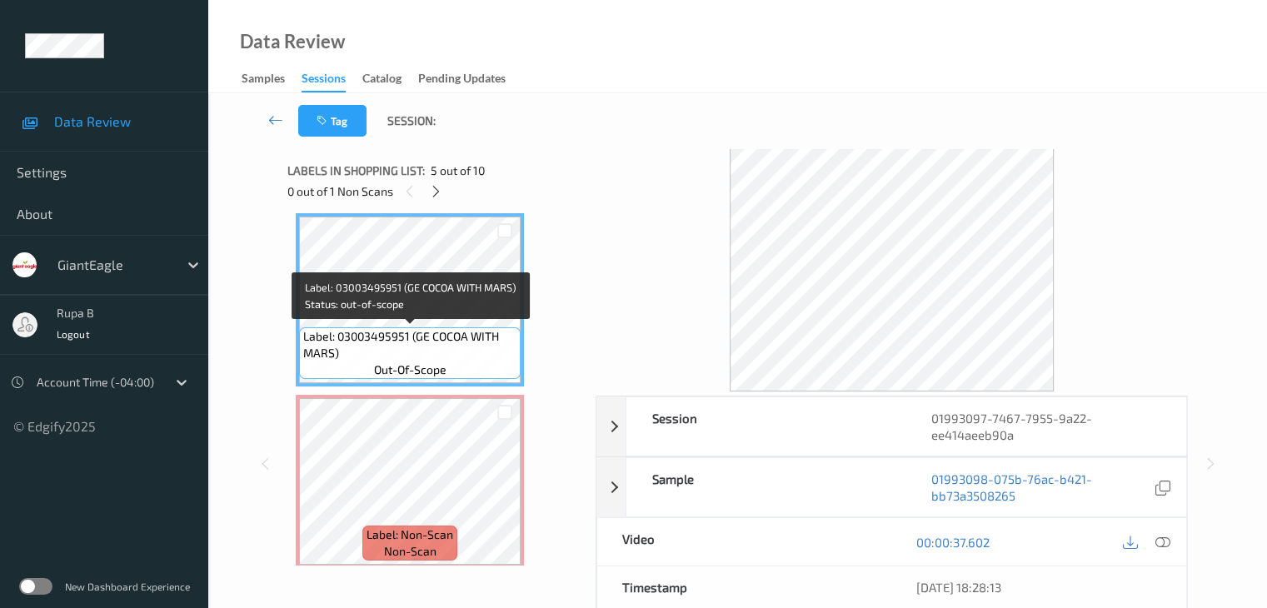
click at [402, 347] on span "Label: 03003495951 (GE COCOA WITH MARS)" at bounding box center [409, 344] width 213 height 33
copy span "Label: 03003495951 (GE COCOA WITH MARS)"
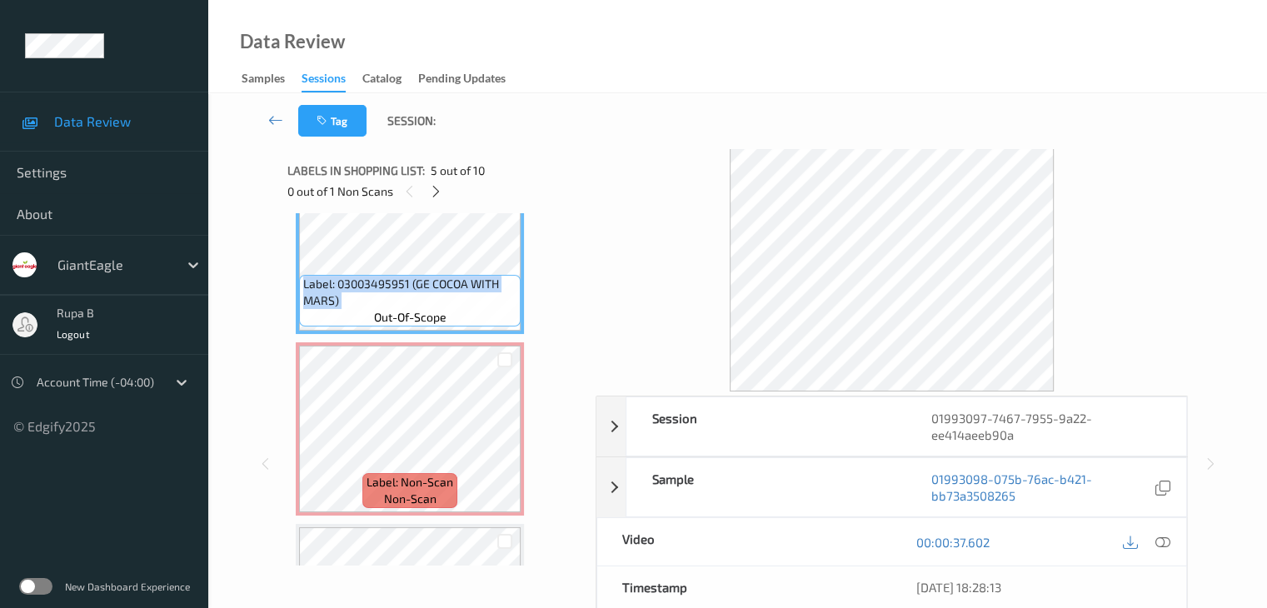
scroll to position [818, 0]
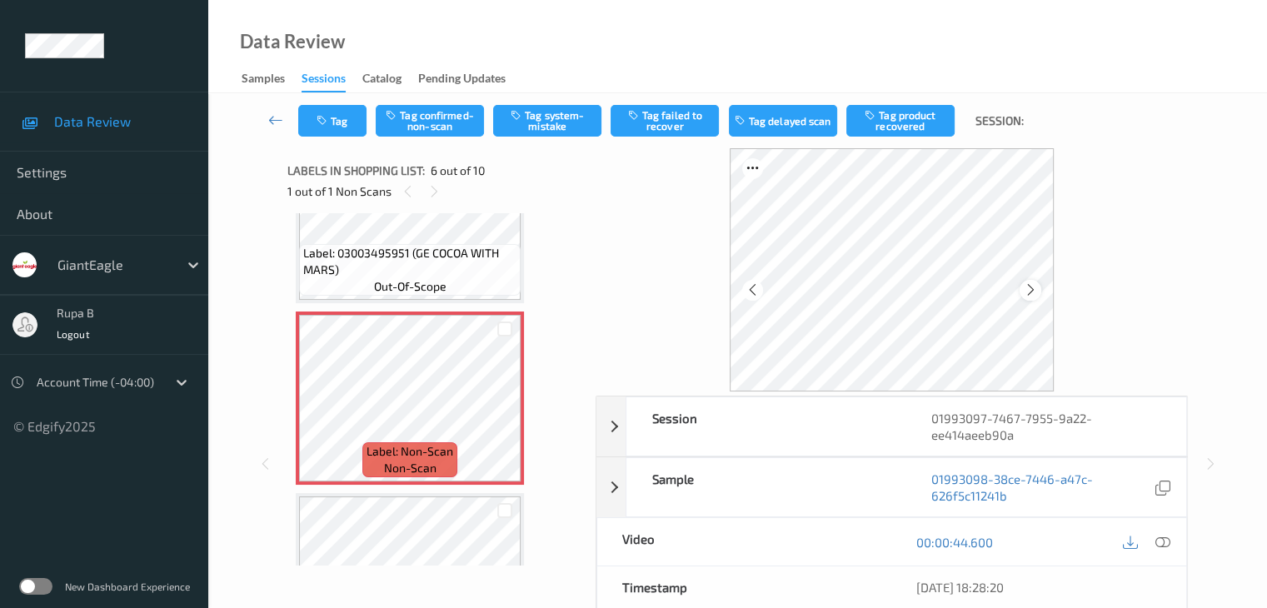
click at [1026, 293] on icon at bounding box center [1031, 289] width 14 height 15
click at [1158, 540] on icon at bounding box center [1162, 542] width 15 height 15
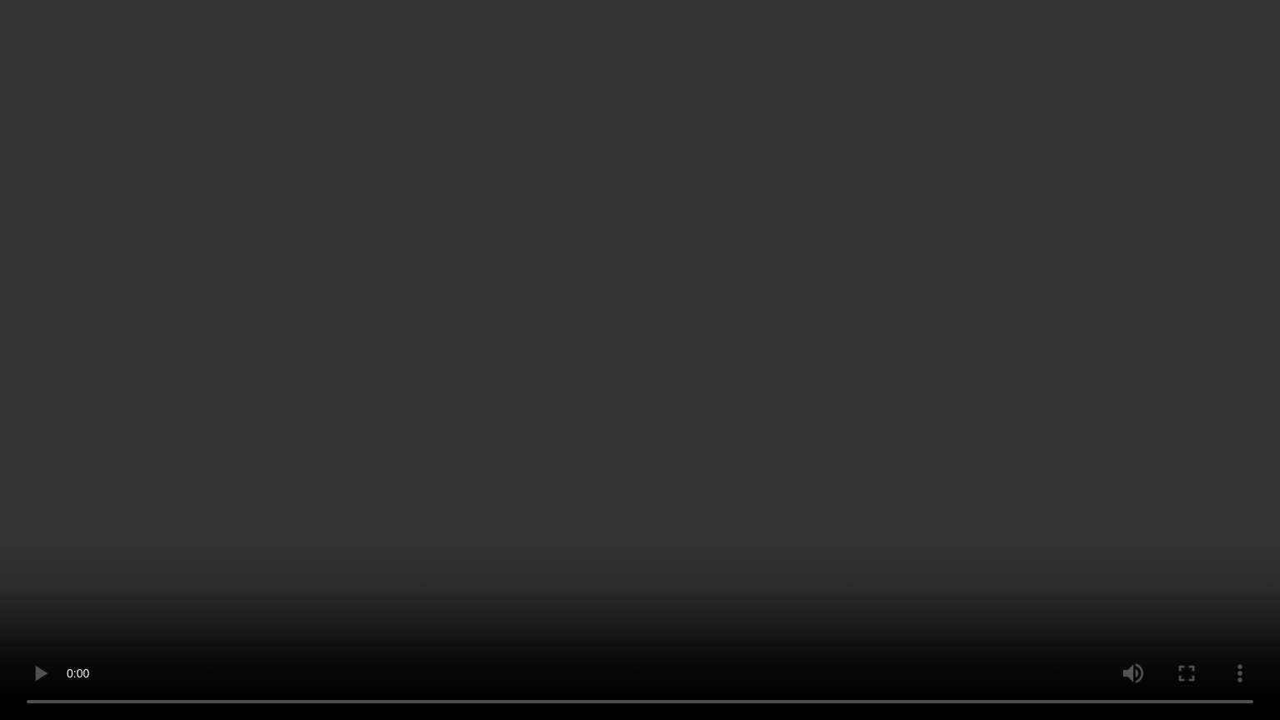
click at [1279, 263] on video at bounding box center [640, 360] width 1280 height 720
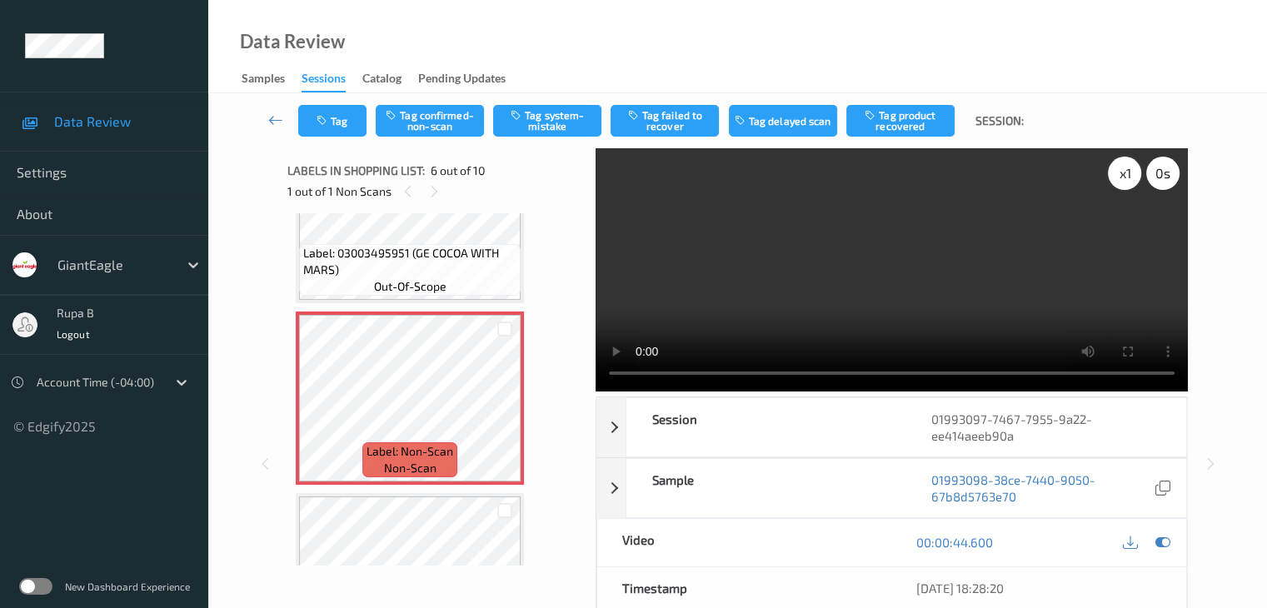
click at [1129, 177] on div "x 1" at bounding box center [1124, 173] width 33 height 33
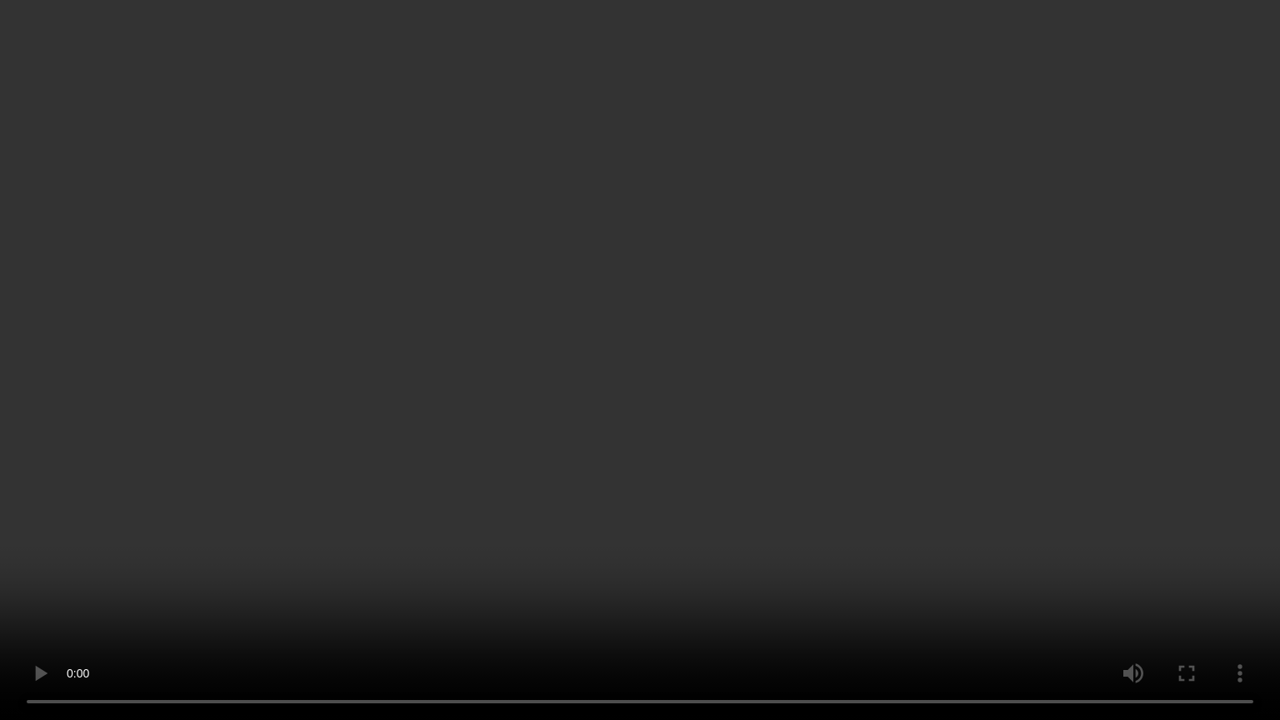
click at [1122, 294] on video at bounding box center [640, 360] width 1280 height 720
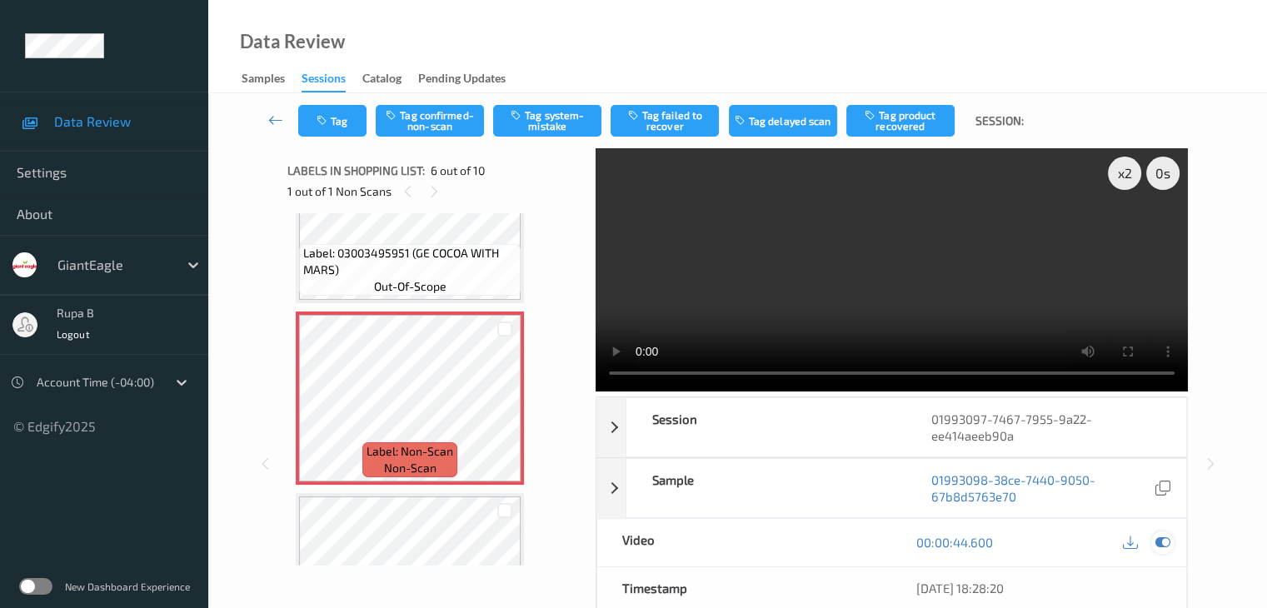
click at [1170, 547] on icon at bounding box center [1162, 542] width 15 height 15
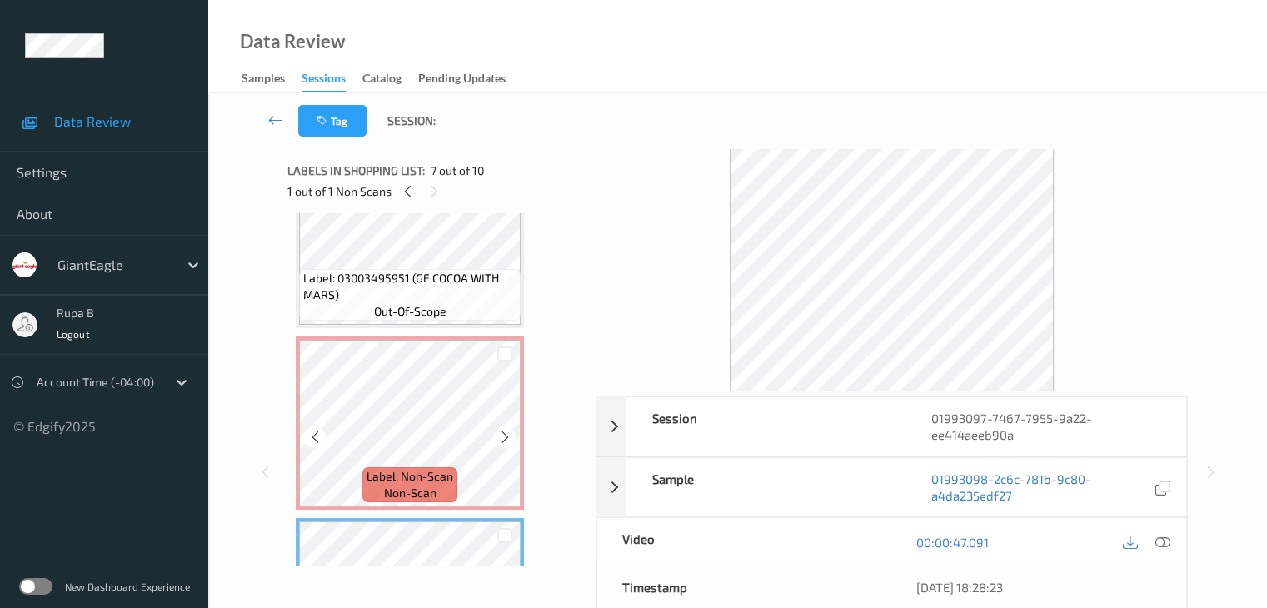
scroll to position [750, 0]
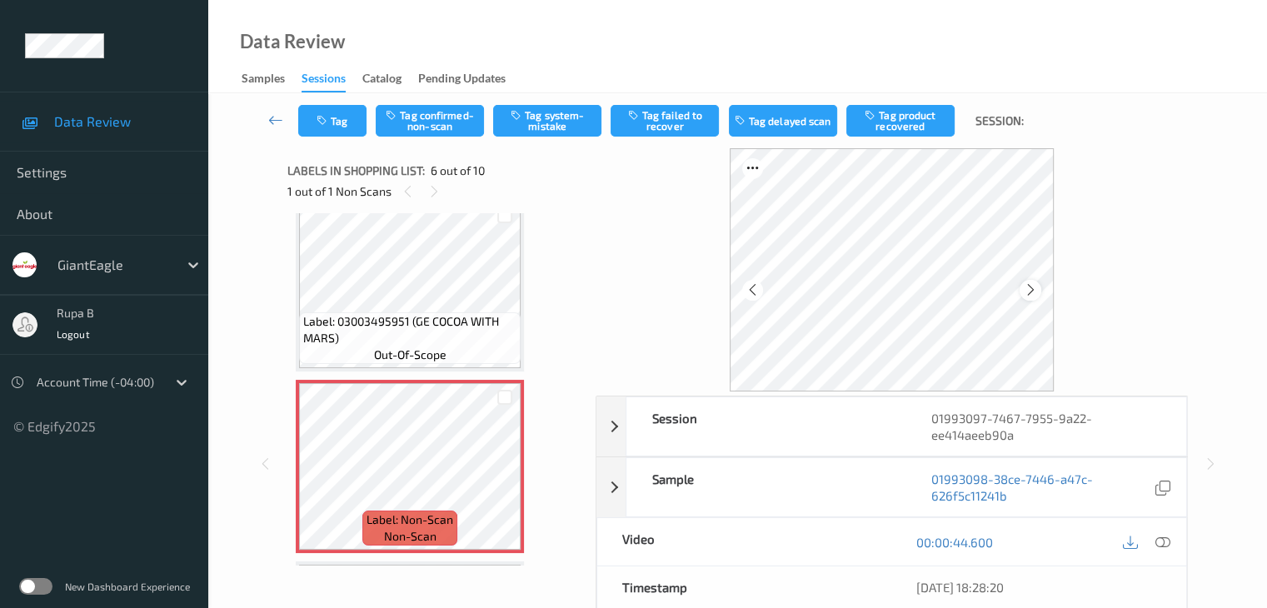
click at [1040, 291] on div at bounding box center [1030, 290] width 21 height 21
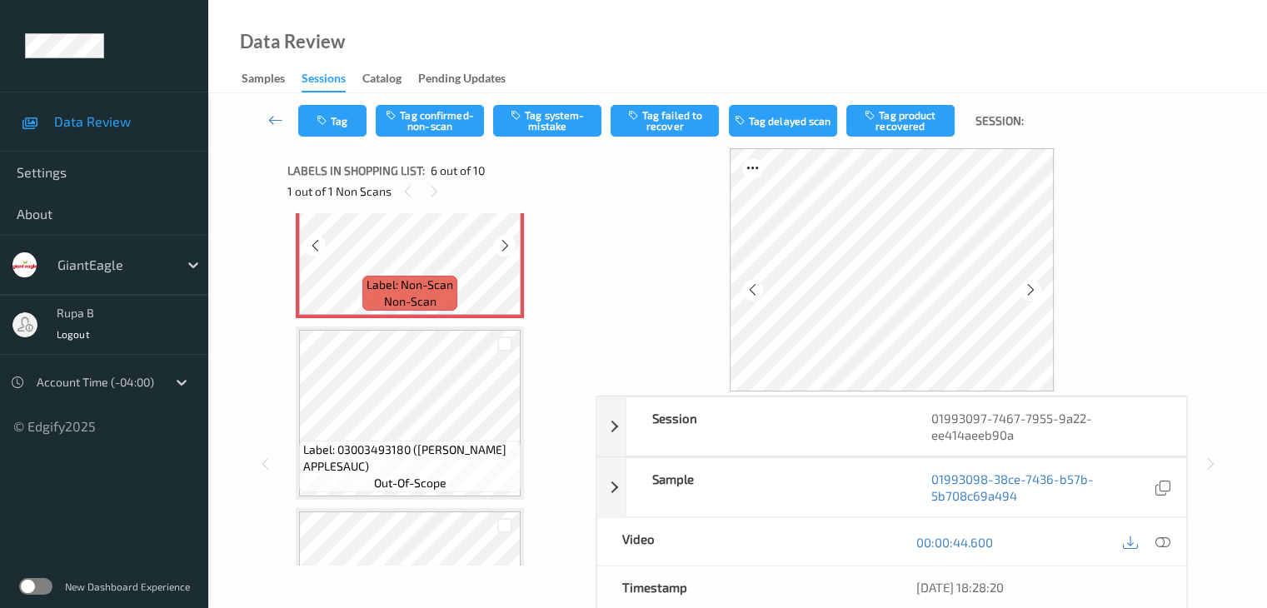
scroll to position [1000, 0]
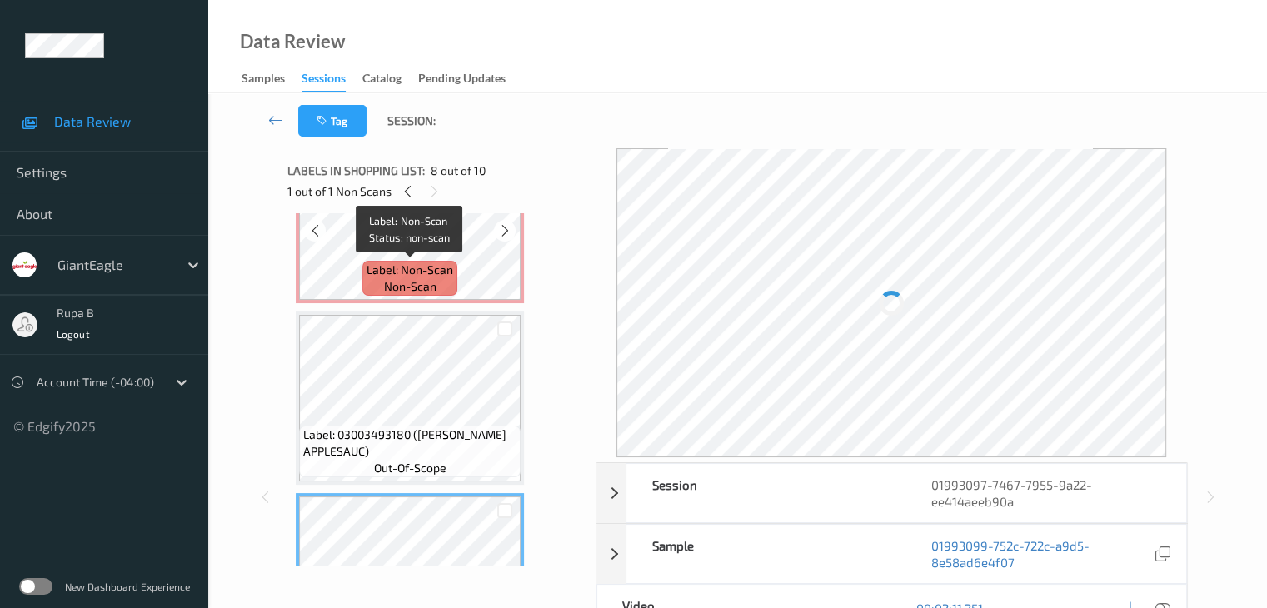
click at [430, 264] on span "Label: Non-Scan" at bounding box center [410, 270] width 87 height 17
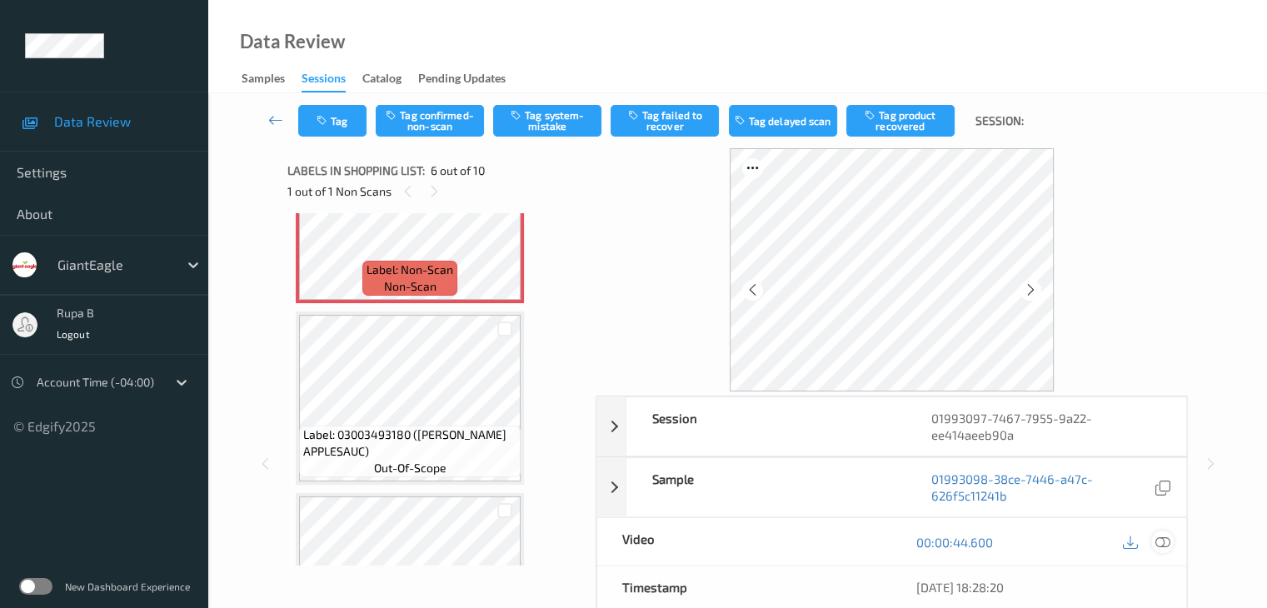
click at [1163, 544] on icon at bounding box center [1162, 542] width 15 height 15
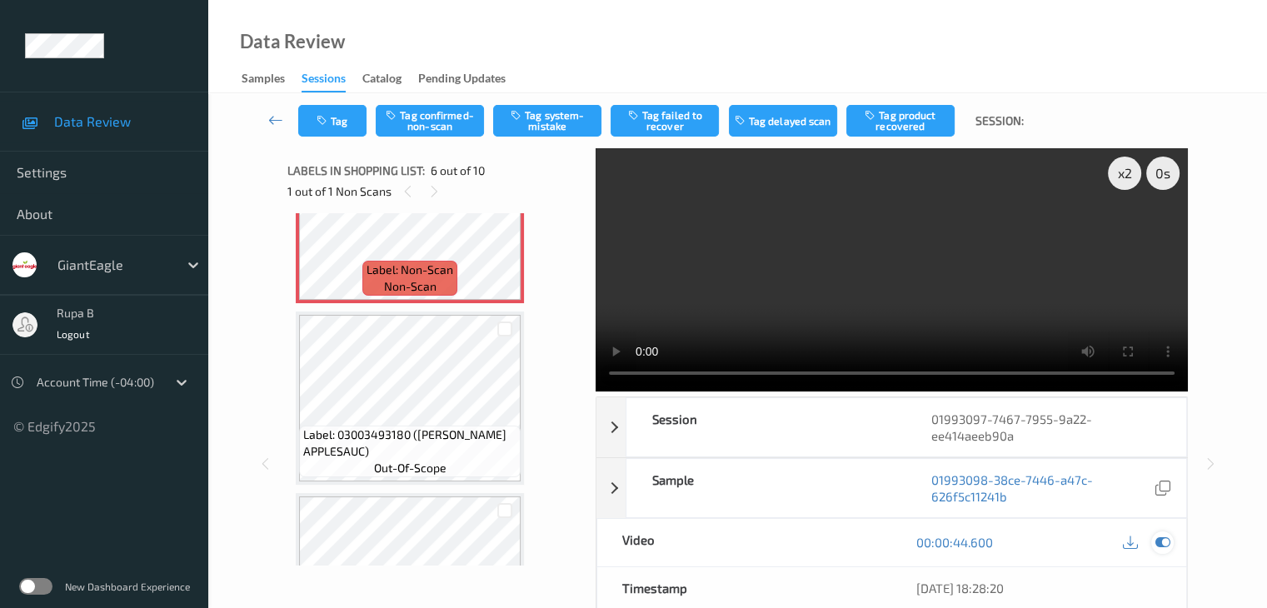
click at [1168, 541] on icon at bounding box center [1162, 542] width 15 height 15
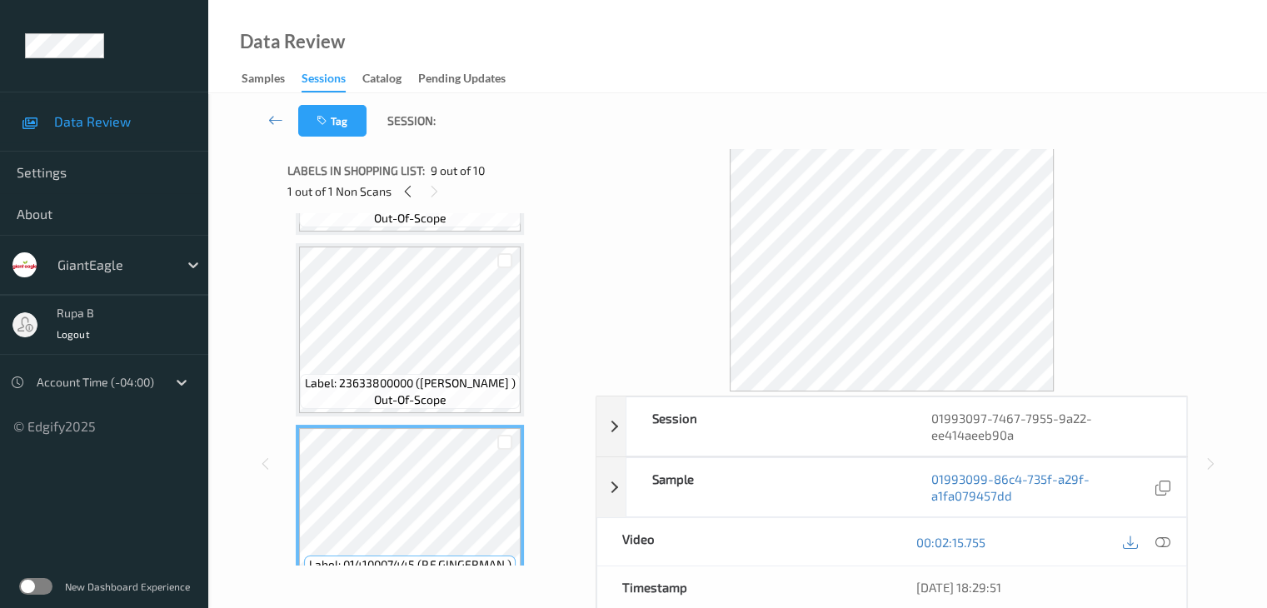
scroll to position [1333, 0]
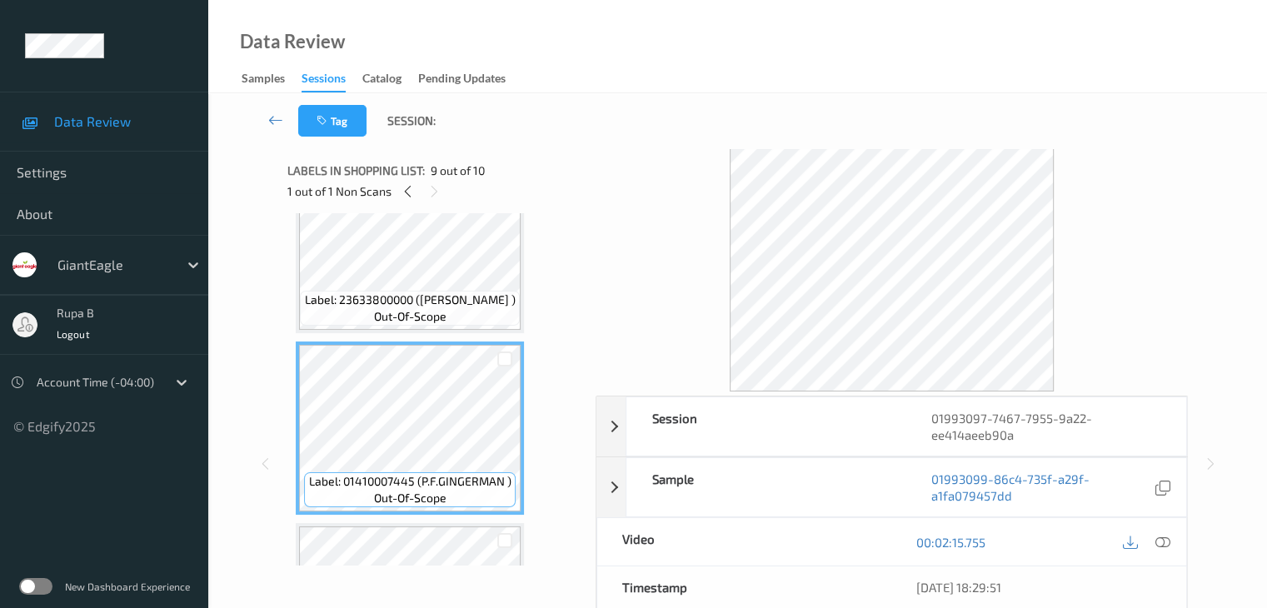
click at [432, 476] on span "Label: 01410007445 (P.F.GINGERMAN )" at bounding box center [410, 481] width 202 height 17
click at [433, 476] on span "Label: 01410007445 (P.F.GINGERMAN )" at bounding box center [410, 481] width 202 height 17
copy span "Label: 01410007445 (P.F.GINGERMAN )"
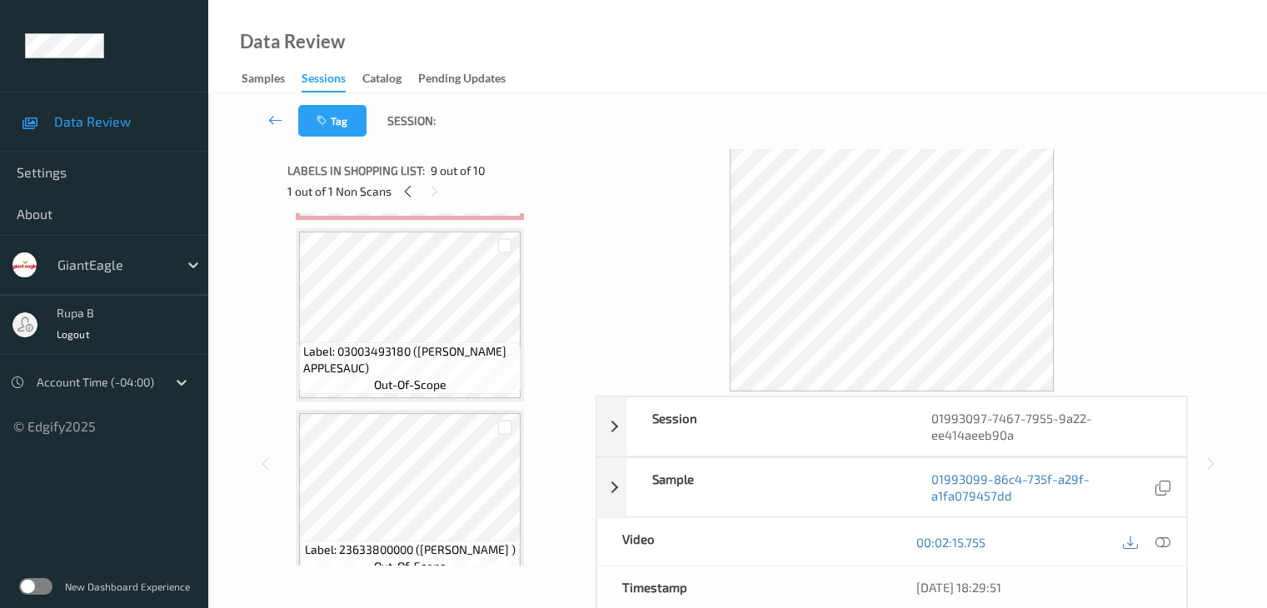
scroll to position [916, 0]
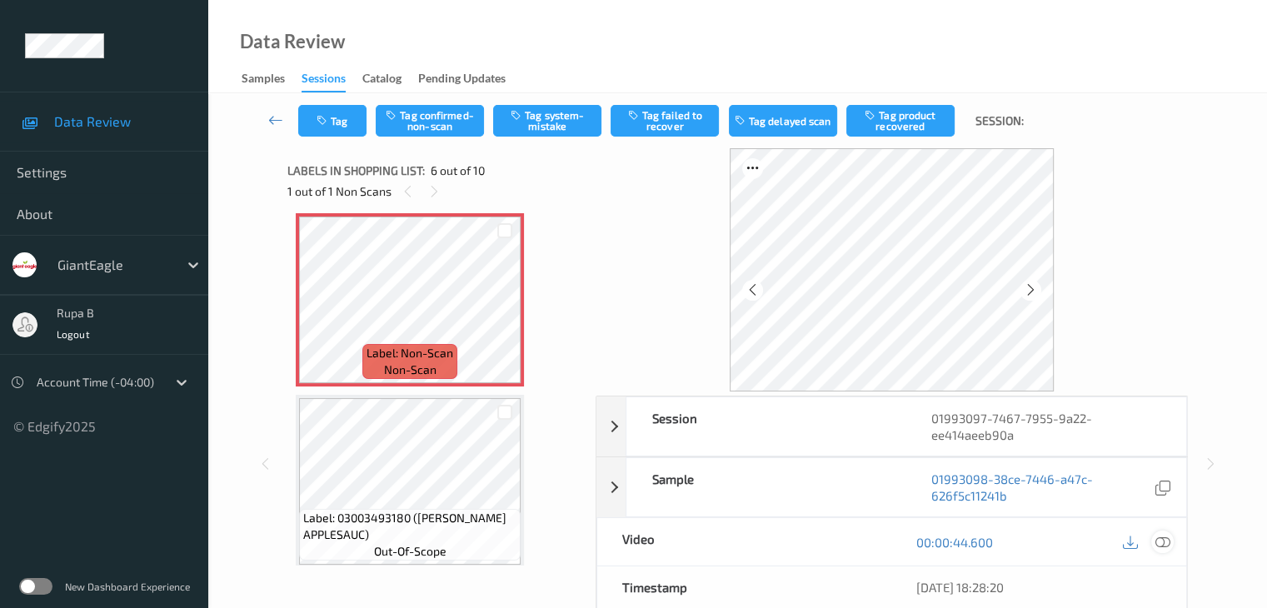
click at [1163, 537] on icon at bounding box center [1162, 542] width 15 height 15
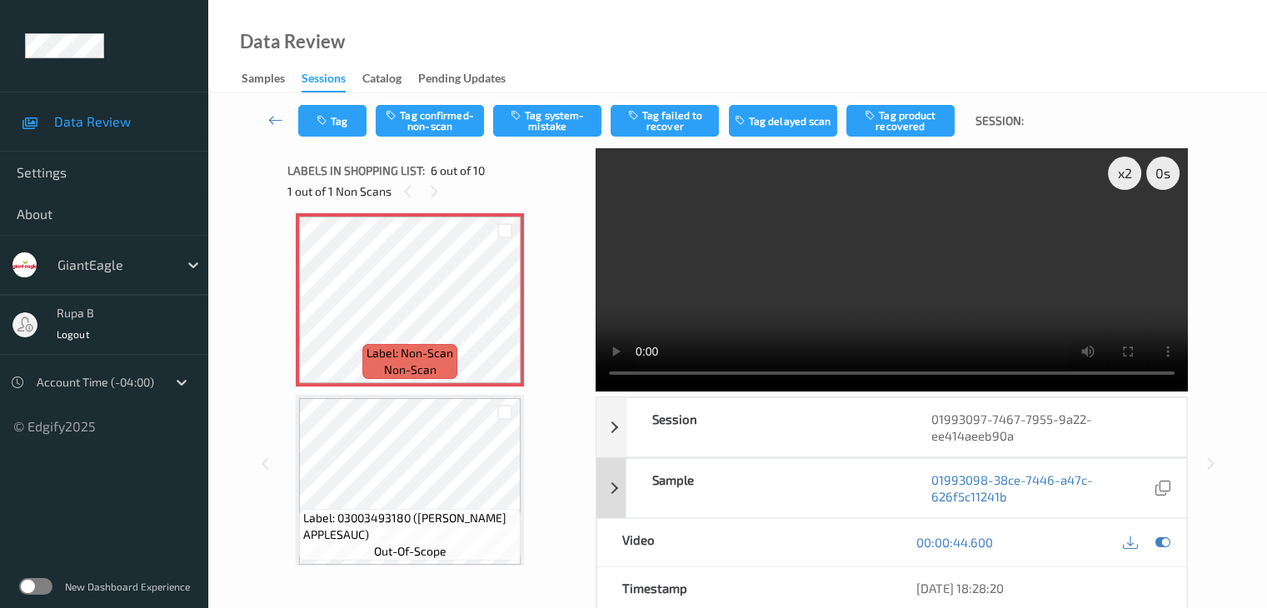
click at [1162, 540] on icon at bounding box center [1162, 542] width 15 height 15
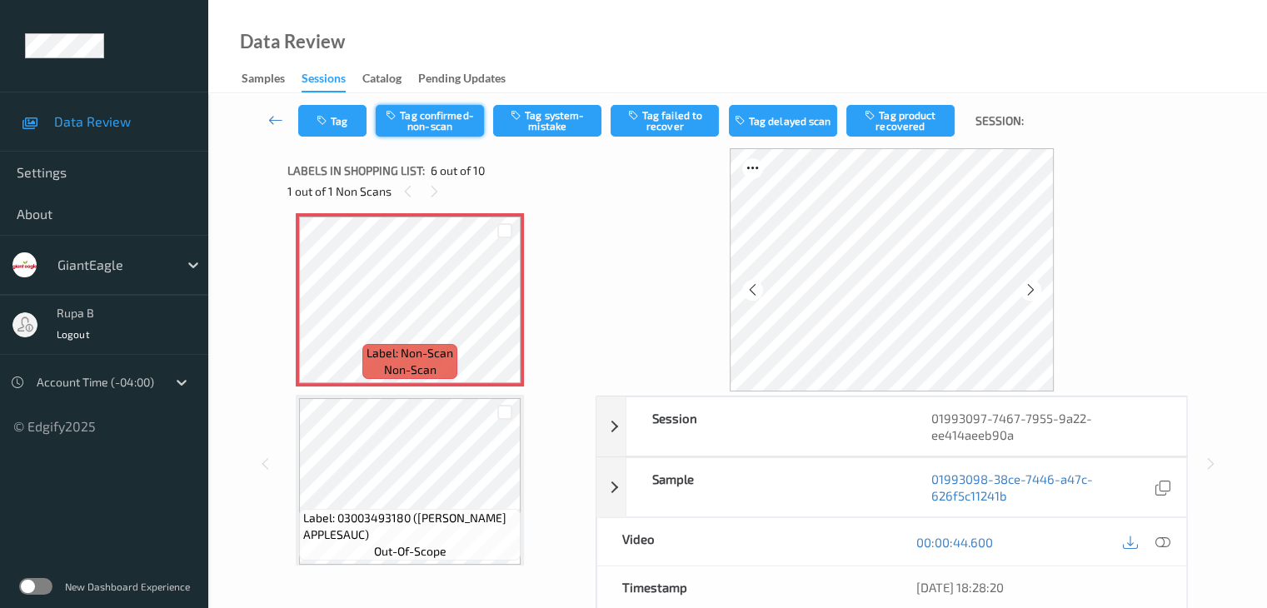
click at [428, 127] on button "Tag confirmed-non-scan" at bounding box center [430, 121] width 108 height 32
click at [891, 121] on button "Tag product recovered" at bounding box center [900, 121] width 108 height 32
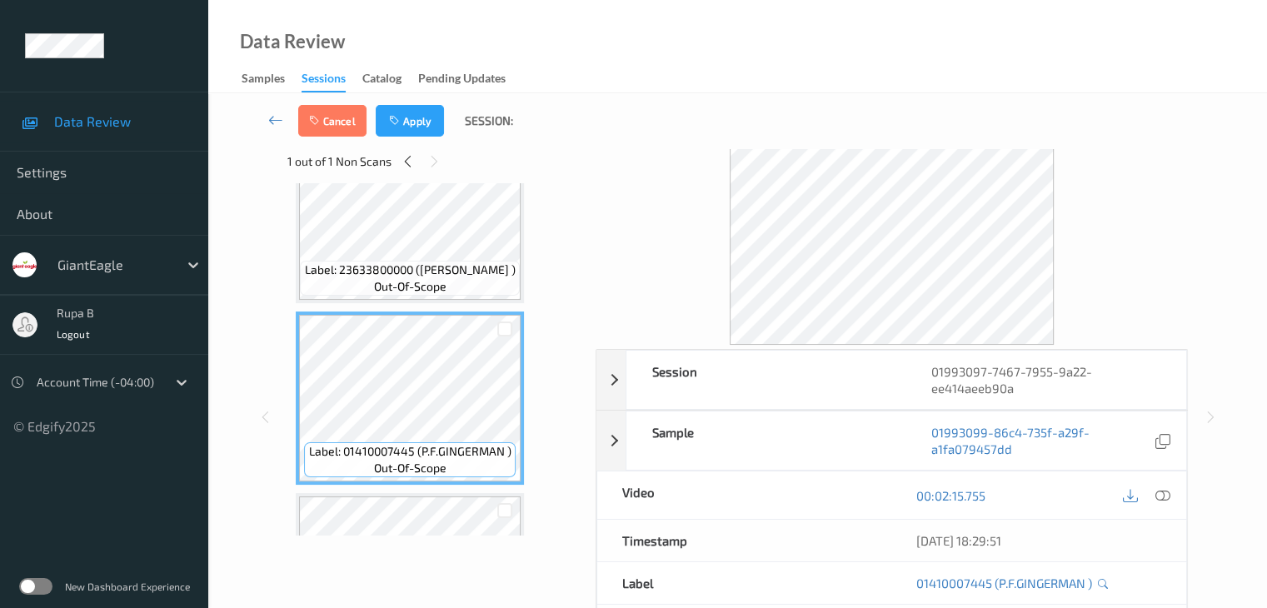
scroll to position [83, 0]
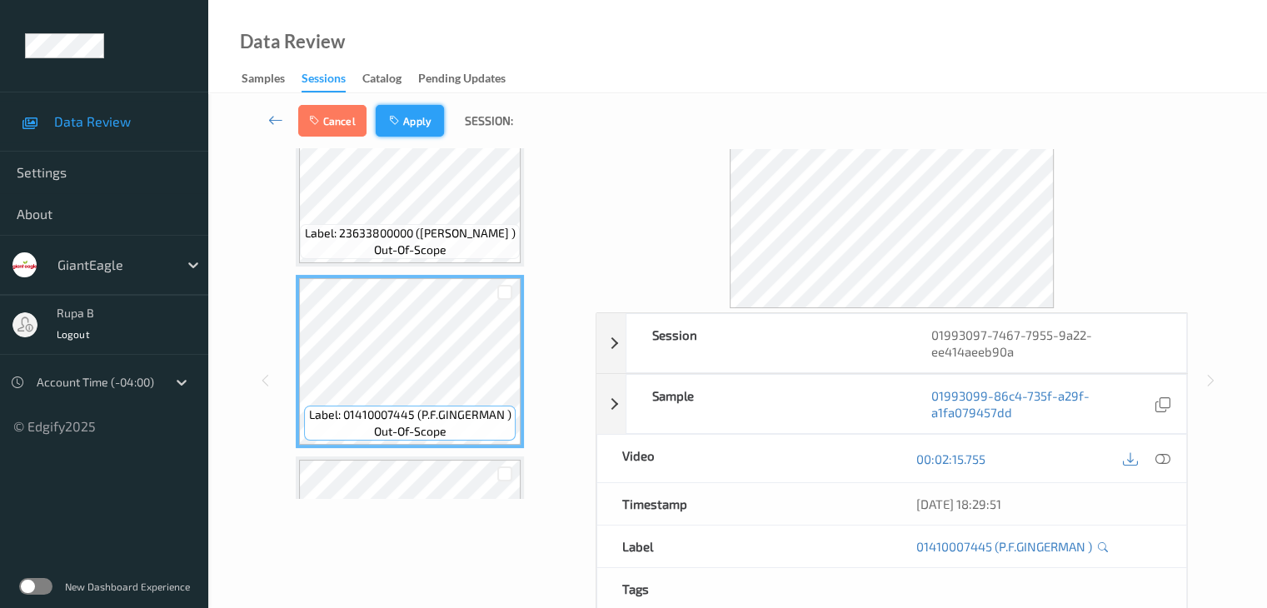
click at [417, 127] on button "Apply" at bounding box center [410, 121] width 68 height 32
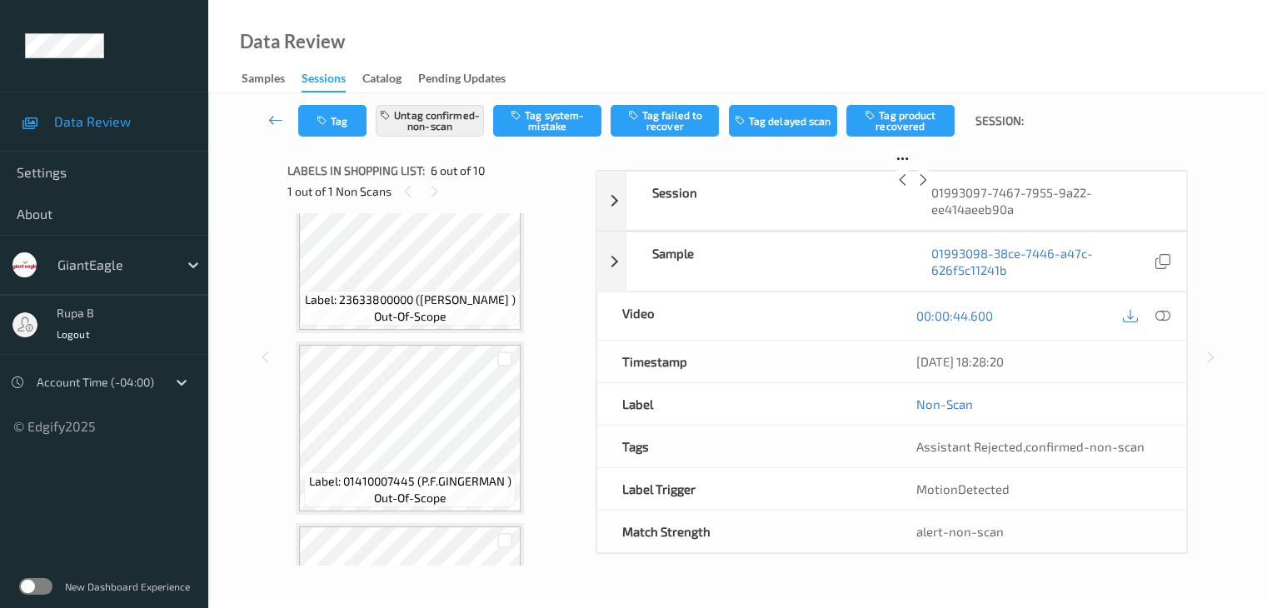
scroll to position [735, 0]
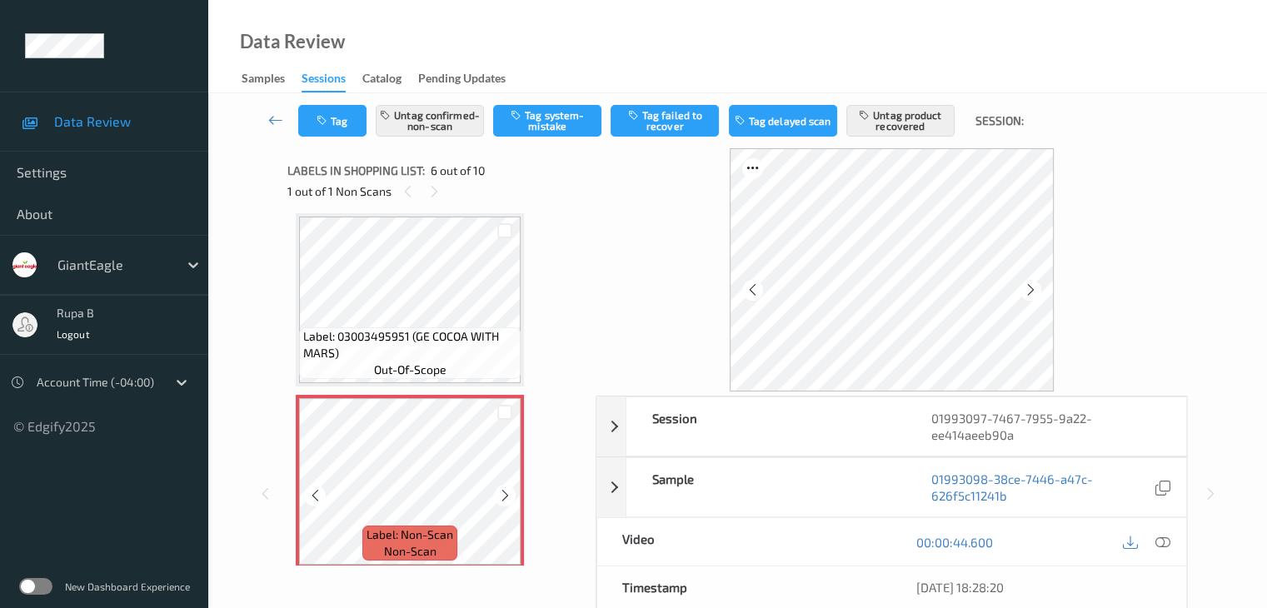
click at [498, 487] on div at bounding box center [504, 495] width 21 height 21
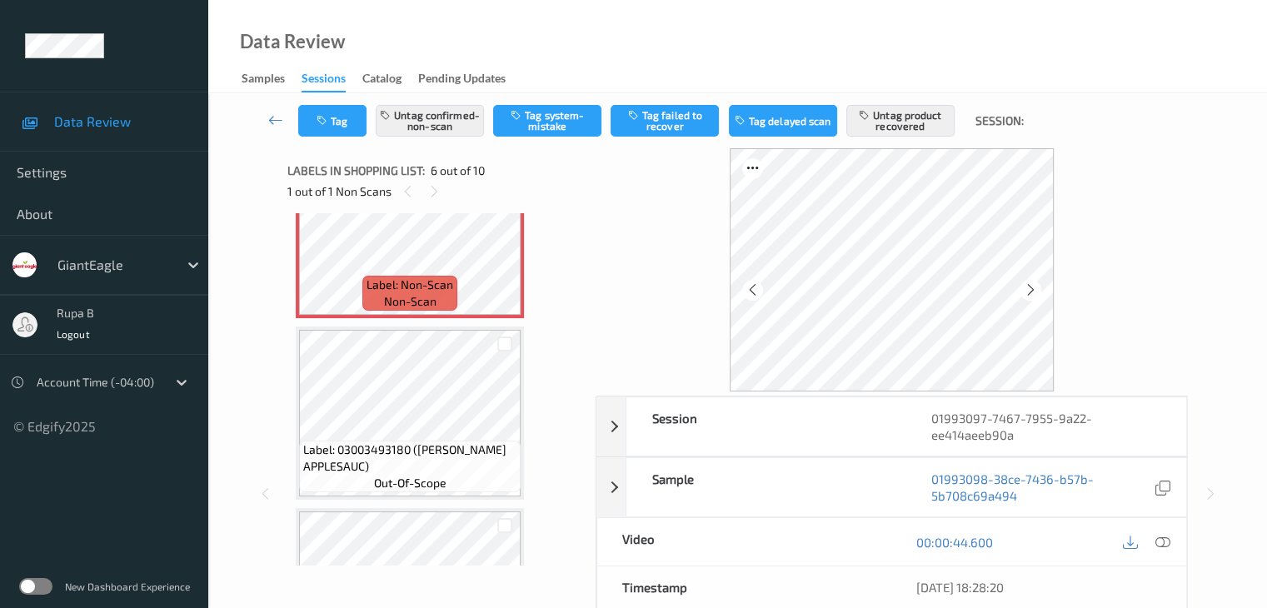
scroll to position [1235, 0]
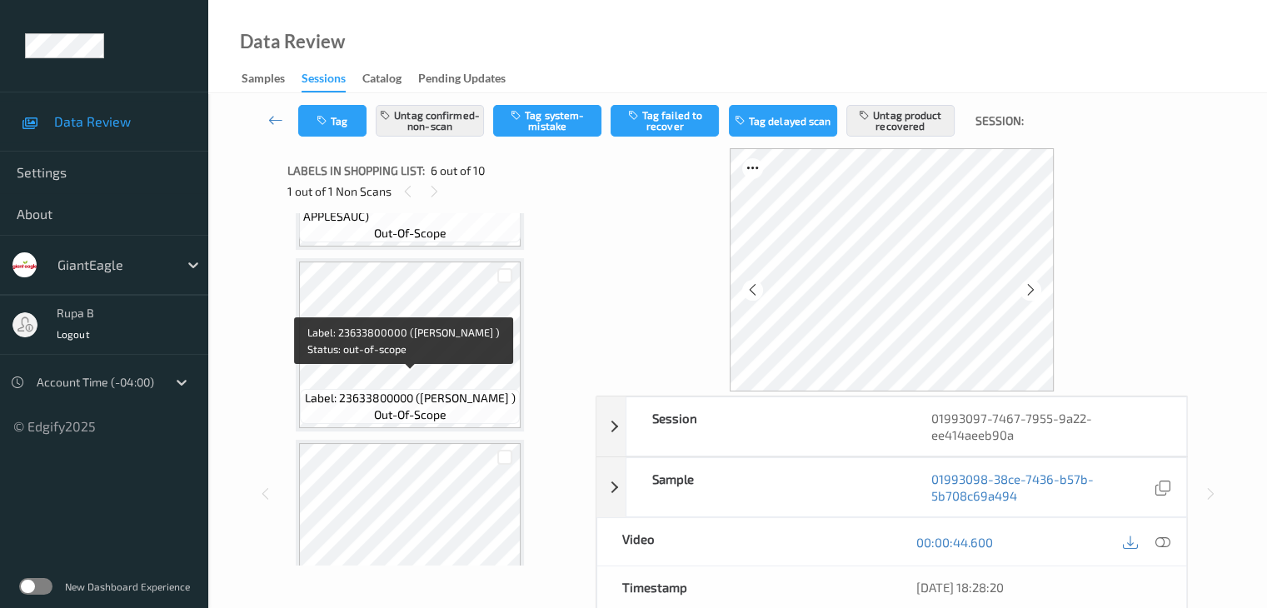
click at [452, 390] on span "Label: 23633800000 ([PERSON_NAME] )" at bounding box center [410, 398] width 211 height 17
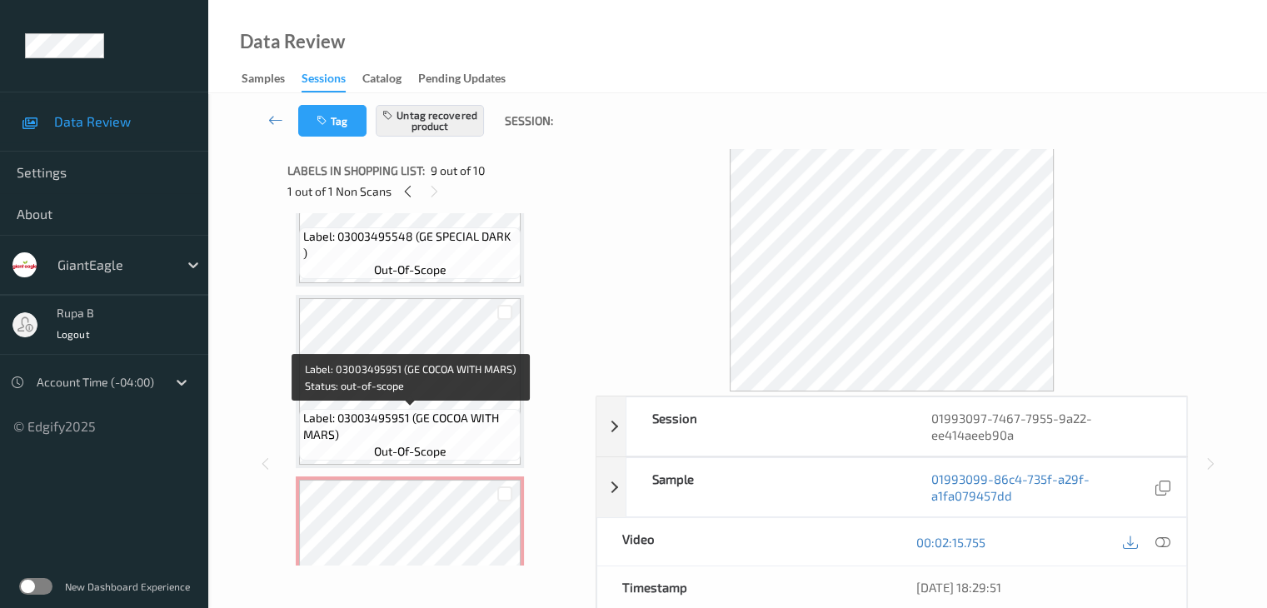
scroll to position [651, 0]
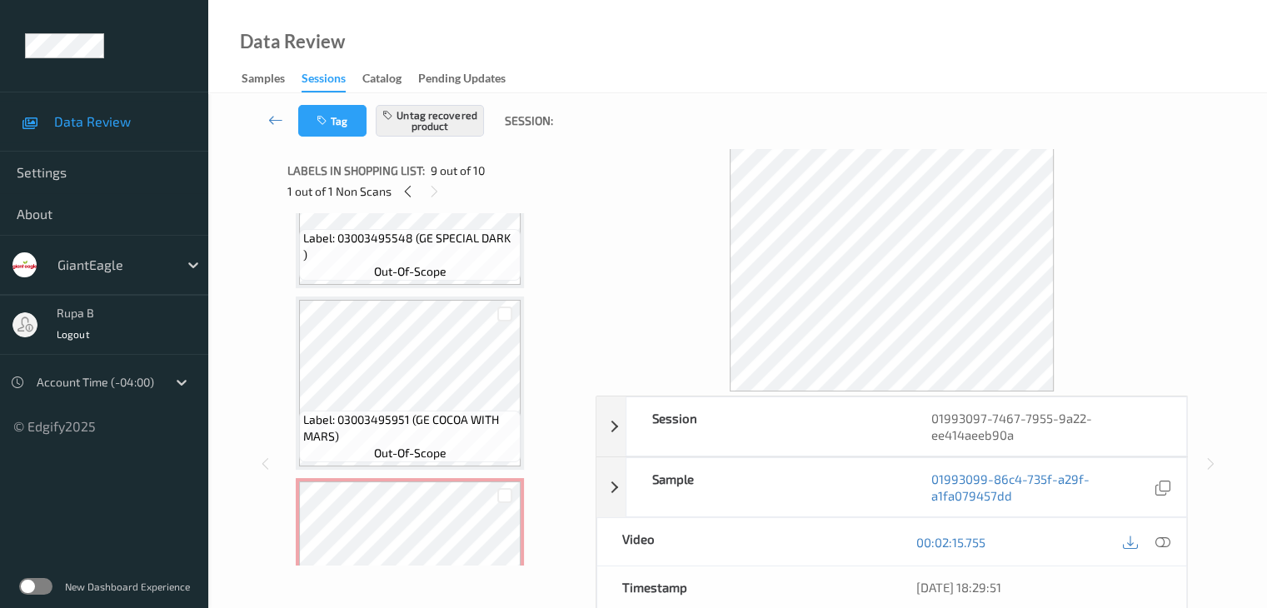
drag, startPoint x: 413, startPoint y: 191, endPoint x: 417, endPoint y: 174, distance: 17.0
click at [417, 185] on div at bounding box center [407, 191] width 21 height 21
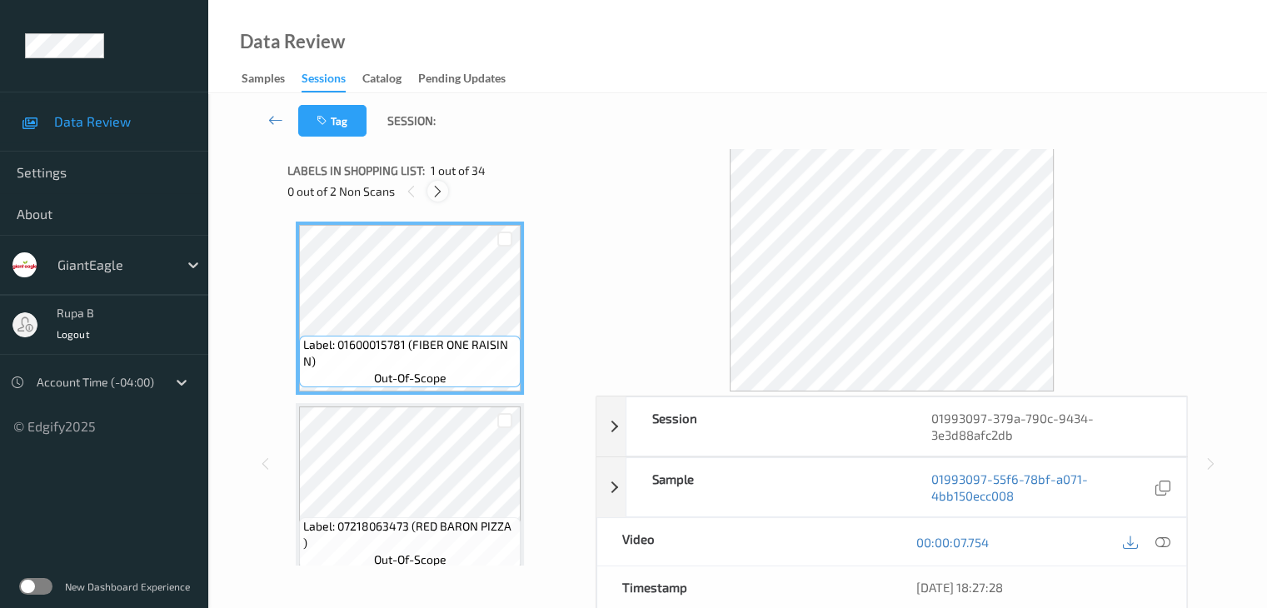
click at [442, 189] on icon at bounding box center [438, 191] width 14 height 15
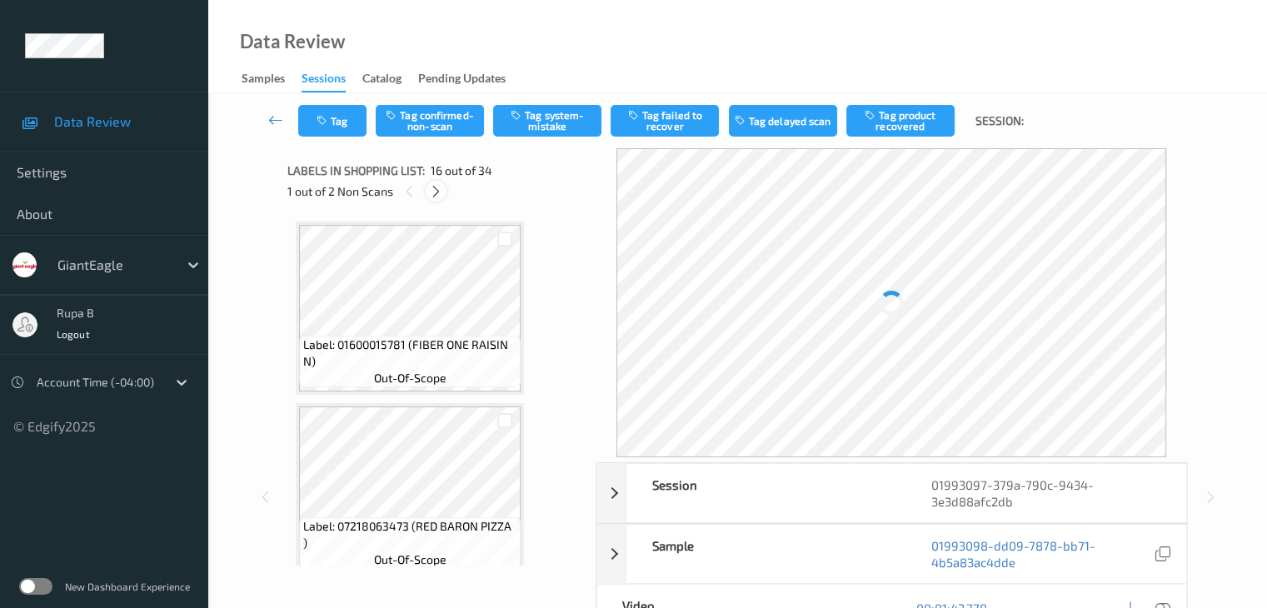
scroll to position [2551, 0]
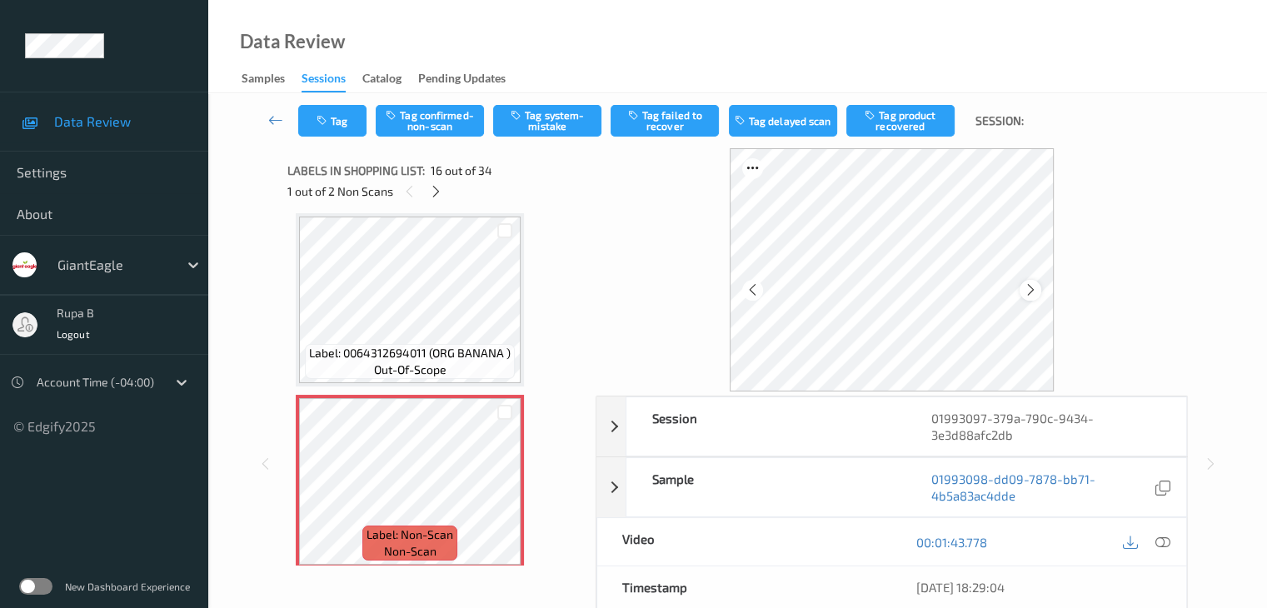
click at [1034, 292] on icon at bounding box center [1031, 289] width 14 height 15
click at [1162, 538] on icon at bounding box center [1162, 542] width 15 height 15
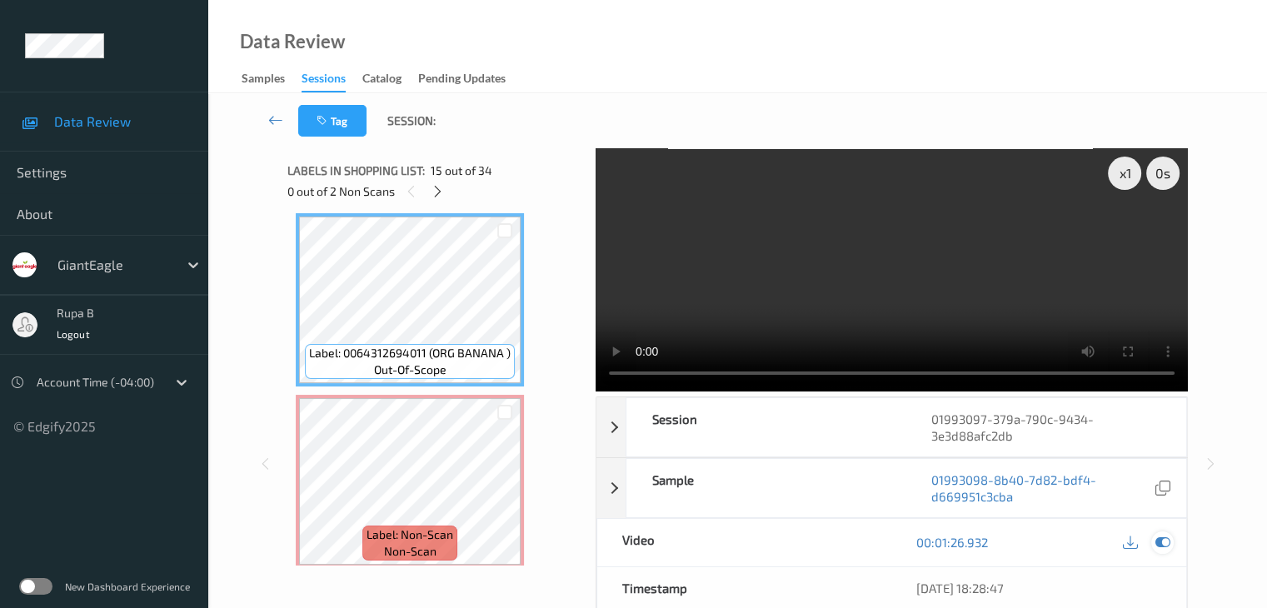
click at [1166, 535] on icon at bounding box center [1162, 542] width 15 height 15
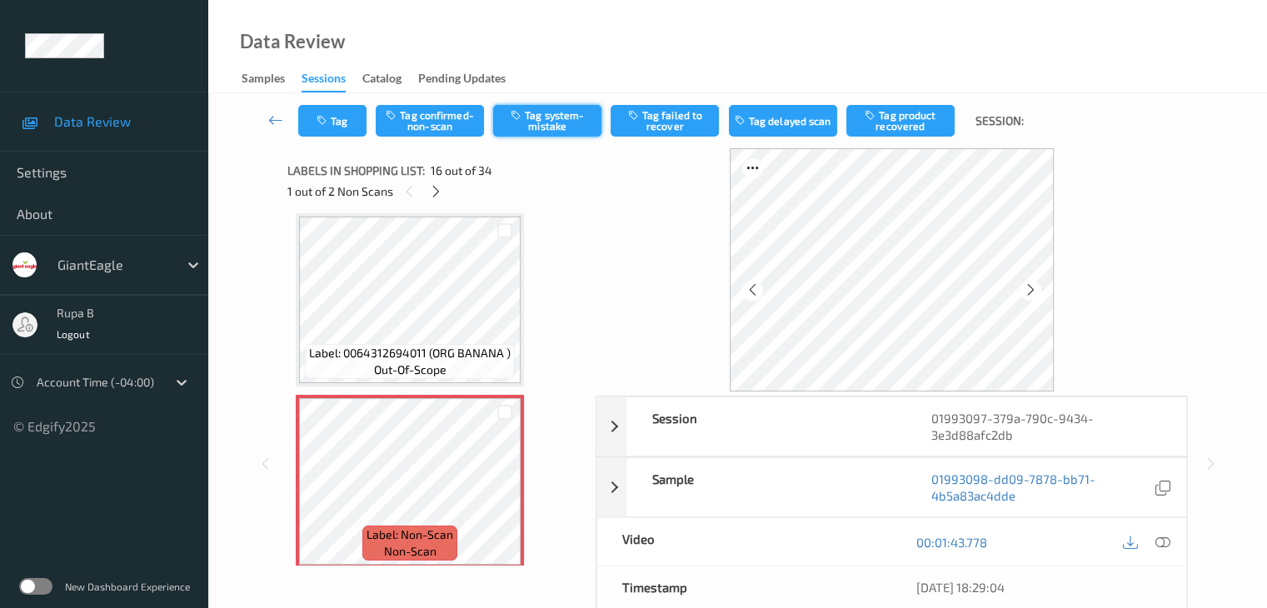
click at [542, 132] on button "Tag system-mistake" at bounding box center [547, 121] width 108 height 32
click at [320, 132] on button "Tag" at bounding box center [332, 121] width 68 height 32
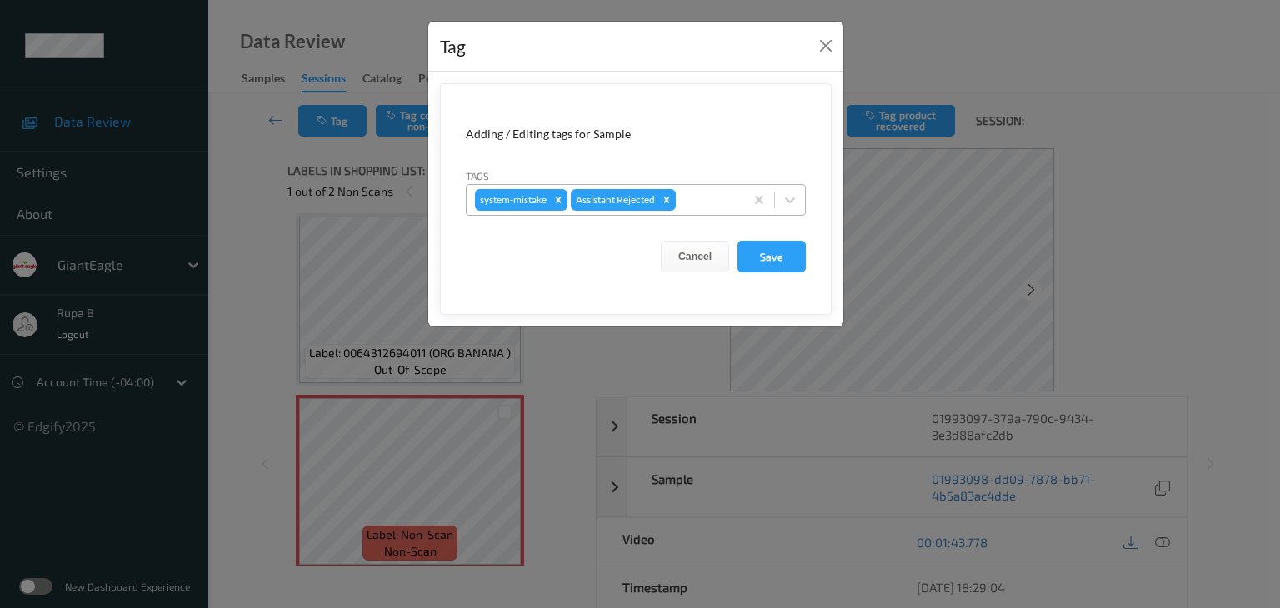
click at [720, 206] on div at bounding box center [707, 200] width 57 height 20
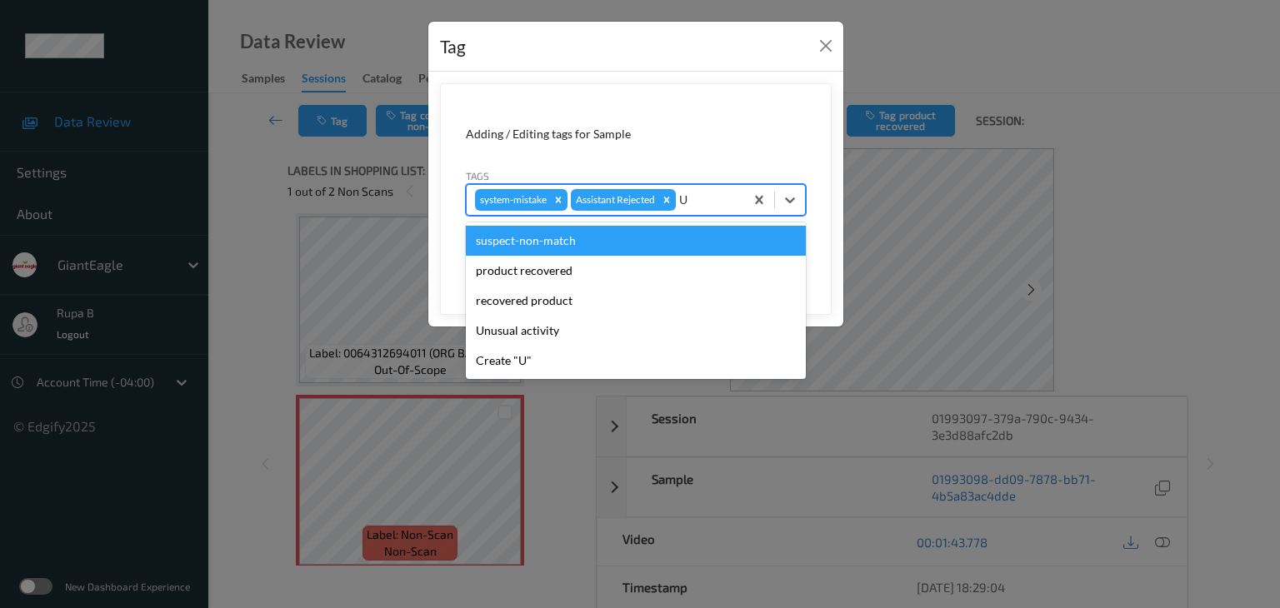
type input "UN"
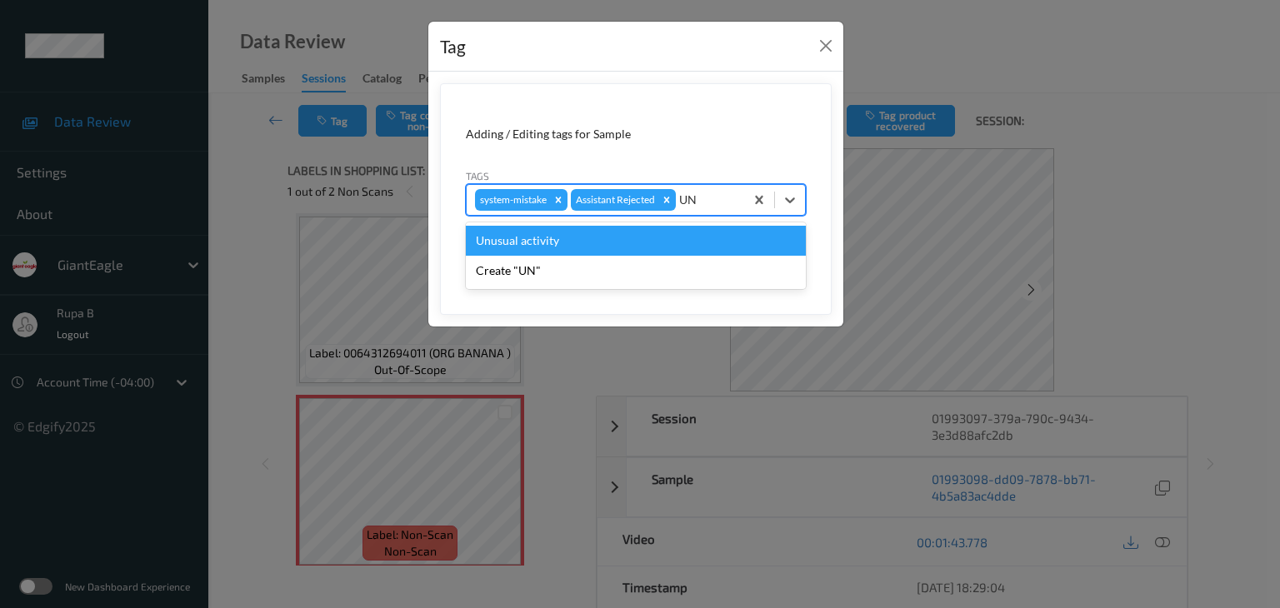
click at [683, 240] on div "Unusual activity" at bounding box center [636, 241] width 340 height 30
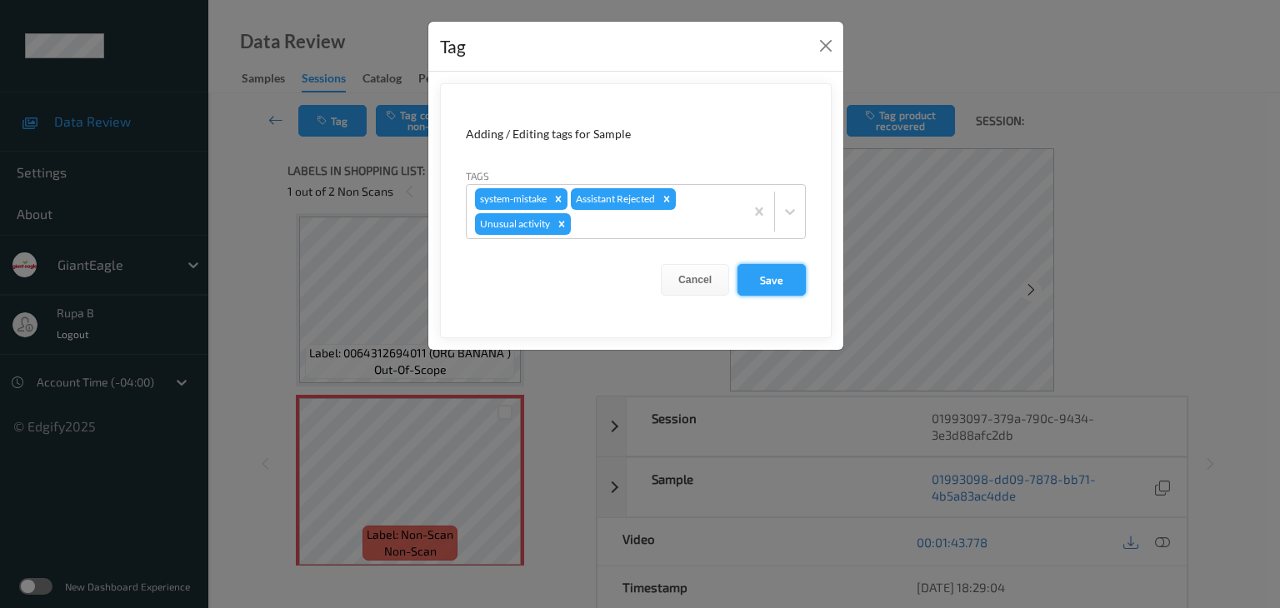
click at [747, 274] on button "Save" at bounding box center [771, 280] width 68 height 32
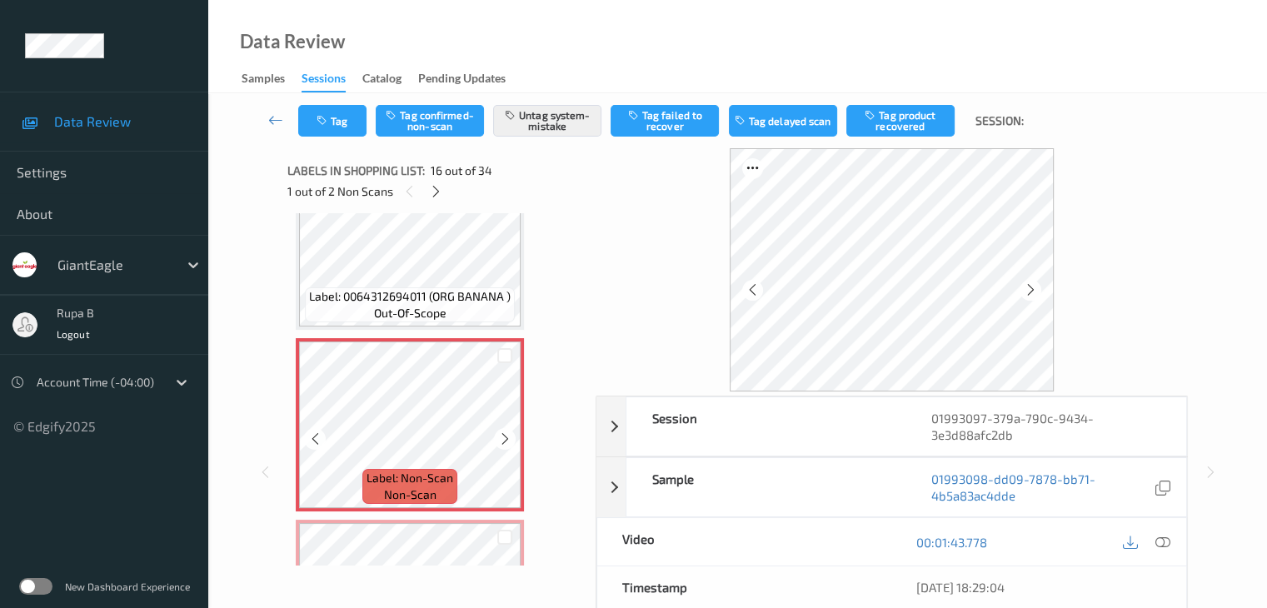
scroll to position [2634, 0]
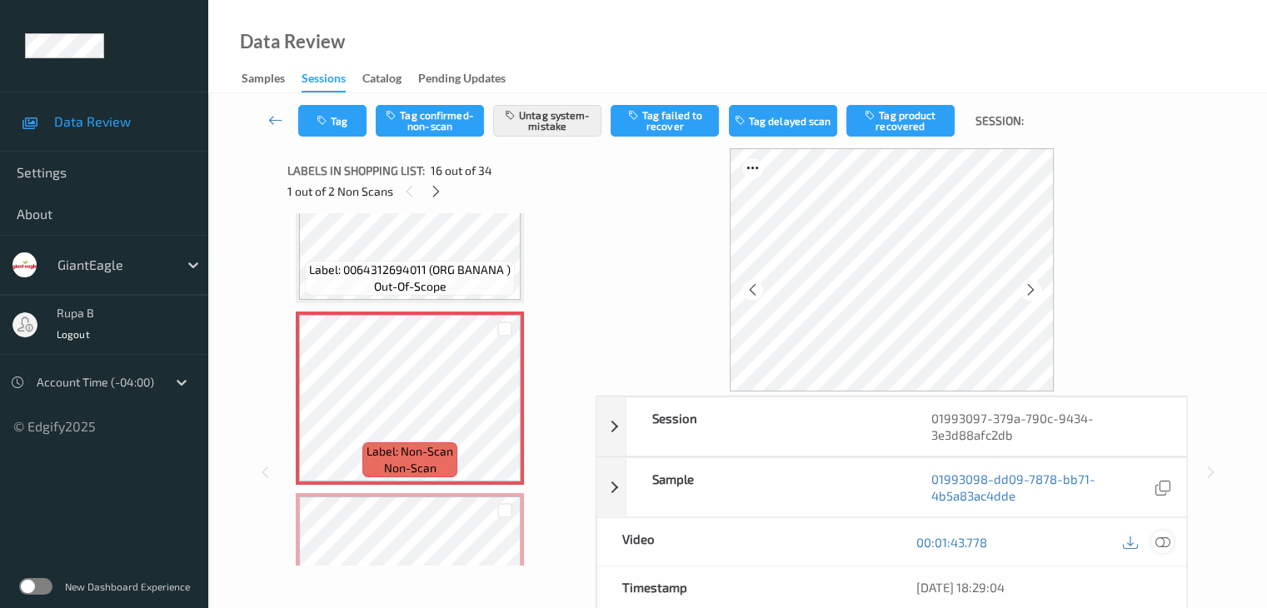
click at [1166, 544] on icon at bounding box center [1162, 542] width 15 height 15
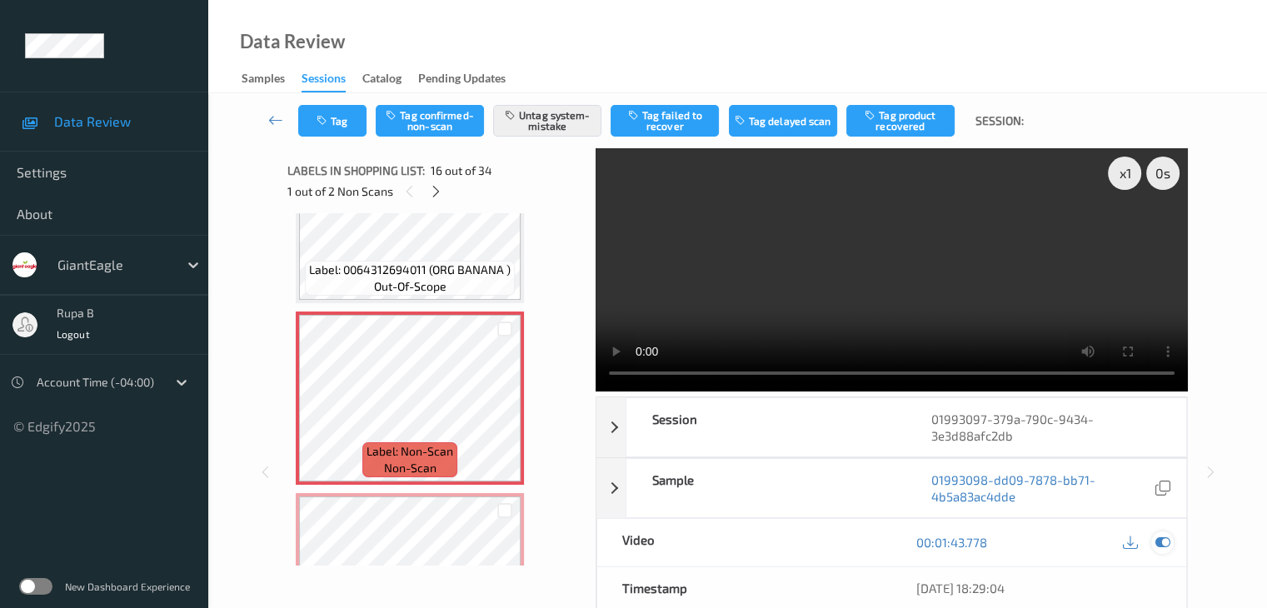
click at [1163, 542] on icon at bounding box center [1162, 542] width 15 height 15
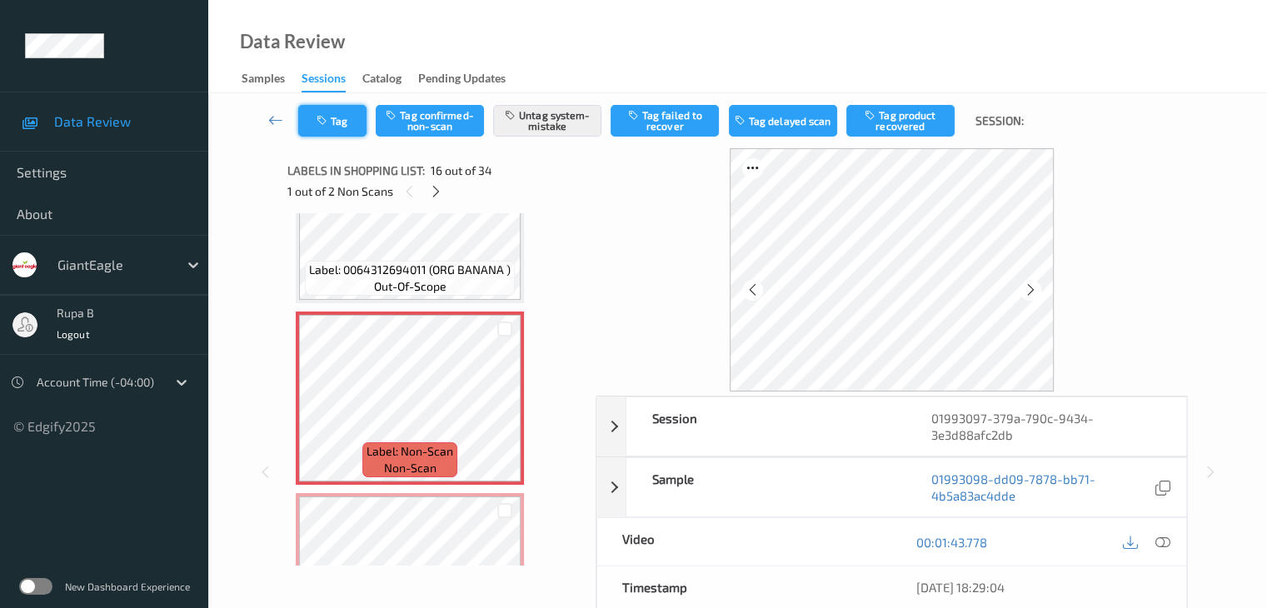
click at [323, 124] on icon "button" at bounding box center [324, 121] width 14 height 12
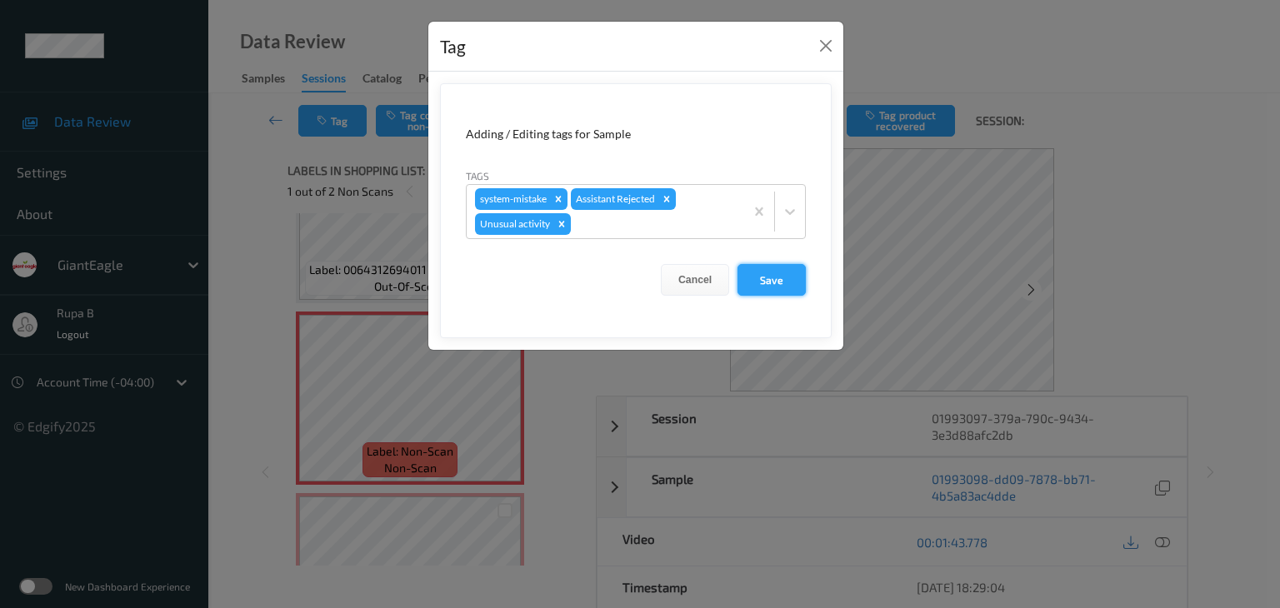
click at [786, 273] on button "Save" at bounding box center [771, 280] width 68 height 32
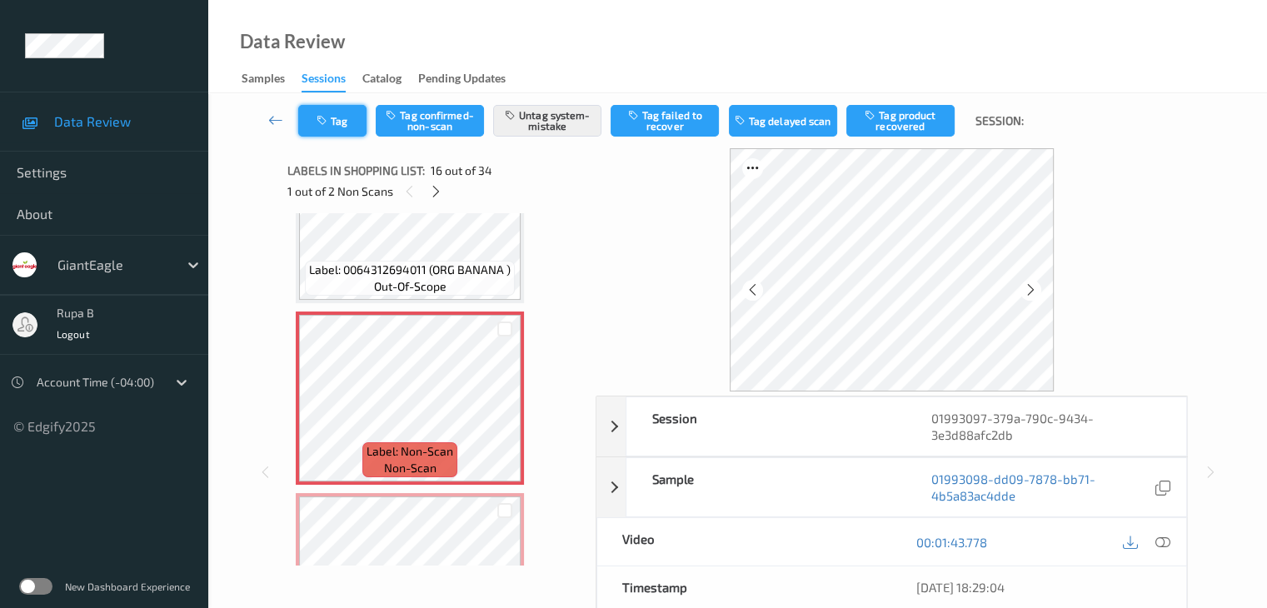
click at [335, 123] on button "Tag" at bounding box center [332, 121] width 68 height 32
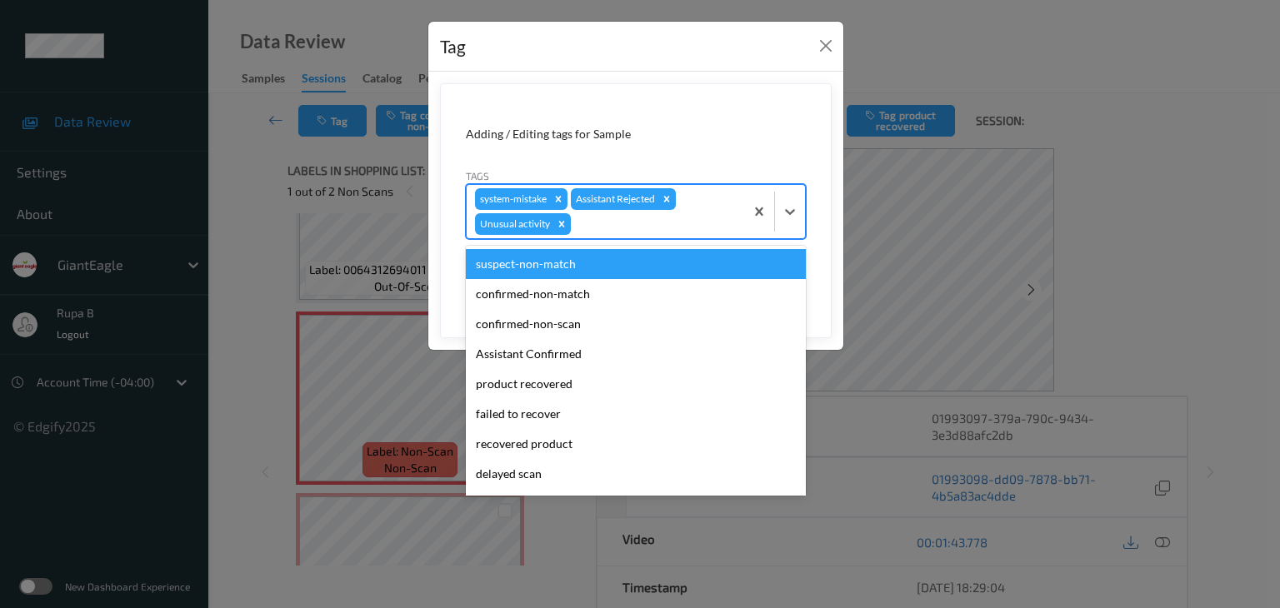
click at [643, 217] on div at bounding box center [655, 224] width 162 height 20
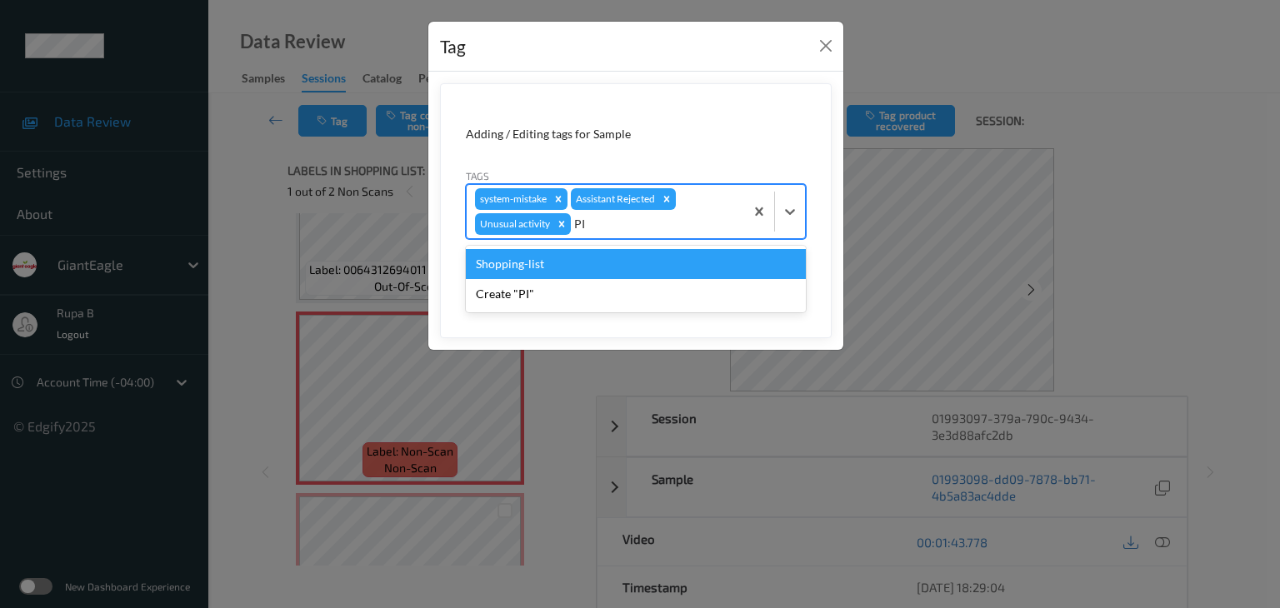
type input "P"
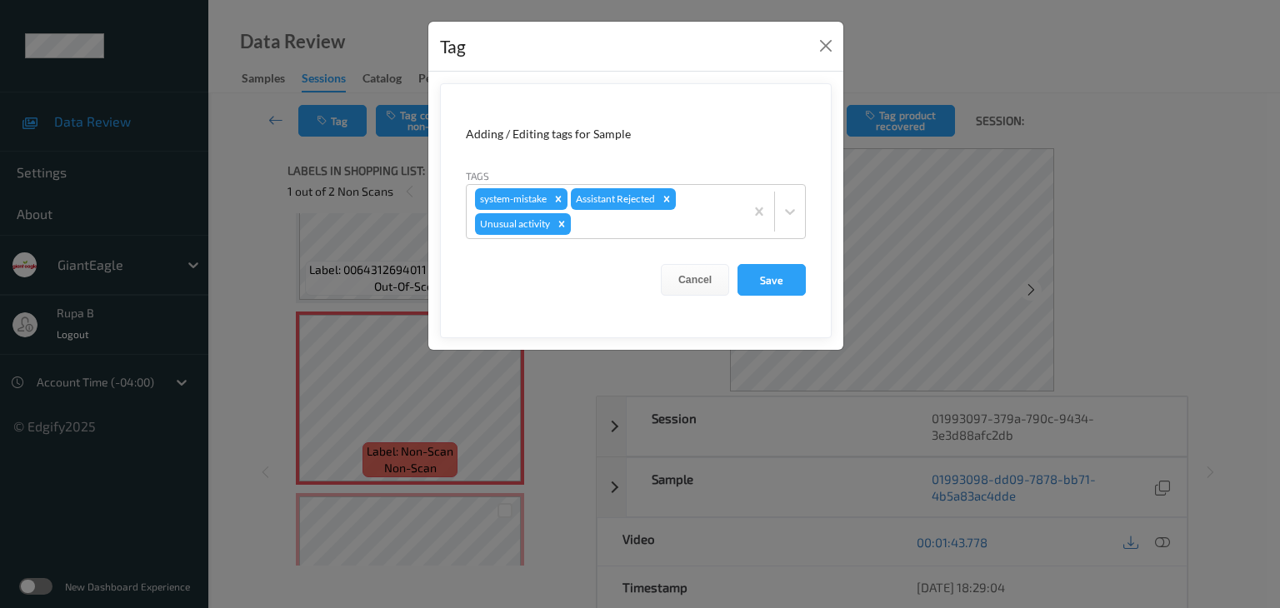
click at [681, 135] on div "Adding / Editing tags for Sample" at bounding box center [636, 134] width 340 height 17
click at [776, 272] on button "Save" at bounding box center [771, 280] width 68 height 32
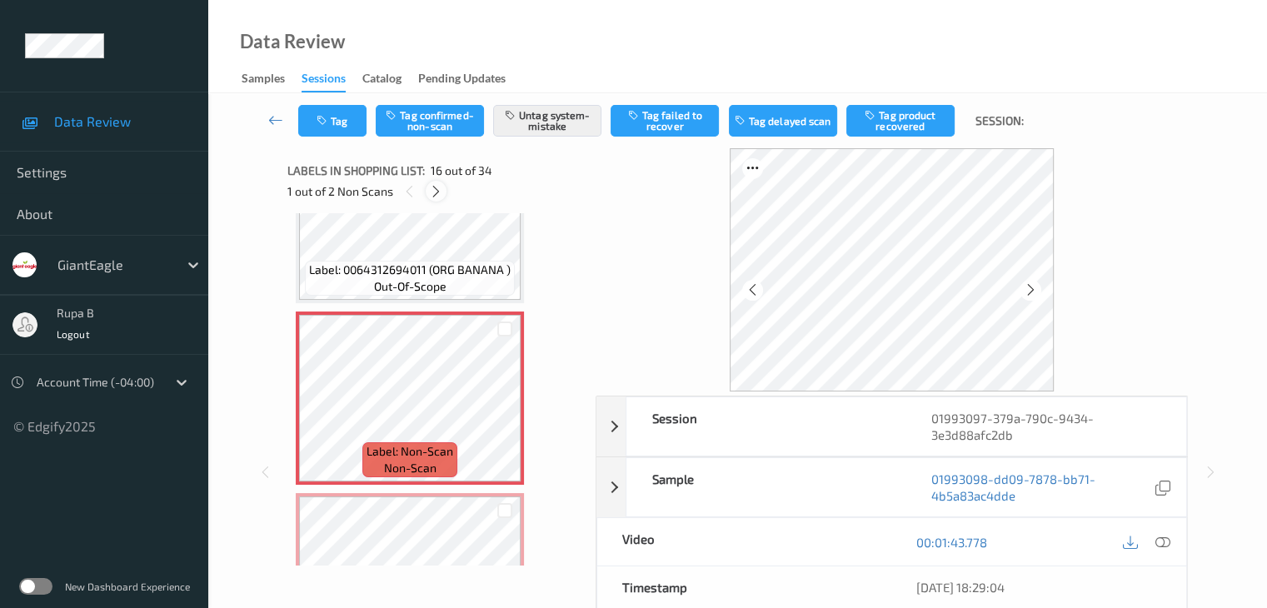
click at [443, 191] on icon at bounding box center [436, 191] width 14 height 15
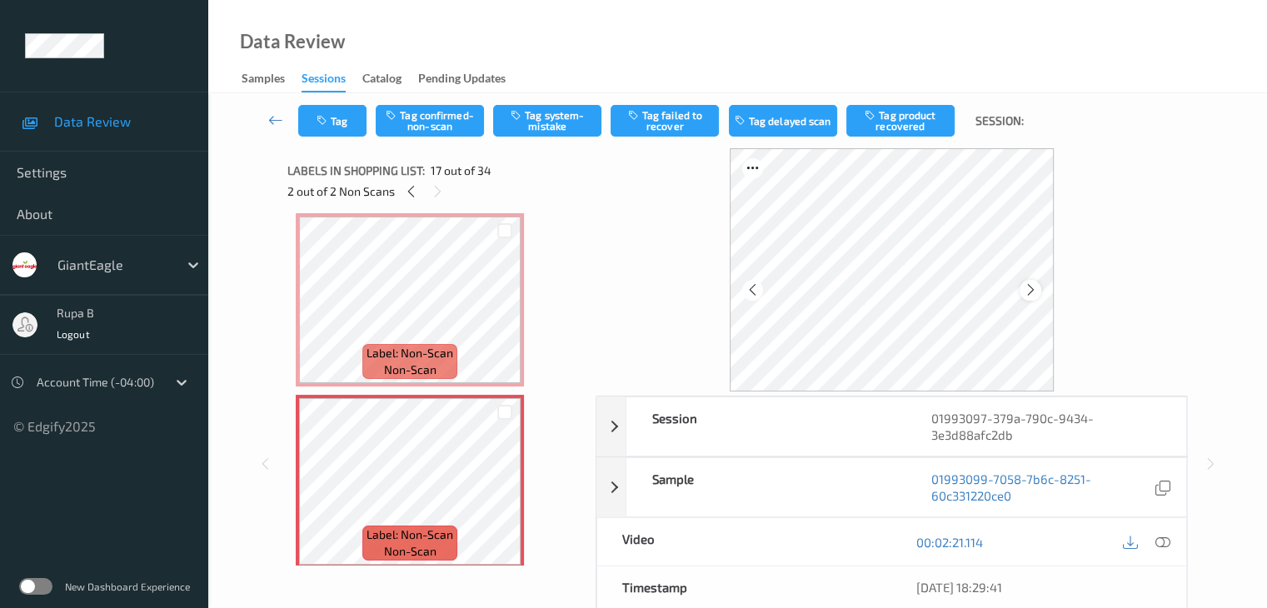
click at [1034, 297] on icon at bounding box center [1031, 289] width 14 height 15
click at [577, 122] on button "Tag system-mistake" at bounding box center [547, 121] width 108 height 32
click at [321, 127] on button "Tag" at bounding box center [332, 121] width 68 height 32
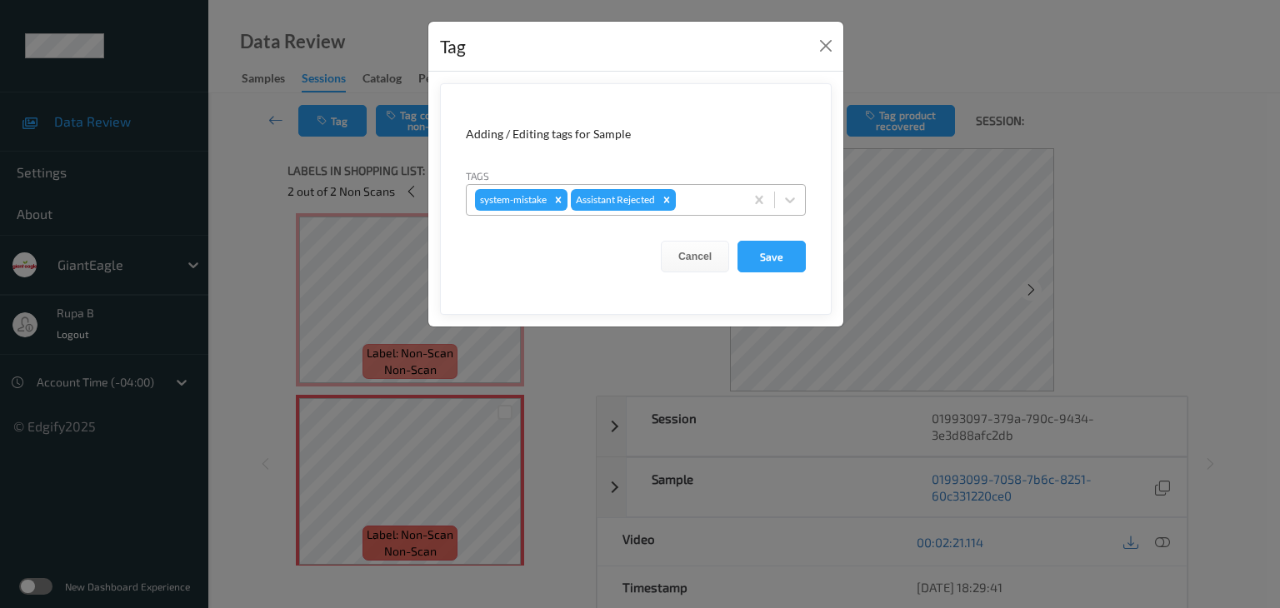
click at [693, 194] on div at bounding box center [707, 200] width 57 height 20
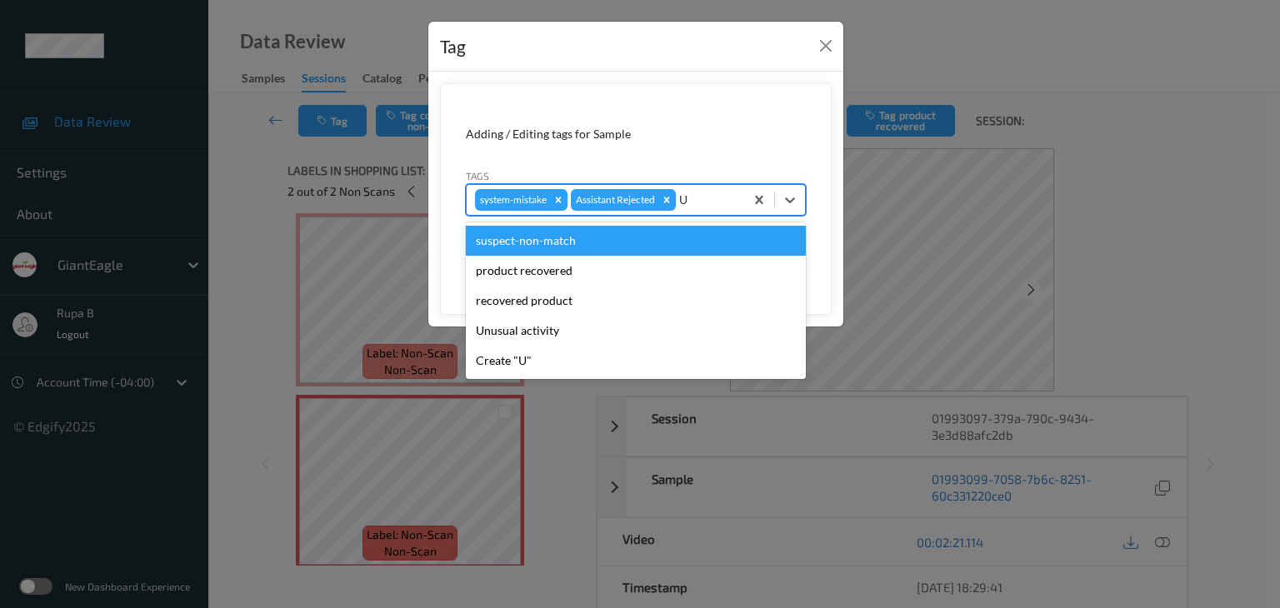
type input "UN"
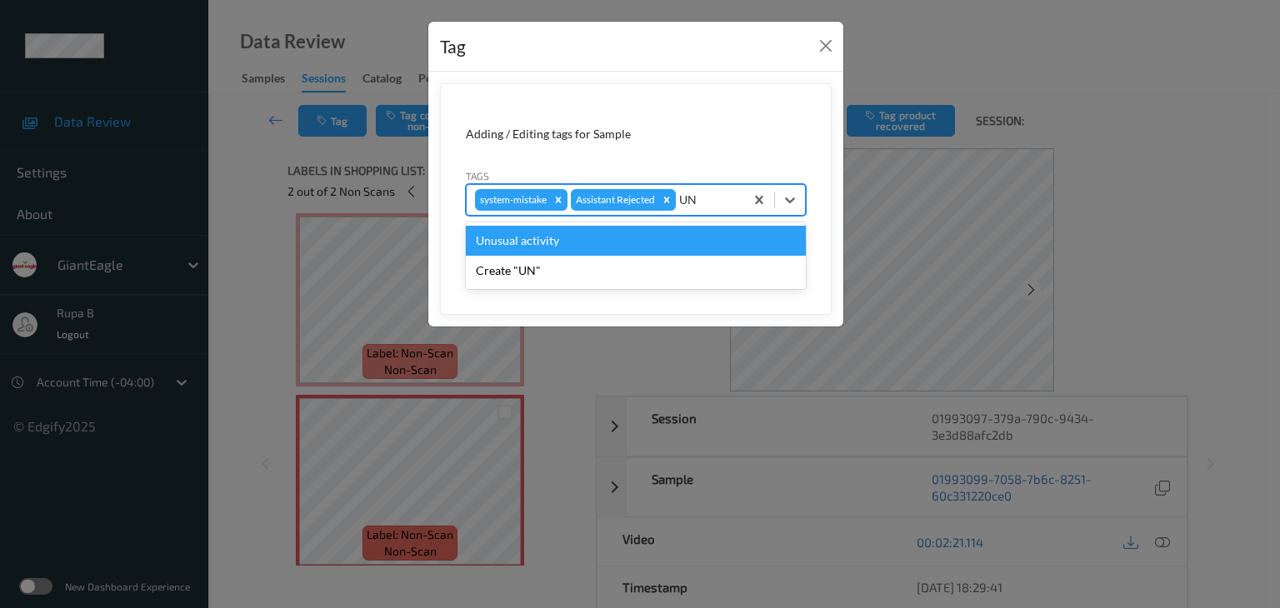
click at [626, 236] on div "Unusual activity" at bounding box center [636, 241] width 340 height 30
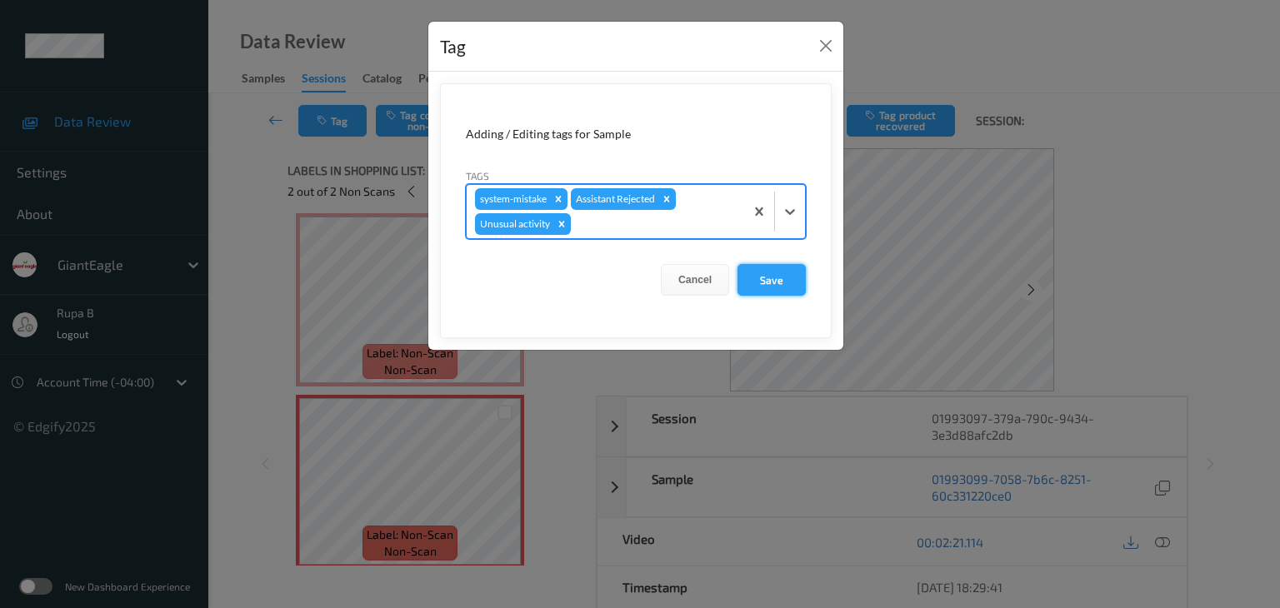
click at [787, 290] on button "Save" at bounding box center [771, 280] width 68 height 32
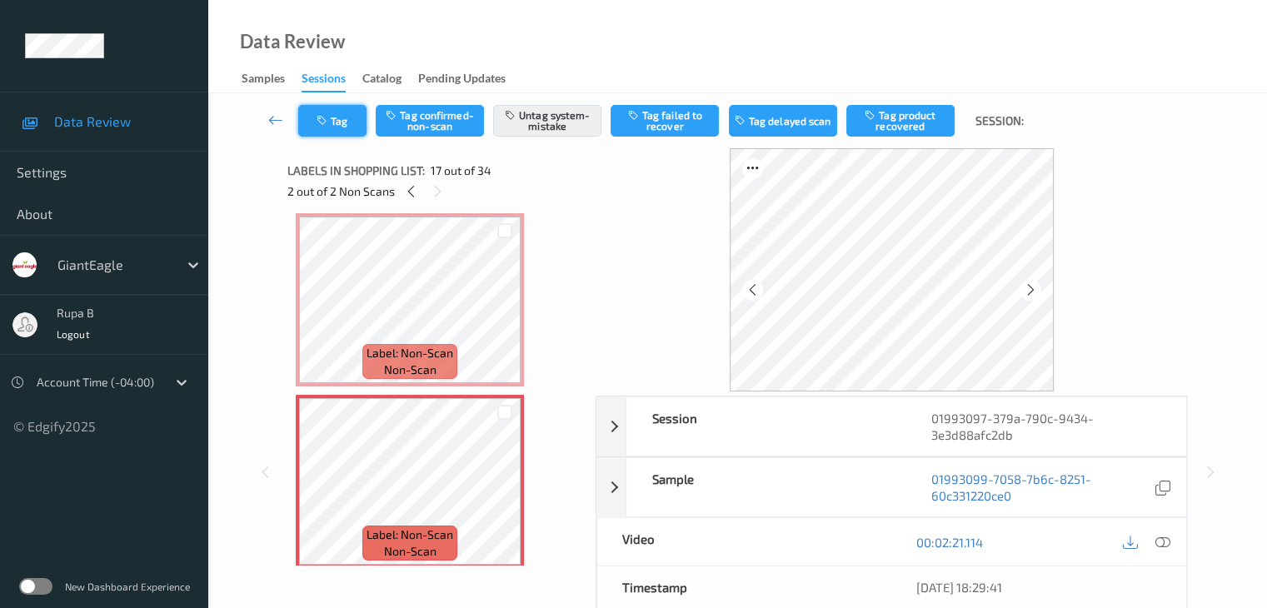
click at [332, 123] on button "Tag" at bounding box center [332, 121] width 68 height 32
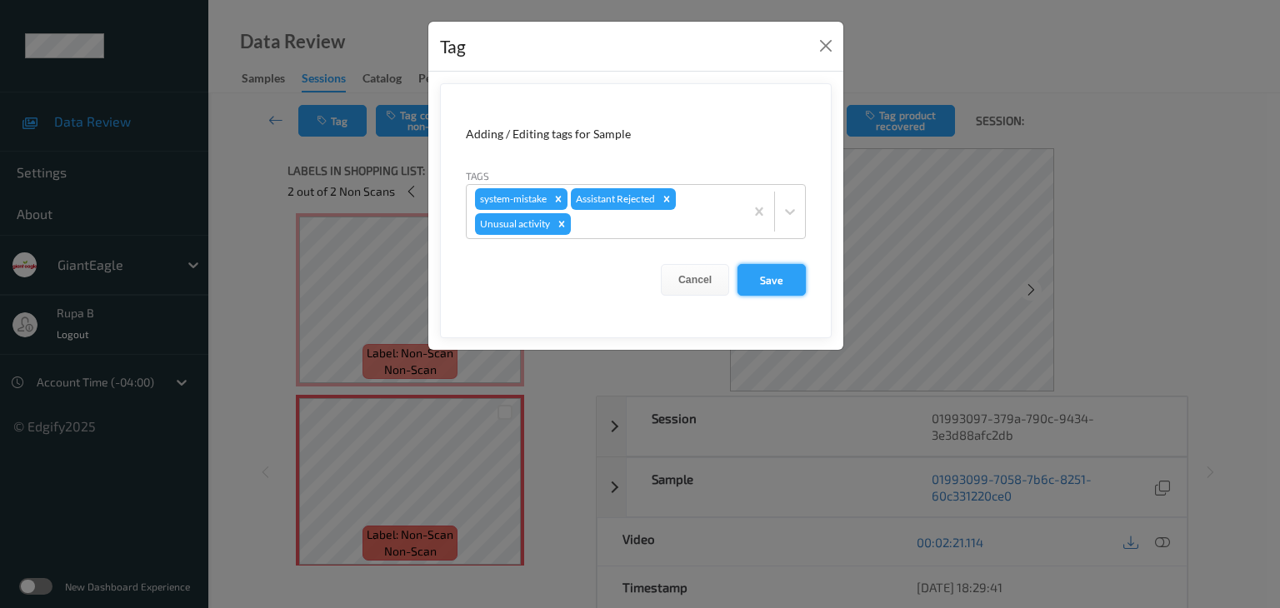
click at [780, 274] on button "Save" at bounding box center [771, 280] width 68 height 32
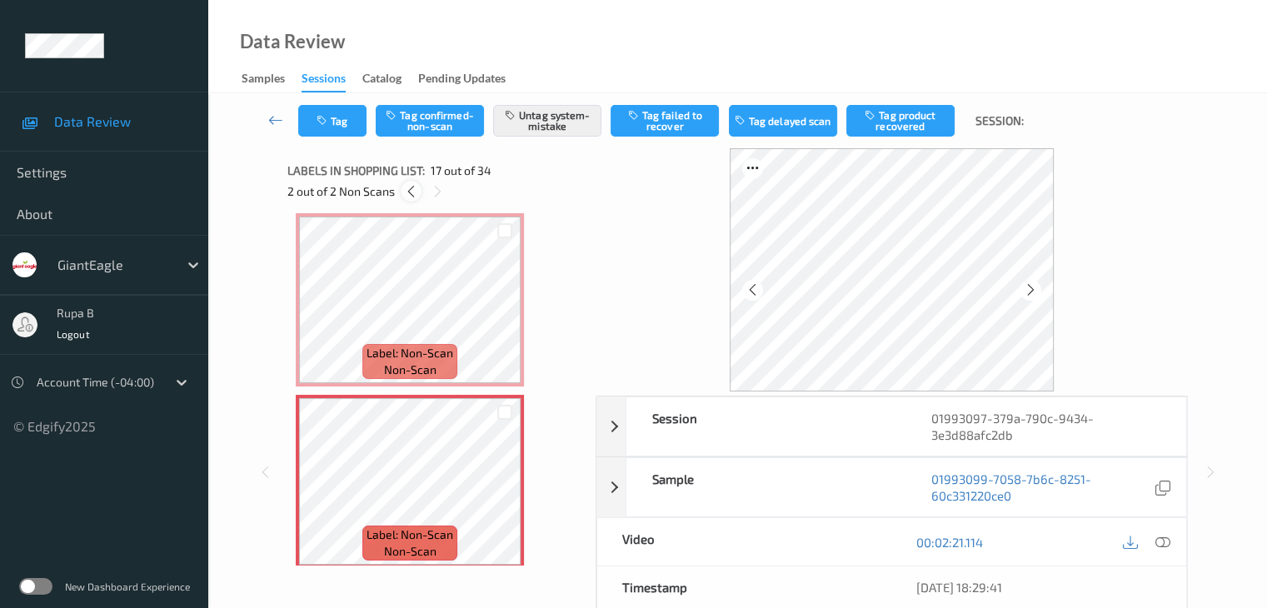
click at [410, 192] on icon at bounding box center [411, 191] width 14 height 15
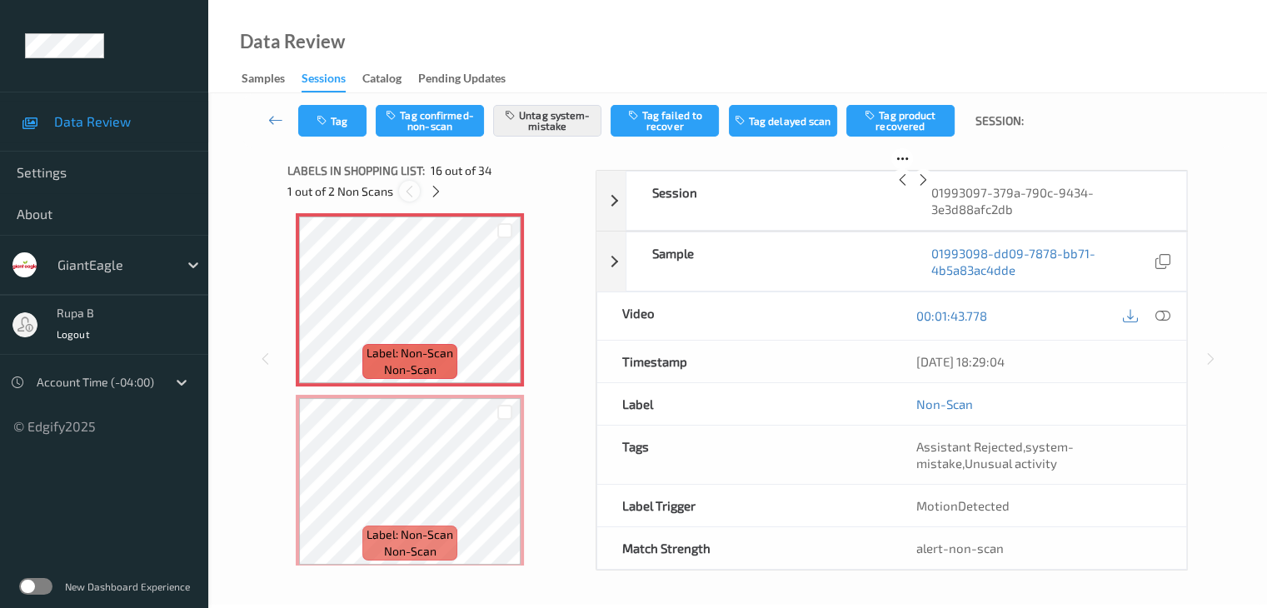
scroll to position [2551, 0]
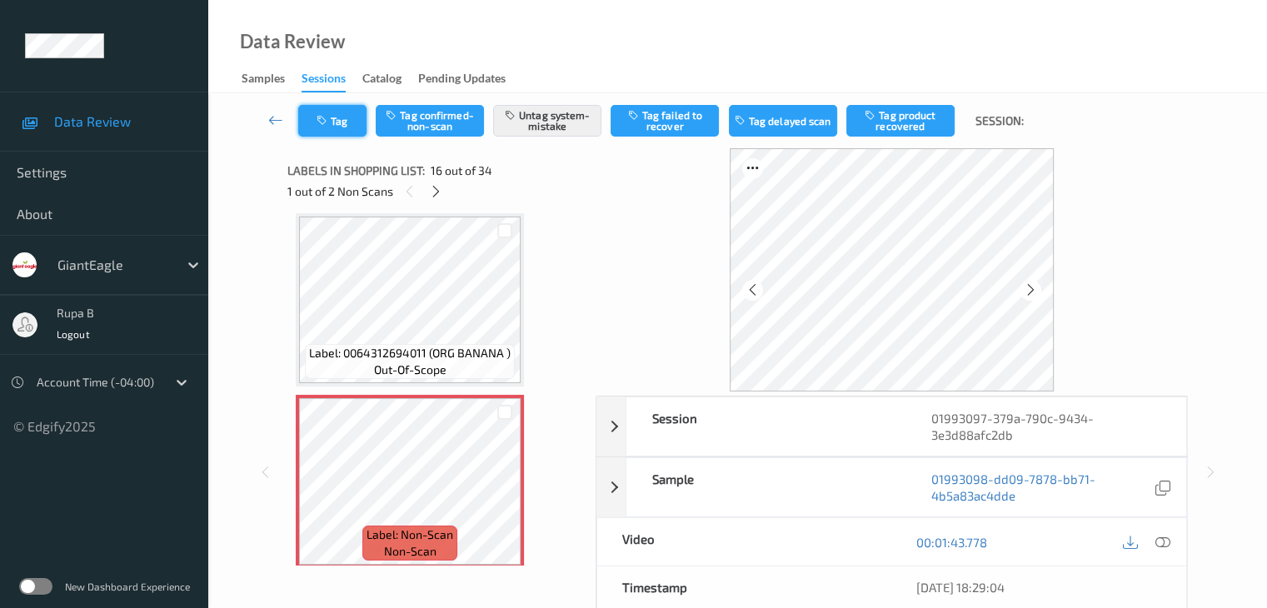
click at [321, 121] on icon "button" at bounding box center [324, 121] width 14 height 12
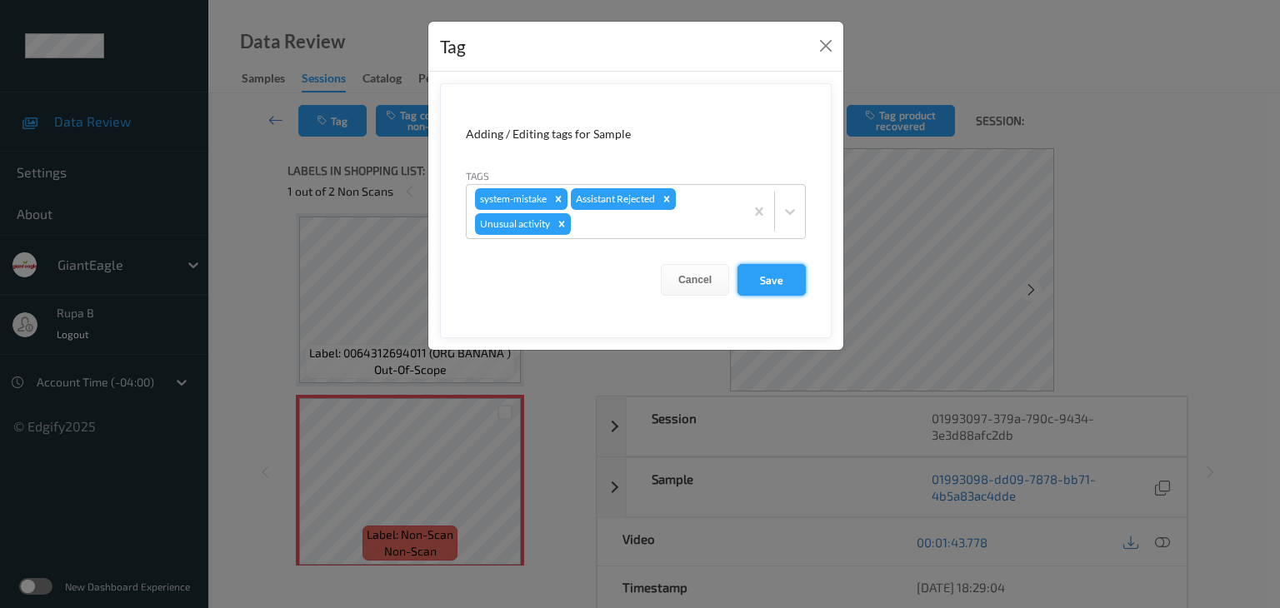
click at [801, 284] on button "Save" at bounding box center [771, 280] width 68 height 32
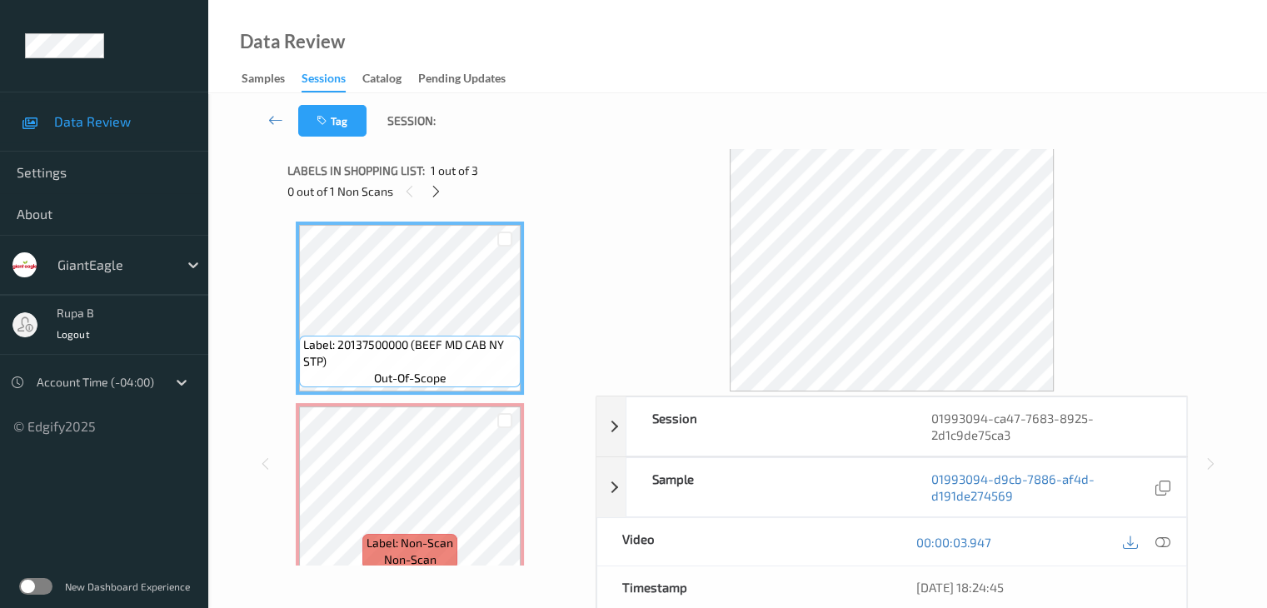
click at [427, 182] on div "0 out of 1 Non Scans" at bounding box center [435, 191] width 297 height 21
click at [438, 190] on icon at bounding box center [436, 191] width 14 height 15
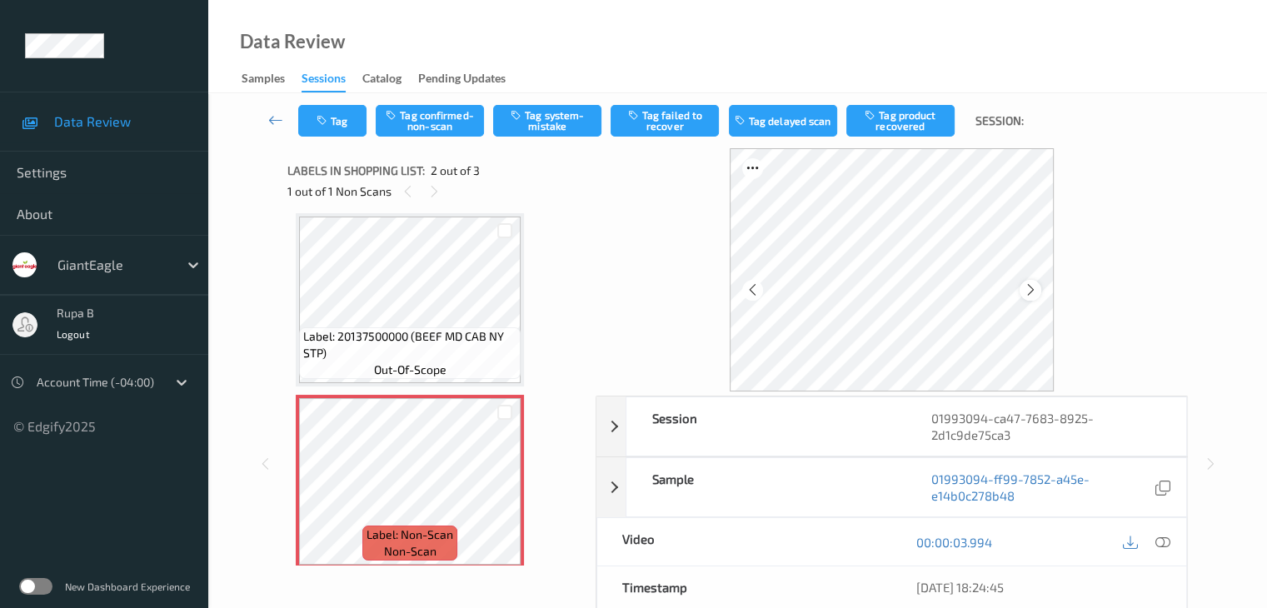
drag, startPoint x: 1055, startPoint y: 307, endPoint x: 1039, endPoint y: 294, distance: 20.7
click at [1039, 294] on div at bounding box center [1030, 290] width 21 height 21
click at [1033, 291] on icon at bounding box center [1031, 289] width 14 height 15
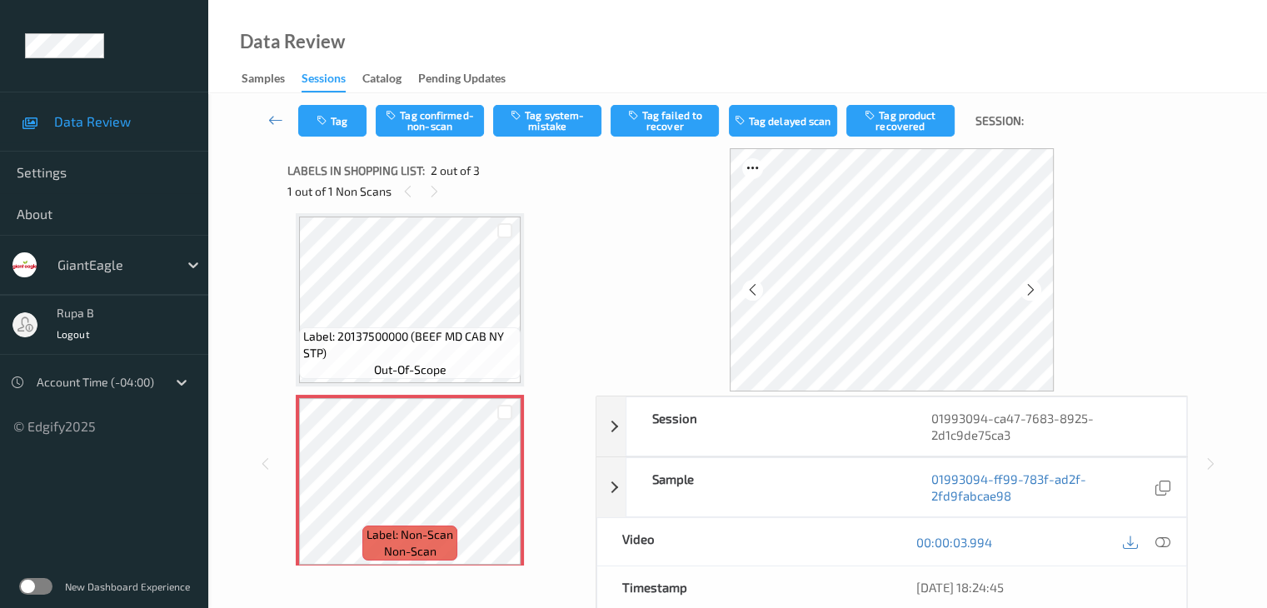
click at [1033, 291] on icon at bounding box center [1031, 289] width 14 height 15
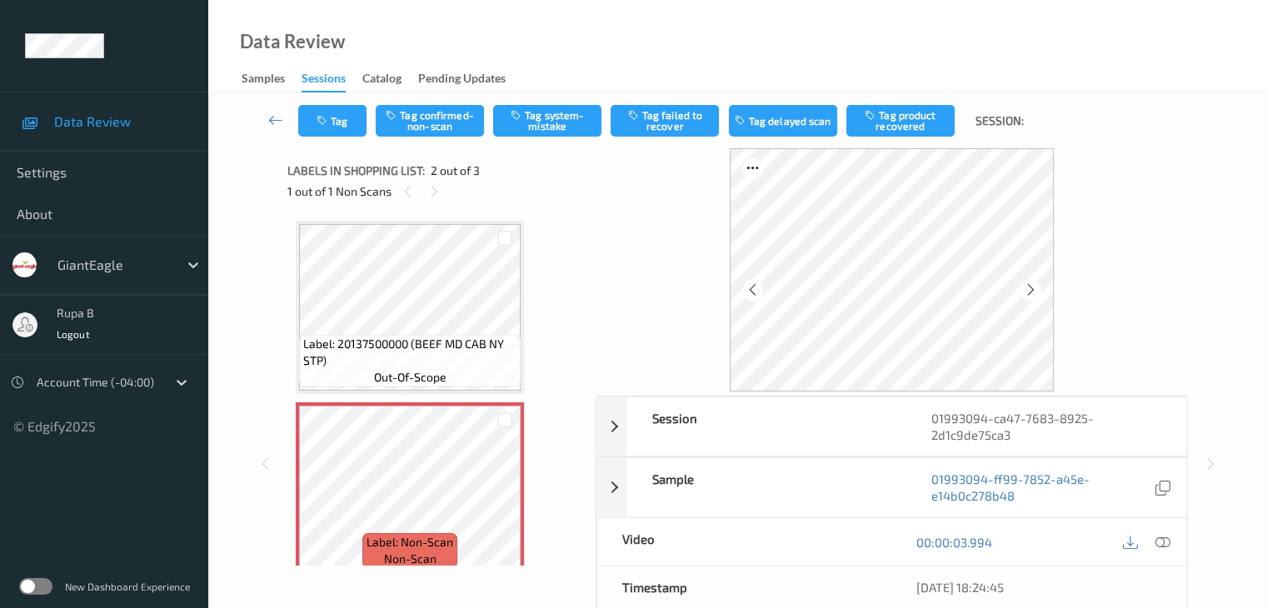
scroll to position [0, 0]
click at [547, 117] on button "Tag system-mistake" at bounding box center [547, 121] width 108 height 32
click at [318, 117] on icon "button" at bounding box center [324, 121] width 14 height 12
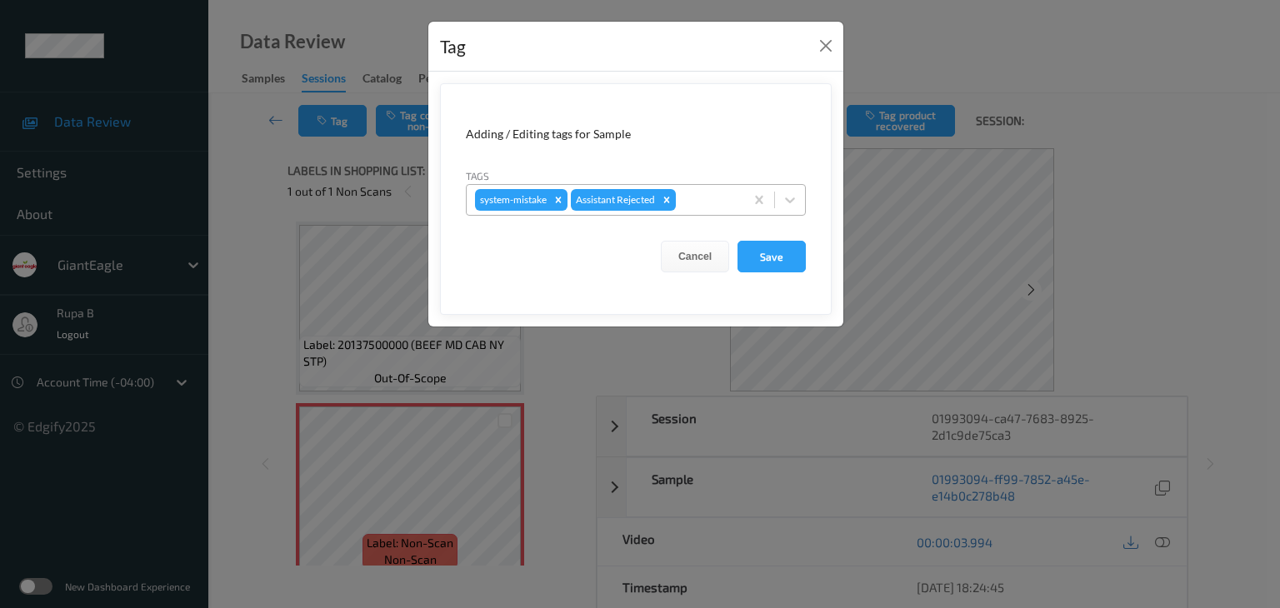
click at [714, 197] on div at bounding box center [707, 200] width 57 height 20
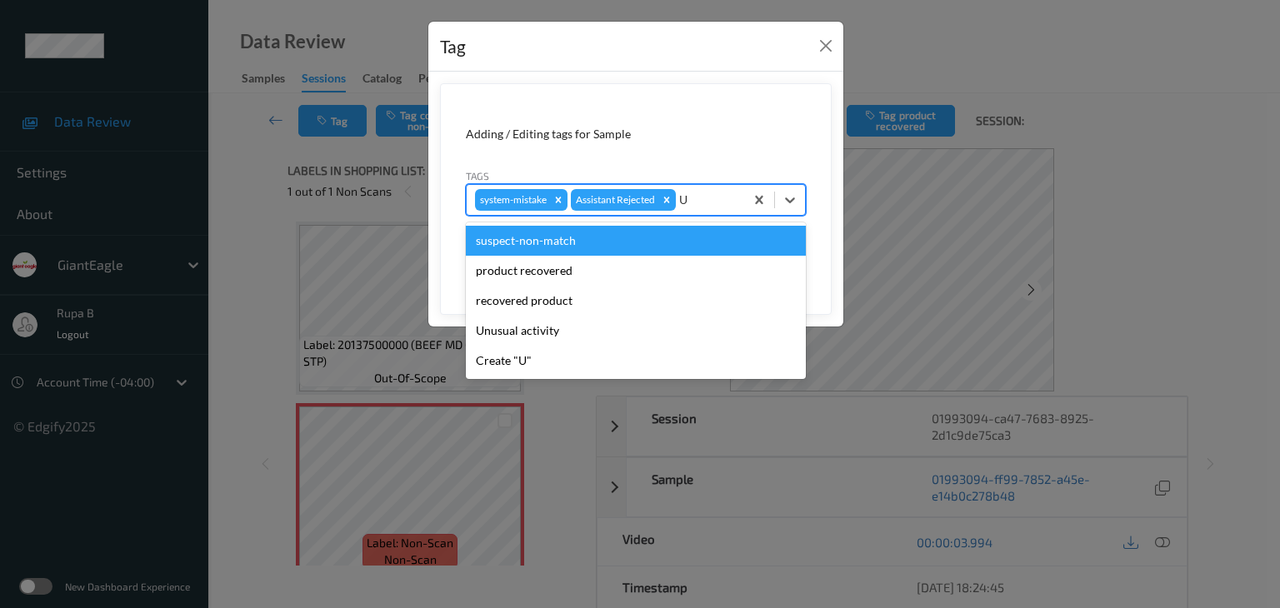
type input "UN"
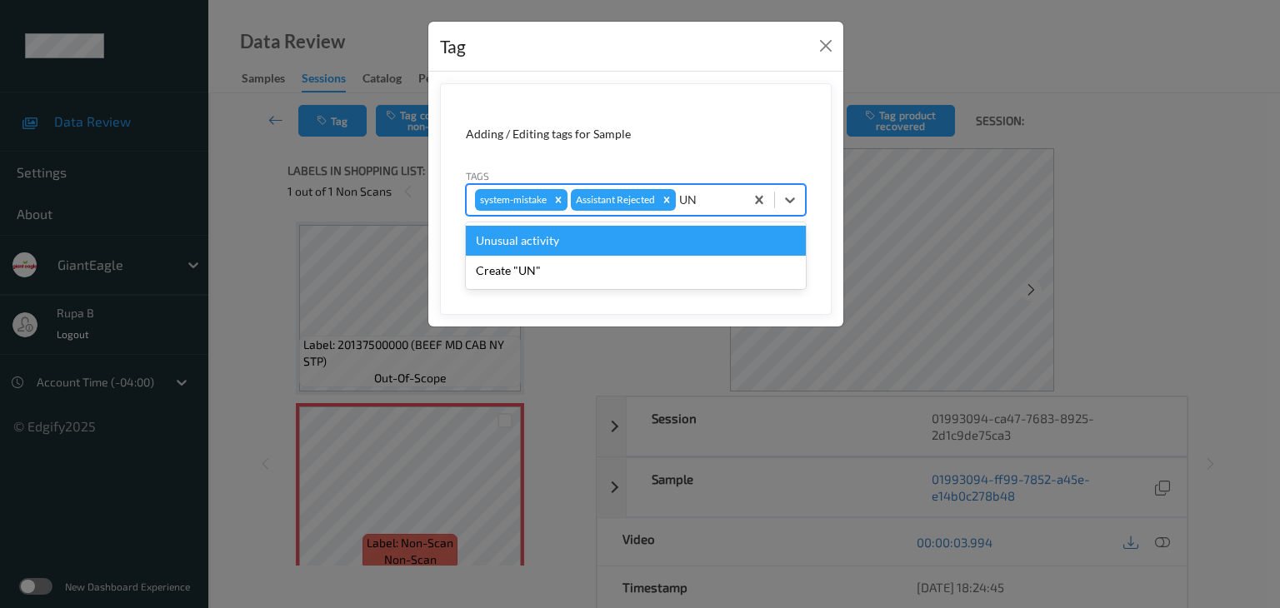
click at [631, 233] on div "Unusual activity" at bounding box center [636, 241] width 340 height 30
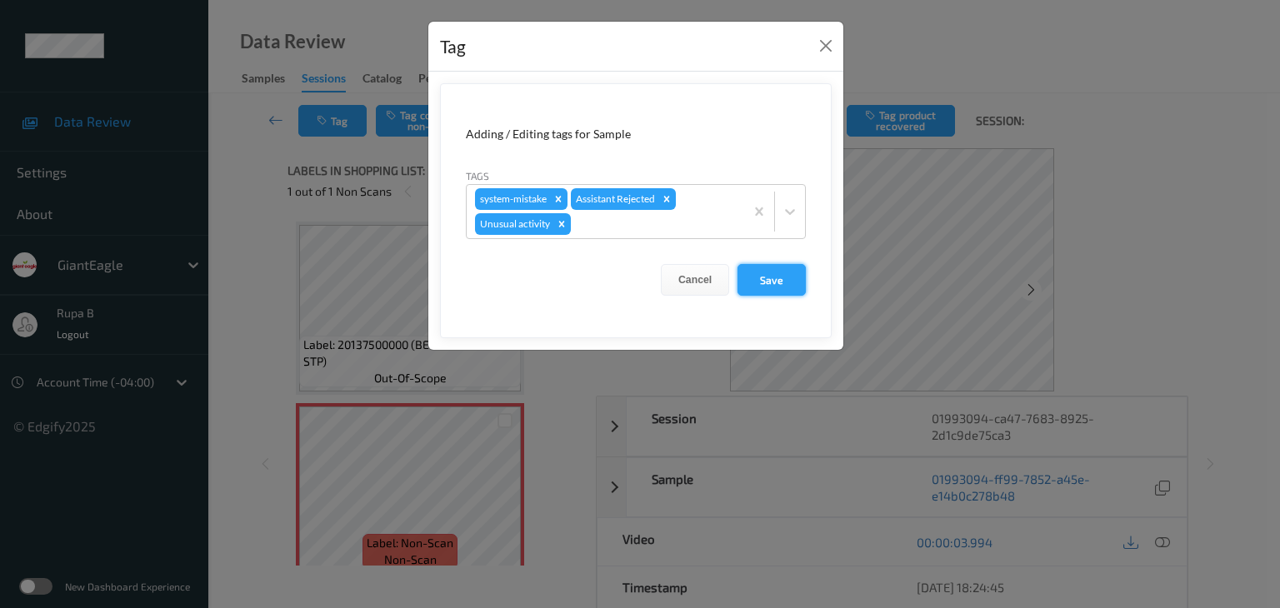
click at [770, 277] on button "Save" at bounding box center [771, 280] width 68 height 32
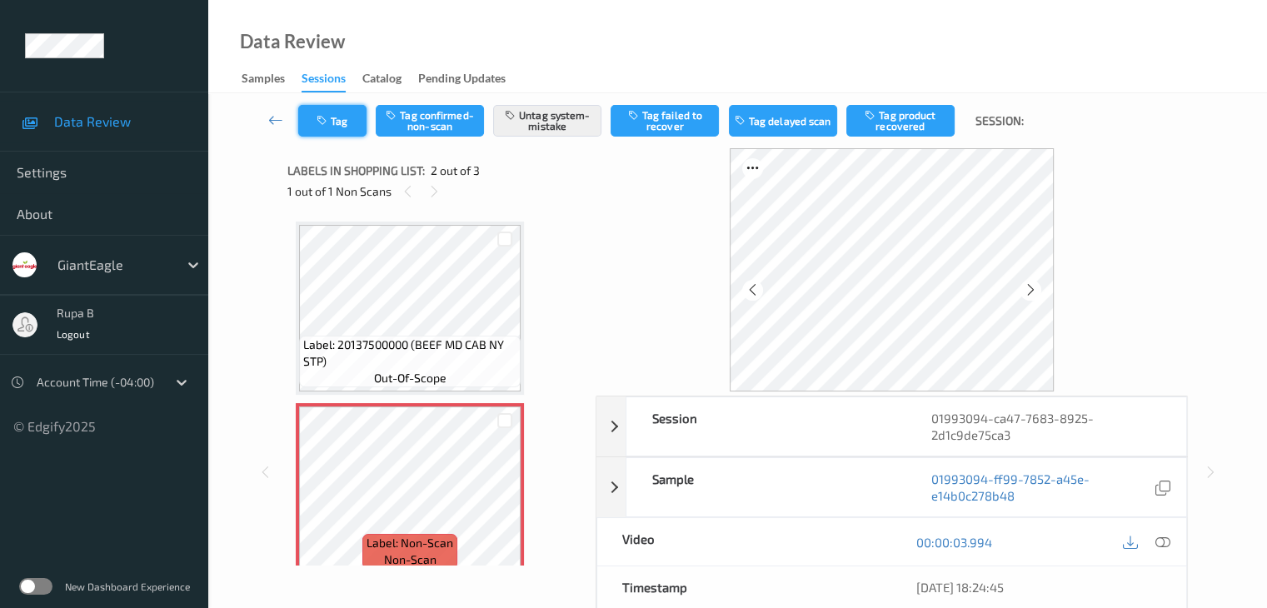
click at [326, 120] on icon "button" at bounding box center [324, 121] width 14 height 12
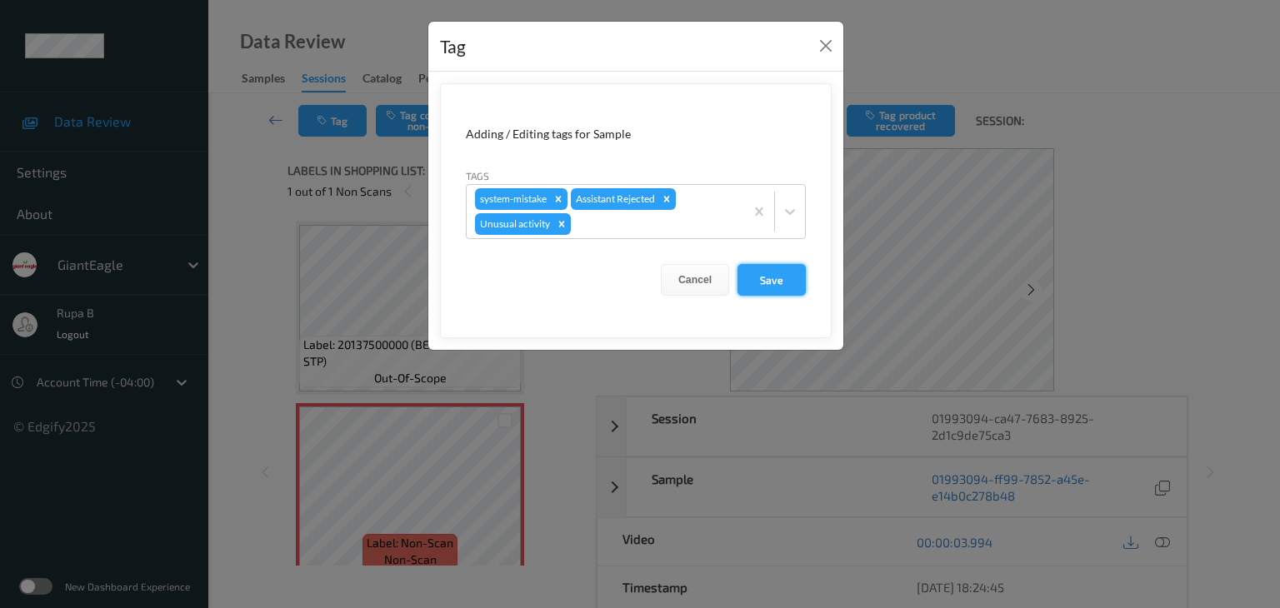
click at [799, 284] on button "Save" at bounding box center [771, 280] width 68 height 32
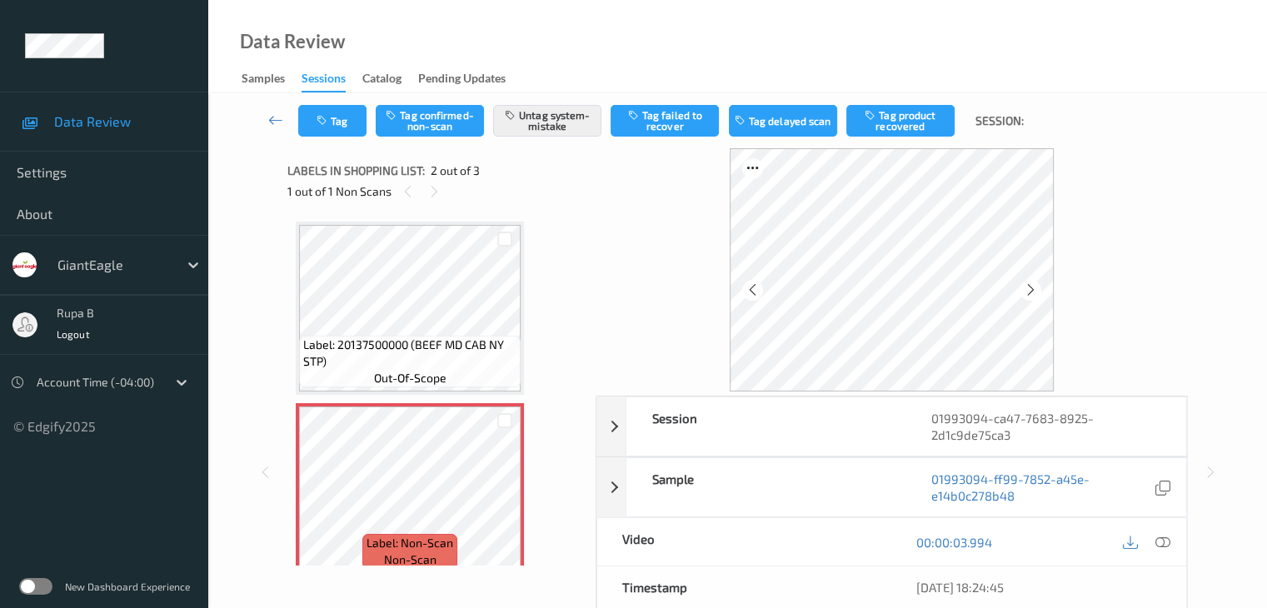
click at [1161, 536] on icon at bounding box center [1162, 542] width 15 height 15
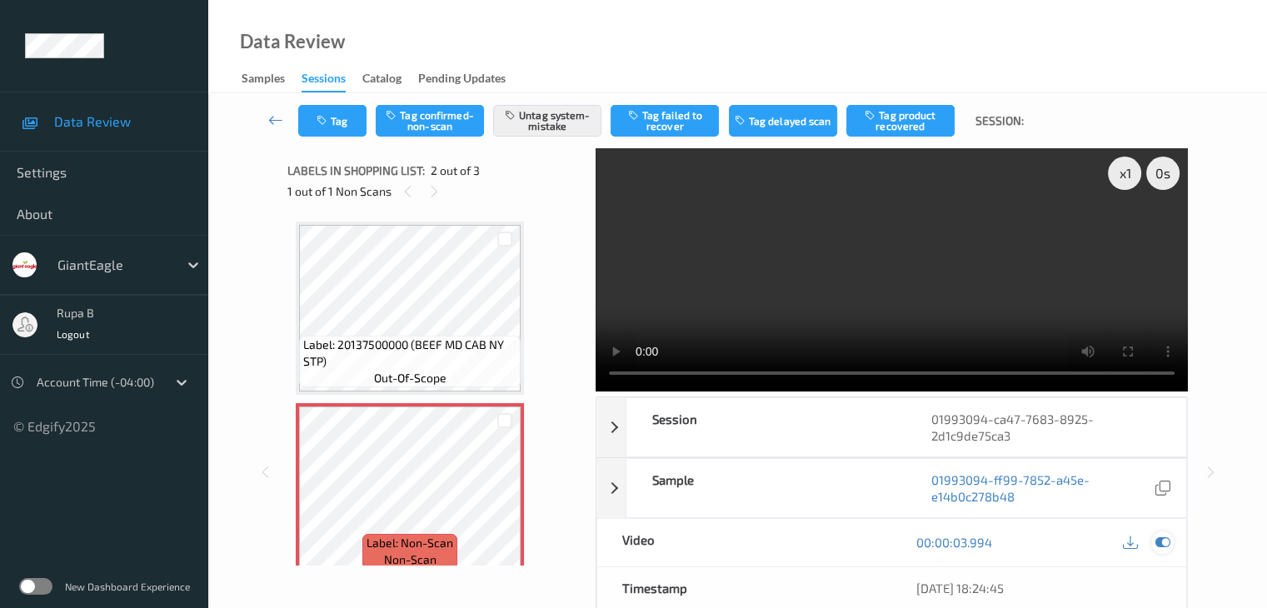
click at [1163, 532] on div at bounding box center [1162, 543] width 22 height 22
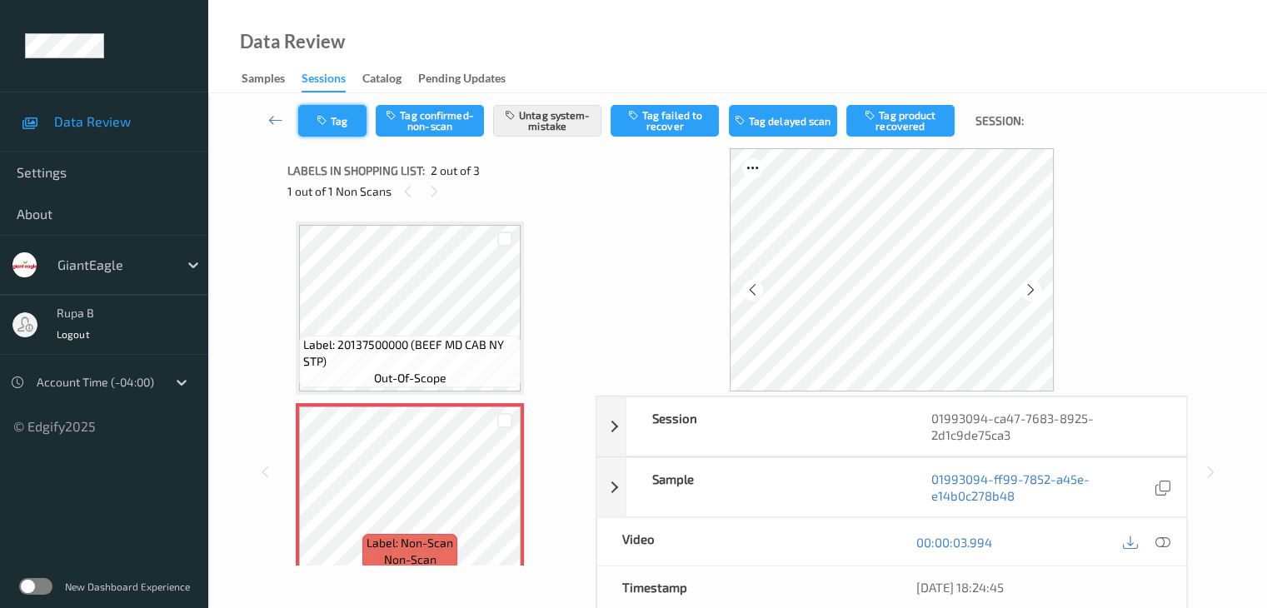
click at [347, 120] on button "Tag" at bounding box center [332, 121] width 68 height 32
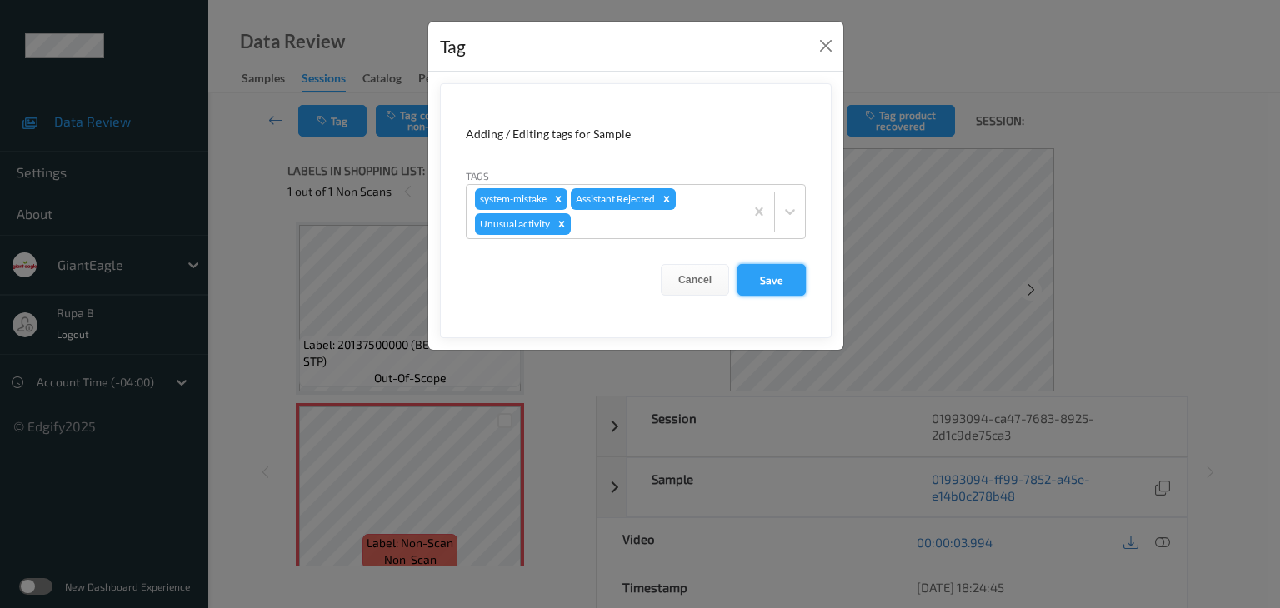
click at [781, 288] on button "Save" at bounding box center [771, 280] width 68 height 32
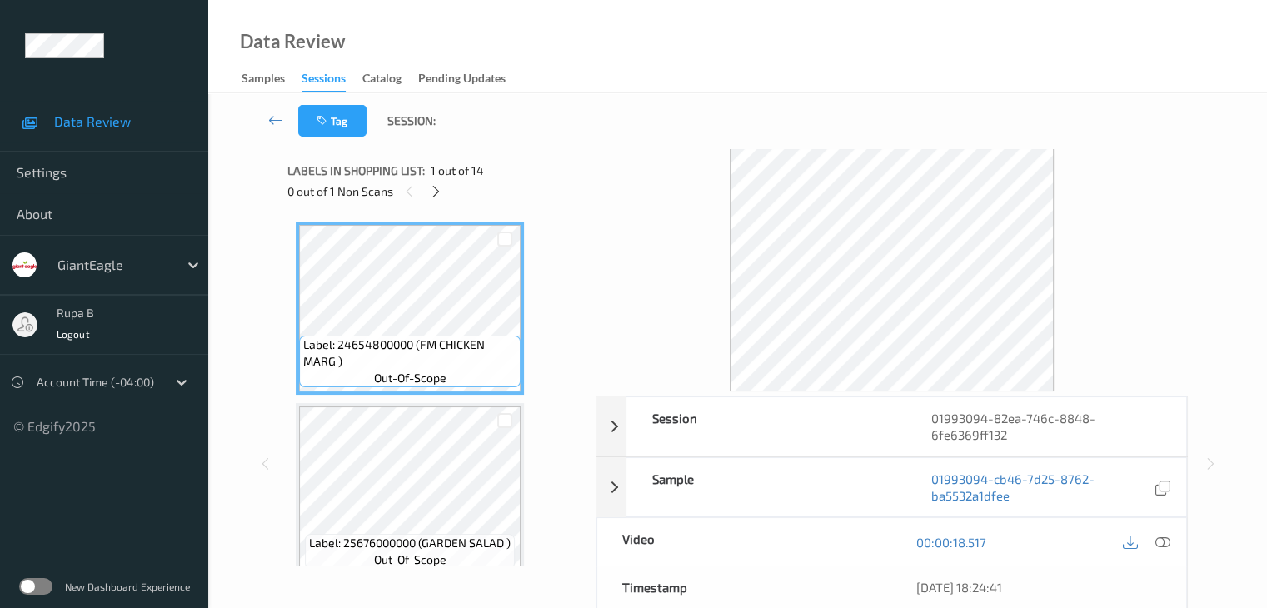
click at [467, 152] on div "Labels in shopping list: 1 out of 14 0 out of 1 Non Scans" at bounding box center [435, 180] width 297 height 65
click at [439, 194] on icon at bounding box center [436, 191] width 14 height 15
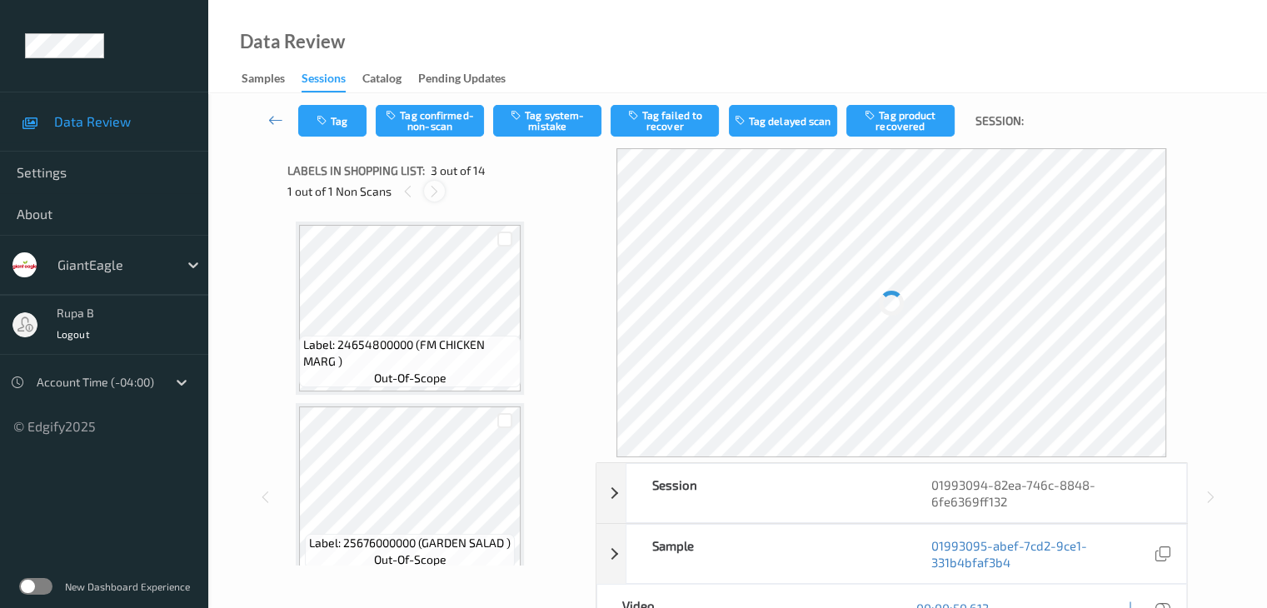
scroll to position [190, 0]
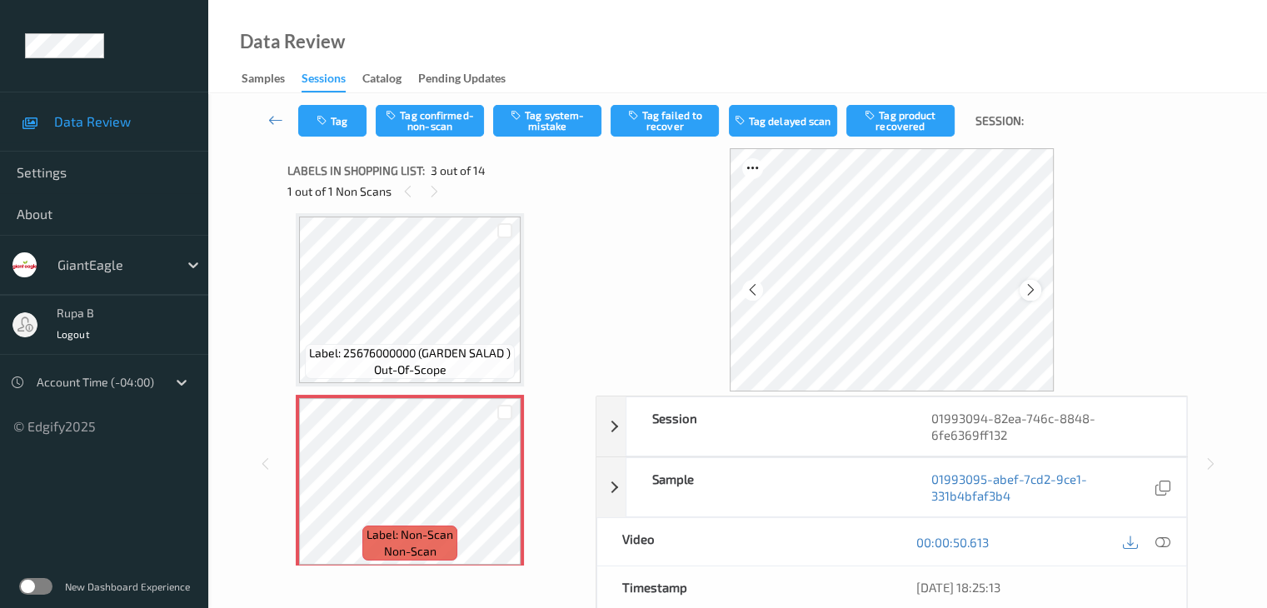
drag, startPoint x: 1031, startPoint y: 281, endPoint x: 1036, endPoint y: 289, distance: 10.2
click at [1036, 289] on div at bounding box center [1030, 290] width 21 height 21
click at [1038, 292] on div at bounding box center [1030, 290] width 21 height 21
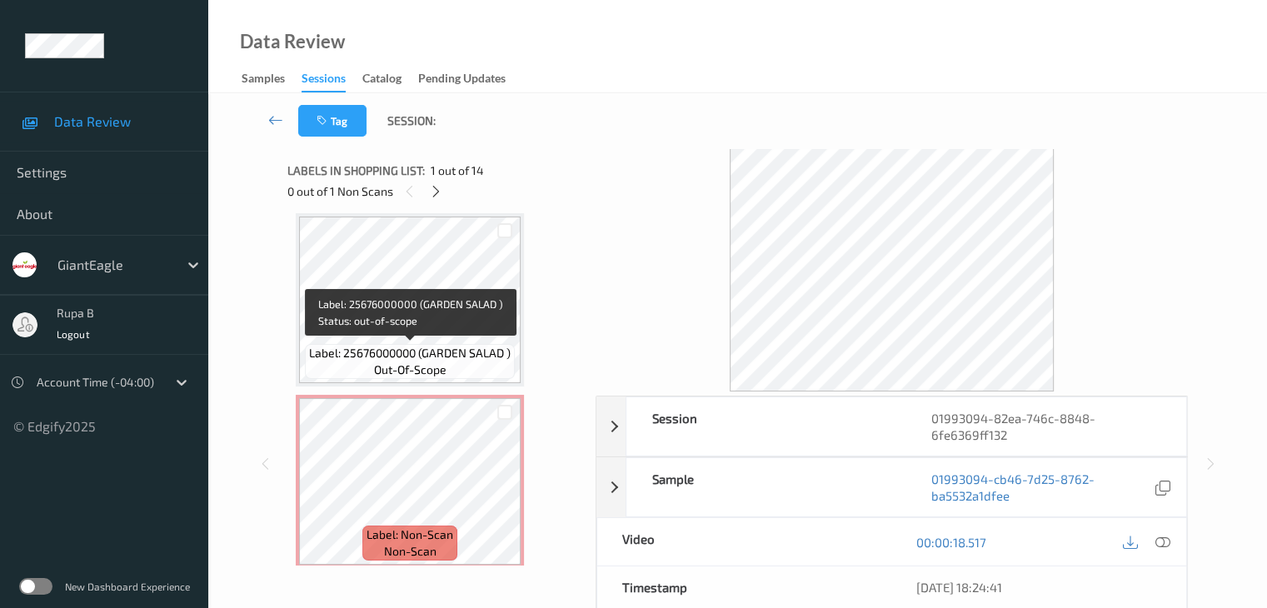
click at [451, 344] on div "Label: 25676000000 (GARDEN SALAD ) out-of-scope" at bounding box center [410, 361] width 210 height 35
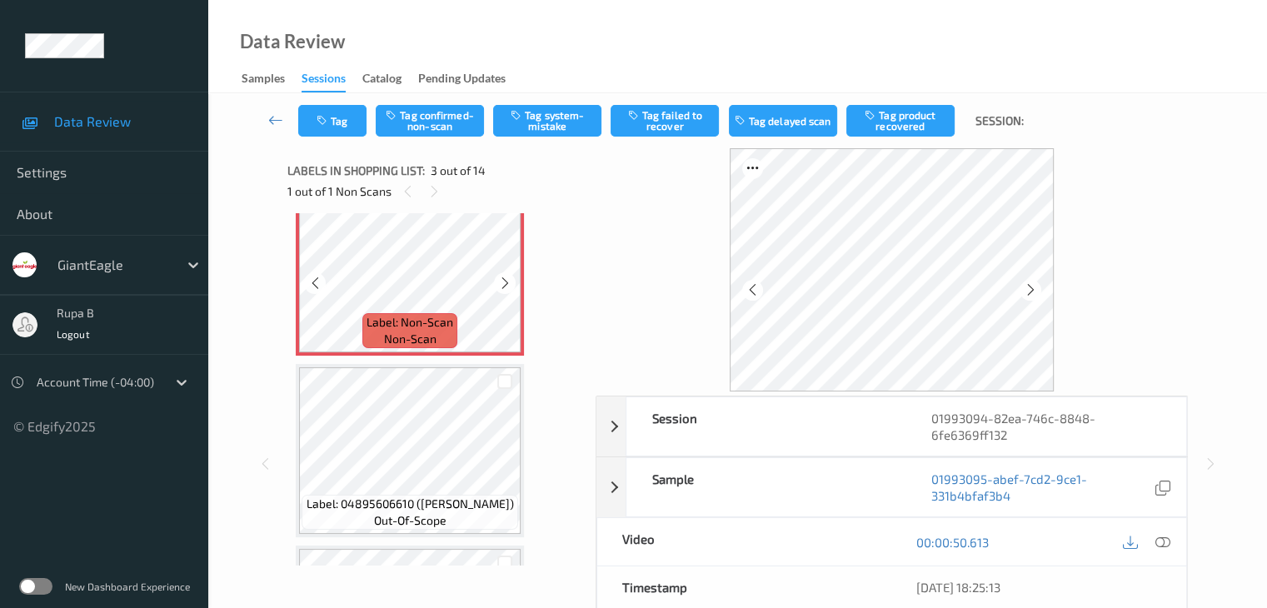
scroll to position [417, 0]
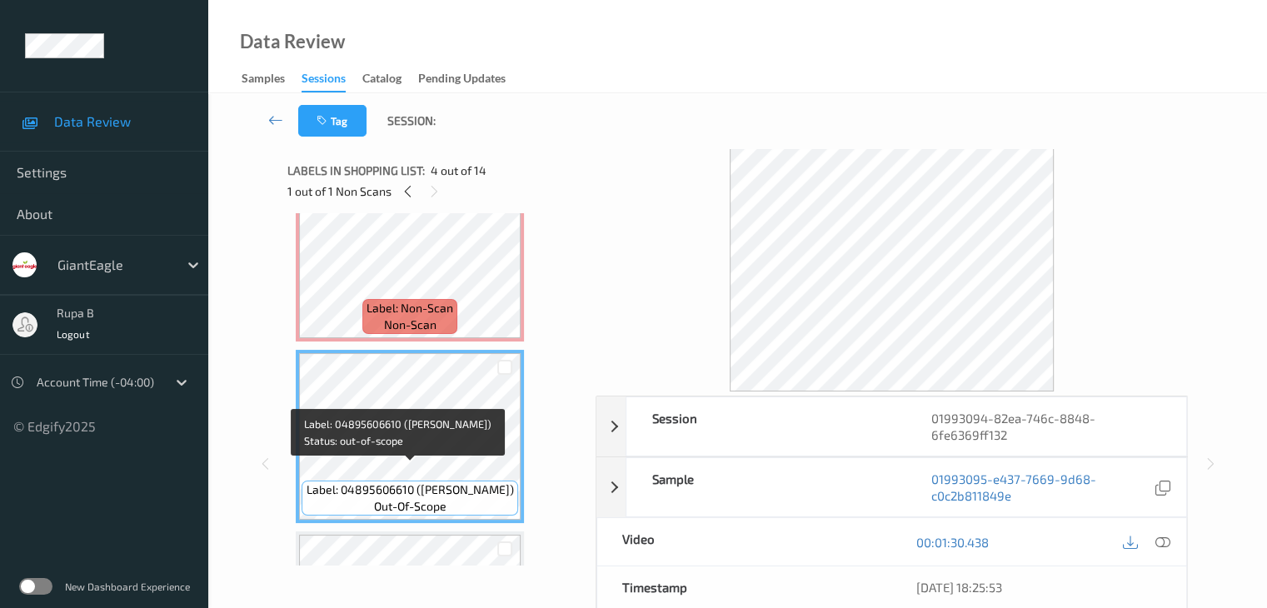
click at [370, 482] on span "Label: 04895606610 ([PERSON_NAME])" at bounding box center [410, 490] width 207 height 17
click at [360, 487] on span "Label: 04895606610 ([PERSON_NAME])" at bounding box center [410, 490] width 207 height 17
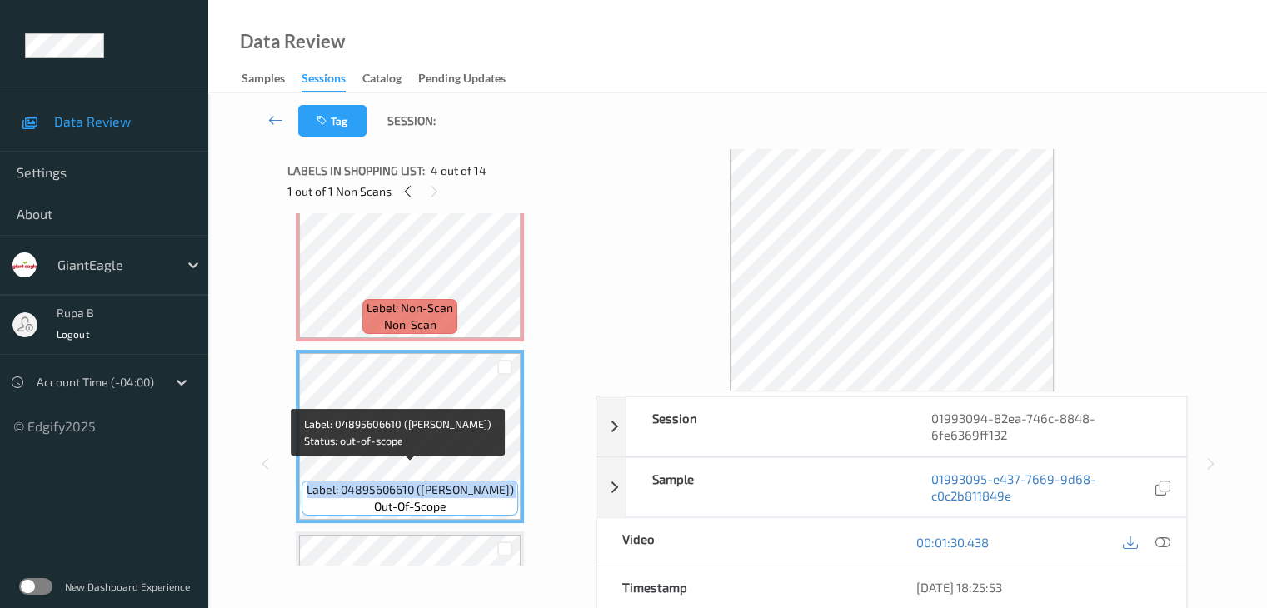
copy span "Label: 04895606610 ([PERSON_NAME])"
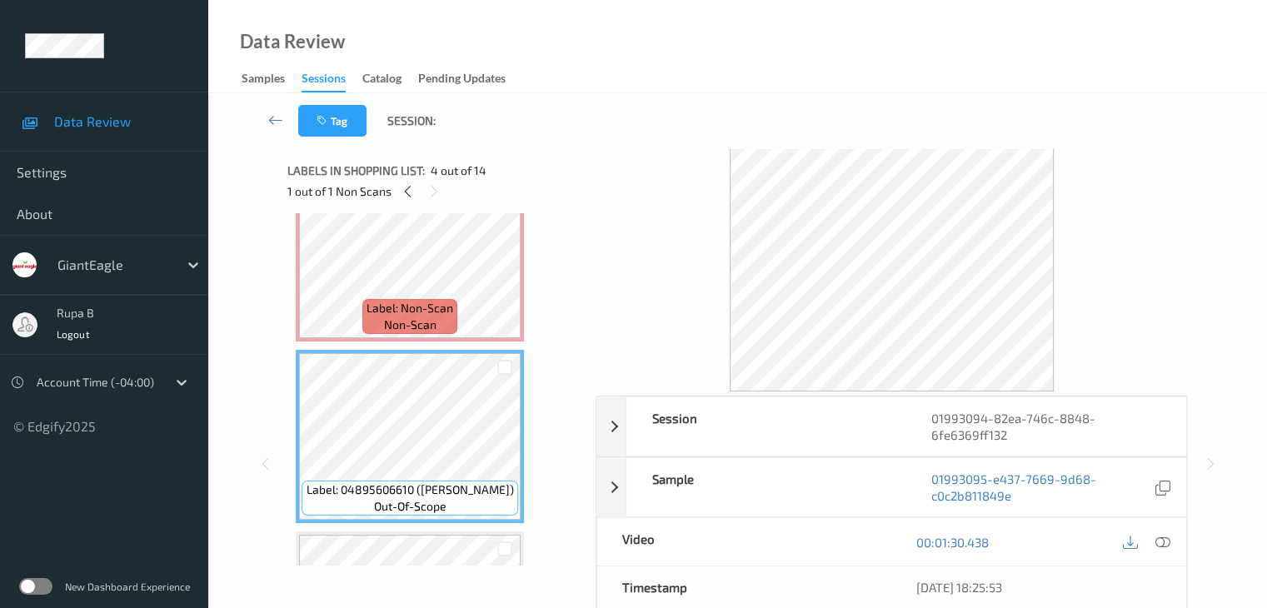
click at [1160, 535] on icon at bounding box center [1162, 542] width 15 height 15
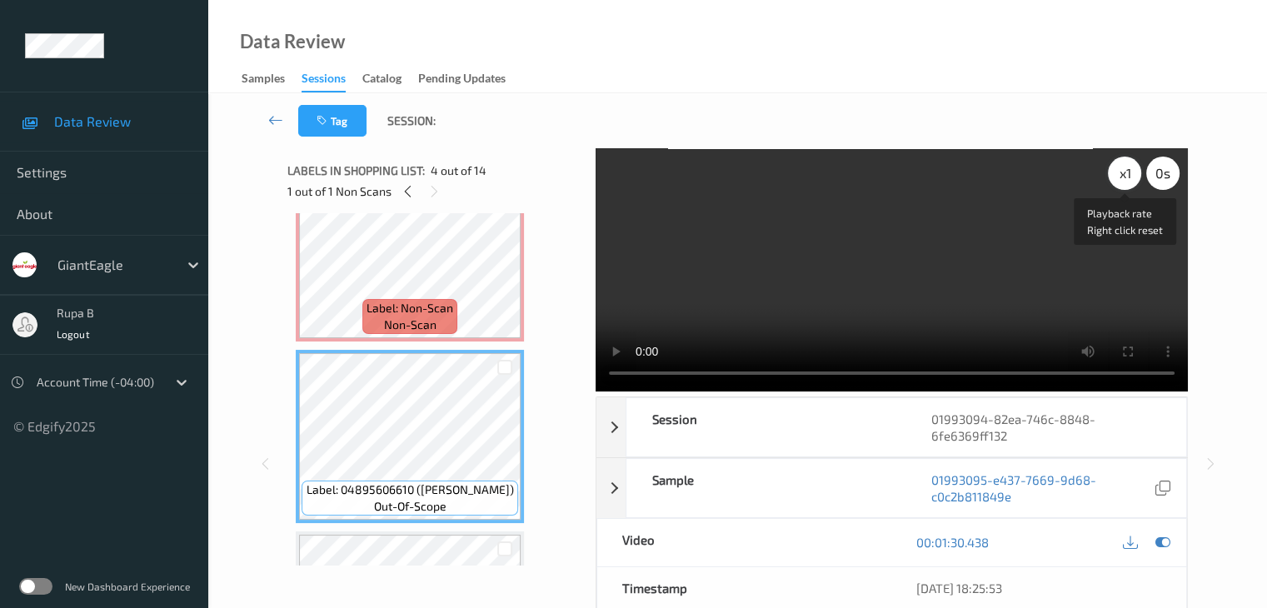
click at [1125, 181] on div "x 1" at bounding box center [1124, 173] width 33 height 33
click at [1164, 539] on icon at bounding box center [1162, 542] width 15 height 15
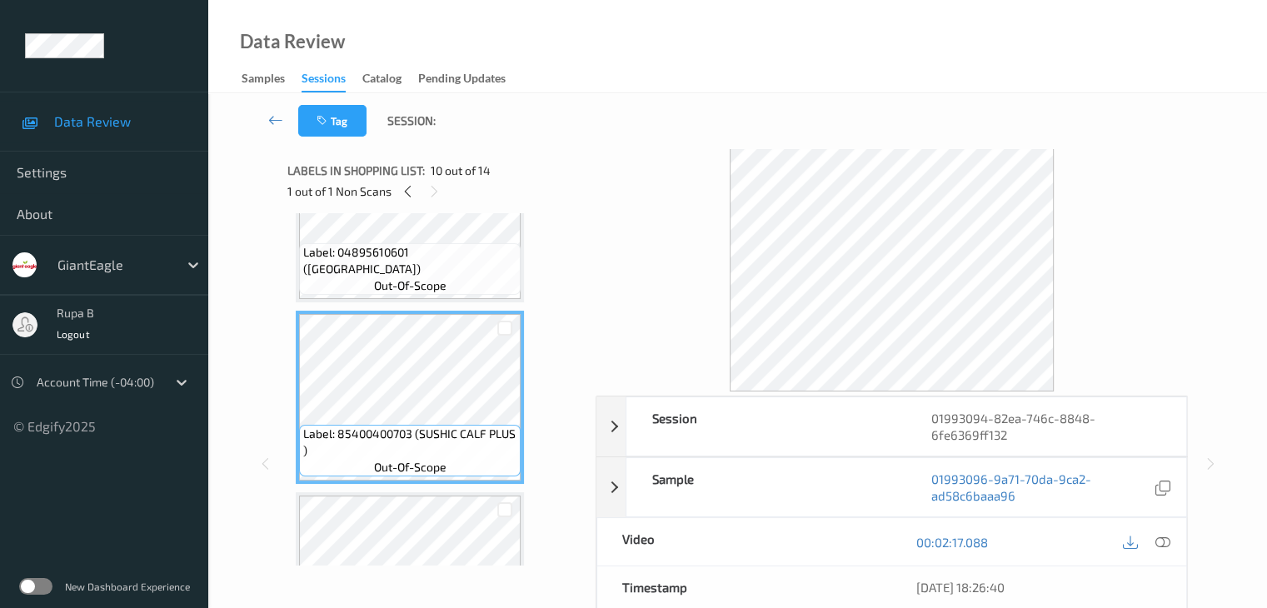
scroll to position [1583, 0]
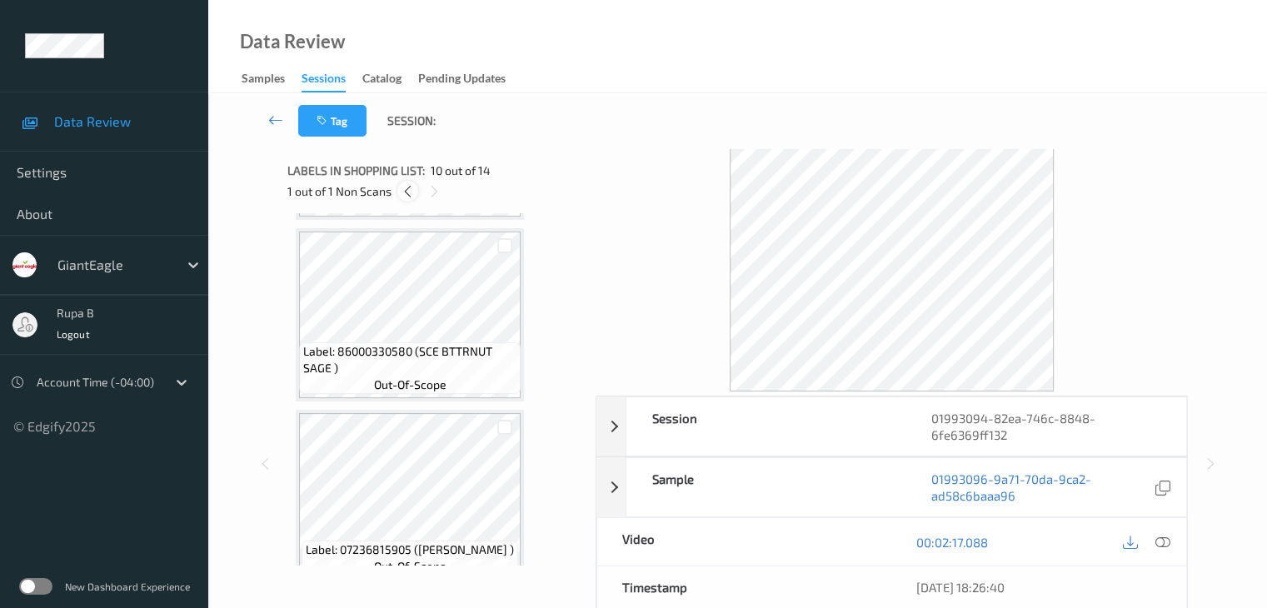
click at [411, 201] on div at bounding box center [407, 191] width 21 height 21
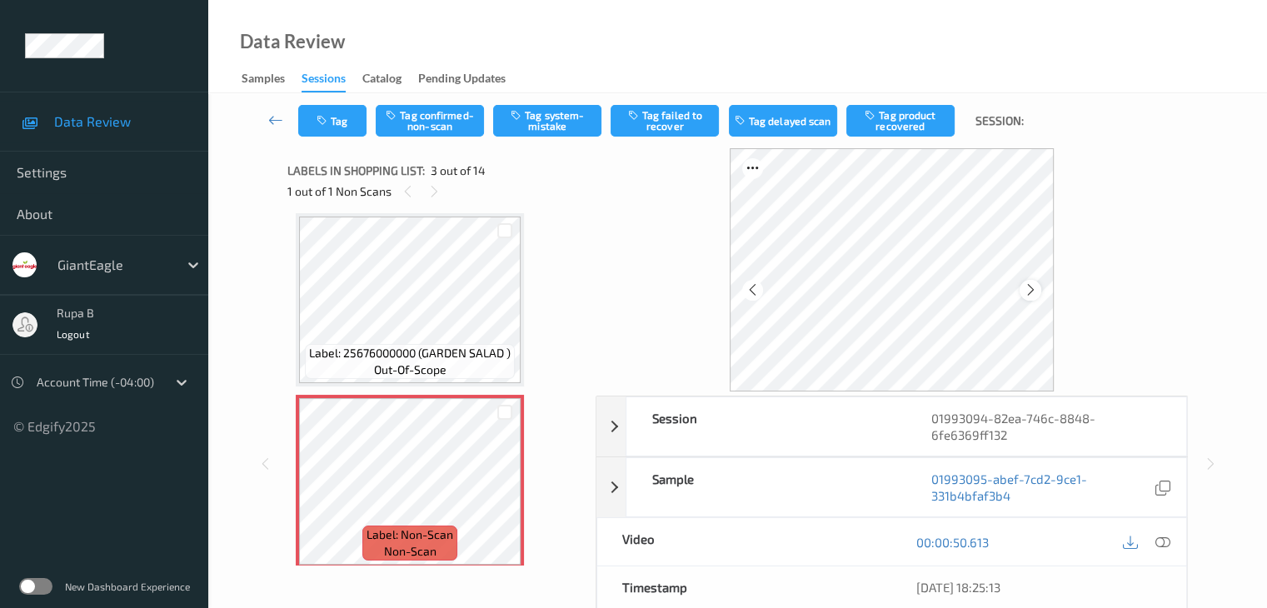
click at [1031, 293] on icon at bounding box center [1031, 289] width 14 height 15
click at [1156, 547] on icon at bounding box center [1162, 542] width 15 height 15
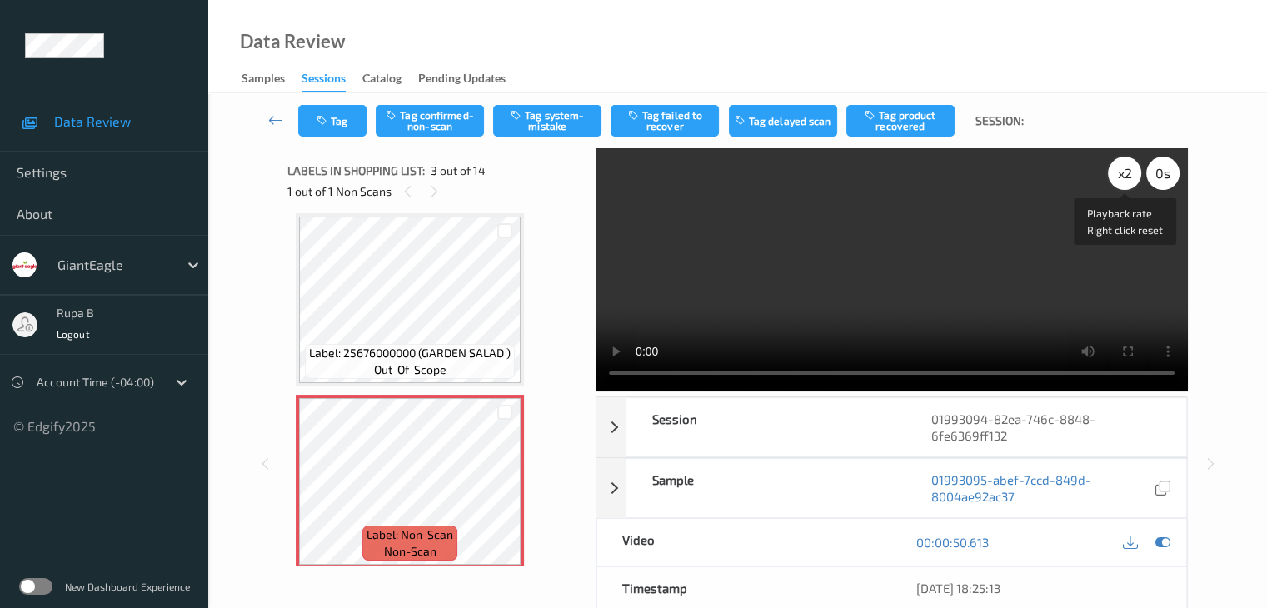
click at [1126, 181] on div "x 2" at bounding box center [1124, 173] width 33 height 33
click at [1230, 237] on div "x 4 0 s Session 01993094-82ea-746c-8848-6fe6369ff132 Session ID 01993094-82ea-7…" at bounding box center [737, 464] width 991 height 632
click at [1116, 177] on div "x 4" at bounding box center [1124, 173] width 33 height 33
click at [1117, 177] on div "x 8" at bounding box center [1124, 173] width 33 height 33
click at [1117, 177] on div "x 1" at bounding box center [1124, 173] width 33 height 33
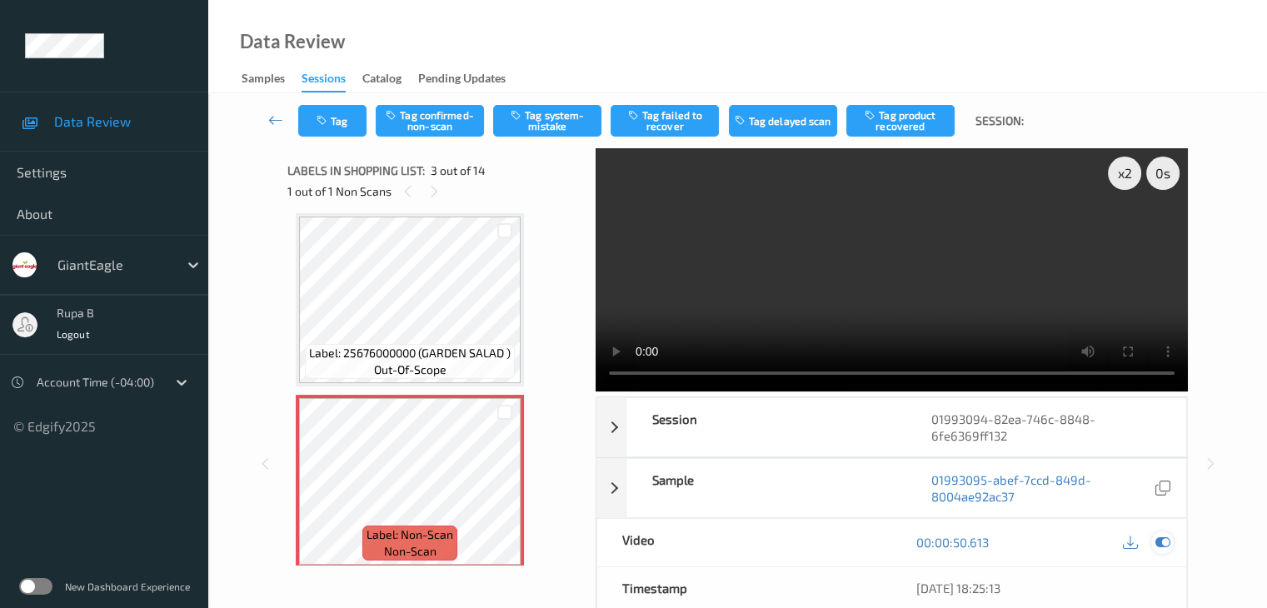
click at [1163, 537] on icon at bounding box center [1162, 542] width 15 height 15
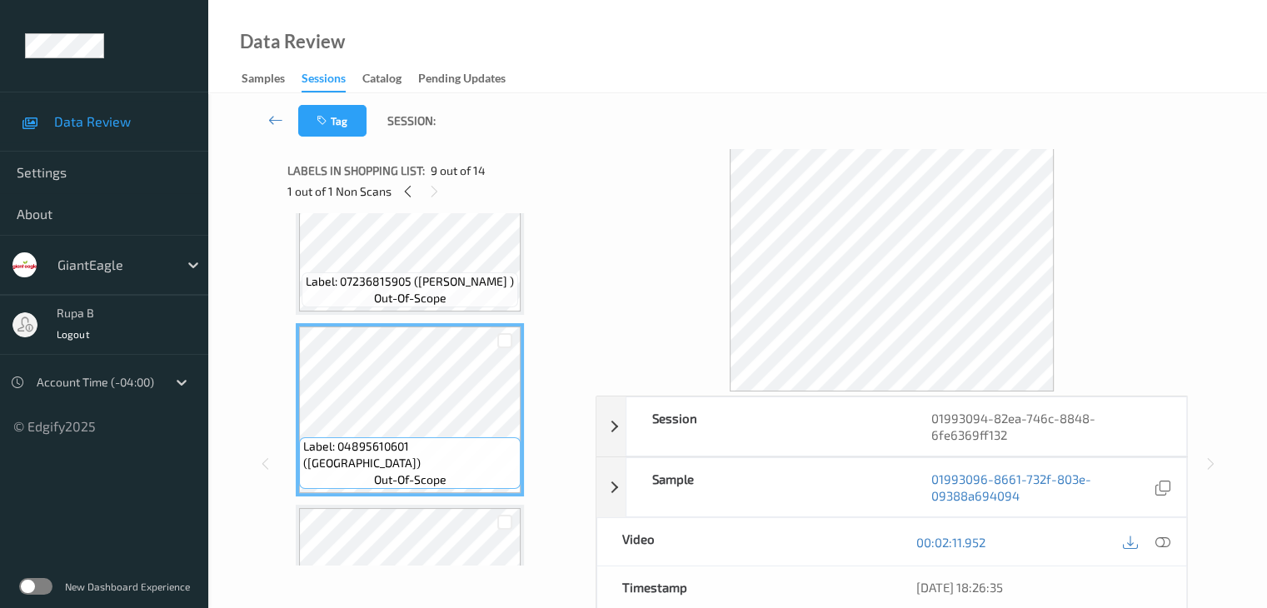
scroll to position [1440, 0]
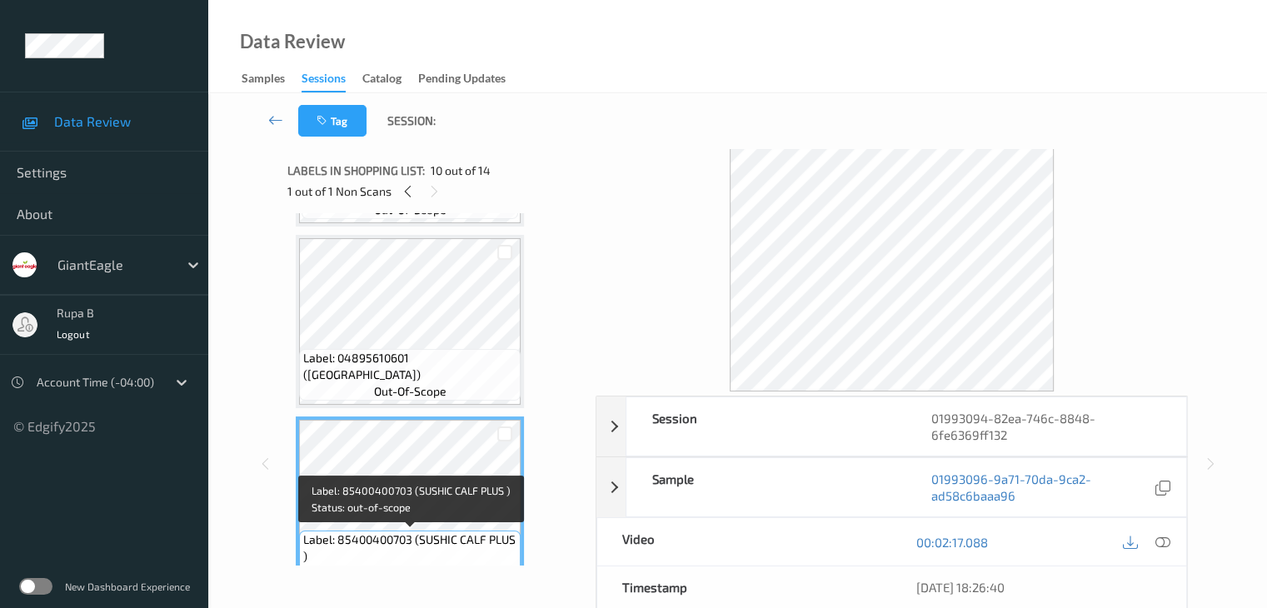
click at [432, 537] on span "Label: 85400400703 (SUSHIC CALF PLUS )" at bounding box center [409, 548] width 213 height 33
copy span "Label: 85400400703 (SUSHIC CALF PLUS )"
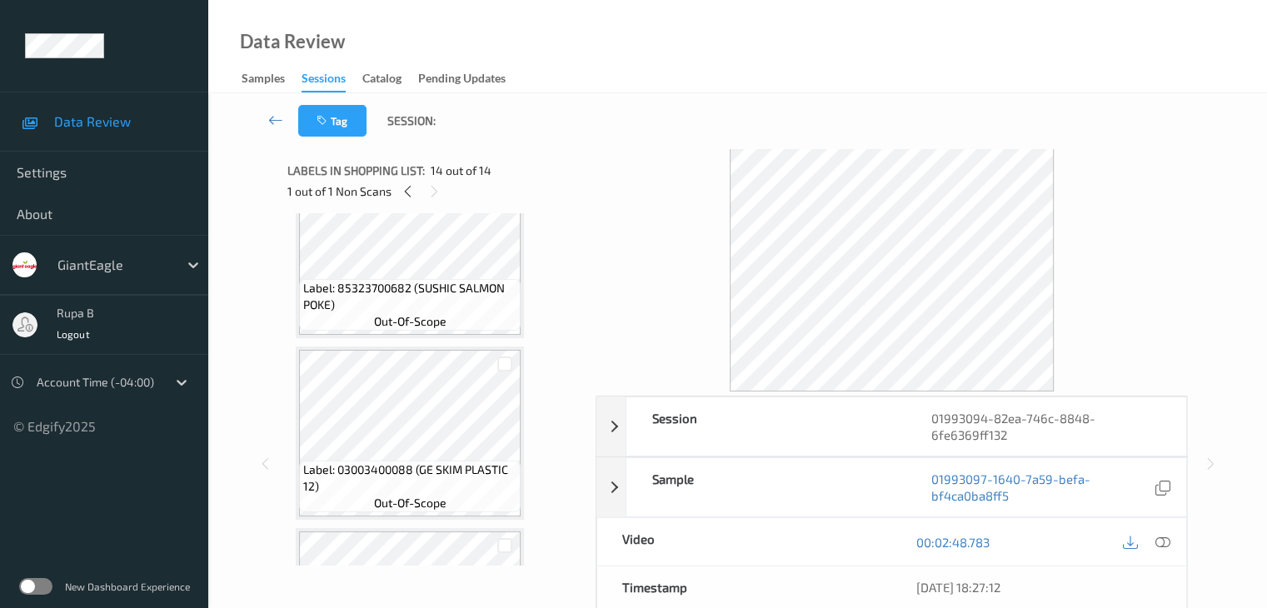
scroll to position [1782, 0]
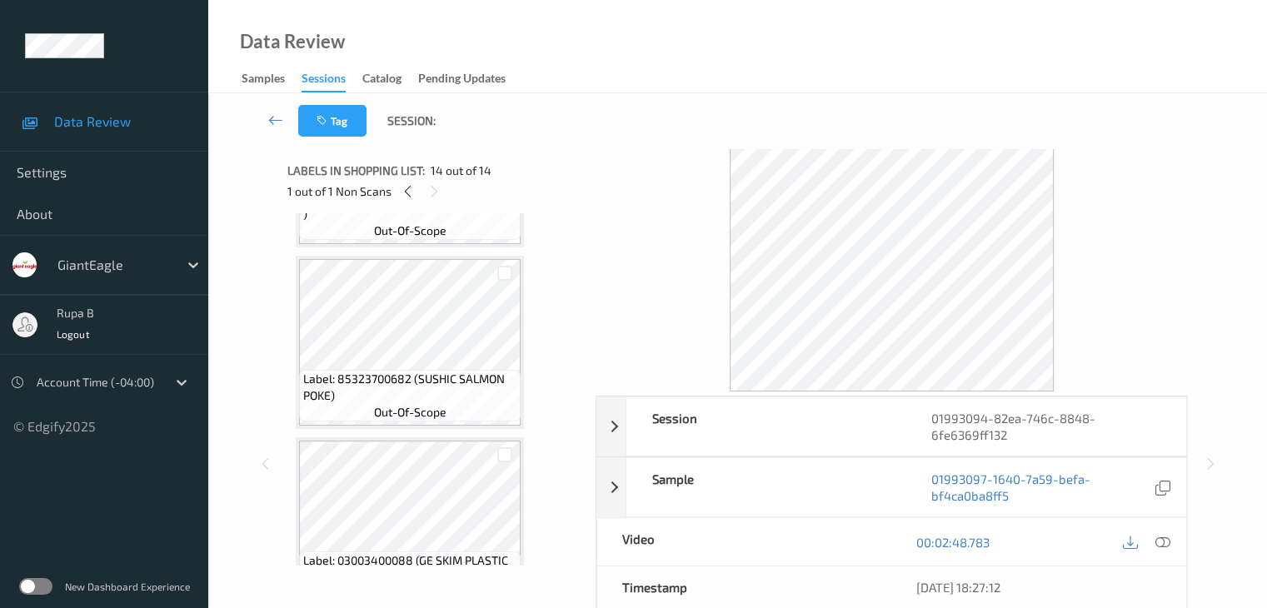
click at [408, 202] on div "Labels in shopping list: 14 out of 14 1 out of 1 Non Scans" at bounding box center [435, 180] width 297 height 65
click at [407, 199] on div at bounding box center [407, 191] width 21 height 21
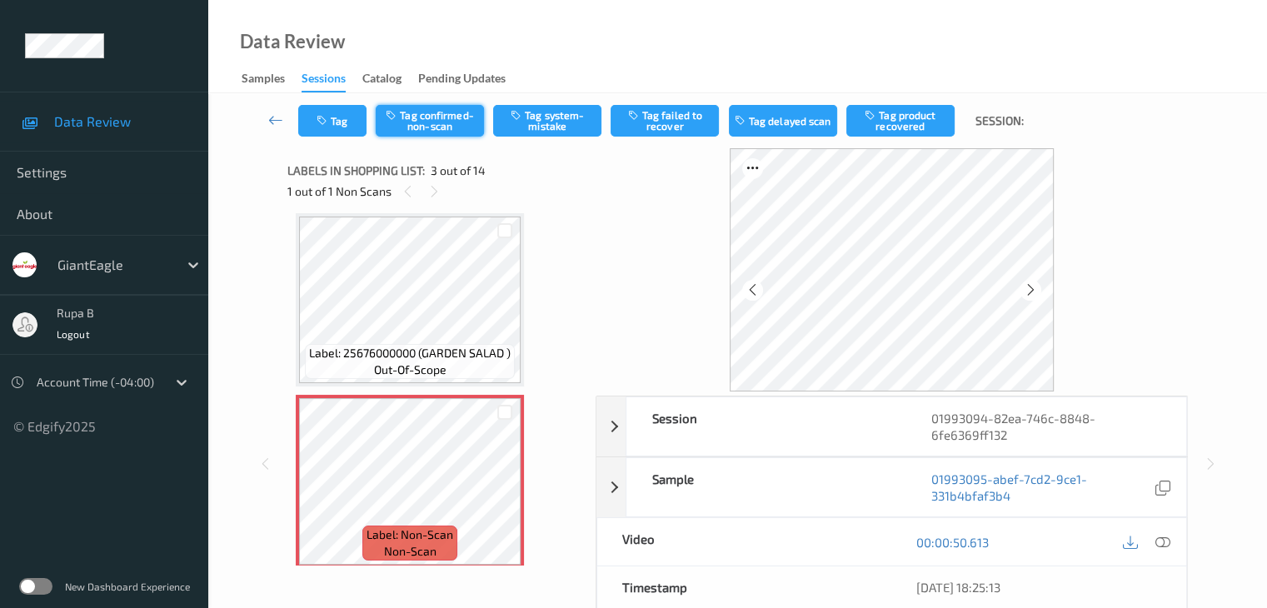
click at [444, 124] on button "Tag confirmed-non-scan" at bounding box center [430, 121] width 108 height 32
click at [673, 128] on button "Tag failed to recover" at bounding box center [665, 121] width 108 height 32
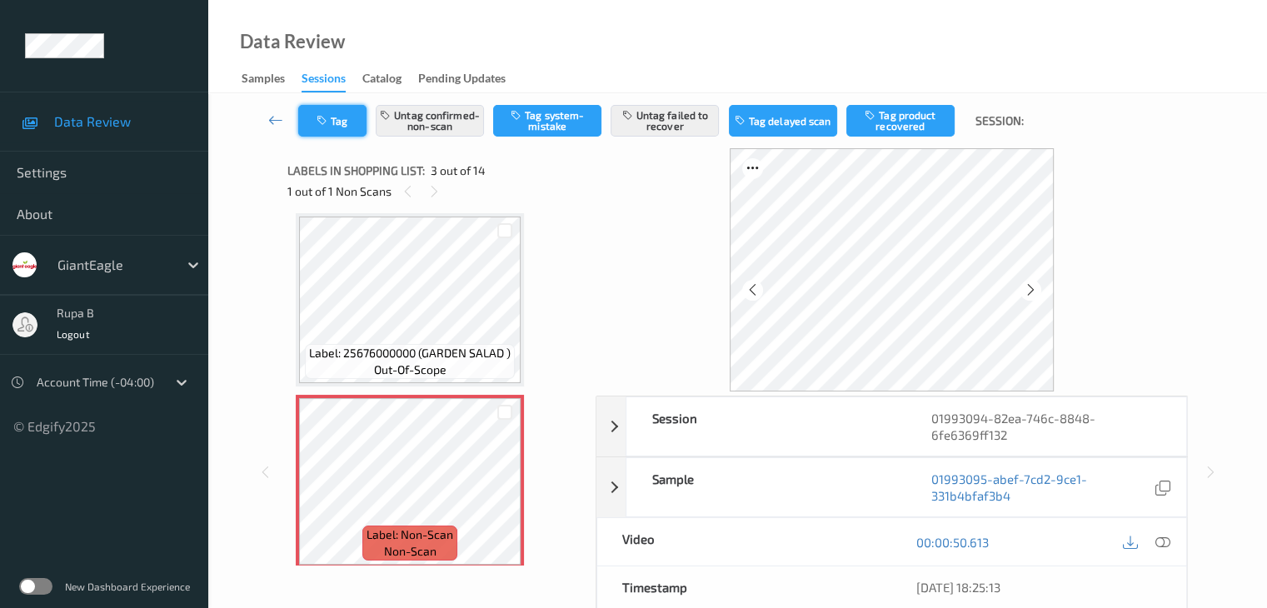
click at [331, 122] on button "Tag" at bounding box center [332, 121] width 68 height 32
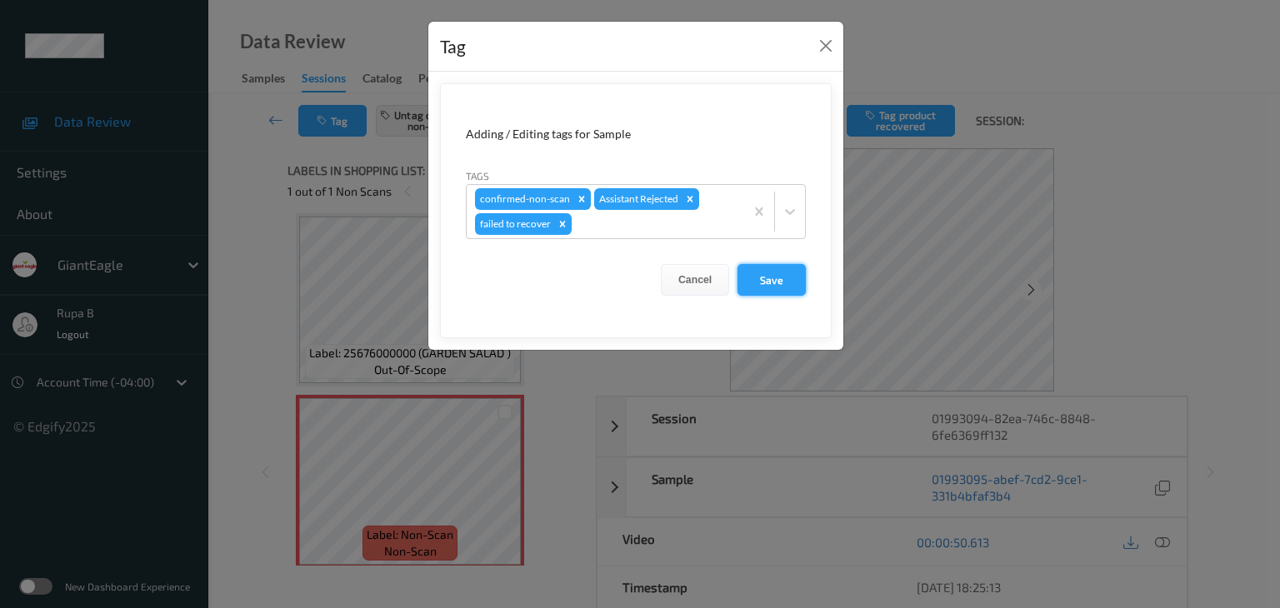
click at [771, 277] on button "Save" at bounding box center [771, 280] width 68 height 32
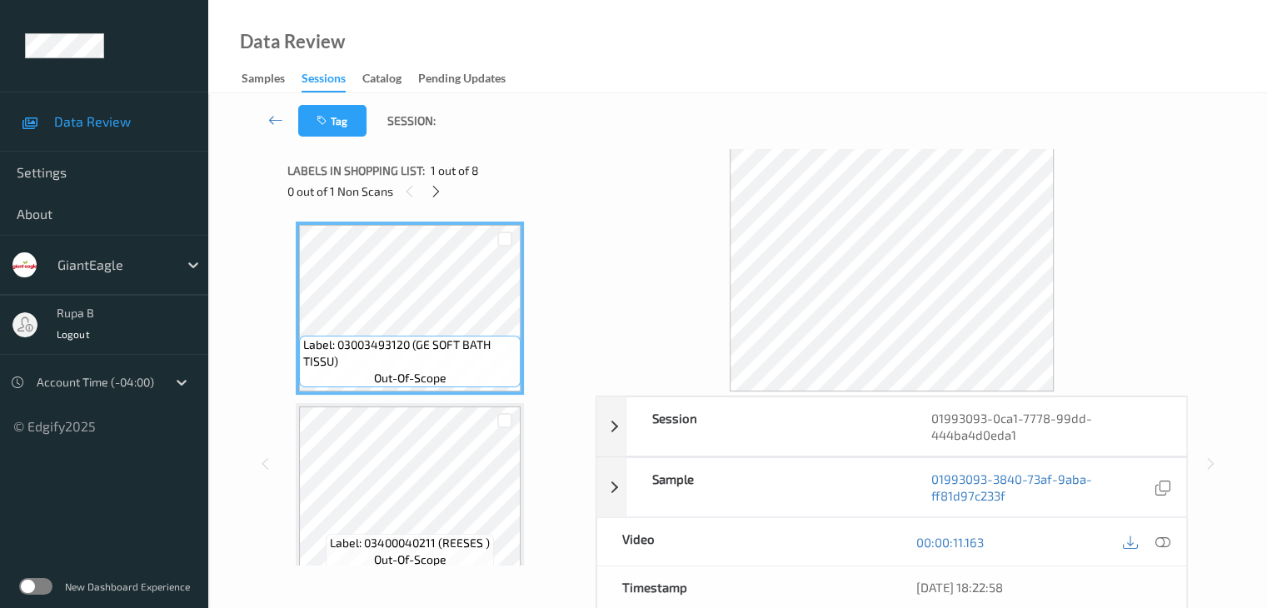
click at [424, 195] on div "0 out of 1 Non Scans" at bounding box center [435, 191] width 297 height 21
click at [447, 187] on div "0 out of 1 Non Scans" at bounding box center [435, 191] width 297 height 21
click at [434, 180] on div "Labels in shopping list: 1 out of 8 0 out of 1 Non Scans" at bounding box center [435, 180] width 297 height 65
click at [440, 191] on icon at bounding box center [436, 191] width 14 height 15
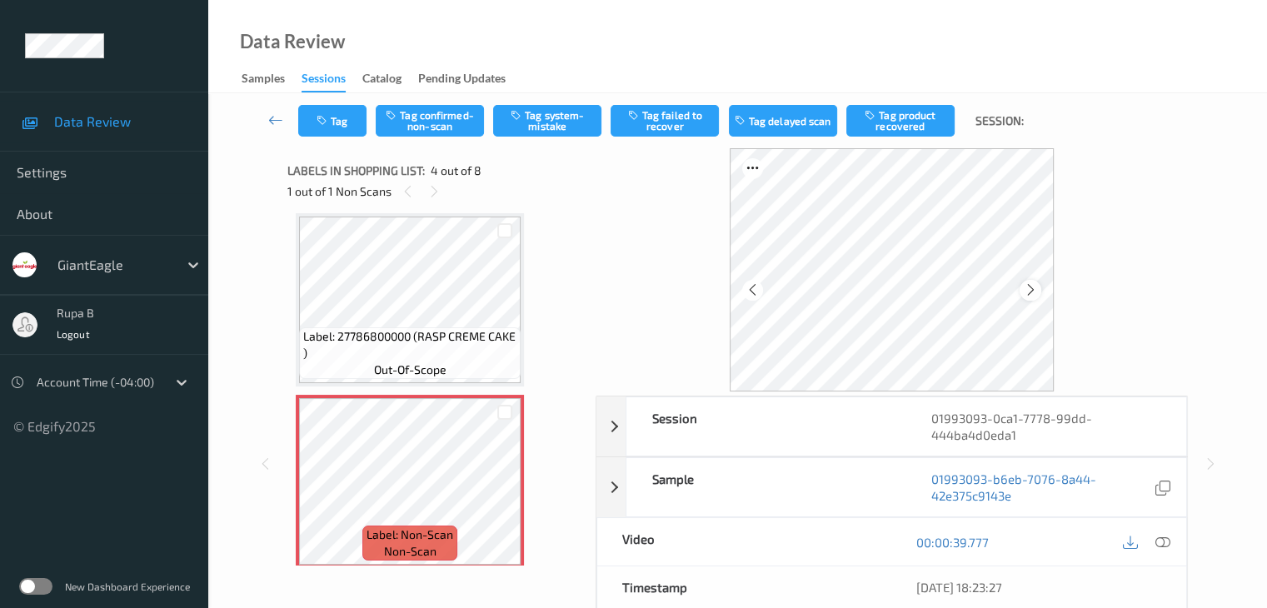
click at [1026, 285] on icon at bounding box center [1031, 289] width 14 height 15
click at [541, 131] on button "Tag system-mistake" at bounding box center [547, 121] width 108 height 32
click at [351, 127] on button "Tag" at bounding box center [332, 121] width 68 height 32
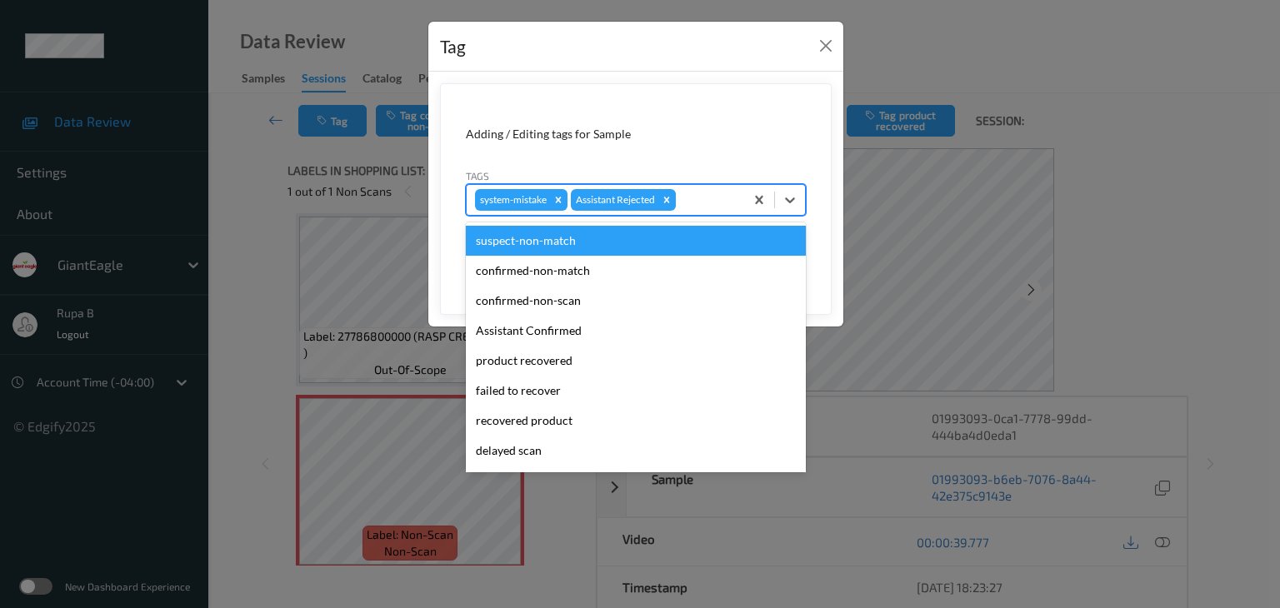
click at [710, 206] on div at bounding box center [707, 200] width 57 height 20
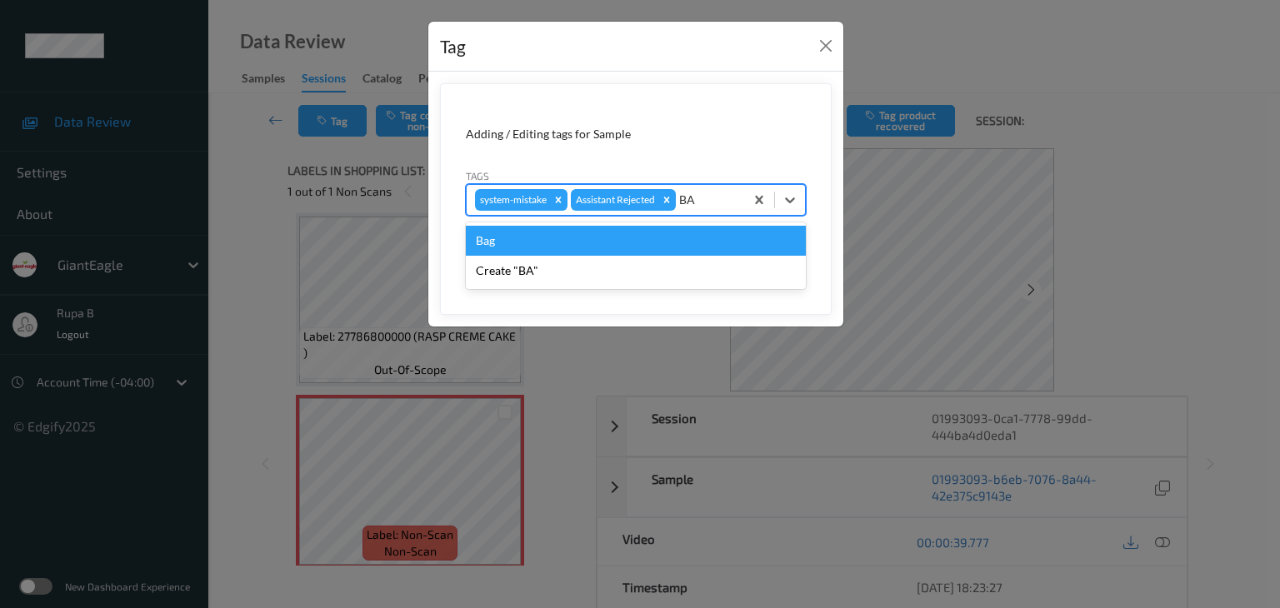
type input "BAG"
click at [609, 234] on div "Bag" at bounding box center [636, 241] width 340 height 30
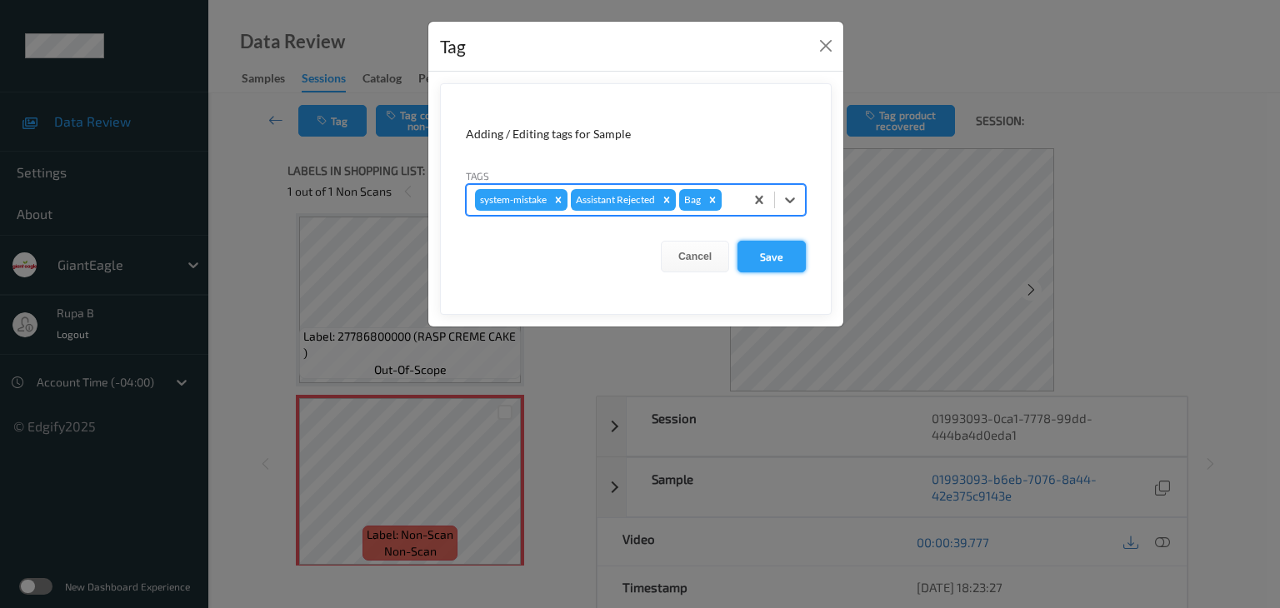
click at [775, 261] on button "Save" at bounding box center [771, 257] width 68 height 32
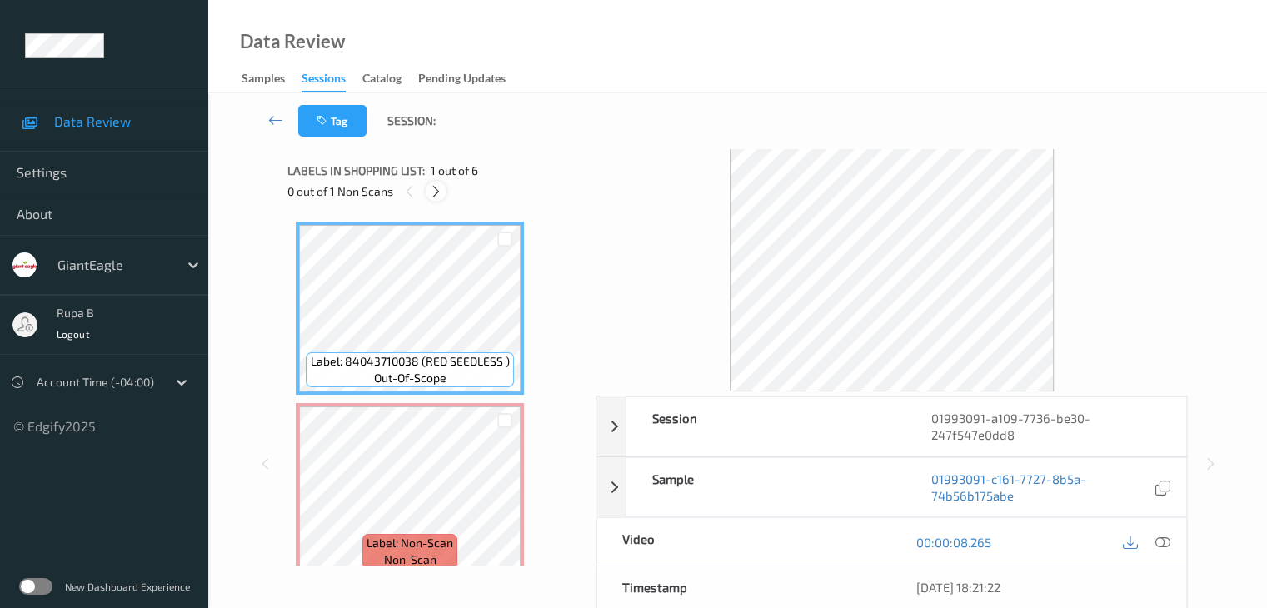
click at [438, 191] on icon at bounding box center [436, 191] width 14 height 15
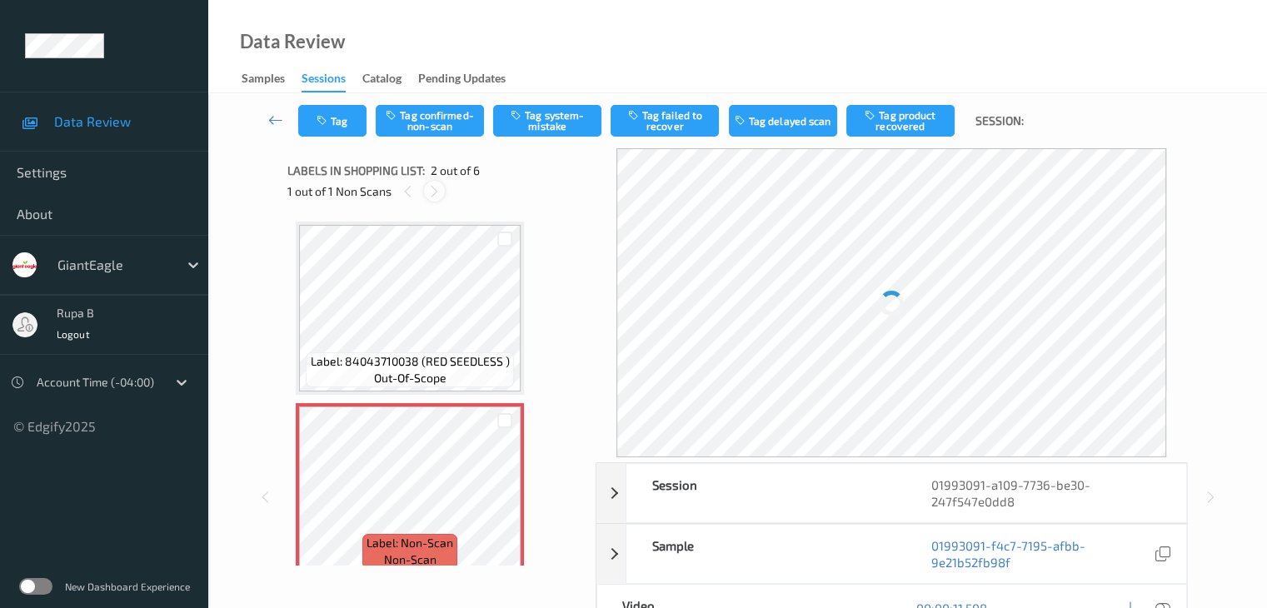
scroll to position [8, 0]
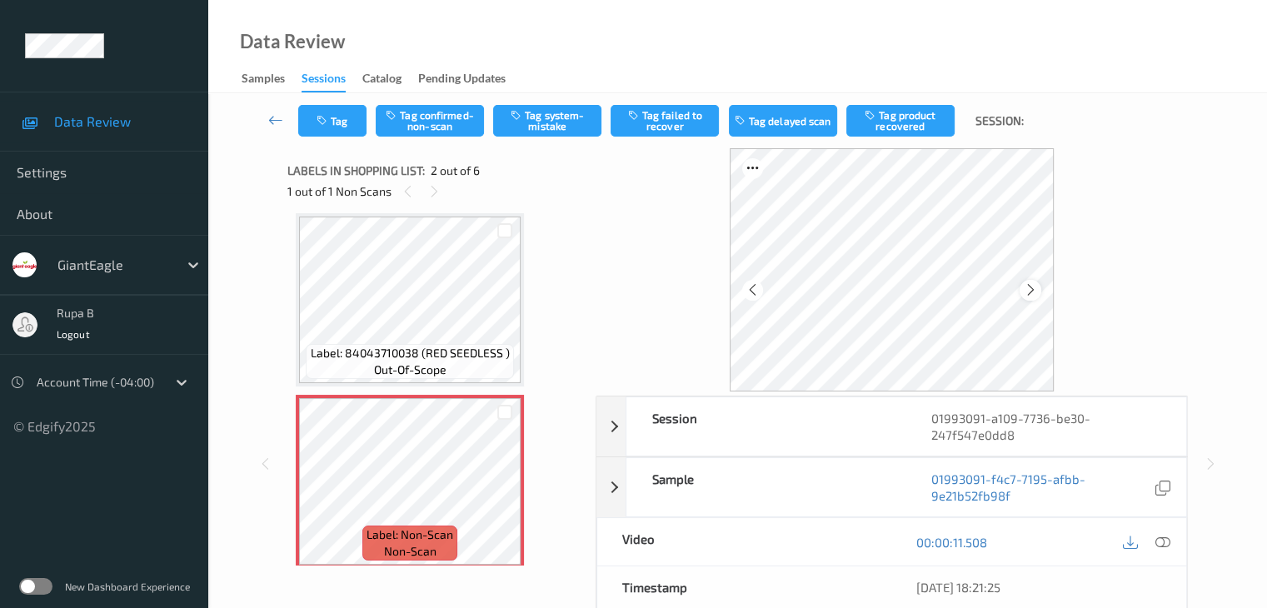
click at [1026, 291] on icon at bounding box center [1031, 289] width 14 height 15
click at [1027, 291] on icon at bounding box center [1031, 289] width 14 height 15
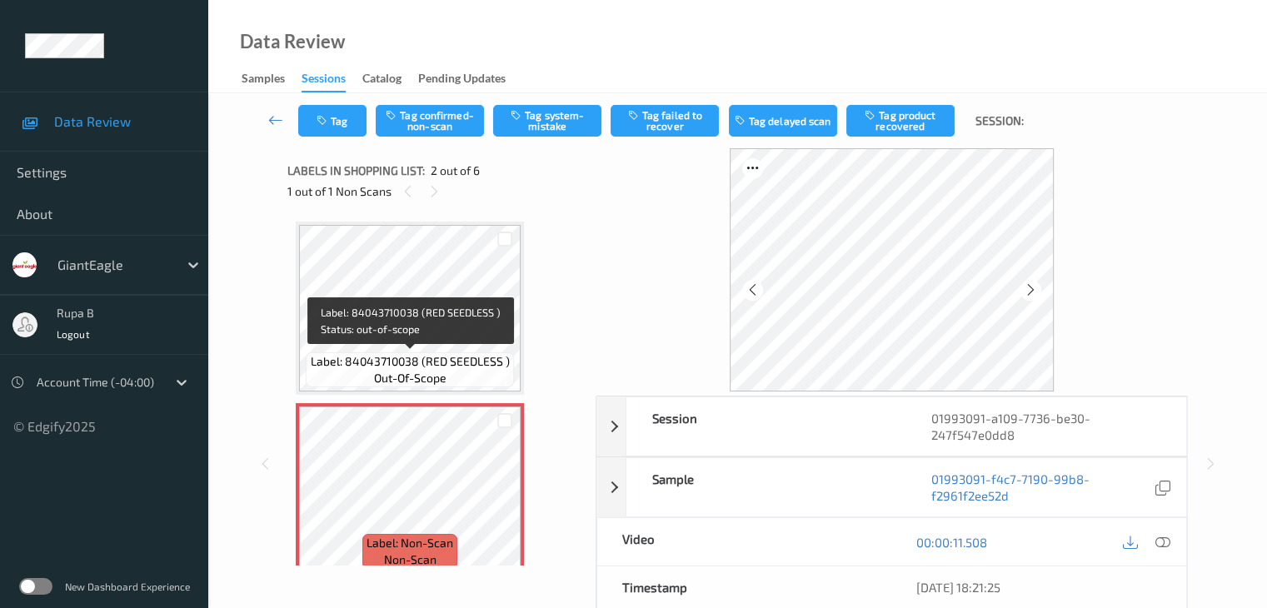
click at [407, 356] on span "Label: 84043710038 (RED SEEDLESS )" at bounding box center [410, 361] width 199 height 17
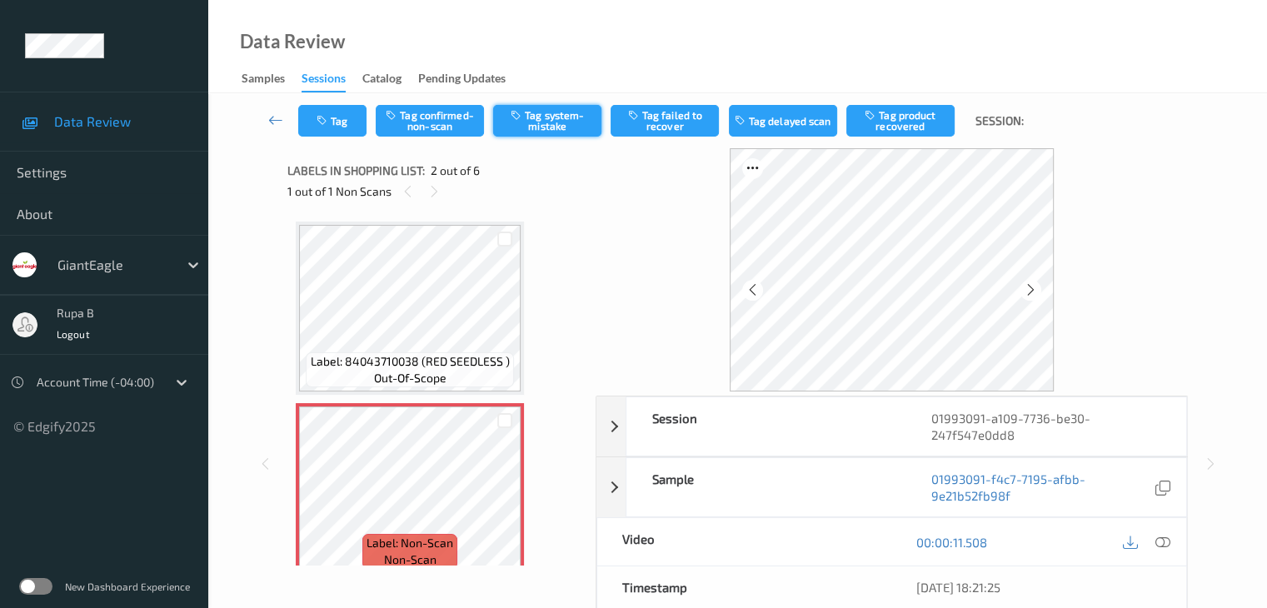
click at [547, 122] on button "Tag system-mistake" at bounding box center [547, 121] width 108 height 32
click at [322, 115] on icon "button" at bounding box center [324, 121] width 14 height 12
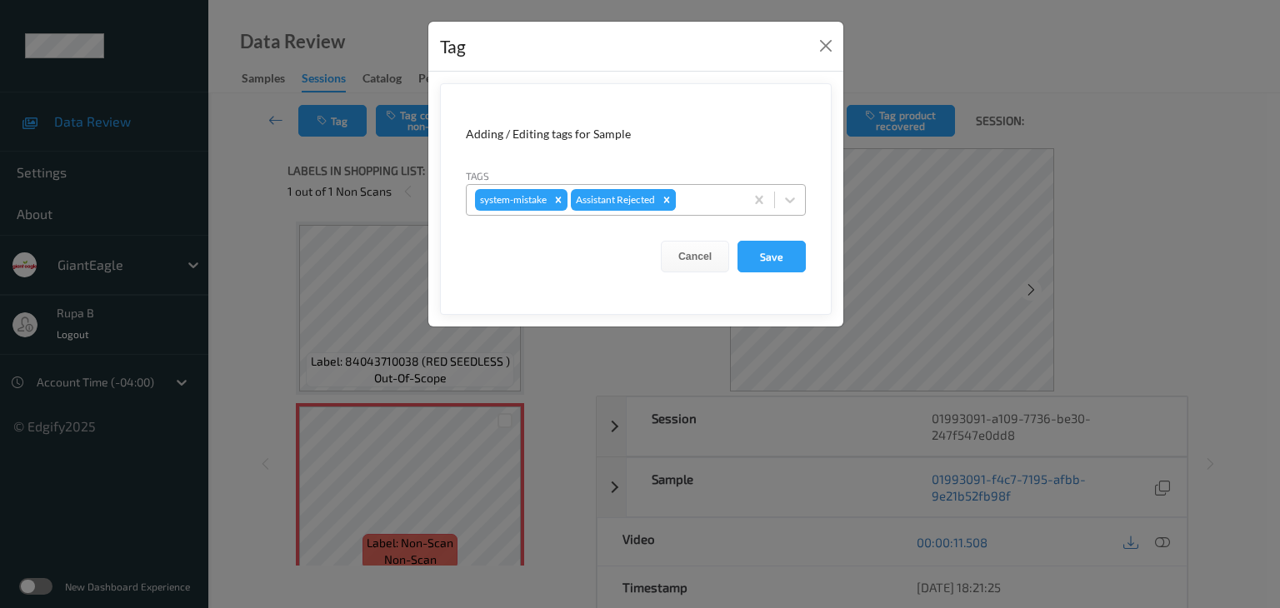
click at [676, 195] on div "Remove Assistant Rejected" at bounding box center [666, 200] width 18 height 22
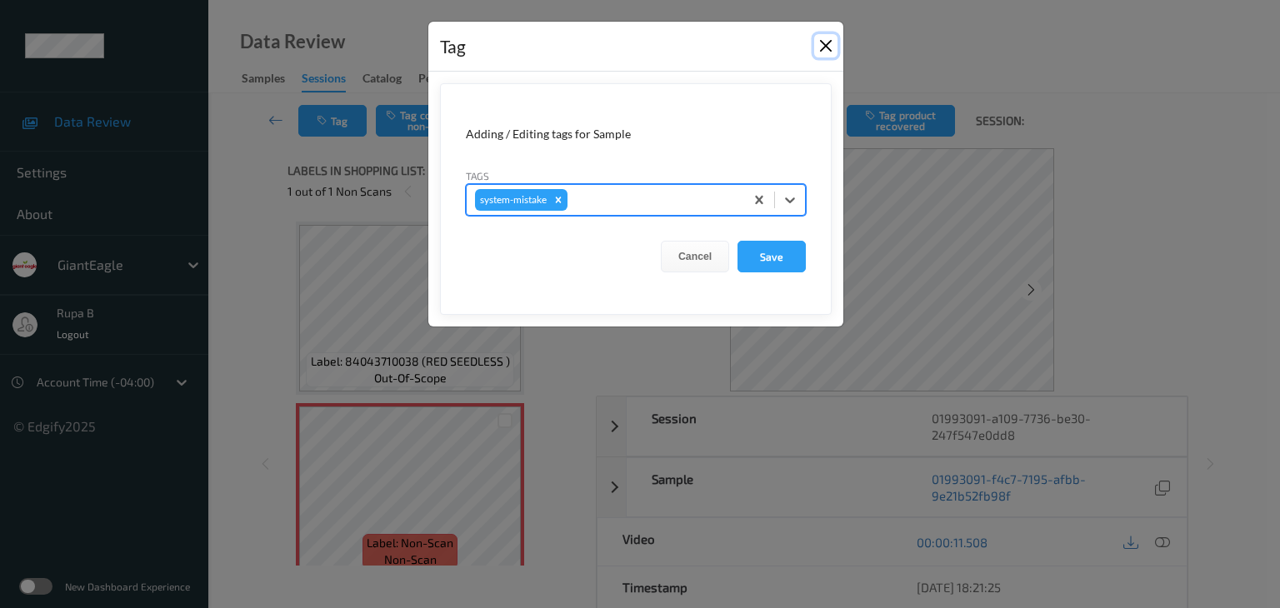
click at [826, 44] on button "Close" at bounding box center [825, 45] width 23 height 23
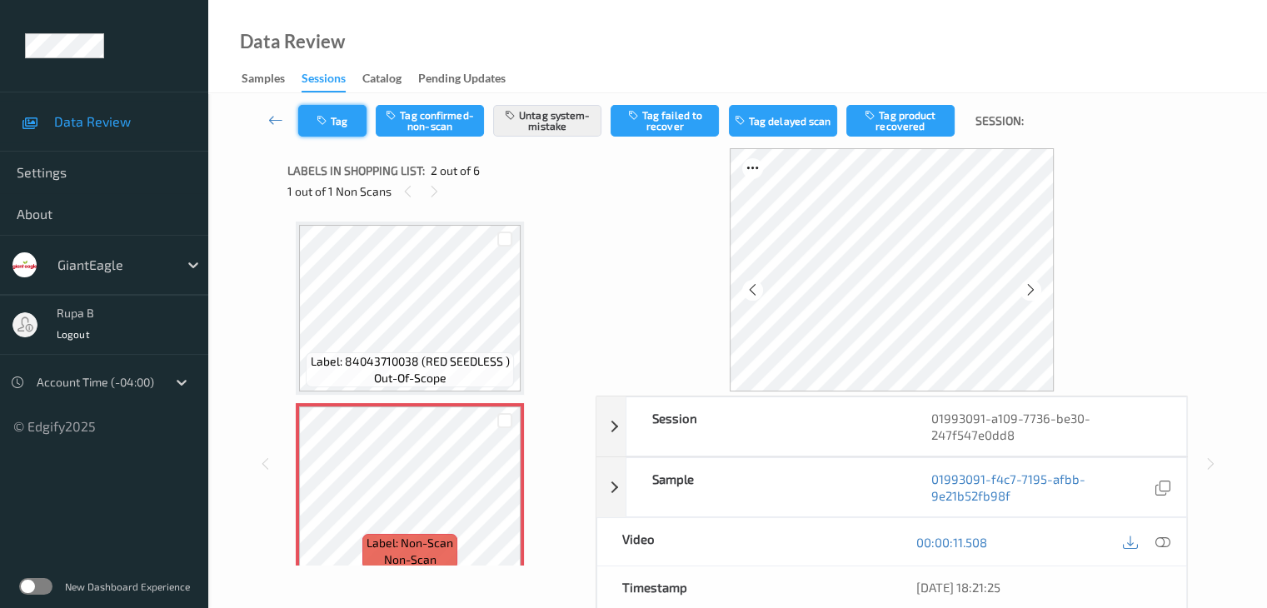
click at [346, 126] on button "Tag" at bounding box center [332, 121] width 68 height 32
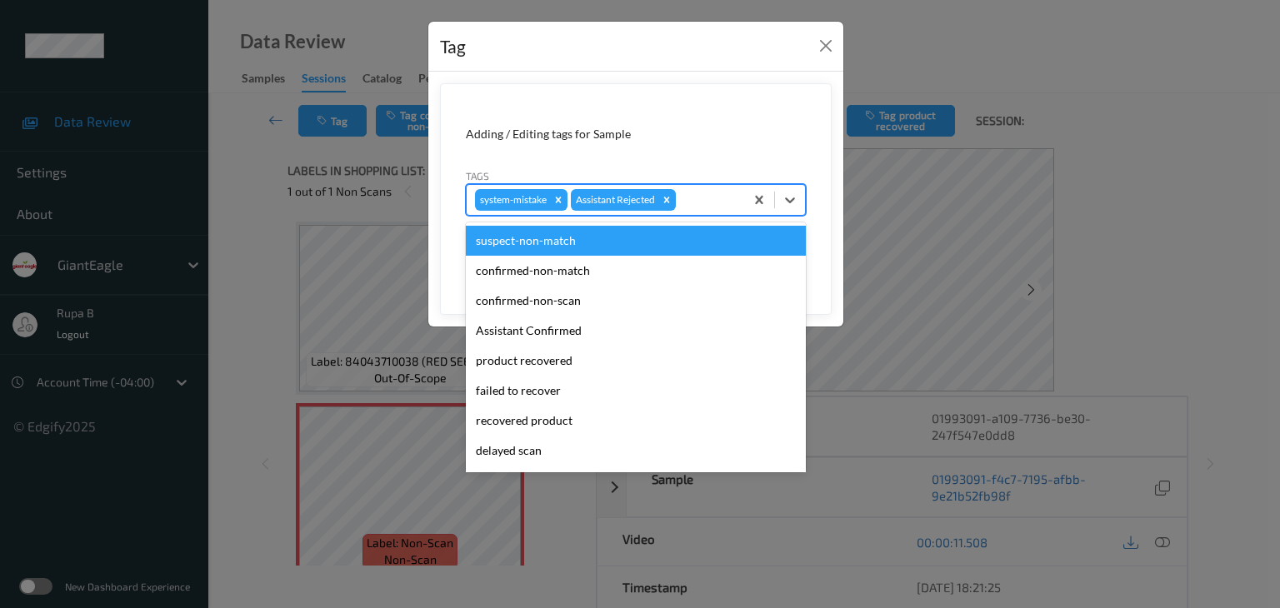
click at [706, 203] on div at bounding box center [707, 200] width 57 height 20
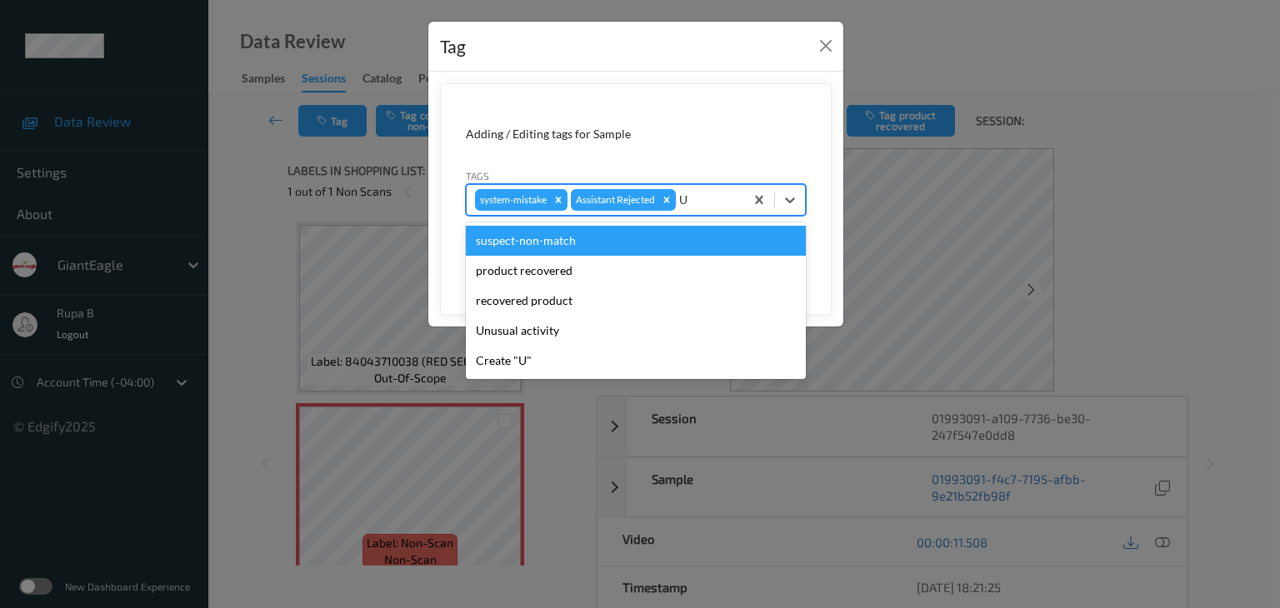
type input "UN"
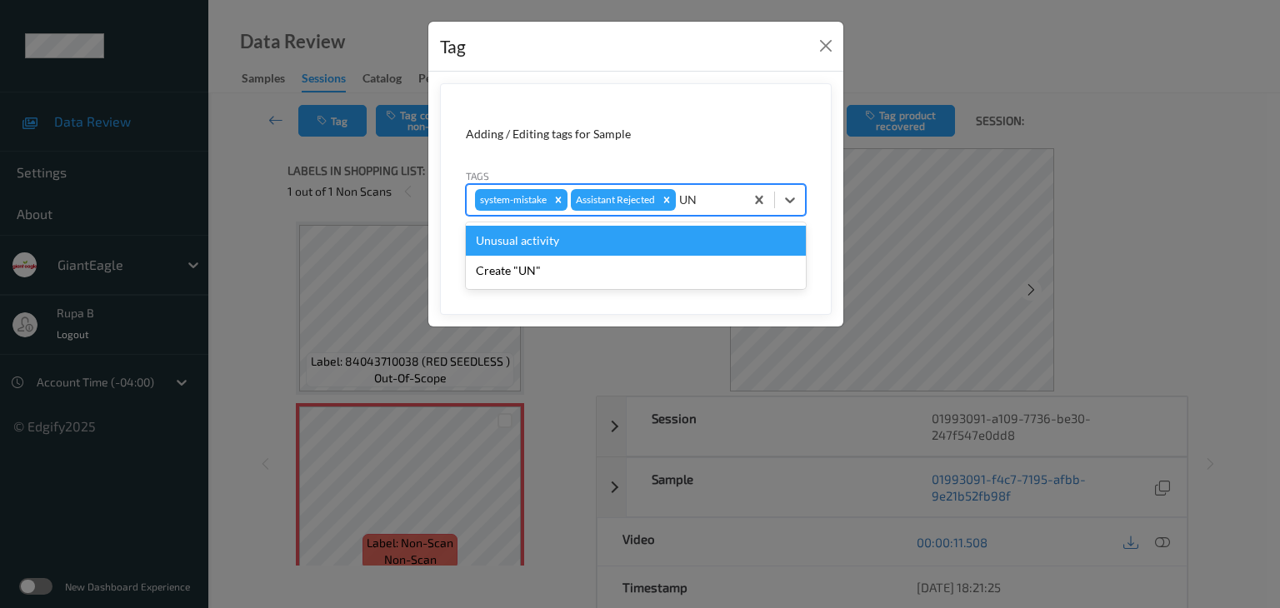
click at [623, 240] on div "Unusual activity" at bounding box center [636, 241] width 340 height 30
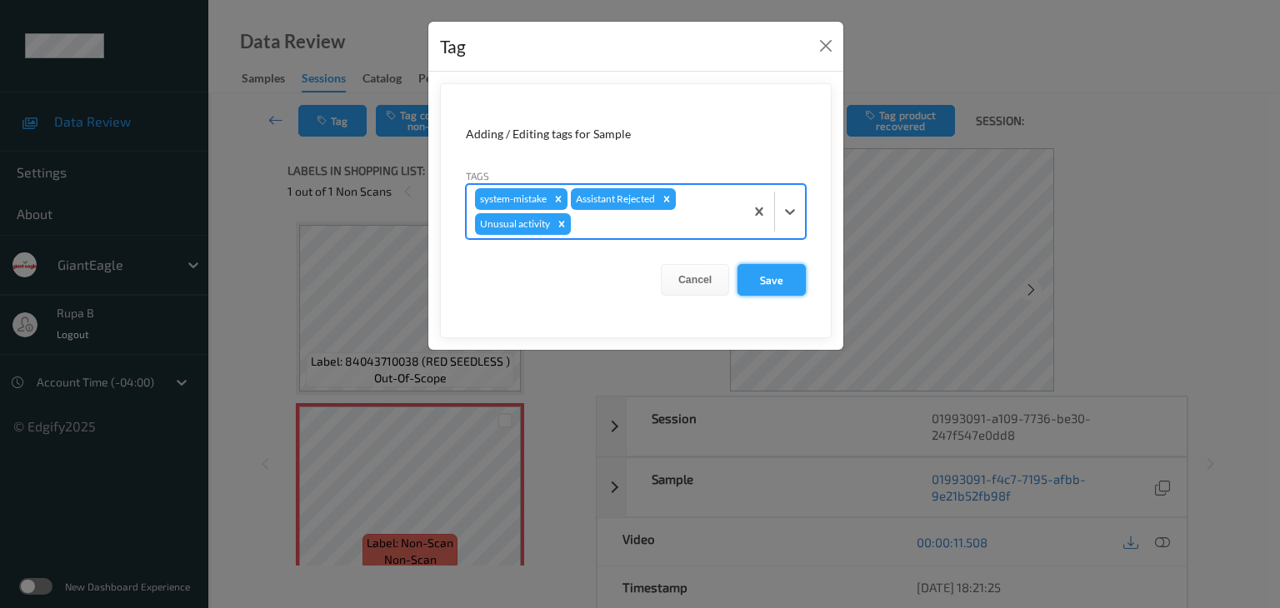
click at [766, 275] on button "Save" at bounding box center [771, 280] width 68 height 32
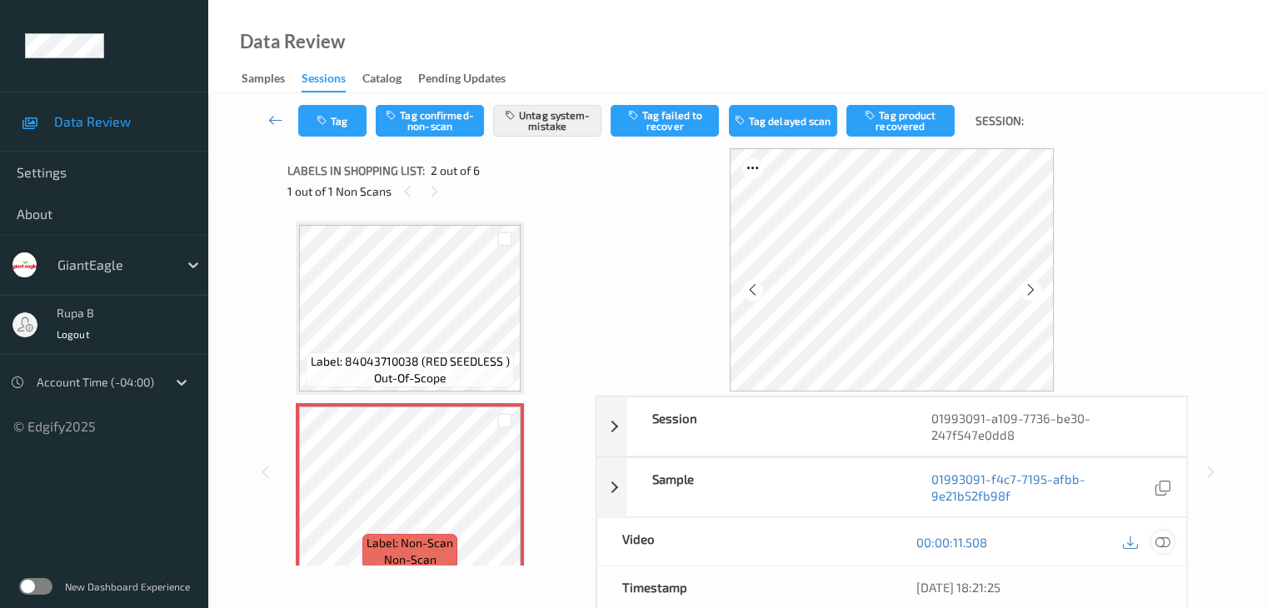
click at [1171, 544] on div at bounding box center [1162, 542] width 22 height 22
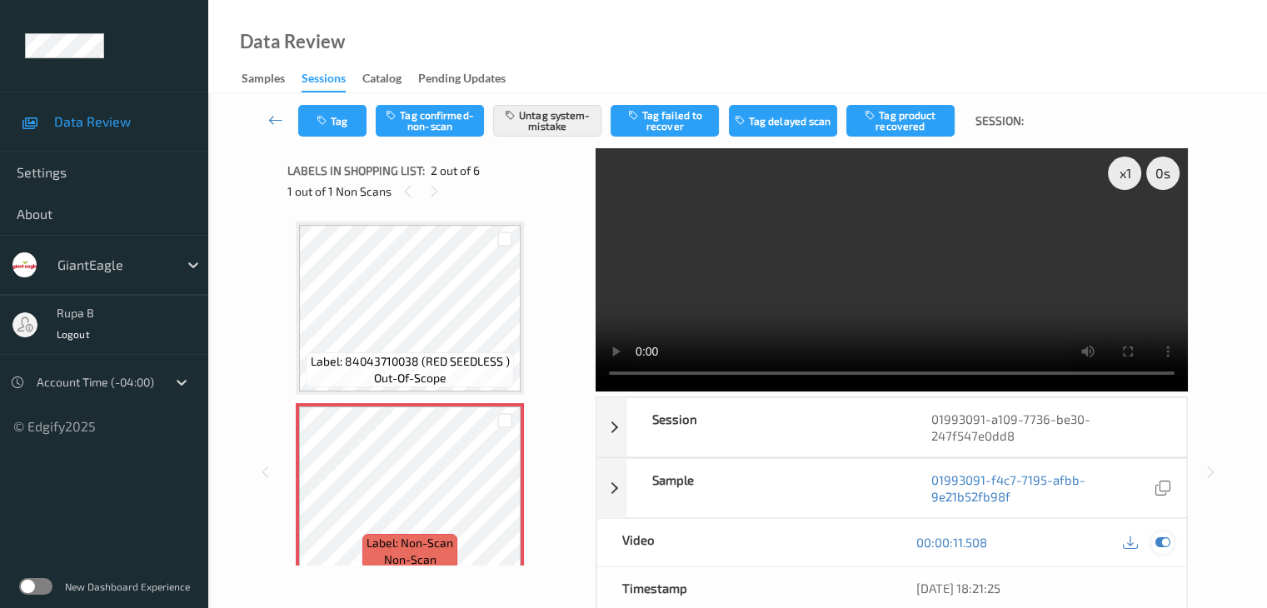
click at [1166, 549] on div at bounding box center [1162, 543] width 22 height 22
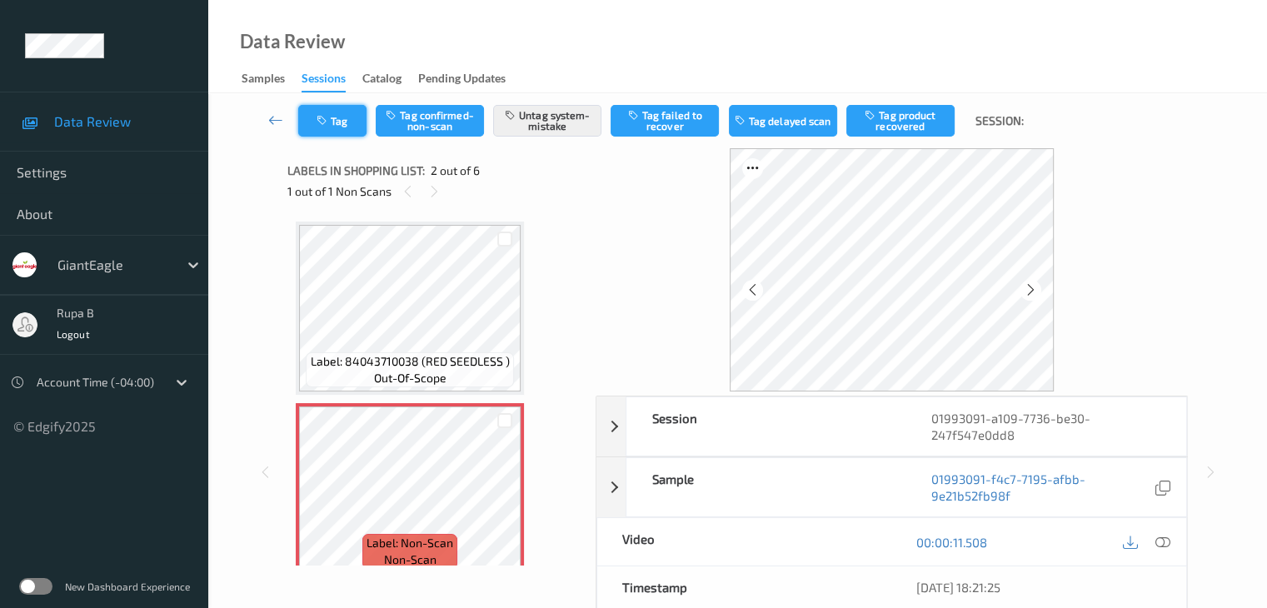
click at [317, 115] on icon "button" at bounding box center [324, 121] width 14 height 12
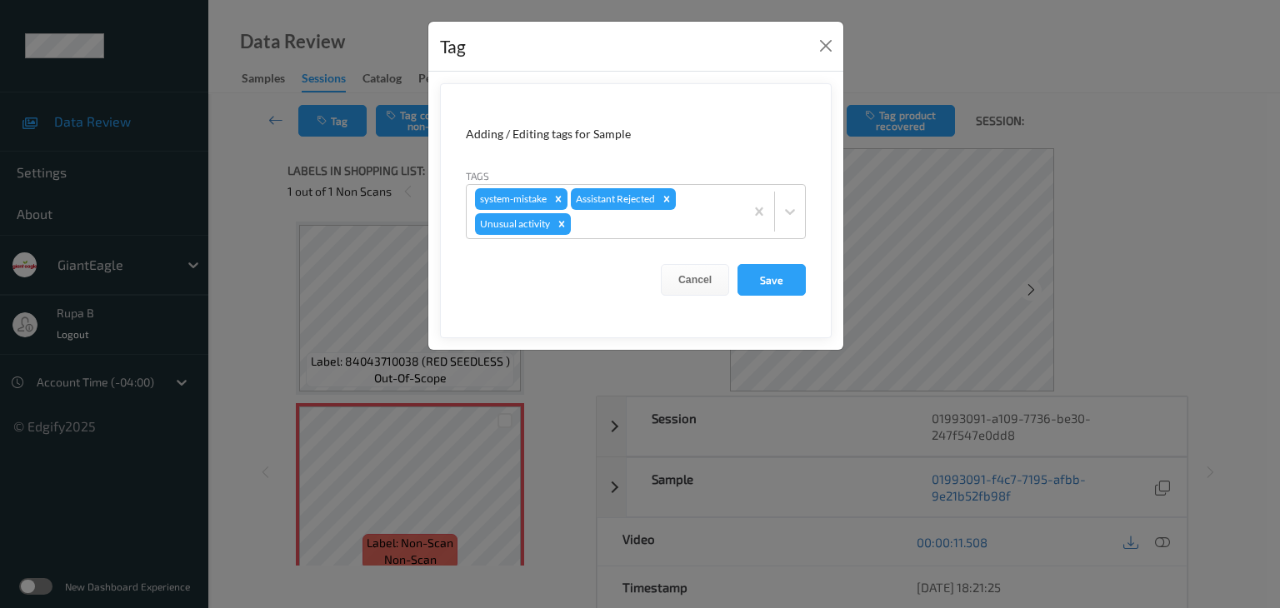
click at [791, 260] on form "Adding / Editing tags for Sample Tags system-mistake Assistant Rejected Unusual…" at bounding box center [636, 210] width 392 height 255
click at [786, 268] on button "Save" at bounding box center [771, 280] width 68 height 32
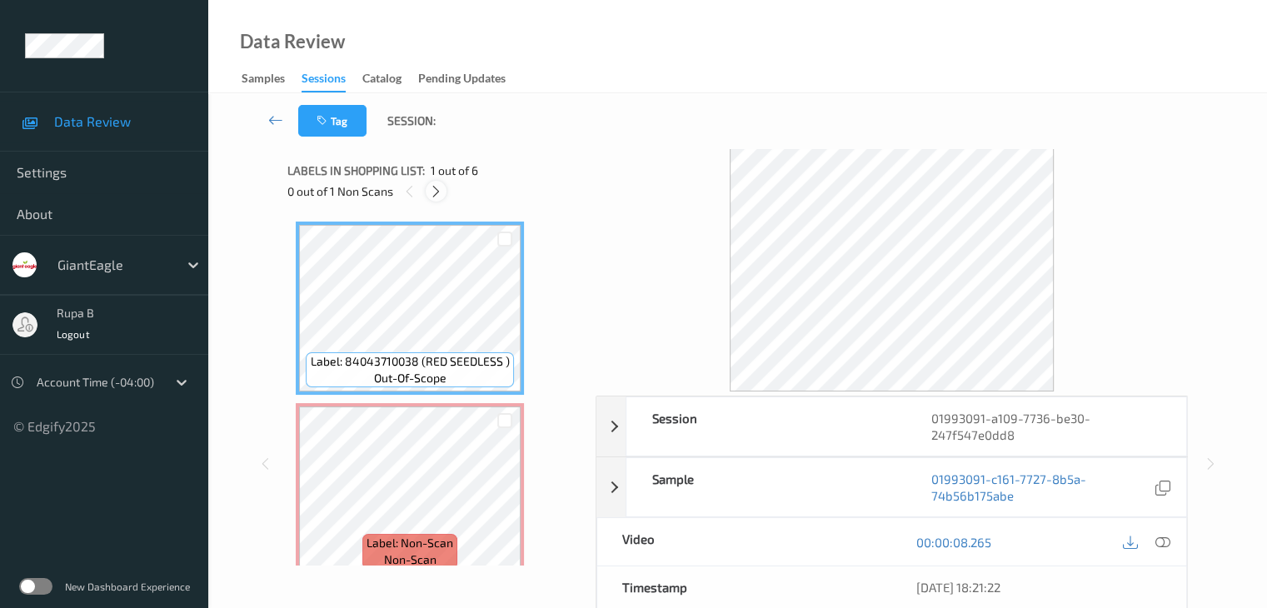
click at [442, 194] on icon at bounding box center [436, 191] width 14 height 15
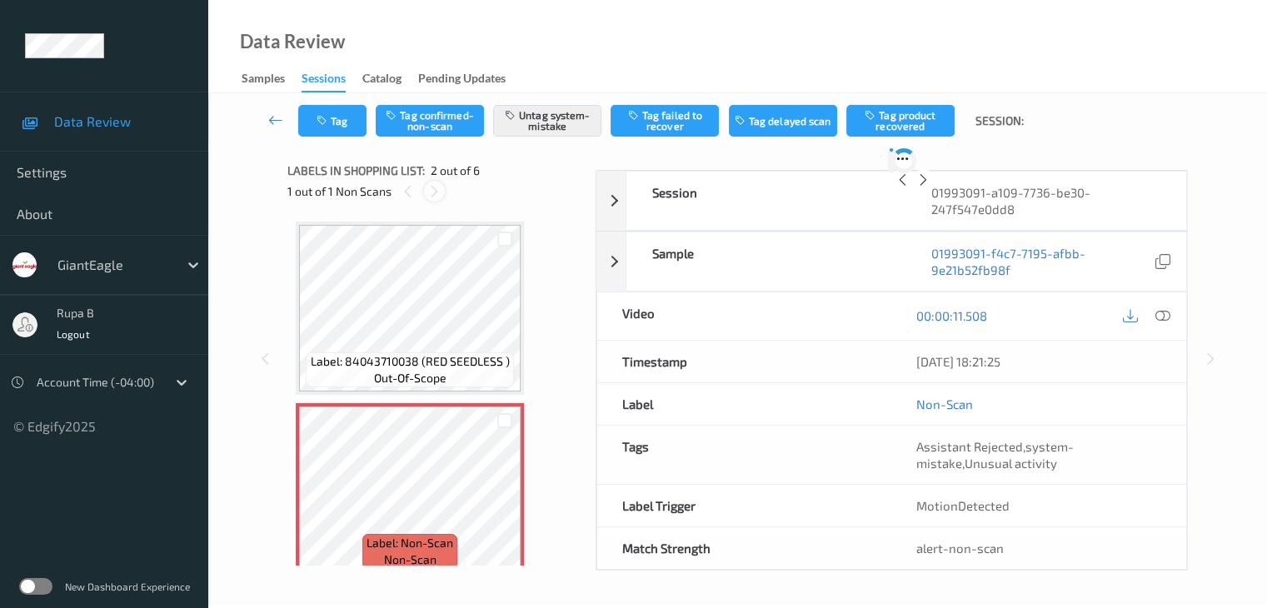
scroll to position [8, 0]
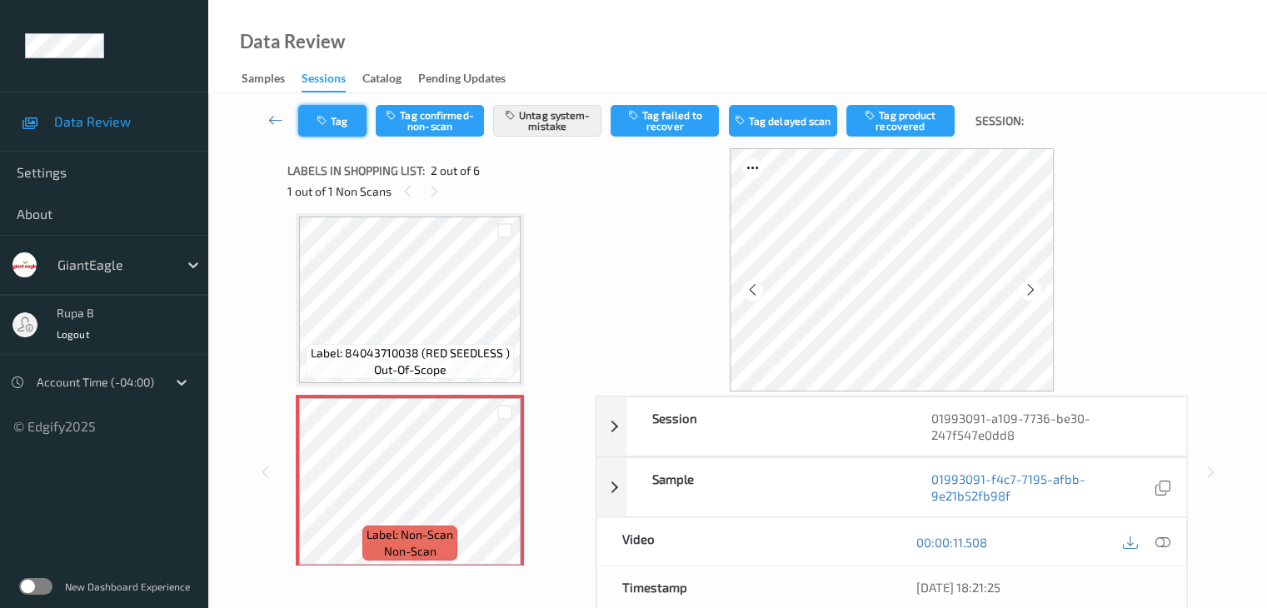
click at [310, 117] on button "Tag" at bounding box center [332, 121] width 68 height 32
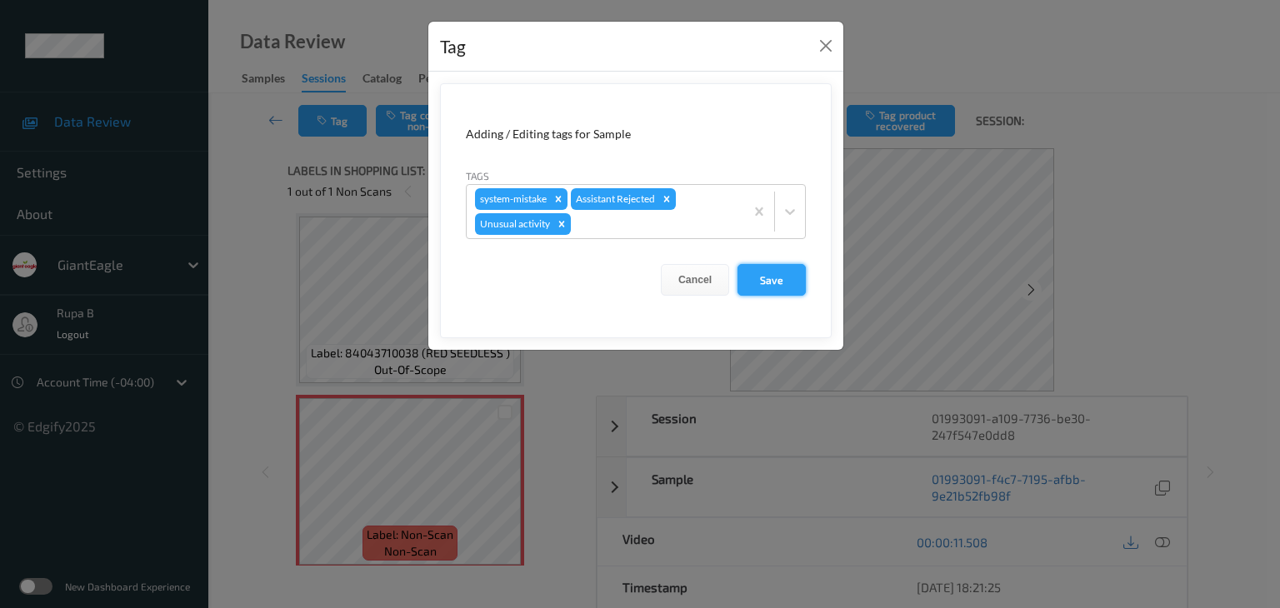
click at [776, 284] on button "Save" at bounding box center [771, 280] width 68 height 32
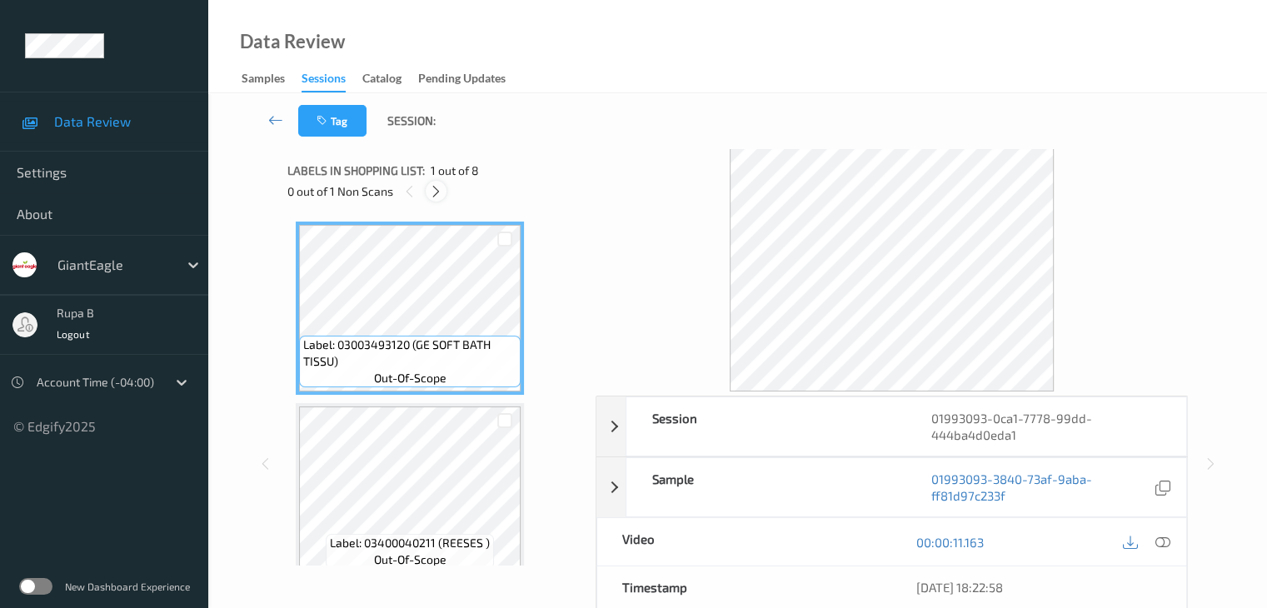
click at [434, 194] on icon at bounding box center [436, 191] width 14 height 15
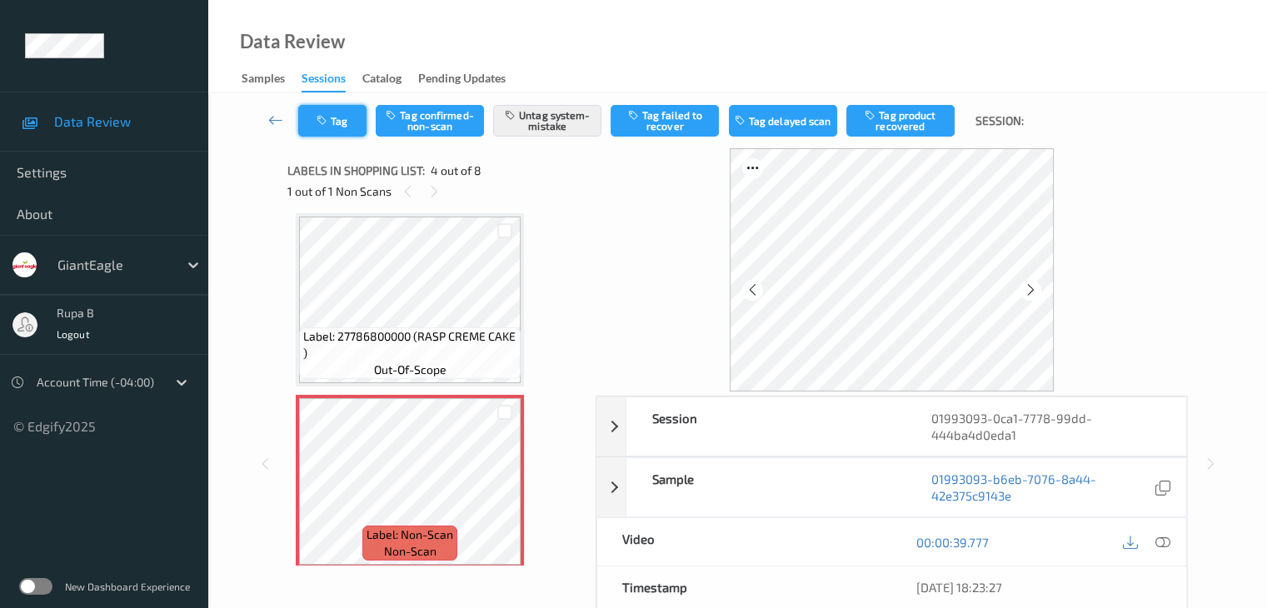
click at [310, 124] on button "Tag" at bounding box center [332, 121] width 68 height 32
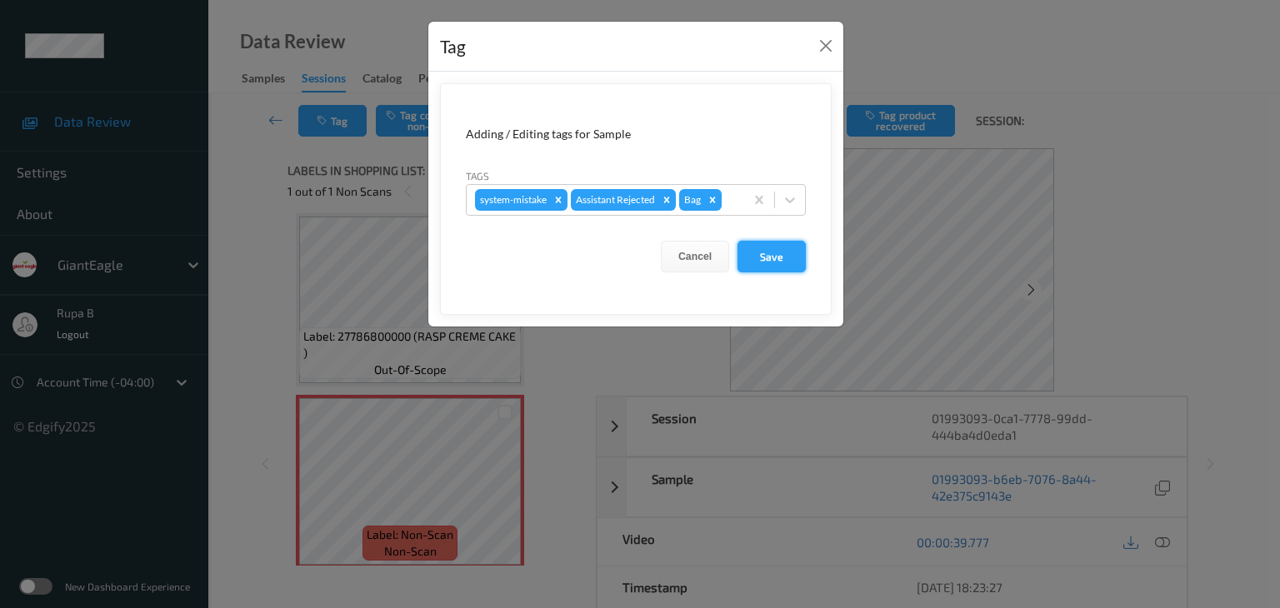
click at [786, 258] on button "Save" at bounding box center [771, 257] width 68 height 32
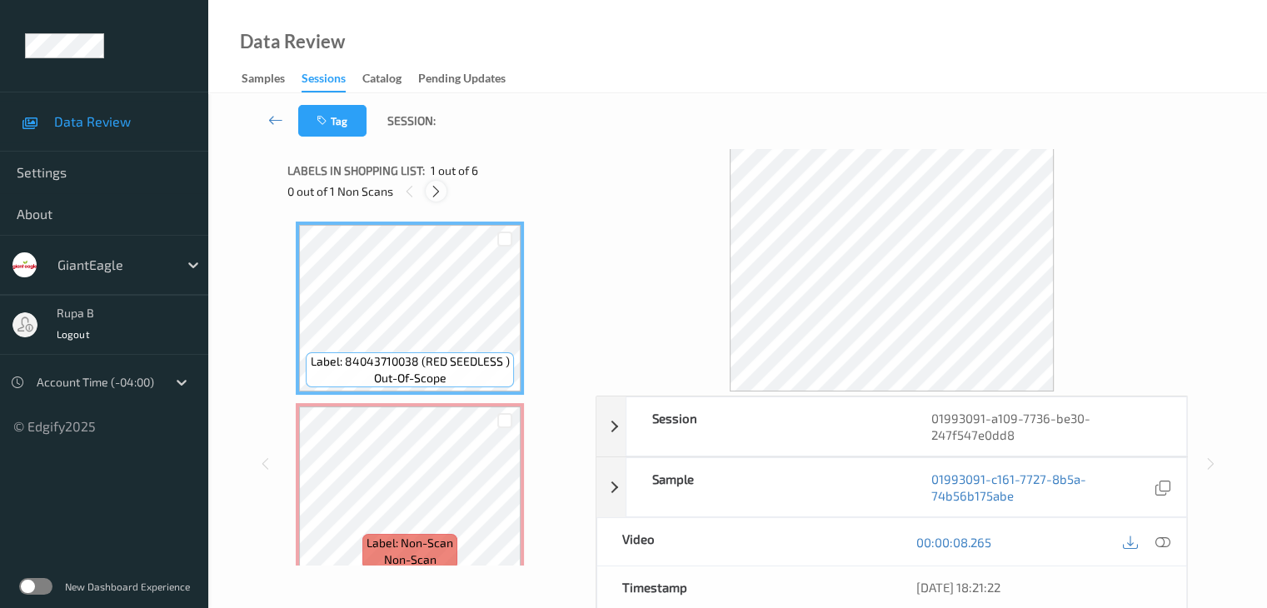
click at [439, 197] on icon at bounding box center [436, 191] width 14 height 15
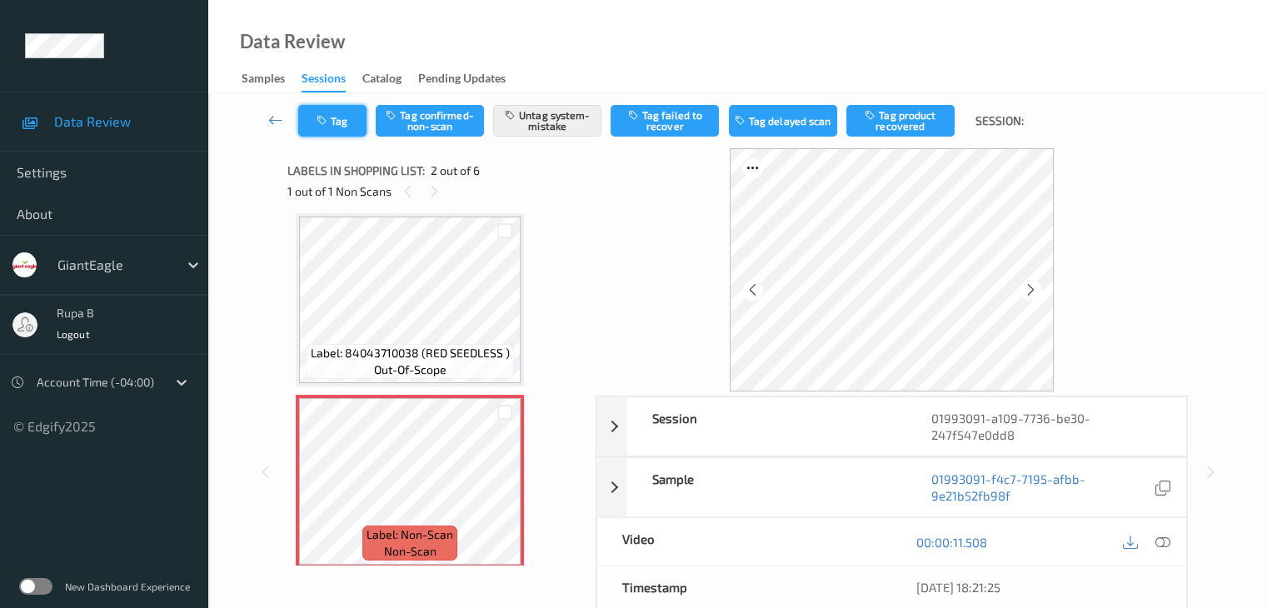
click at [343, 130] on button "Tag" at bounding box center [332, 121] width 68 height 32
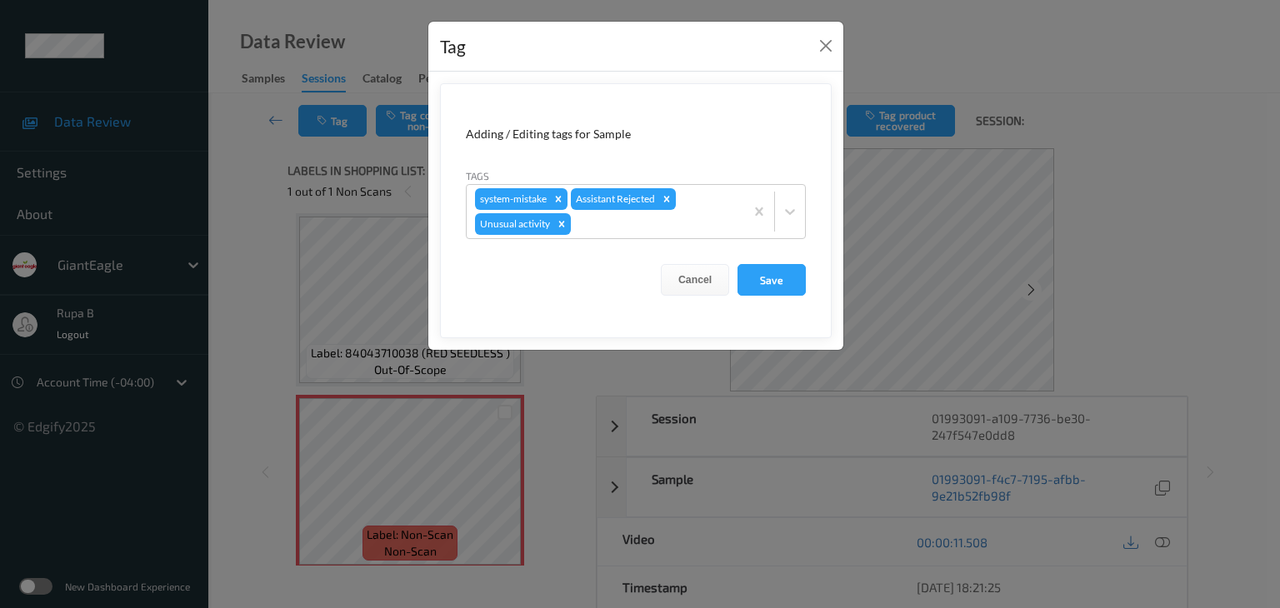
click at [769, 279] on button "Save" at bounding box center [771, 280] width 68 height 32
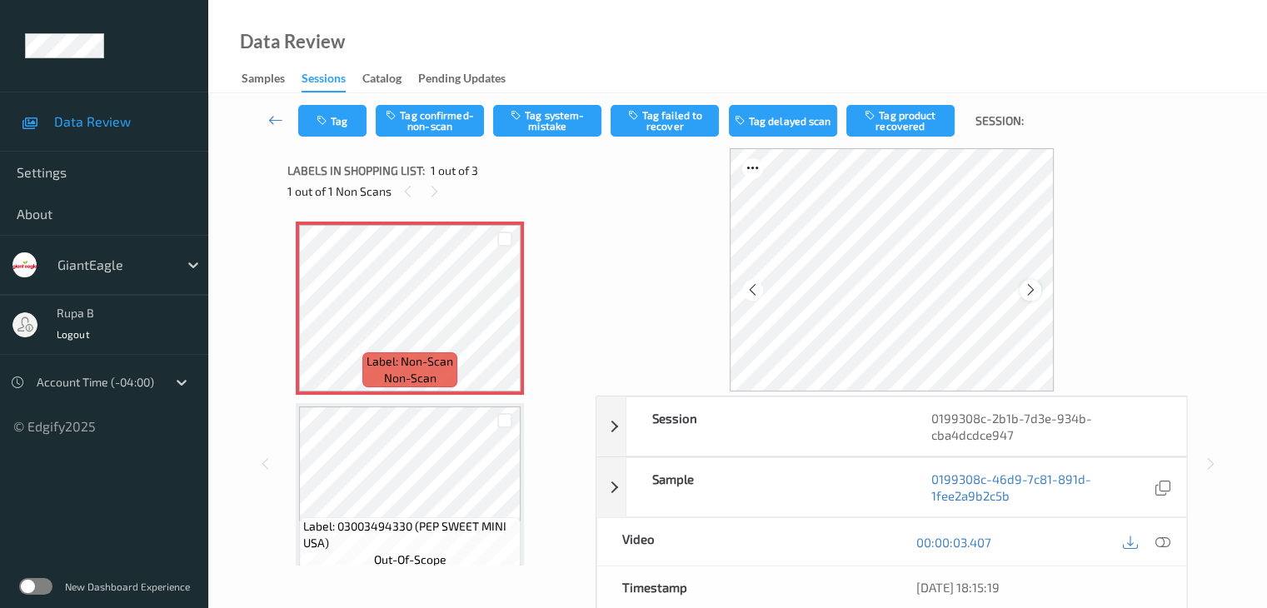
click at [1032, 289] on icon at bounding box center [1031, 289] width 14 height 15
click at [542, 121] on button "Tag system-mistake" at bounding box center [547, 121] width 108 height 32
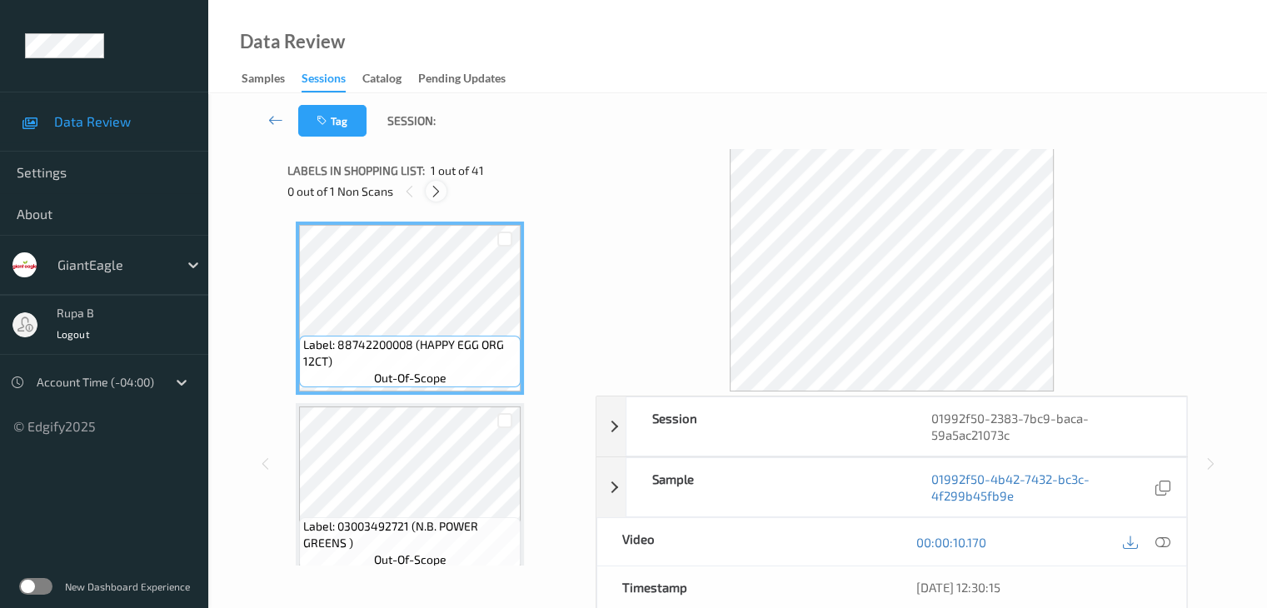
click at [437, 197] on icon at bounding box center [436, 191] width 14 height 15
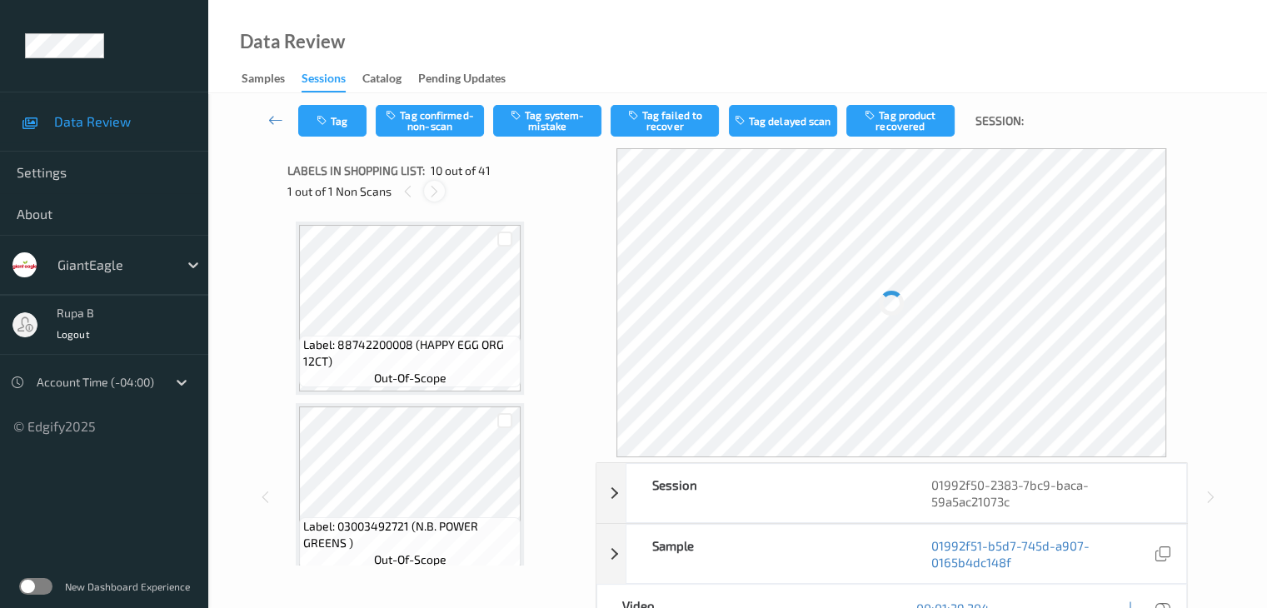
scroll to position [1461, 0]
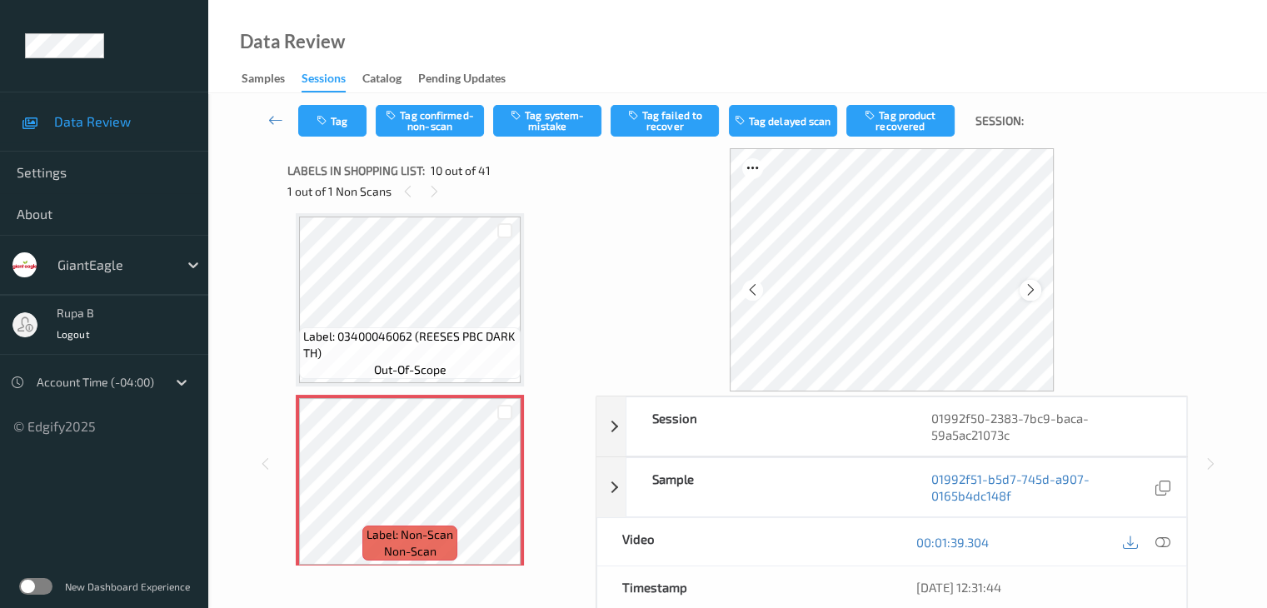
click at [1035, 287] on icon at bounding box center [1031, 289] width 14 height 15
click at [1066, 274] on div at bounding box center [892, 269] width 592 height 243
click at [1024, 290] on icon at bounding box center [1031, 289] width 14 height 15
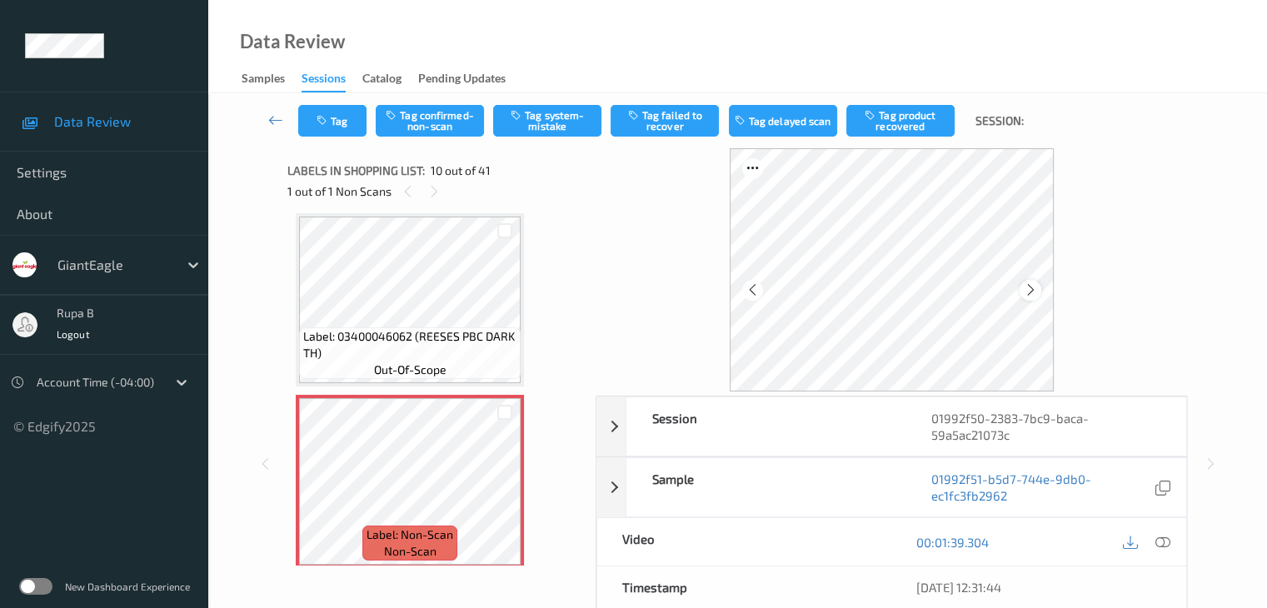
click at [1024, 289] on icon at bounding box center [1031, 289] width 14 height 15
click at [1029, 285] on icon at bounding box center [1031, 289] width 14 height 15
click at [1030, 297] on icon at bounding box center [1031, 289] width 14 height 15
click at [1030, 297] on div at bounding box center [1030, 290] width 21 height 21
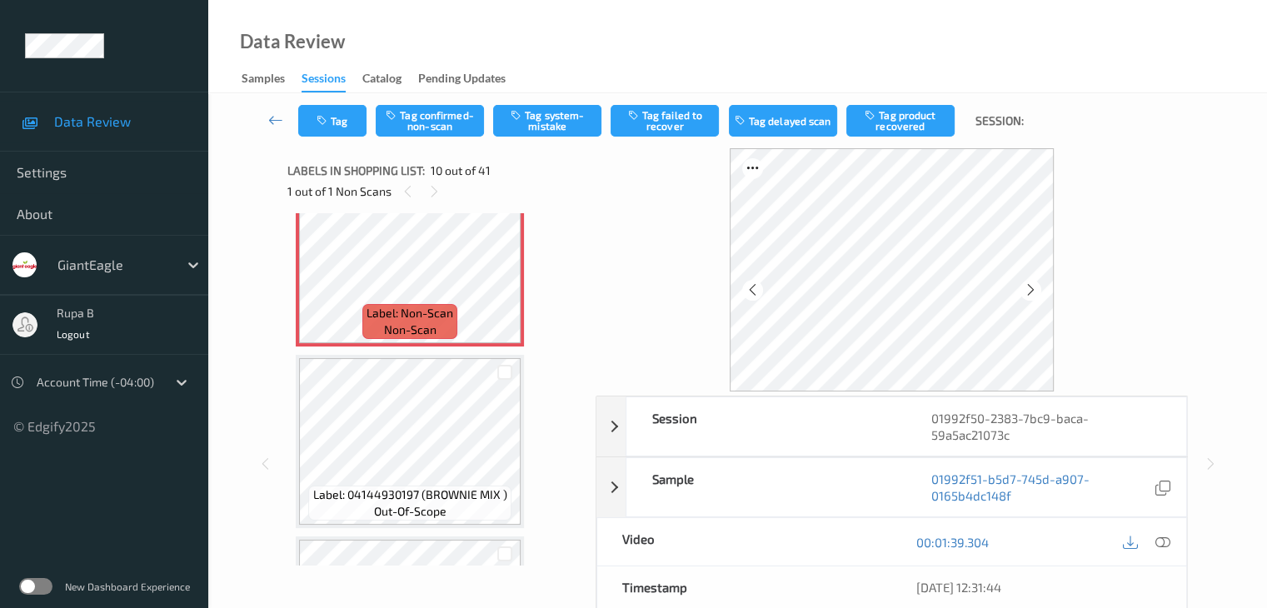
scroll to position [1711, 0]
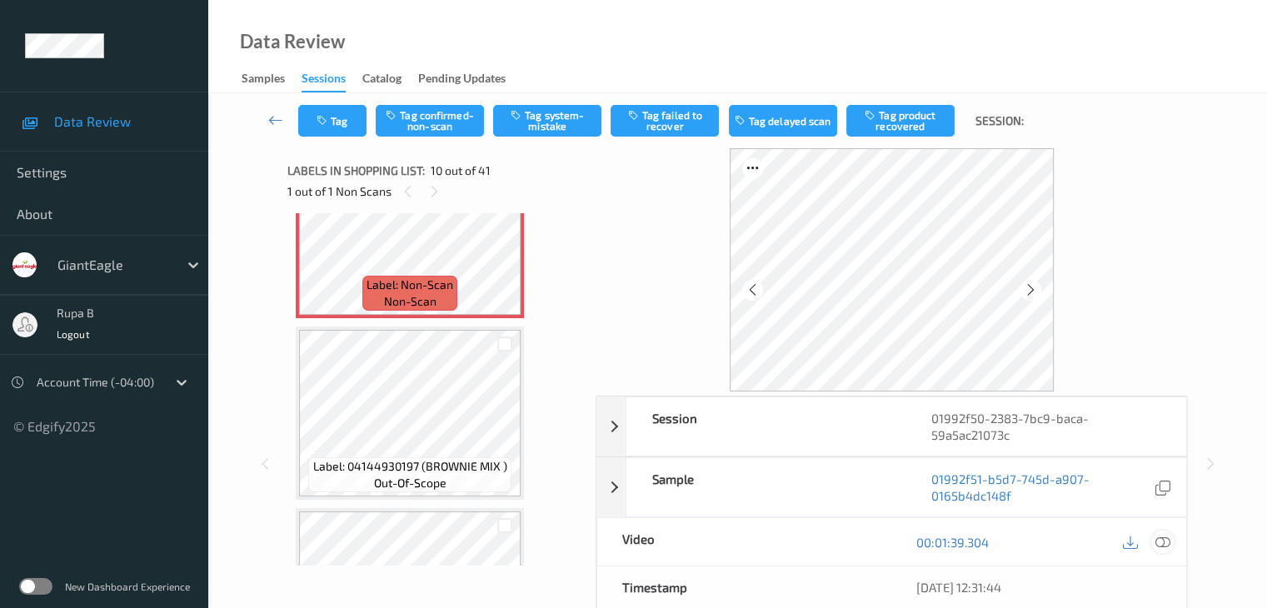
click at [1159, 537] on icon at bounding box center [1162, 542] width 15 height 15
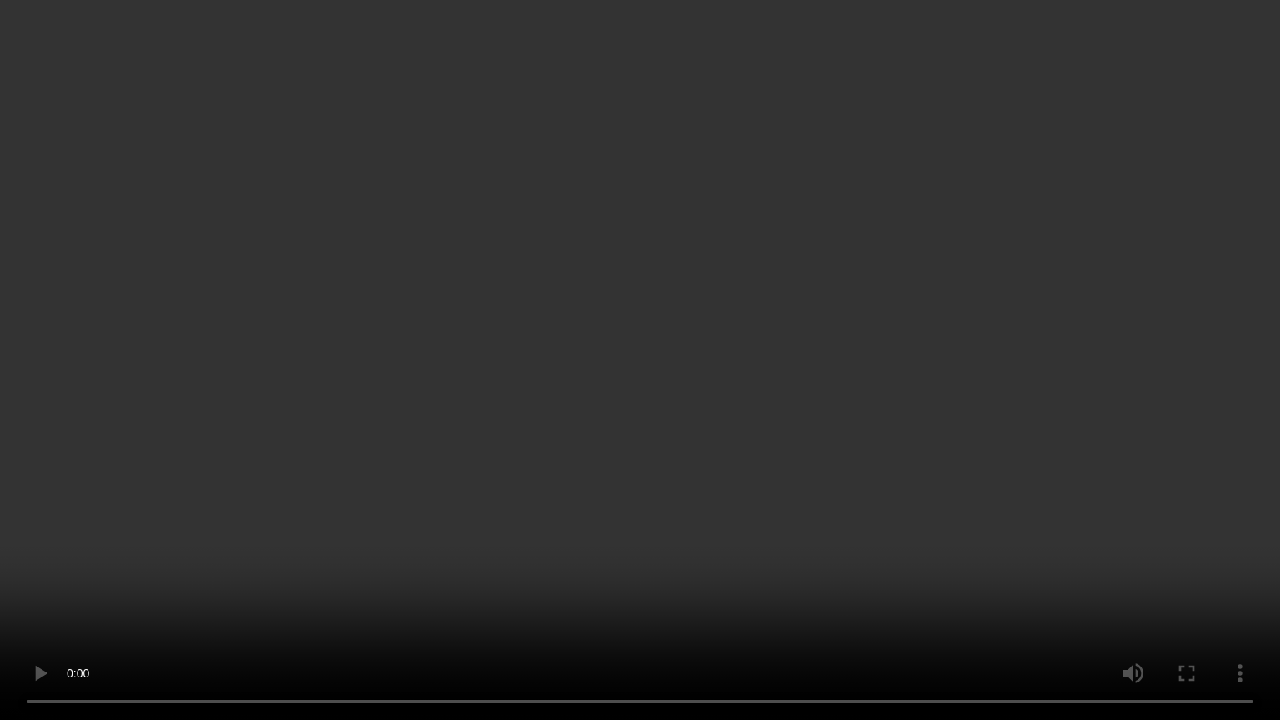
click at [835, 150] on video at bounding box center [640, 360] width 1280 height 720
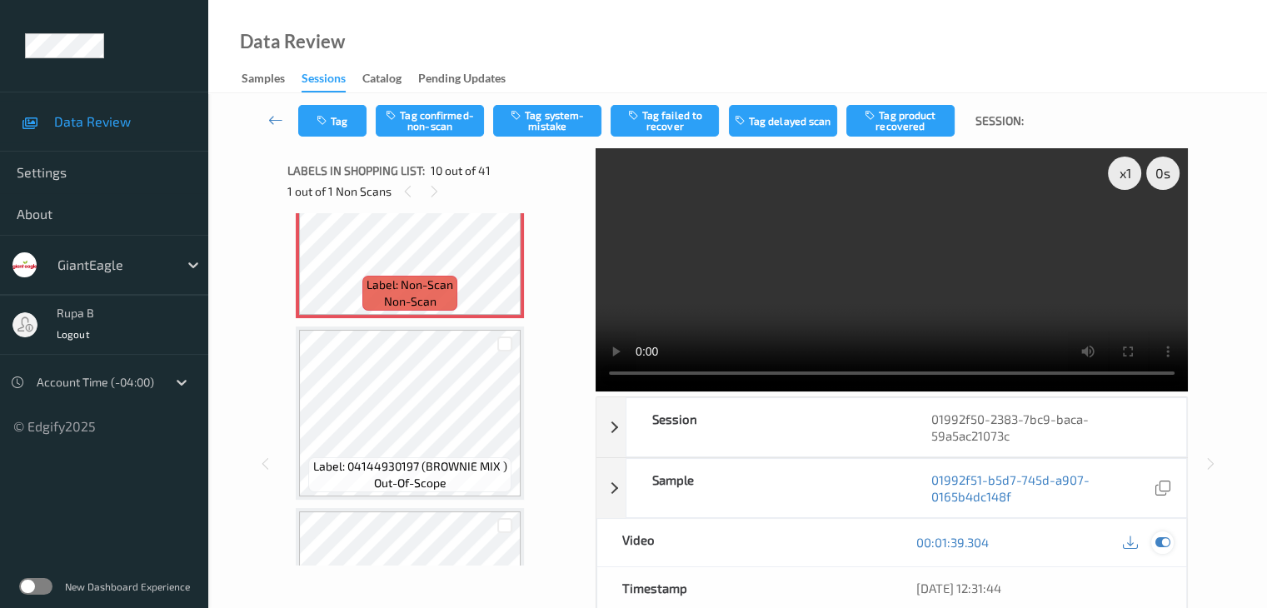
click at [1160, 540] on icon at bounding box center [1162, 542] width 15 height 15
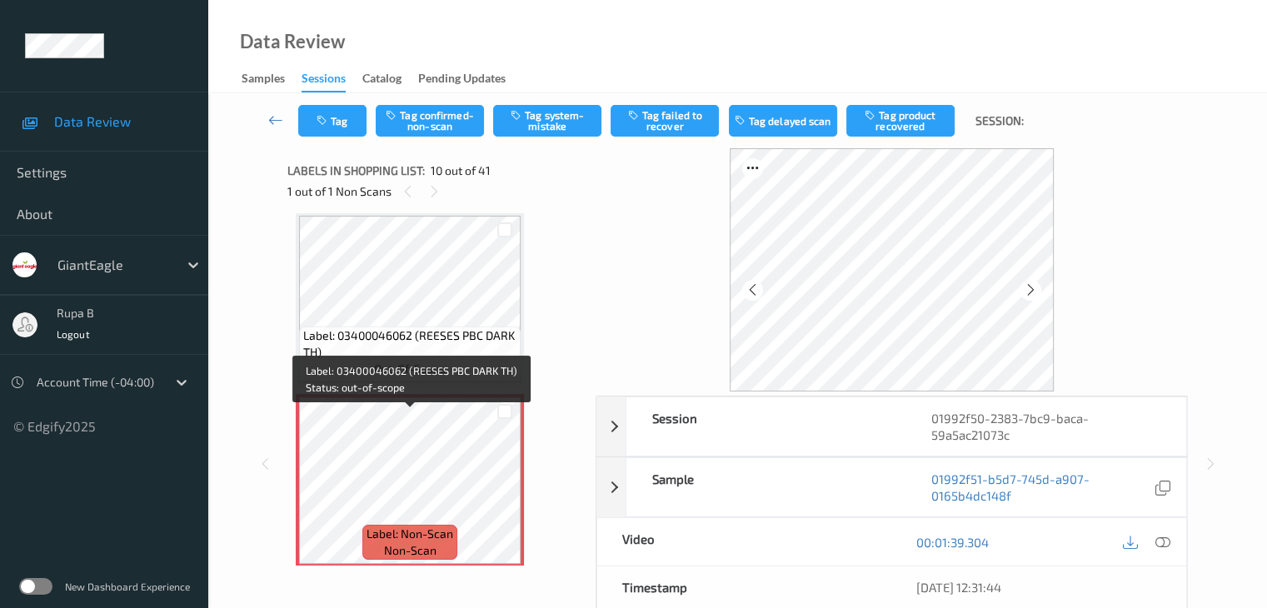
scroll to position [1545, 0]
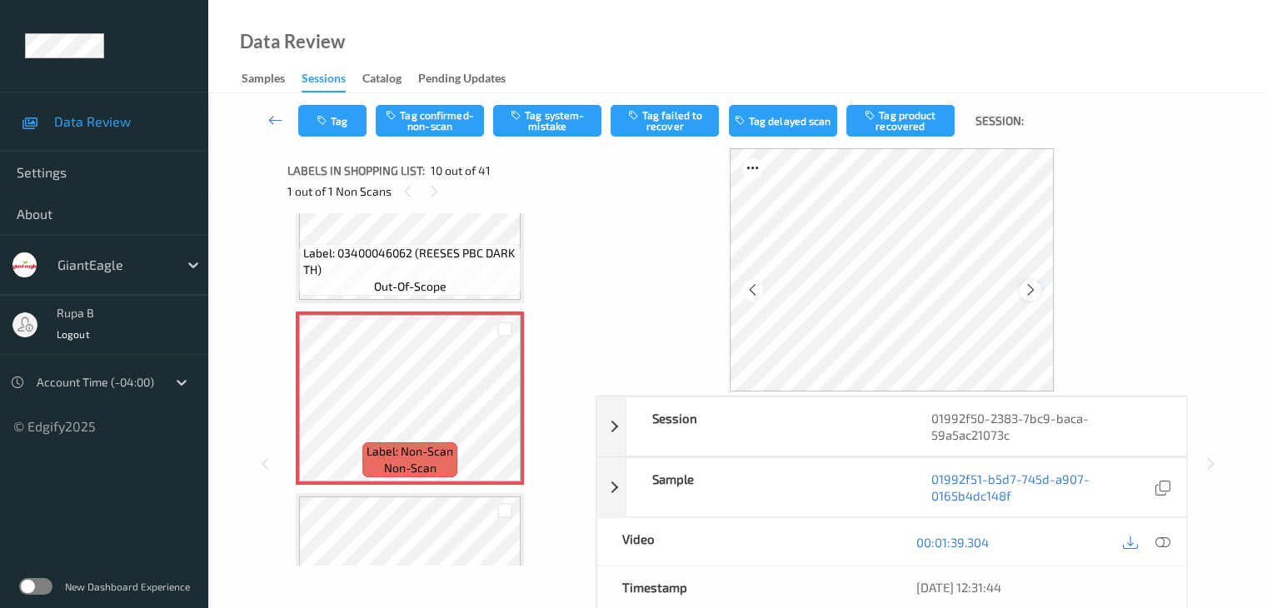
click at [1025, 286] on icon at bounding box center [1031, 289] width 14 height 15
click at [1029, 293] on icon at bounding box center [1031, 289] width 14 height 15
click at [1029, 294] on icon at bounding box center [1031, 289] width 14 height 15
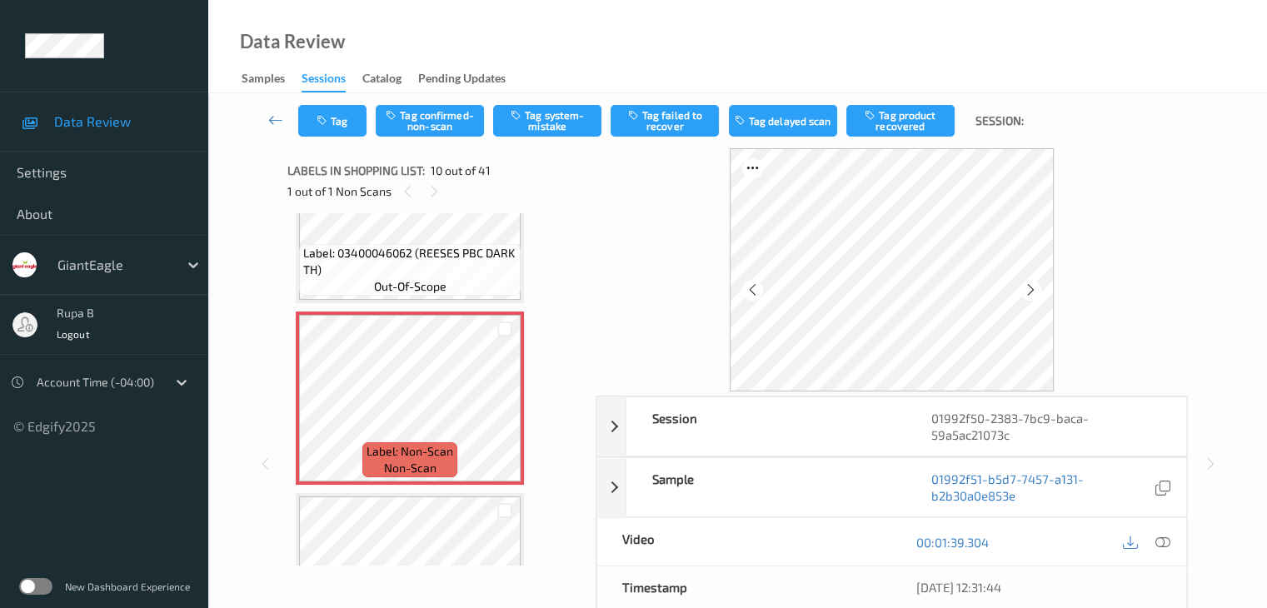
click at [1029, 294] on icon at bounding box center [1031, 289] width 14 height 15
click at [1030, 294] on icon at bounding box center [1031, 289] width 14 height 15
click at [1031, 294] on icon at bounding box center [1031, 289] width 14 height 15
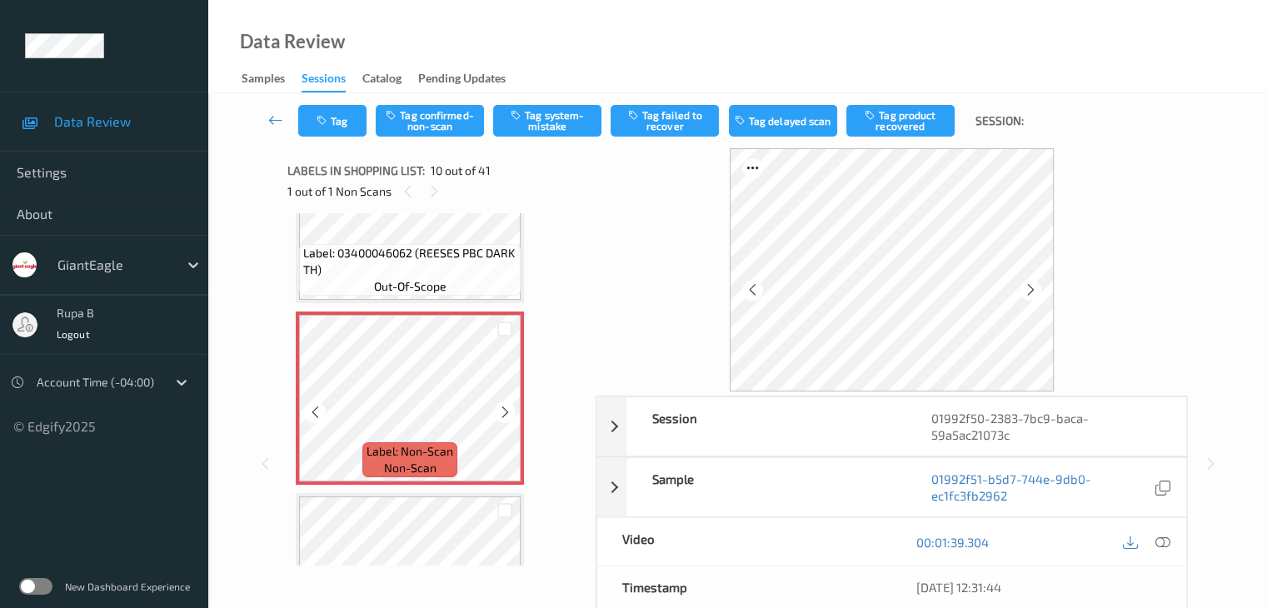
scroll to position [1711, 0]
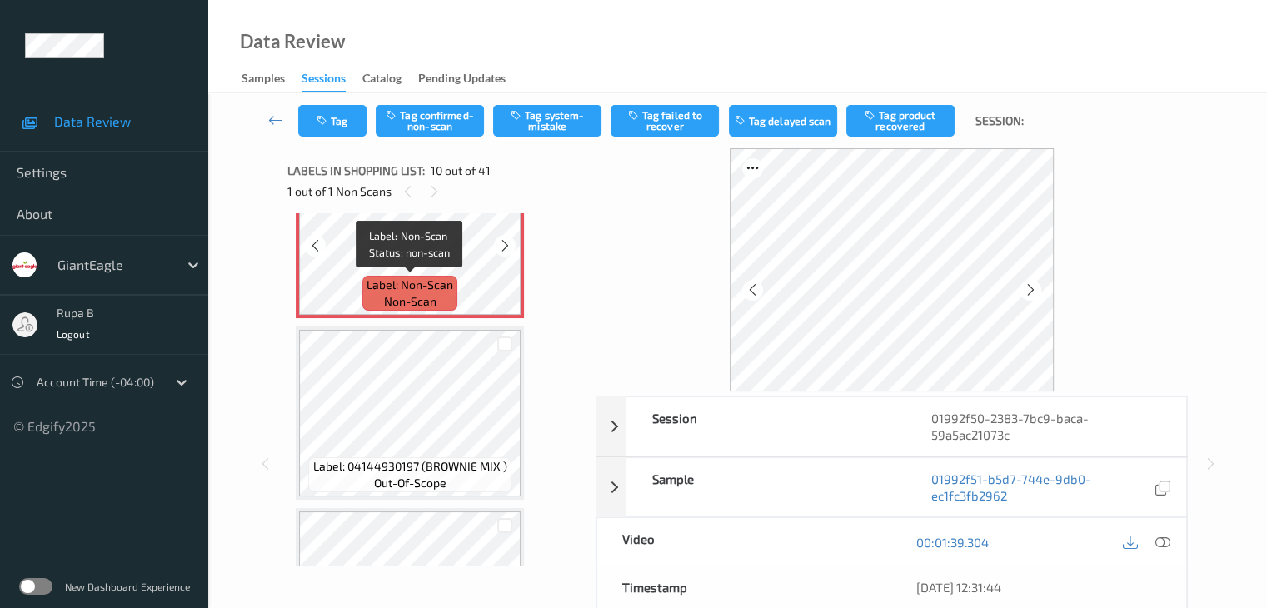
click at [437, 286] on span "Label: Non-Scan" at bounding box center [410, 285] width 87 height 17
click at [1164, 547] on icon at bounding box center [1162, 542] width 15 height 15
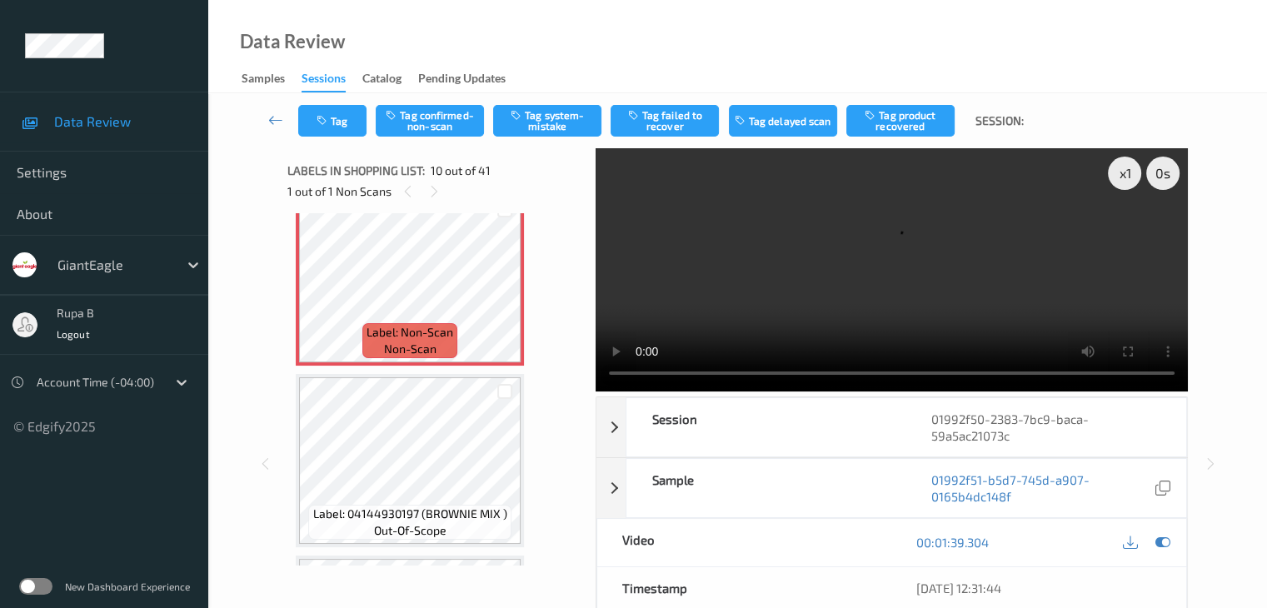
scroll to position [1628, 0]
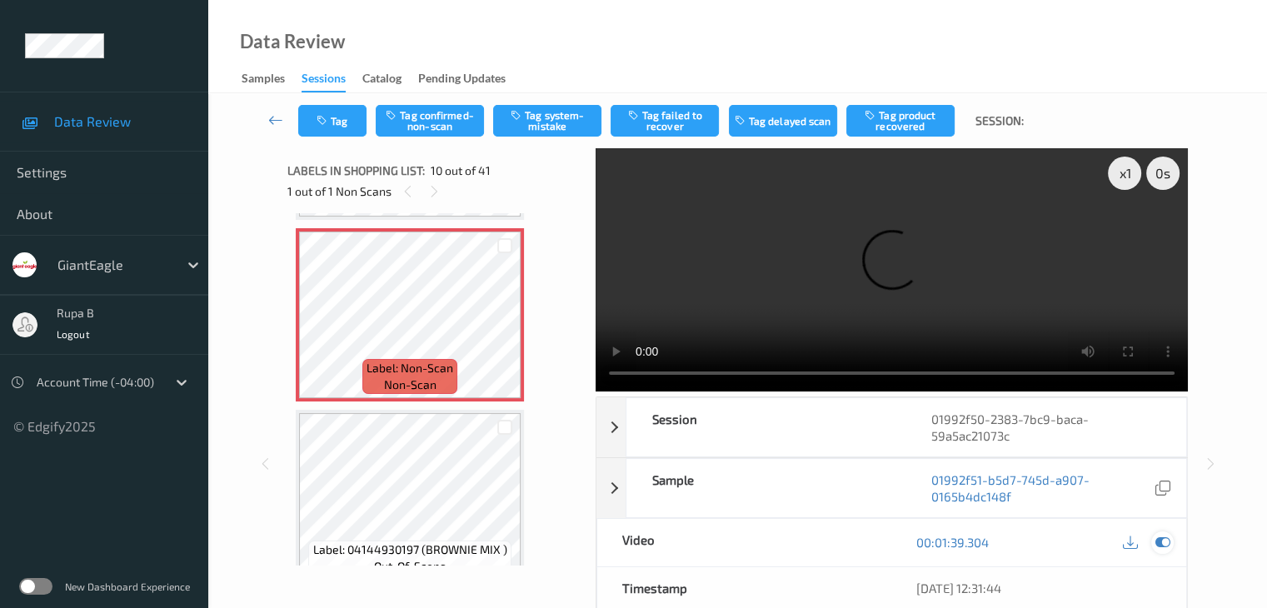
click at [1165, 542] on icon at bounding box center [1162, 542] width 15 height 15
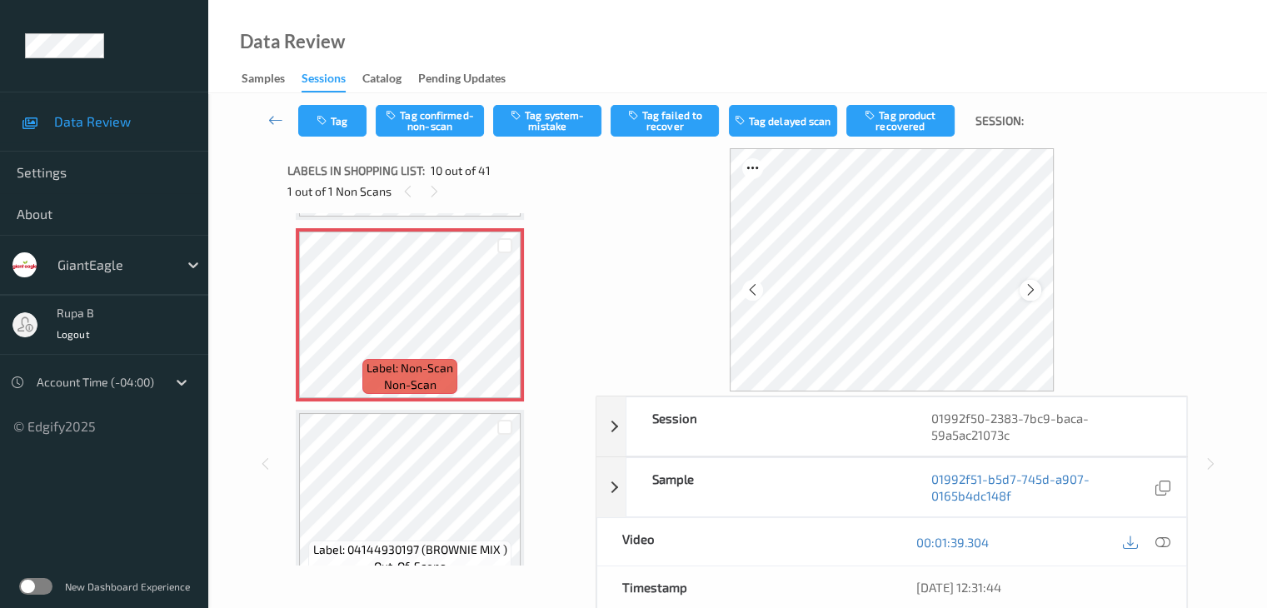
click at [1033, 291] on icon at bounding box center [1031, 289] width 14 height 15
click at [1158, 539] on icon at bounding box center [1162, 542] width 15 height 15
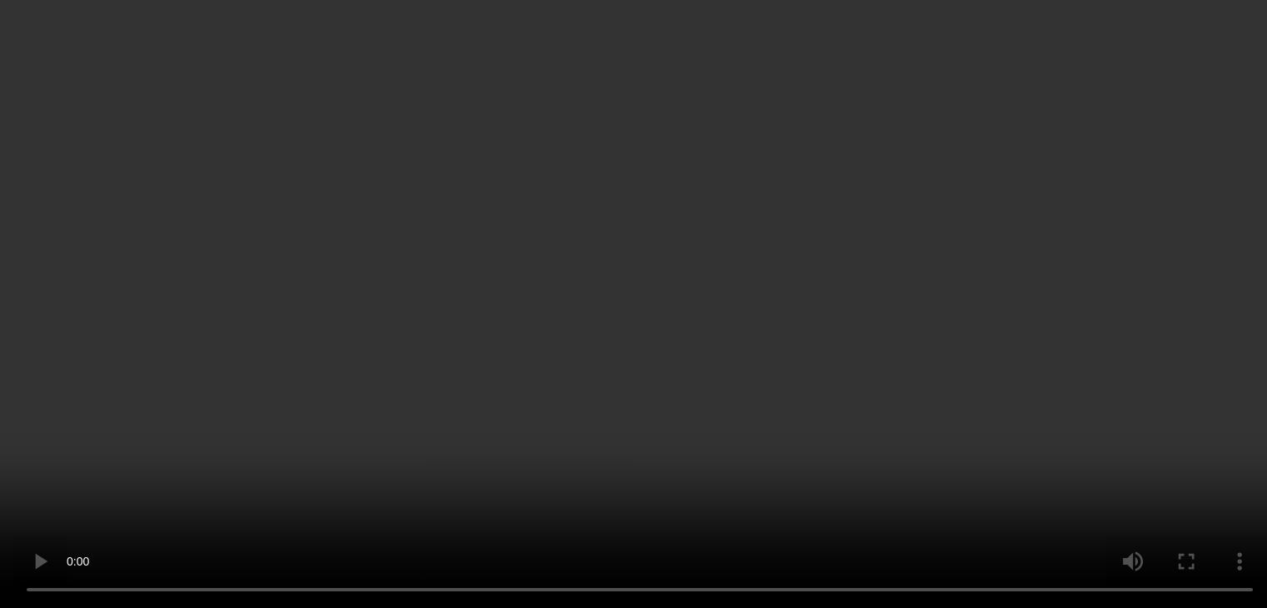
scroll to position [1545, 0]
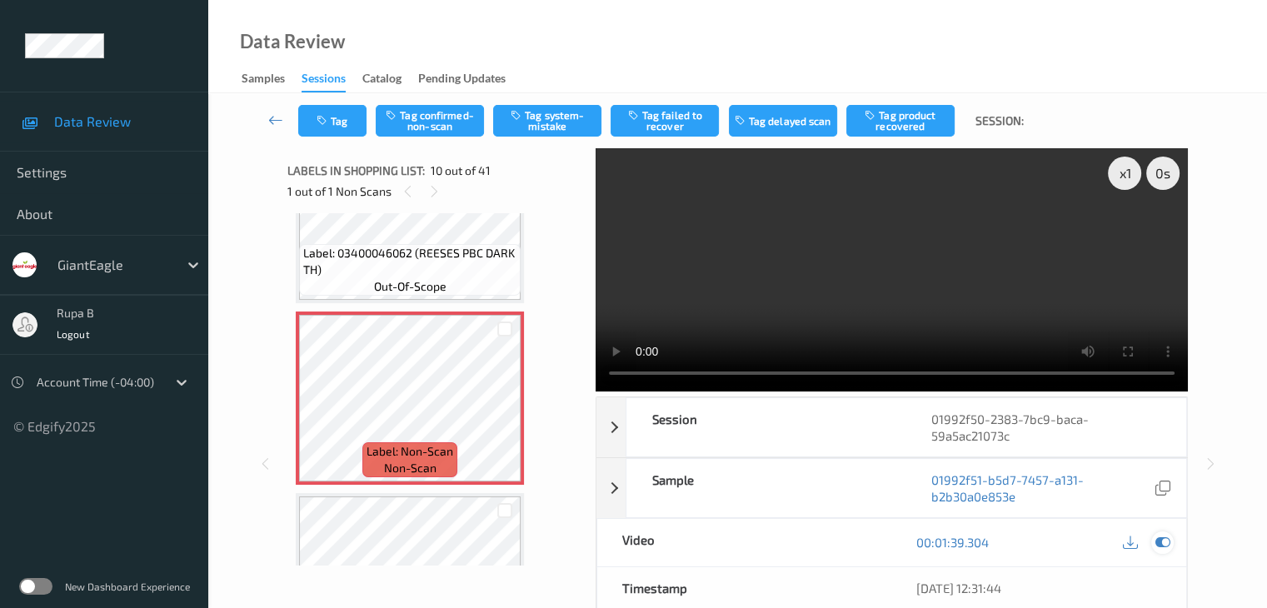
click at [1164, 537] on icon at bounding box center [1162, 542] width 15 height 15
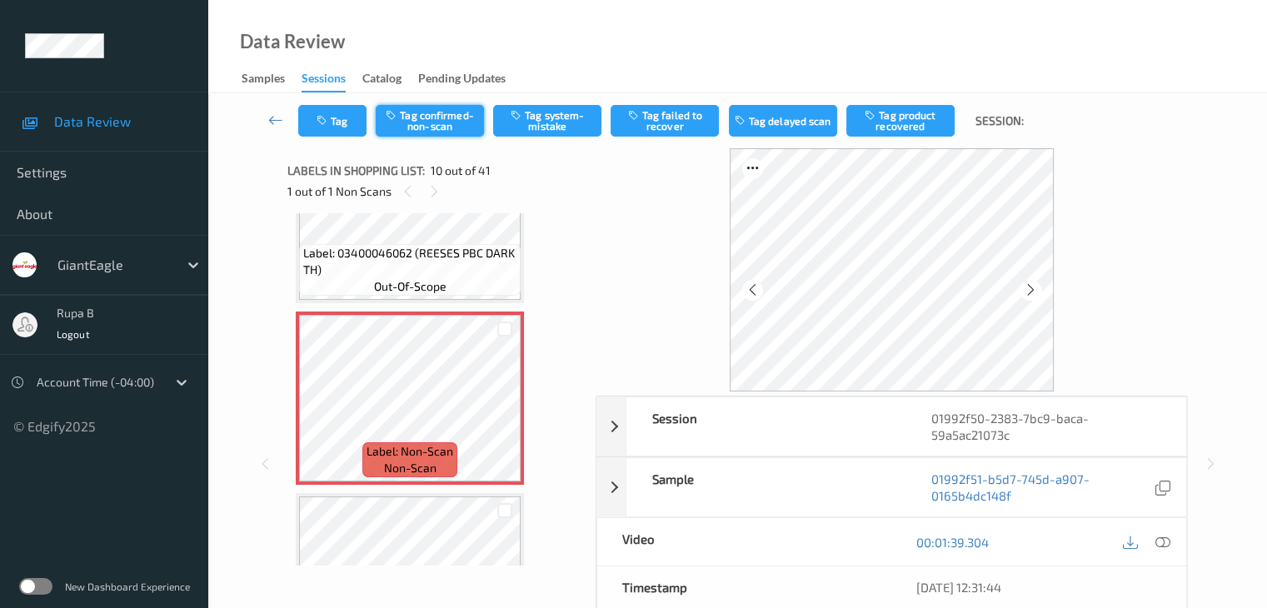
click at [422, 126] on button "Tag confirmed-non-scan" at bounding box center [430, 121] width 108 height 32
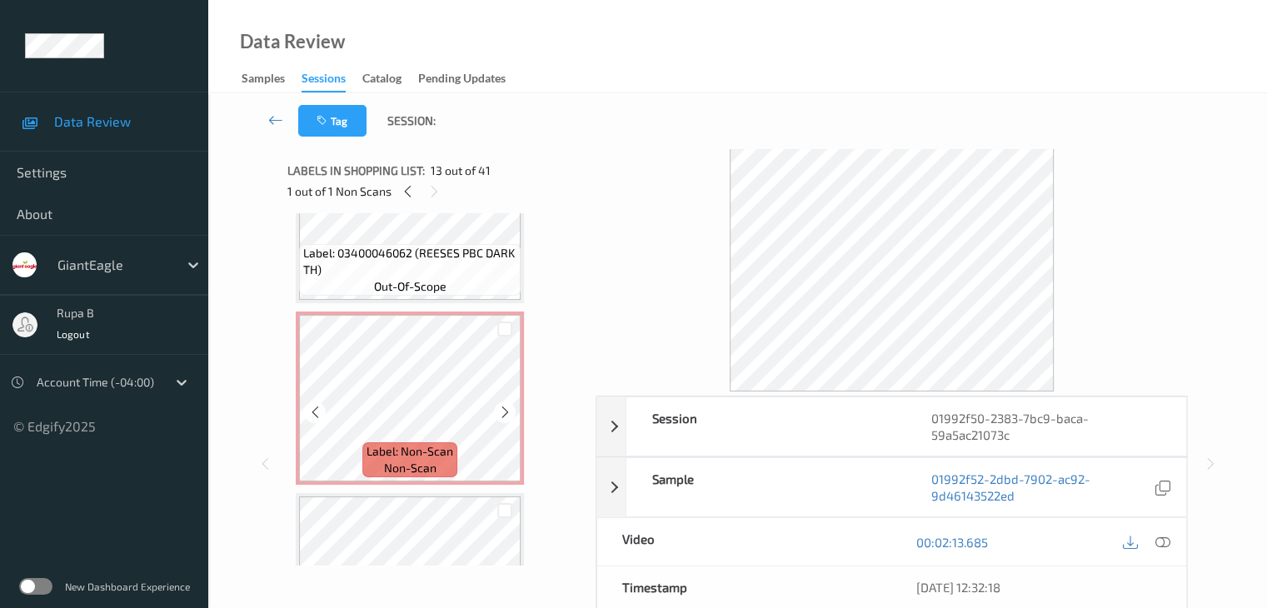
scroll to position [1461, 0]
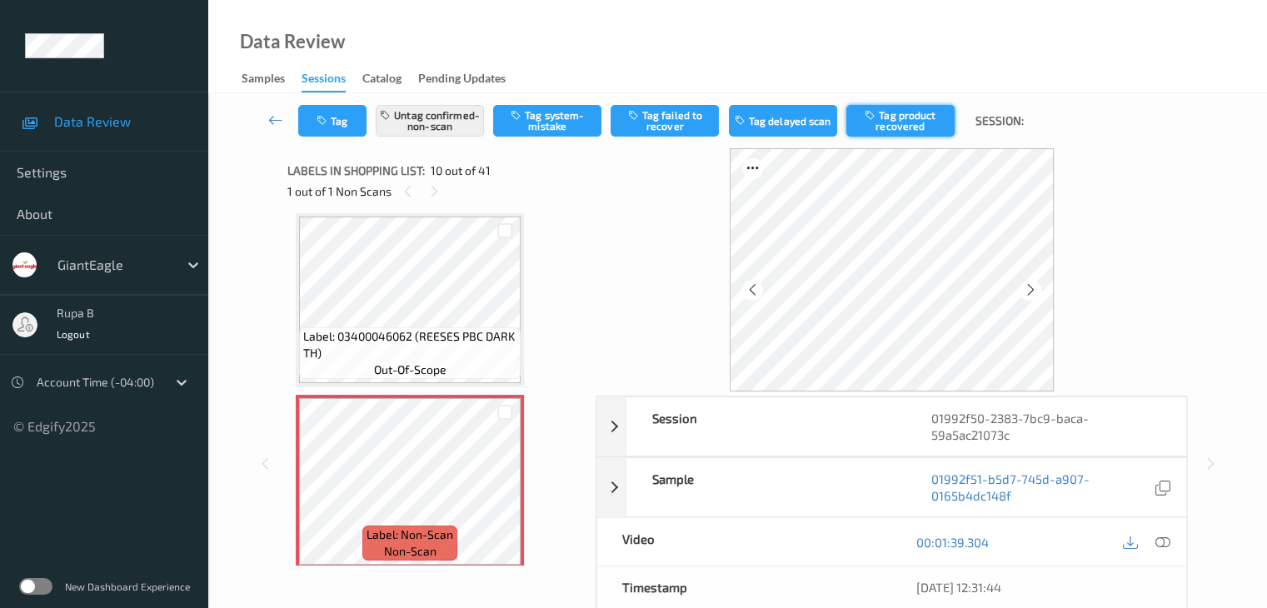
click at [916, 124] on button "Tag product recovered" at bounding box center [900, 121] width 108 height 32
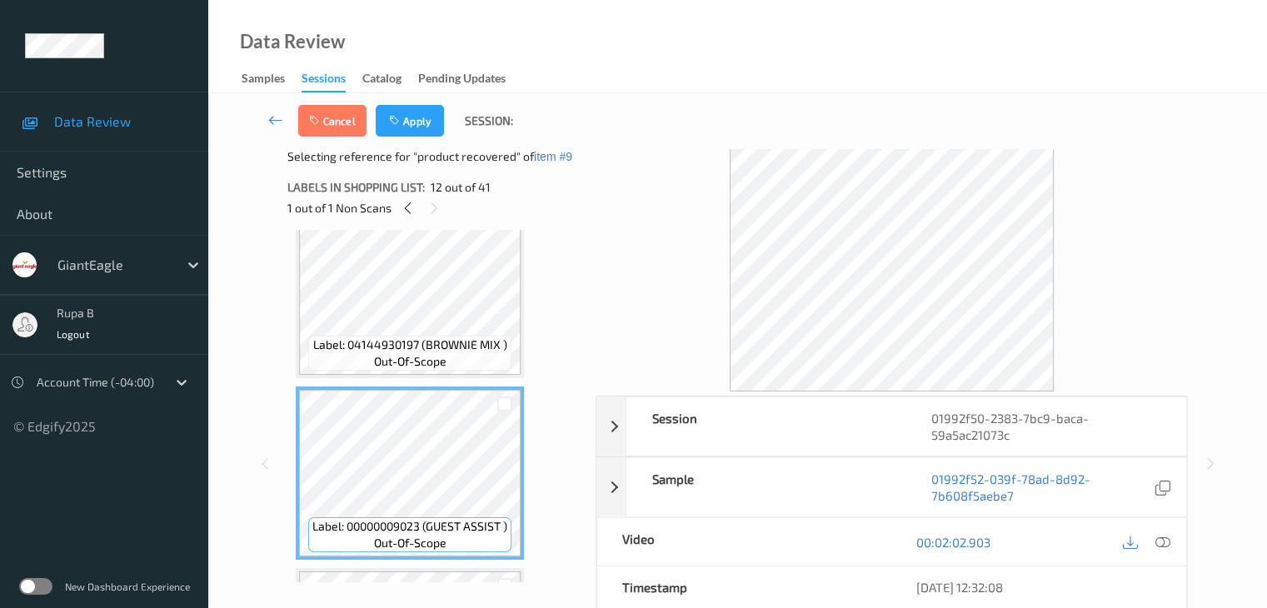
scroll to position [1961, 0]
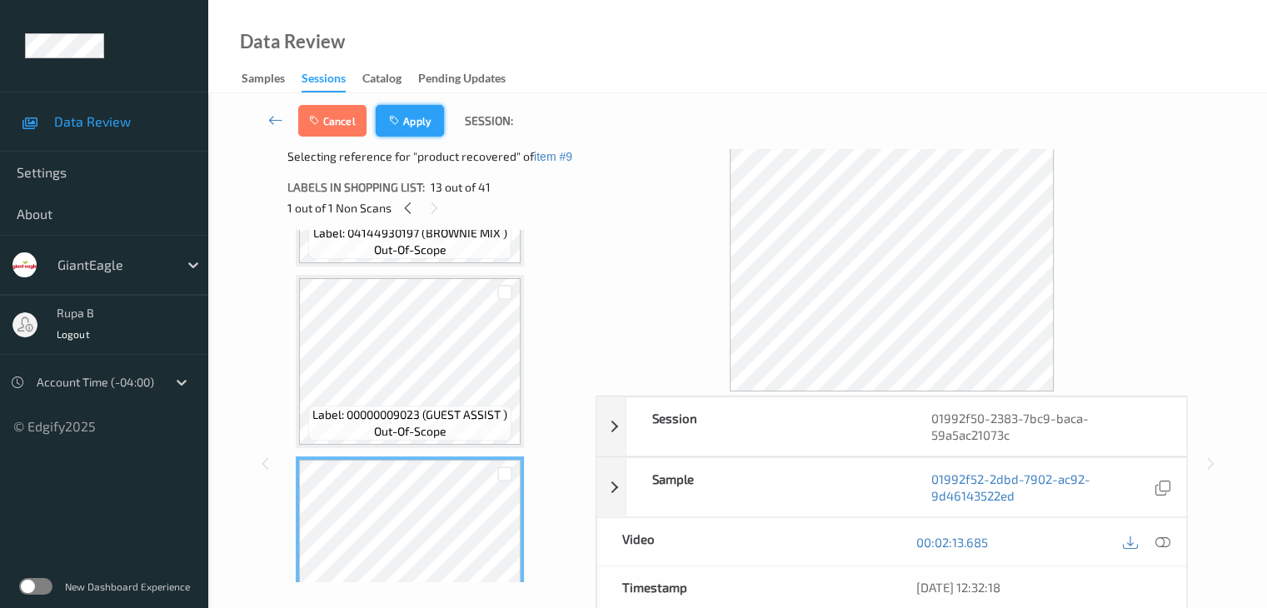
click at [417, 117] on button "Apply" at bounding box center [410, 121] width 68 height 32
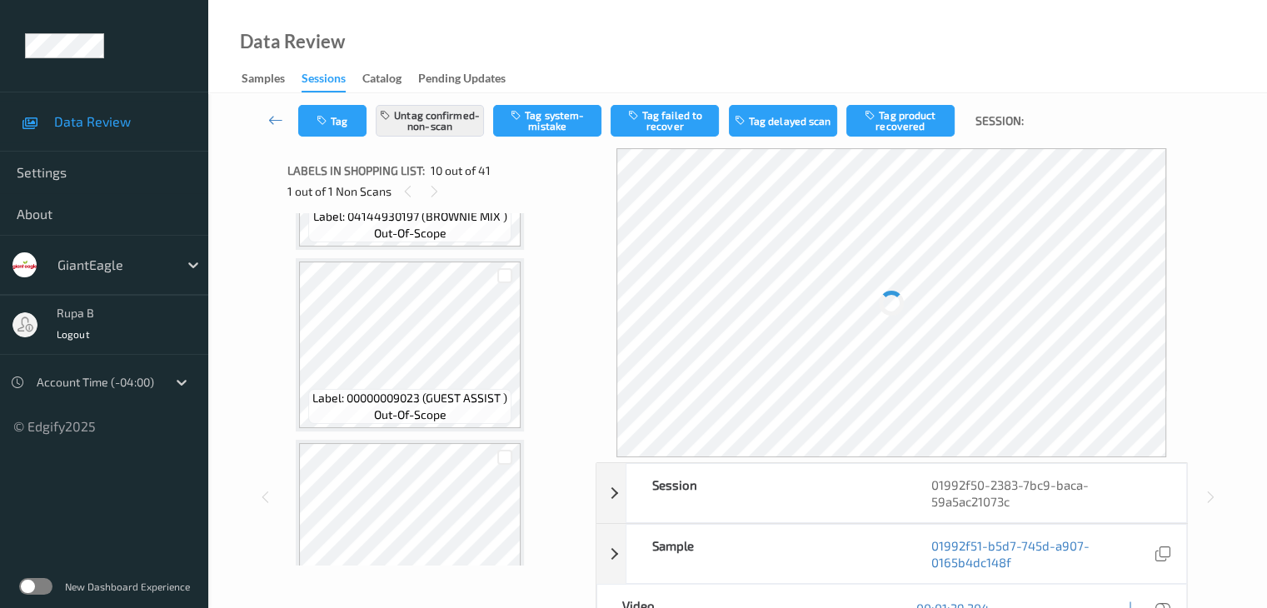
scroll to position [1461, 0]
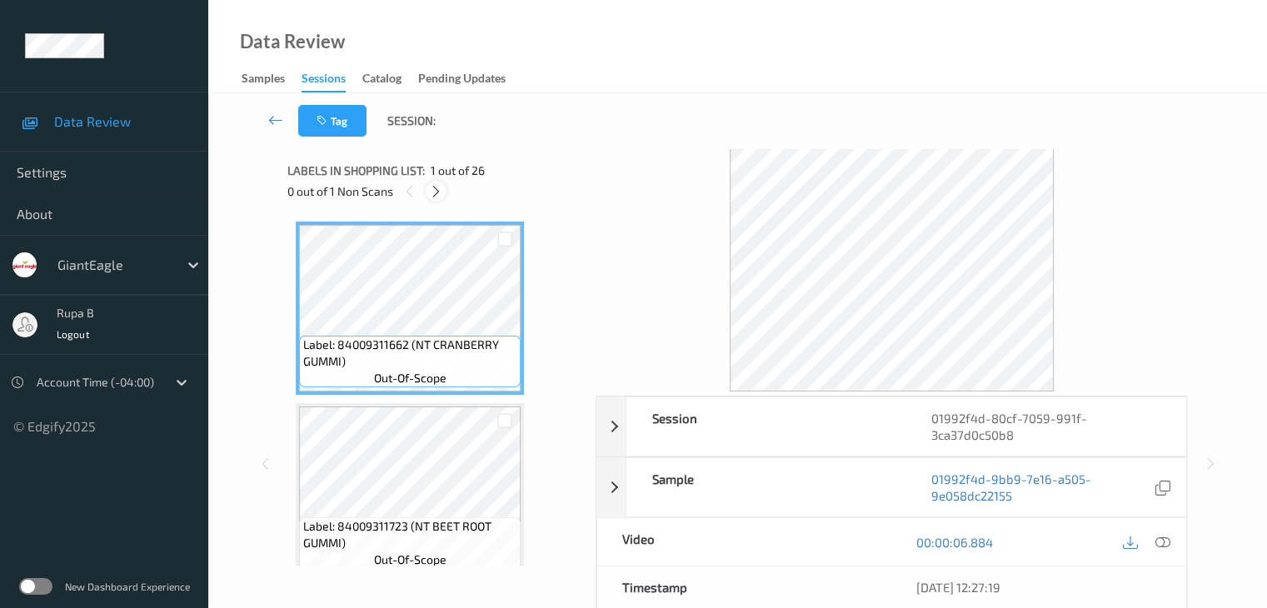
click at [443, 190] on icon at bounding box center [436, 191] width 14 height 15
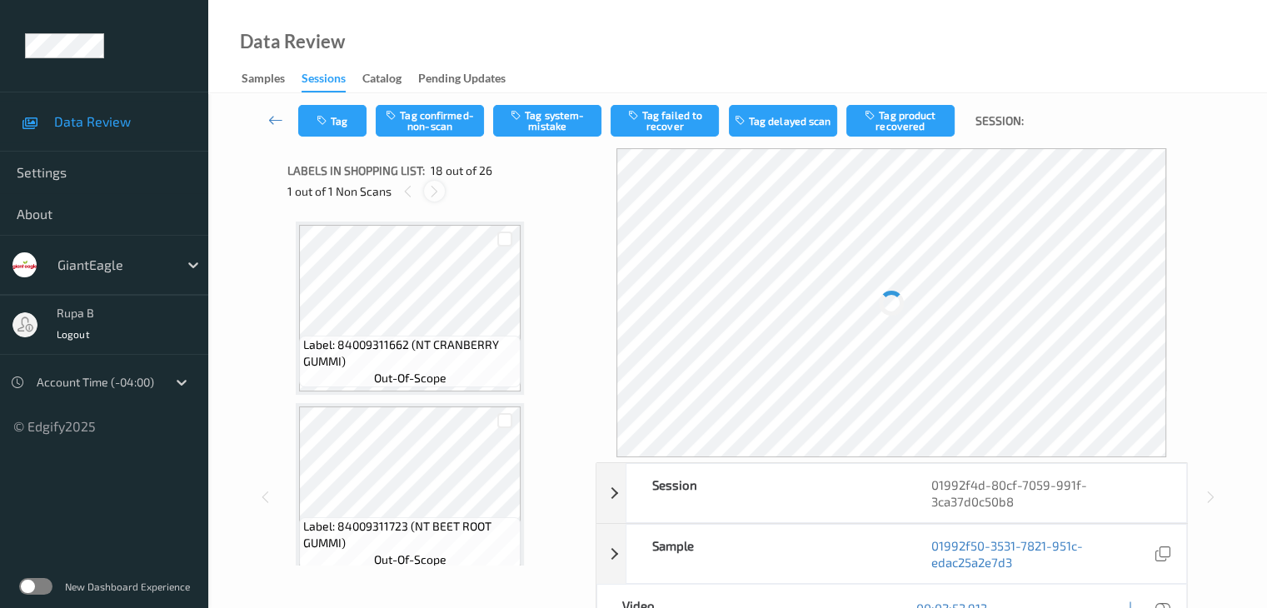
scroll to position [2914, 0]
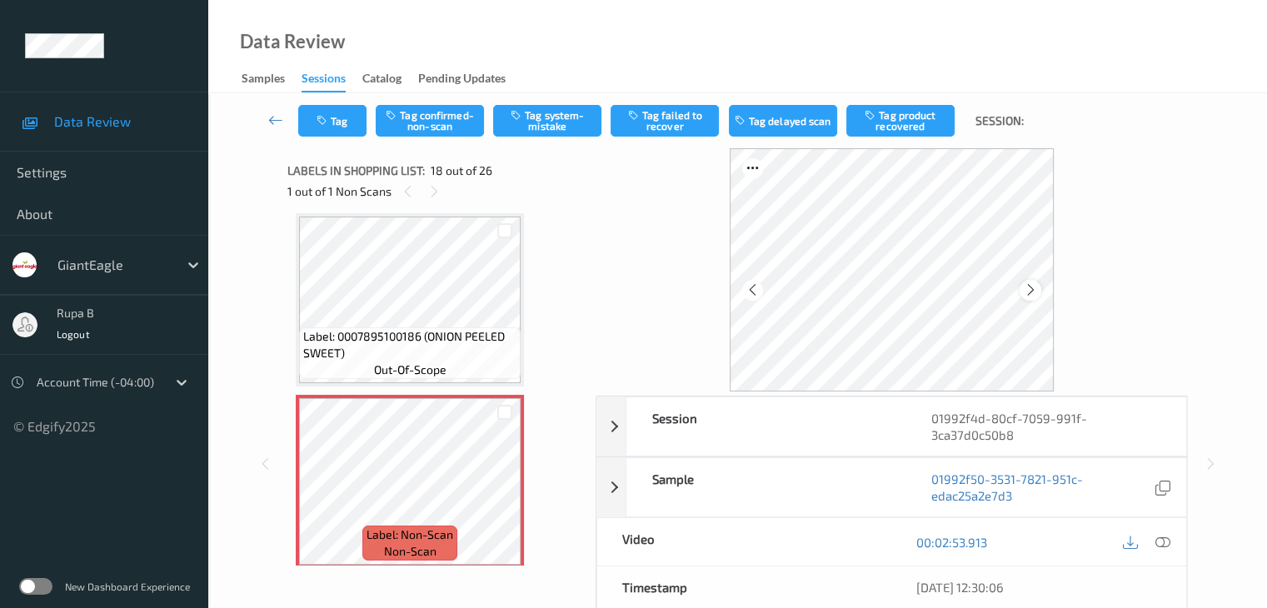
click at [1036, 292] on icon at bounding box center [1031, 289] width 14 height 15
click at [1032, 287] on icon at bounding box center [1031, 289] width 14 height 15
click at [1032, 289] on icon at bounding box center [1031, 289] width 14 height 15
click at [1165, 538] on icon at bounding box center [1162, 542] width 15 height 15
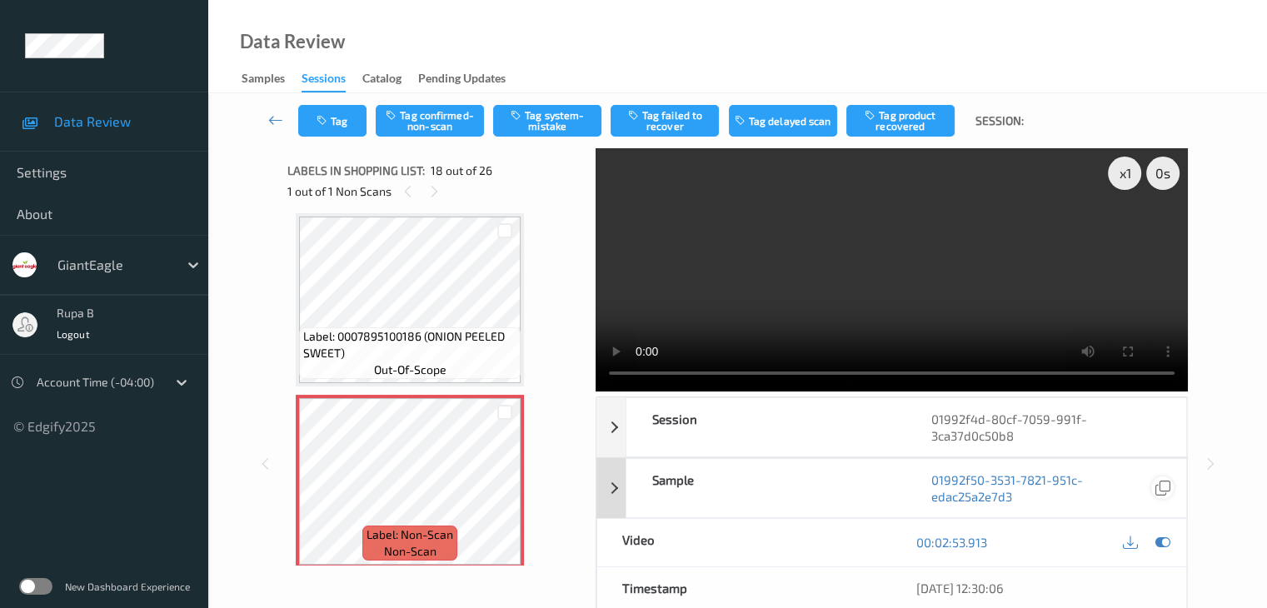
click at [1165, 545] on icon at bounding box center [1162, 542] width 15 height 15
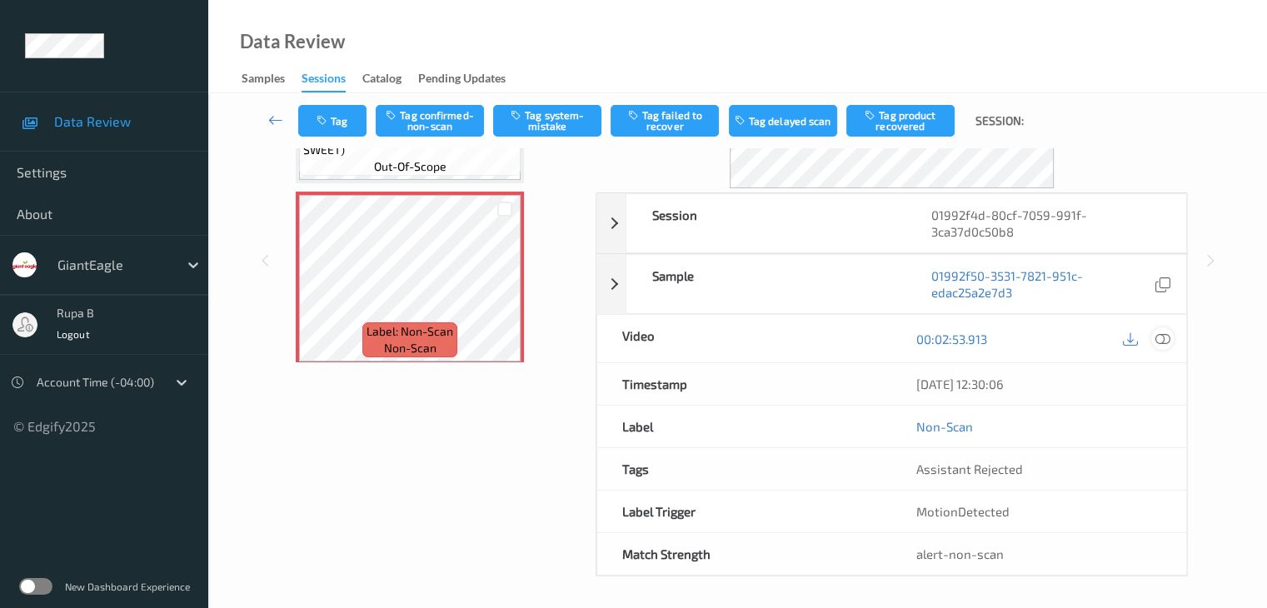
click at [1163, 337] on icon at bounding box center [1162, 339] width 15 height 15
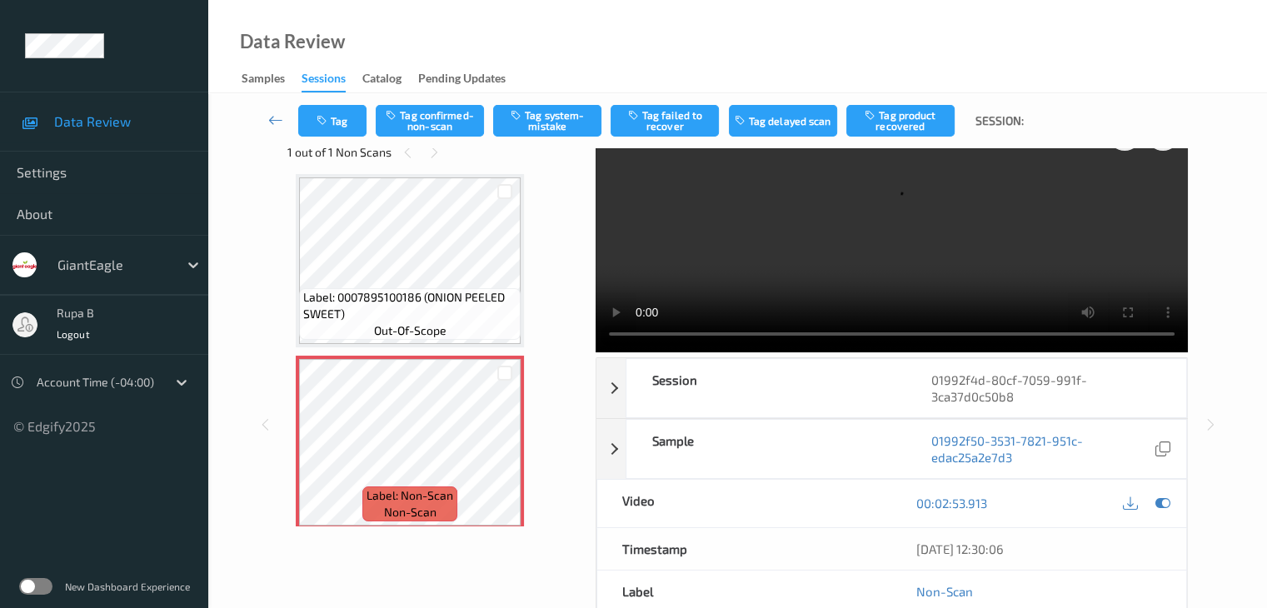
scroll to position [0, 0]
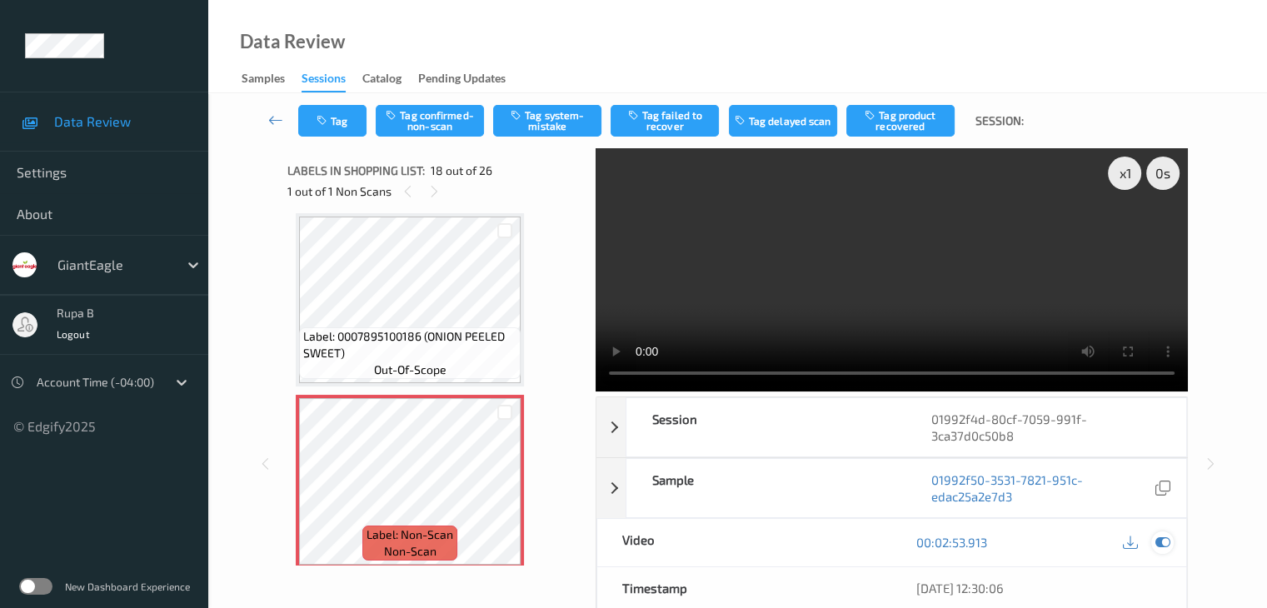
click at [1161, 547] on icon at bounding box center [1162, 542] width 15 height 15
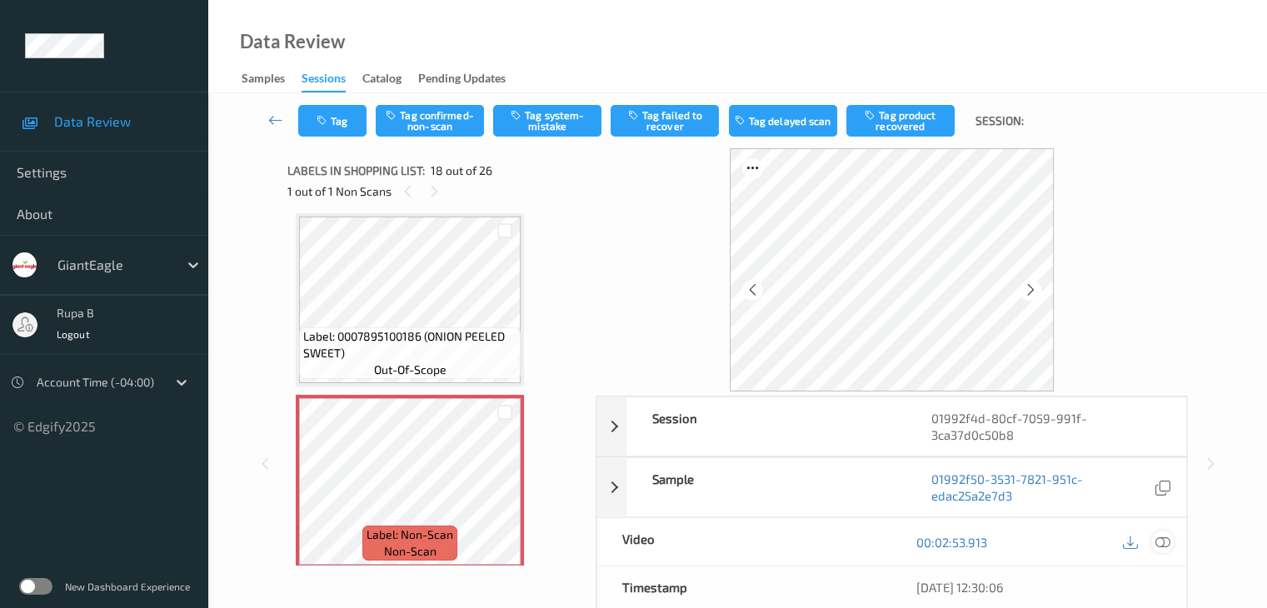
click at [1166, 546] on icon at bounding box center [1162, 542] width 15 height 15
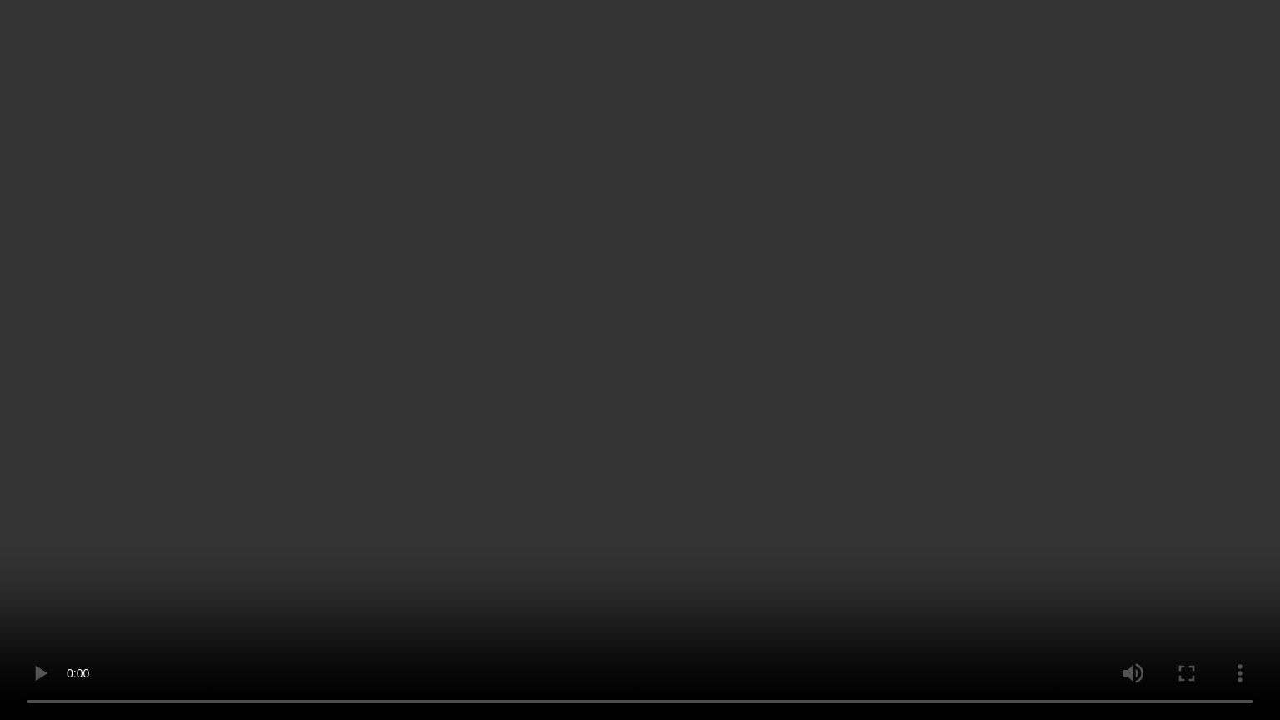
click at [1083, 542] on video at bounding box center [640, 360] width 1280 height 720
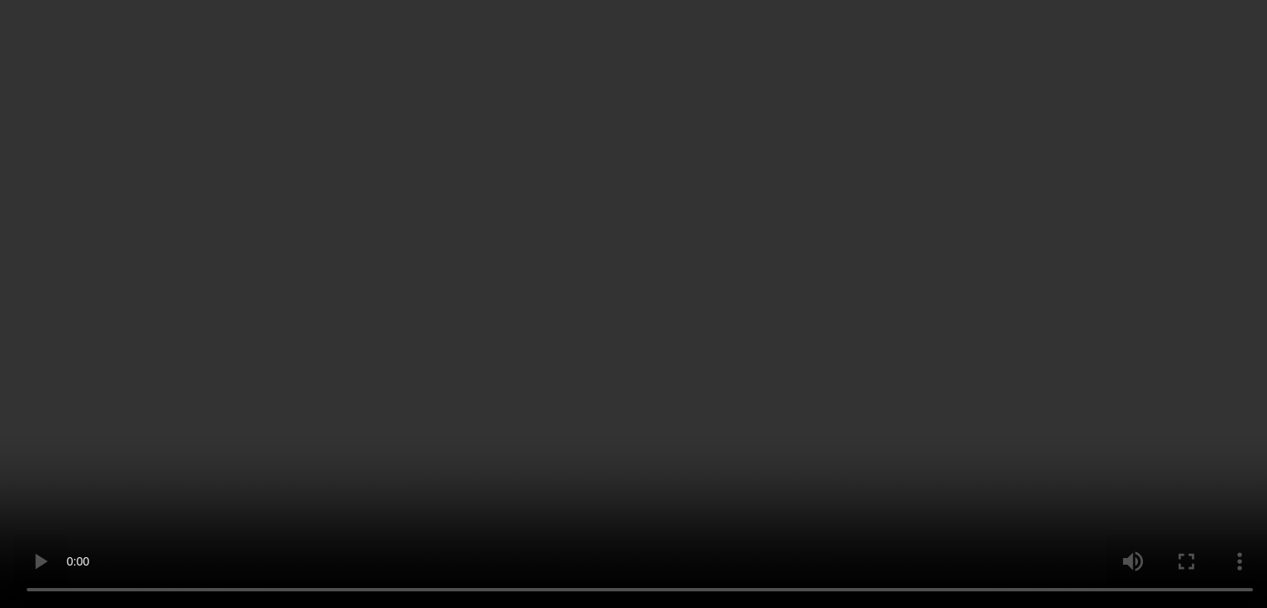
scroll to position [83, 0]
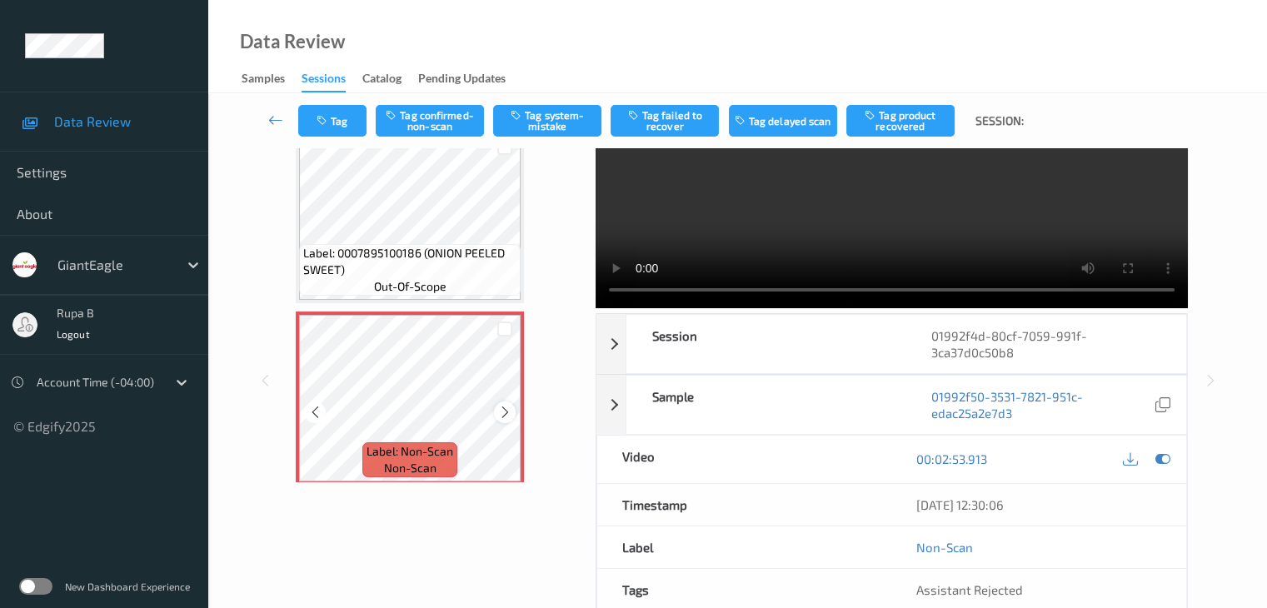
click at [503, 412] on icon at bounding box center [505, 412] width 14 height 15
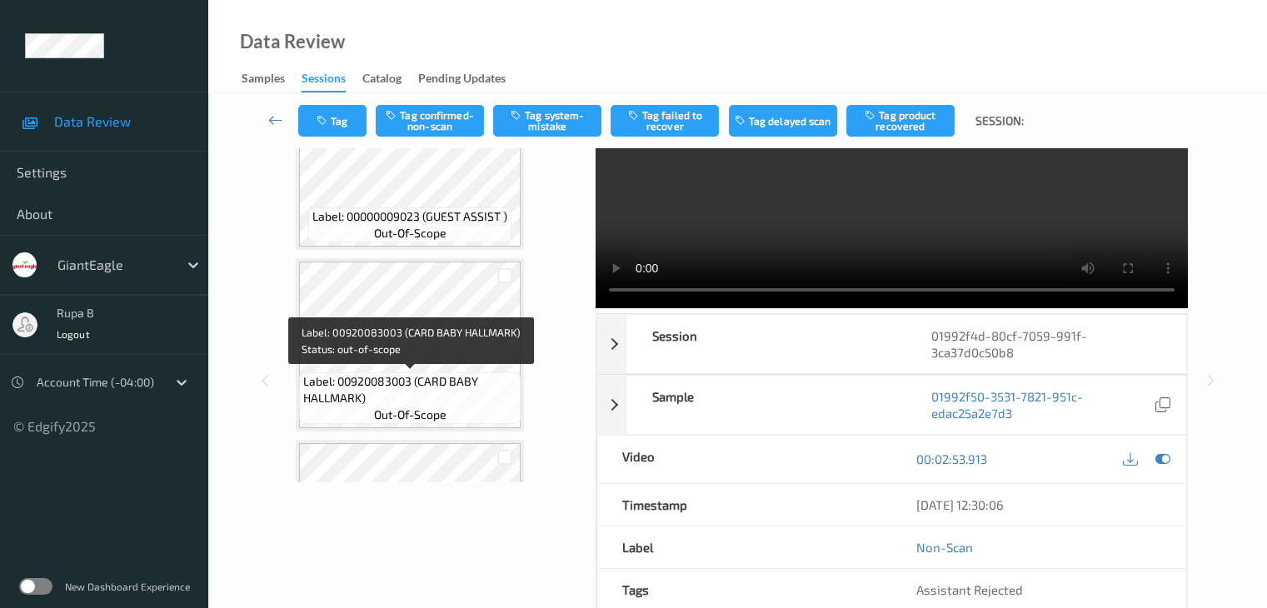
scroll to position [3164, 0]
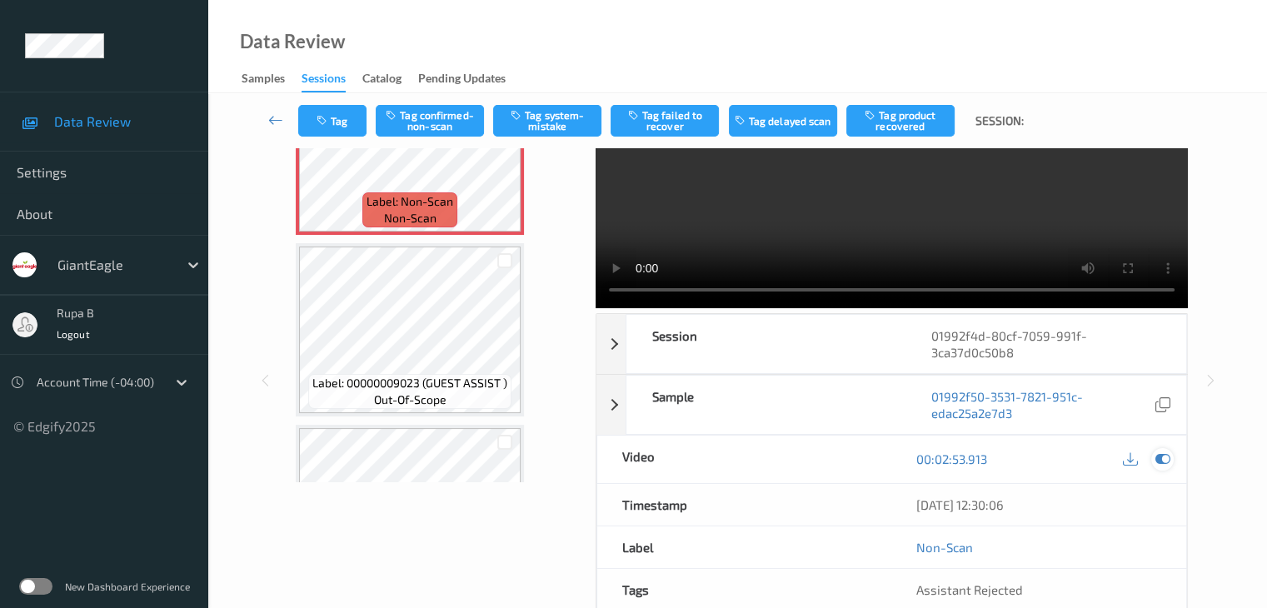
click at [1160, 461] on icon at bounding box center [1162, 459] width 15 height 15
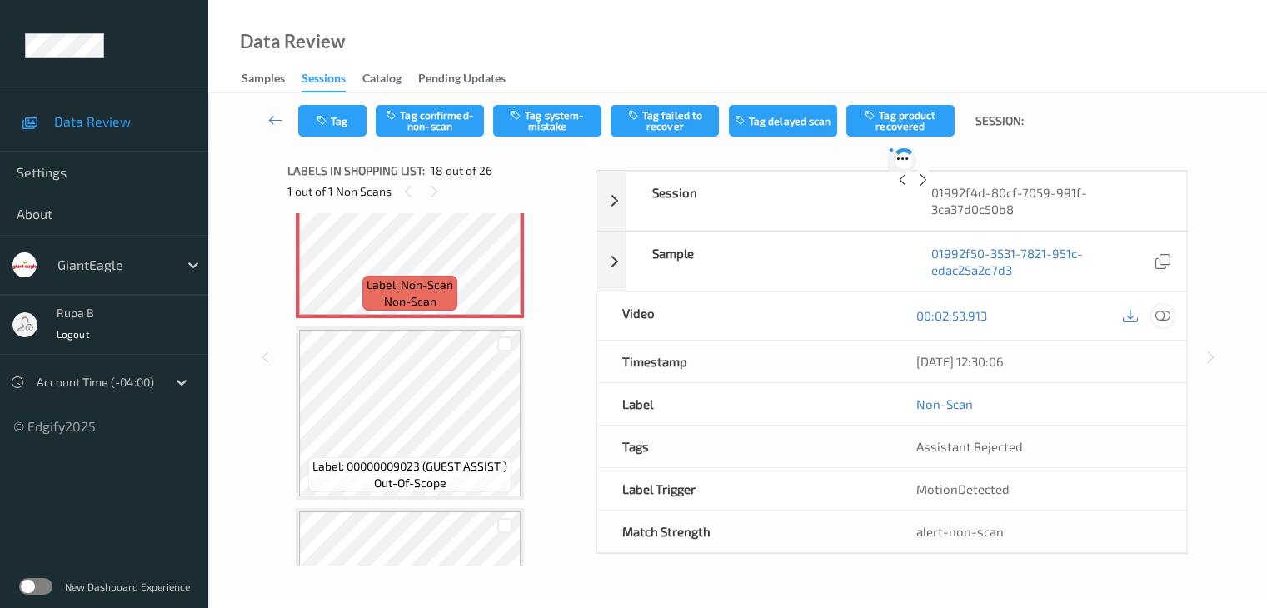
scroll to position [0, 0]
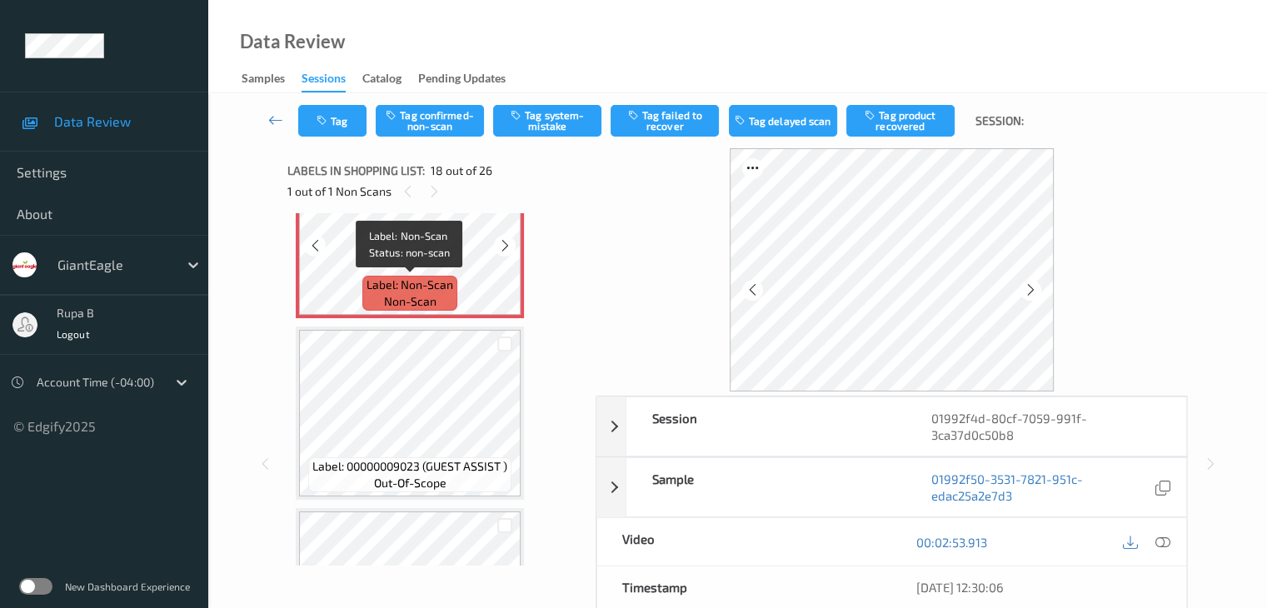
click at [433, 281] on span "Label: Non-Scan" at bounding box center [410, 285] width 87 height 17
click at [1036, 284] on icon at bounding box center [1031, 289] width 14 height 15
click at [1031, 287] on icon at bounding box center [1031, 289] width 14 height 15
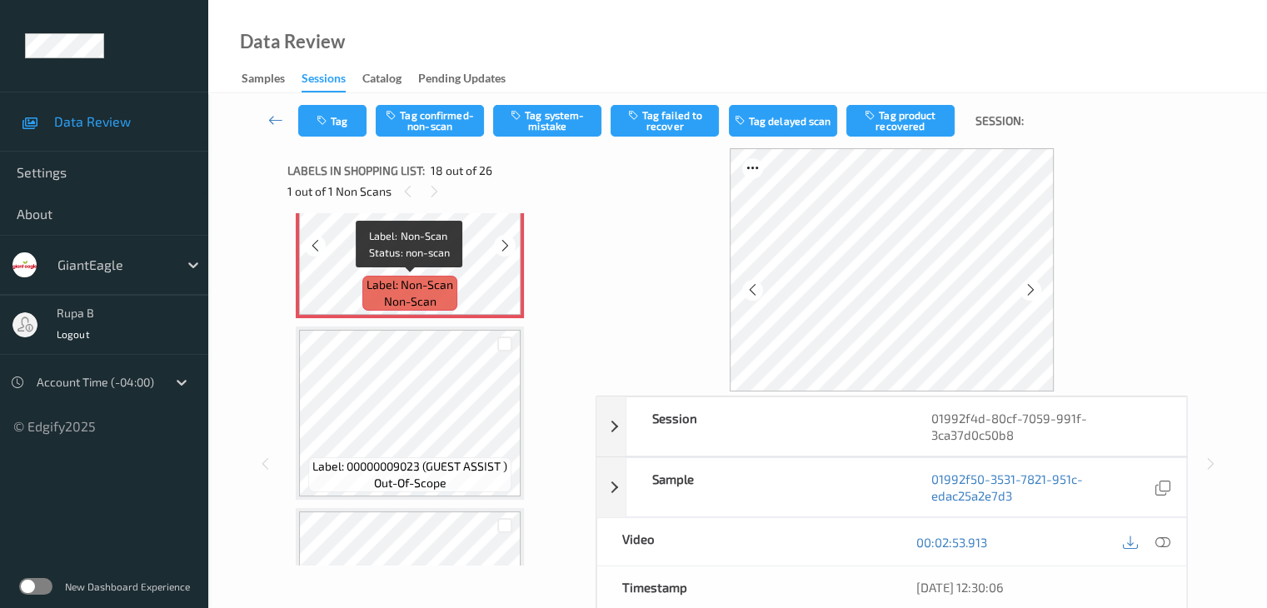
click at [426, 286] on span "Label: Non-Scan" at bounding box center [410, 285] width 87 height 17
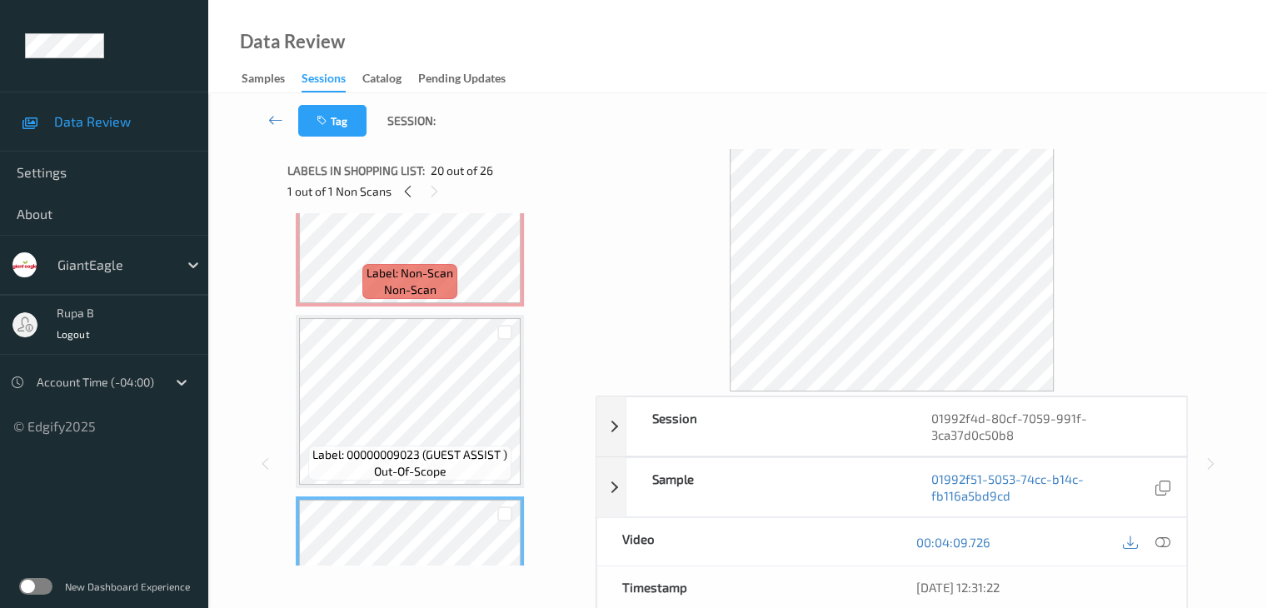
scroll to position [3081, 0]
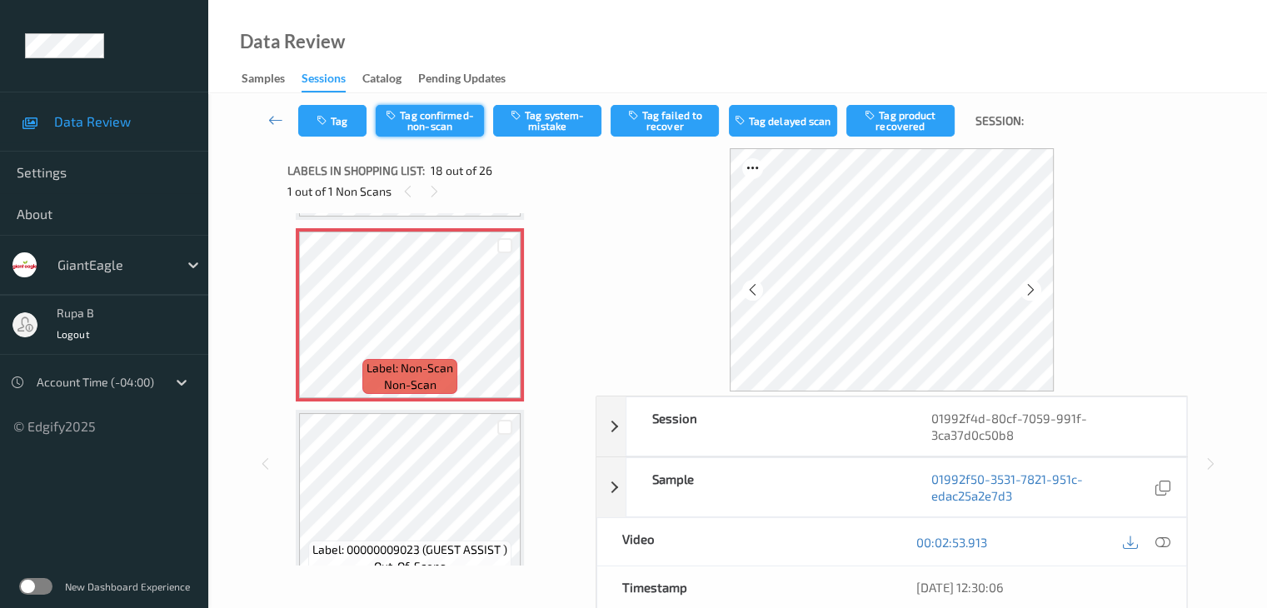
click at [414, 117] on button "Tag confirmed-non-scan" at bounding box center [430, 121] width 108 height 32
click at [898, 127] on button "Tag product recovered" at bounding box center [900, 121] width 108 height 32
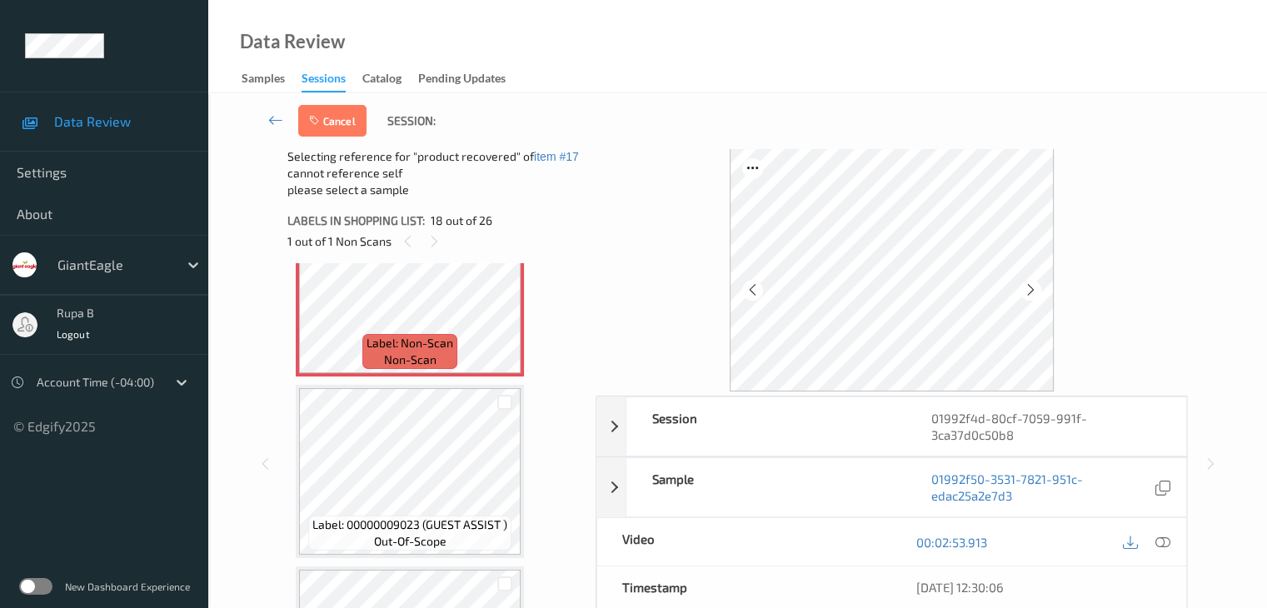
scroll to position [3247, 0]
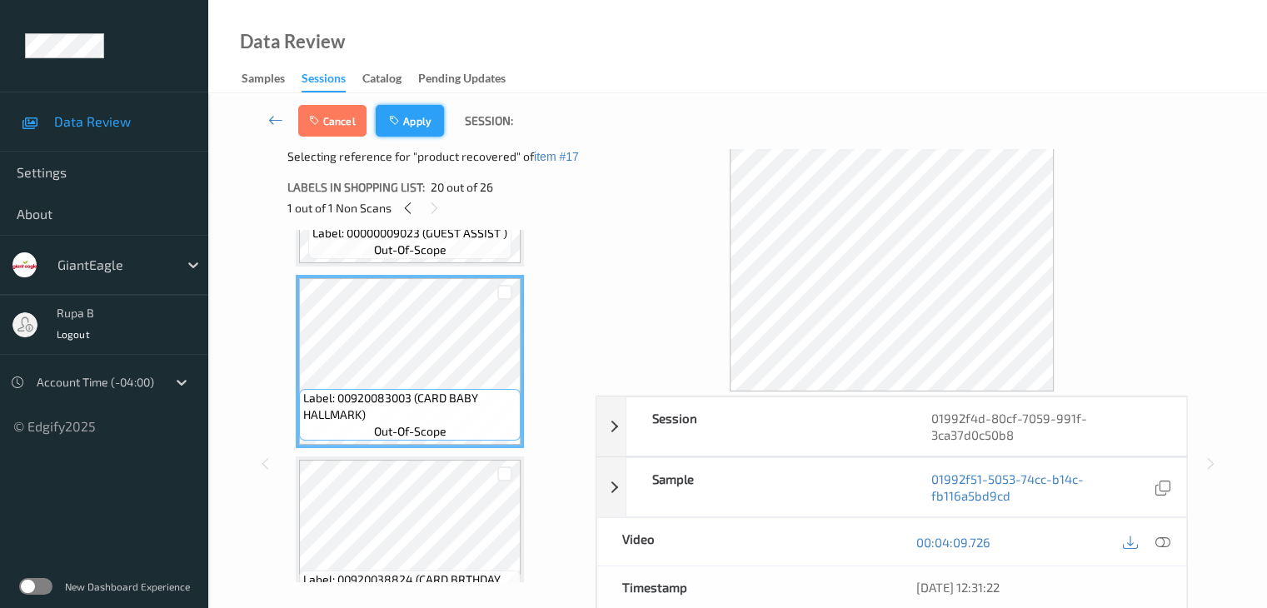
click at [421, 119] on button "Apply" at bounding box center [410, 121] width 68 height 32
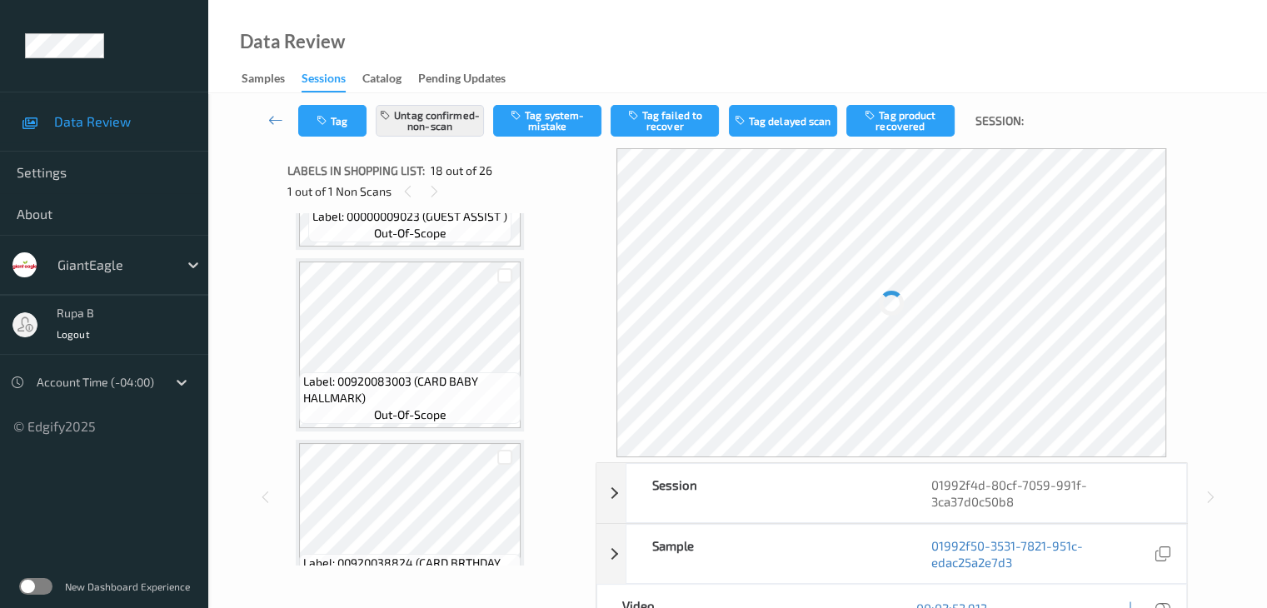
scroll to position [2914, 0]
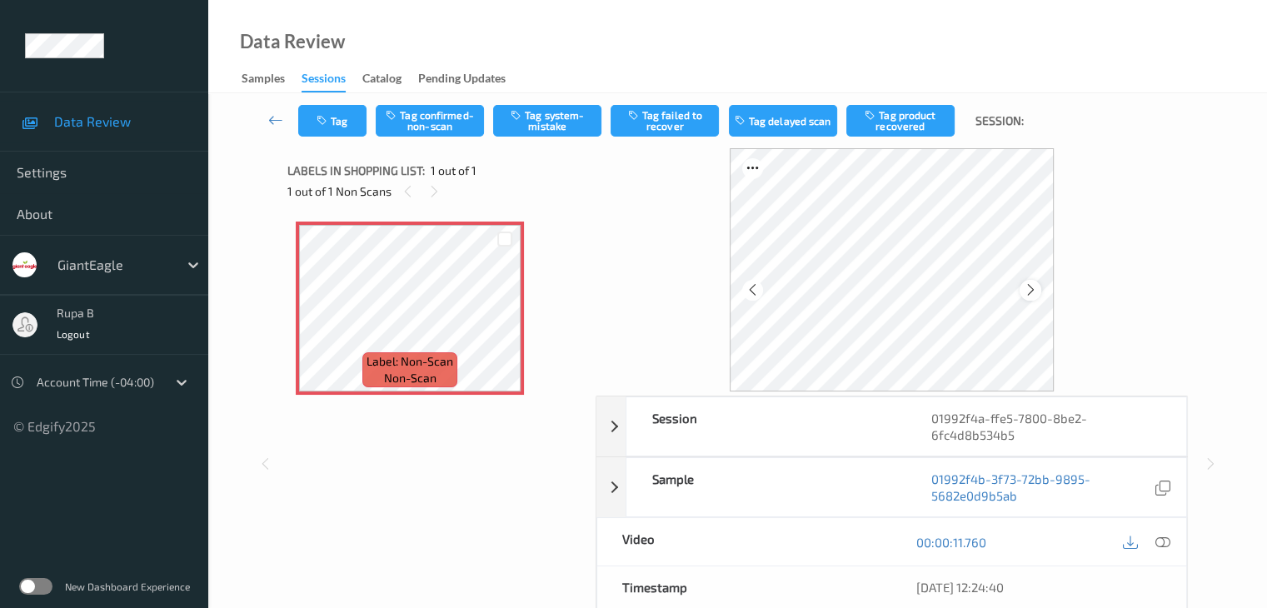
click at [1029, 297] on div at bounding box center [1030, 290] width 21 height 21
click at [1025, 292] on icon at bounding box center [1031, 289] width 14 height 15
click at [1033, 292] on icon at bounding box center [1031, 289] width 14 height 15
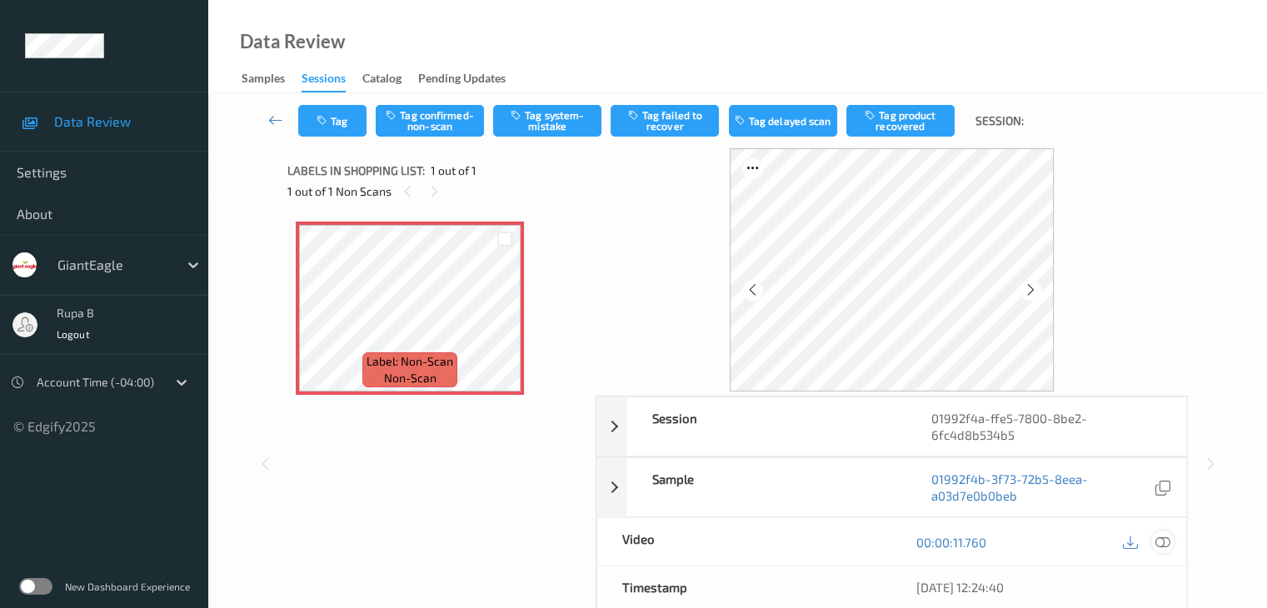
click at [1168, 546] on icon at bounding box center [1162, 542] width 15 height 15
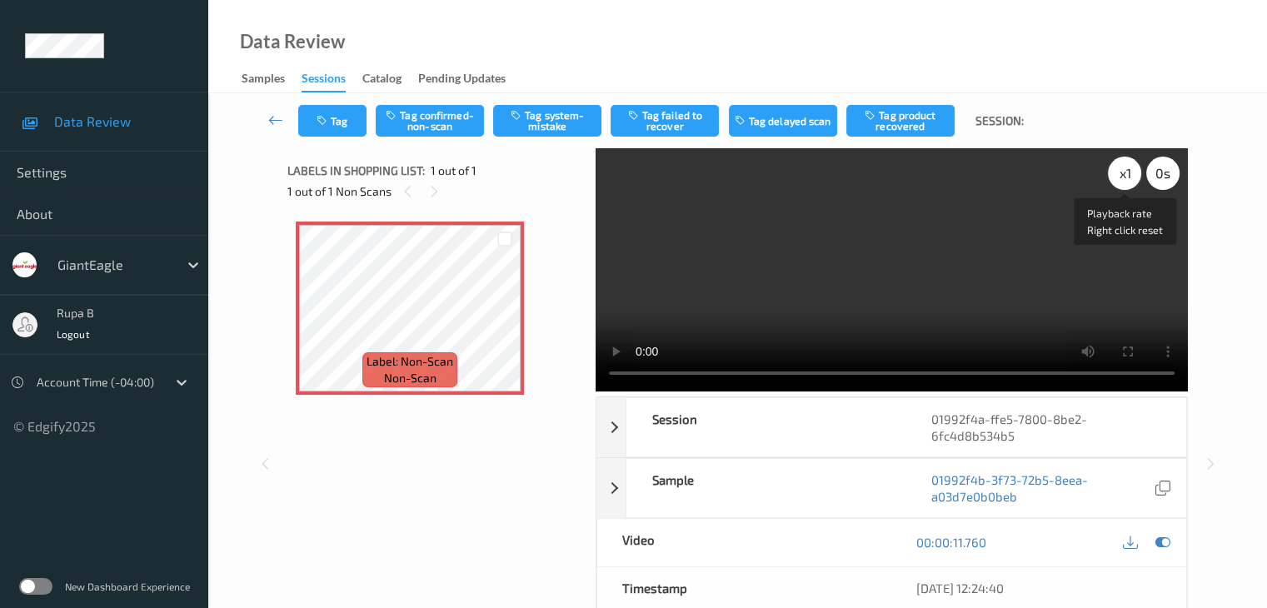
click at [1127, 179] on div "x 1" at bounding box center [1124, 173] width 33 height 33
click at [1166, 542] on icon at bounding box center [1162, 542] width 15 height 15
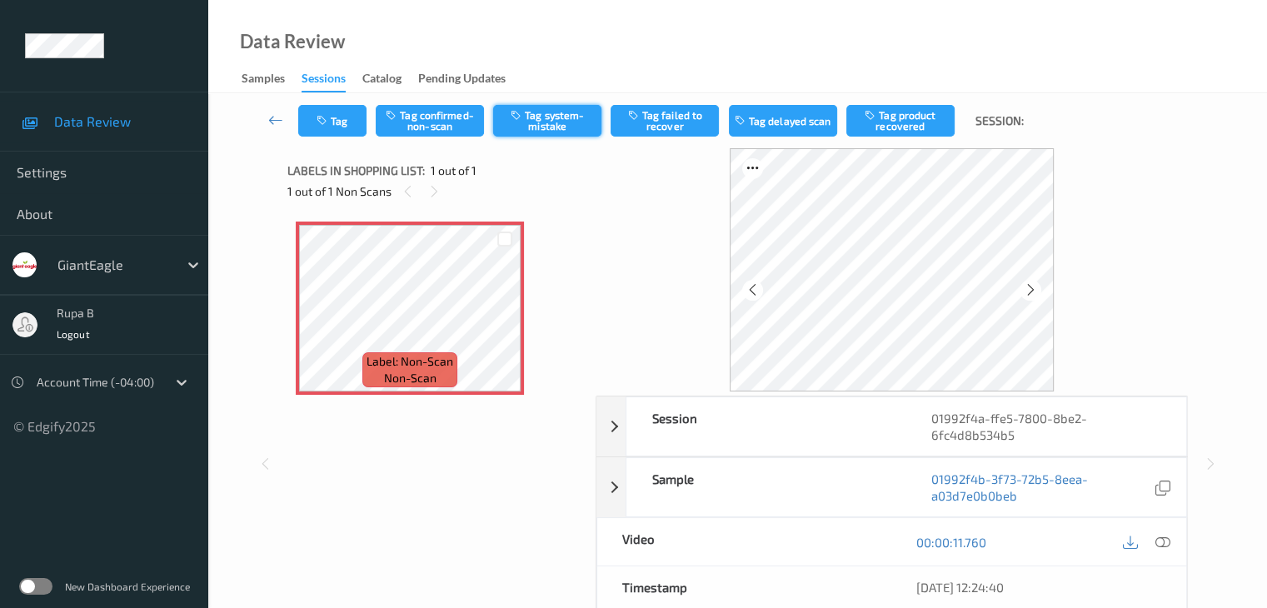
click at [553, 127] on button "Tag system-mistake" at bounding box center [547, 121] width 108 height 32
click at [340, 124] on button "Tag" at bounding box center [332, 121] width 68 height 32
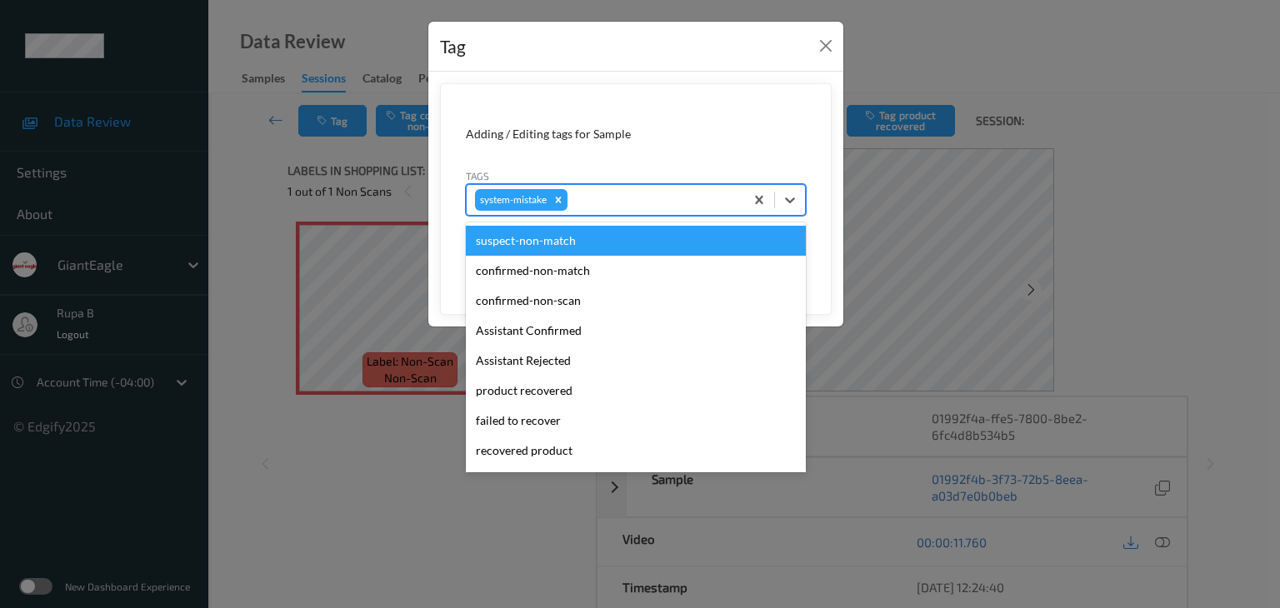
click at [674, 205] on div at bounding box center [653, 200] width 165 height 20
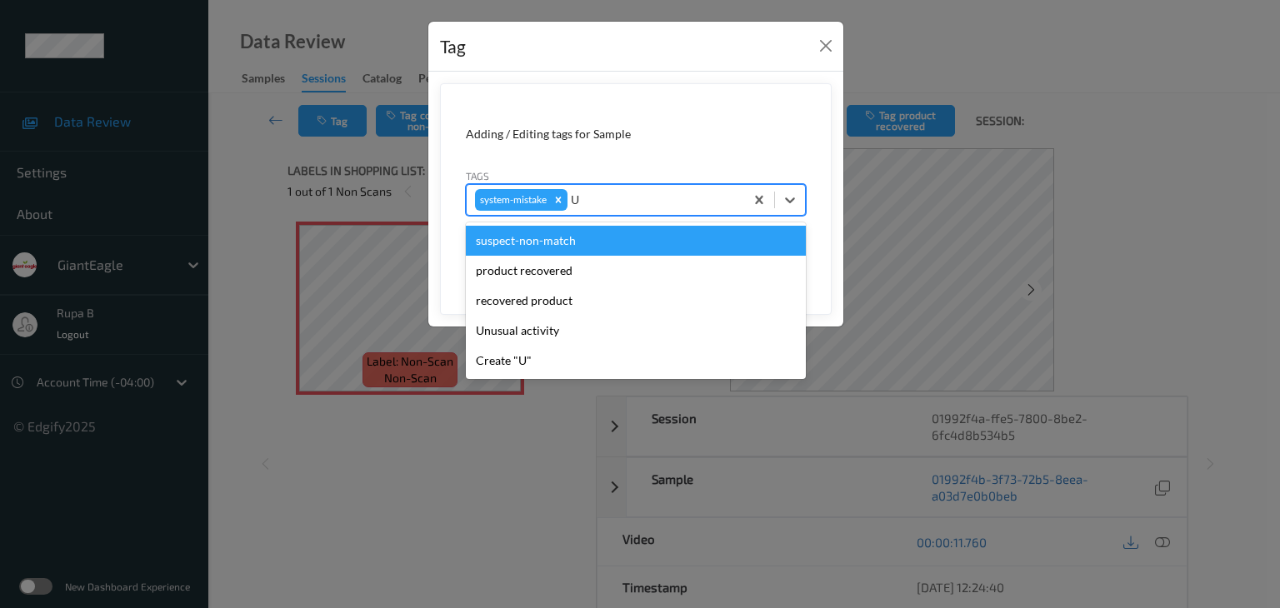
type input "UN"
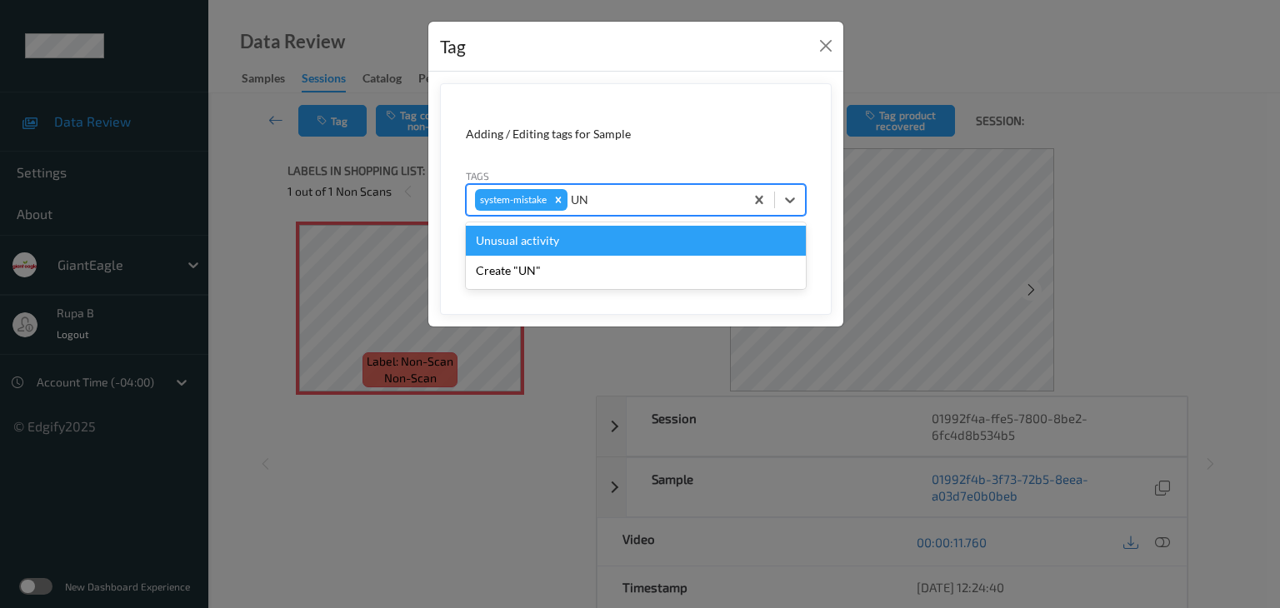
click at [590, 245] on div "Unusual activity" at bounding box center [636, 241] width 340 height 30
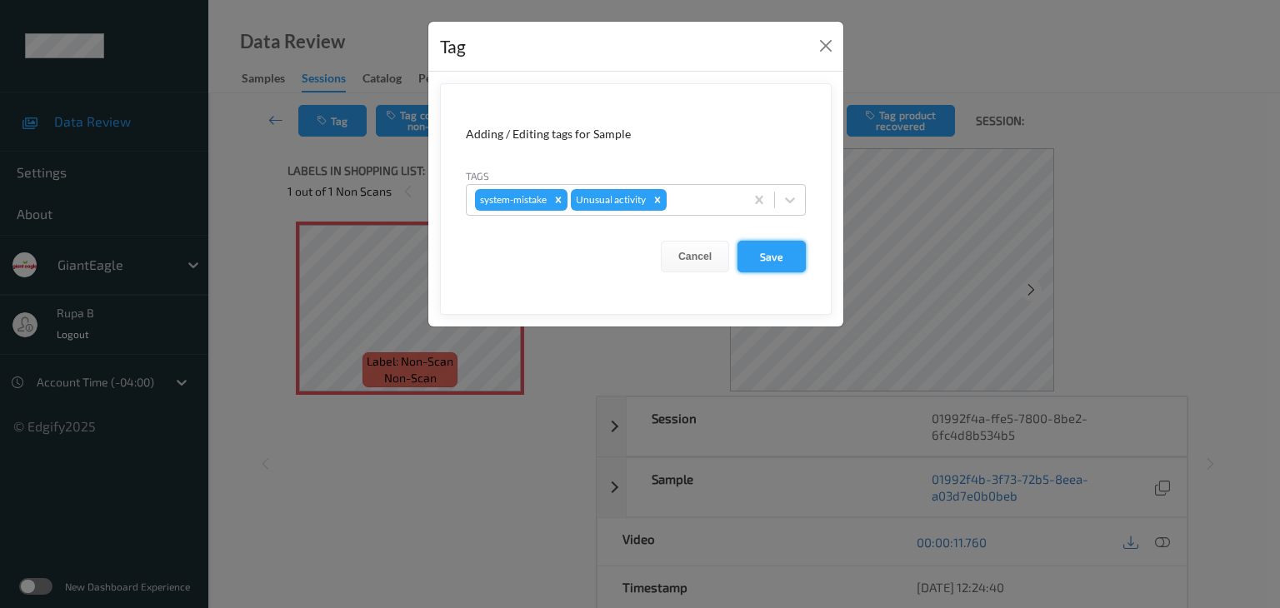
click at [760, 259] on button "Save" at bounding box center [771, 257] width 68 height 32
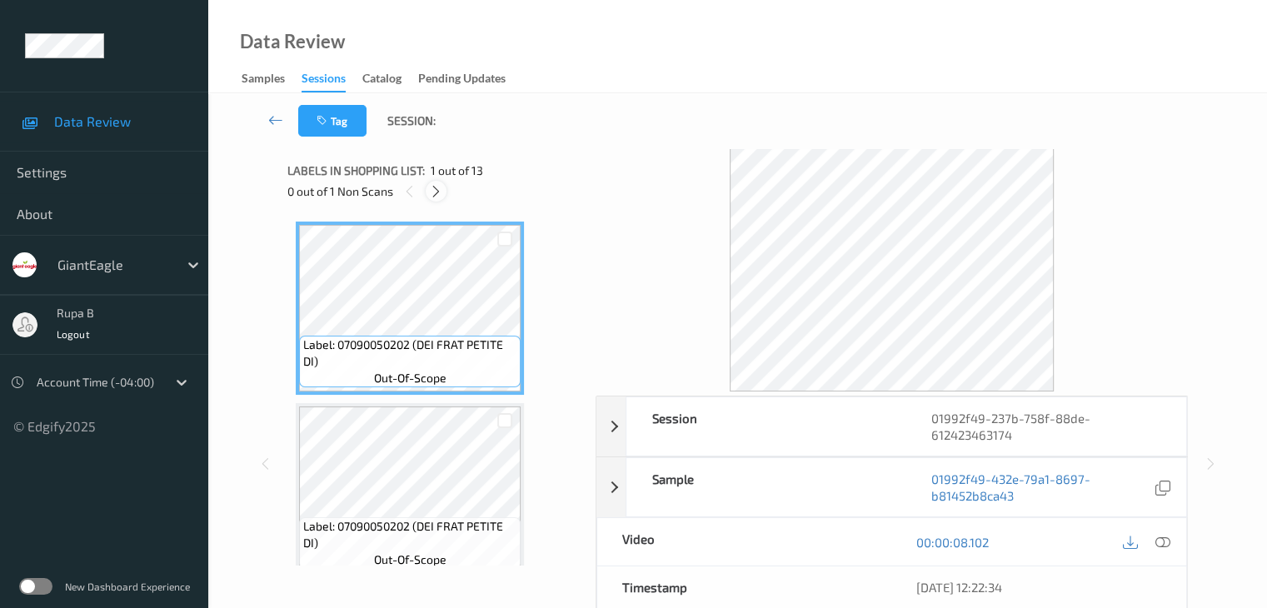
click at [440, 187] on icon at bounding box center [436, 191] width 14 height 15
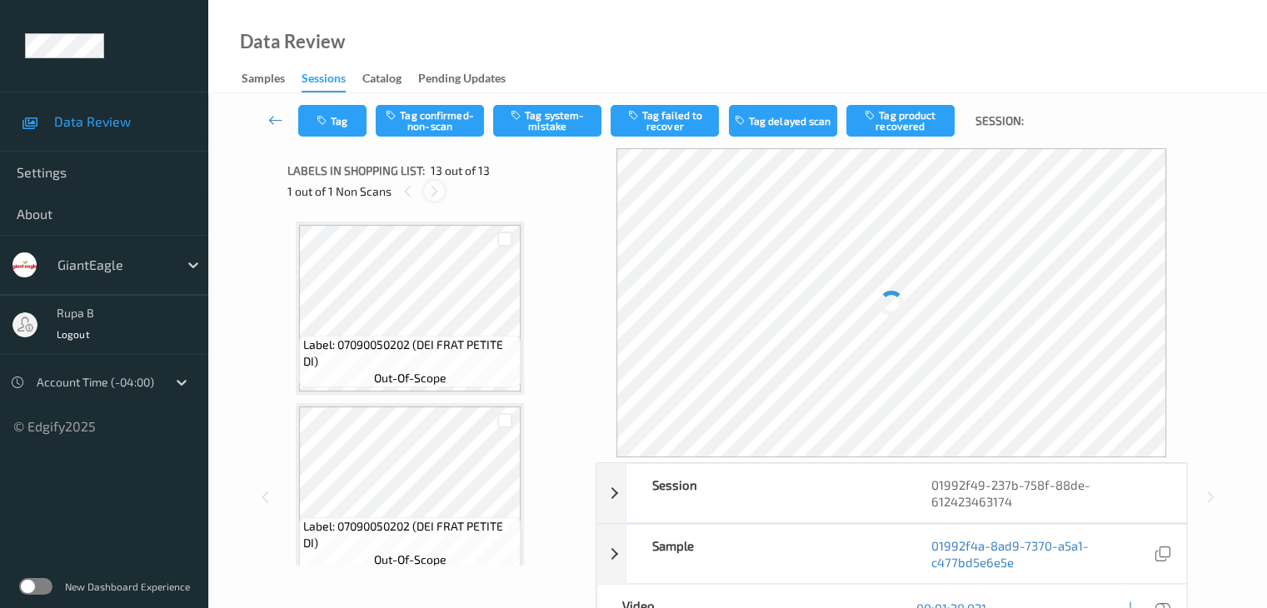
scroll to position [2006, 0]
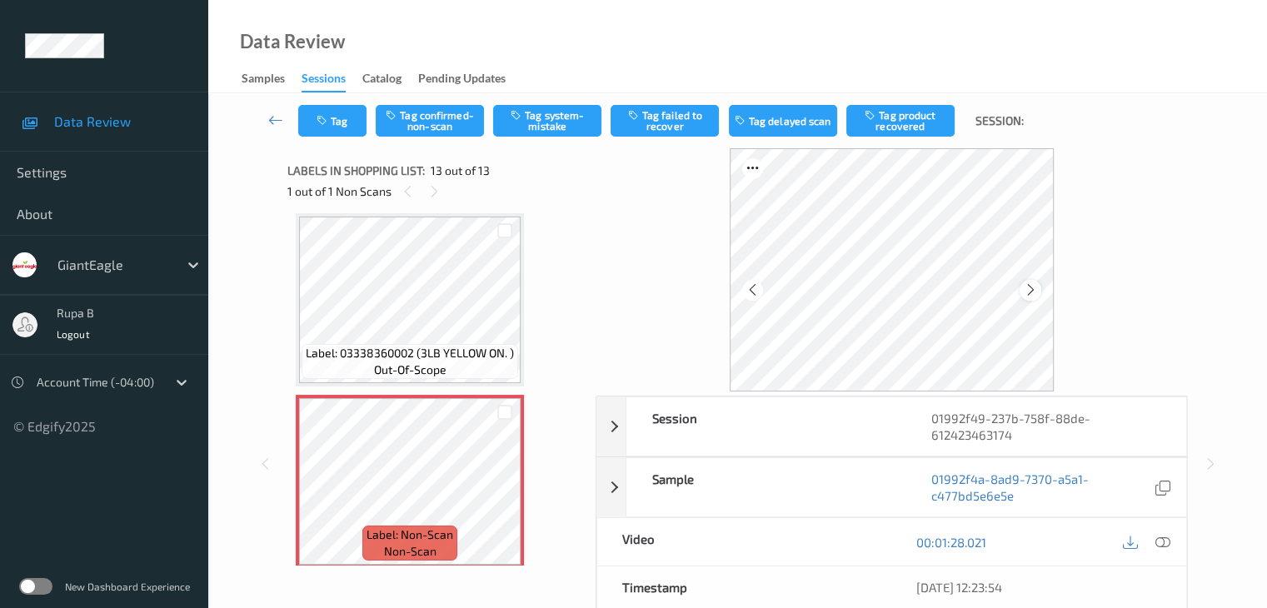
click at [1022, 294] on div at bounding box center [1030, 290] width 21 height 21
click at [1024, 294] on icon at bounding box center [1031, 289] width 14 height 15
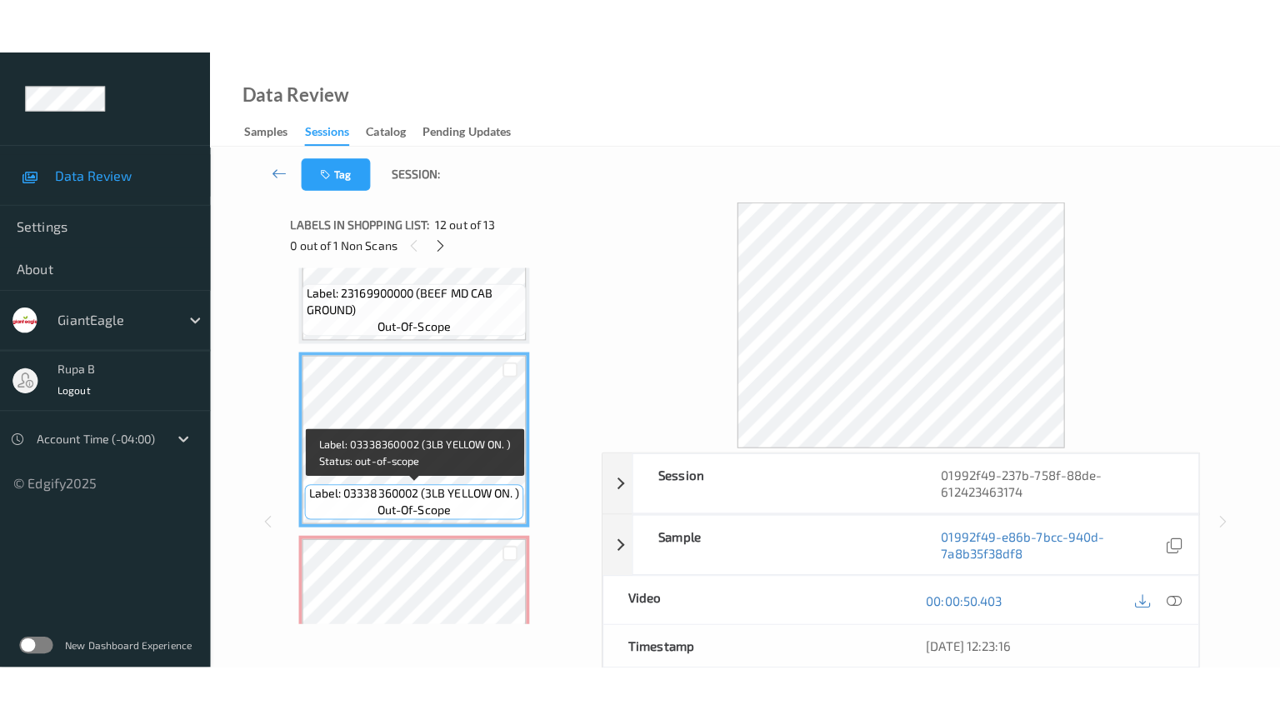
scroll to position [2017, 0]
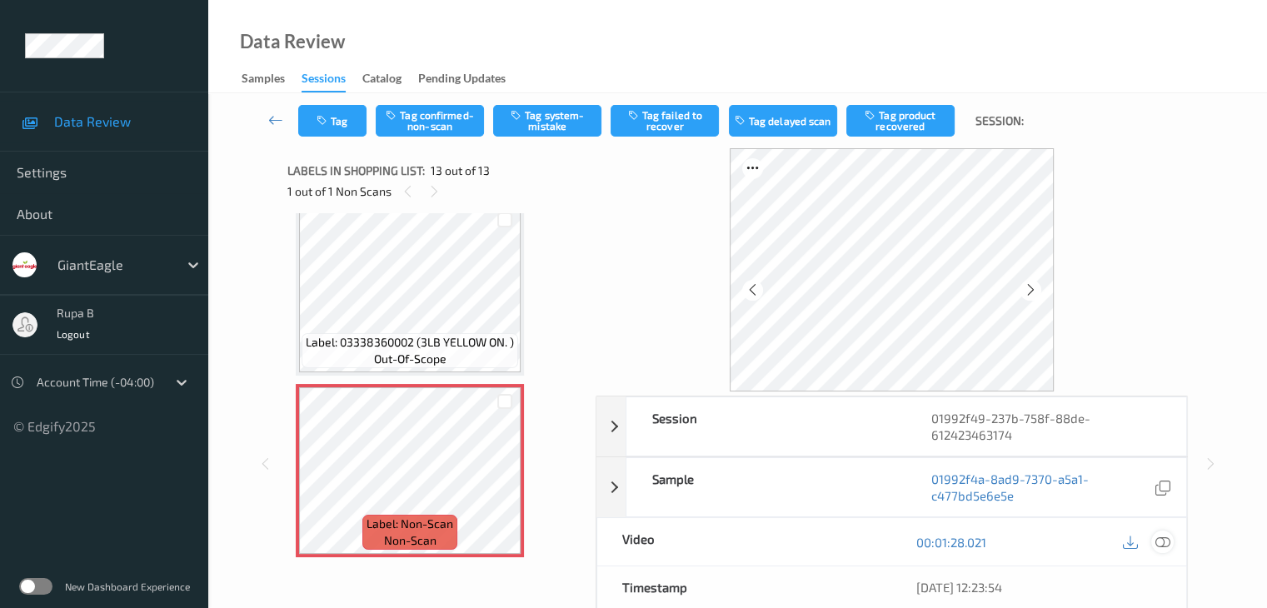
click at [1170, 542] on div at bounding box center [1162, 542] width 22 height 22
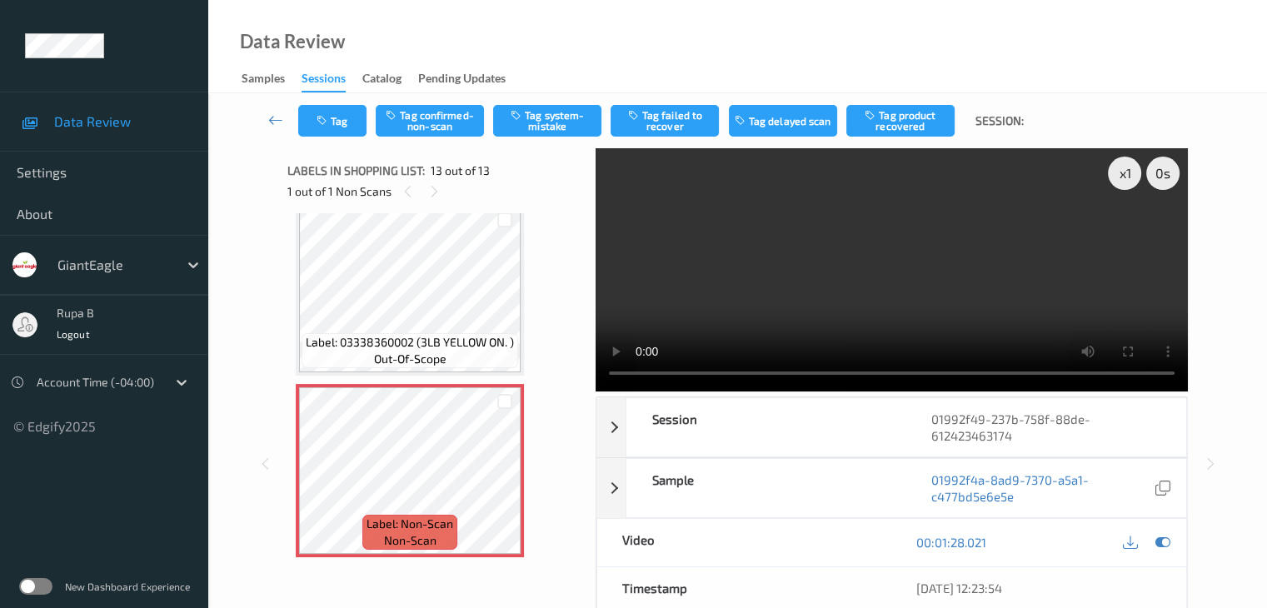
scroll to position [1905, 0]
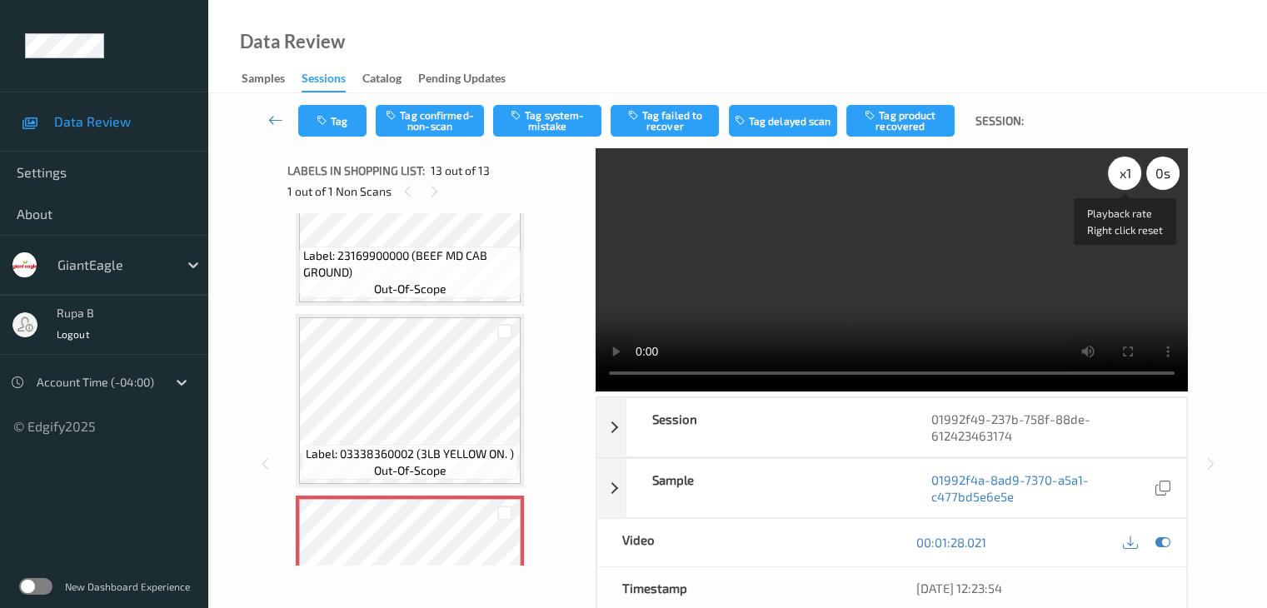
click at [1126, 177] on div "x 1" at bounding box center [1124, 173] width 33 height 33
click at [1152, 538] on div at bounding box center [1162, 543] width 22 height 22
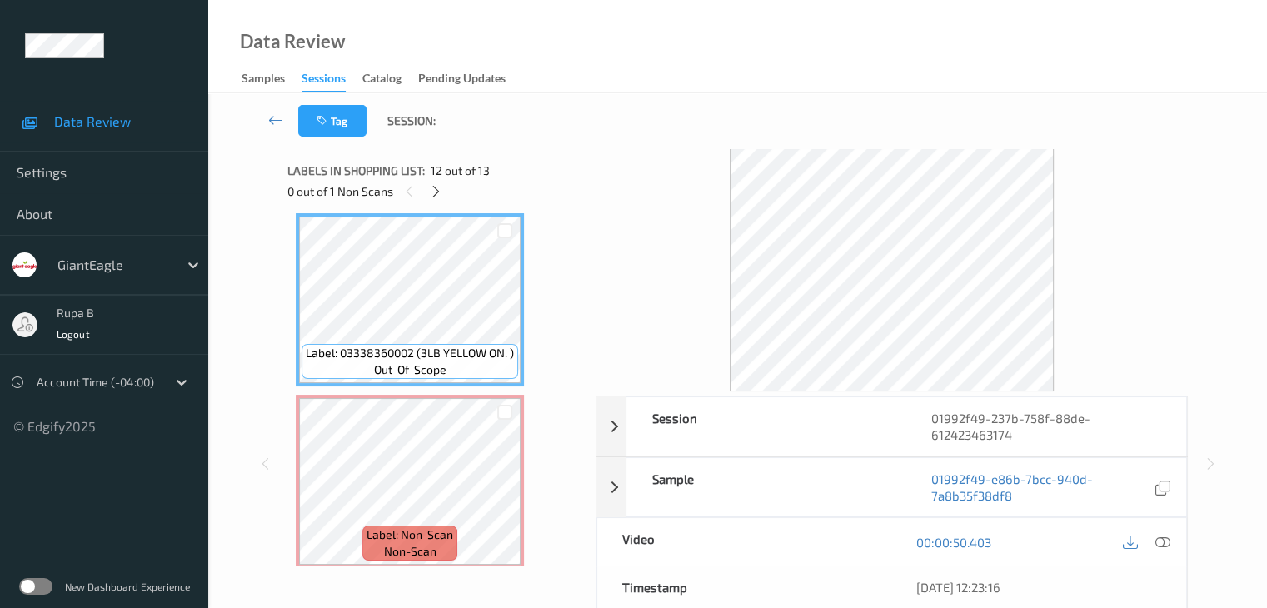
scroll to position [2017, 0]
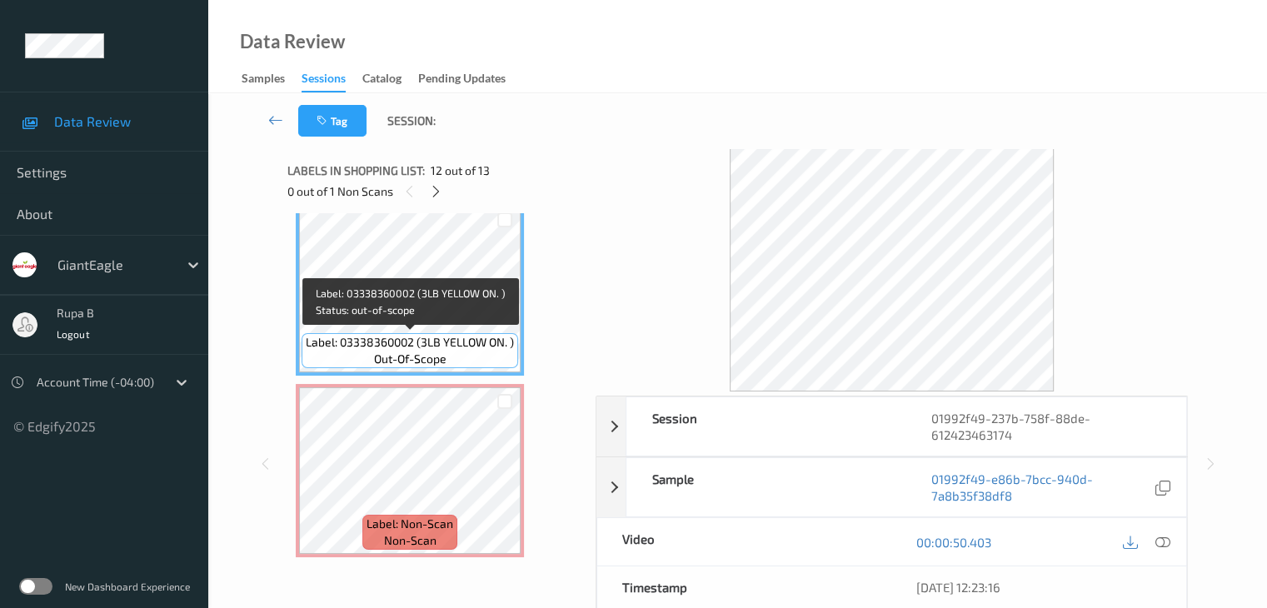
click at [374, 344] on span "Label: 03338360002 (3LB YELLOW ON. )" at bounding box center [410, 342] width 208 height 17
click at [380, 352] on span "out-of-scope" at bounding box center [410, 359] width 72 height 17
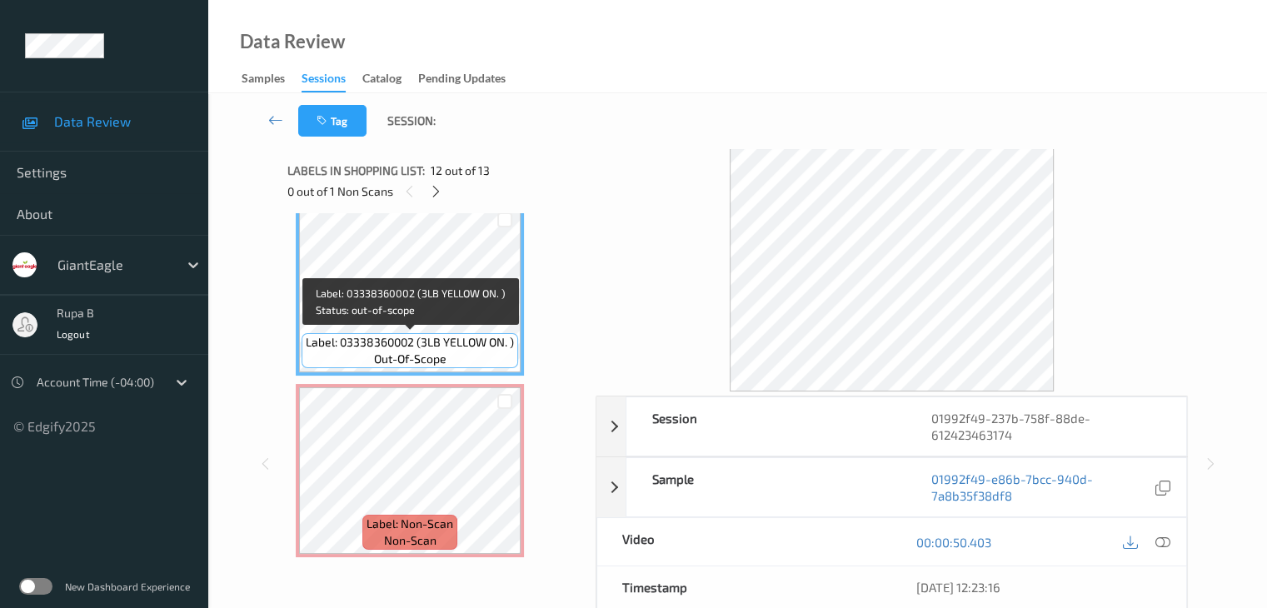
click at [386, 349] on span "Label: 03338360002 (3LB YELLOW ON. )" at bounding box center [410, 342] width 208 height 17
copy span "Label: 03338360002 (3LB YELLOW ON. )"
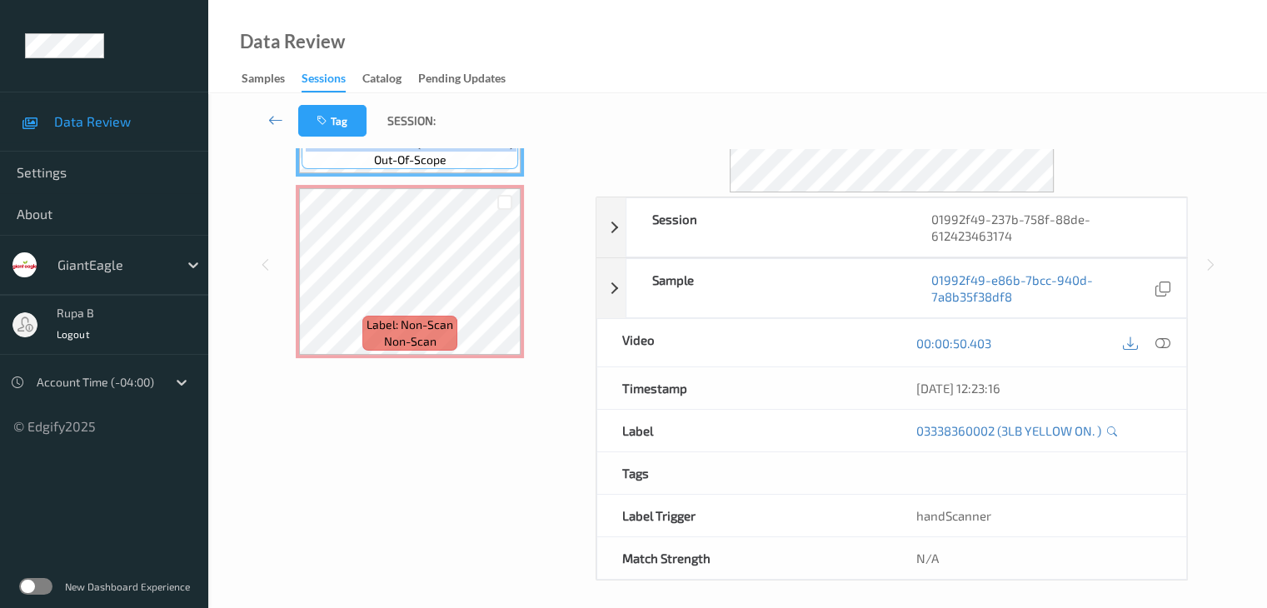
scroll to position [0, 0]
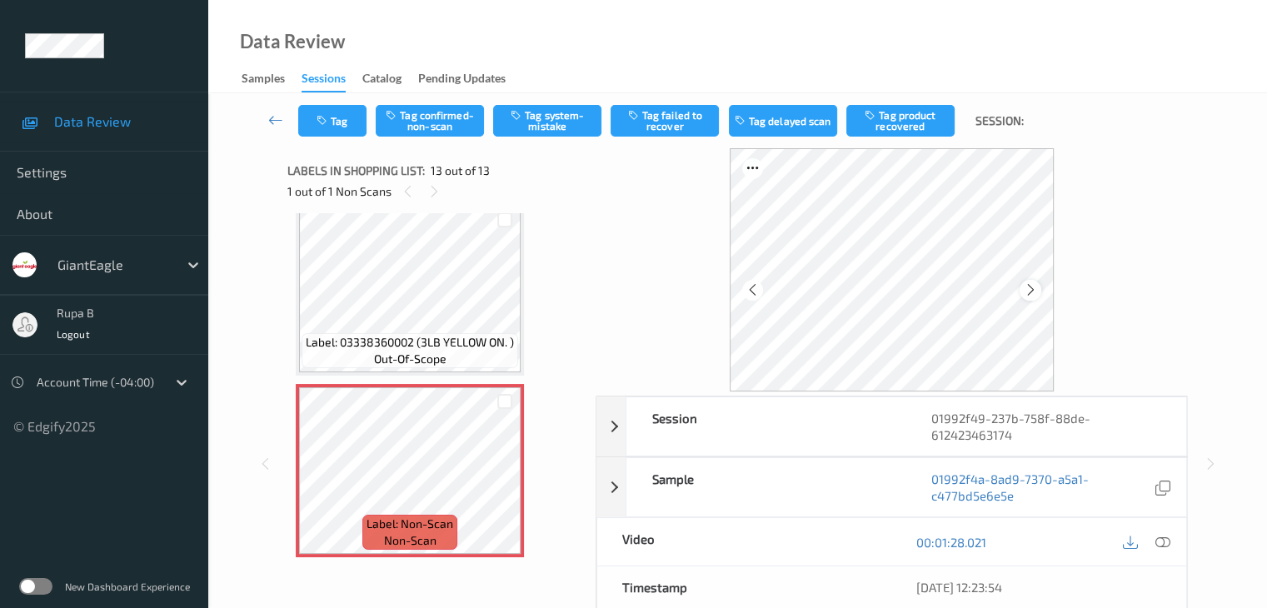
click at [1031, 298] on div at bounding box center [1030, 290] width 21 height 21
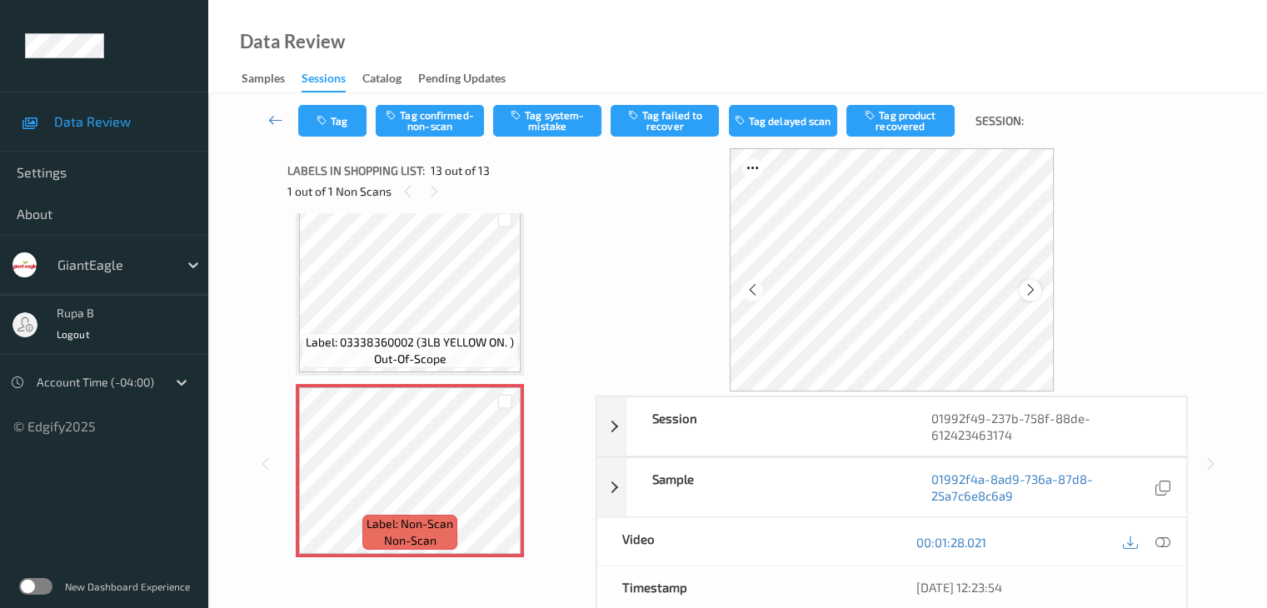
click at [1033, 297] on div at bounding box center [1030, 290] width 21 height 21
click at [1033, 297] on icon at bounding box center [1031, 289] width 14 height 15
click at [1036, 295] on icon at bounding box center [1031, 289] width 14 height 15
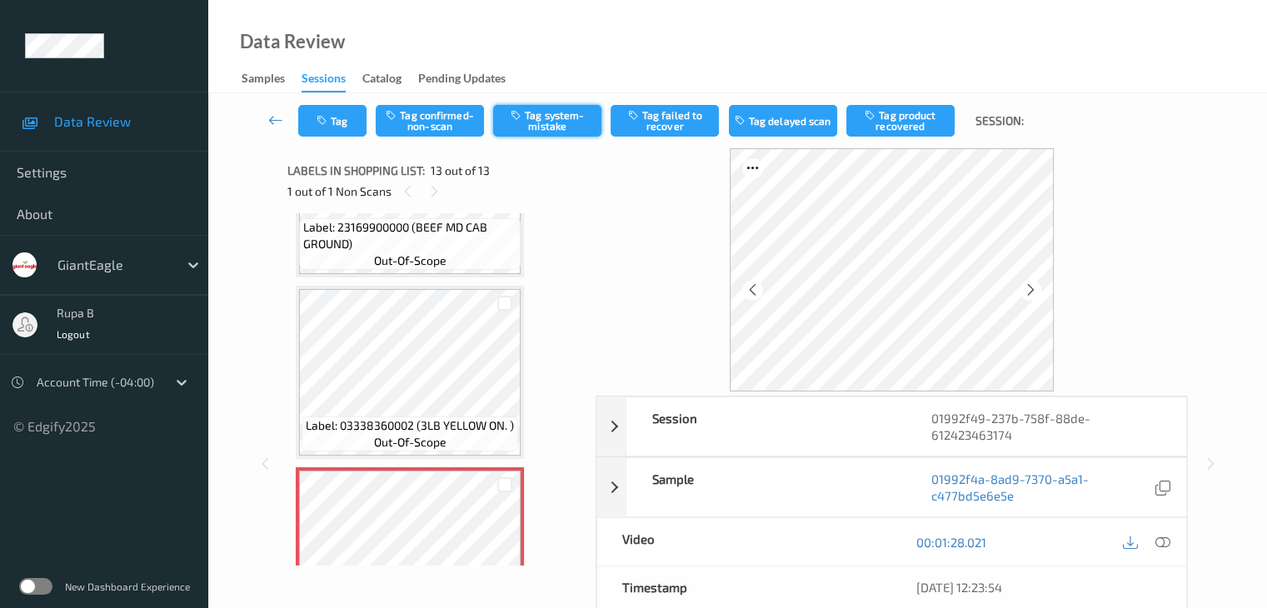
click at [532, 131] on button "Tag system-mistake" at bounding box center [547, 121] width 108 height 32
click at [347, 133] on button "Tag" at bounding box center [332, 121] width 68 height 32
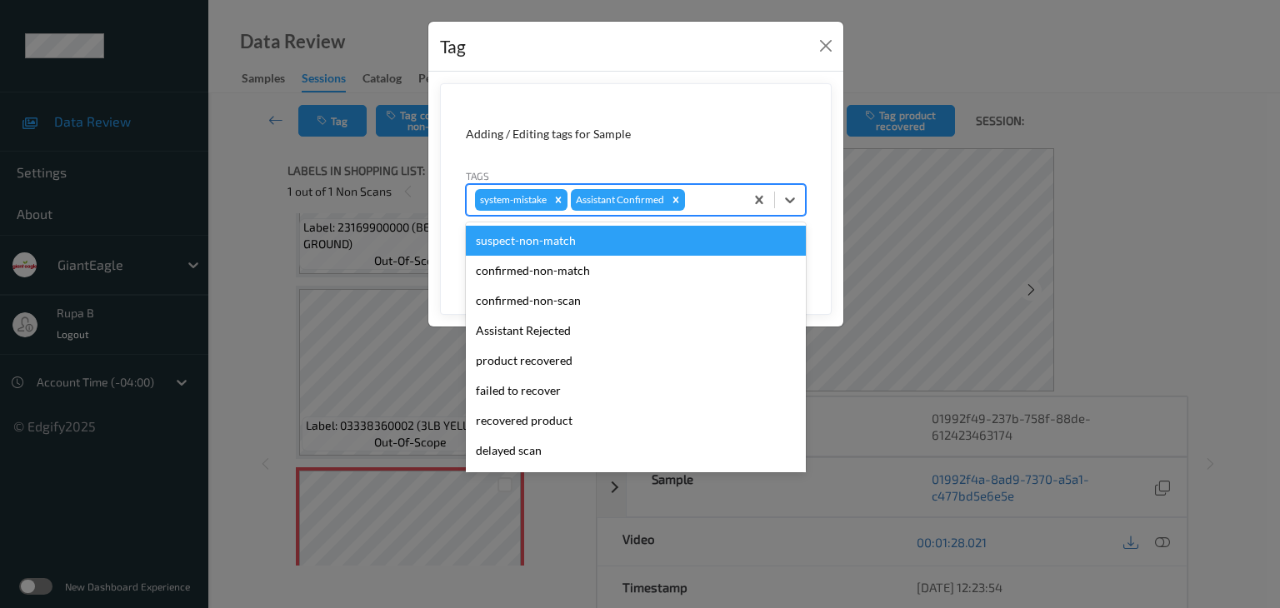
click at [720, 191] on div at bounding box center [711, 200] width 47 height 20
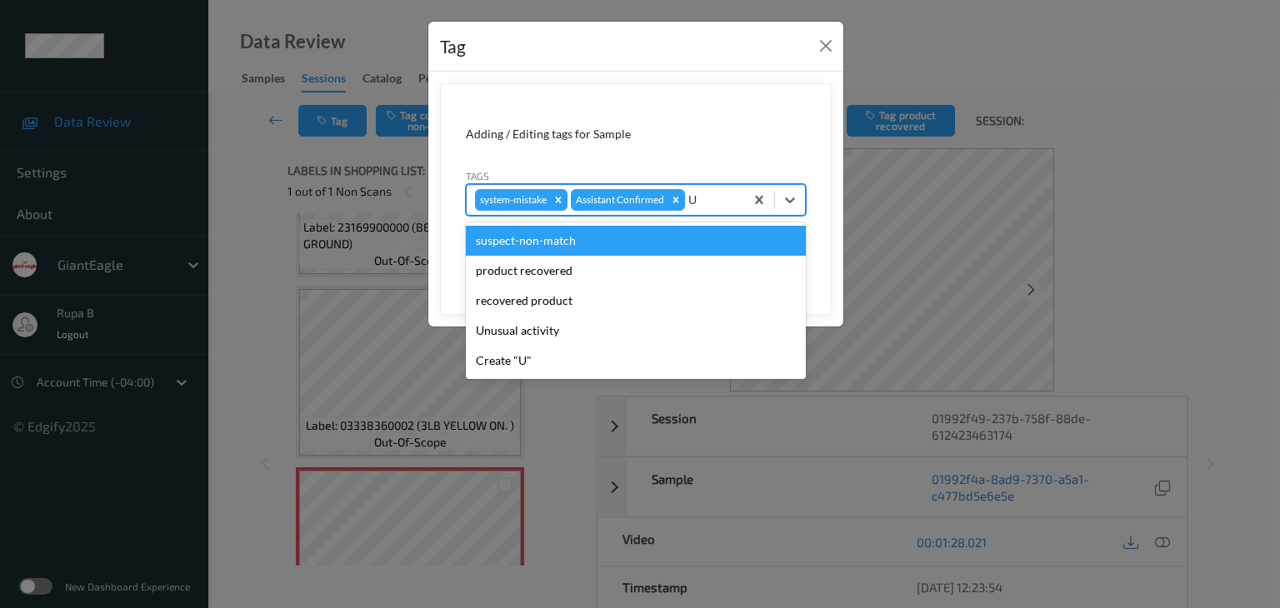
type input "UN"
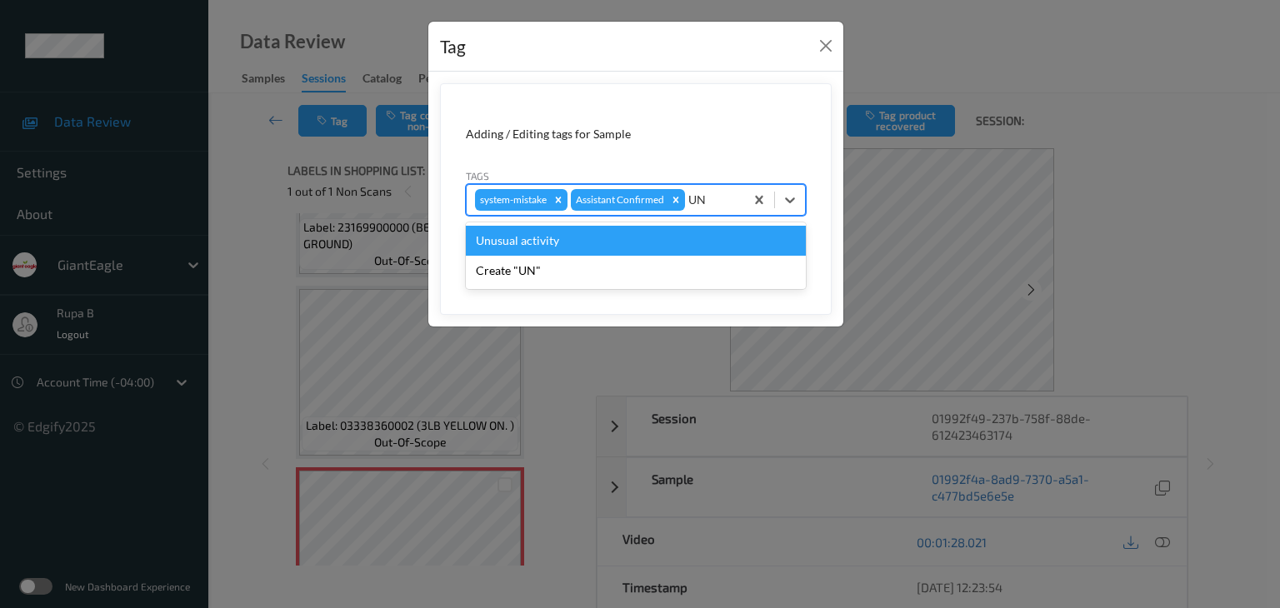
click at [596, 237] on div "Unusual activity" at bounding box center [636, 241] width 340 height 30
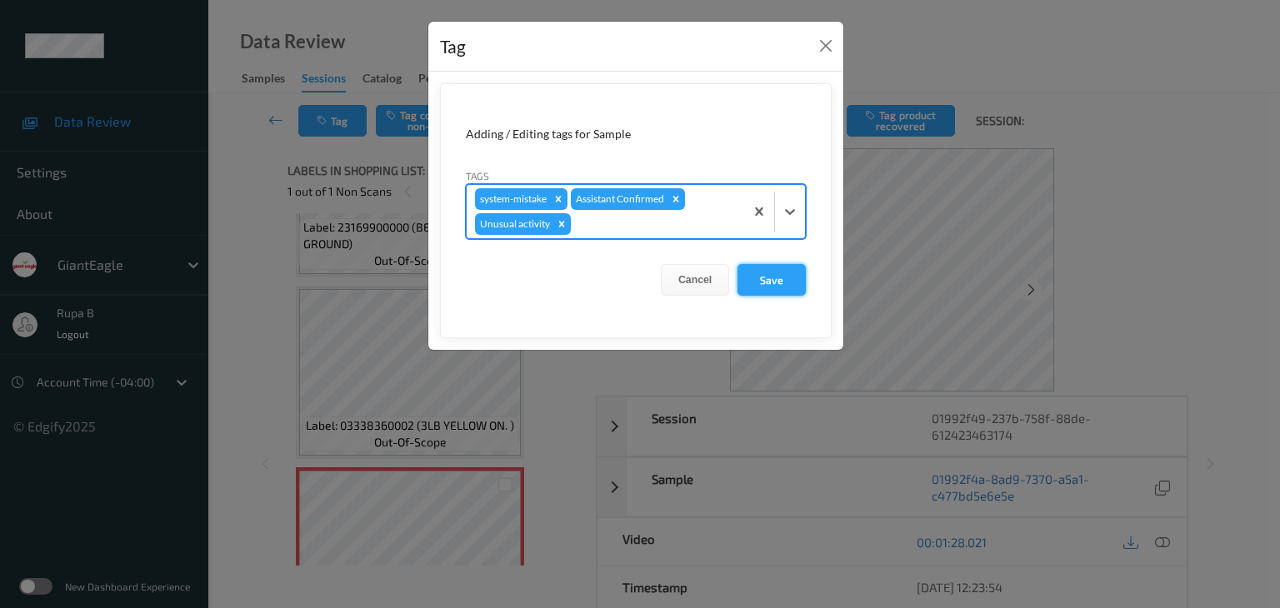
click at [781, 287] on button "Save" at bounding box center [771, 280] width 68 height 32
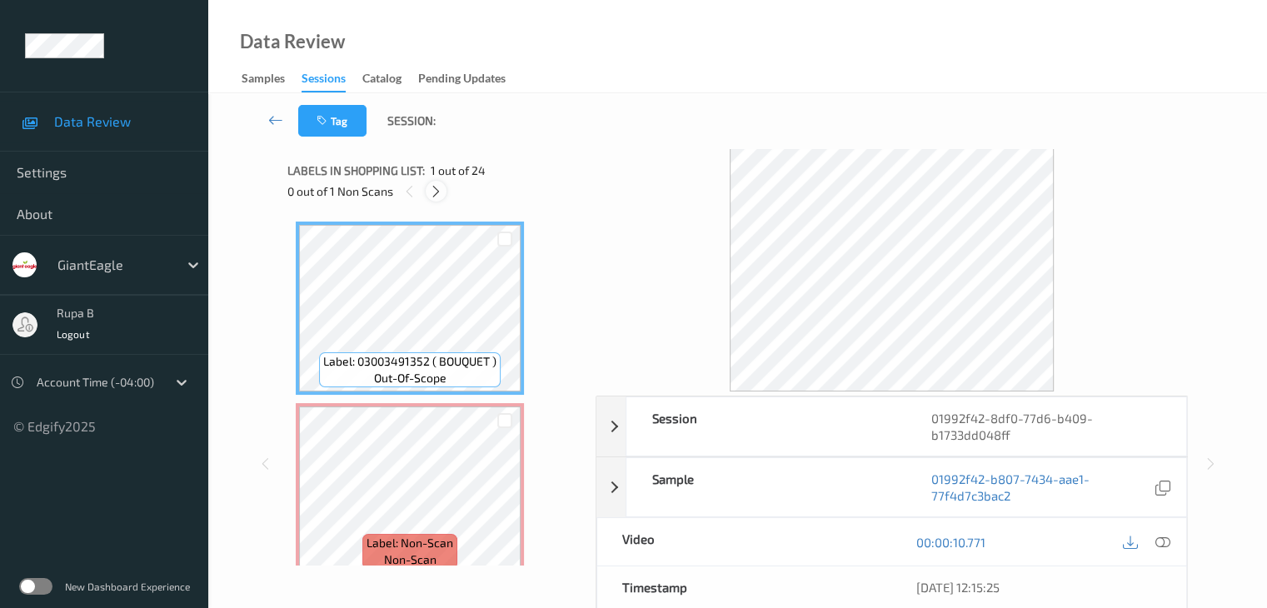
click at [444, 191] on div at bounding box center [436, 191] width 21 height 21
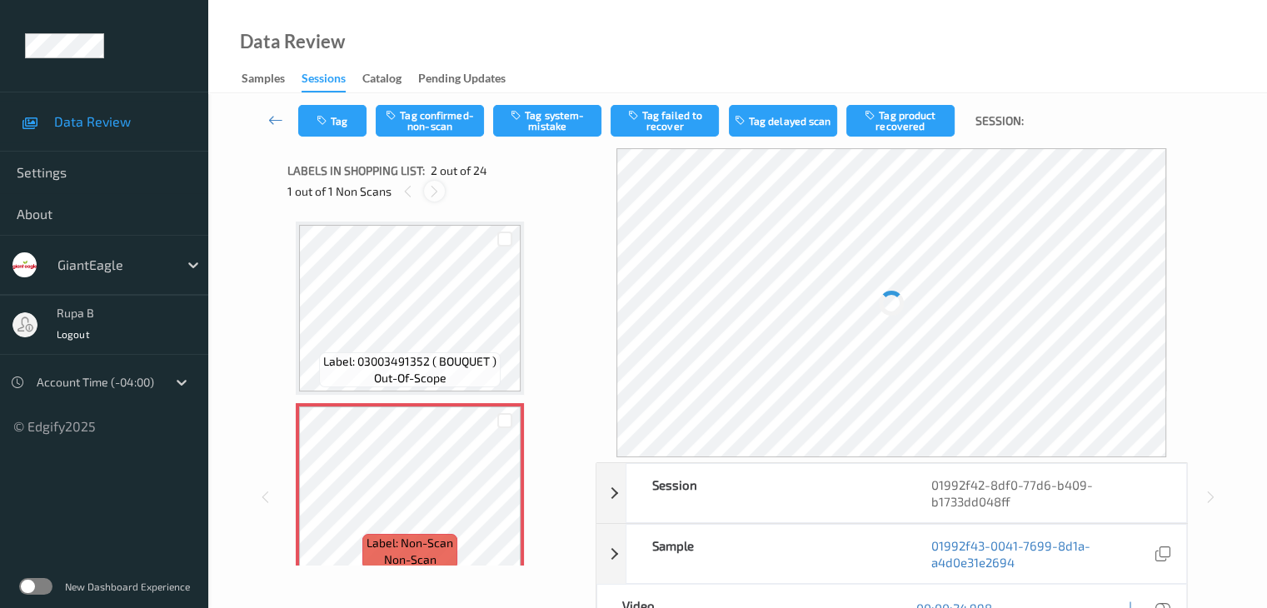
scroll to position [8, 0]
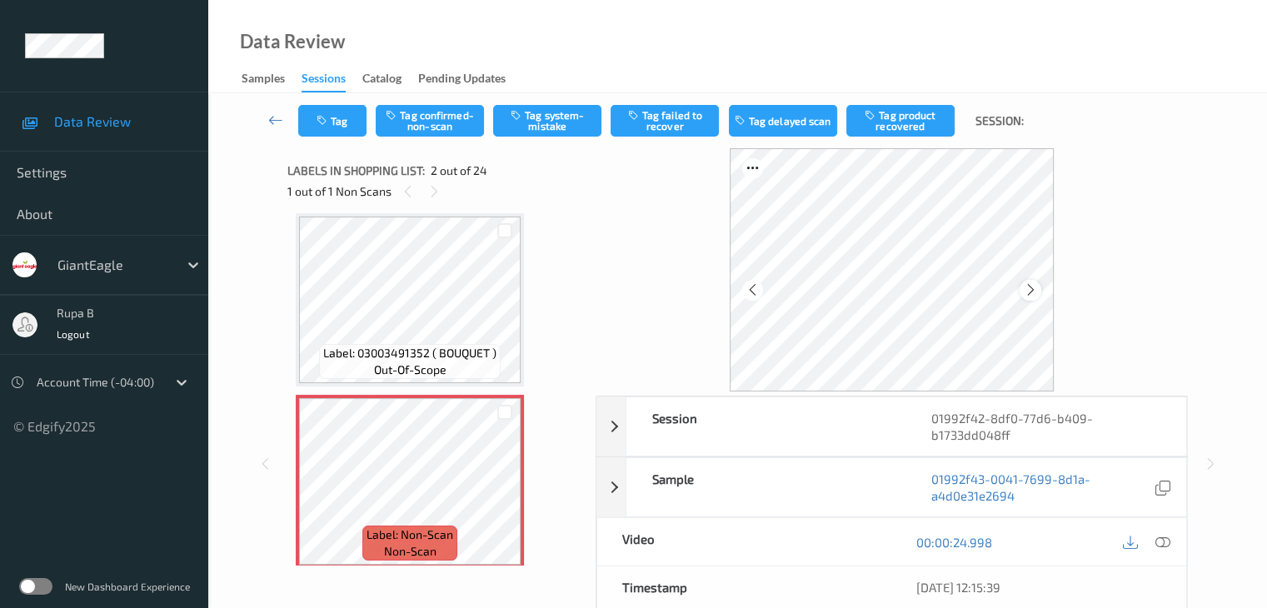
click at [1036, 292] on icon at bounding box center [1031, 289] width 14 height 15
click at [1030, 294] on icon at bounding box center [1031, 289] width 14 height 15
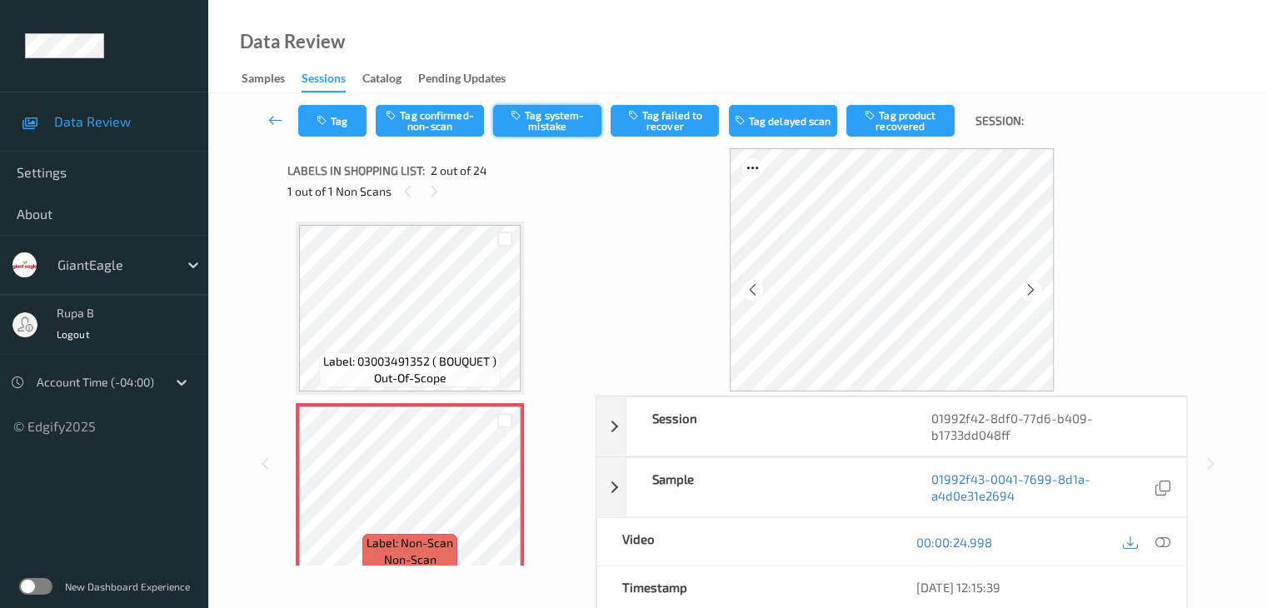
click at [562, 131] on button "Tag system-mistake" at bounding box center [547, 121] width 108 height 32
click at [335, 132] on button "Tag" at bounding box center [332, 121] width 68 height 32
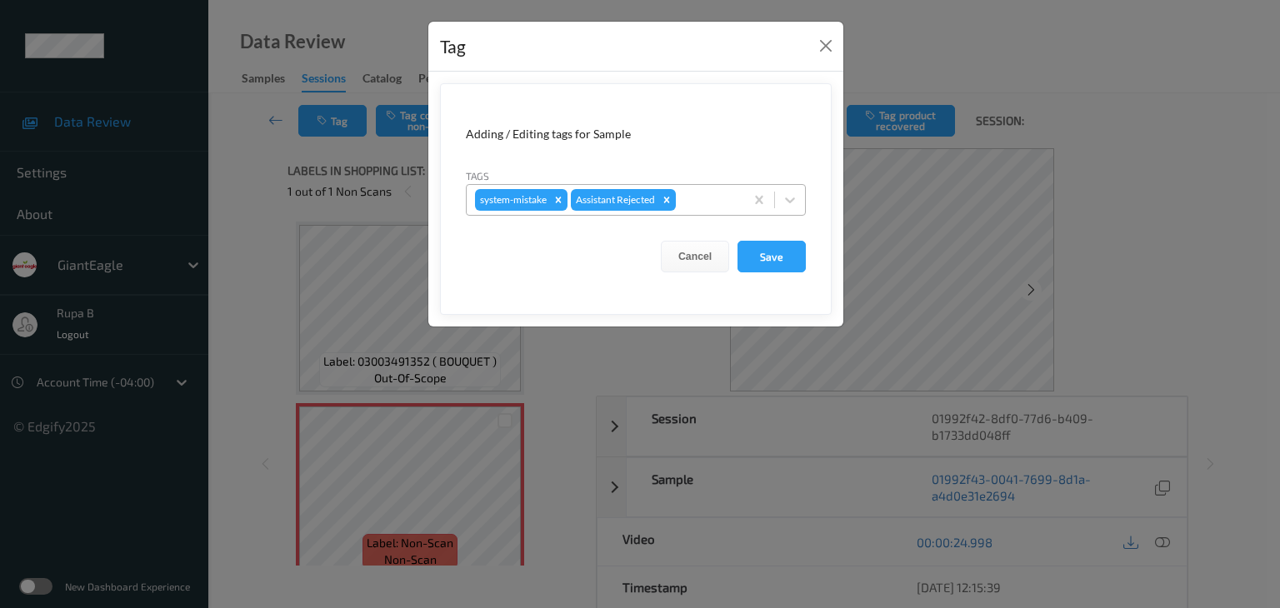
click at [706, 199] on div at bounding box center [707, 200] width 57 height 20
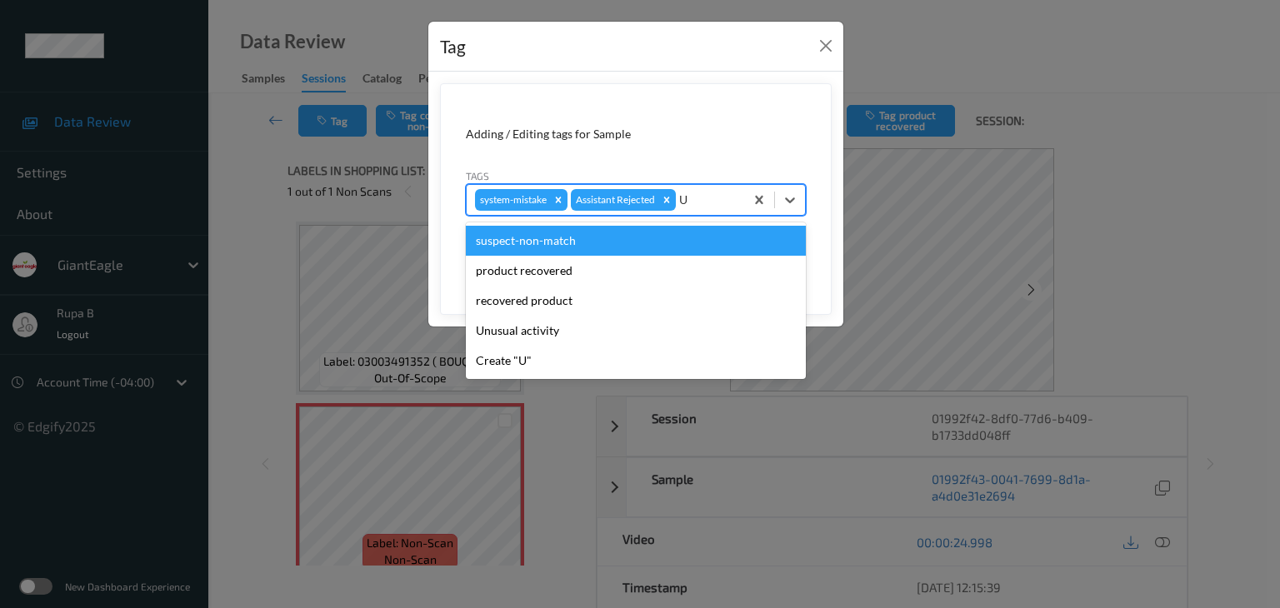
type input "UN"
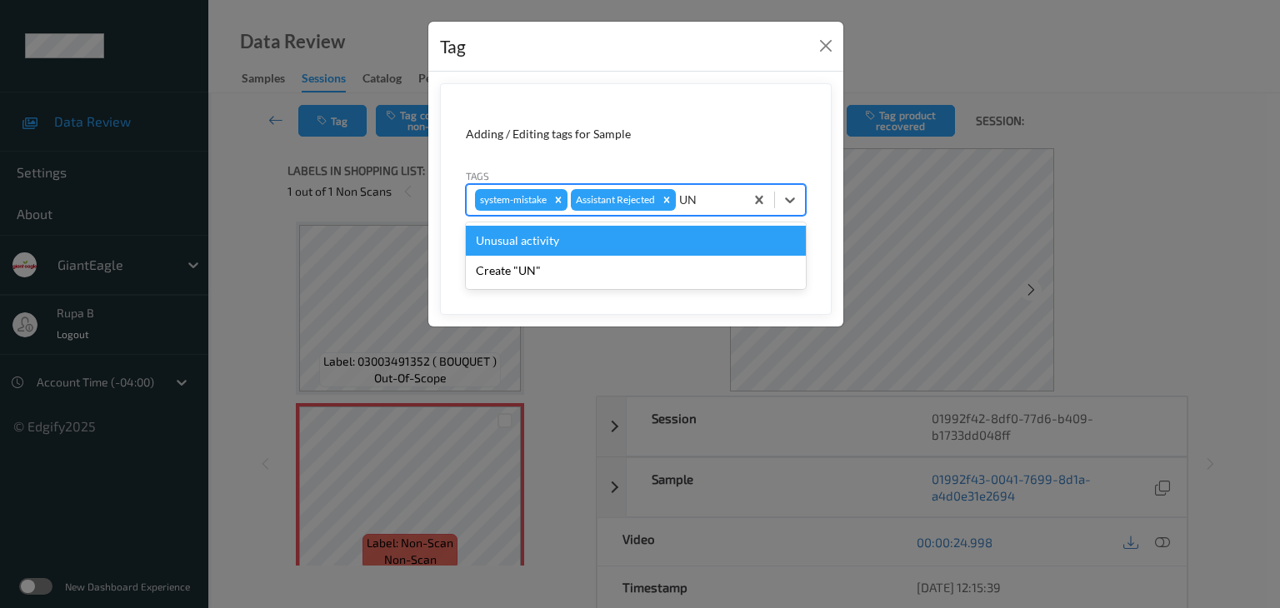
click at [649, 250] on div "Unusual activity" at bounding box center [636, 241] width 340 height 30
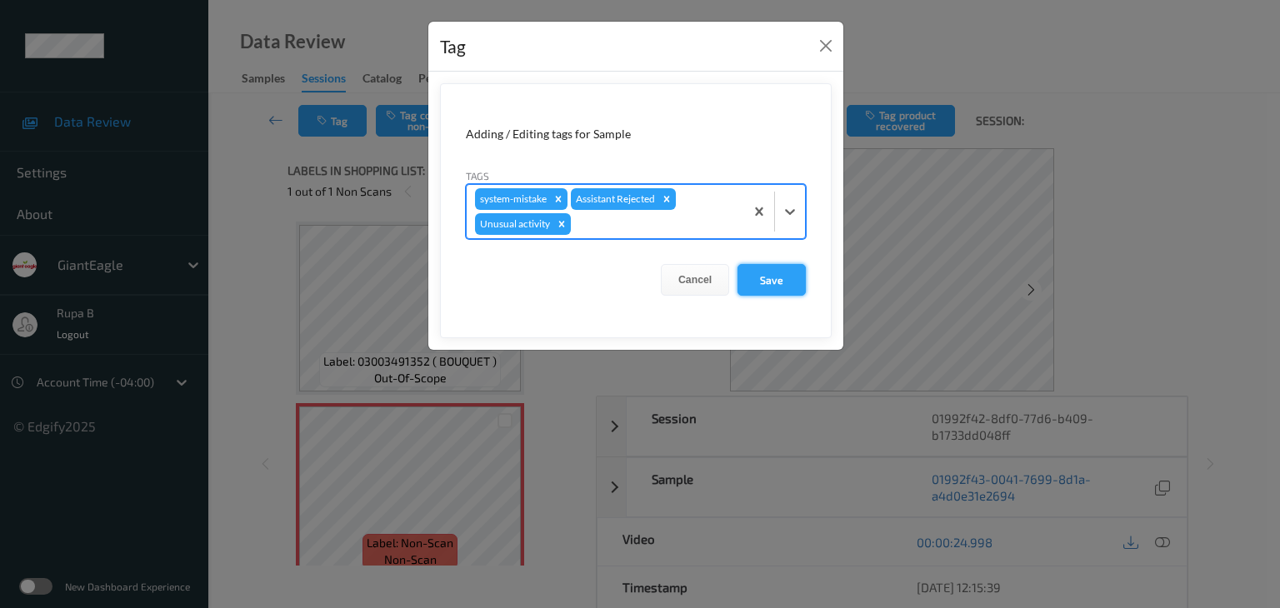
click at [783, 280] on button "Save" at bounding box center [771, 280] width 68 height 32
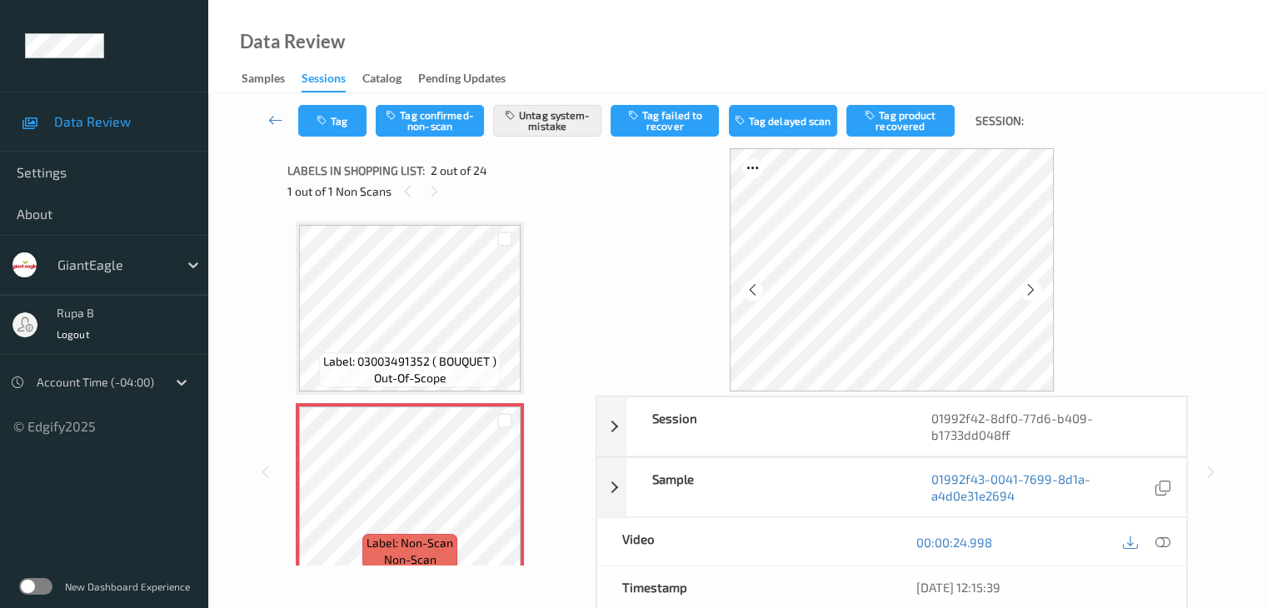
click at [1161, 541] on icon at bounding box center [1162, 542] width 15 height 15
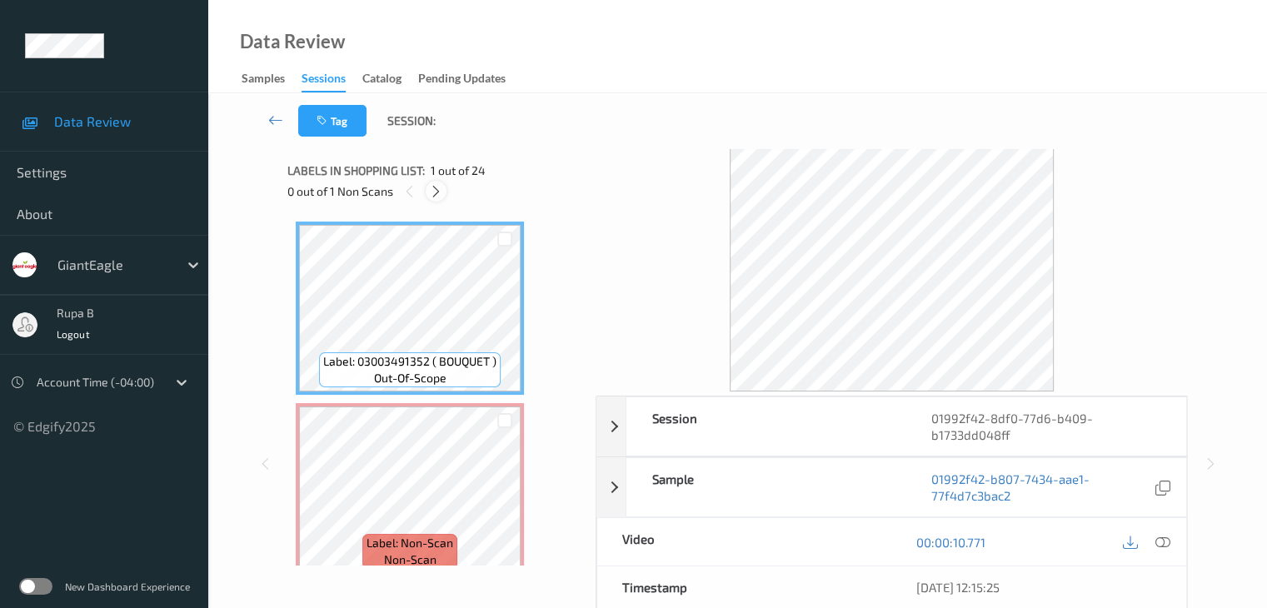
click at [443, 194] on div at bounding box center [436, 191] width 21 height 21
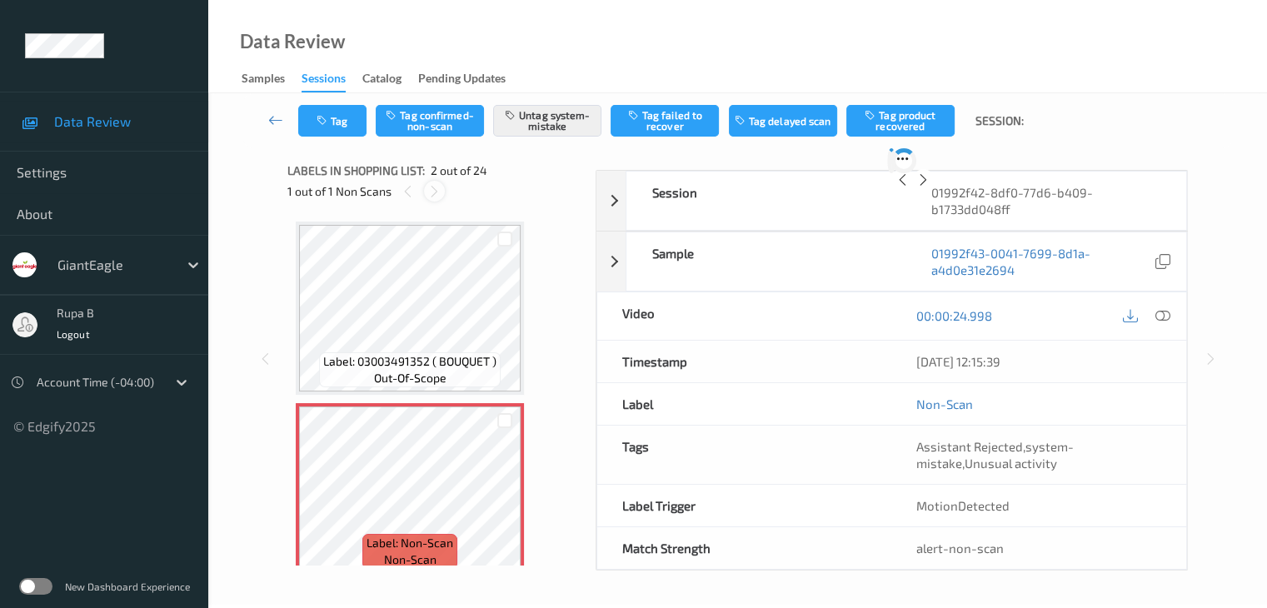
scroll to position [8, 0]
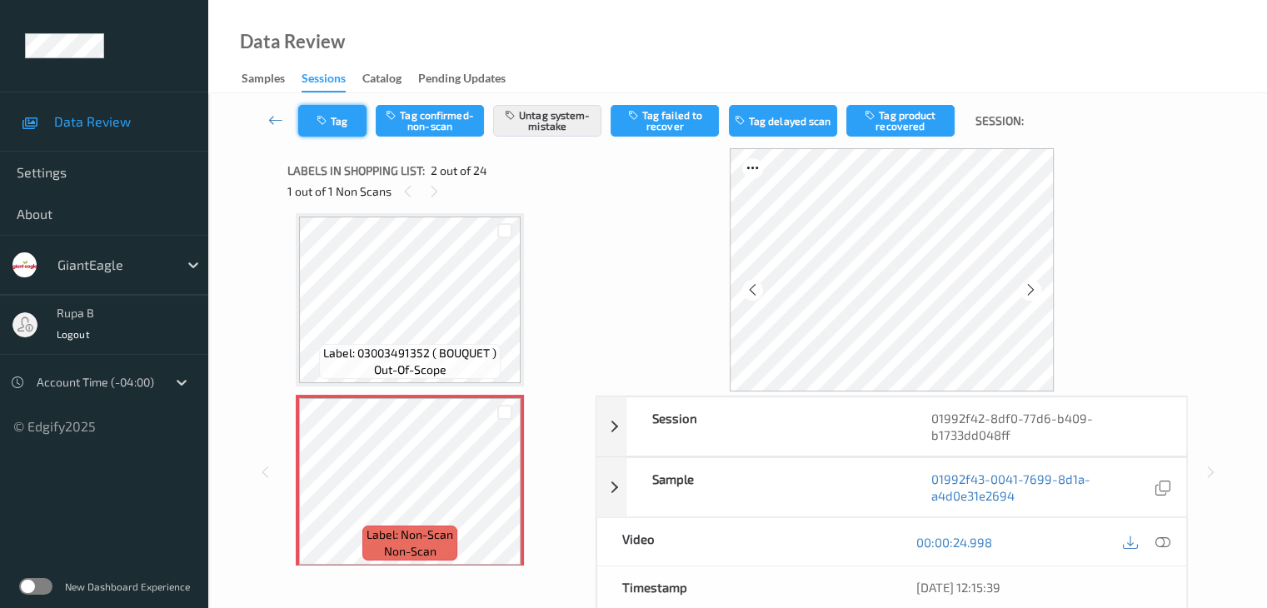
click at [321, 124] on icon "button" at bounding box center [324, 121] width 14 height 12
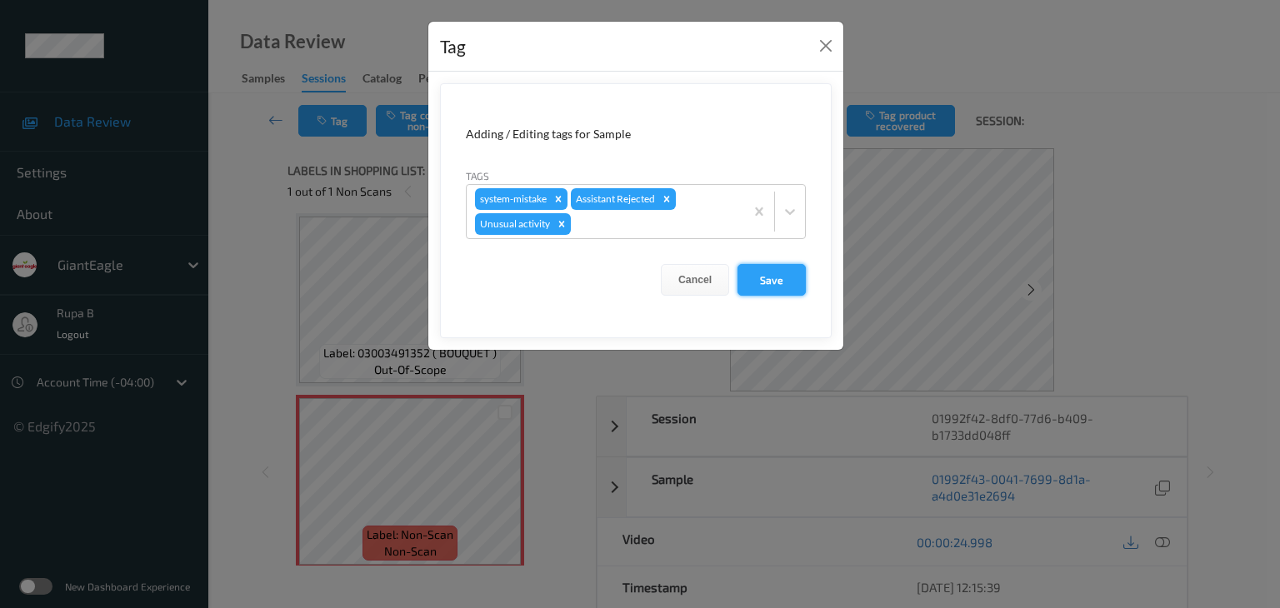
click at [800, 270] on button "Save" at bounding box center [771, 280] width 68 height 32
